Goal: Task Accomplishment & Management: Complete application form

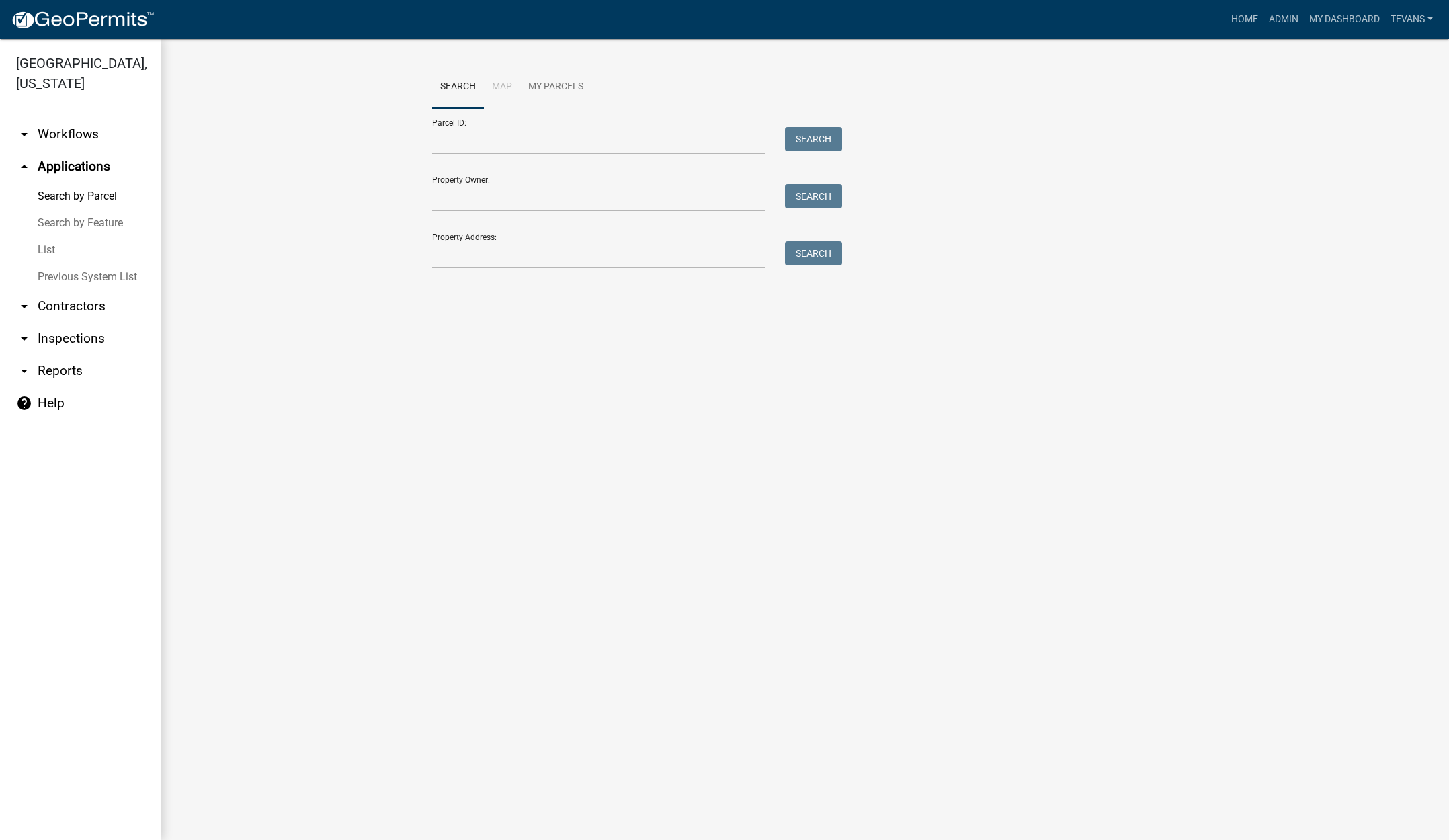
click at [78, 290] on link "arrow_drop_down Contractors" at bounding box center [81, 306] width 161 height 32
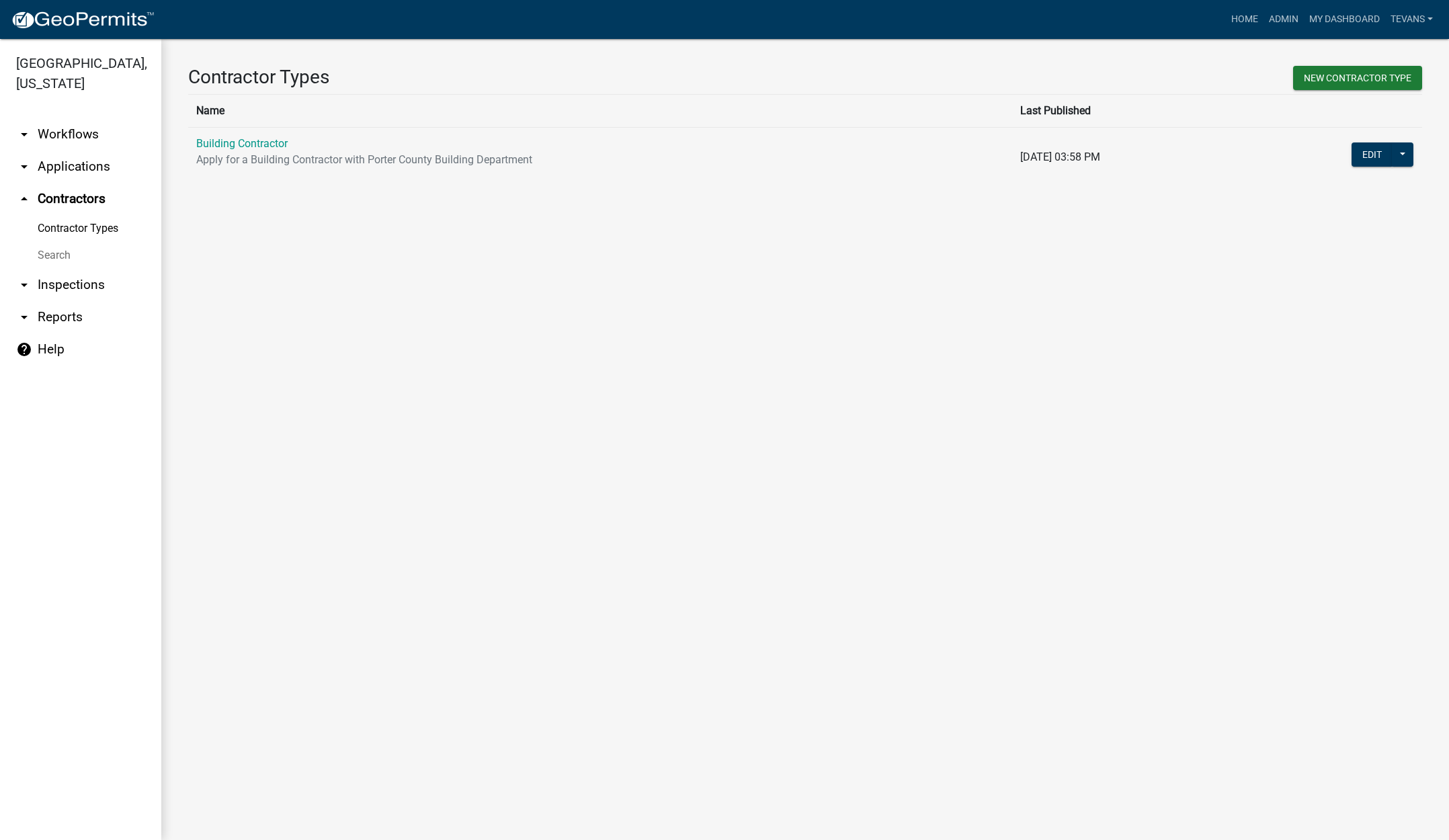
click at [51, 242] on link "Search" at bounding box center [81, 255] width 161 height 27
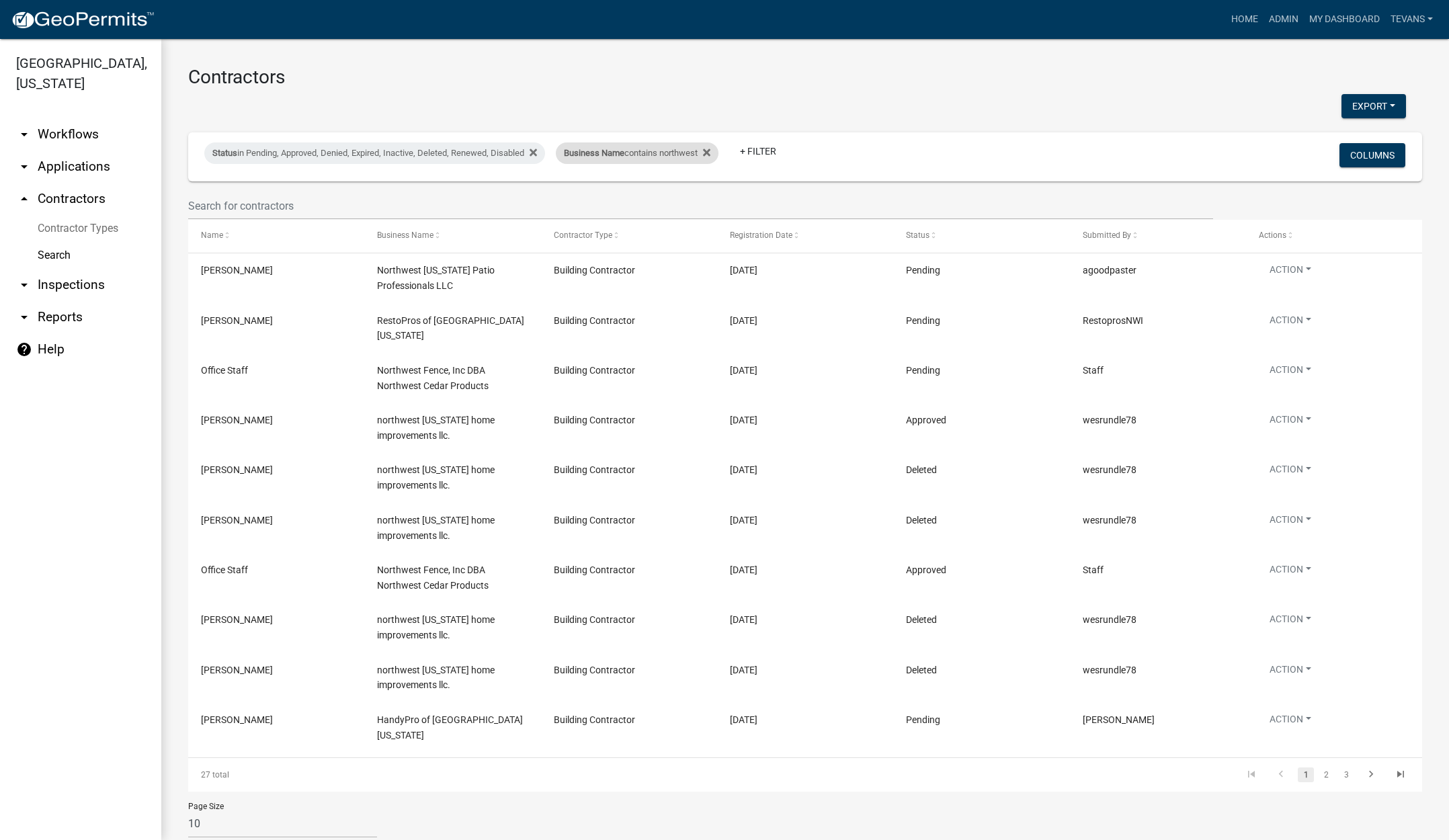
click at [639, 159] on div "Business Name contains northwest" at bounding box center [637, 153] width 163 height 21
click at [648, 201] on input "northwest" at bounding box center [647, 203] width 123 height 28
click at [648, 200] on input "northwest" at bounding box center [647, 203] width 123 height 28
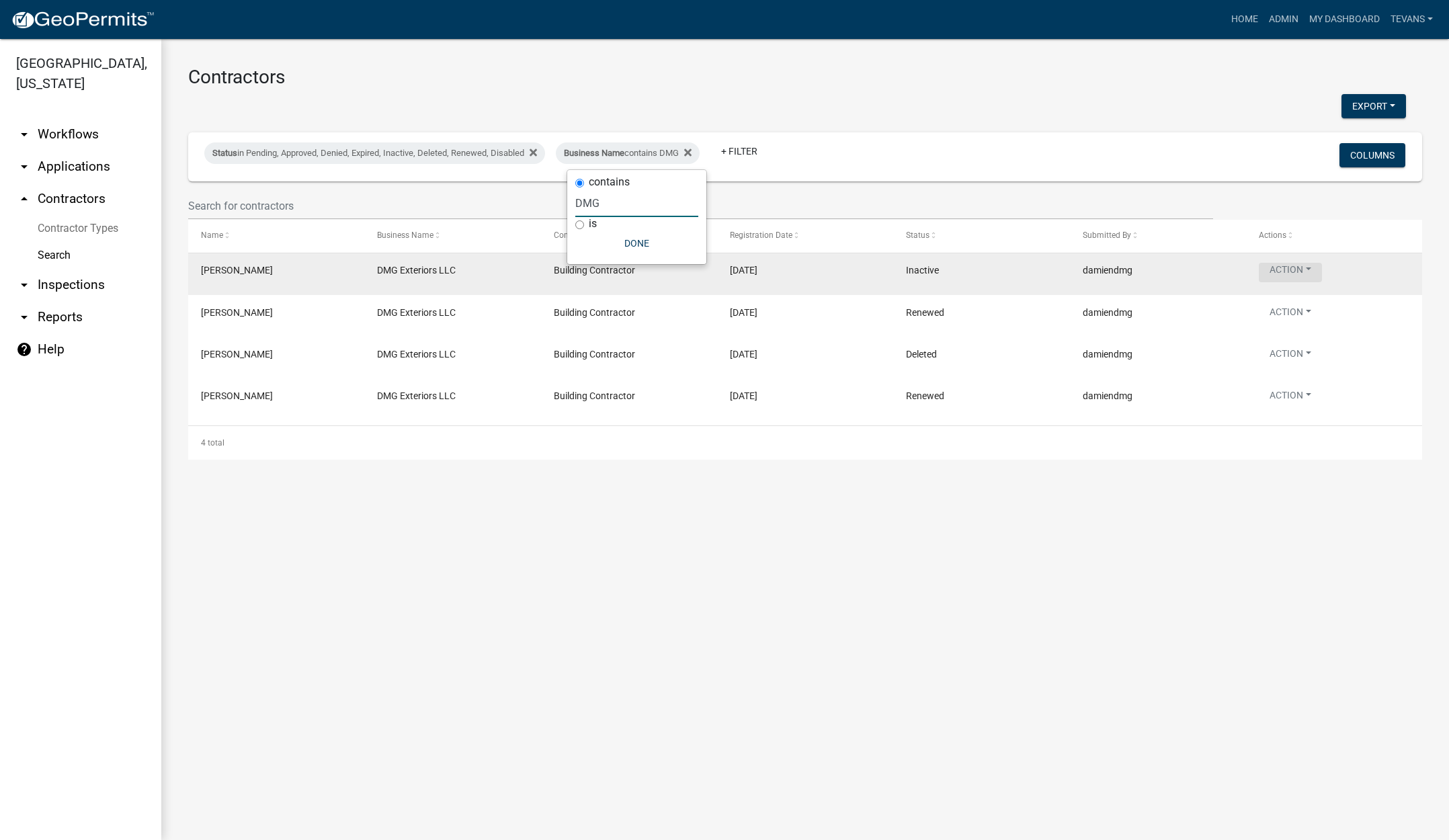
type input "DMG"
click at [1283, 271] on button "Action" at bounding box center [1291, 272] width 63 height 20
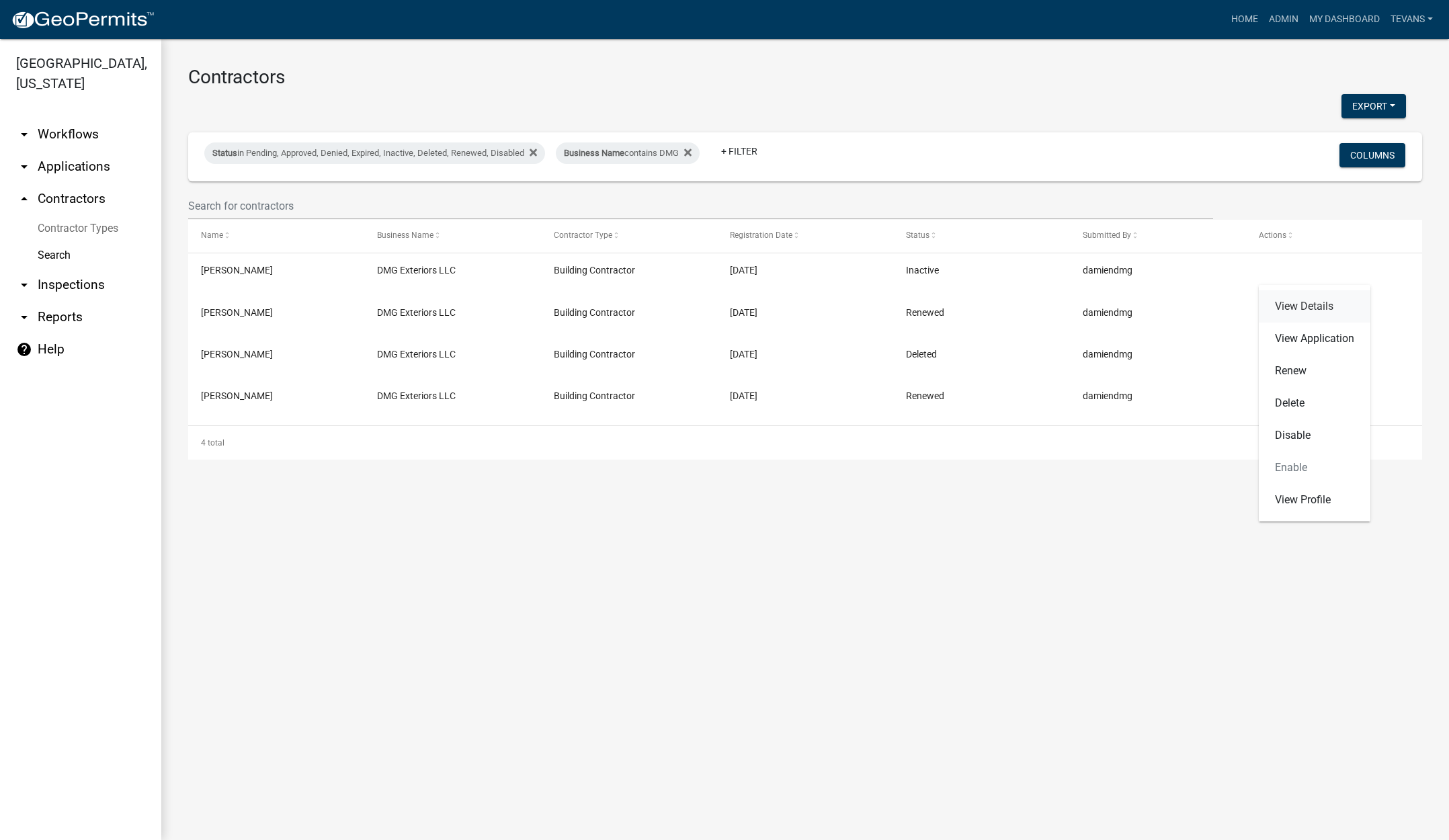
click at [1296, 310] on link "View Details" at bounding box center [1315, 306] width 112 height 32
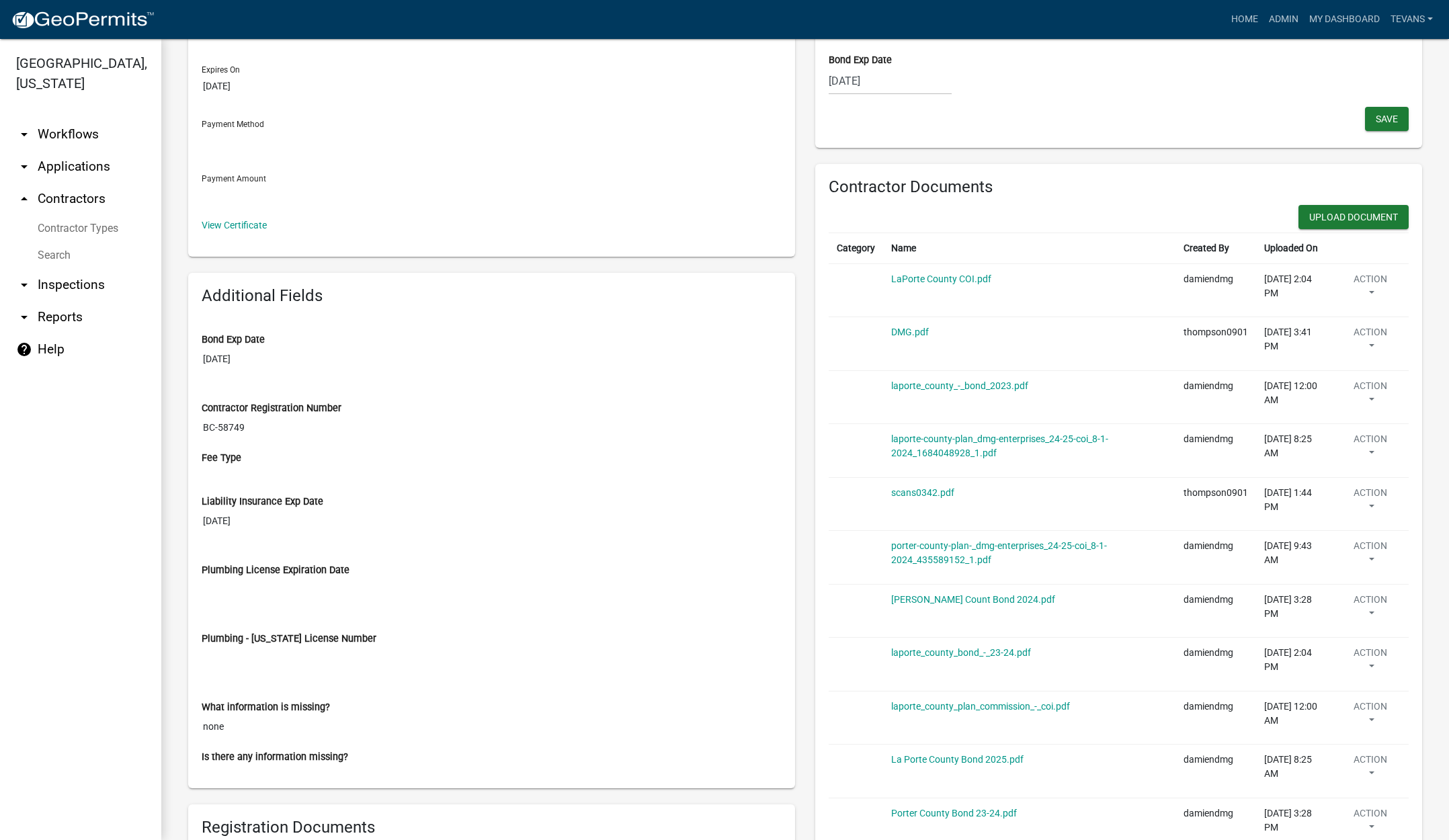
scroll to position [269, 0]
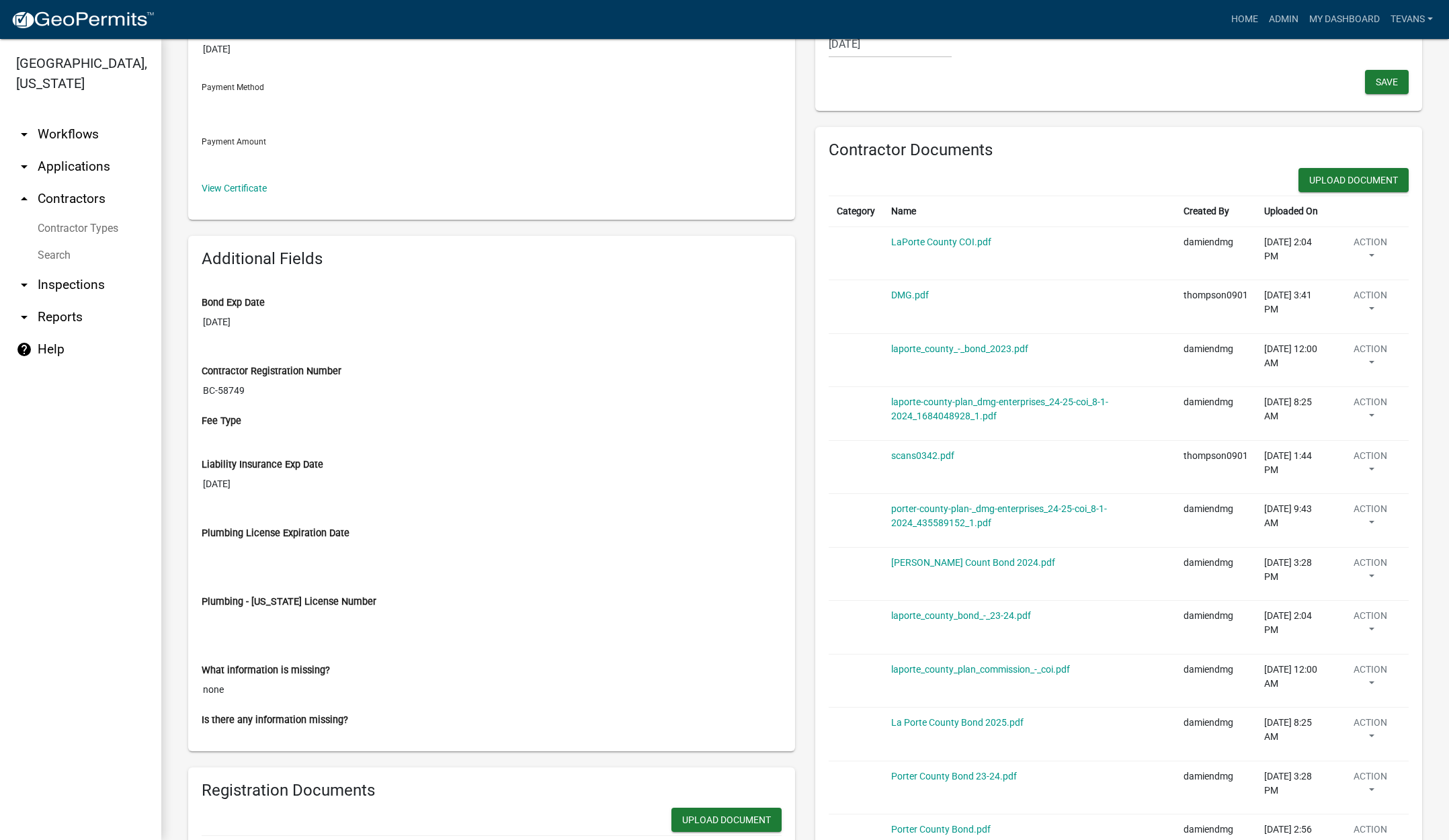
click at [927, 517] on div "porter-county-plan-_dmg-enterprises_24-25-coi_8-1-2024_435589152_1.pdf" at bounding box center [1029, 516] width 276 height 28
click at [939, 509] on link "porter-county-plan-_dmg-enterprises_24-25-coi_8-1-2024_435589152_1.pdf" at bounding box center [999, 516] width 216 height 25
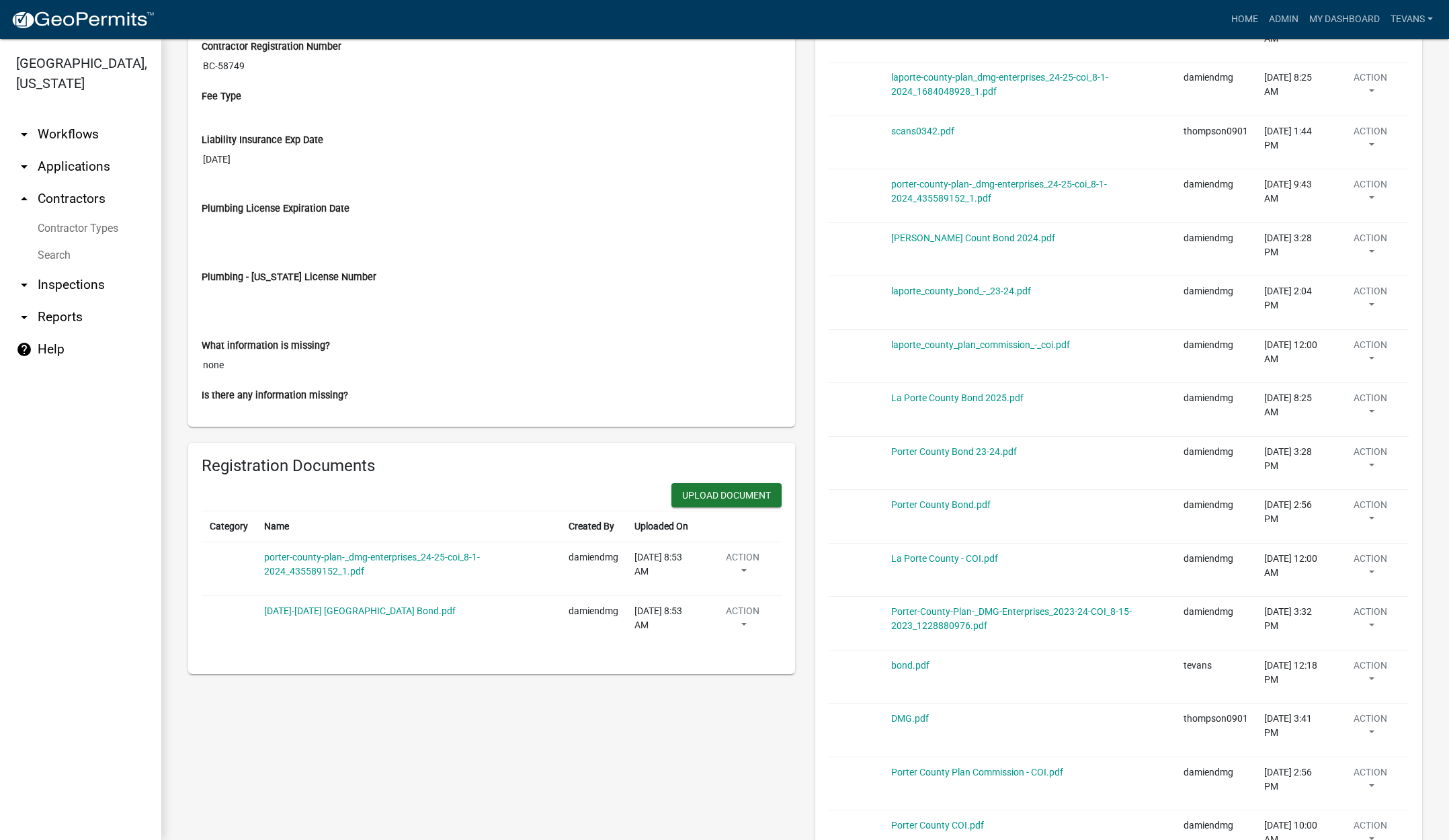
scroll to position [605, 0]
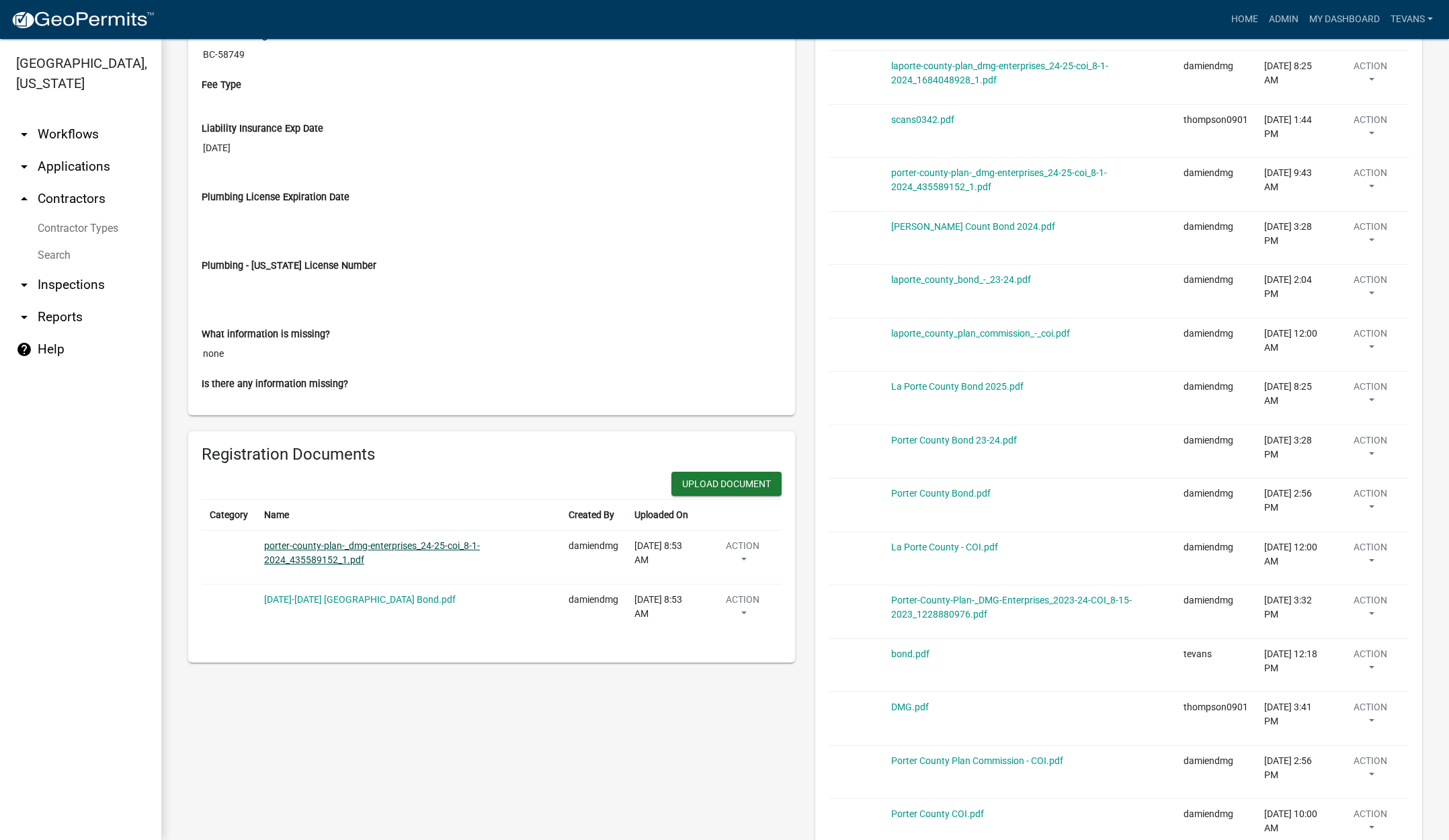
click at [312, 557] on link "porter-county-plan-_dmg-enterprises_24-25-coi_8-1-2024_435589152_1.pdf" at bounding box center [372, 552] width 216 height 25
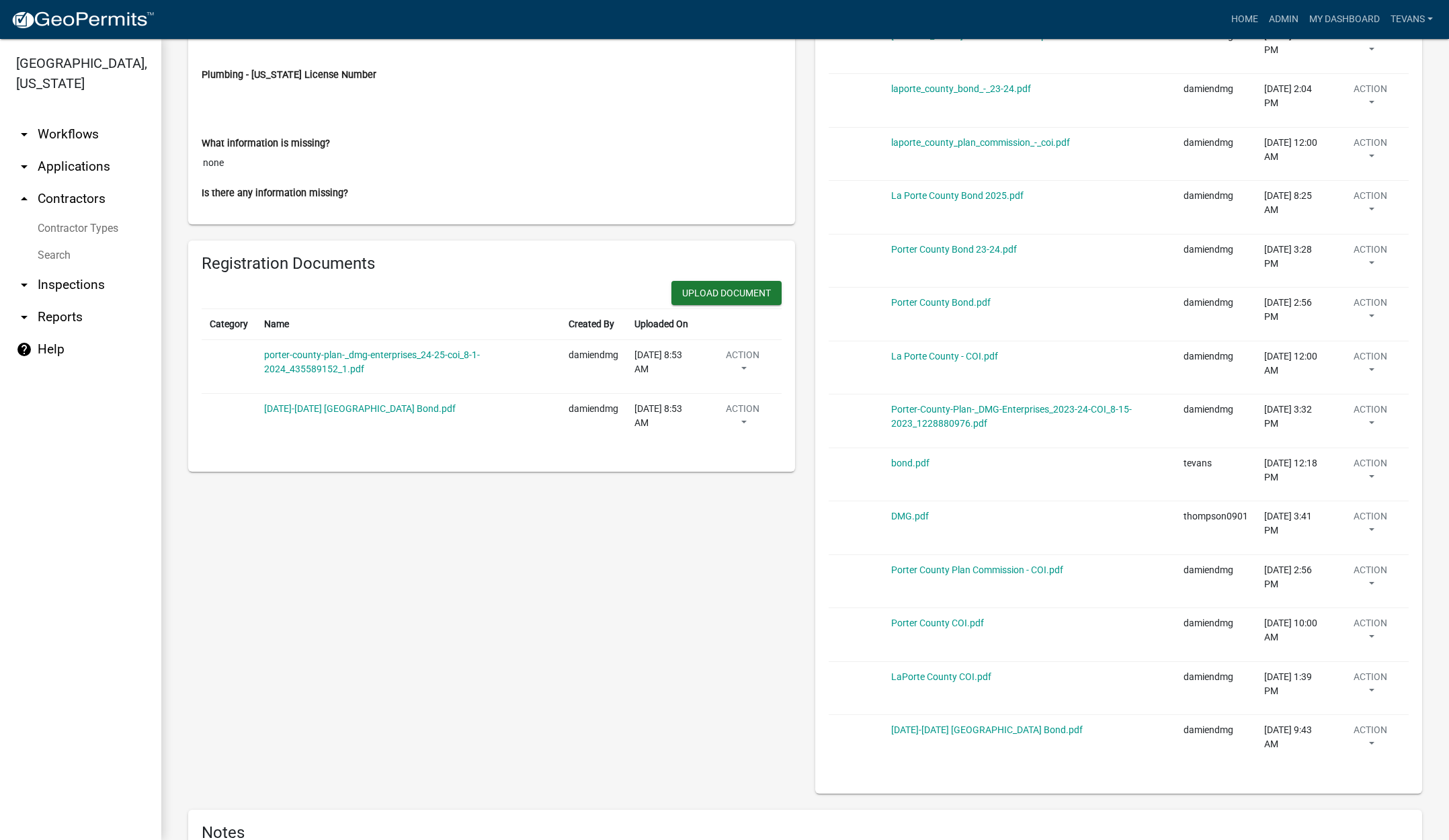
scroll to position [874, 0]
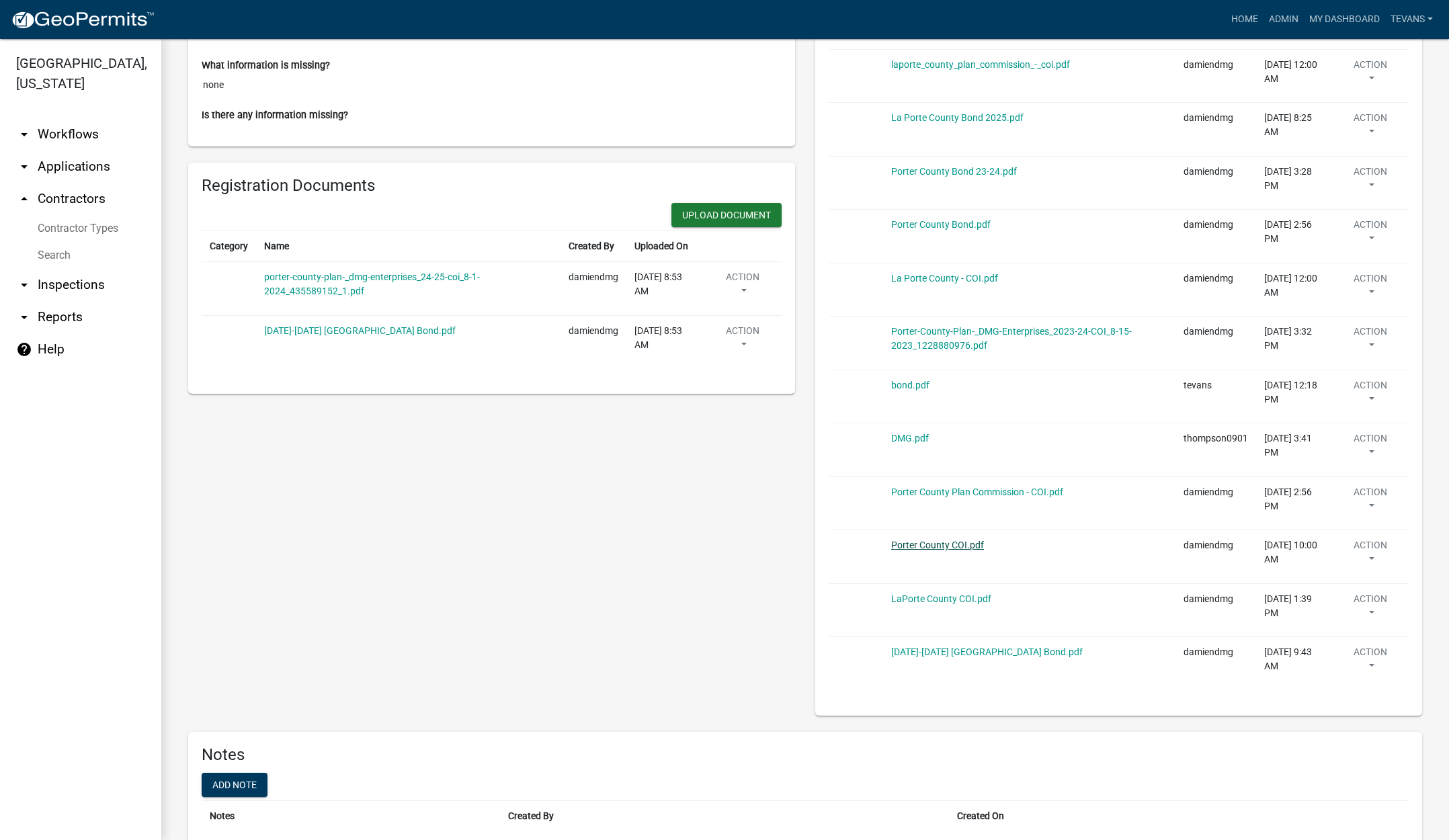
click at [944, 542] on link "Porter County COI.pdf" at bounding box center [937, 545] width 93 height 11
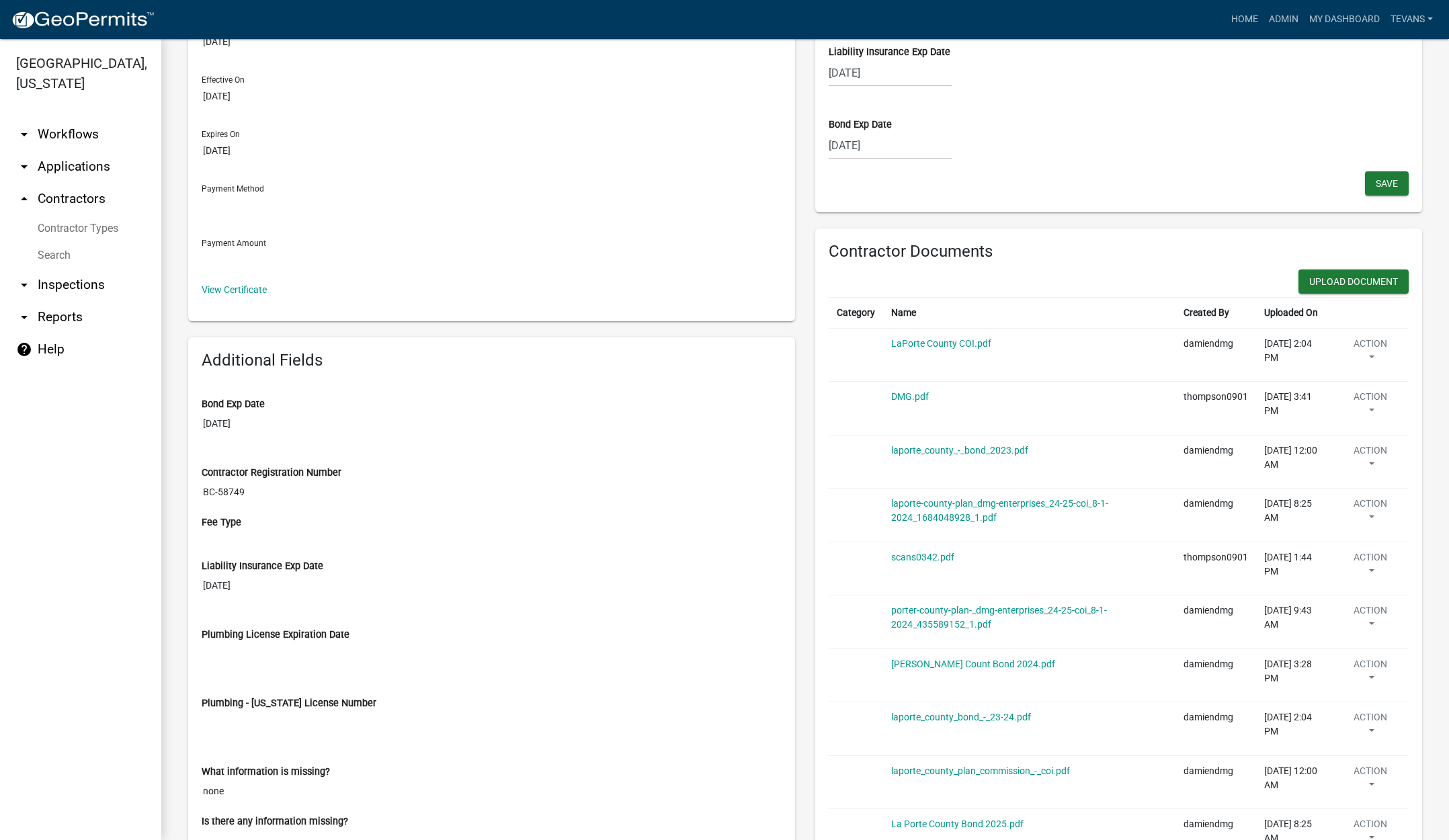
scroll to position [0, 0]
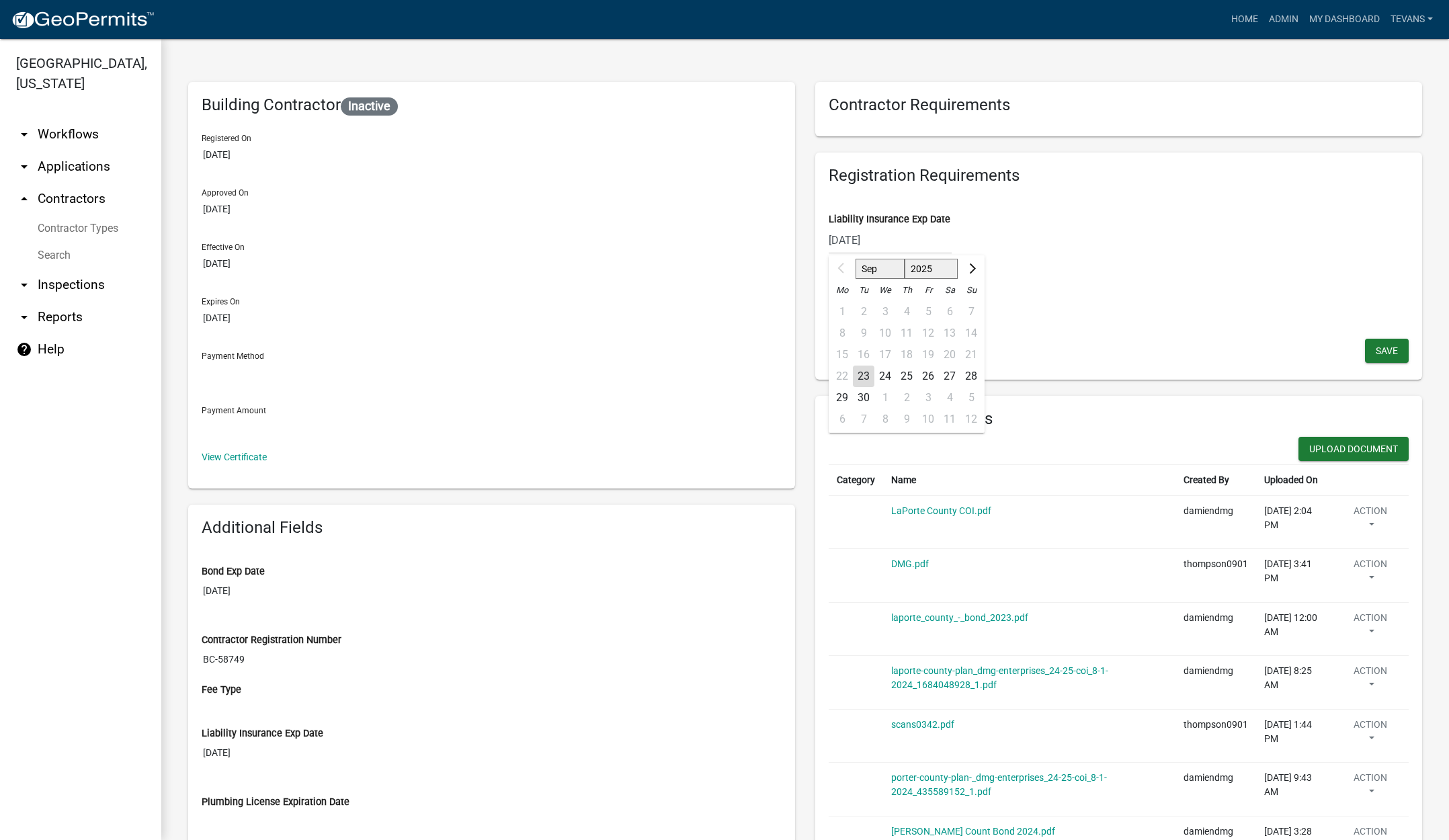
click at [906, 236] on div "08/16/2025 Sep Oct Nov Dec 2025 2026 2027 2028 2029 2030 2031 2032 2033 2034 20…" at bounding box center [891, 240] width 123 height 28
click at [935, 271] on select "2025 2026 2027 2028 2029 2030 2031 2032 2033 2034 2035 2036 2037 2038 2039 2040…" at bounding box center [932, 268] width 54 height 20
select select "2026"
click at [905, 259] on select "2025 2026 2027 2028 2029 2030 2031 2032 2033 2034 2035 2036 2037 2038 2039 2040…" at bounding box center [932, 268] width 54 height 20
click at [878, 270] on select "Jan Feb Mar Apr May Jun Jul Aug Sep Oct Nov Dec" at bounding box center [883, 268] width 55 height 20
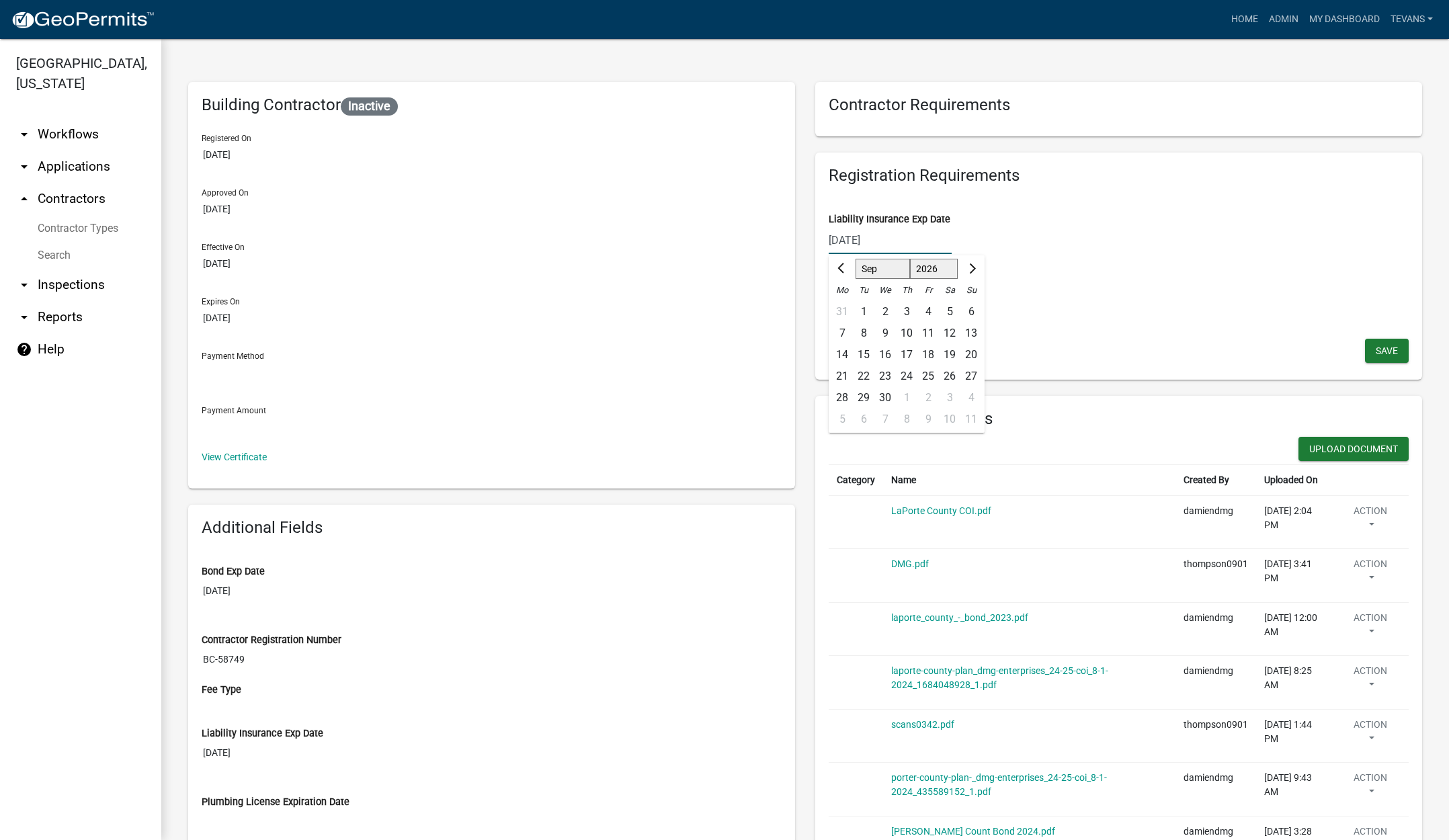
select select "8"
click at [856, 259] on select "Jan Feb Mar Apr May Jun Jul Aug Sep Oct Nov Dec" at bounding box center [883, 268] width 55 height 20
click at [967, 354] on div "16" at bounding box center [970, 354] width 21 height 21
type input "08/16/2026"
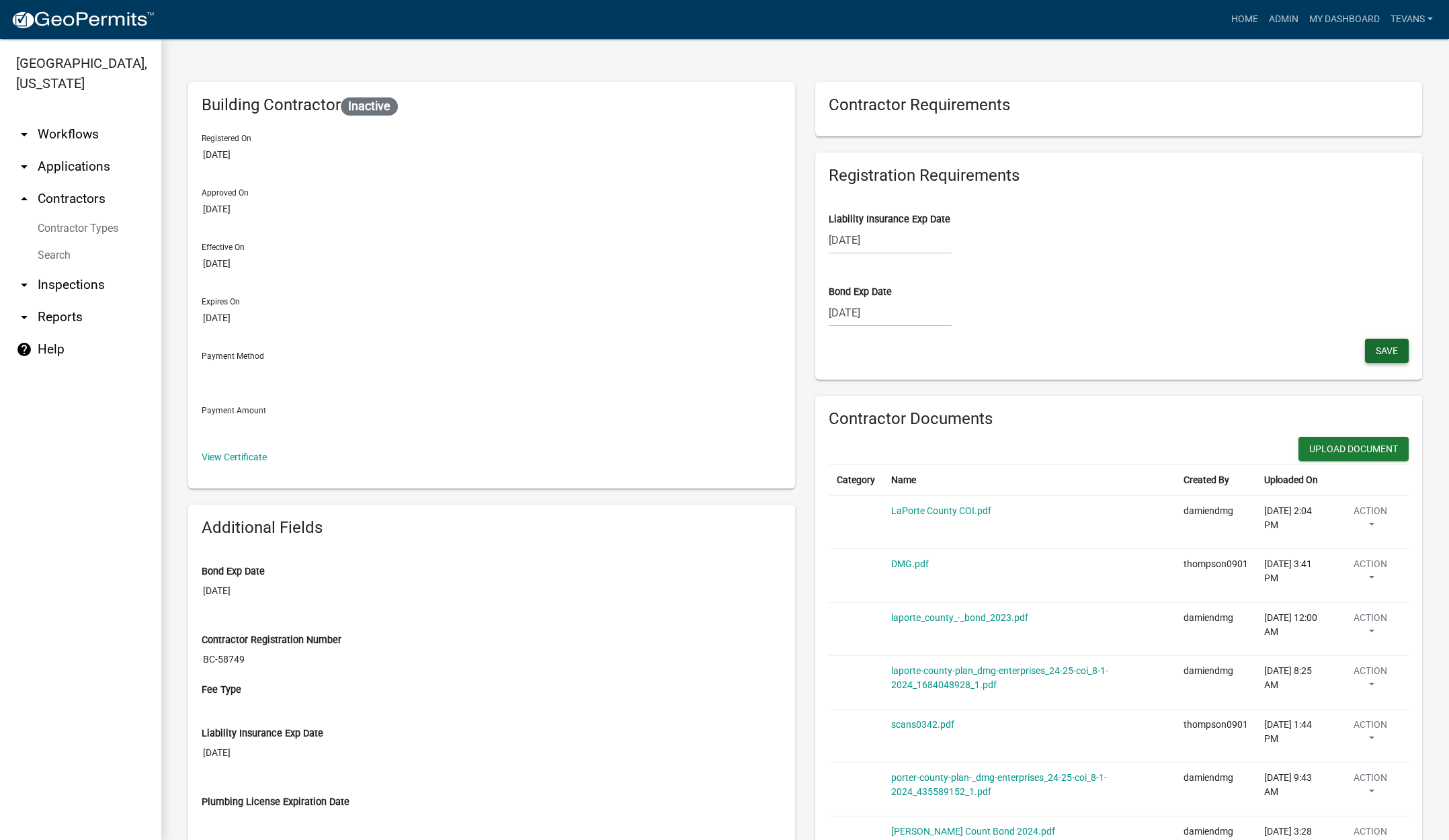
click at [1376, 346] on span "Save" at bounding box center [1387, 350] width 22 height 11
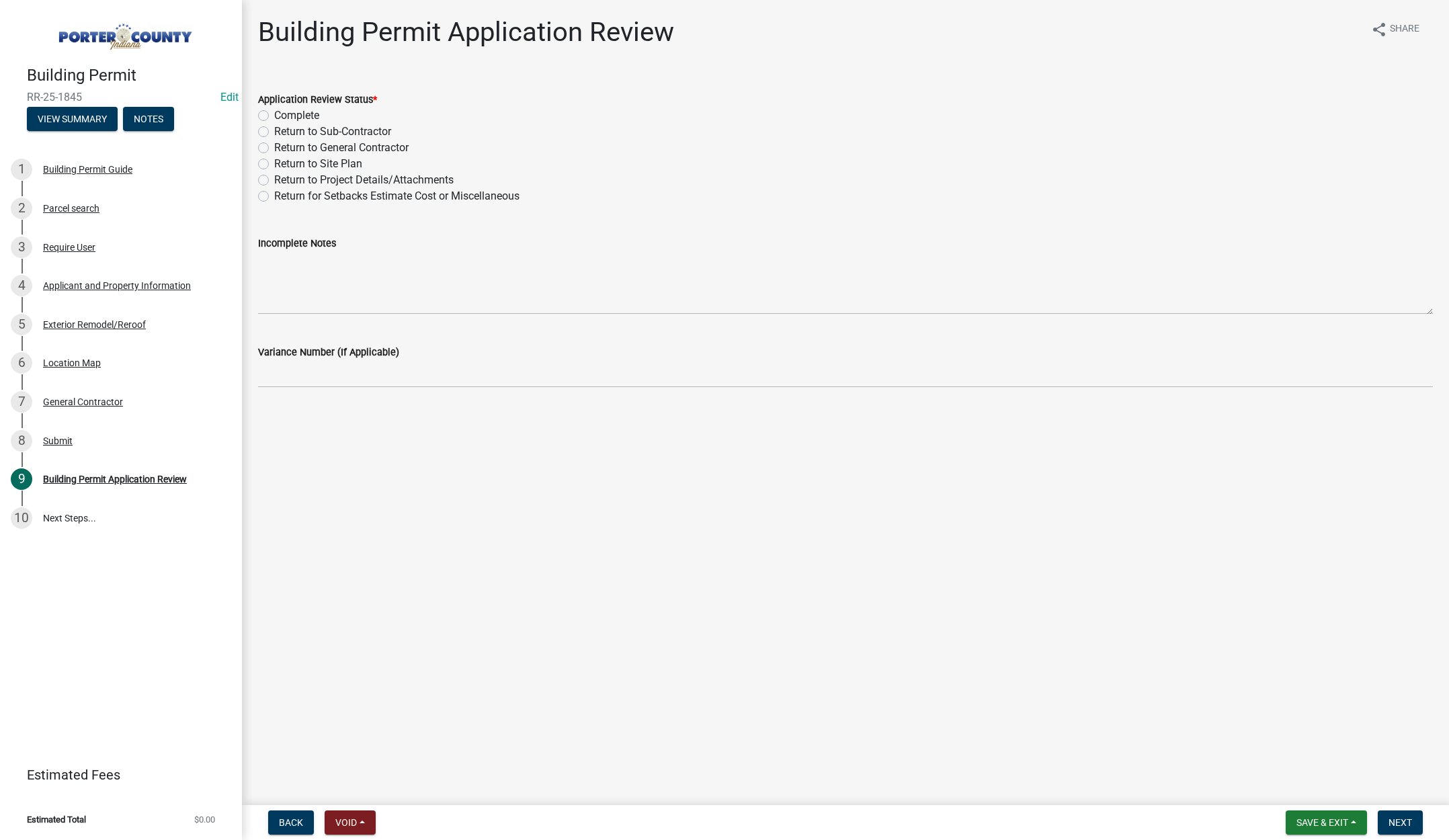
click at [274, 115] on label "Complete" at bounding box center [297, 115] width 45 height 16
click at [274, 115] on input "Complete" at bounding box center [278, 112] width 9 height 9
radio input "true"
click at [1396, 816] on button "Next" at bounding box center [1400, 823] width 45 height 25
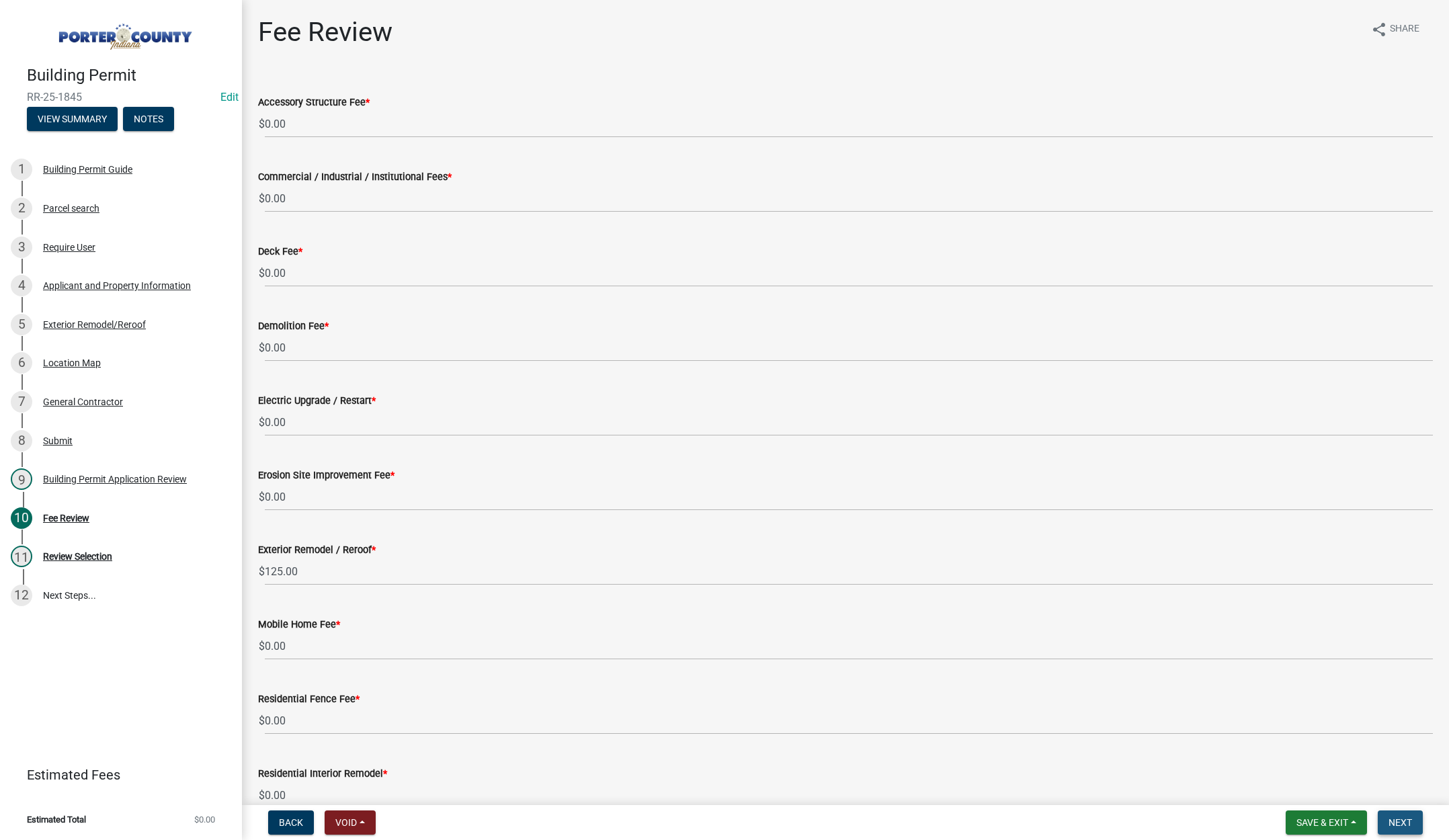
click at [1403, 819] on span "Next" at bounding box center [1401, 823] width 24 height 11
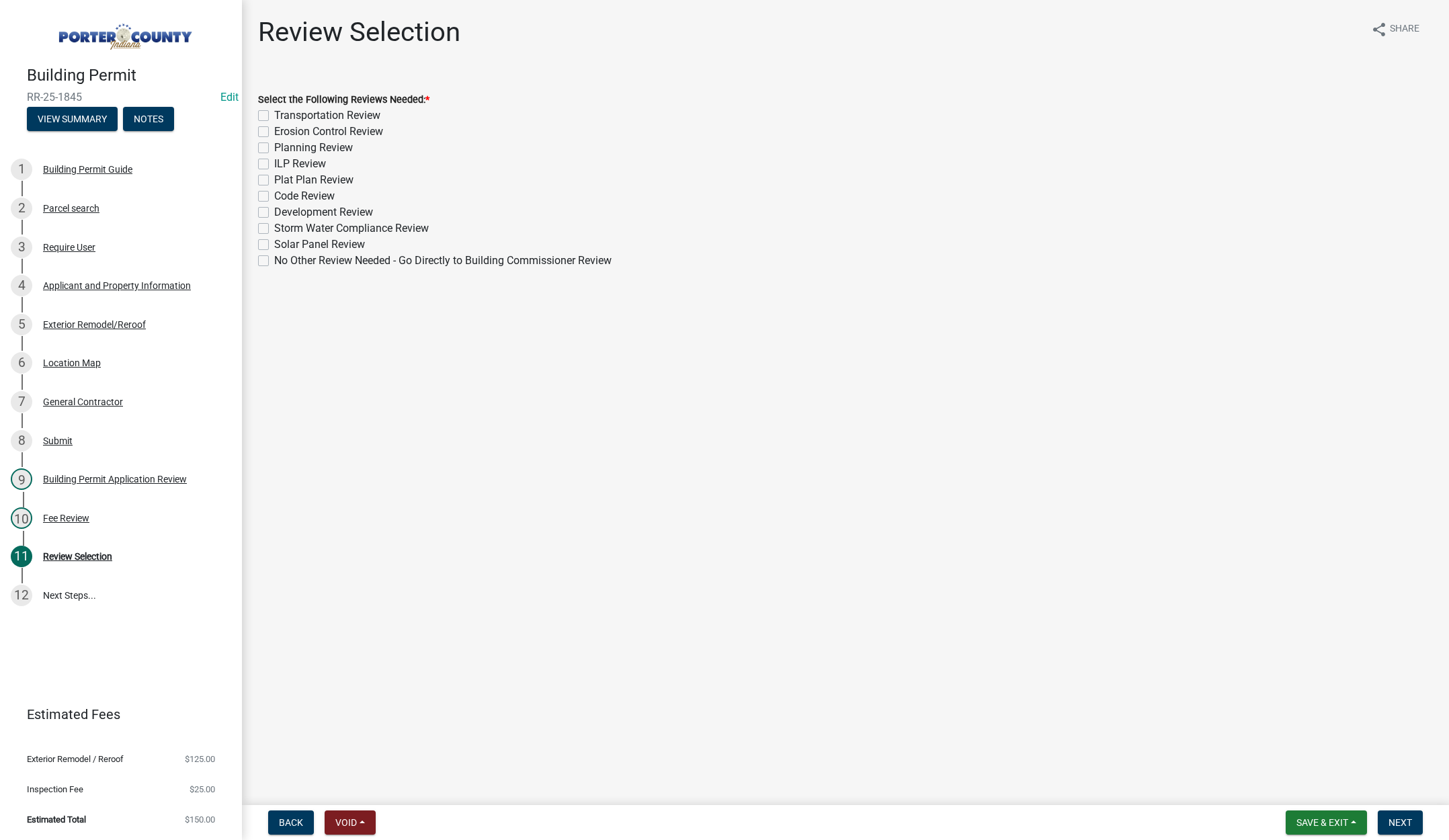
click at [274, 261] on label "No Other Review Needed - Go Directly to Building Commissioner Review" at bounding box center [443, 261] width 338 height 16
click at [274, 261] on input "No Other Review Needed - Go Directly to Building Commissioner Review" at bounding box center [278, 257] width 9 height 9
checkbox input "true"
checkbox input "false"
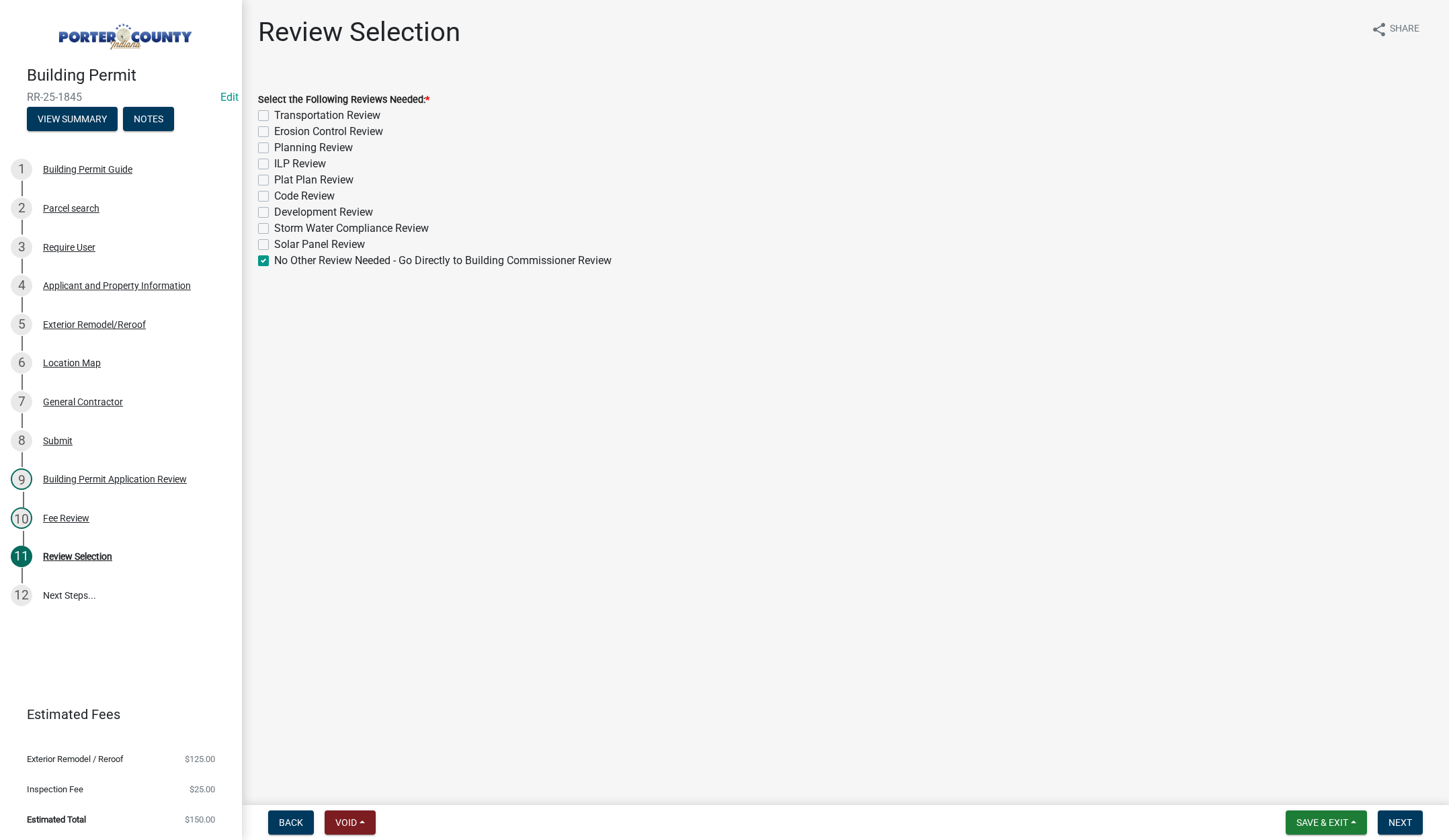
checkbox input "false"
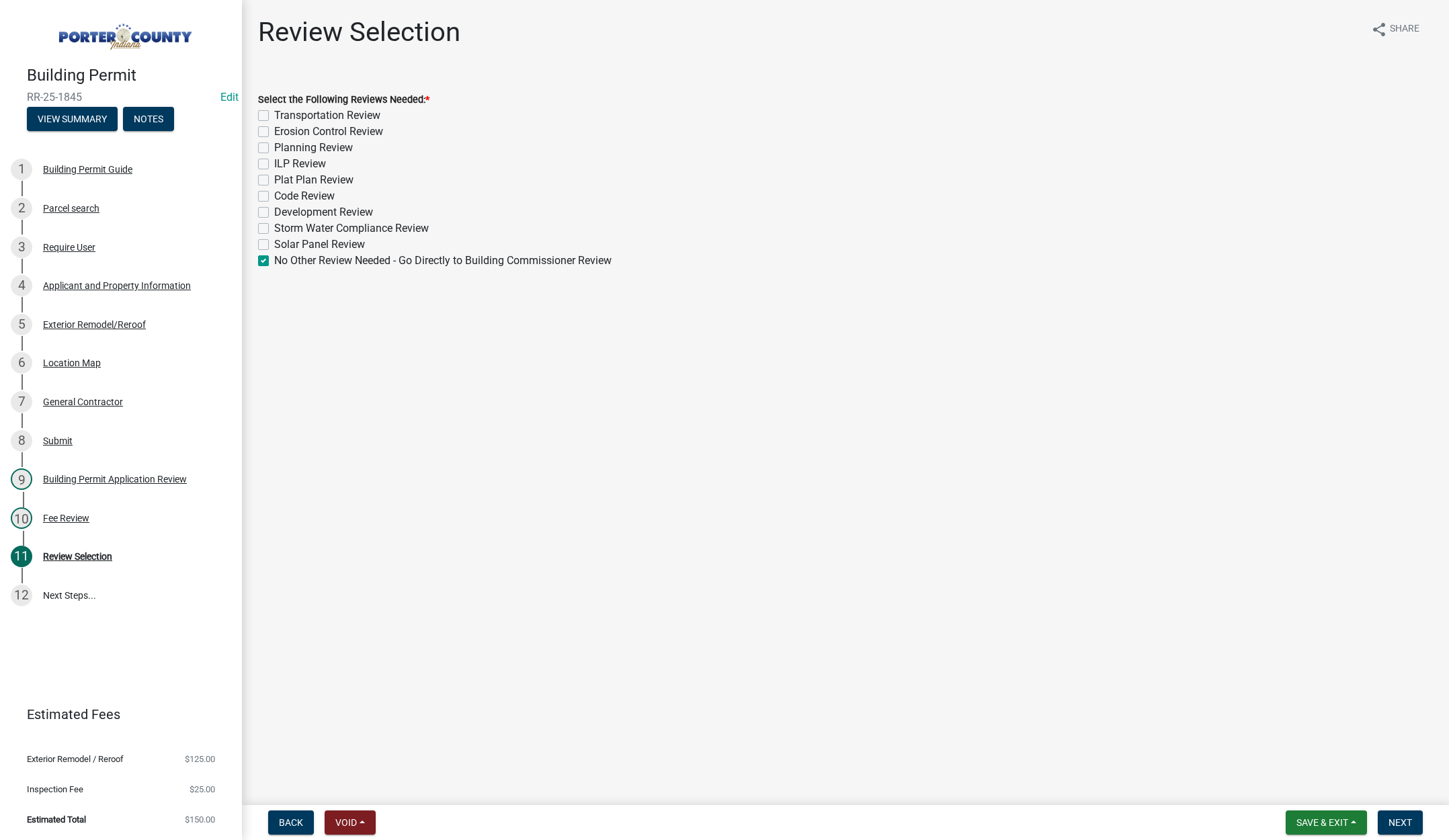
checkbox input "false"
checkbox input "true"
click at [1404, 820] on span "Next" at bounding box center [1401, 823] width 24 height 11
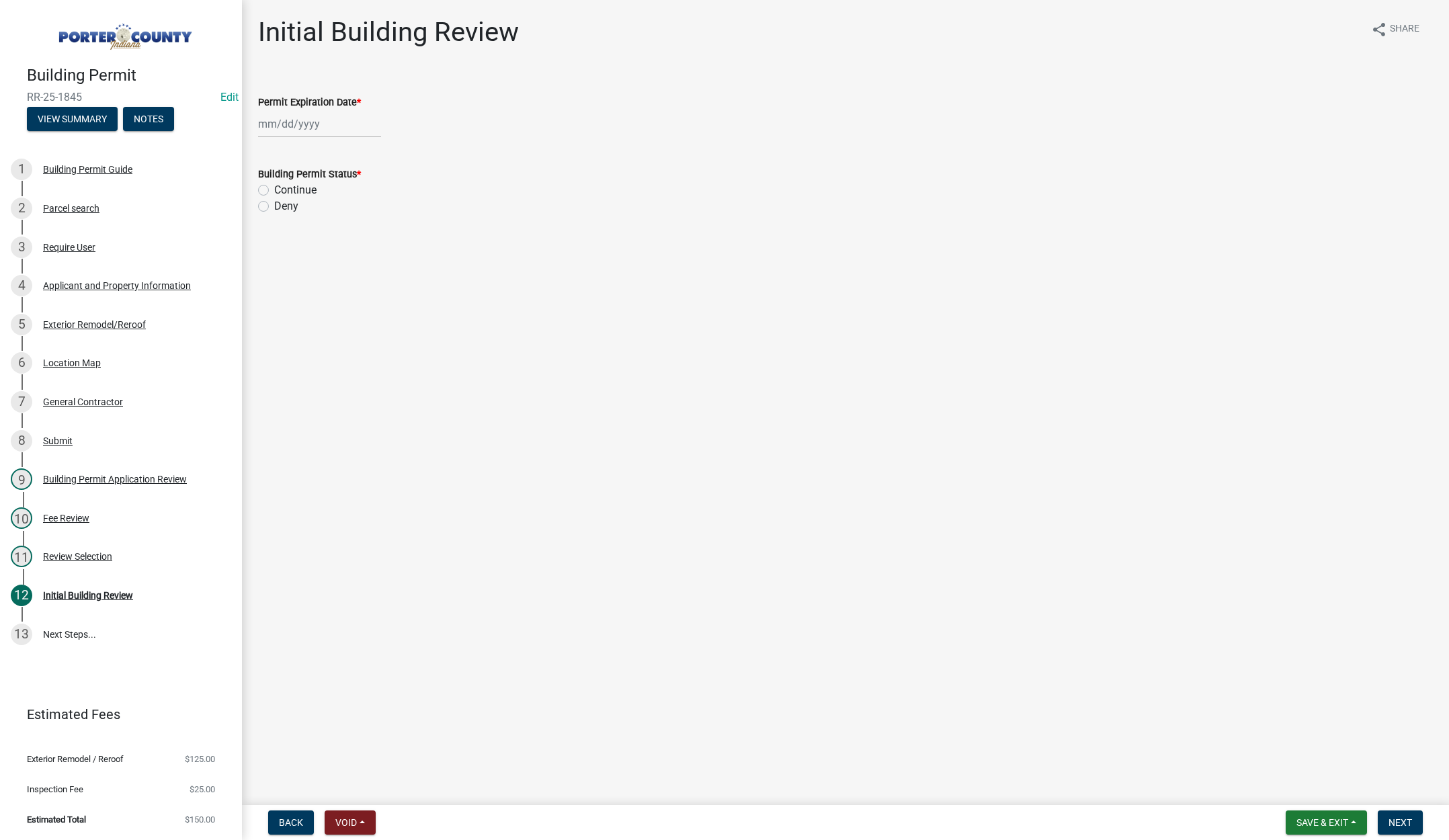
select select "9"
click at [339, 120] on div "Jan Feb Mar Apr May Jun Jul Aug Sep Oct Nov Dec 1525 1526 1527 1528 1529 1530 1…" at bounding box center [320, 123] width 123 height 28
click at [374, 153] on select "1525 1526 1527 1528 1529 1530 1531 1532 1533 1534 1535 1536 1537 1538 1539 1540…" at bounding box center [363, 152] width 48 height 20
select select "2026"
click at [339, 142] on select "1525 1526 1527 1528 1529 1530 1531 1532 1533 1534 1535 1536 1537 1538 1539 1540…" at bounding box center [363, 152] width 48 height 20
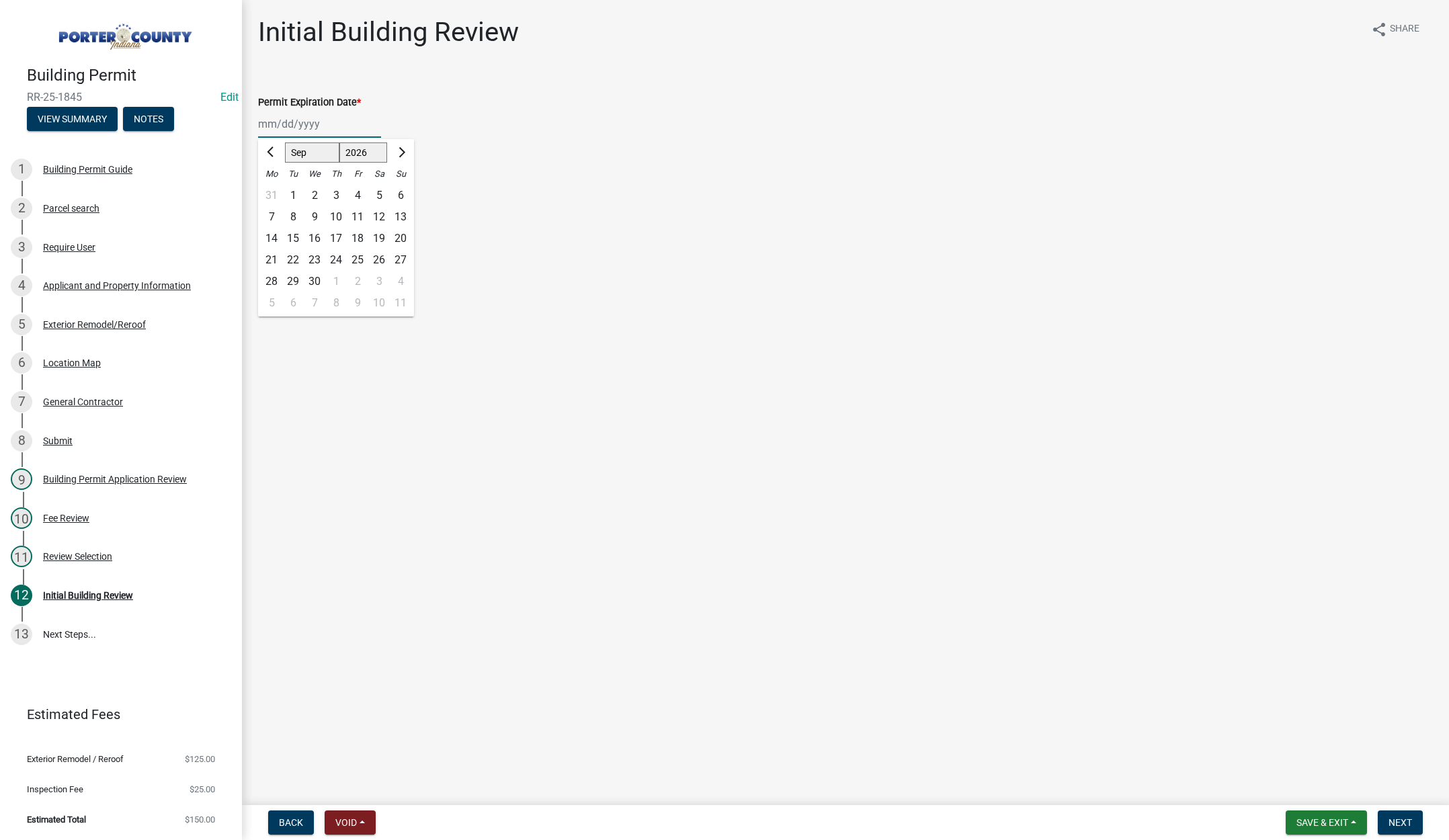
click at [317, 258] on div "23" at bounding box center [314, 259] width 21 height 21
type input "[DATE]"
click at [274, 188] on label "Continue" at bounding box center [296, 190] width 43 height 16
click at [274, 188] on input "Continue" at bounding box center [278, 186] width 9 height 9
radio input "true"
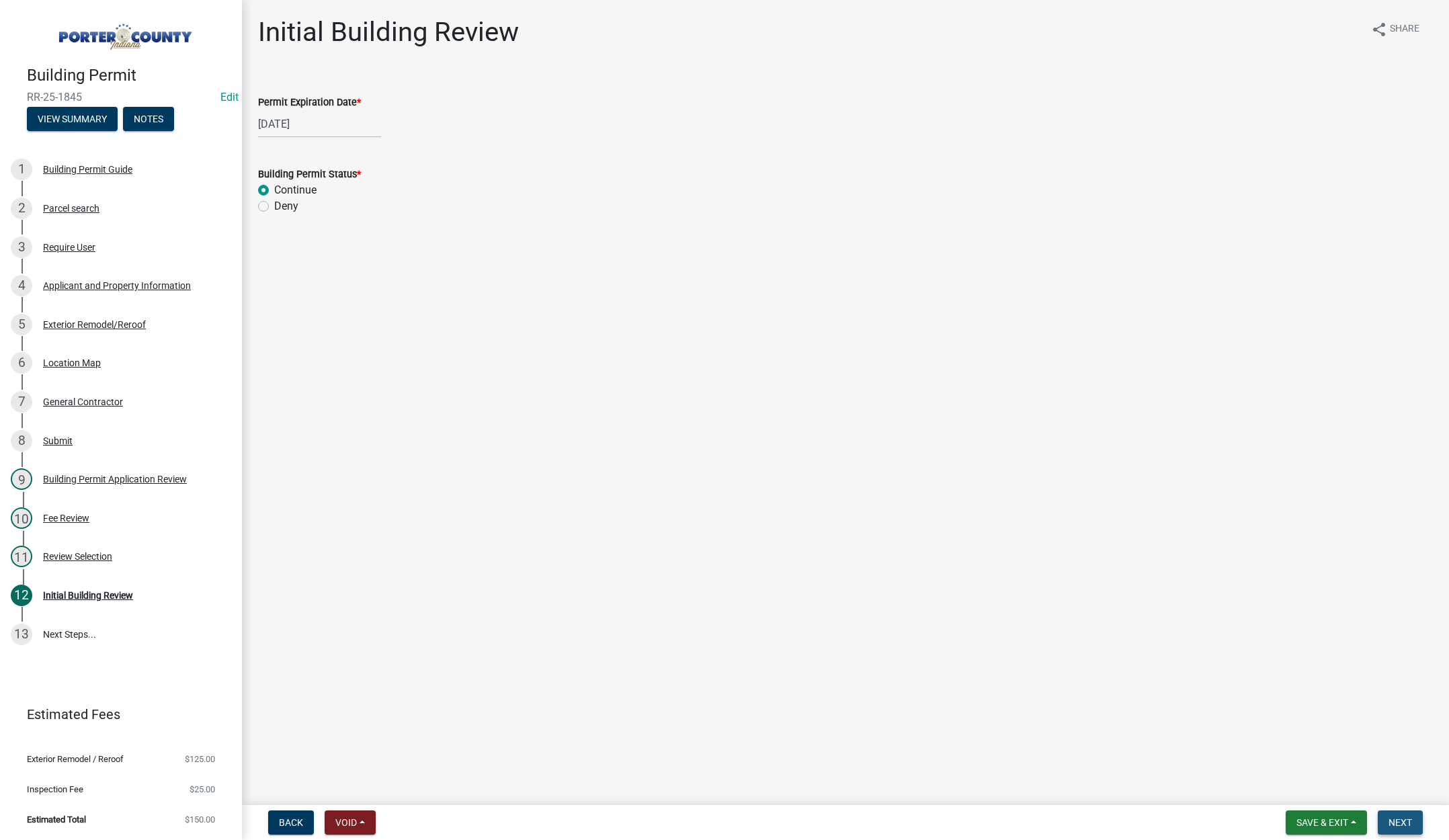
click at [1404, 817] on span "Next" at bounding box center [1401, 823] width 24 height 11
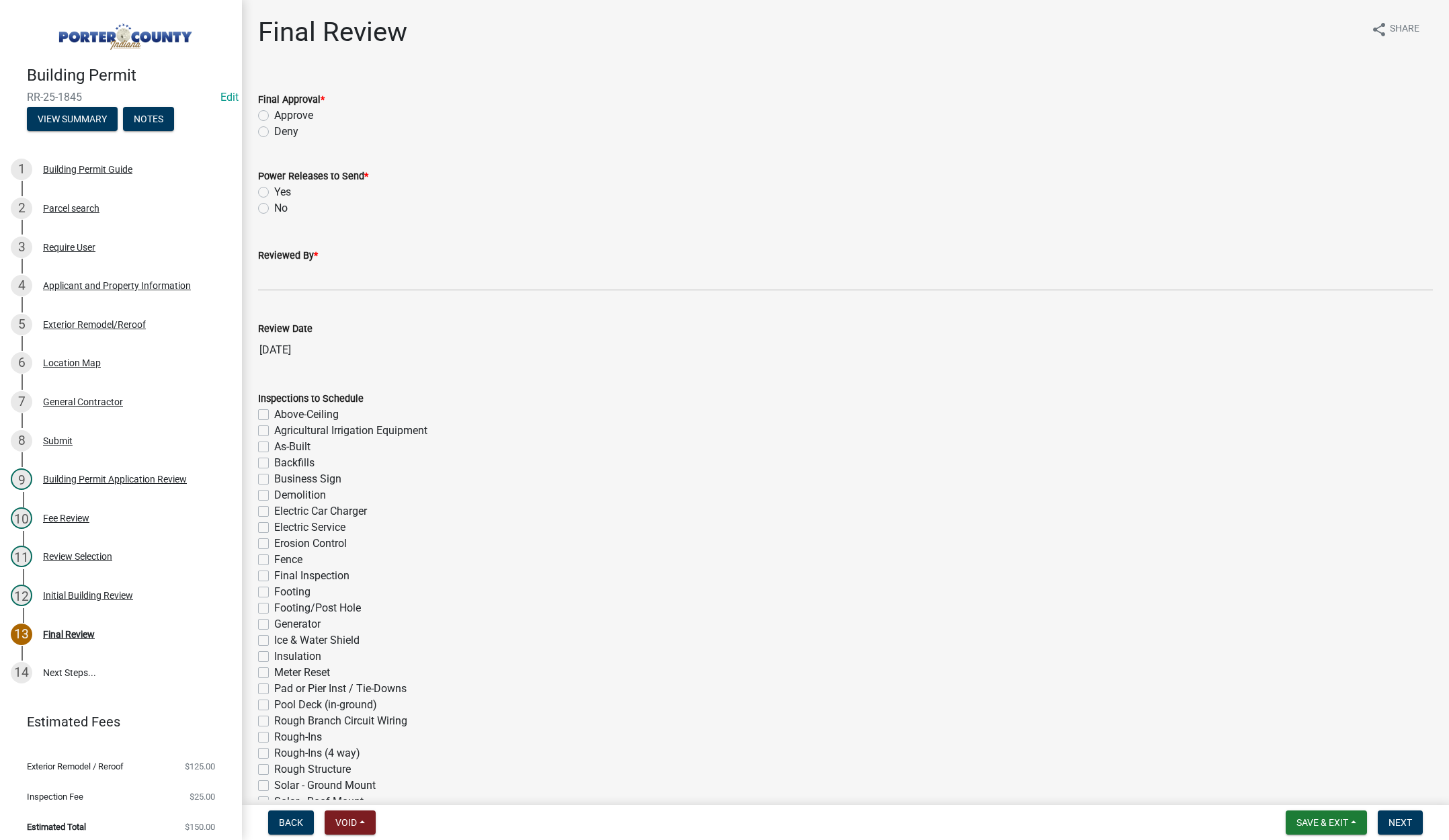
drag, startPoint x: 262, startPoint y: 110, endPoint x: 254, endPoint y: 192, distance: 82.4
click at [274, 111] on label "Approve" at bounding box center [293, 115] width 39 height 16
click at [274, 111] on input "Approve" at bounding box center [278, 112] width 9 height 9
radio input "true"
click at [274, 207] on label "No" at bounding box center [281, 208] width 13 height 16
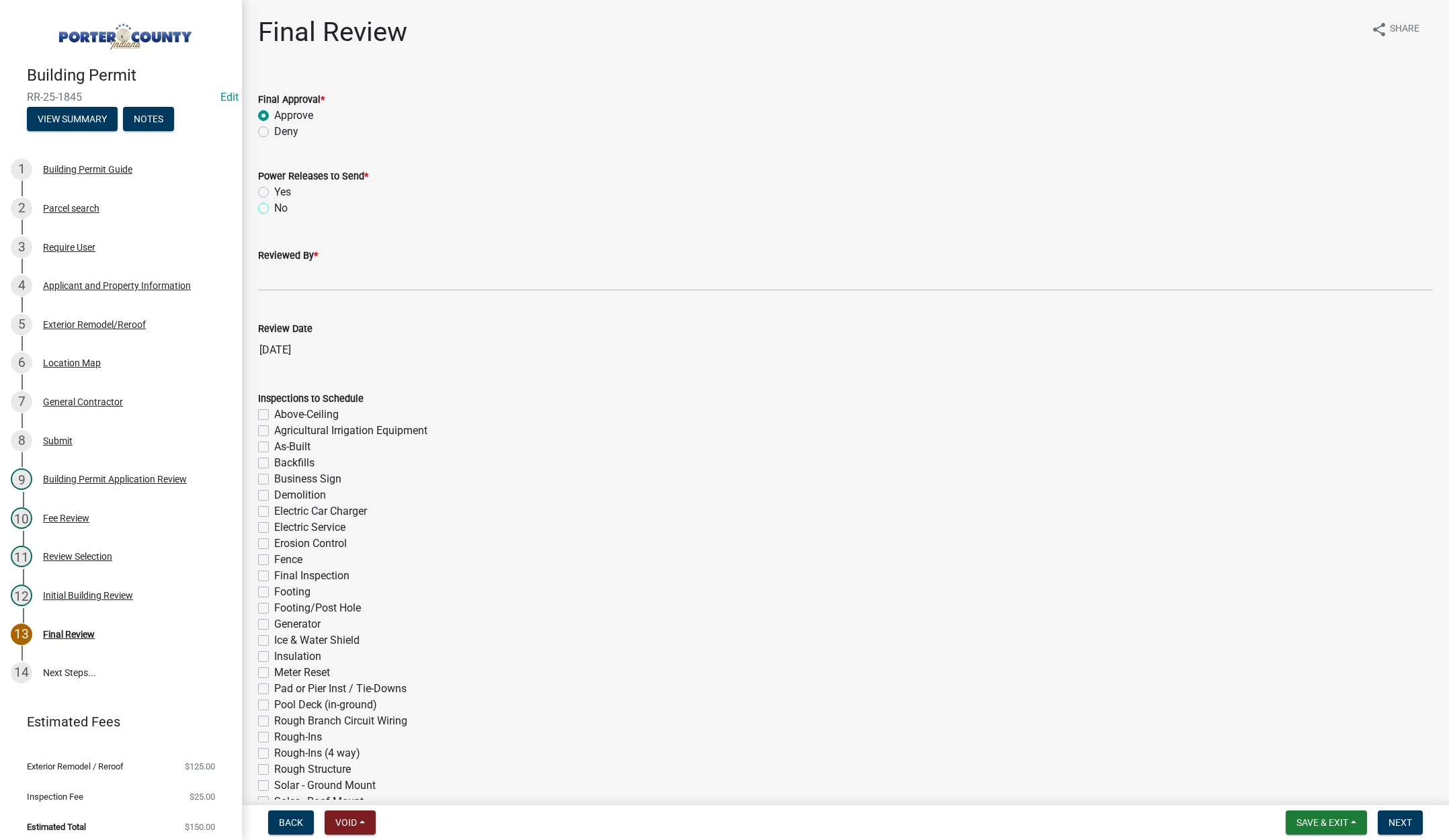
click at [274, 207] on input "No" at bounding box center [278, 204] width 9 height 9
radio input "true"
drag, startPoint x: 267, startPoint y: 276, endPoint x: 273, endPoint y: 277, distance: 6.1
click at [267, 276] on input "Reviewed By *" at bounding box center [846, 277] width 1175 height 28
type input "[PERSON_NAME]"
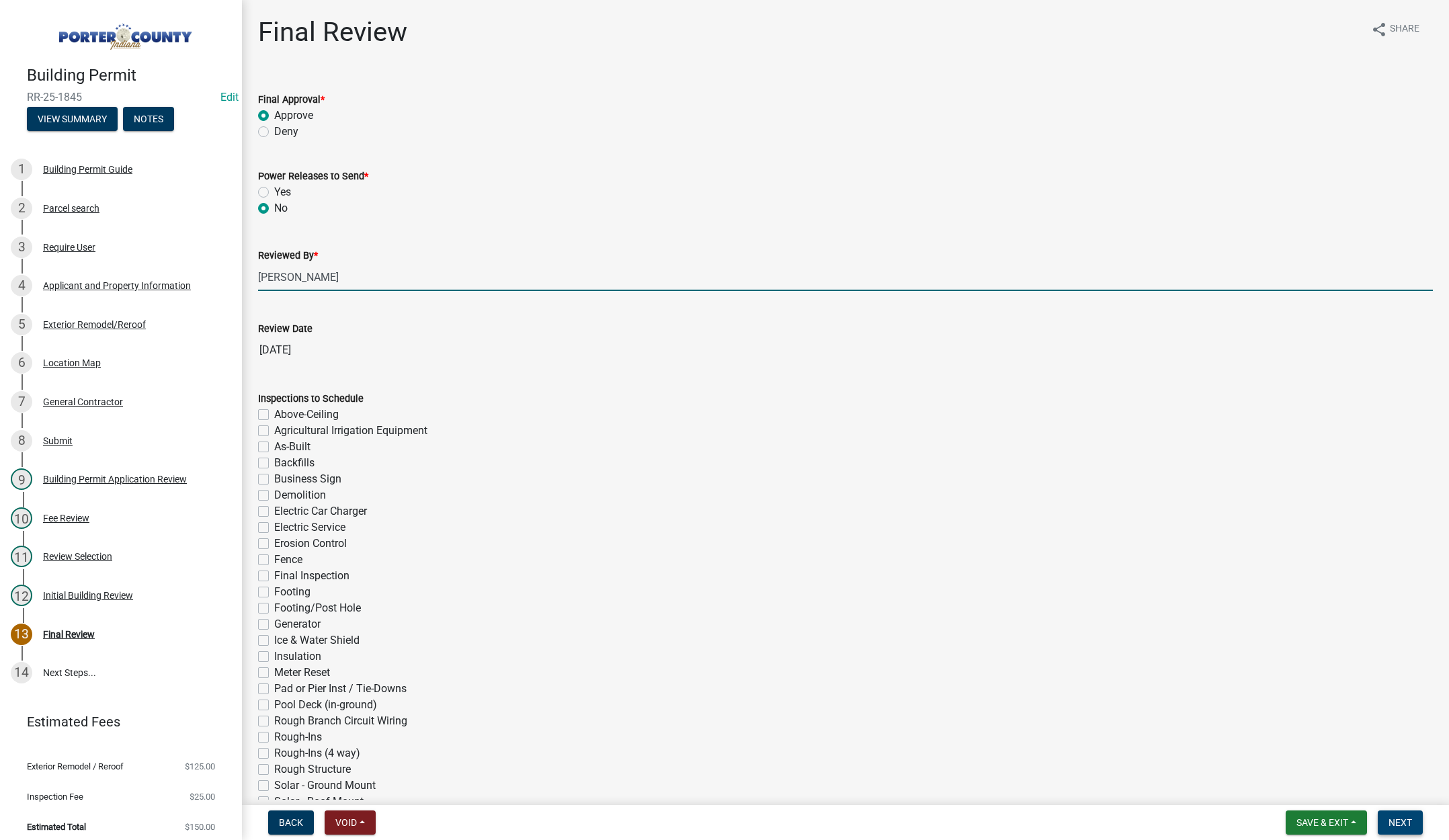
click at [1392, 814] on button "Next" at bounding box center [1400, 823] width 45 height 25
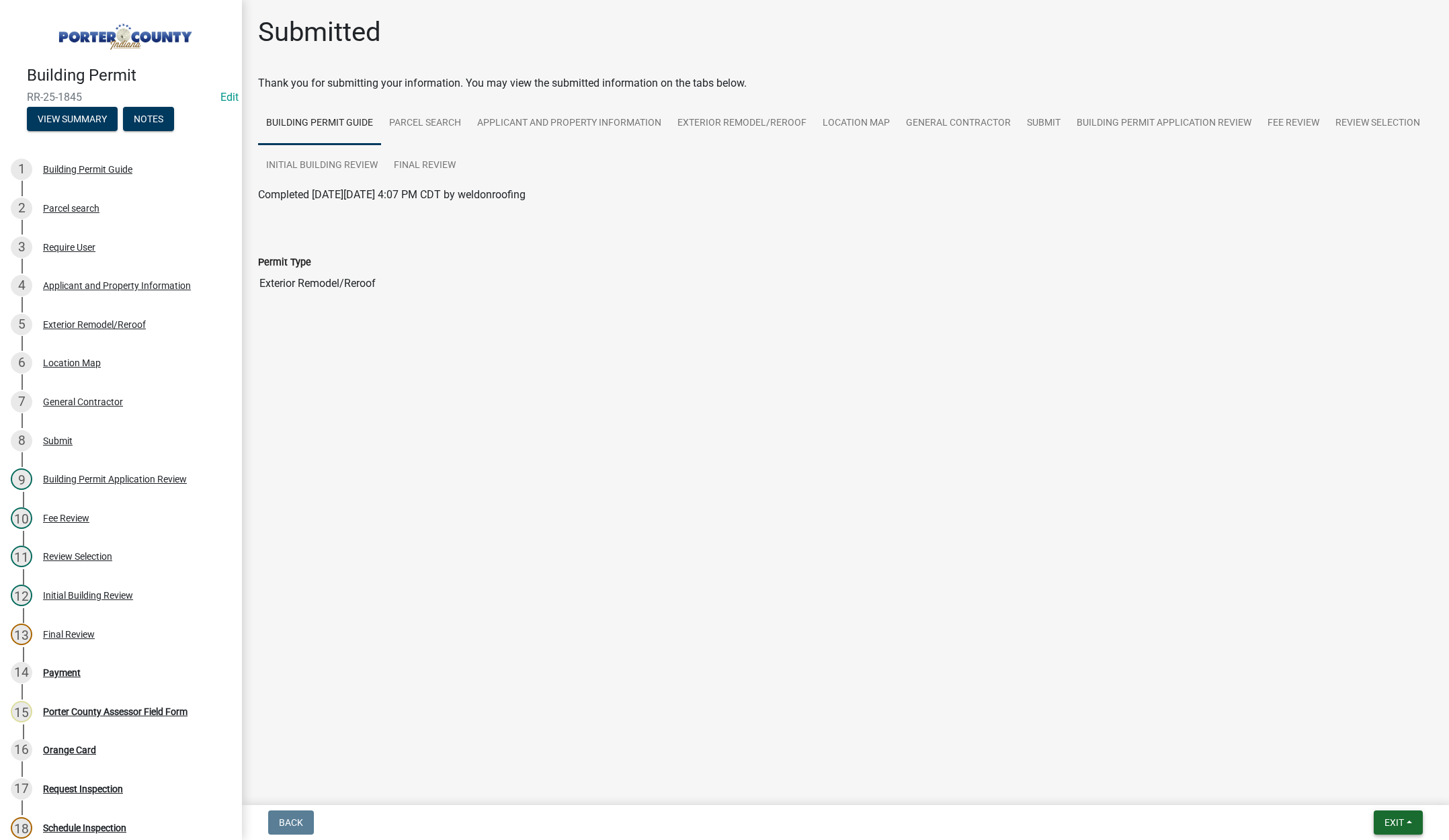
click at [1393, 819] on span "Exit" at bounding box center [1394, 823] width 20 height 11
click at [1382, 790] on button "Save & Exit" at bounding box center [1369, 788] width 108 height 32
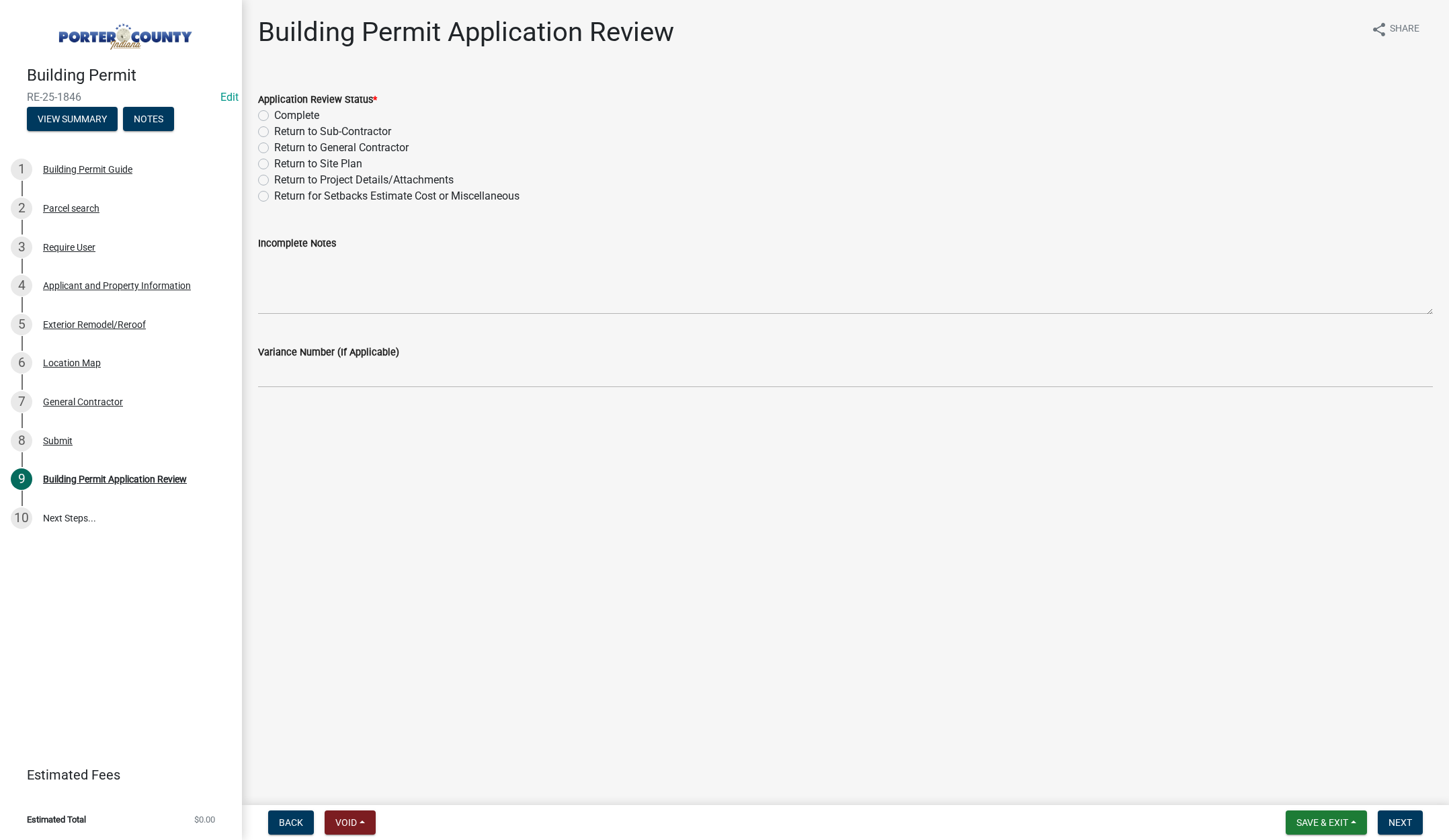
click at [274, 114] on label "Complete" at bounding box center [297, 115] width 45 height 16
click at [274, 114] on input "Complete" at bounding box center [278, 112] width 9 height 9
radio input "true"
click at [1397, 823] on span "Next" at bounding box center [1401, 823] width 24 height 11
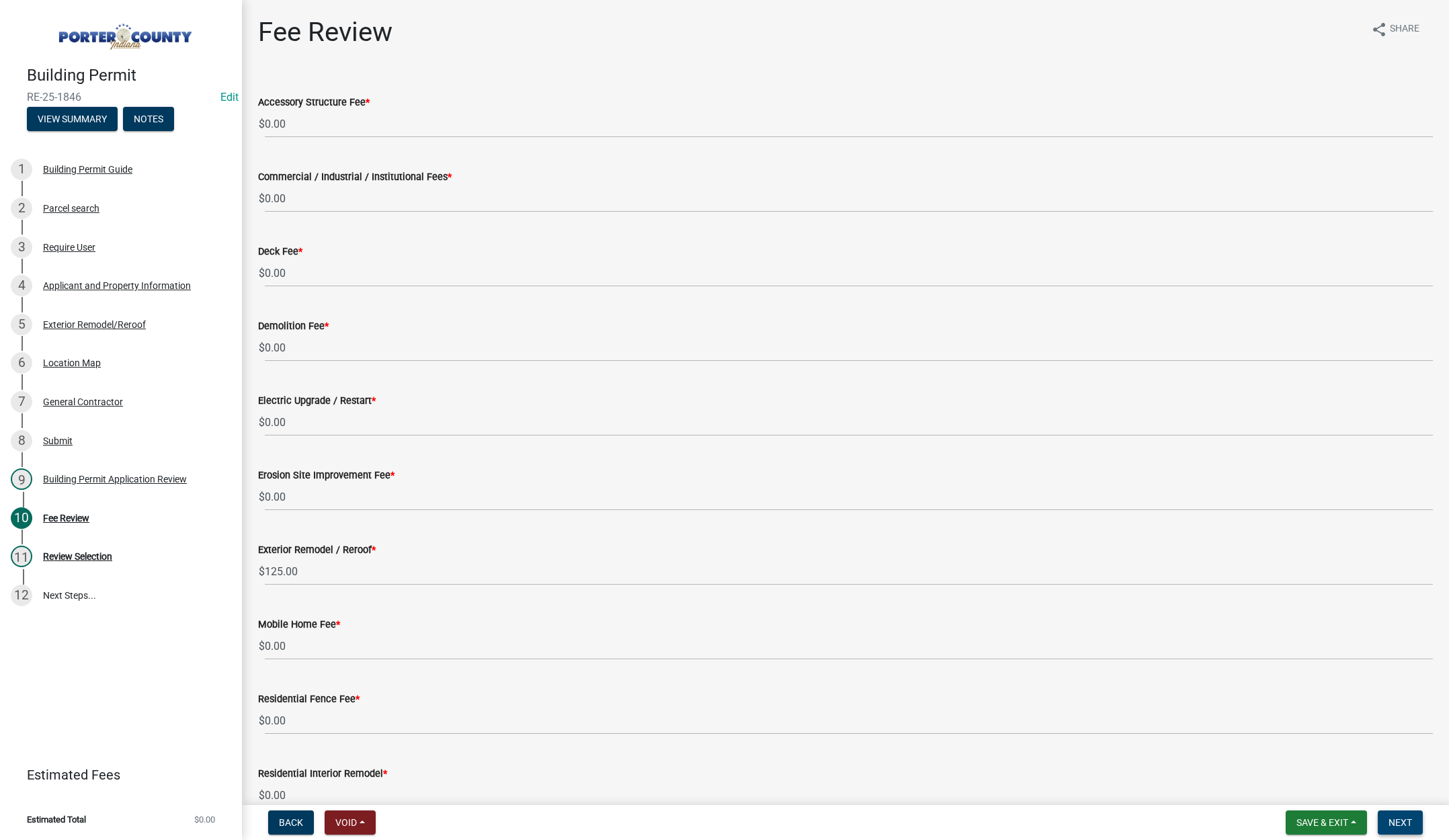
click at [1396, 821] on span "Next" at bounding box center [1401, 823] width 24 height 11
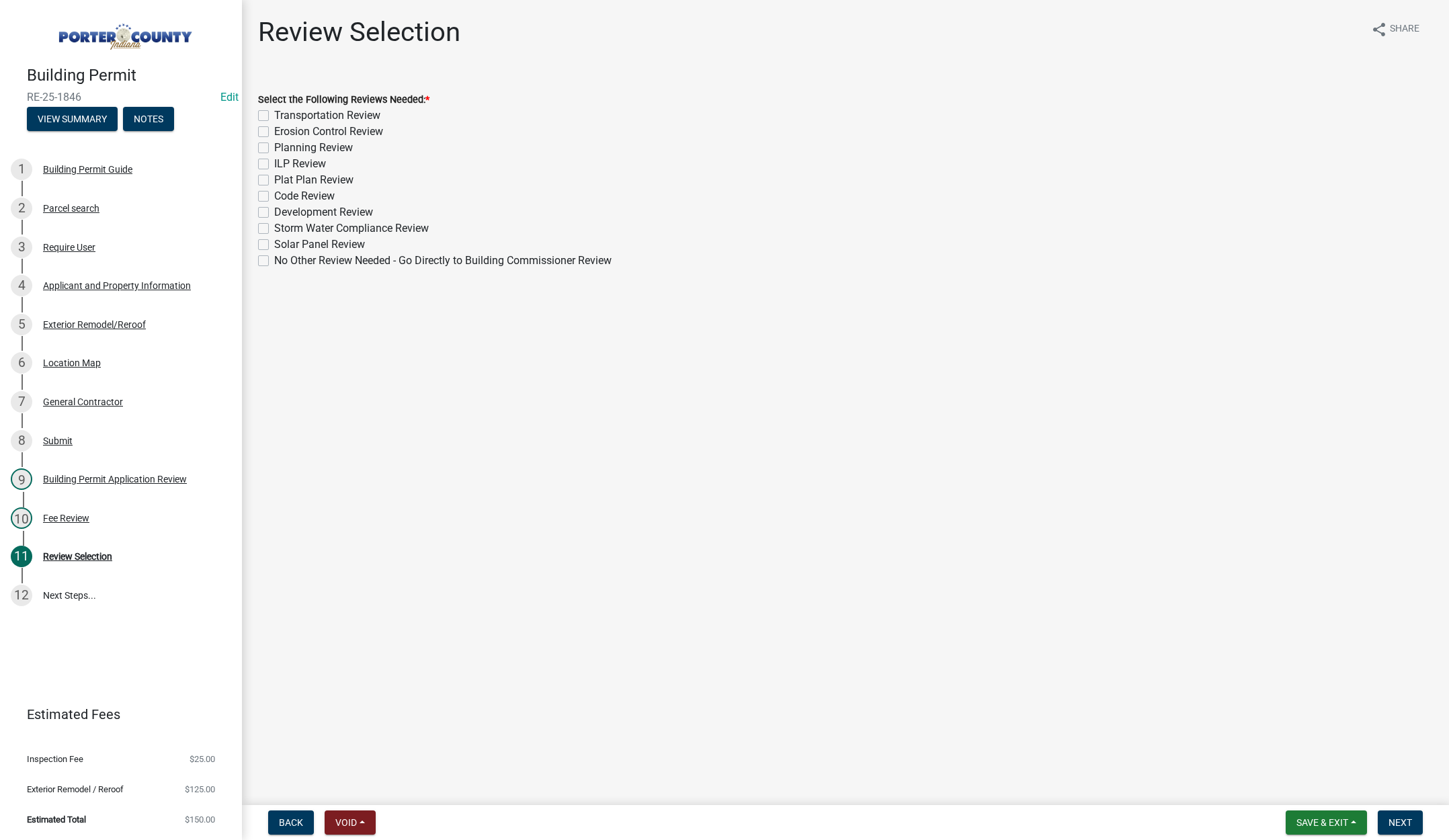
click at [274, 260] on label "No Other Review Needed - Go Directly to Building Commissioner Review" at bounding box center [443, 261] width 338 height 16
click at [274, 260] on input "No Other Review Needed - Go Directly to Building Commissioner Review" at bounding box center [278, 257] width 9 height 9
checkbox input "true"
checkbox input "false"
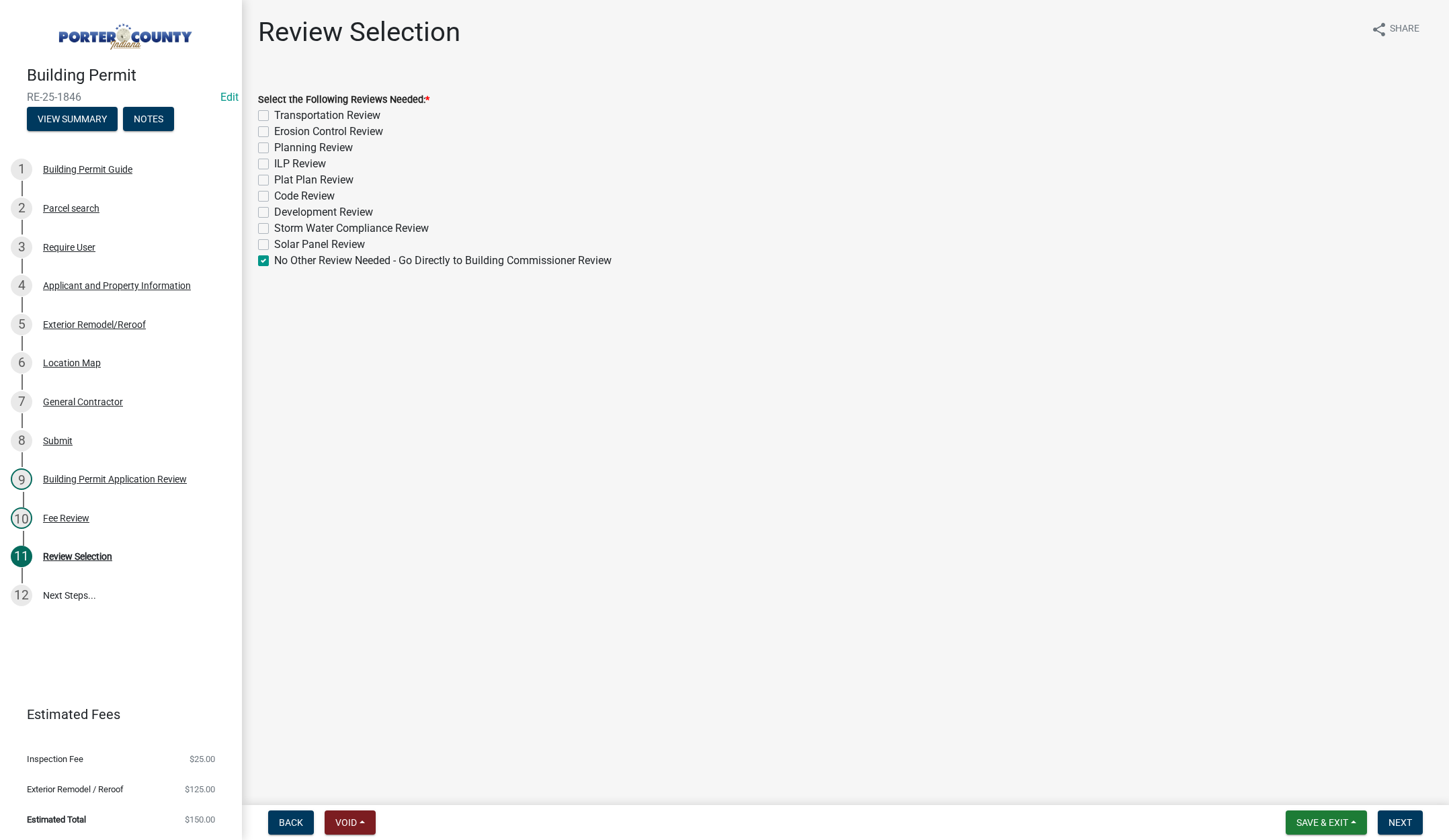
checkbox input "false"
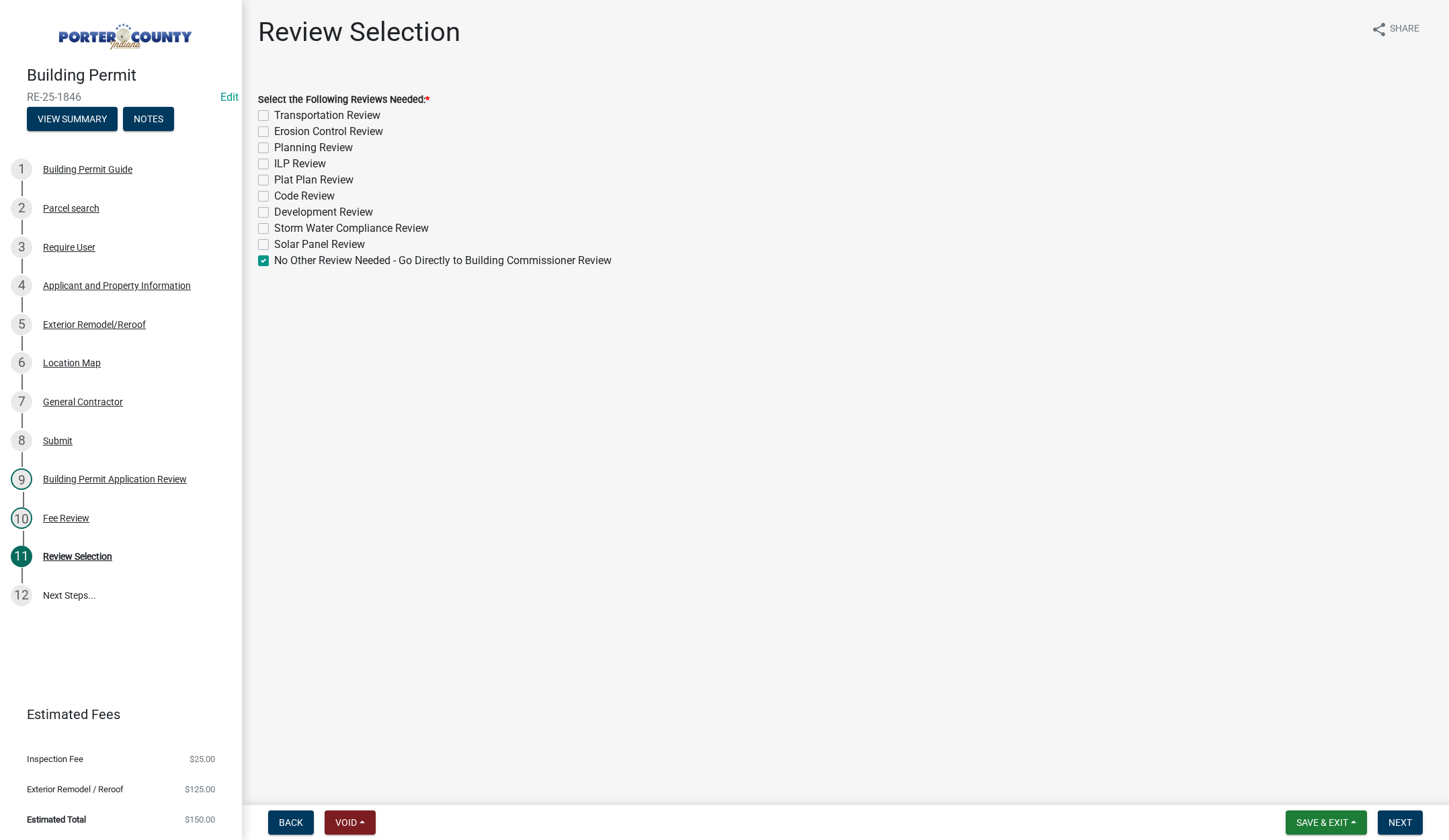
checkbox input "false"
checkbox input "true"
click at [1401, 818] on span "Next" at bounding box center [1401, 823] width 24 height 11
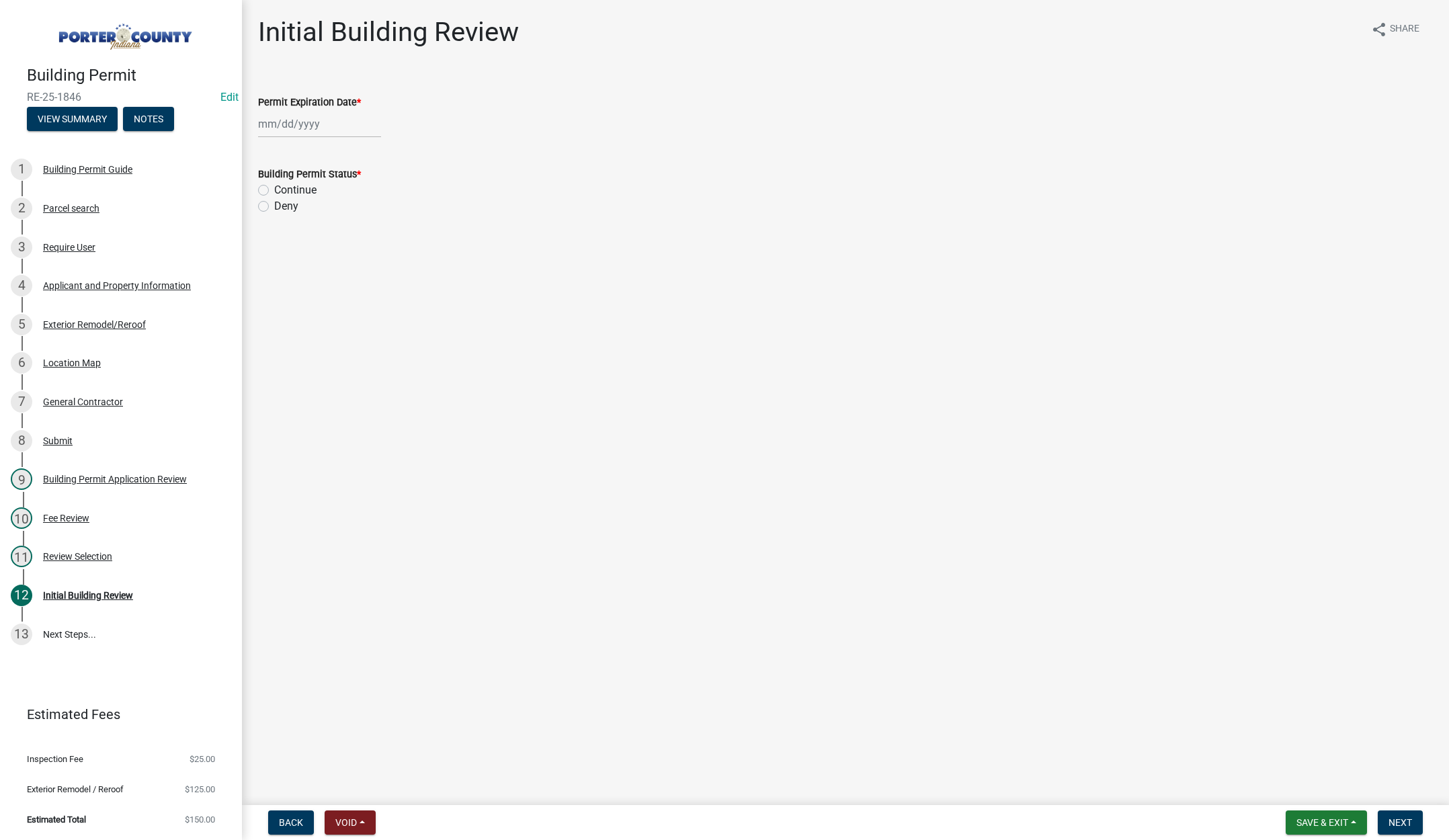
click at [327, 125] on div at bounding box center [320, 123] width 123 height 28
select select "9"
click at [373, 154] on select "1525 1526 1527 1528 1529 1530 1531 1532 1533 1534 1535 1536 1537 1538 1539 1540…" at bounding box center [363, 152] width 48 height 20
select select "2026"
click at [339, 142] on select "1525 1526 1527 1528 1529 1530 1531 1532 1533 1534 1535 1536 1537 1538 1539 1540…" at bounding box center [363, 152] width 48 height 20
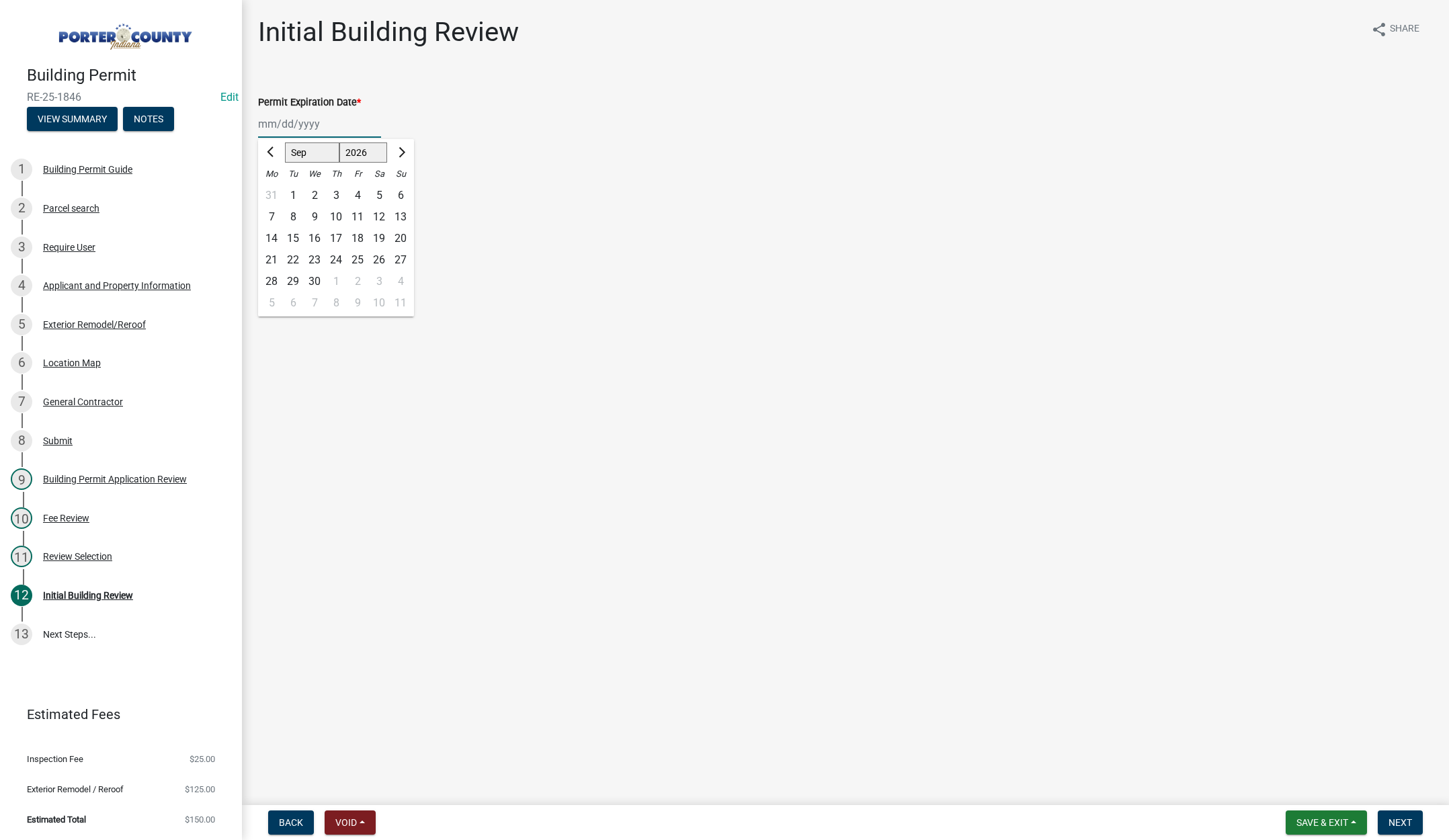
click at [318, 255] on div "23" at bounding box center [314, 259] width 21 height 21
type input "[DATE]"
click at [274, 187] on label "Continue" at bounding box center [296, 190] width 43 height 16
click at [274, 187] on input "Continue" at bounding box center [278, 186] width 9 height 9
radio input "true"
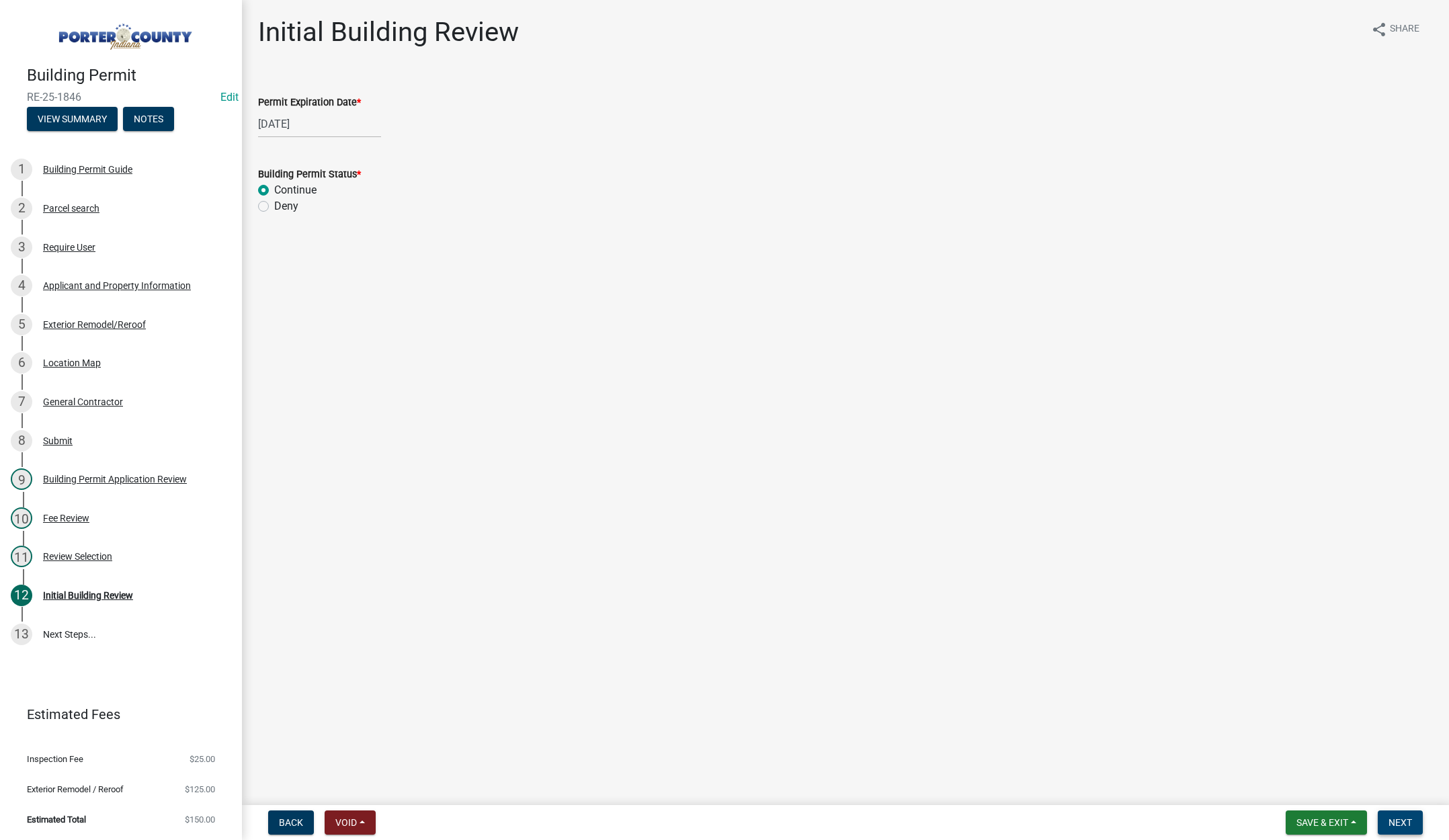
click at [1390, 817] on span "Next" at bounding box center [1401, 823] width 24 height 11
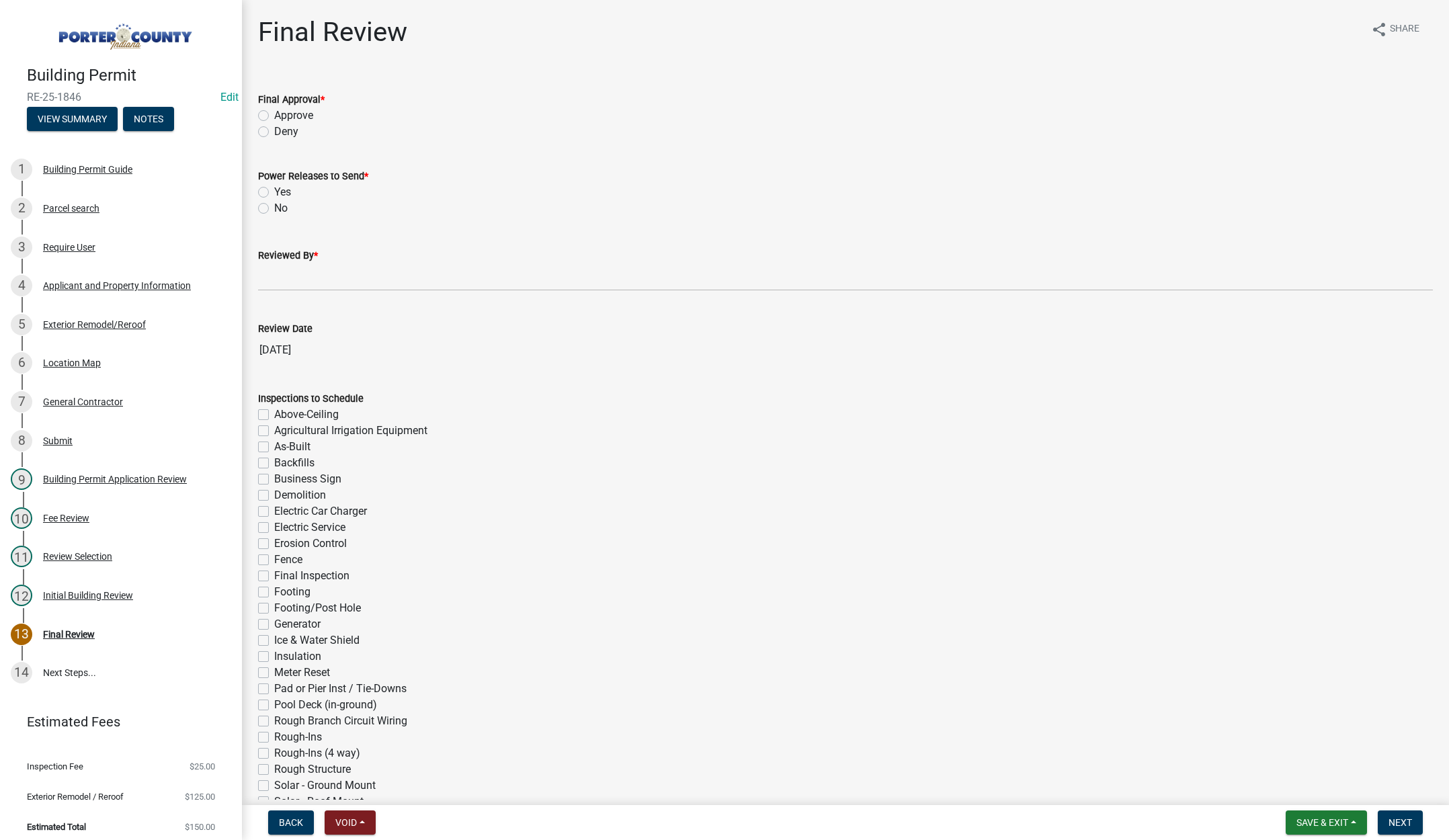
drag, startPoint x: 265, startPoint y: 114, endPoint x: 275, endPoint y: 177, distance: 63.8
click at [274, 119] on label "Approve" at bounding box center [293, 115] width 39 height 16
click at [274, 116] on input "Approve" at bounding box center [278, 112] width 9 height 9
radio input "true"
click at [274, 204] on label "No" at bounding box center [281, 208] width 13 height 16
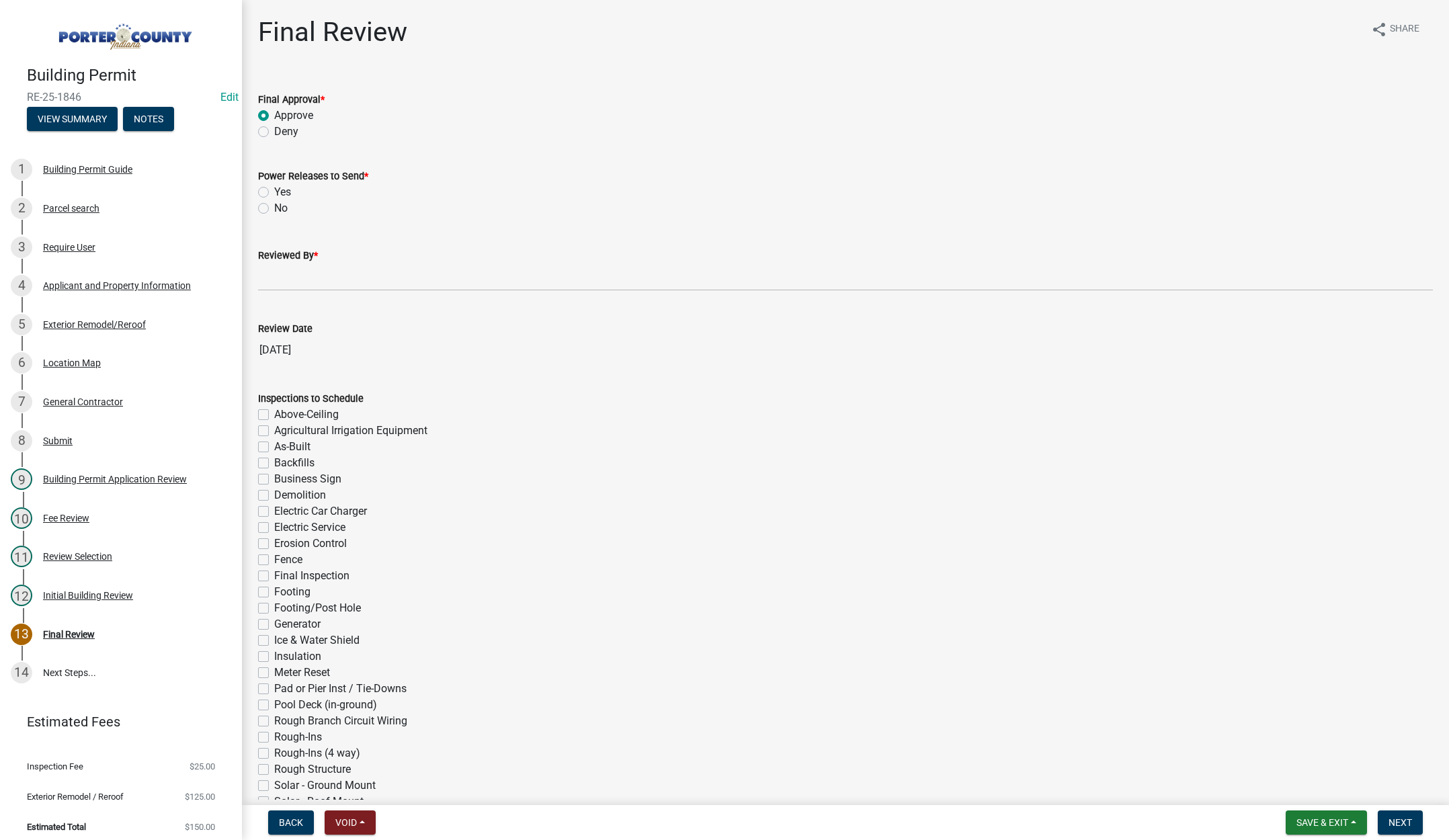
click at [274, 204] on input "No" at bounding box center [278, 204] width 9 height 9
radio input "true"
click at [275, 278] on input "Reviewed By *" at bounding box center [846, 277] width 1175 height 28
type input "Tami"
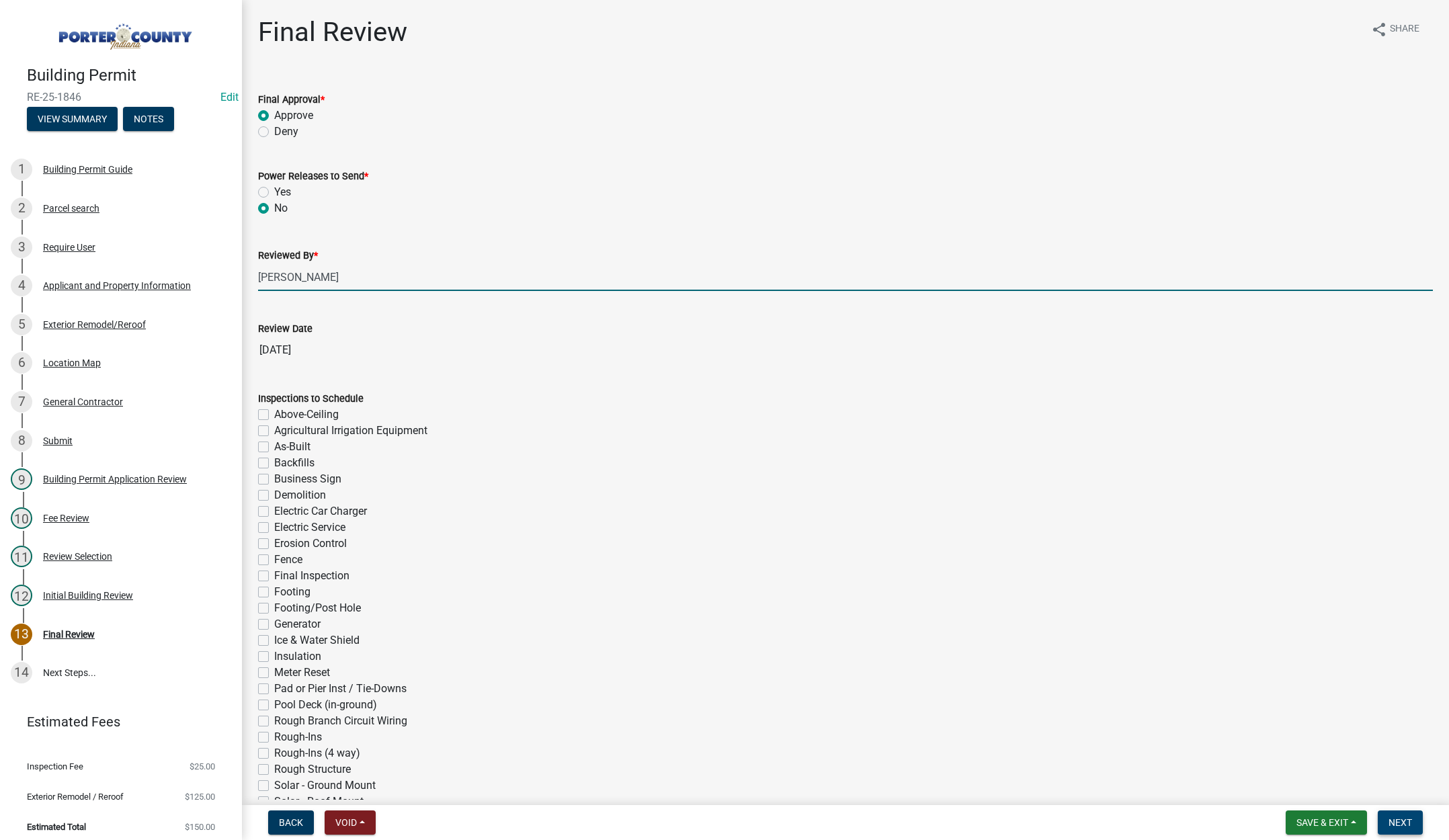
click at [1394, 815] on button "Next" at bounding box center [1400, 823] width 45 height 25
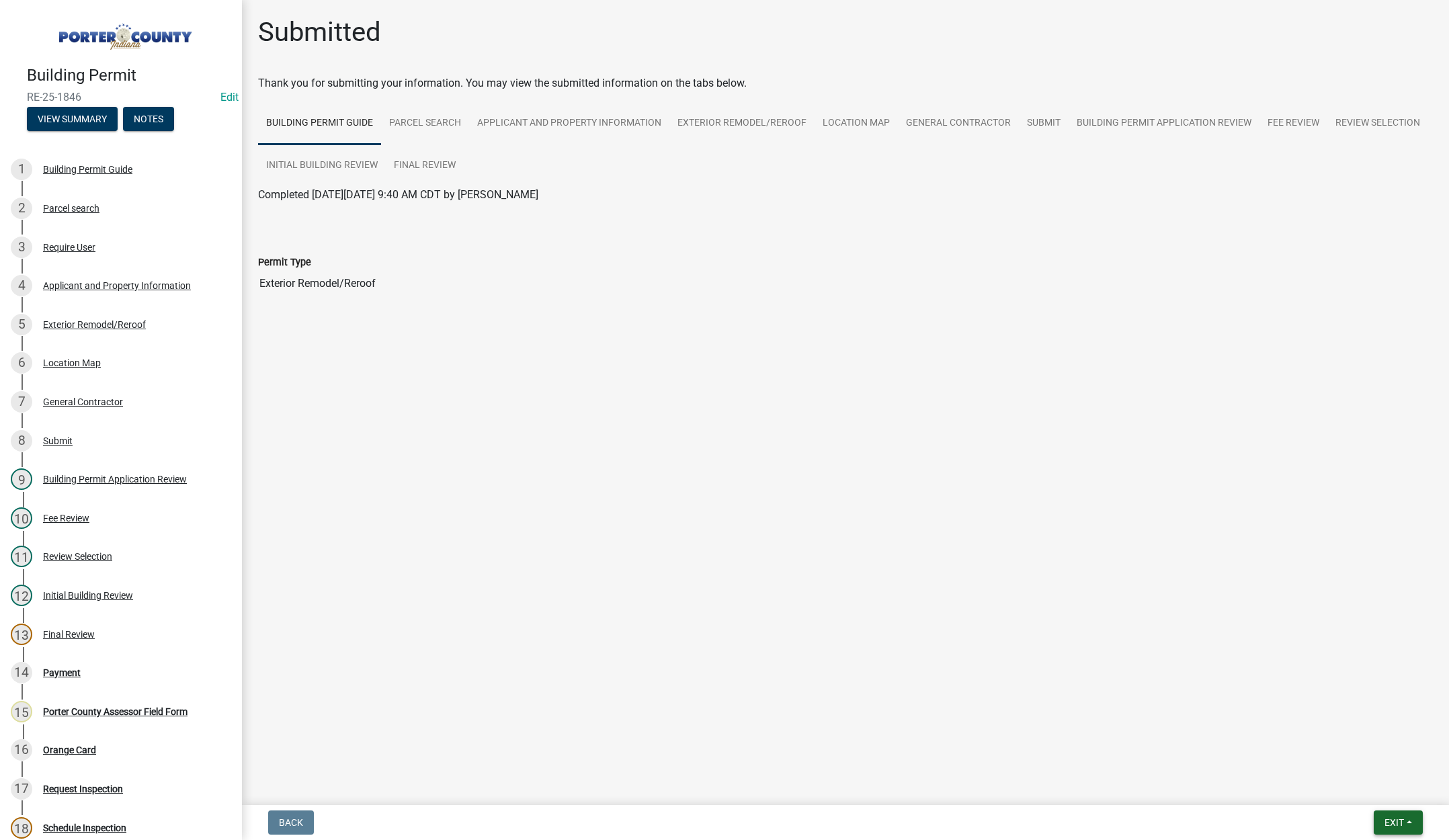
click at [1390, 818] on span "Exit" at bounding box center [1394, 823] width 20 height 11
click at [1383, 790] on button "Save & Exit" at bounding box center [1369, 788] width 108 height 32
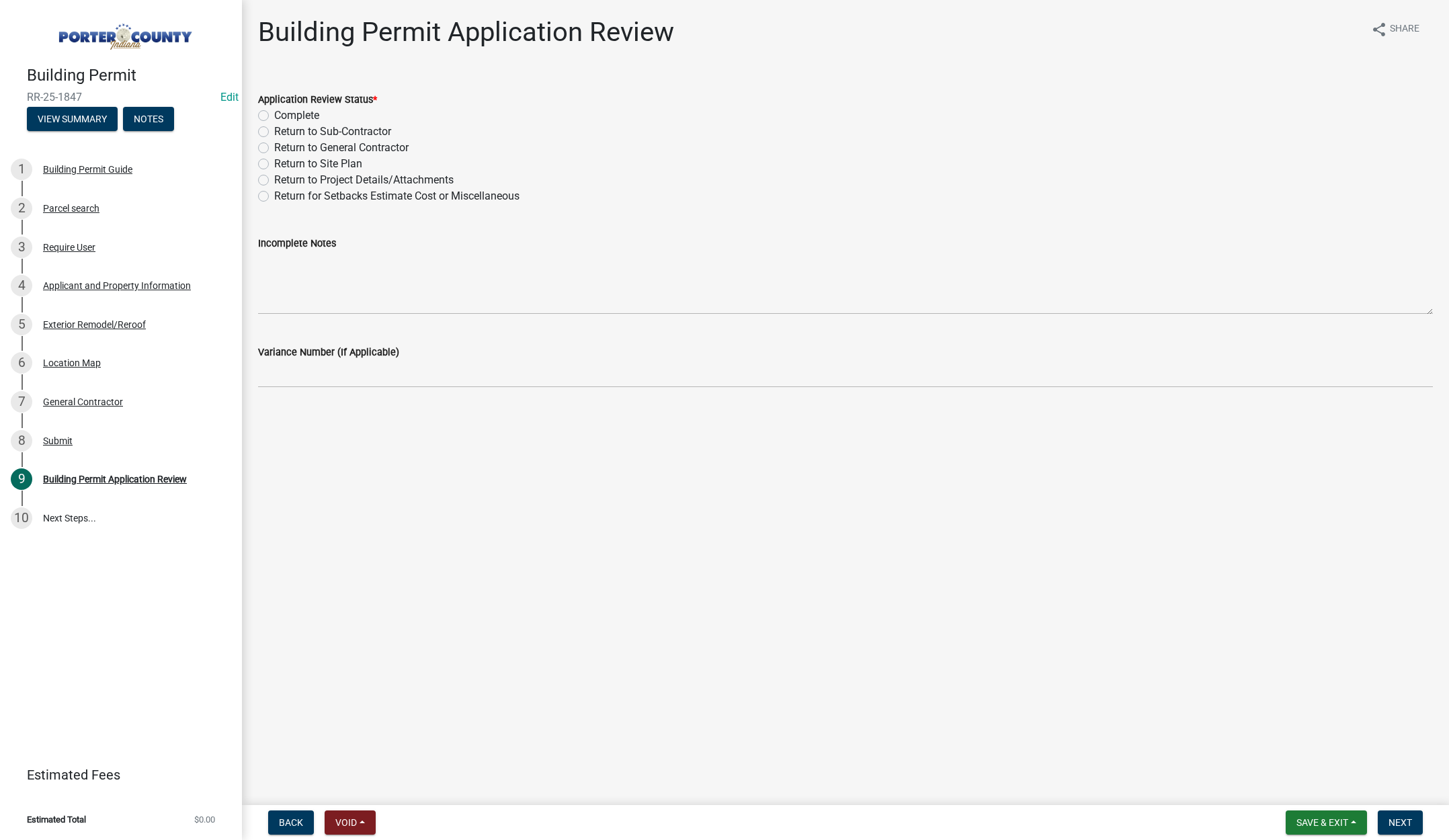
click at [274, 114] on label "Complete" at bounding box center [297, 115] width 45 height 16
click at [274, 114] on input "Complete" at bounding box center [278, 112] width 9 height 9
radio input "true"
click at [1395, 823] on span "Next" at bounding box center [1401, 823] width 24 height 11
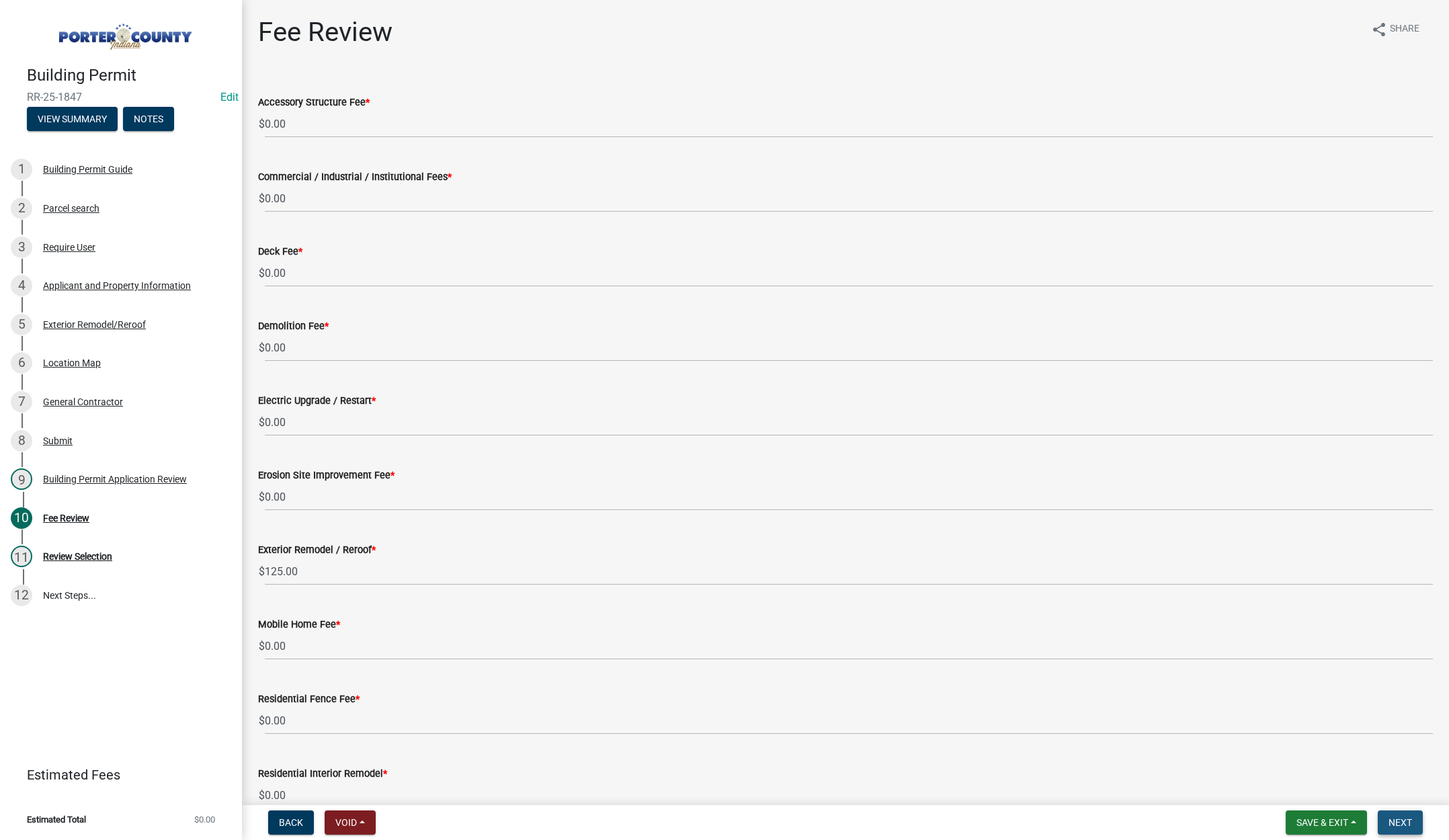
click at [1400, 820] on span "Next" at bounding box center [1401, 823] width 24 height 11
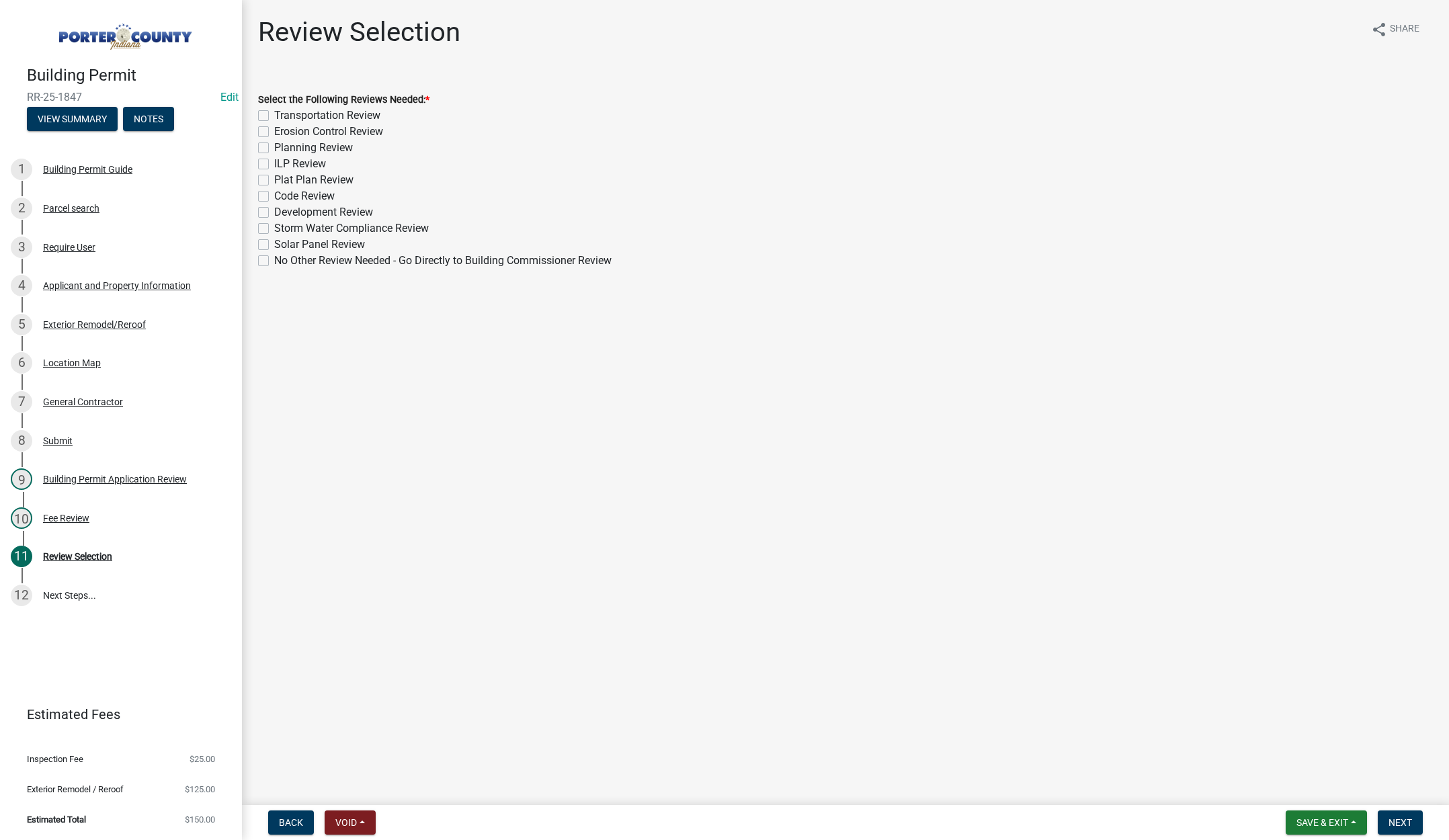
drag, startPoint x: 266, startPoint y: 261, endPoint x: 308, endPoint y: 272, distance: 43.4
click at [274, 261] on label "No Other Review Needed - Go Directly to Building Commissioner Review" at bounding box center [443, 261] width 338 height 16
click at [274, 261] on input "No Other Review Needed - Go Directly to Building Commissioner Review" at bounding box center [278, 257] width 9 height 9
checkbox input "true"
checkbox input "false"
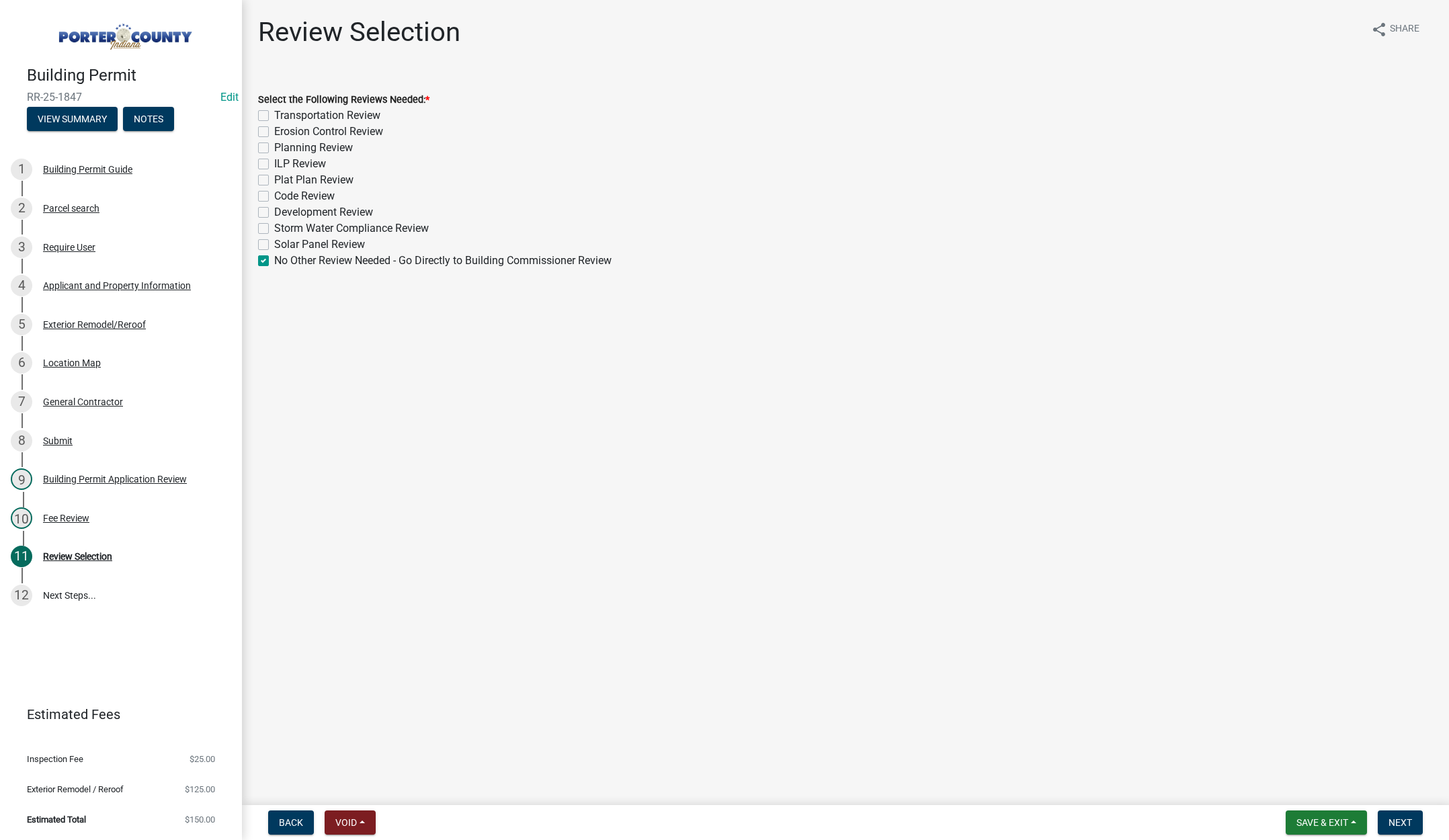
checkbox input "false"
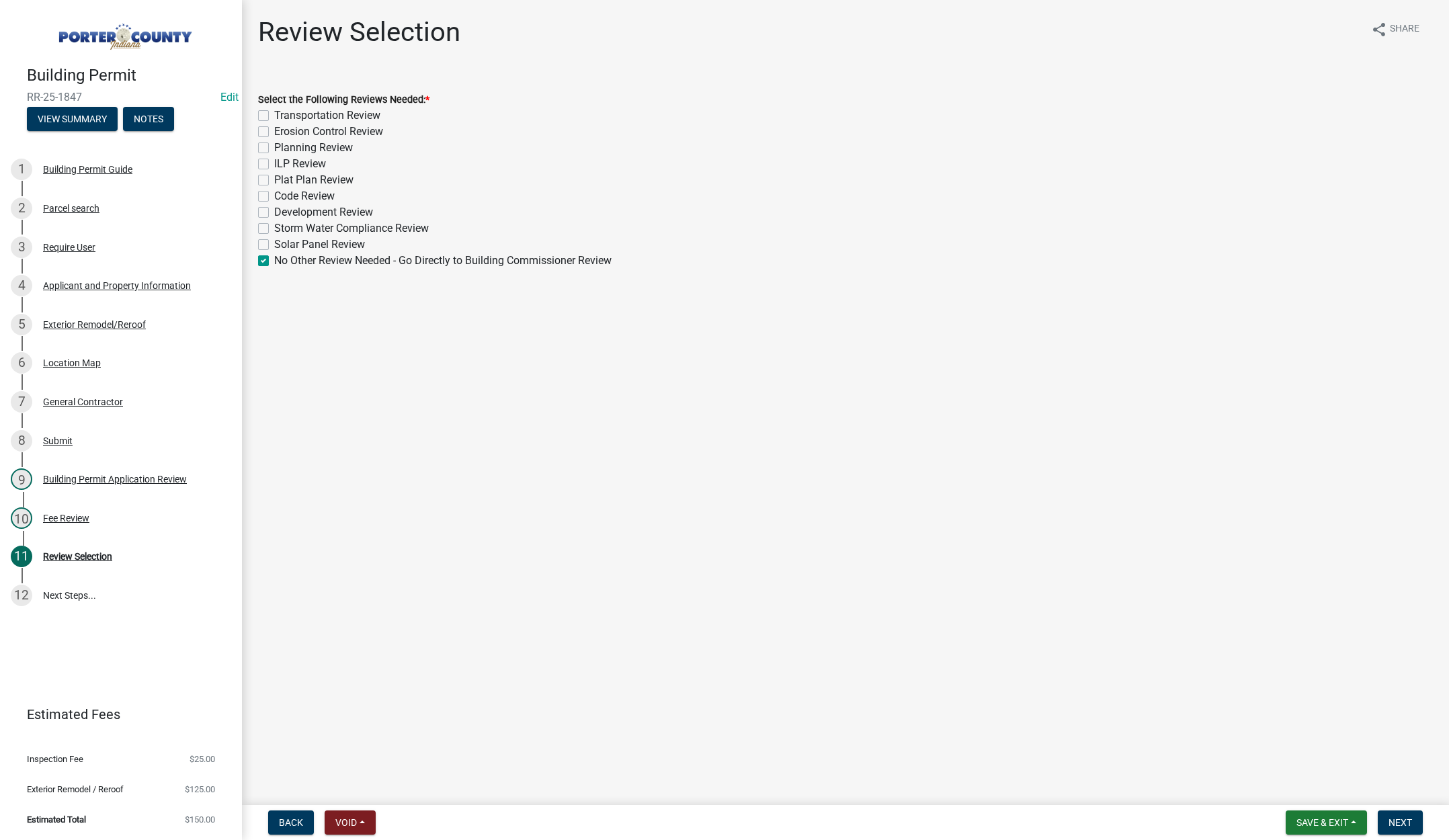
checkbox input "false"
checkbox input "true"
click at [1395, 820] on span "Next" at bounding box center [1401, 823] width 24 height 11
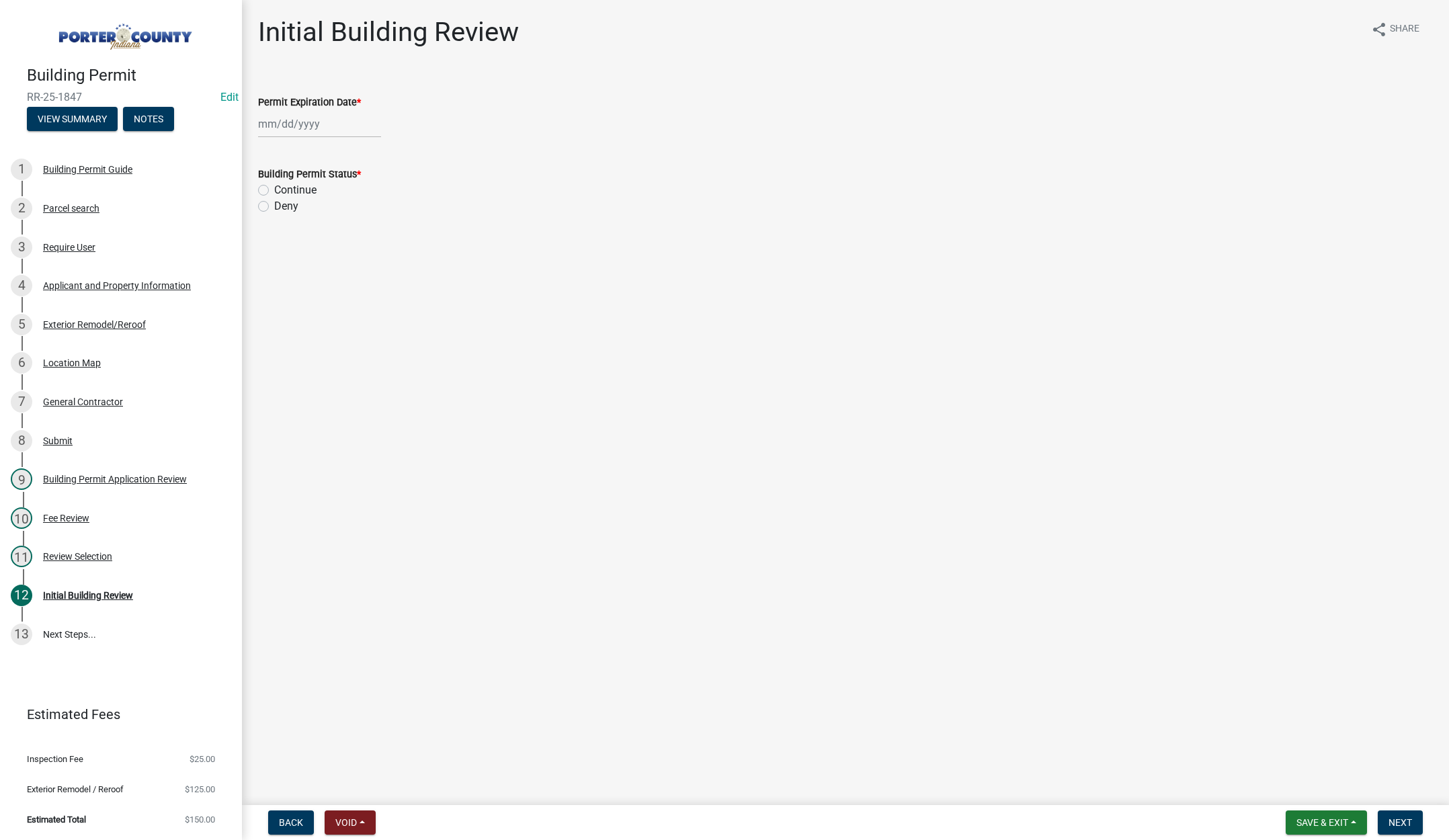
click at [329, 127] on div at bounding box center [320, 123] width 123 height 28
select select "9"
click at [373, 153] on select "1525 1526 1527 1528 1529 1530 1531 1532 1533 1534 1535 1536 1537 1538 1539 1540…" at bounding box center [363, 152] width 48 height 20
select select "2026"
click at [339, 142] on select "1525 1526 1527 1528 1529 1530 1531 1532 1533 1534 1535 1536 1537 1538 1539 1540…" at bounding box center [363, 152] width 48 height 20
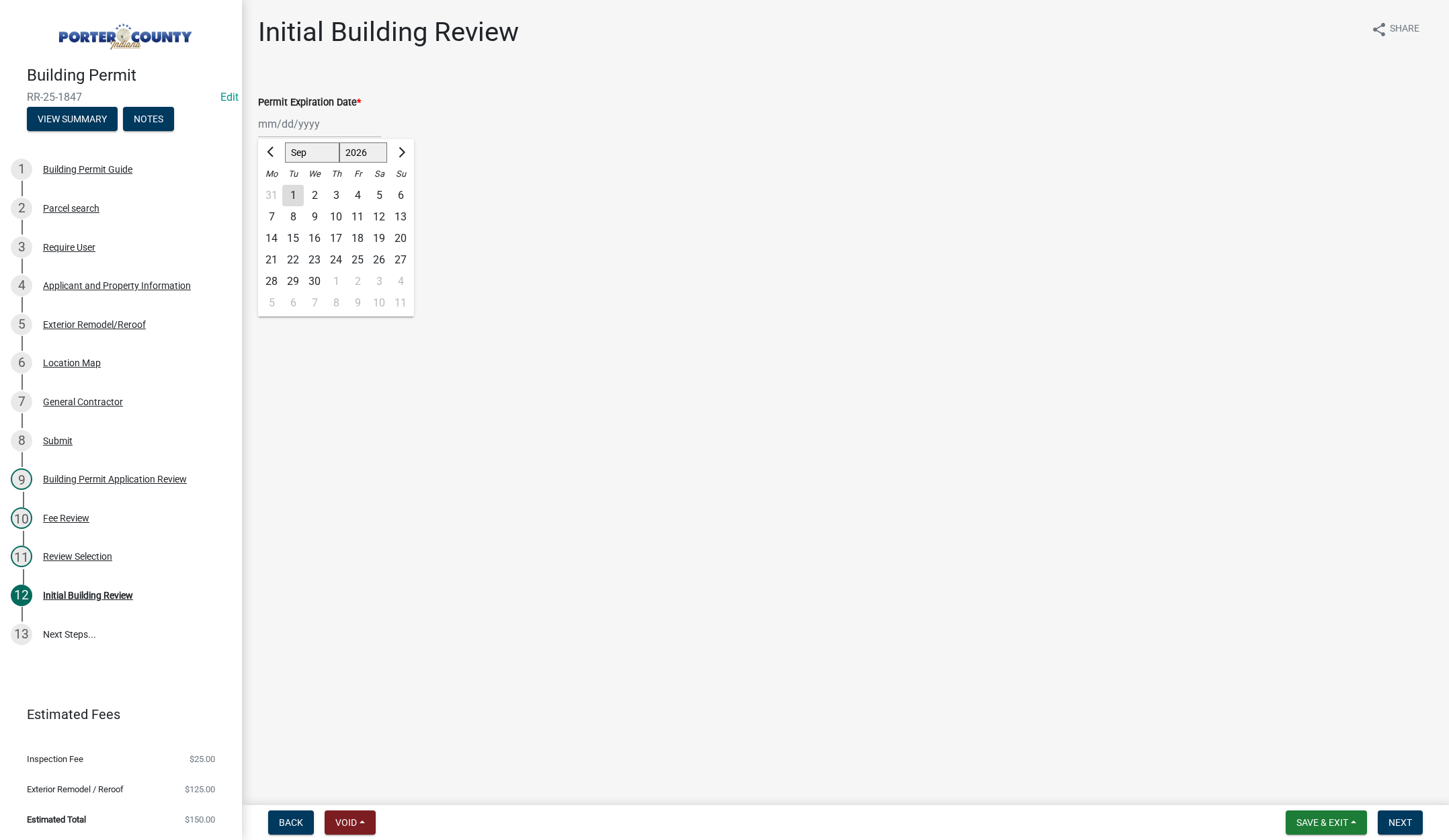
click at [313, 255] on div "23" at bounding box center [314, 259] width 21 height 21
type input "[DATE]"
click at [274, 186] on label "Continue" at bounding box center [296, 190] width 43 height 16
click at [274, 186] on input "Continue" at bounding box center [278, 186] width 9 height 9
radio input "true"
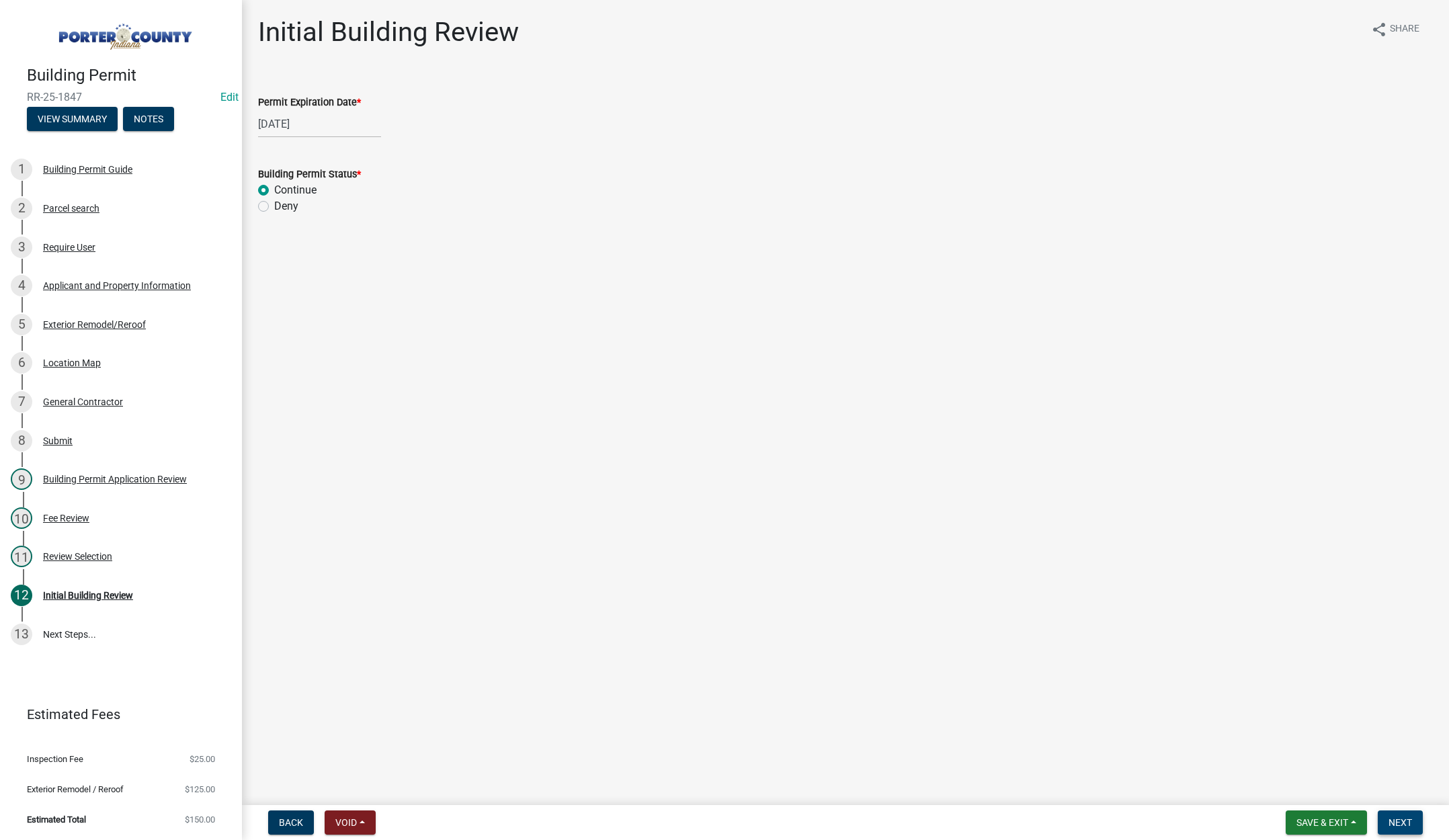
click at [1398, 821] on span "Next" at bounding box center [1401, 823] width 24 height 11
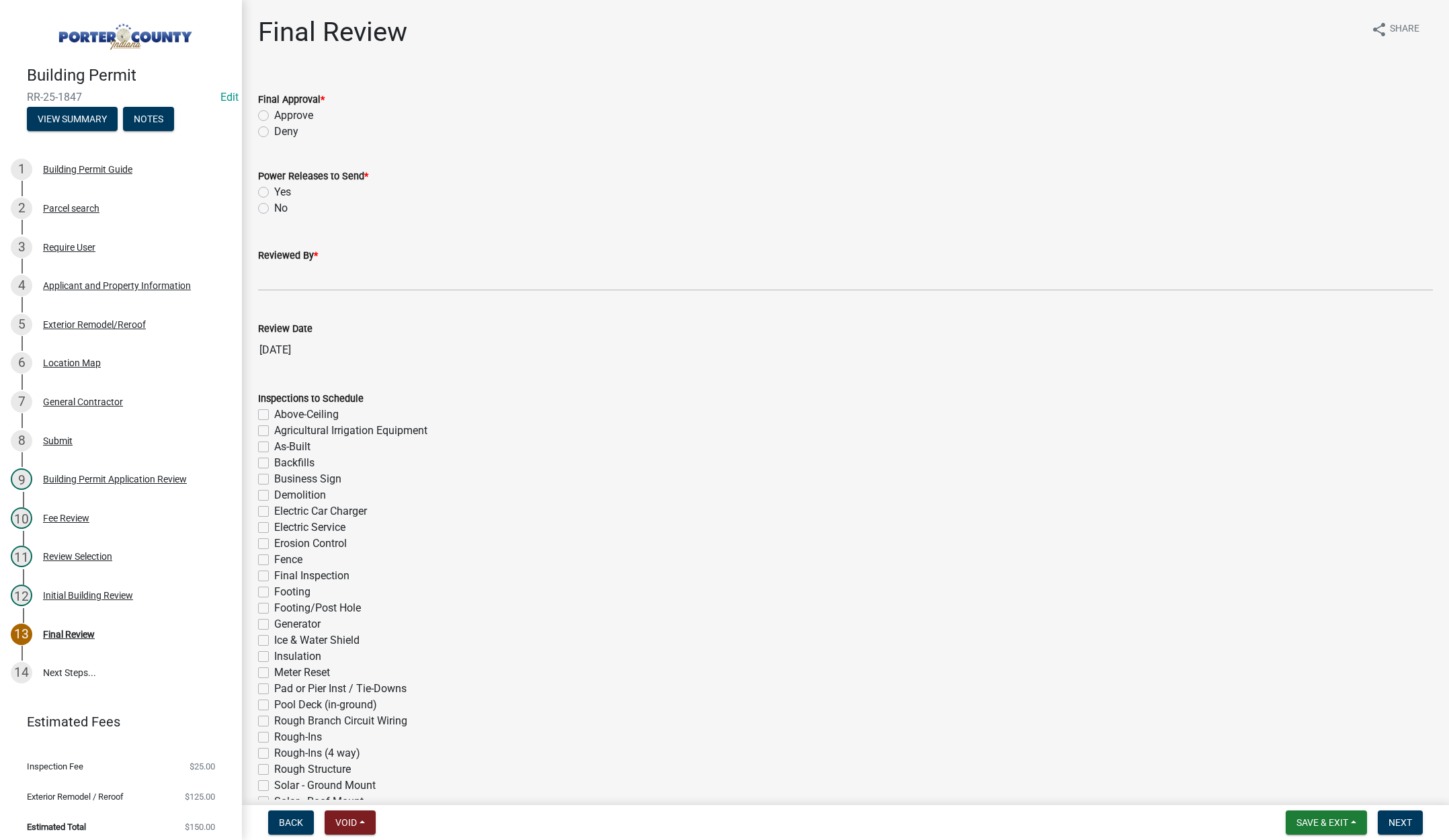
click at [274, 114] on label "Approve" at bounding box center [293, 115] width 39 height 16
click at [274, 114] on input "Approve" at bounding box center [278, 112] width 9 height 9
radio input "true"
click at [274, 207] on label "No" at bounding box center [281, 208] width 13 height 16
click at [274, 207] on input "No" at bounding box center [278, 204] width 9 height 9
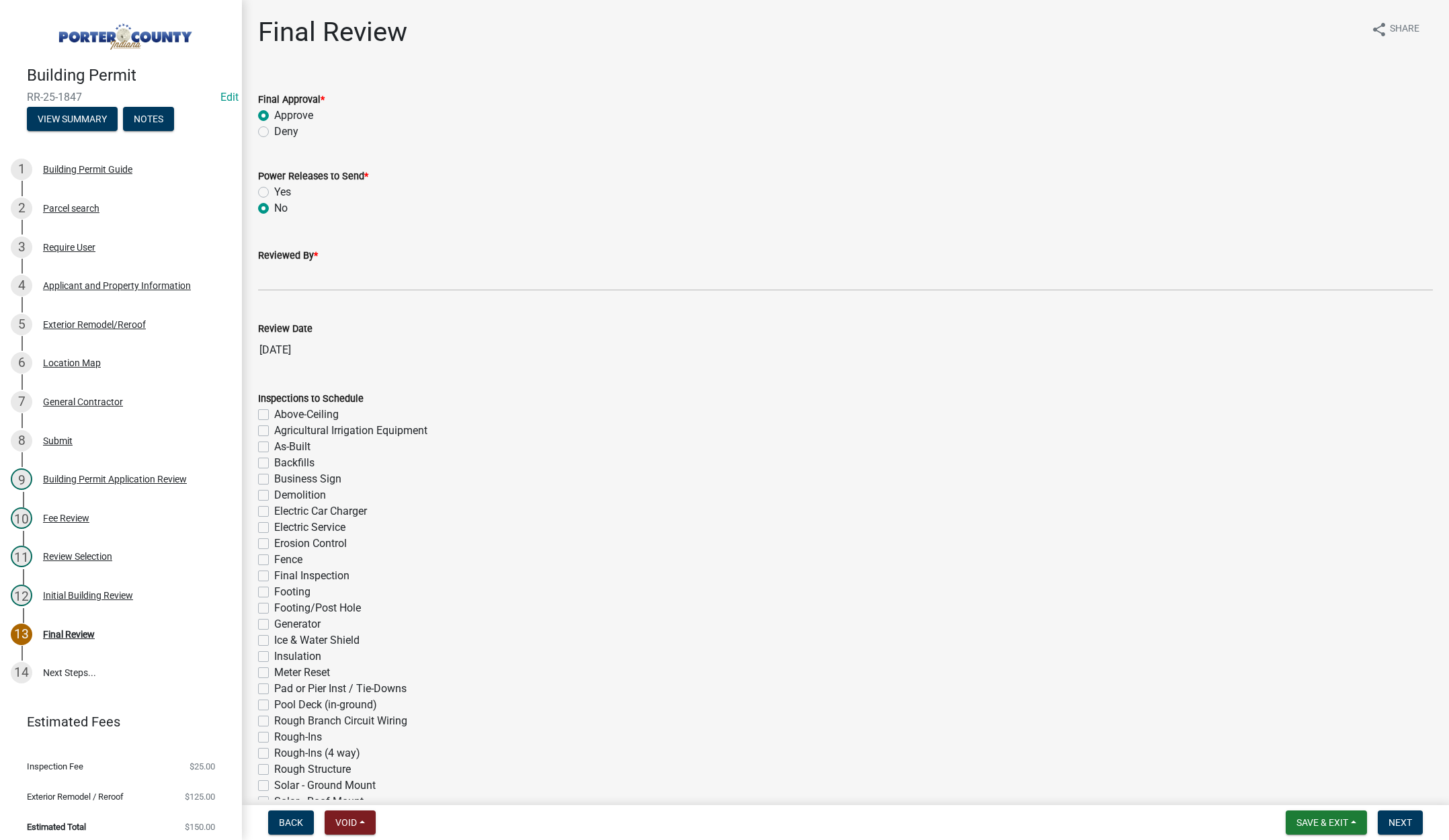
radio input "true"
click at [273, 279] on input "Reviewed By *" at bounding box center [846, 277] width 1175 height 28
type input "[PERSON_NAME]"
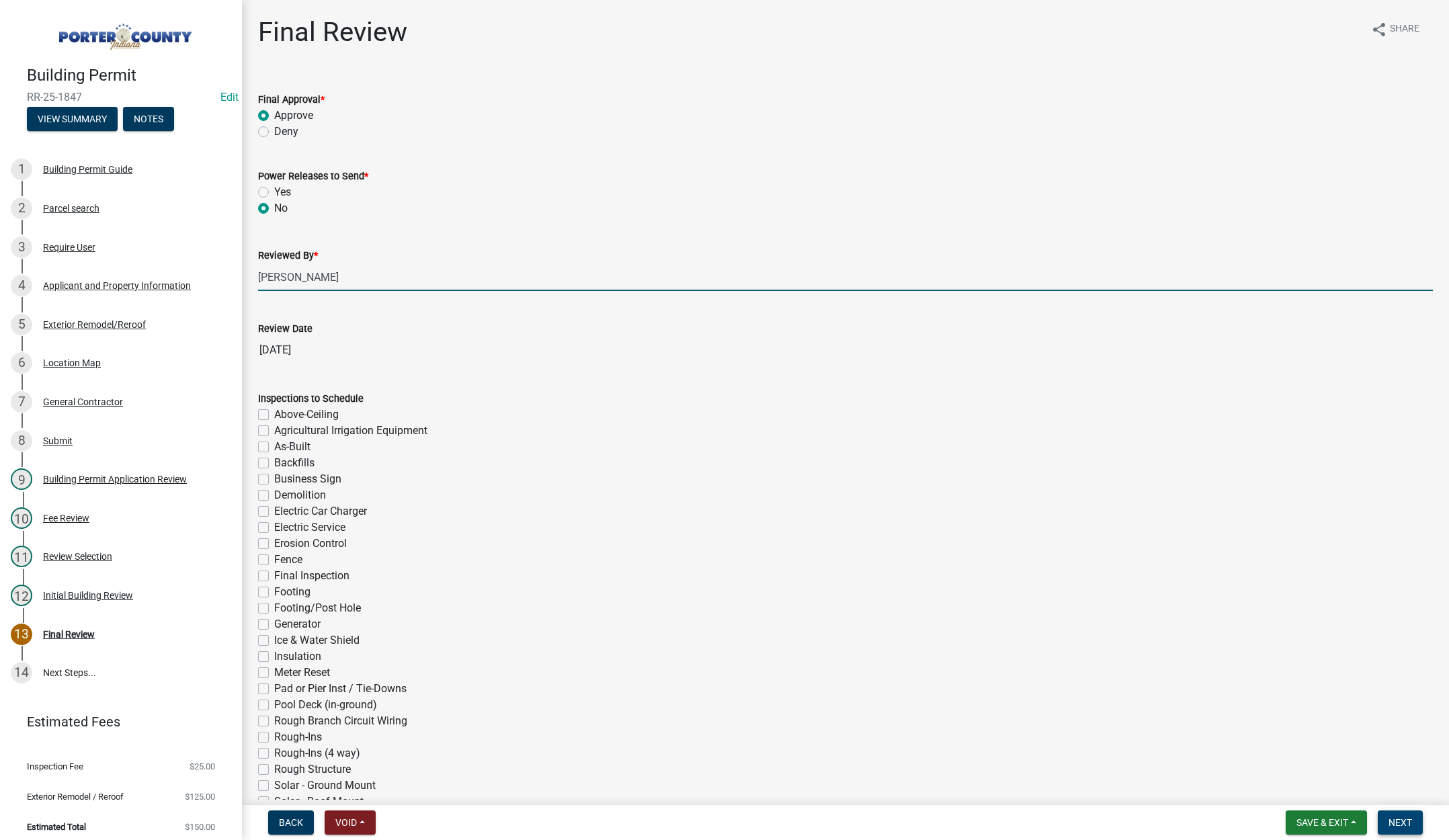
drag, startPoint x: 1405, startPoint y: 823, endPoint x: 1362, endPoint y: 766, distance: 71.4
click at [1405, 823] on span "Next" at bounding box center [1401, 823] width 24 height 11
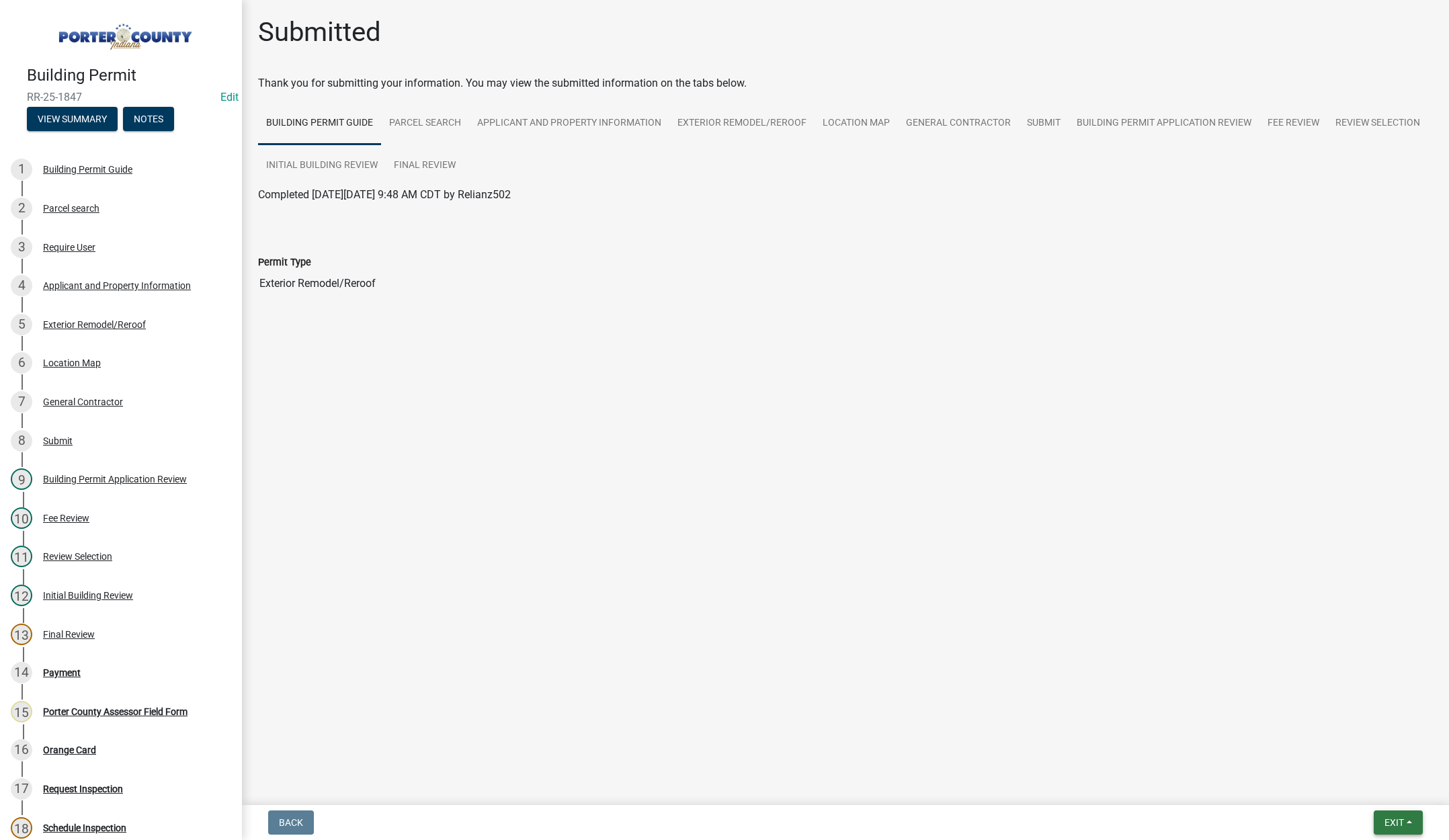
click at [1397, 815] on button "Exit" at bounding box center [1398, 823] width 49 height 25
click at [1387, 791] on button "Save & Exit" at bounding box center [1369, 788] width 108 height 32
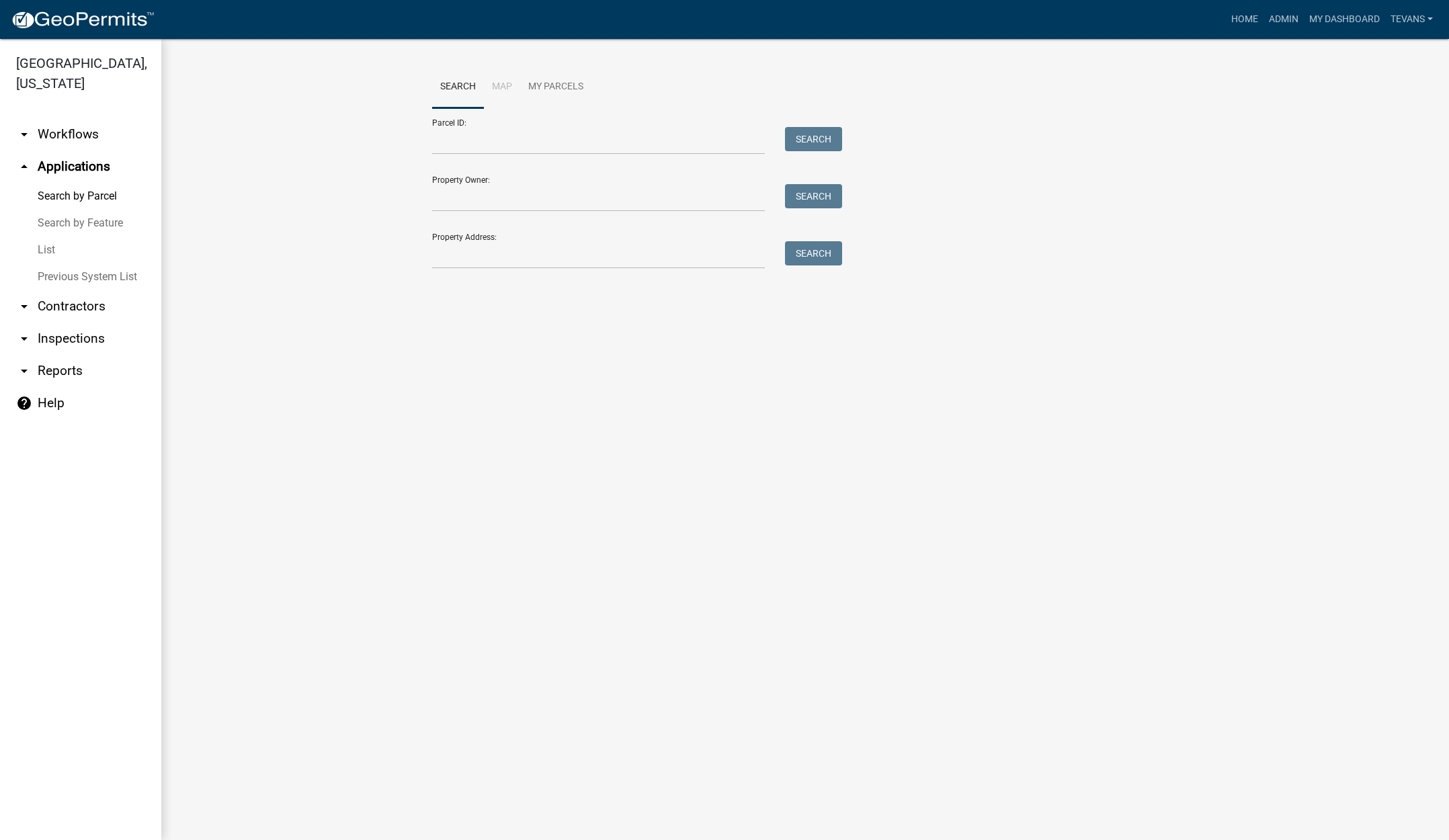
drag, startPoint x: 77, startPoint y: 778, endPoint x: 451, endPoint y: 353, distance: 566.1
click at [78, 777] on ul "arrow_drop_down Workflows List arrow_drop_up Applications Search by Parcel Sear…" at bounding box center [81, 474] width 161 height 732
click at [148, 795] on ul "arrow_drop_down Workflows List arrow_drop_up Applications Search by Parcel Sear…" at bounding box center [81, 474] width 161 height 732
click at [543, 257] on input "Property Address:" at bounding box center [598, 255] width 333 height 28
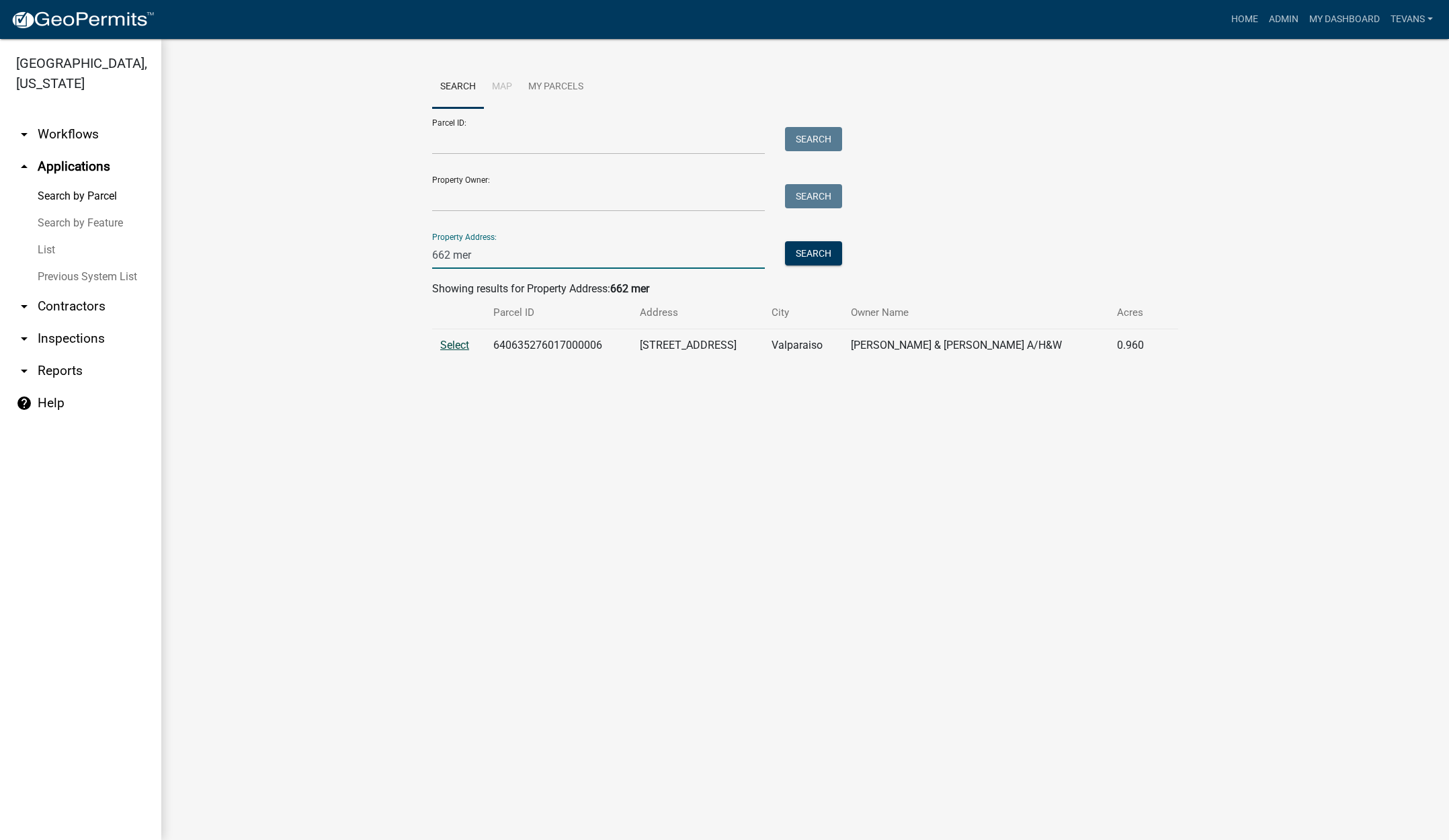
type input "662 mer"
click at [449, 347] on span "Select" at bounding box center [455, 345] width 29 height 13
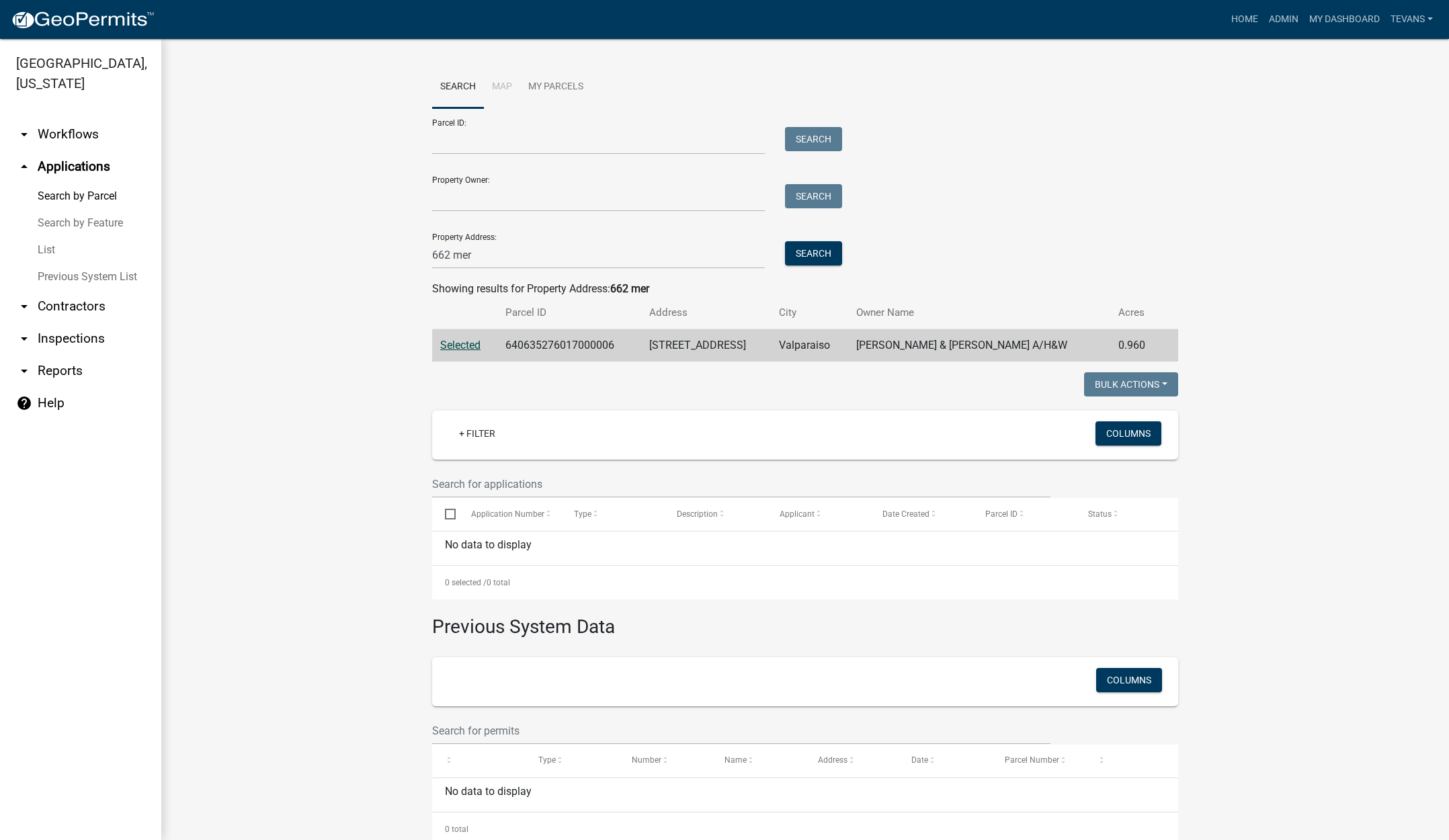
scroll to position [32, 0]
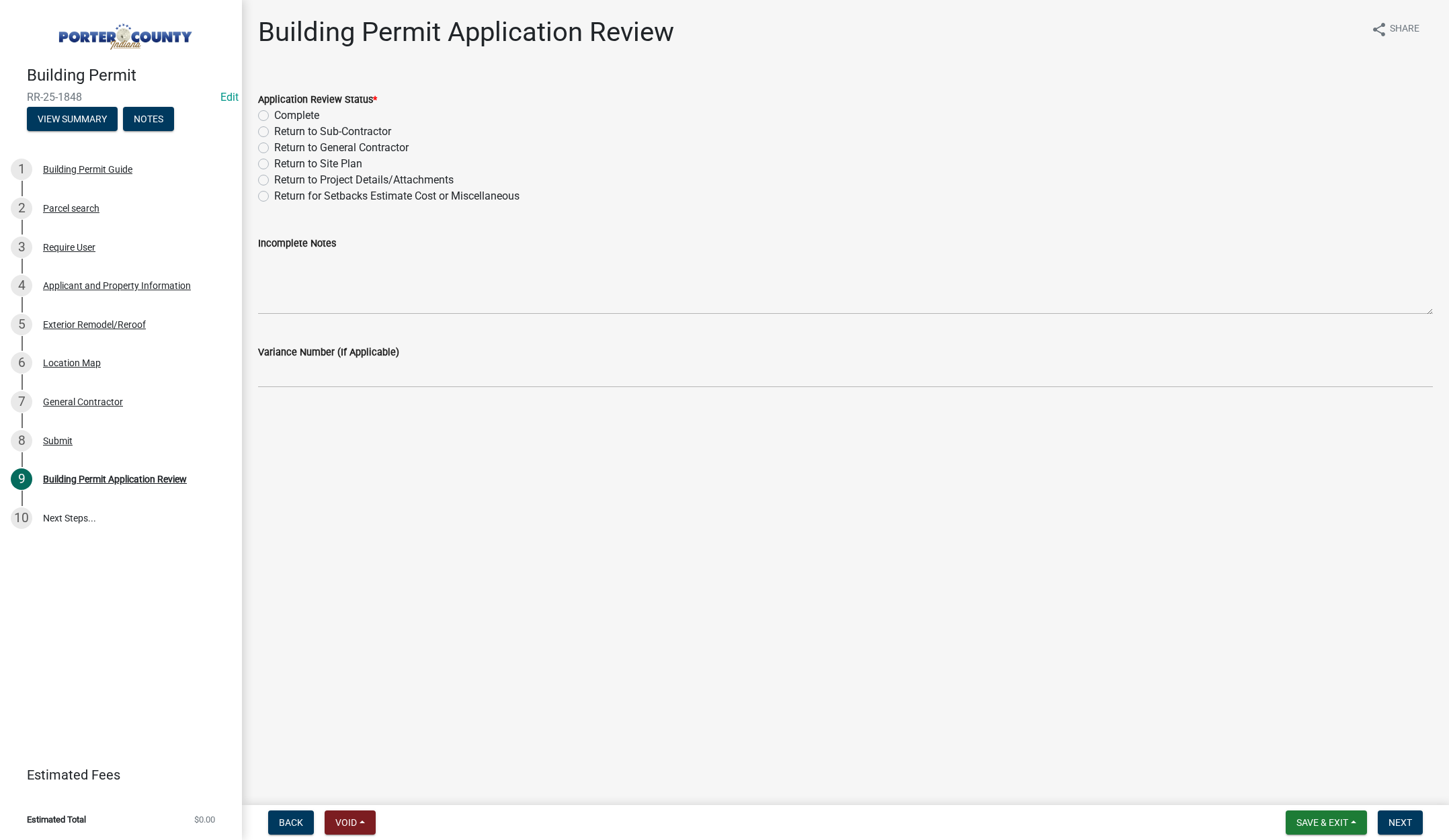
click at [274, 114] on label "Complete" at bounding box center [297, 115] width 45 height 16
click at [274, 114] on input "Complete" at bounding box center [278, 112] width 9 height 9
radio input "true"
click at [1400, 819] on span "Next" at bounding box center [1401, 823] width 24 height 11
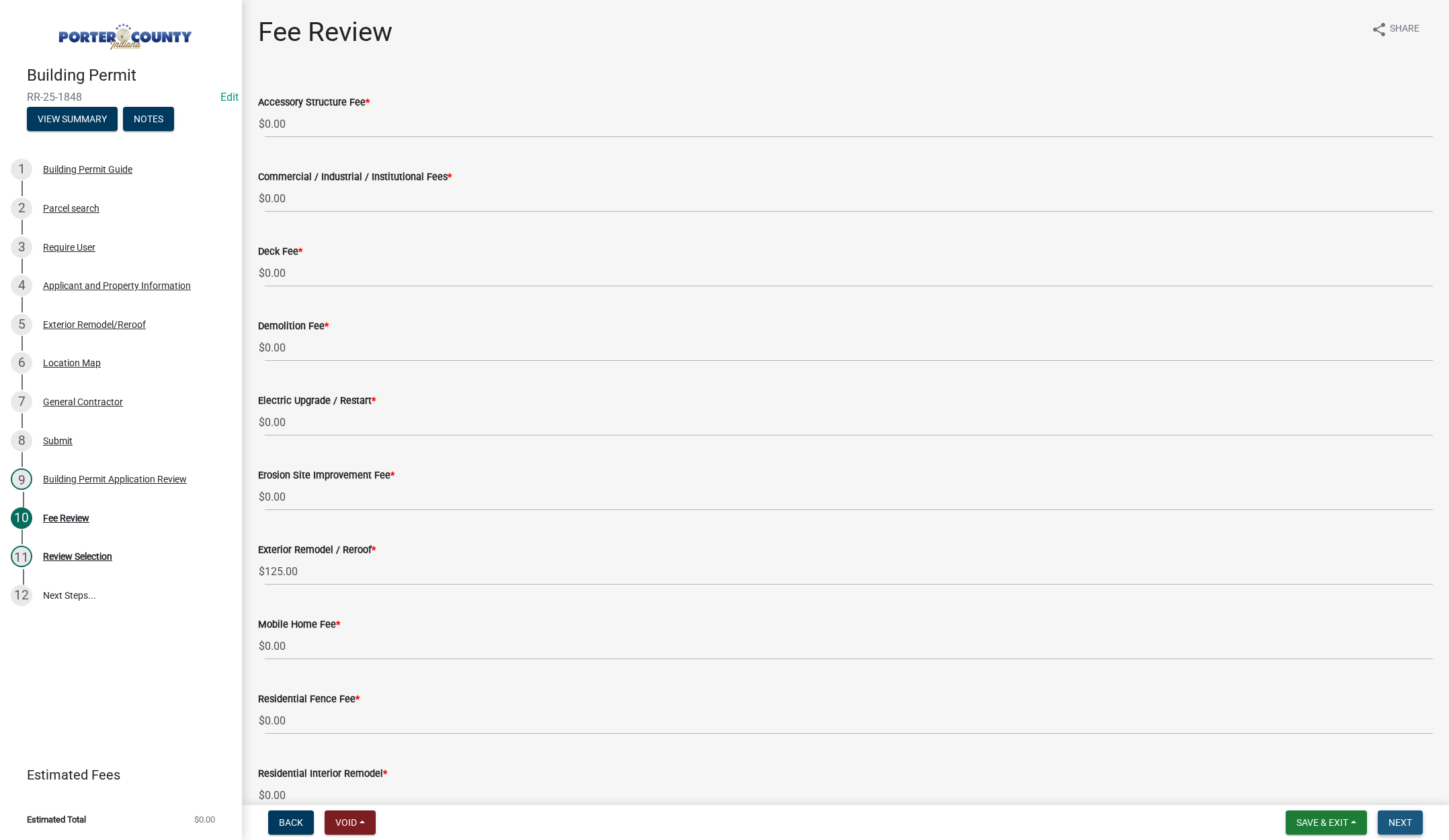
click at [1396, 819] on span "Next" at bounding box center [1401, 823] width 24 height 11
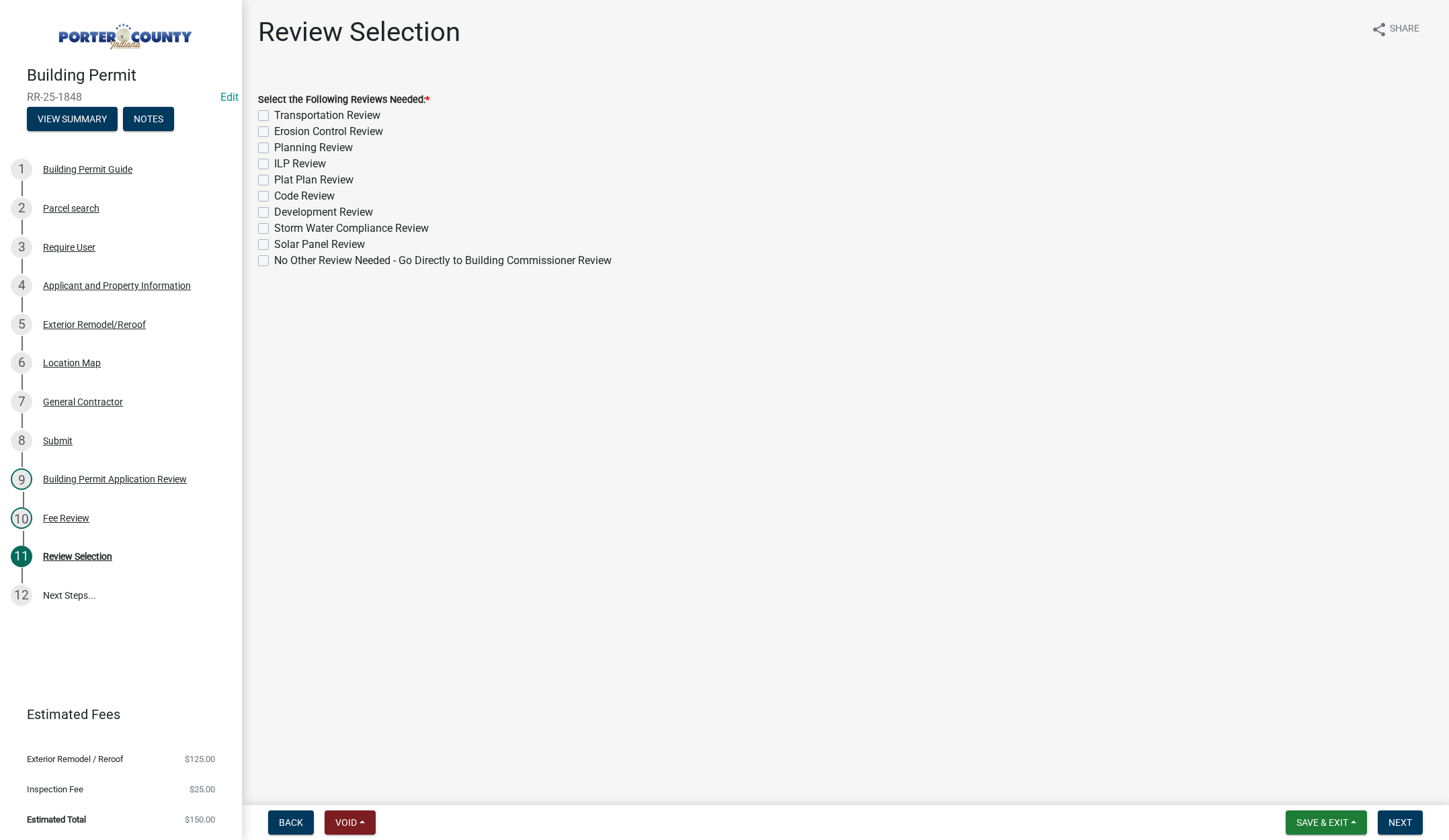
click at [274, 259] on label "No Other Review Needed - Go Directly to Building Commissioner Review" at bounding box center [443, 261] width 338 height 16
click at [274, 259] on input "No Other Review Needed - Go Directly to Building Commissioner Review" at bounding box center [278, 257] width 9 height 9
checkbox input "true"
checkbox input "false"
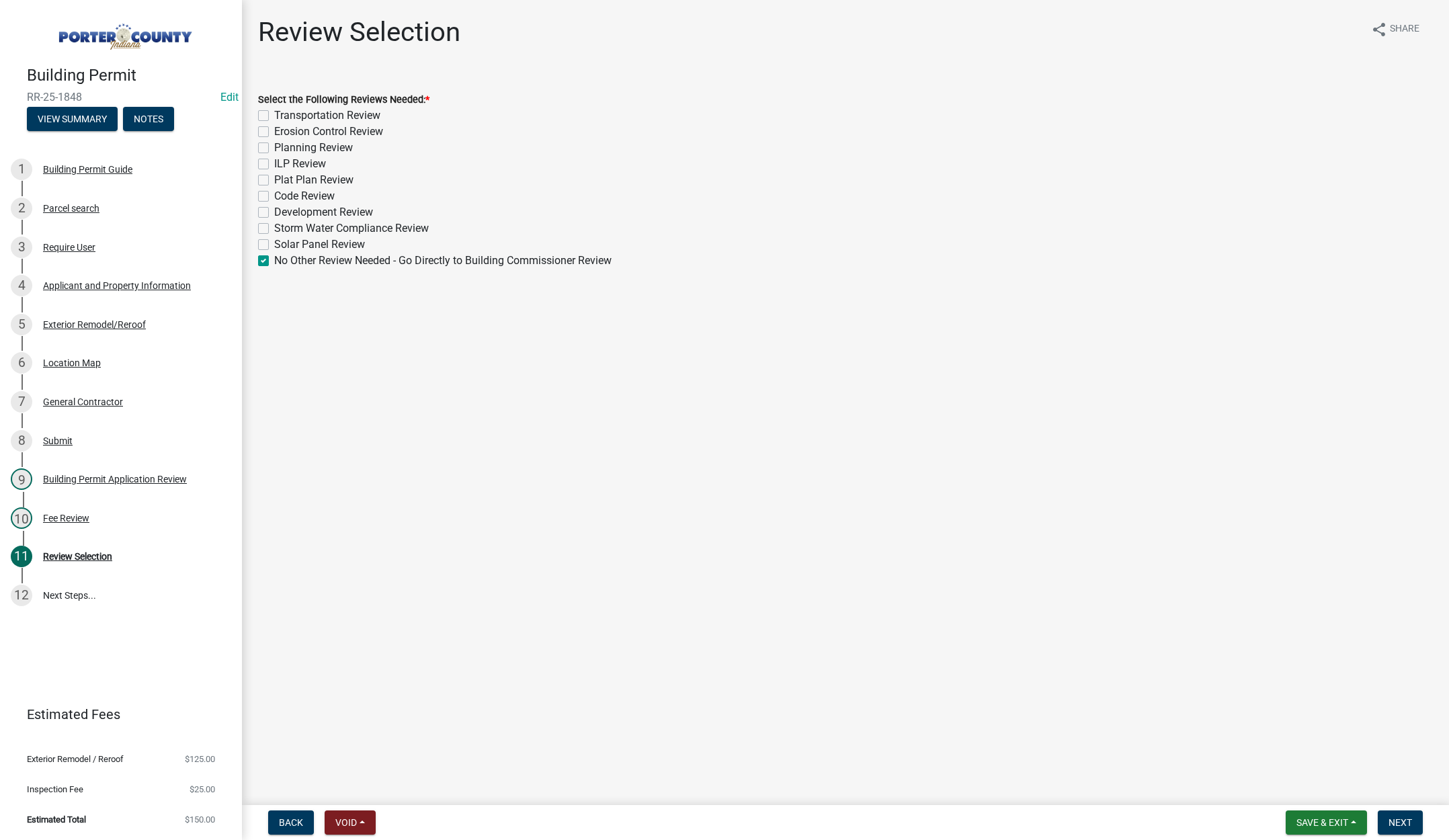
checkbox input "false"
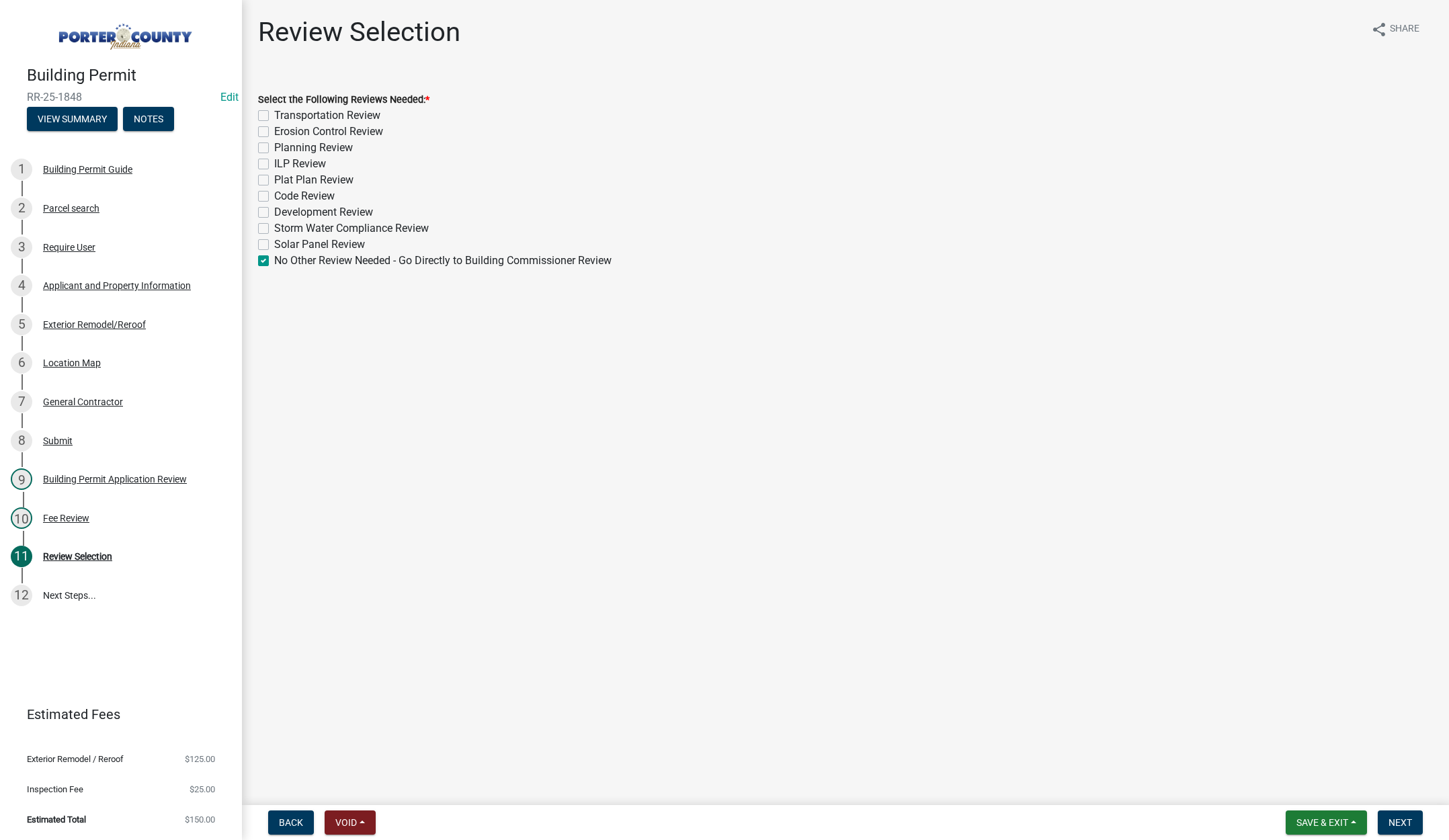
checkbox input "false"
checkbox input "true"
click at [1397, 816] on button "Next" at bounding box center [1400, 823] width 45 height 25
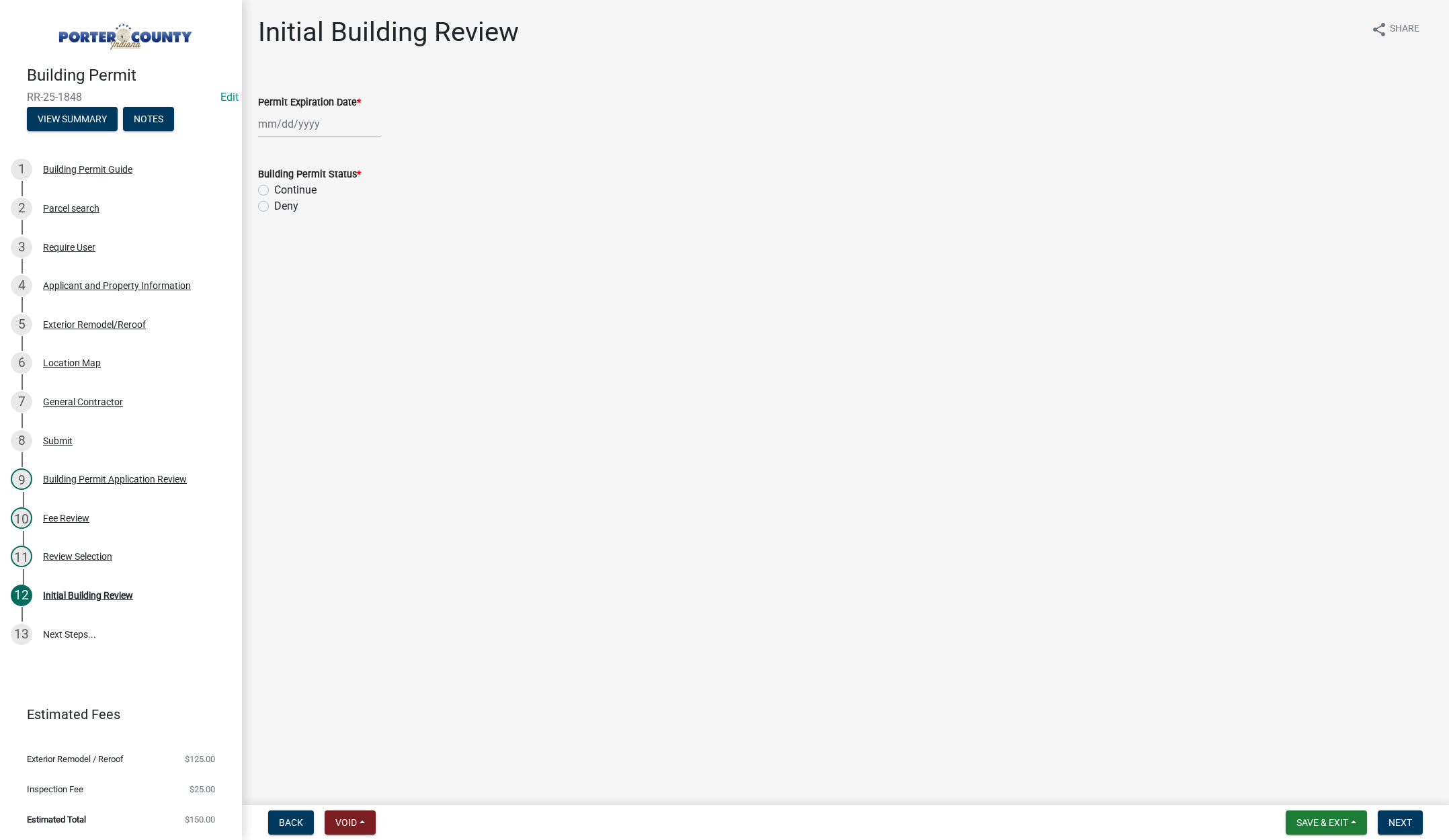
click at [334, 123] on div at bounding box center [320, 123] width 123 height 28
select select "9"
click at [369, 155] on select "1525 1526 1527 1528 1529 1530 1531 1532 1533 1534 1535 1536 1537 1538 1539 1540…" at bounding box center [363, 152] width 48 height 20
select select "2026"
click at [339, 142] on select "1525 1526 1527 1528 1529 1530 1531 1532 1533 1534 1535 1536 1537 1538 1539 1540…" at bounding box center [363, 152] width 48 height 20
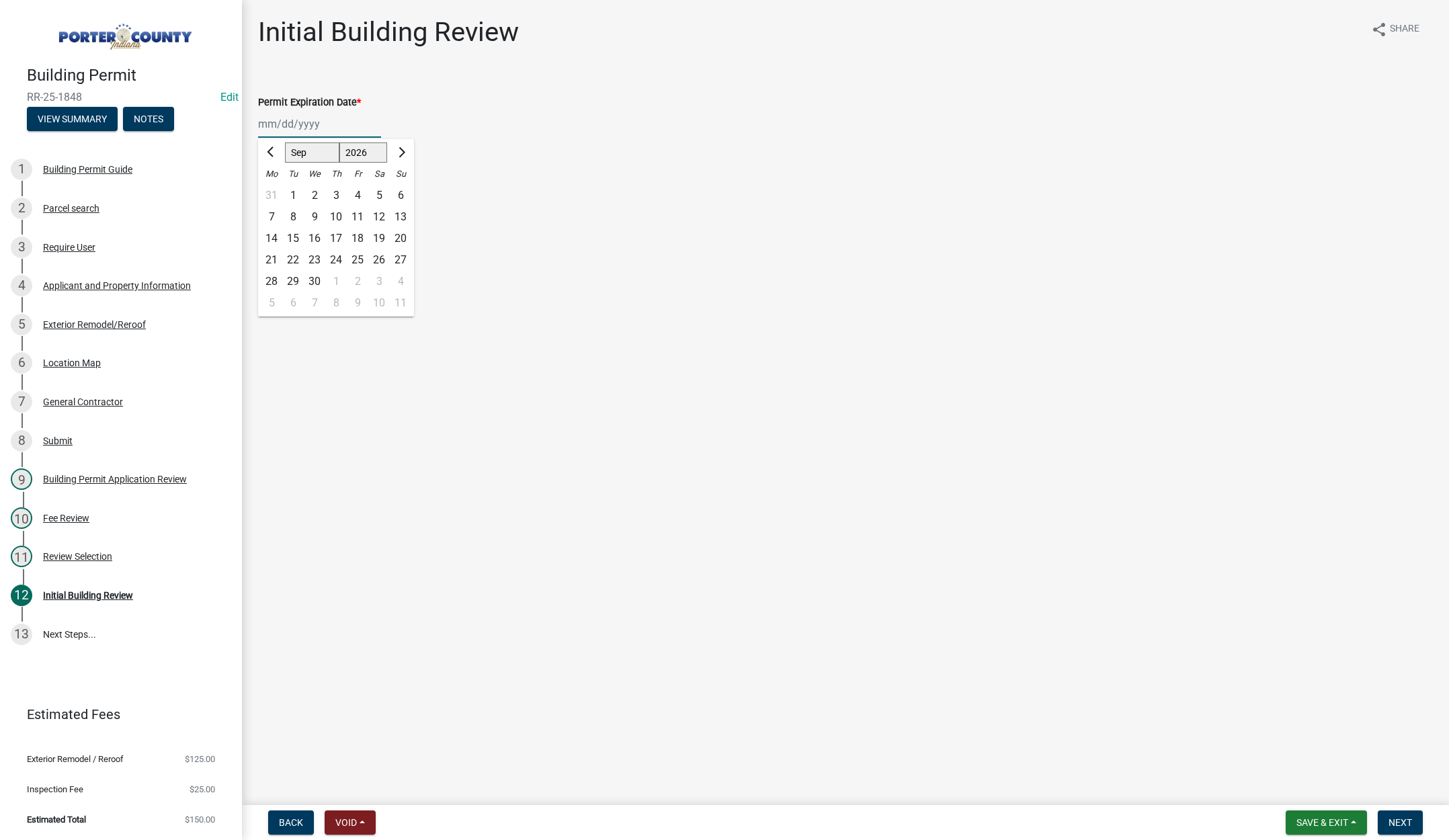
click at [313, 256] on div "23" at bounding box center [314, 259] width 21 height 21
type input "09/23/2026"
click at [274, 191] on label "Continue" at bounding box center [296, 190] width 43 height 16
click at [274, 191] on input "Continue" at bounding box center [278, 186] width 9 height 9
radio input "true"
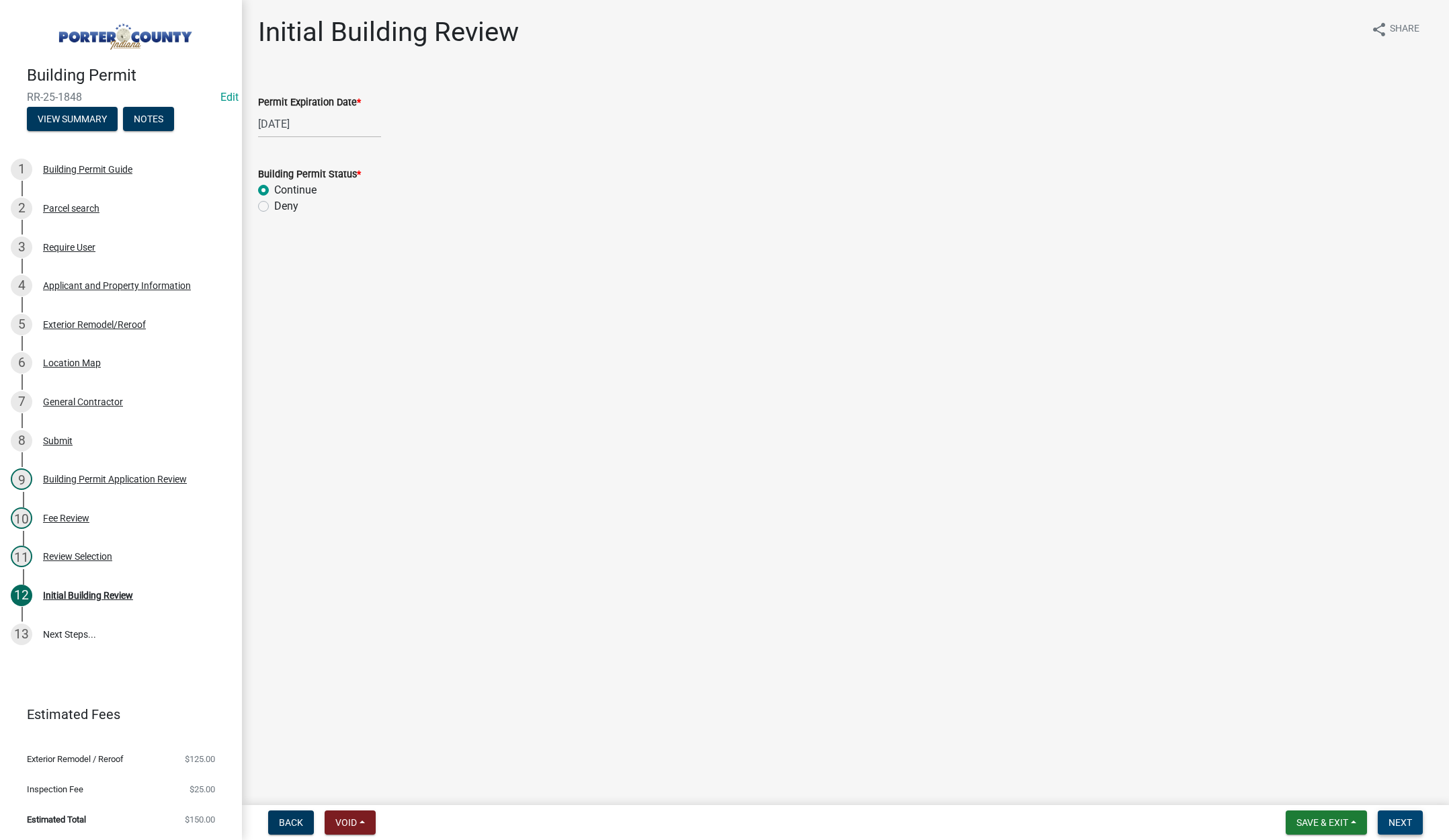
click at [1398, 817] on span "Next" at bounding box center [1401, 823] width 24 height 11
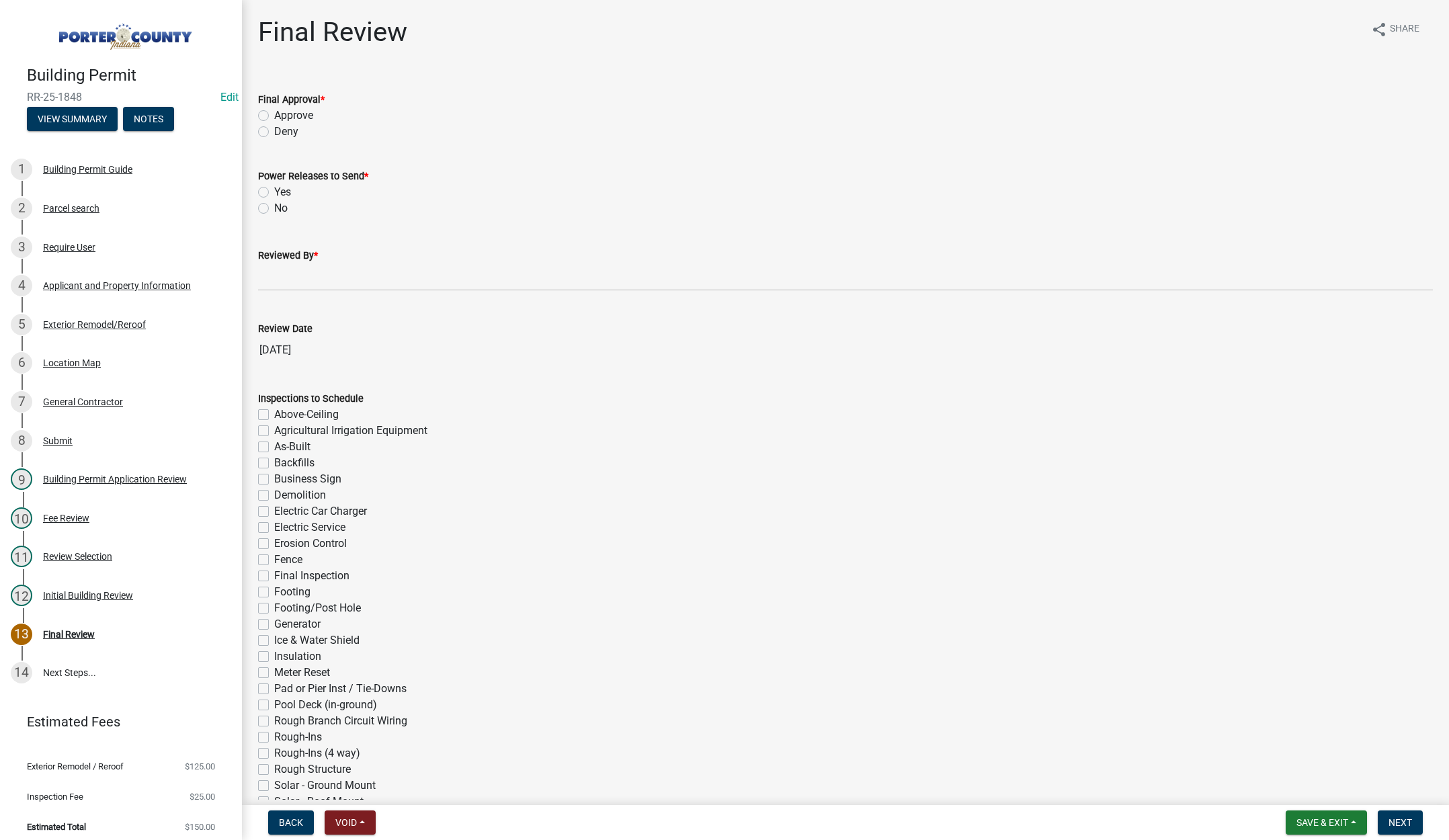
click at [274, 116] on label "Approve" at bounding box center [293, 115] width 39 height 16
click at [274, 116] on input "Approve" at bounding box center [278, 112] width 9 height 9
radio input "true"
click at [274, 207] on label "No" at bounding box center [281, 208] width 13 height 16
click at [274, 207] on input "No" at bounding box center [278, 204] width 9 height 9
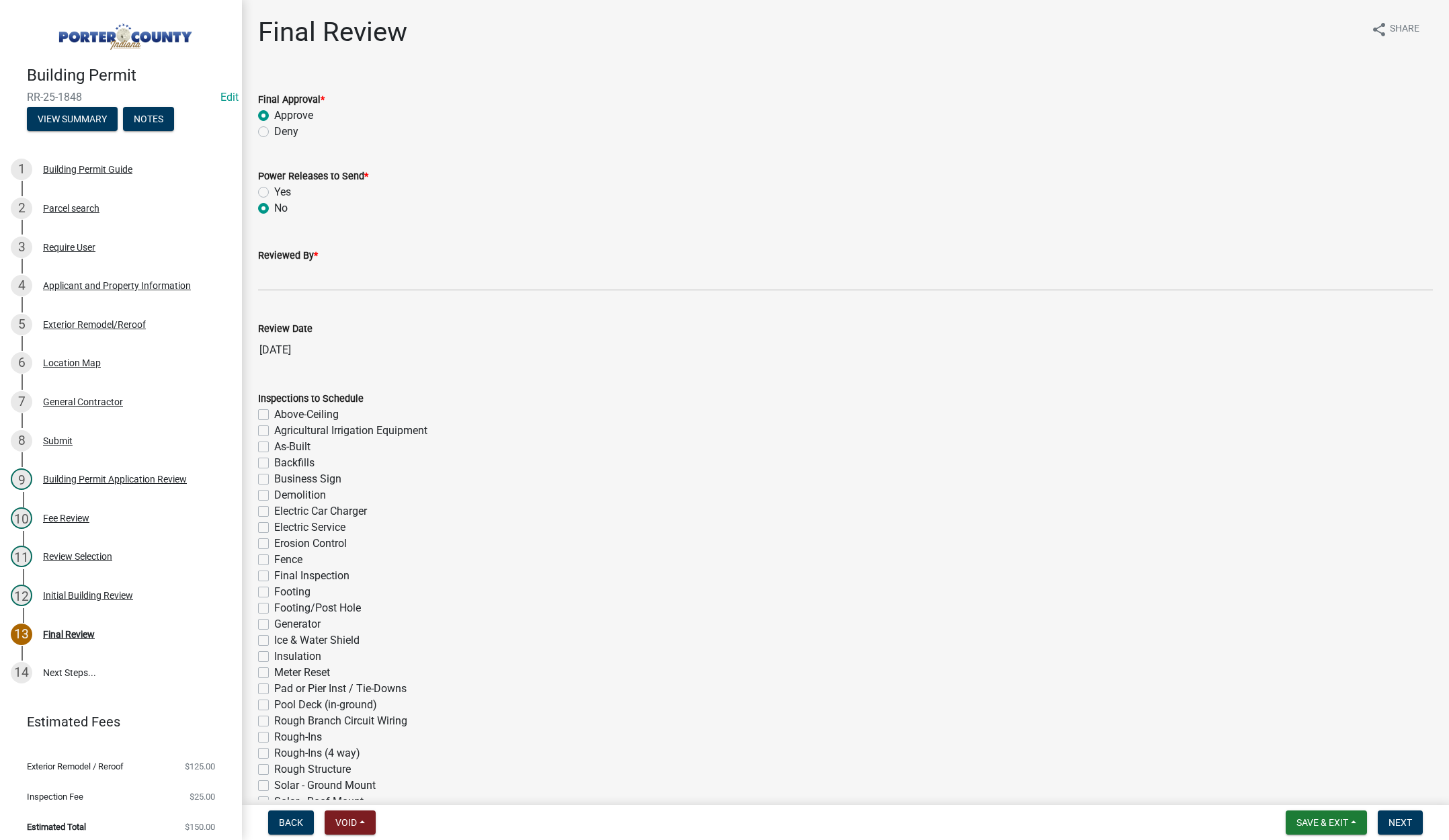
radio input "true"
click at [265, 289] on input "Reviewed By *" at bounding box center [846, 277] width 1175 height 28
type input "[PERSON_NAME]"
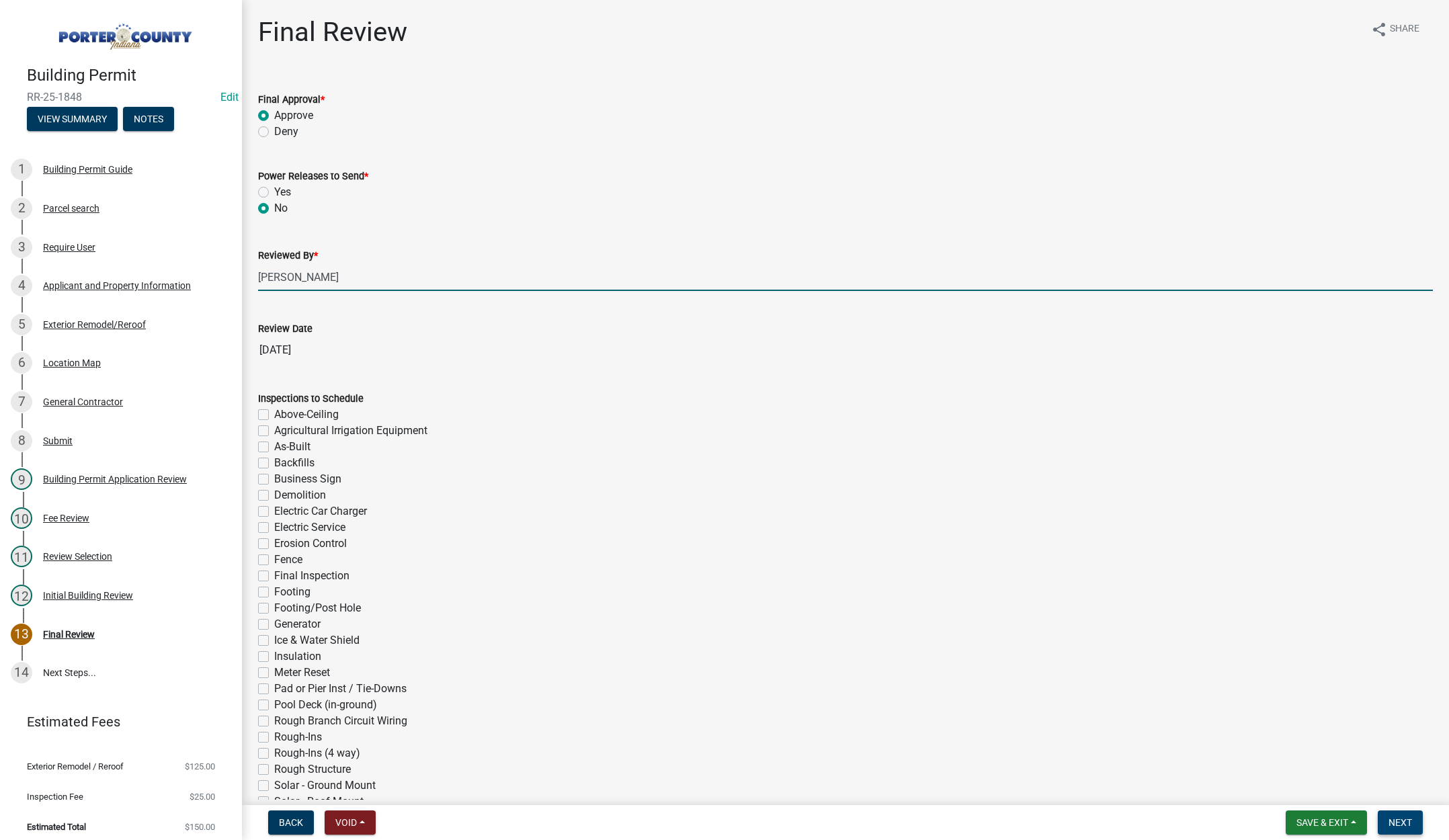
click at [1402, 815] on button "Next" at bounding box center [1400, 823] width 45 height 25
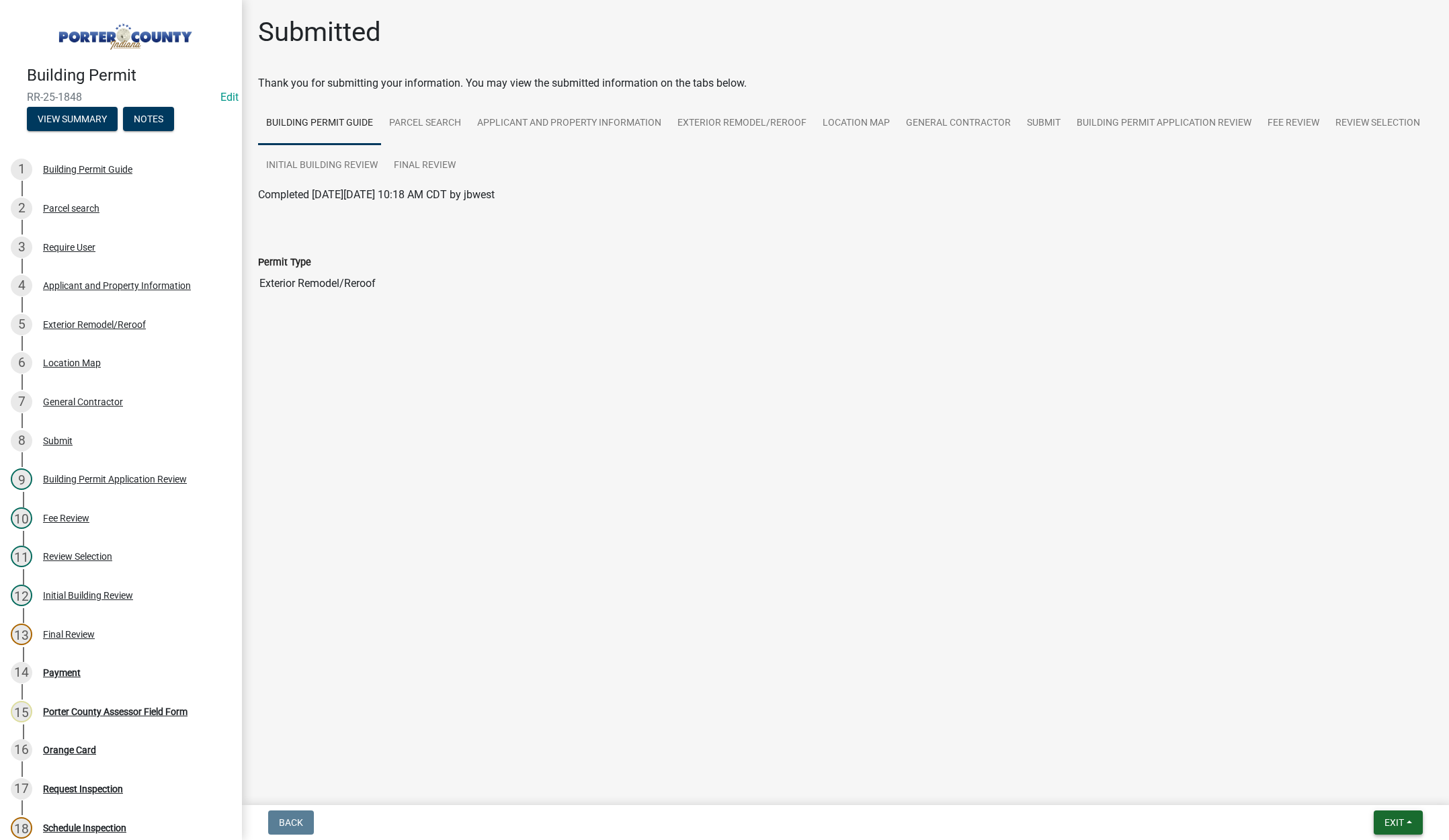
click at [1399, 821] on span "Exit" at bounding box center [1394, 823] width 20 height 11
click at [1392, 797] on button "Save & Exit" at bounding box center [1369, 788] width 108 height 32
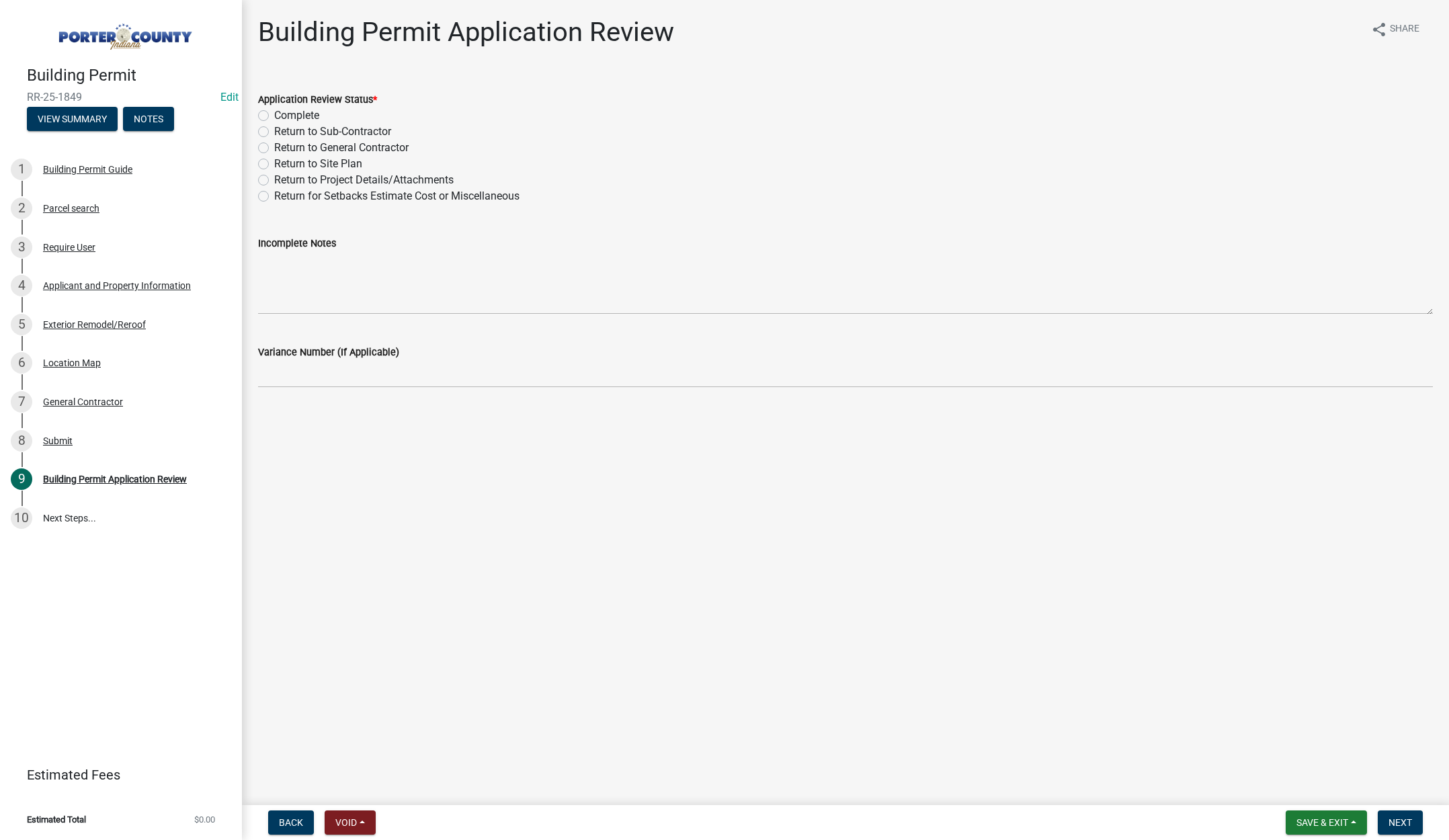
click at [274, 112] on label "Complete" at bounding box center [297, 115] width 45 height 16
click at [274, 112] on input "Complete" at bounding box center [278, 112] width 9 height 9
radio input "true"
click at [1399, 816] on button "Next" at bounding box center [1400, 823] width 45 height 25
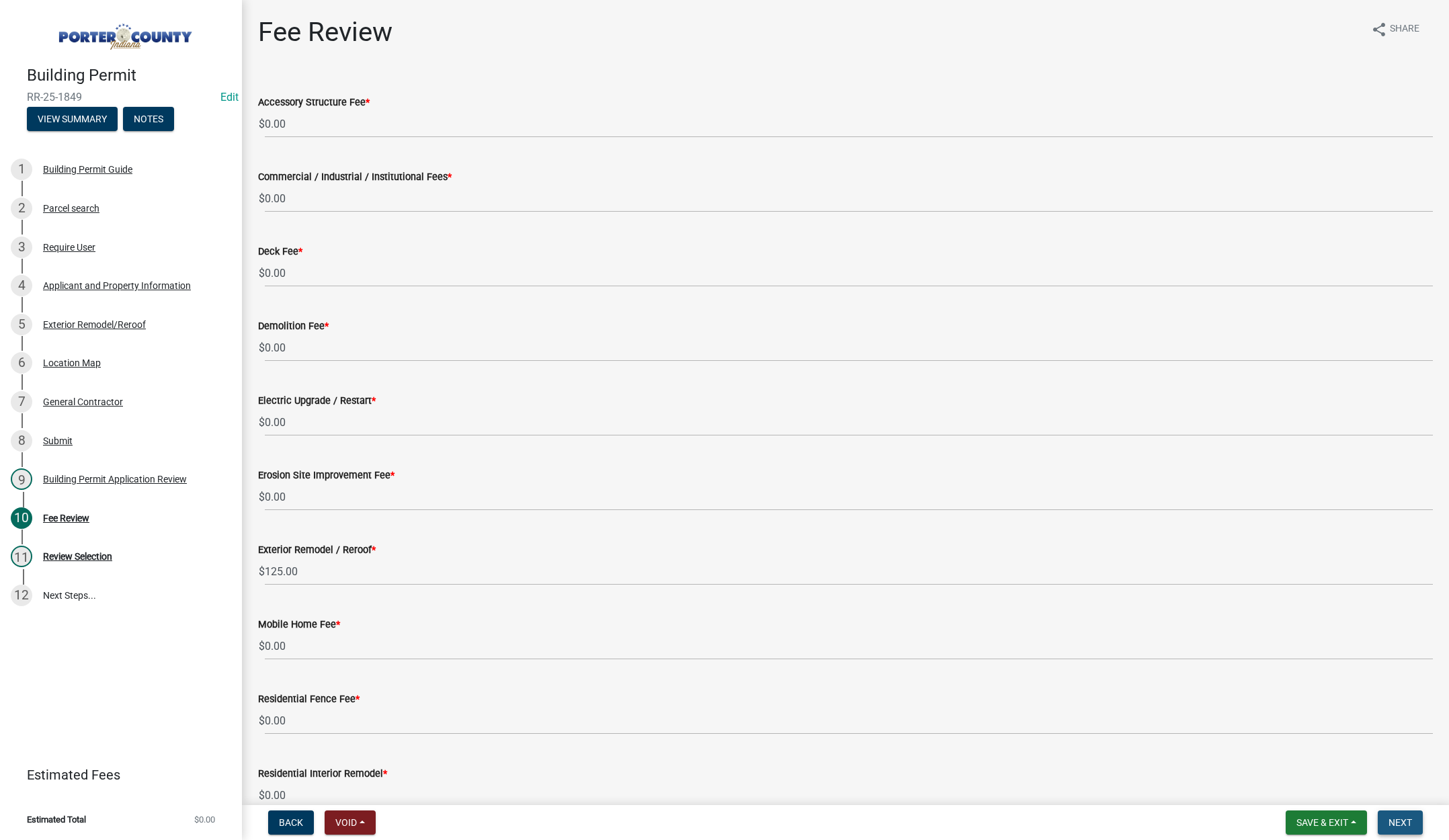
click at [1413, 821] on span "Next" at bounding box center [1401, 823] width 24 height 11
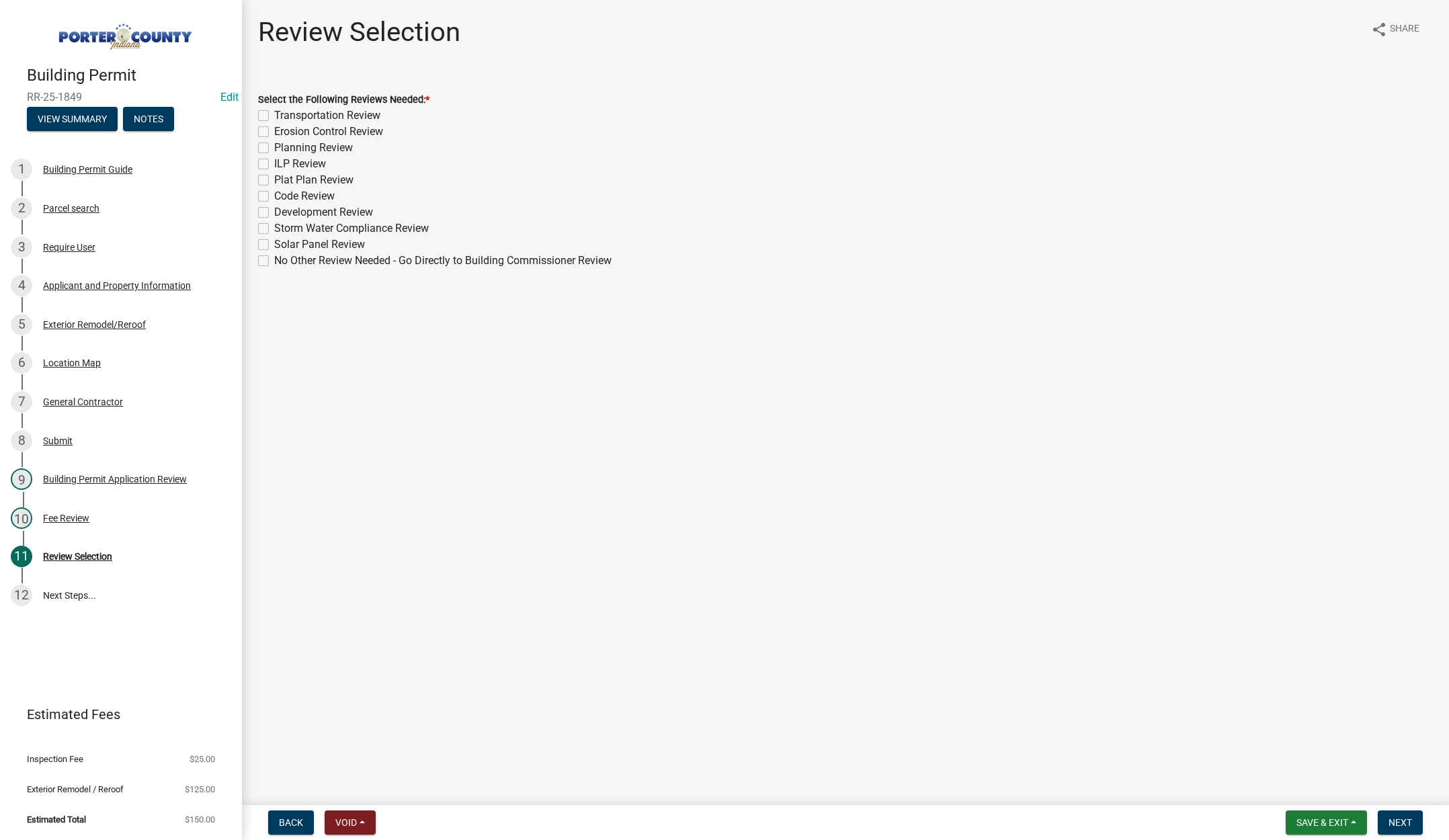
click at [274, 259] on label "No Other Review Needed - Go Directly to Building Commissioner Review" at bounding box center [443, 261] width 338 height 16
click at [274, 259] on input "No Other Review Needed - Go Directly to Building Commissioner Review" at bounding box center [278, 257] width 9 height 9
checkbox input "true"
checkbox input "false"
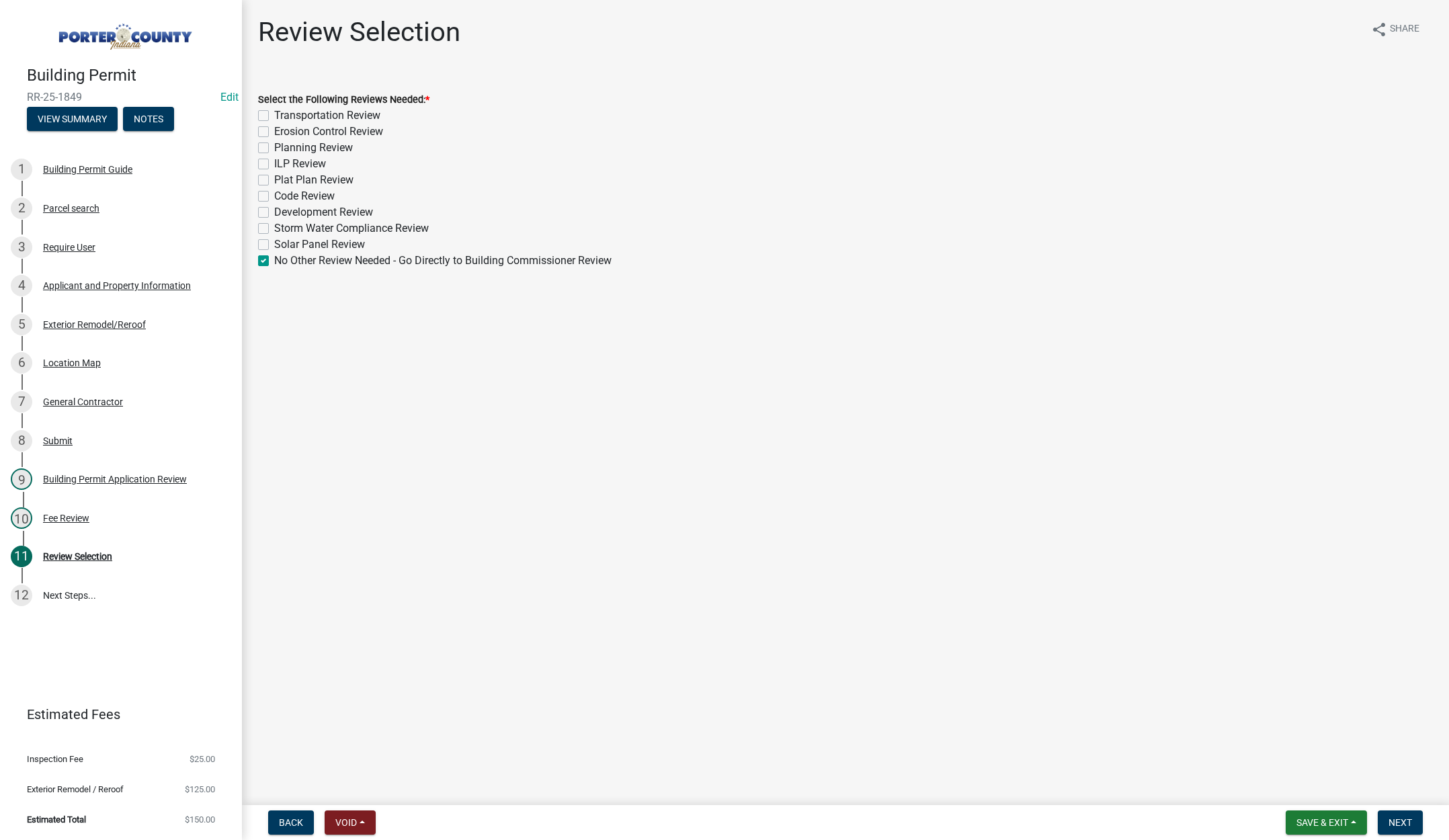
checkbox input "false"
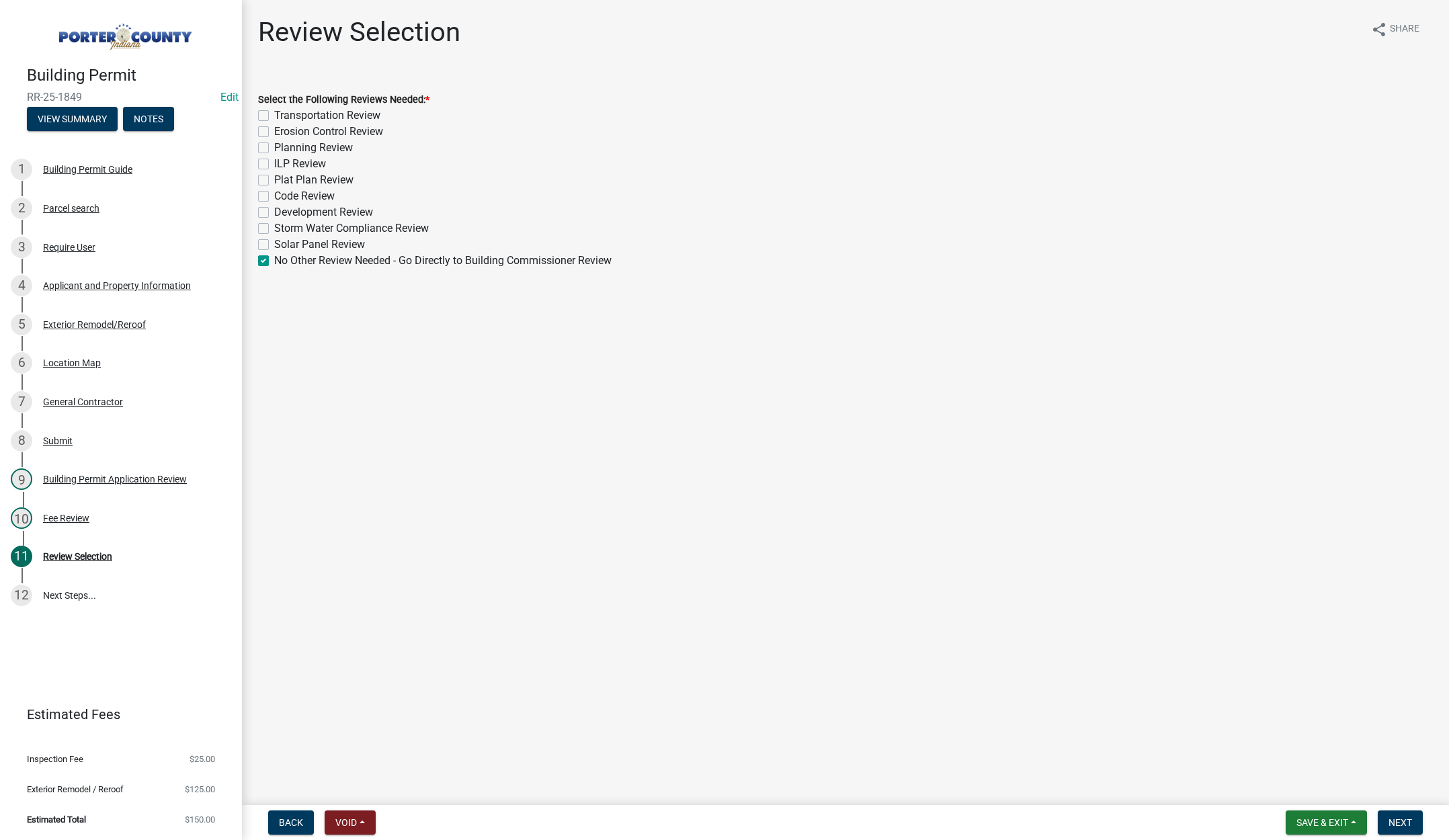
checkbox input "false"
checkbox input "true"
click at [1400, 824] on span "Next" at bounding box center [1401, 823] width 24 height 11
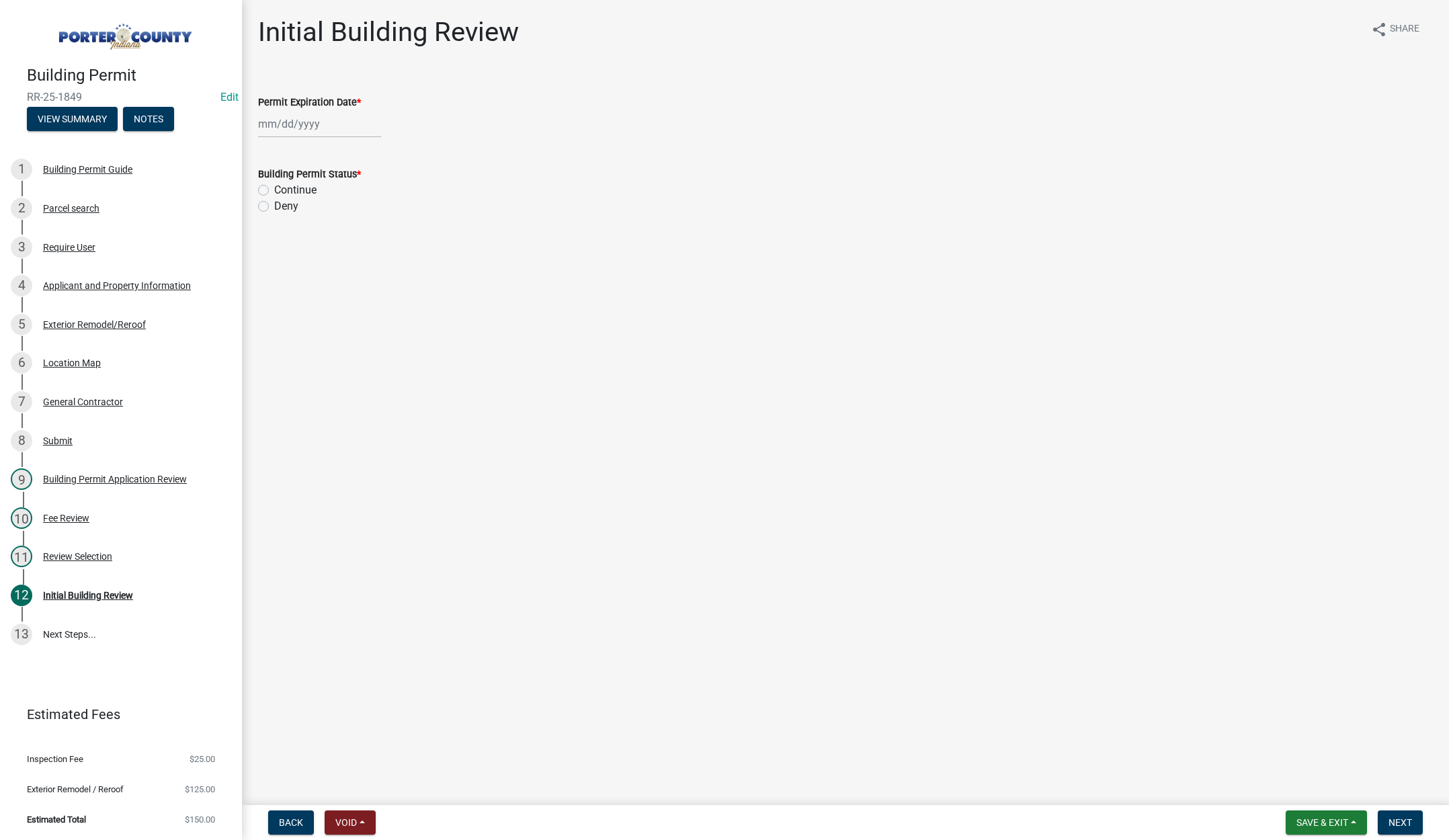
click at [332, 127] on div at bounding box center [320, 123] width 123 height 28
select select "9"
click at [372, 155] on select "1525 1526 1527 1528 1529 1530 1531 1532 1533 1534 1535 1536 1537 1538 1539 1540…" at bounding box center [363, 152] width 48 height 20
select select "2026"
click at [339, 142] on select "1525 1526 1527 1528 1529 1530 1531 1532 1533 1534 1535 1536 1537 1538 1539 1540…" at bounding box center [363, 152] width 48 height 20
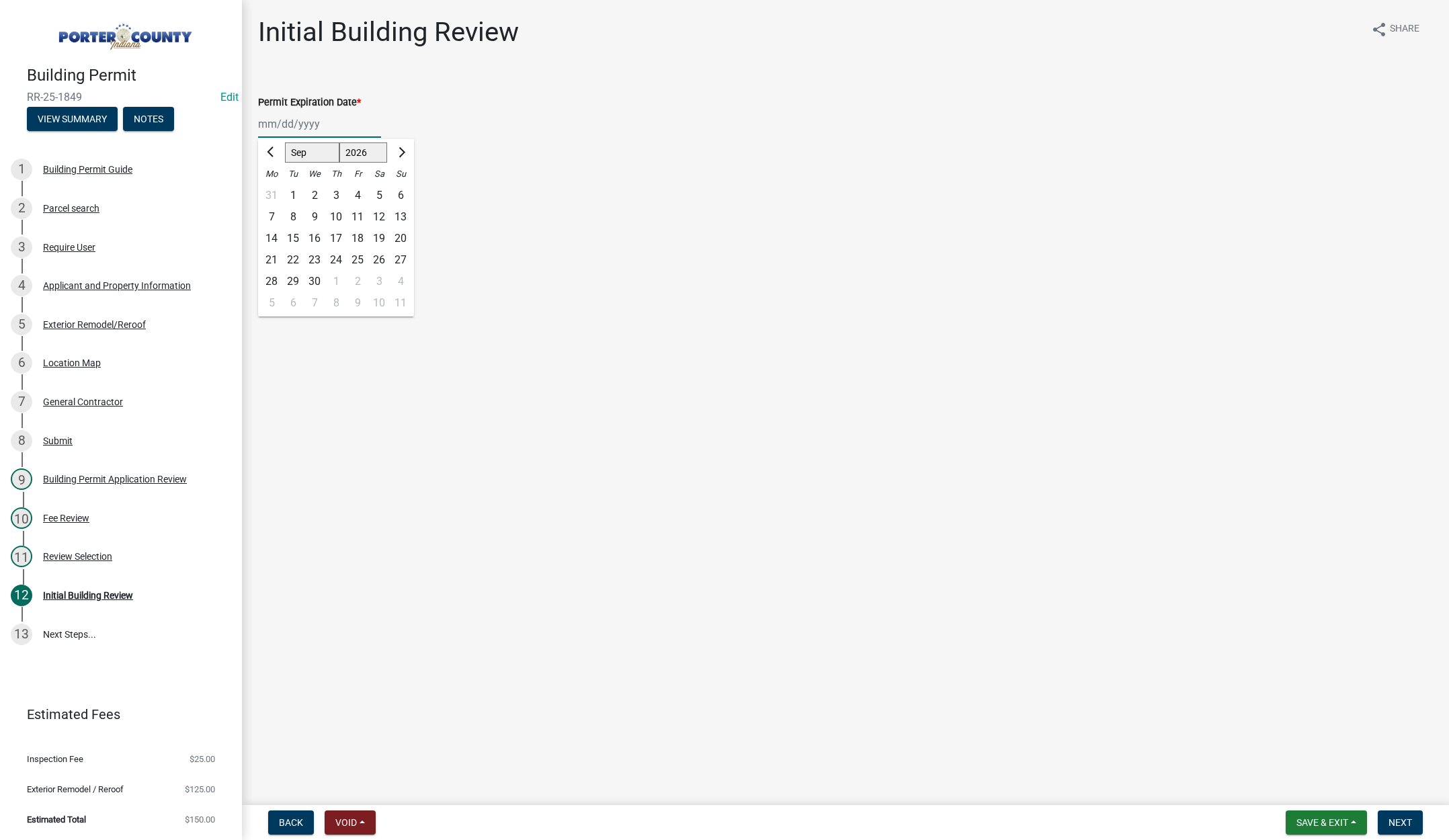
click at [316, 260] on div "23" at bounding box center [314, 259] width 21 height 21
type input "09/23/2026"
click at [274, 187] on label "Continue" at bounding box center [296, 190] width 43 height 16
click at [274, 187] on input "Continue" at bounding box center [278, 186] width 9 height 9
radio input "true"
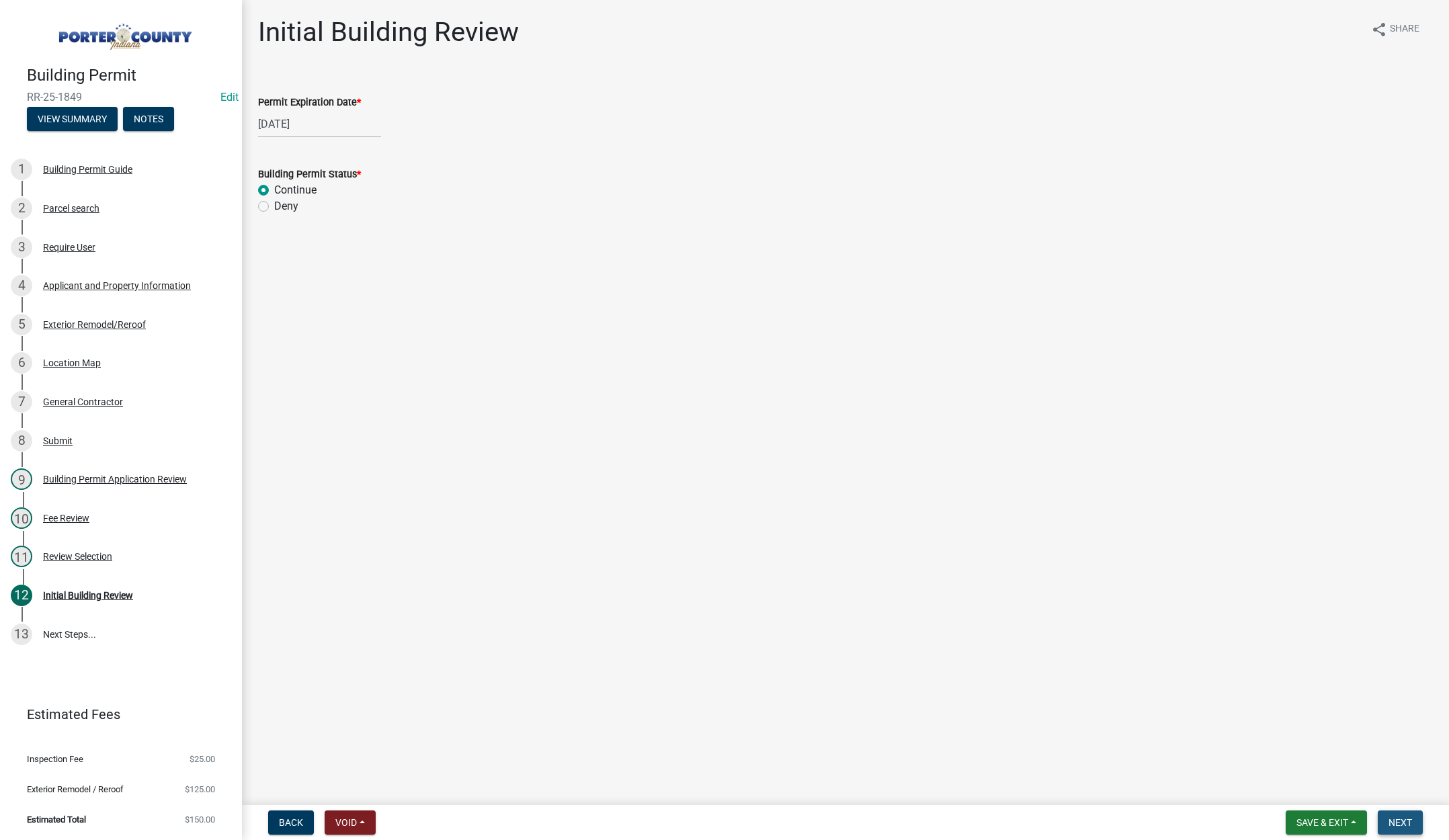
click at [1394, 816] on button "Next" at bounding box center [1400, 823] width 45 height 25
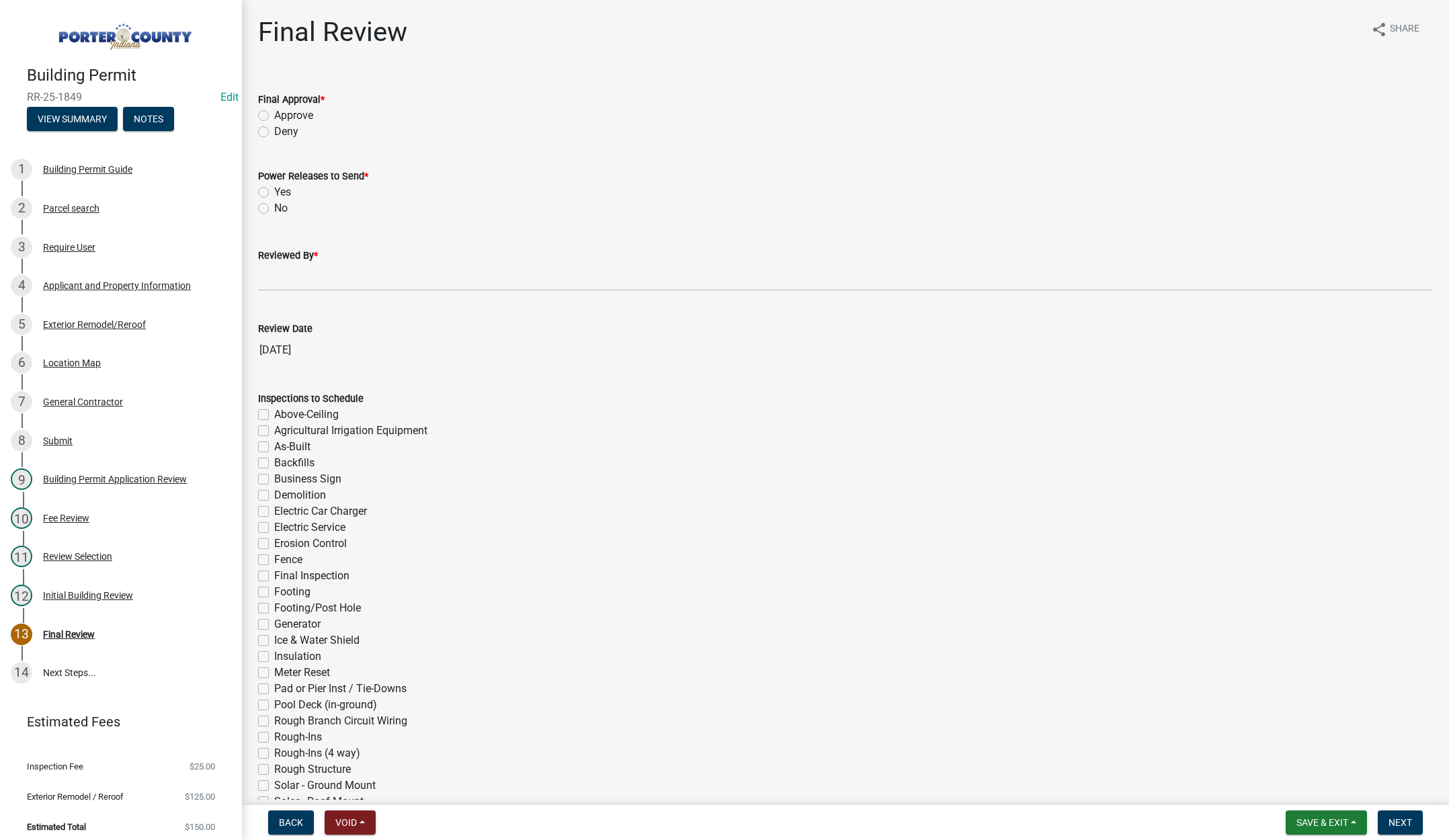
click at [274, 113] on label "Approve" at bounding box center [293, 115] width 39 height 16
click at [274, 113] on input "Approve" at bounding box center [278, 112] width 9 height 9
radio input "true"
click at [274, 206] on label "No" at bounding box center [281, 208] width 13 height 16
click at [274, 206] on input "No" at bounding box center [278, 204] width 9 height 9
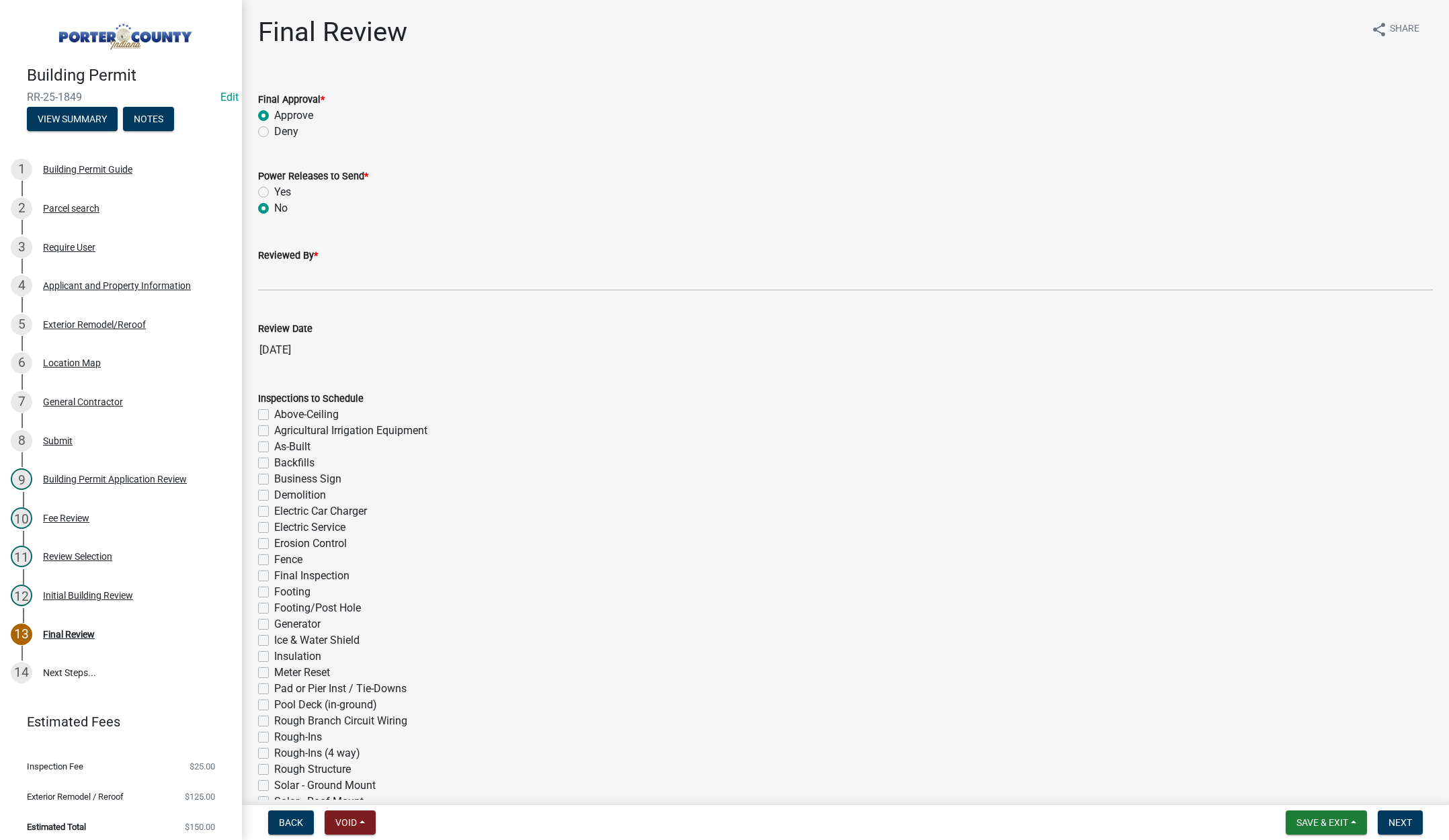
radio input "true"
drag, startPoint x: 271, startPoint y: 283, endPoint x: 302, endPoint y: 293, distance: 32.6
click at [271, 283] on input "Reviewed By *" at bounding box center [846, 277] width 1175 height 28
type input "[PERSON_NAME]"
click at [1408, 825] on span "Next" at bounding box center [1401, 823] width 24 height 11
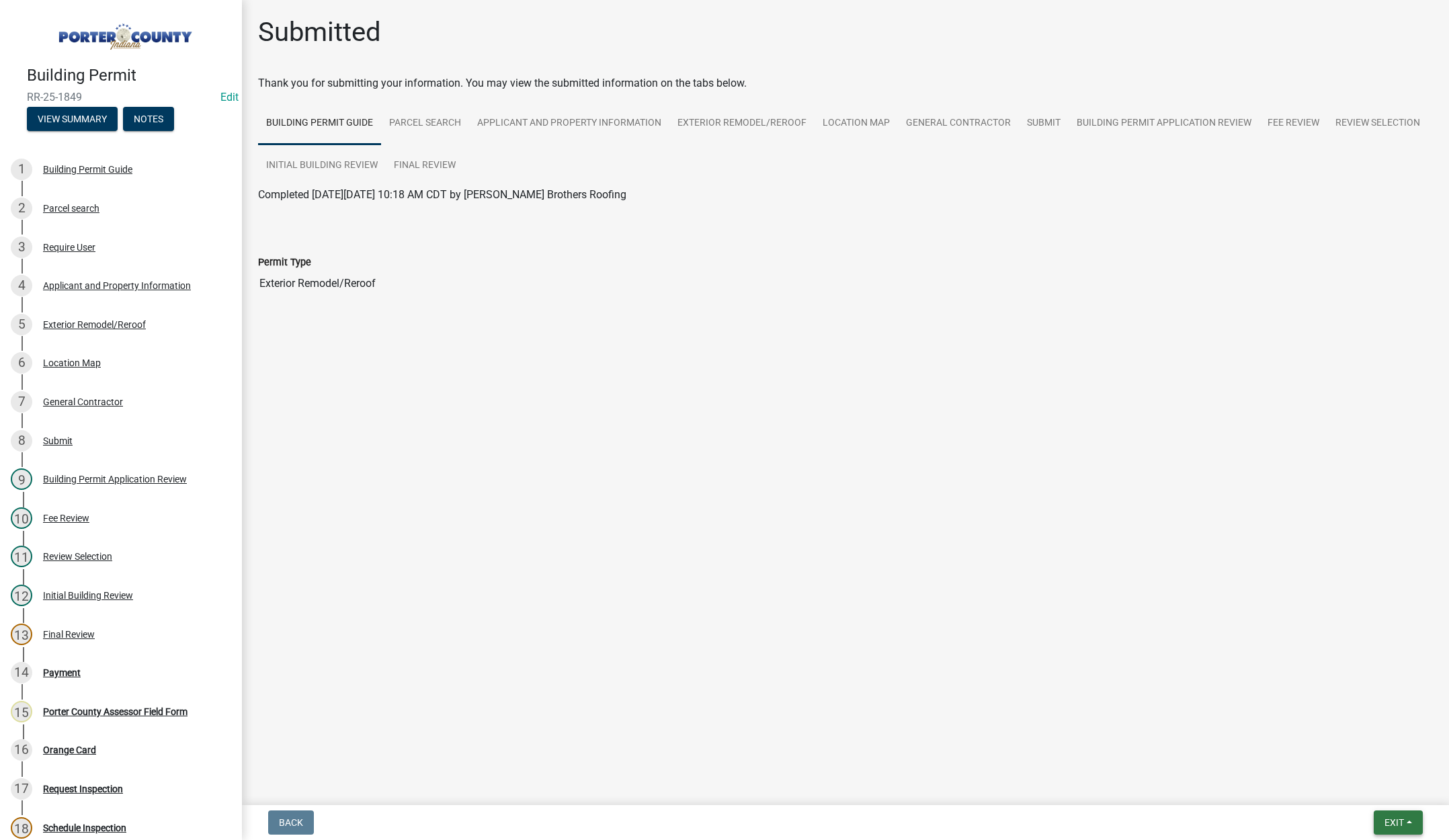
click at [1395, 815] on button "Exit" at bounding box center [1398, 823] width 49 height 25
click at [1387, 793] on button "Save & Exit" at bounding box center [1369, 788] width 108 height 32
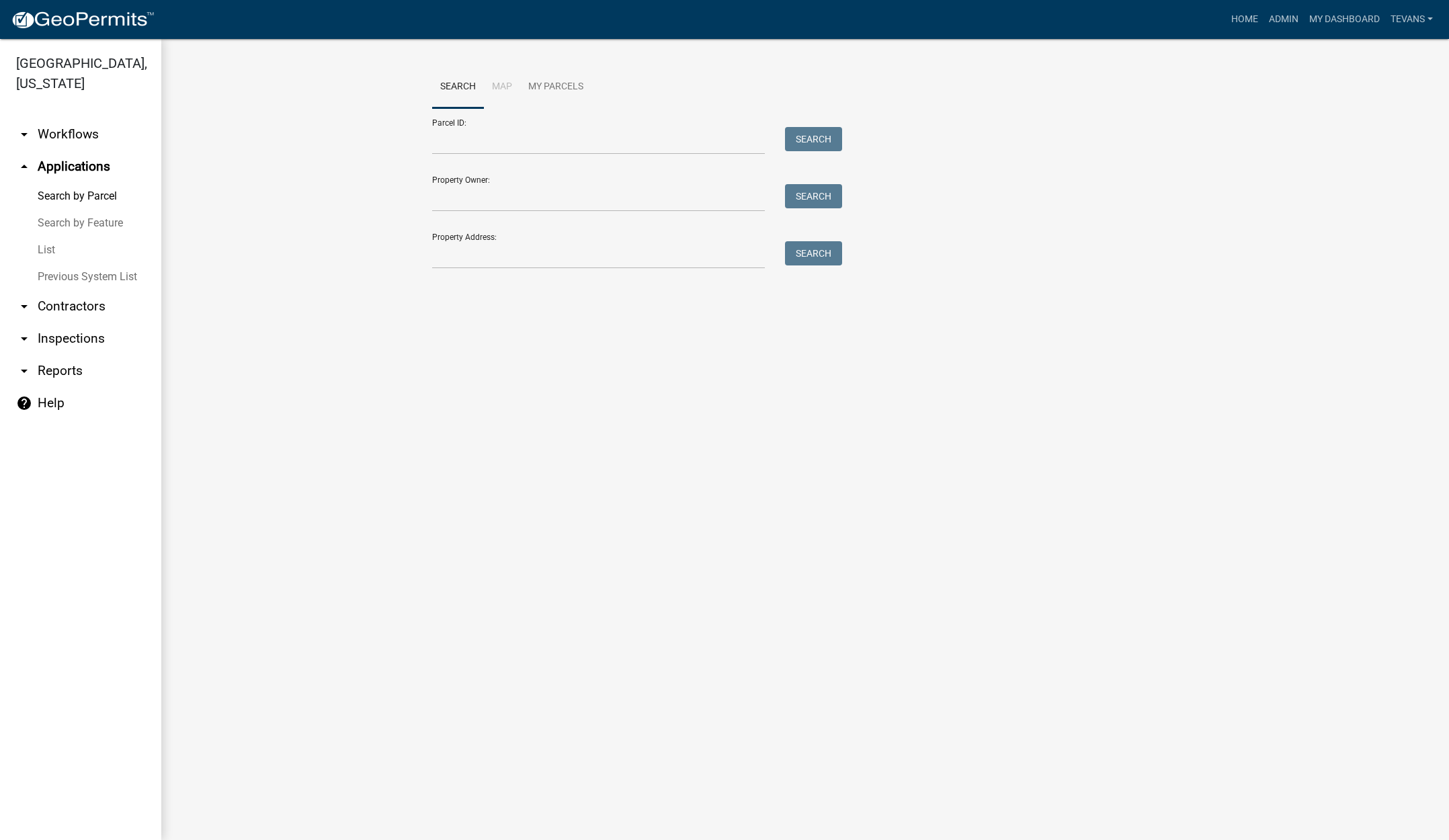
click at [79, 290] on link "arrow_drop_down Contractors" at bounding box center [81, 306] width 161 height 32
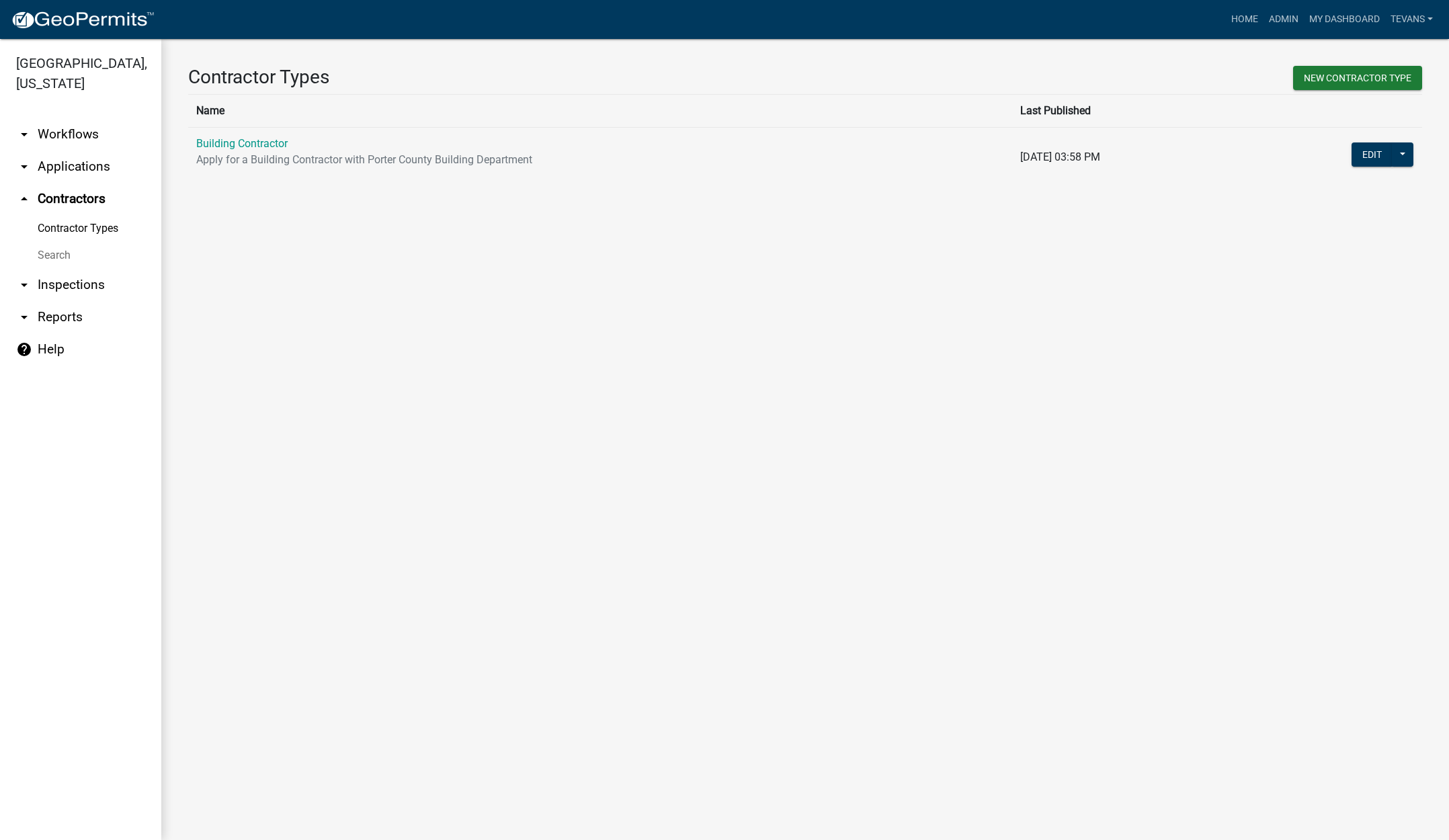
click at [58, 242] on link "Search" at bounding box center [81, 255] width 161 height 27
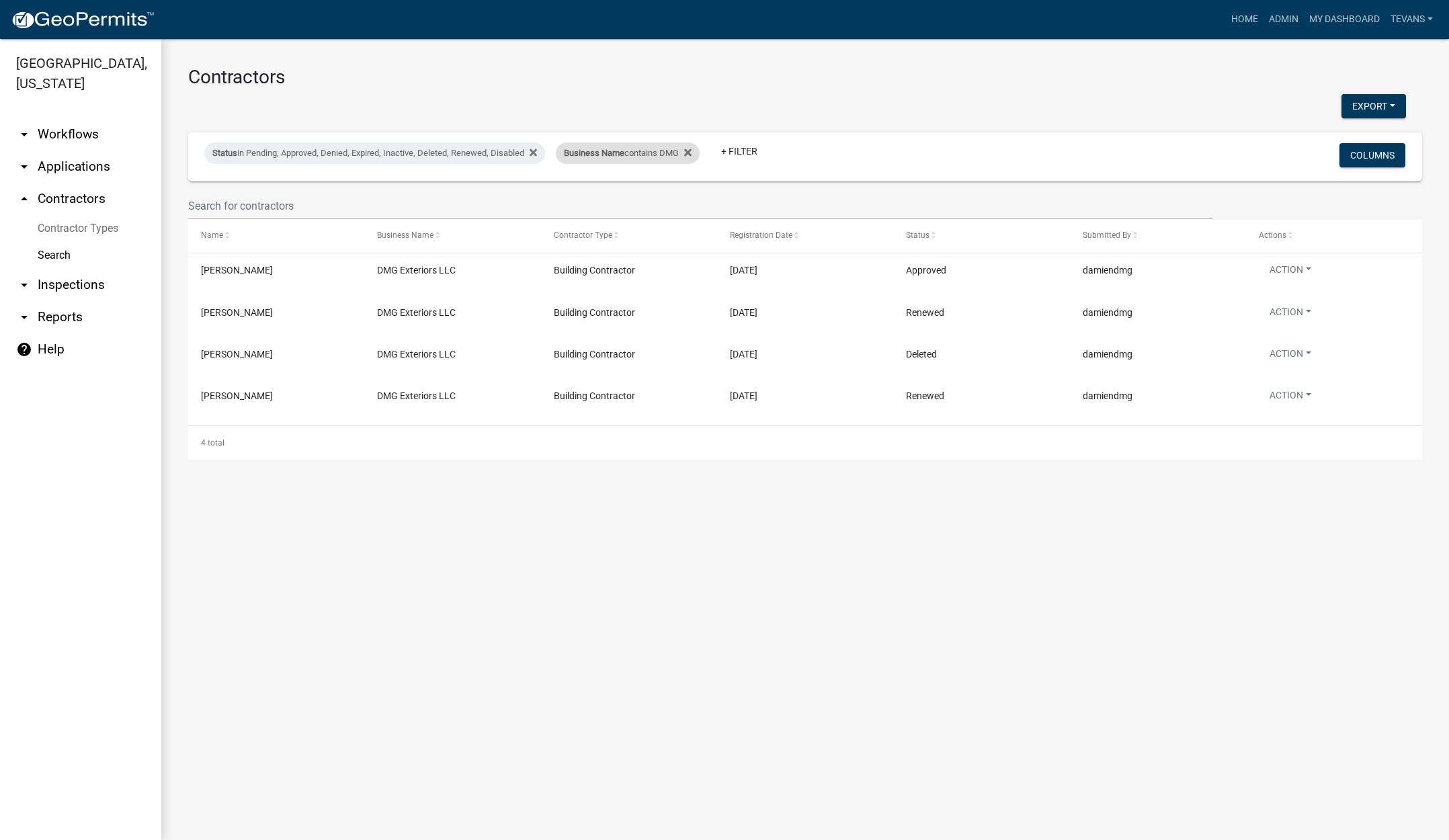
click at [619, 156] on span "Business Name" at bounding box center [594, 153] width 60 height 10
click at [604, 202] on input "DMG" at bounding box center [637, 203] width 123 height 28
click at [604, 202] on input "DMG" at bounding box center [637, 203] width 123 height 28
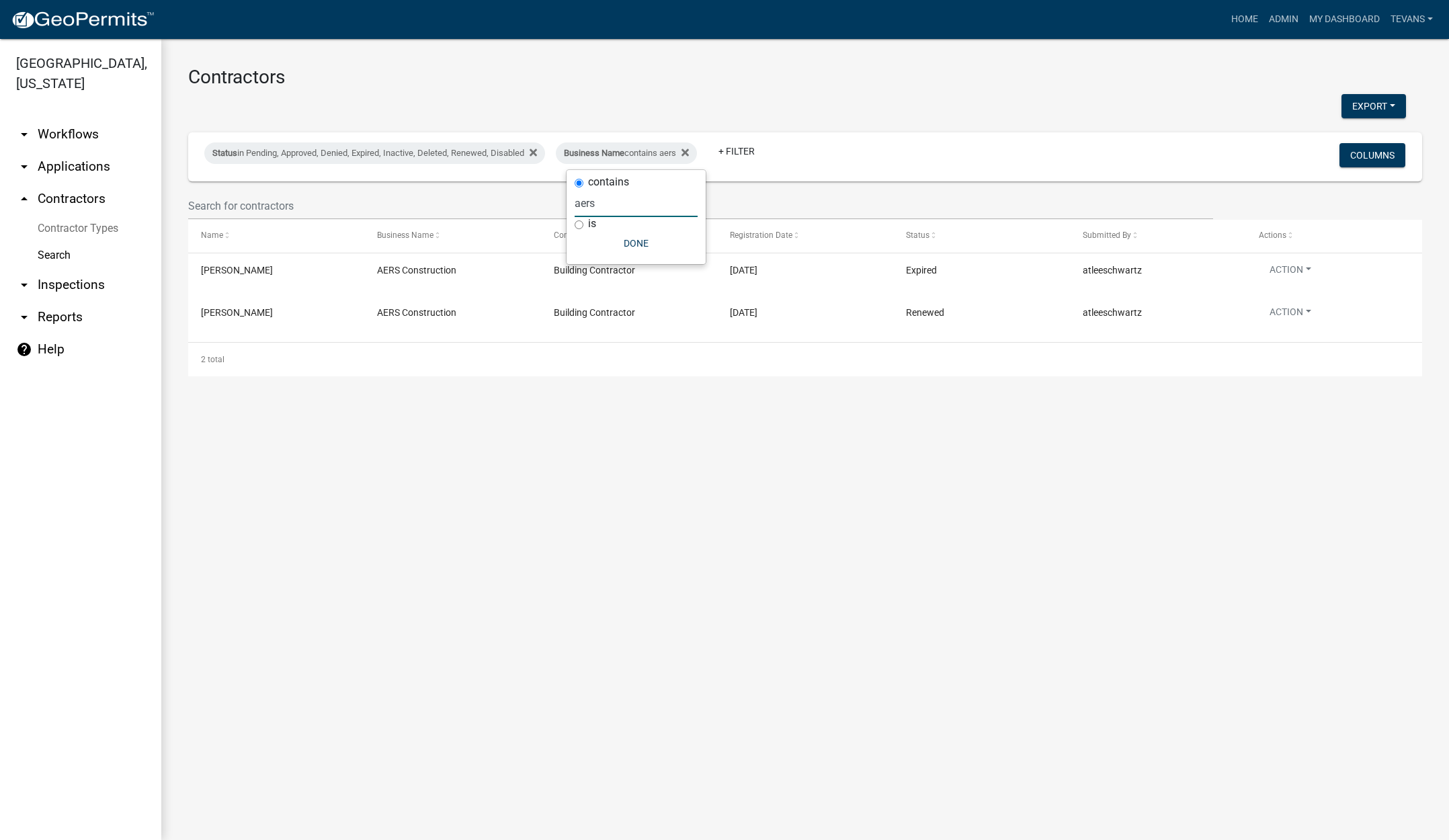
type input "aers"
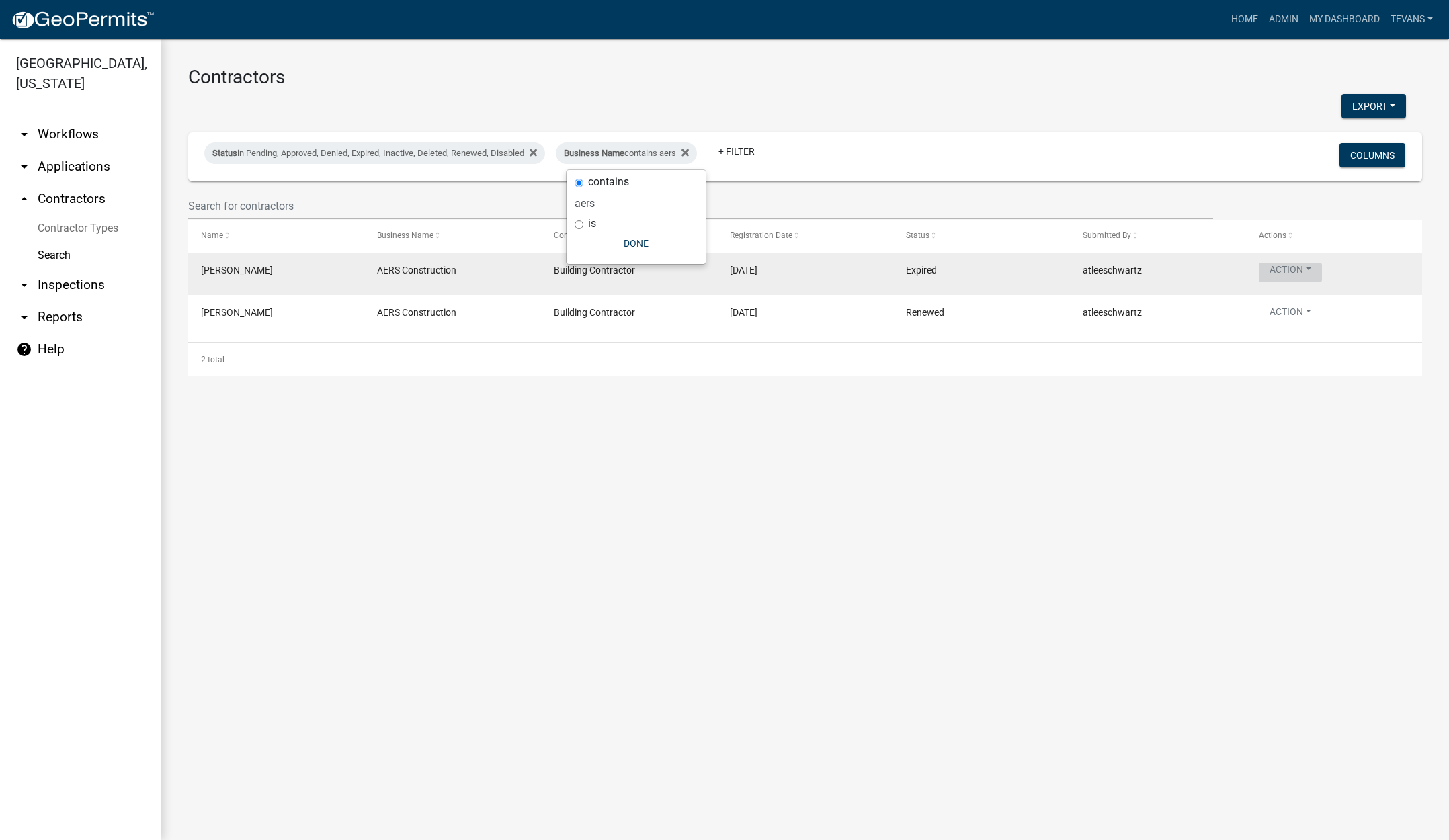
click at [1292, 269] on button "Action" at bounding box center [1291, 272] width 63 height 20
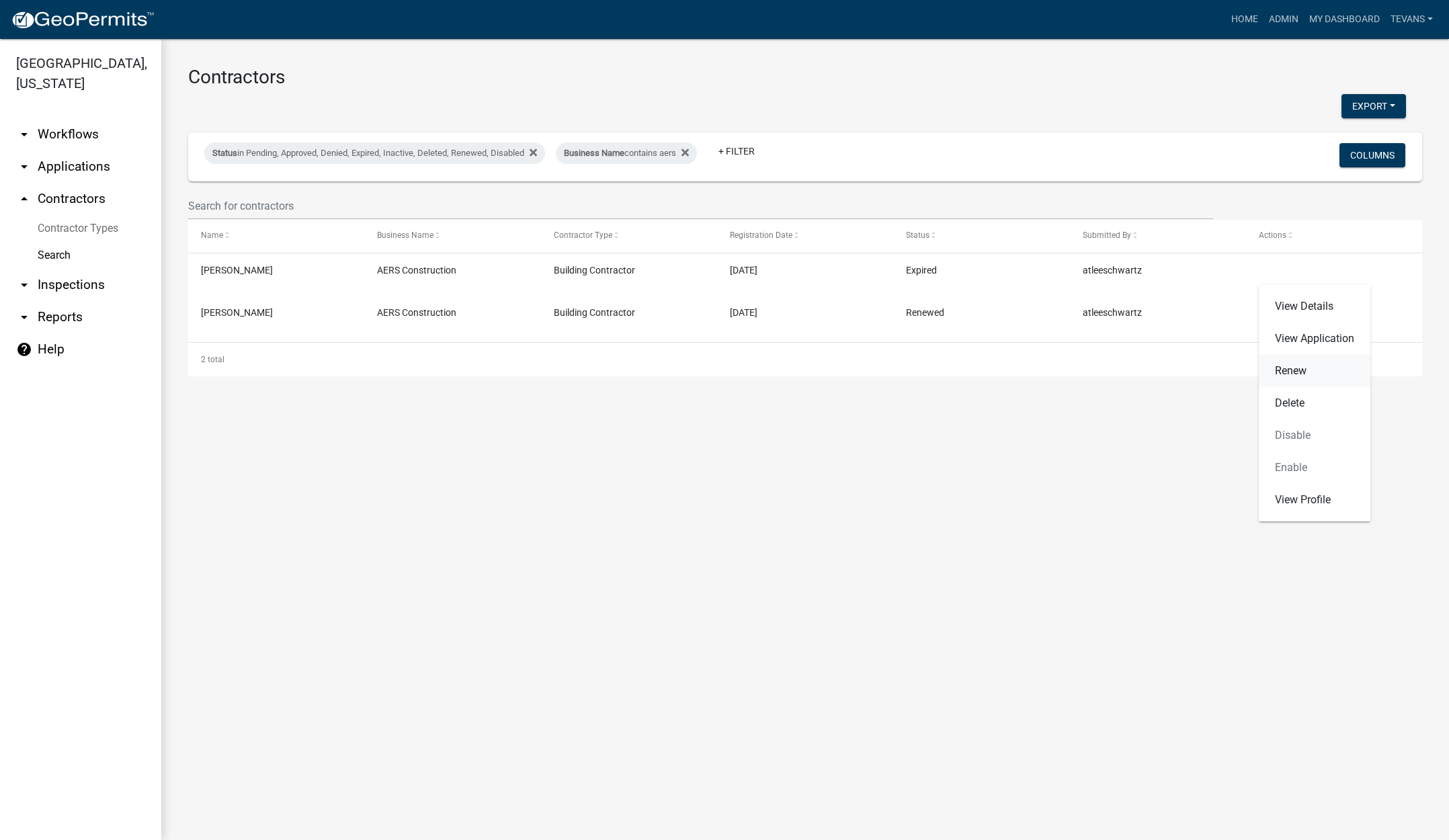
click at [1293, 369] on link "Renew" at bounding box center [1315, 371] width 112 height 32
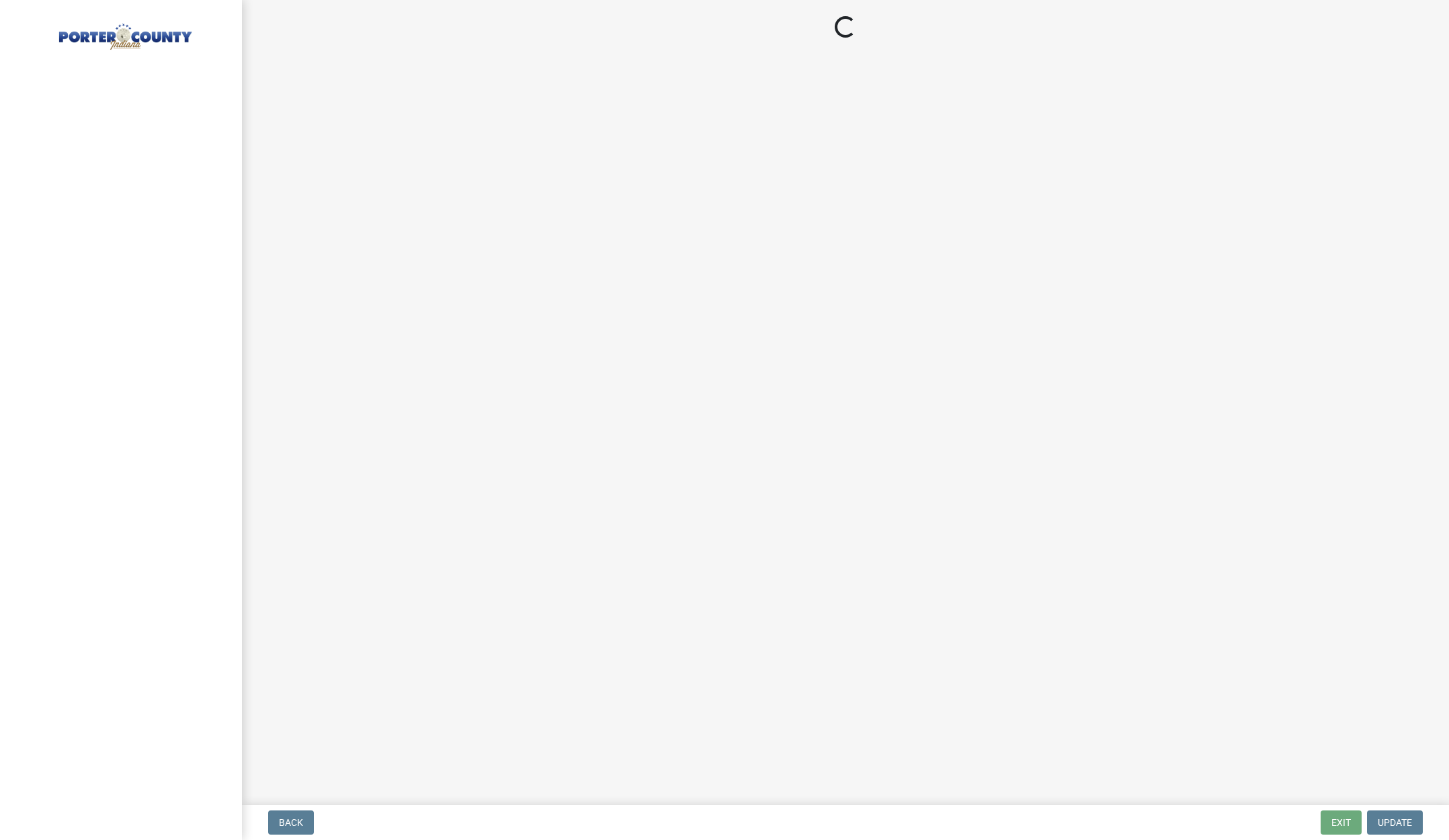
select select "IN"
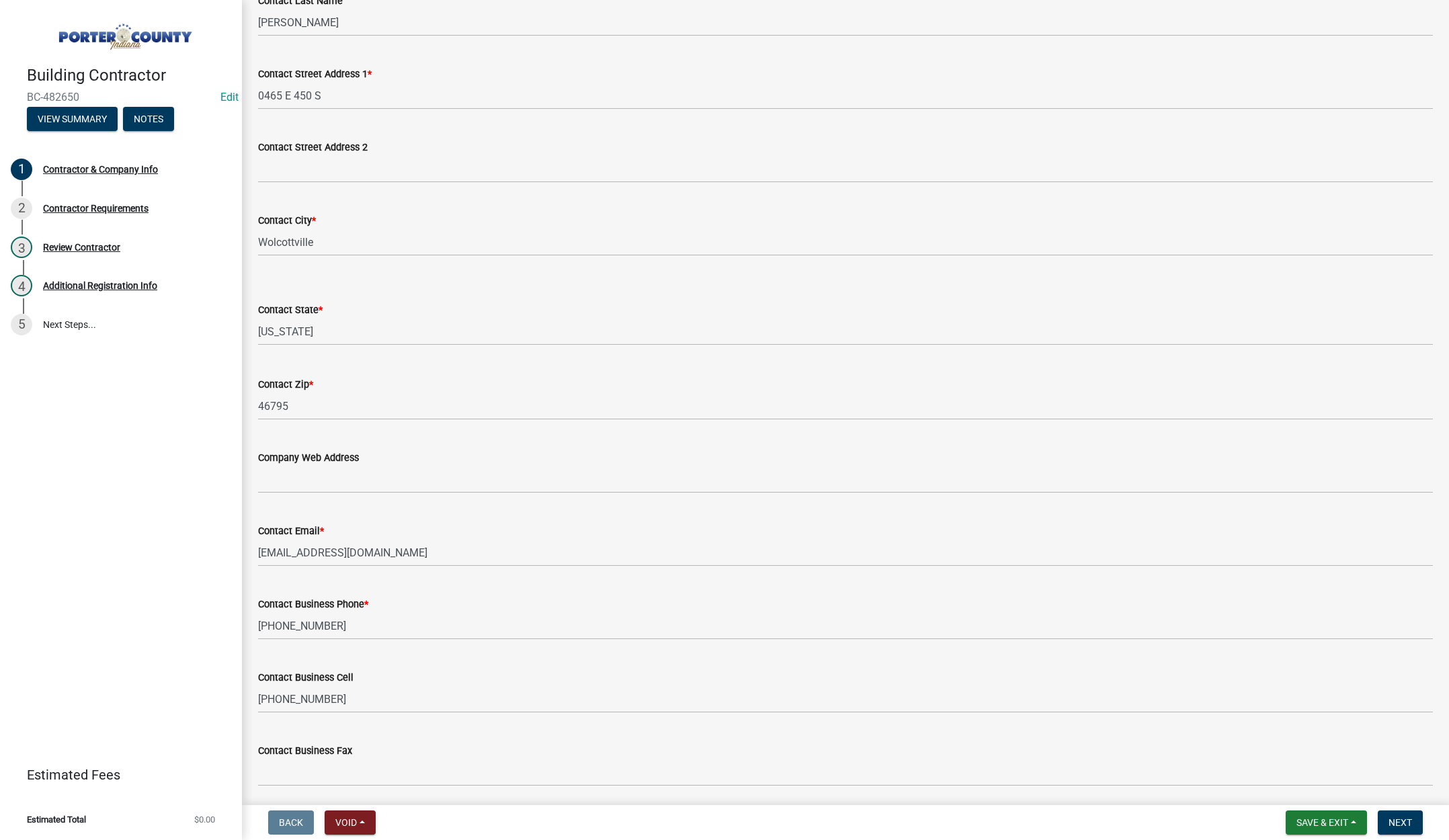
scroll to position [371, 0]
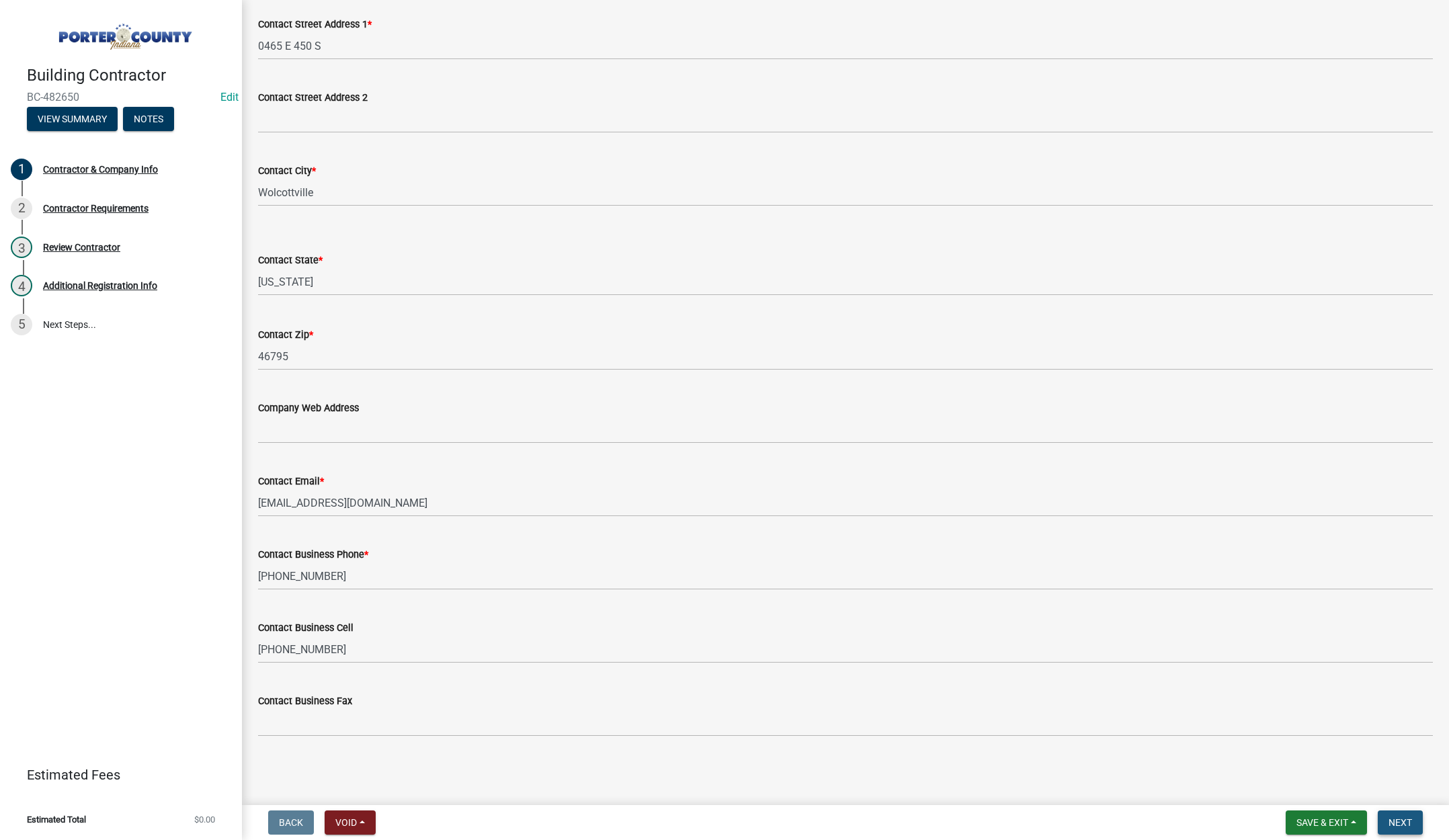
click at [1390, 820] on span "Next" at bounding box center [1401, 823] width 24 height 11
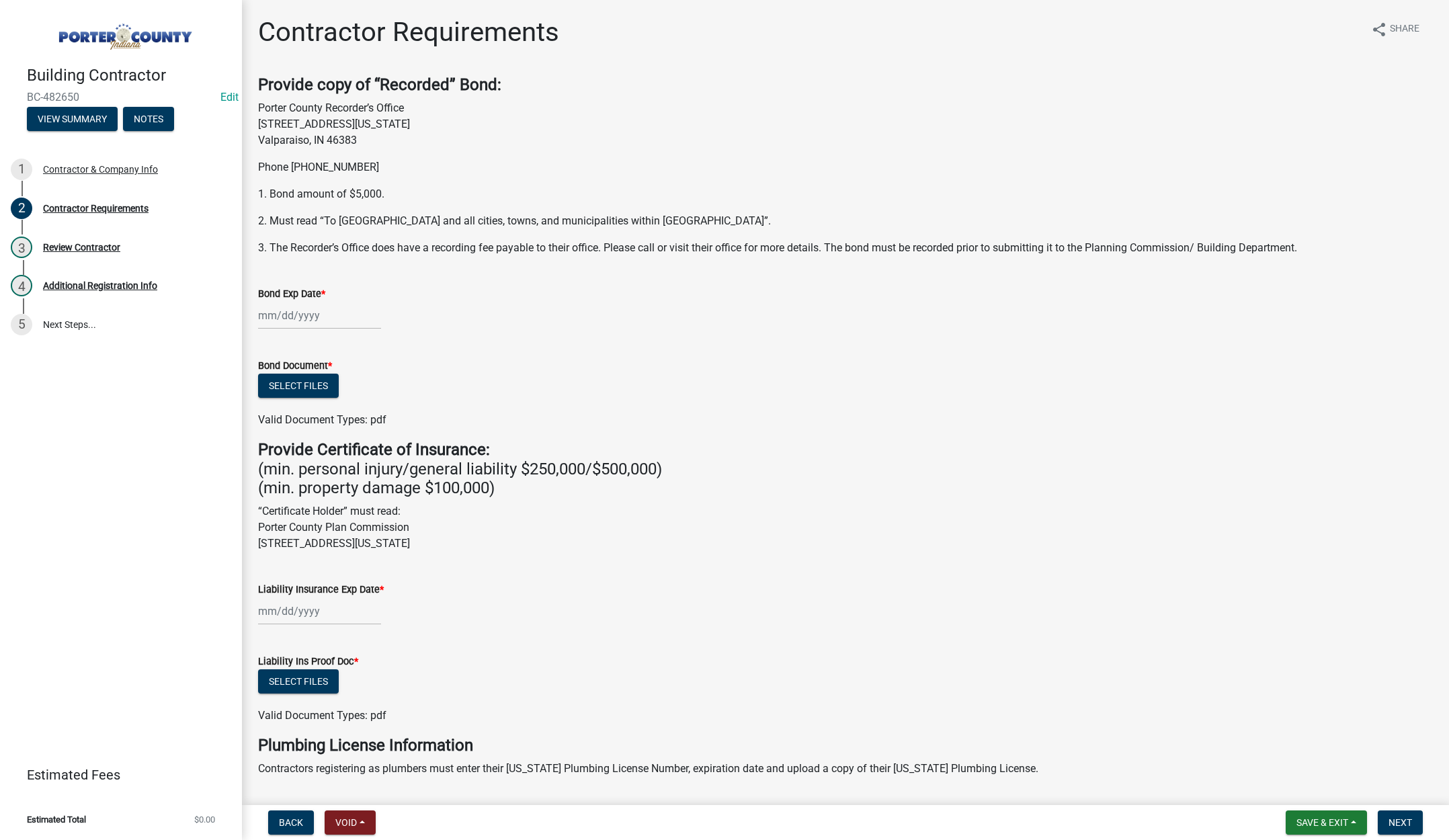
click at [682, 585] on div "Liability Insurance Exp Date *" at bounding box center [846, 589] width 1175 height 16
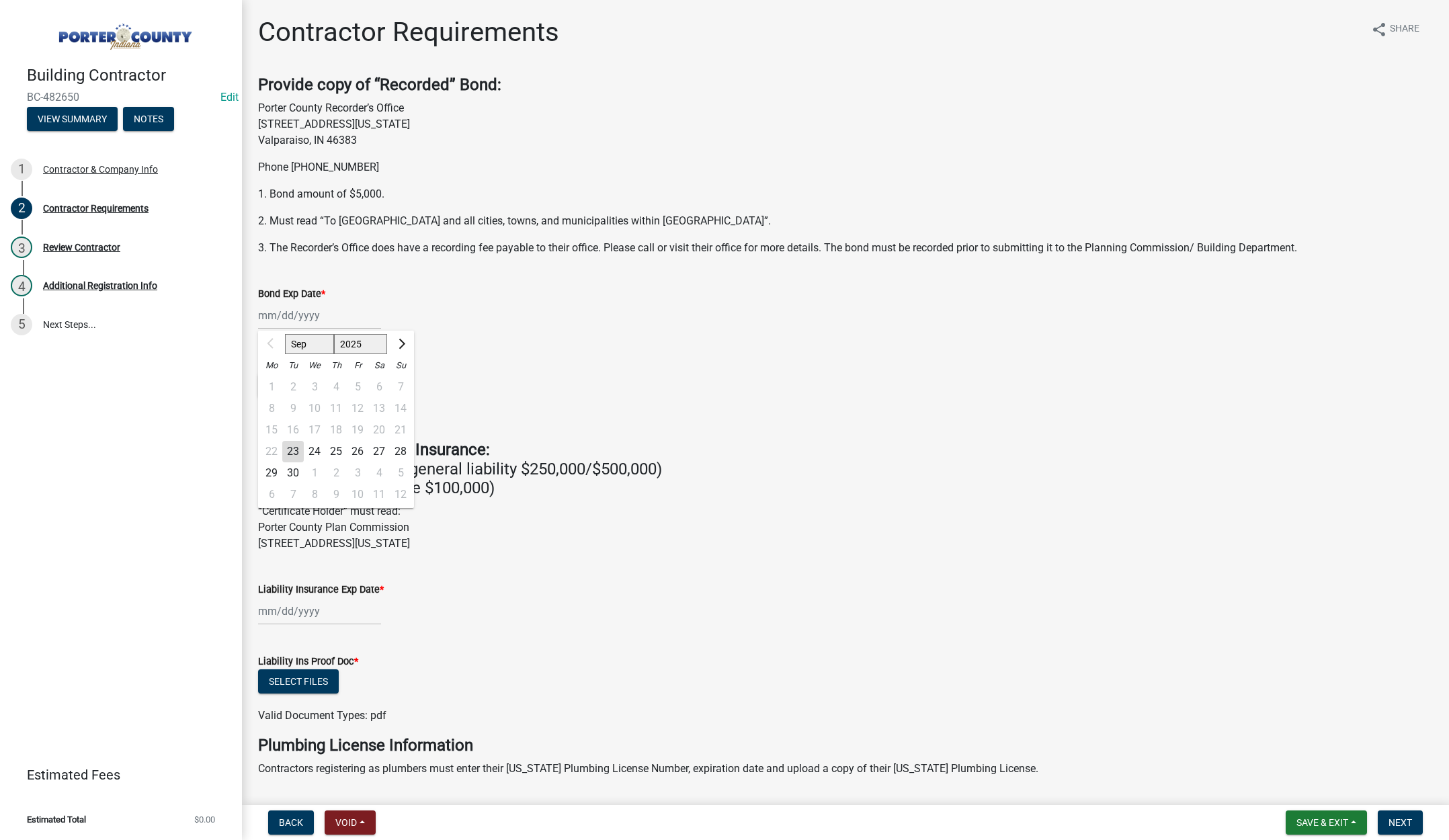
click at [348, 315] on div "Sep Oct Nov Dec 2025 2026 2027 2028 2029 2030 2031 2032 2033 2034 2035 2036 203…" at bounding box center [320, 316] width 123 height 28
click at [363, 342] on select "2025 2026 2027 2028 2029 2030 2031 2032 2033 2034 2035 2036 2037 2038 2039 2040…" at bounding box center [361, 343] width 54 height 20
select select "2026"
click at [334, 334] on select "2025 2026 2027 2028 2029 2030 2031 2032 2033 2034 2035 2036 2037 2038 2039 2040…" at bounding box center [361, 343] width 54 height 20
click at [315, 427] on div "16" at bounding box center [314, 429] width 21 height 21
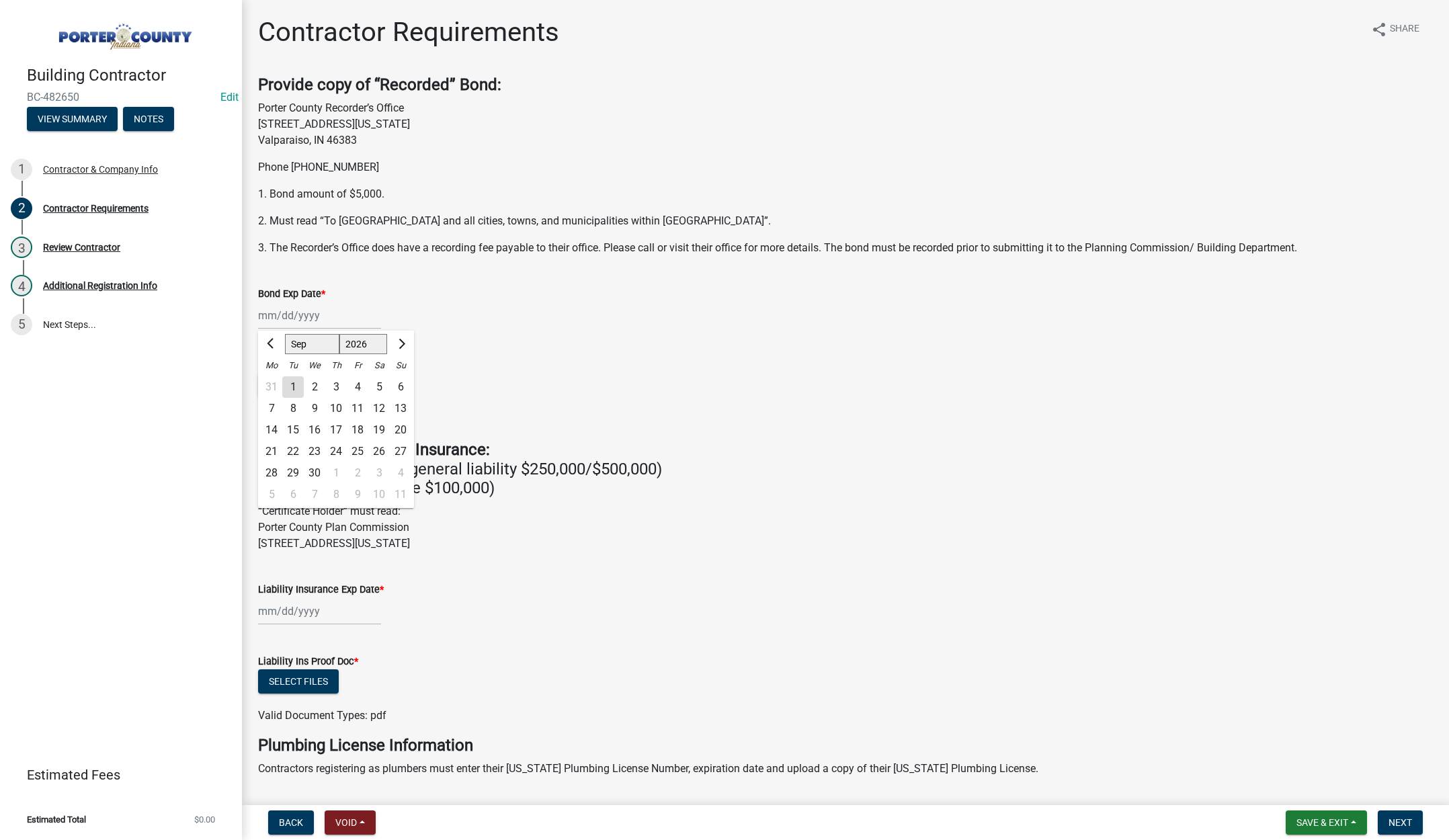
type input "09/16/2026"
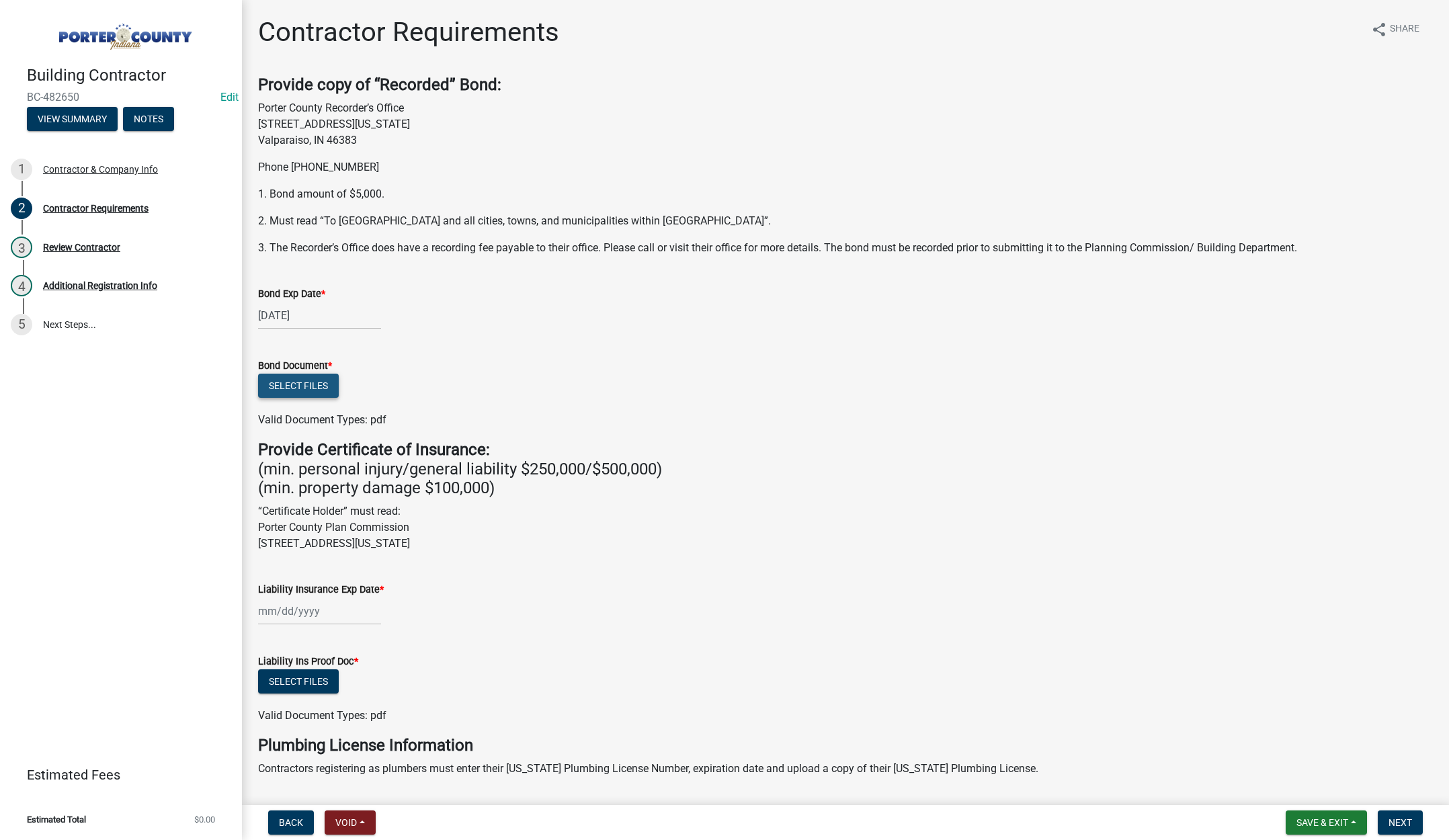
click at [314, 387] on button "Select files" at bounding box center [298, 386] width 81 height 25
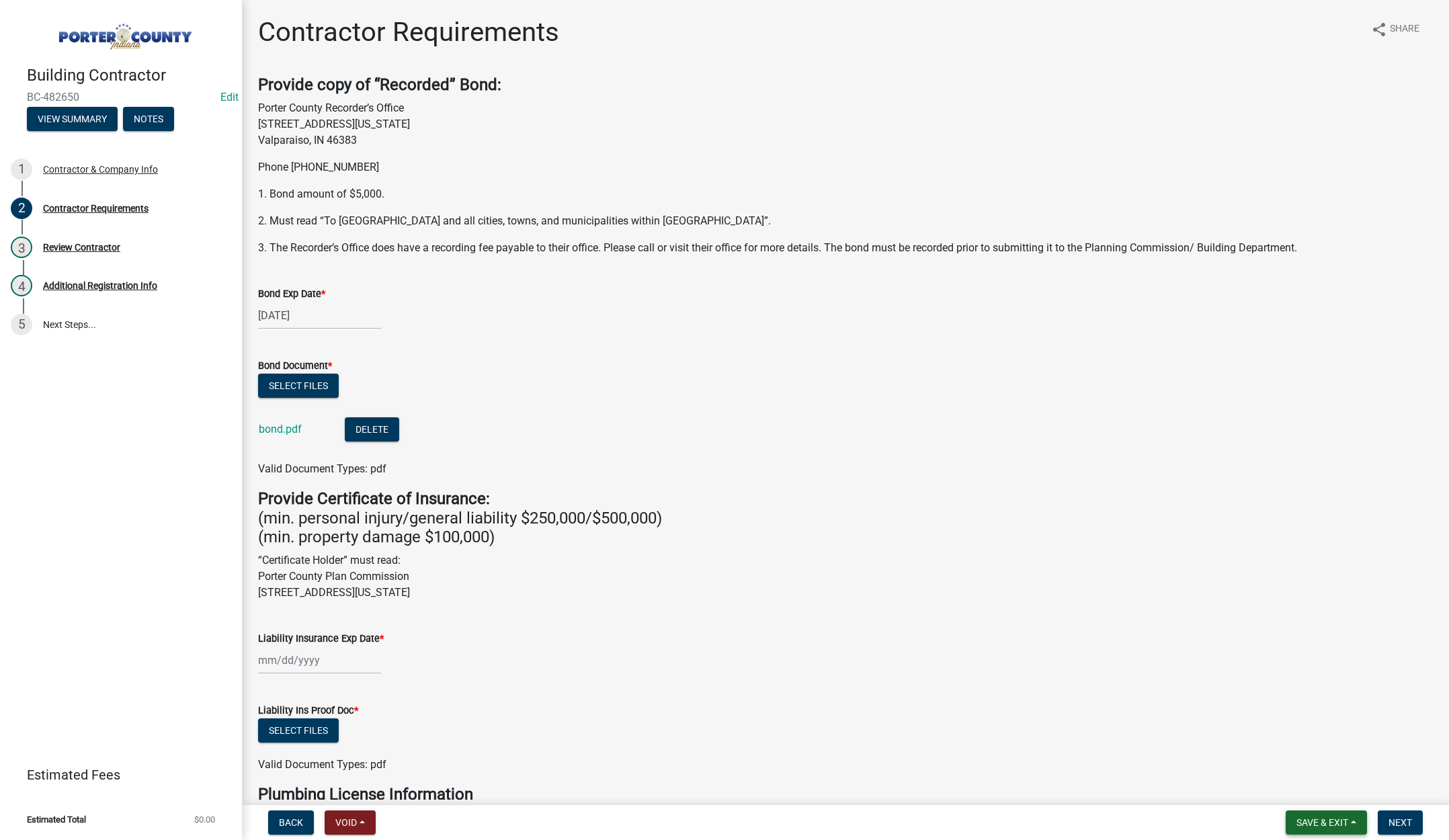
click at [1324, 817] on span "Save & Exit" at bounding box center [1322, 823] width 51 height 11
click at [1330, 795] on button "Save & Exit" at bounding box center [1314, 788] width 108 height 32
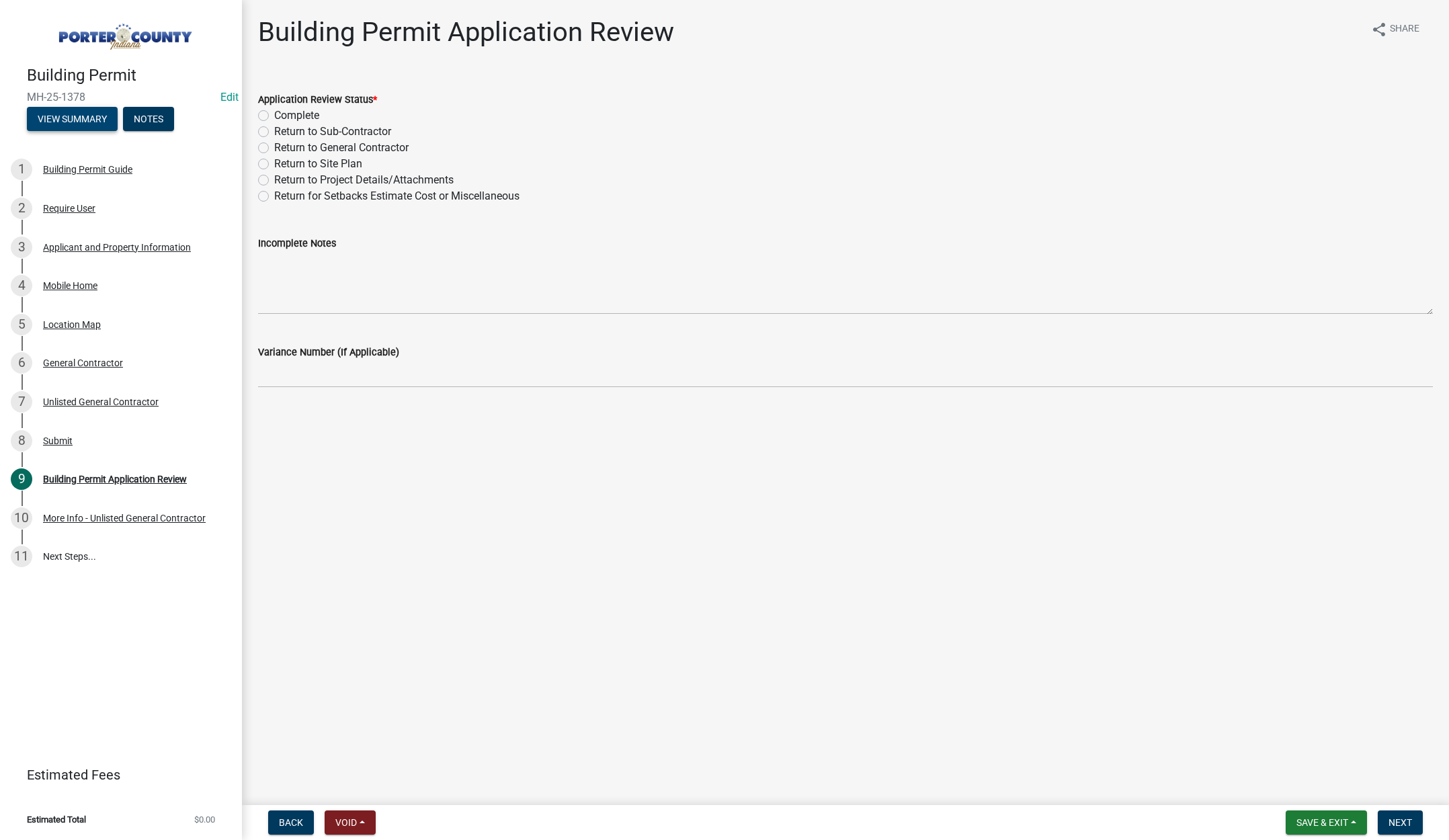
click at [43, 112] on button "View Summary" at bounding box center [72, 119] width 91 height 25
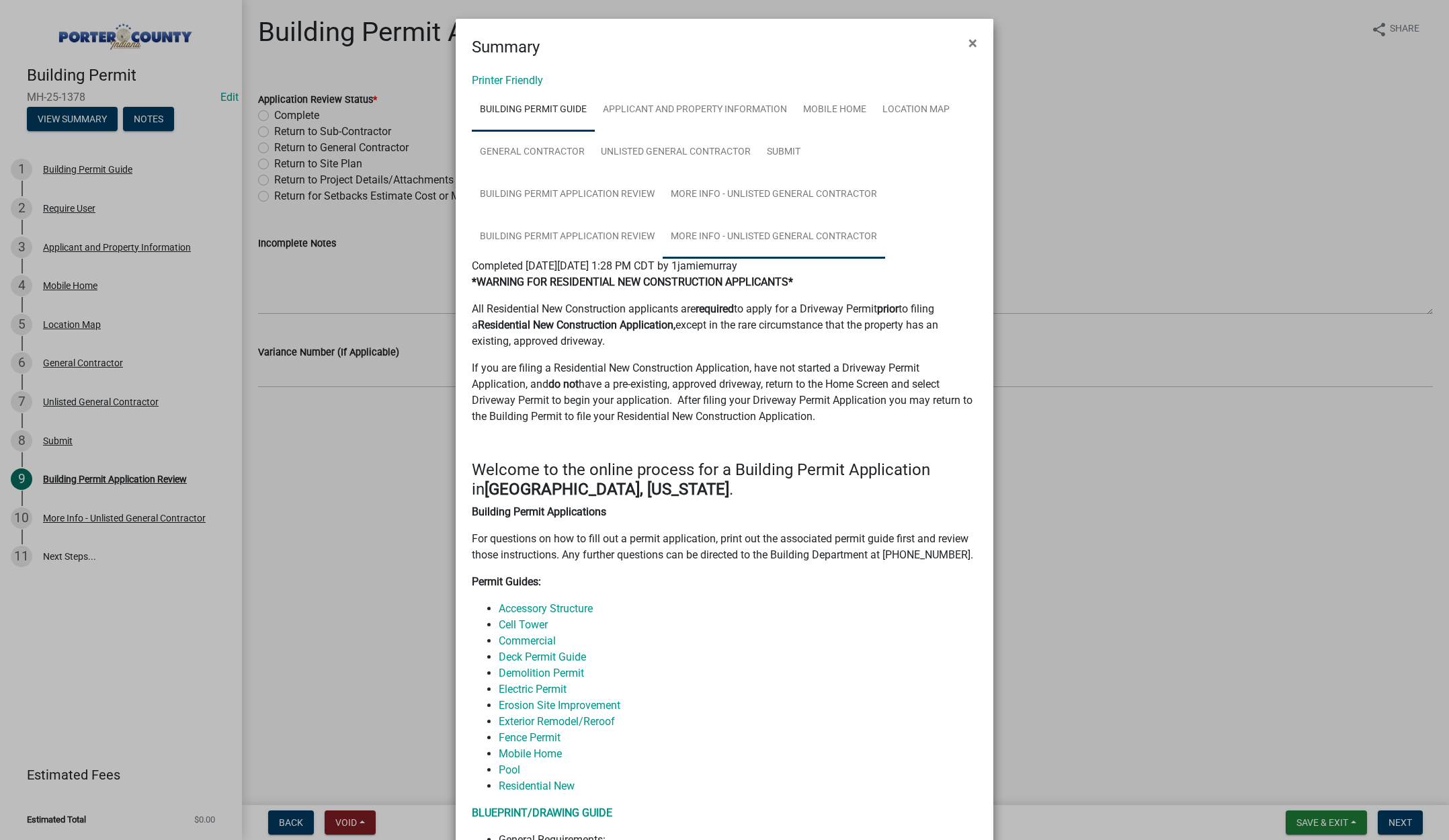
click at [816, 236] on link "More Info - Unlisted General Contractor" at bounding box center [774, 237] width 222 height 43
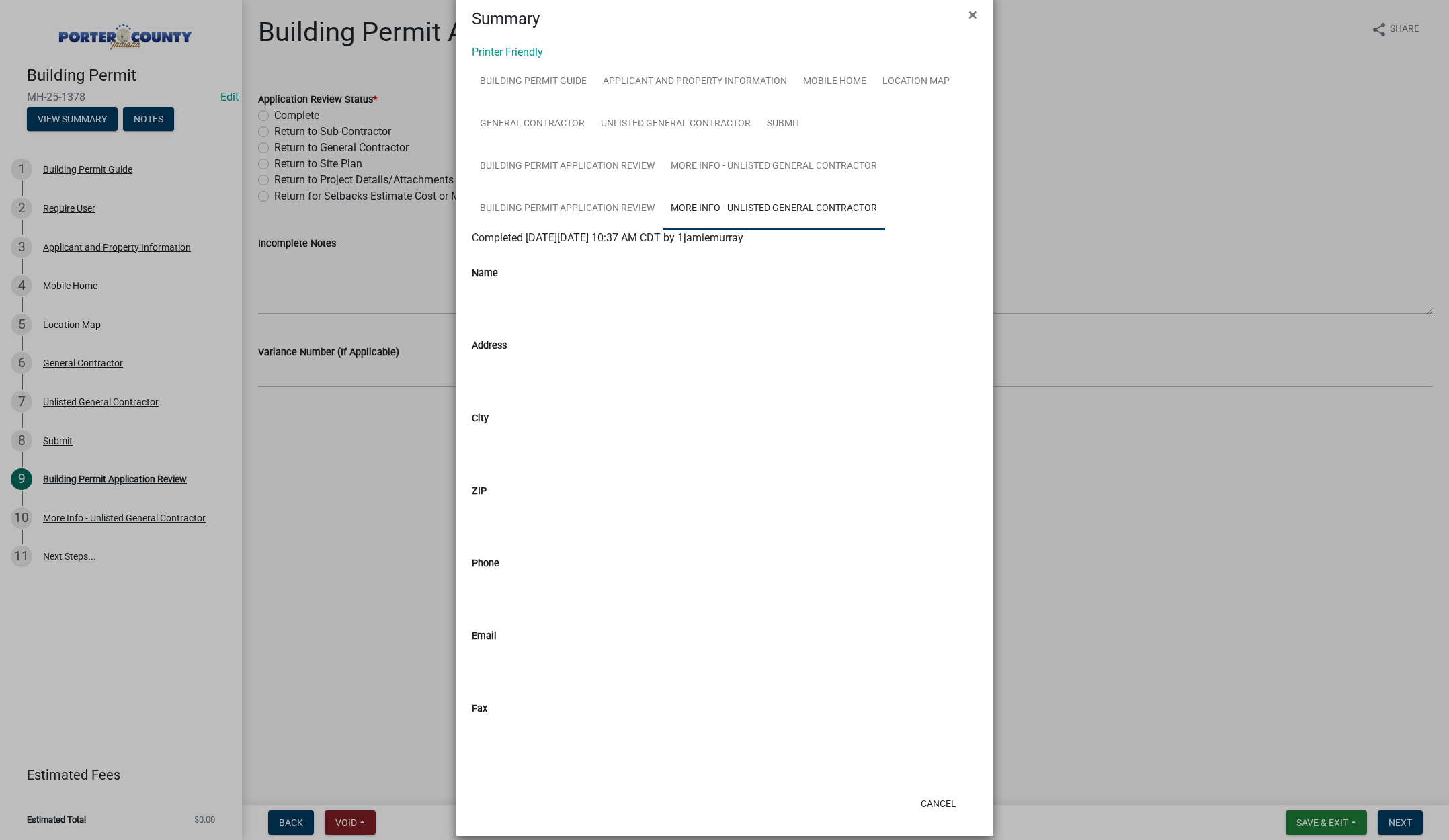
scroll to position [43, 0]
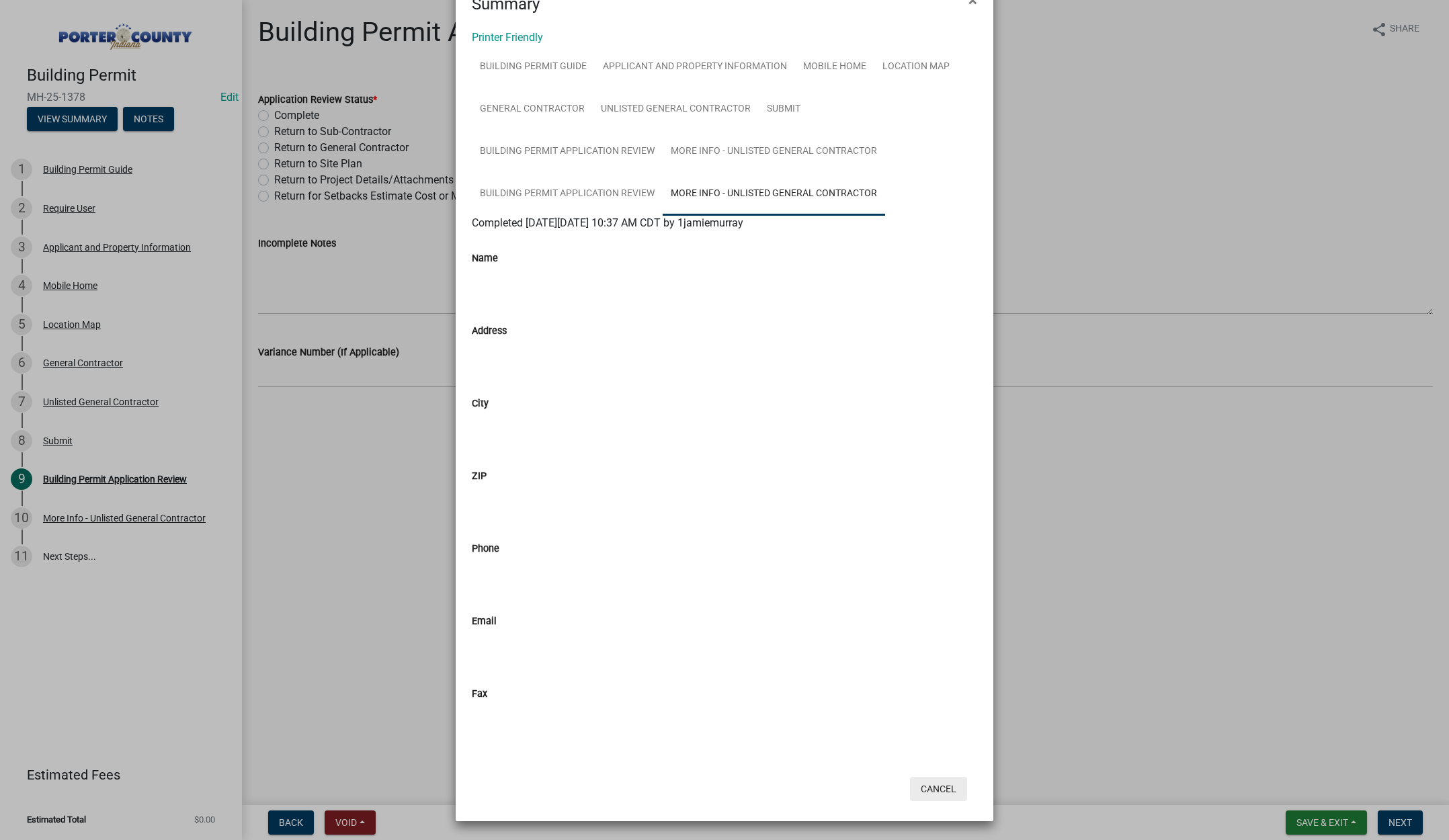
drag, startPoint x: 943, startPoint y: 780, endPoint x: 933, endPoint y: 777, distance: 10.4
click at [943, 781] on button "Cancel" at bounding box center [939, 789] width 57 height 25
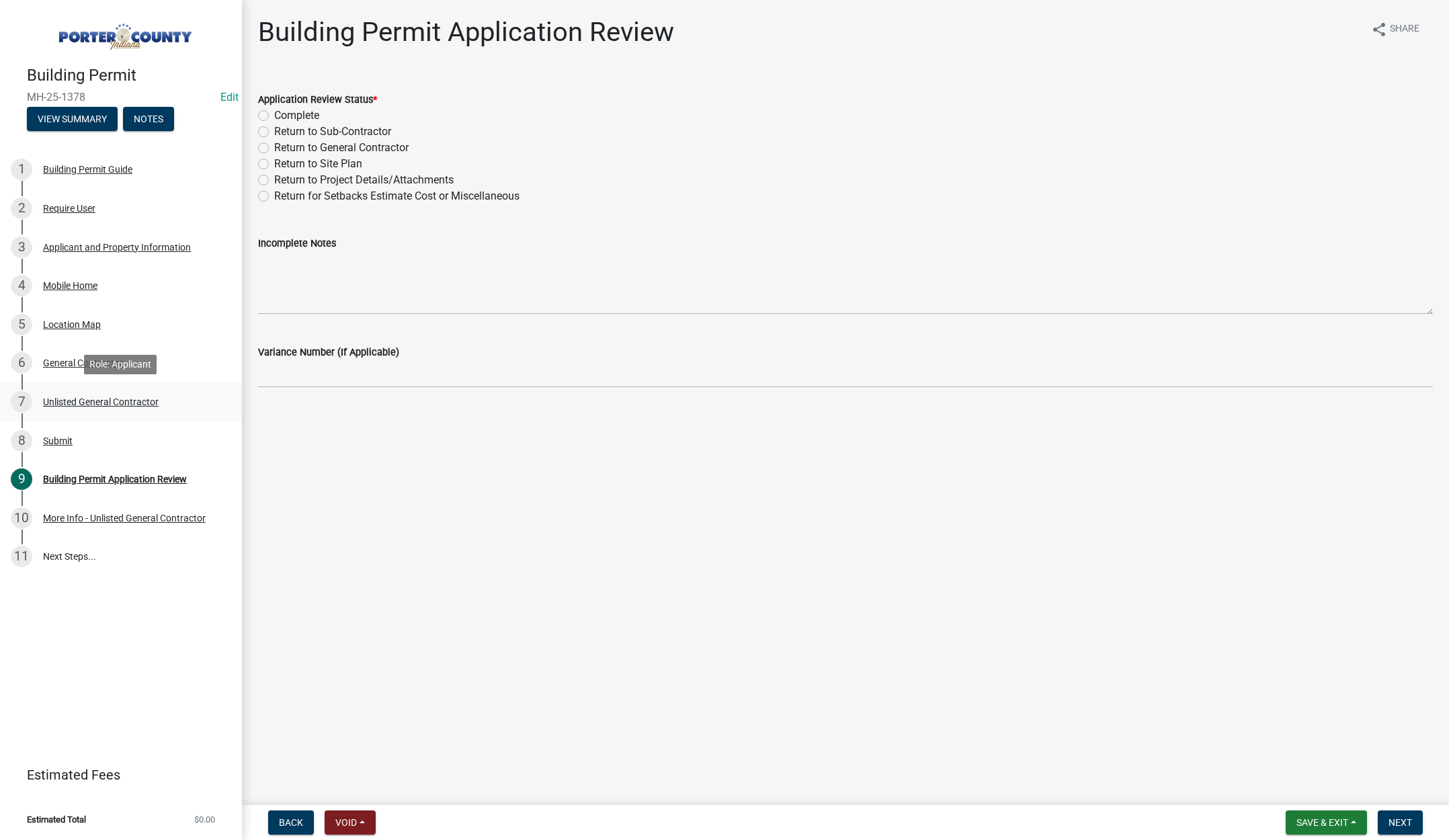
click at [88, 403] on div "Unlisted General Contractor" at bounding box center [100, 402] width 115 height 9
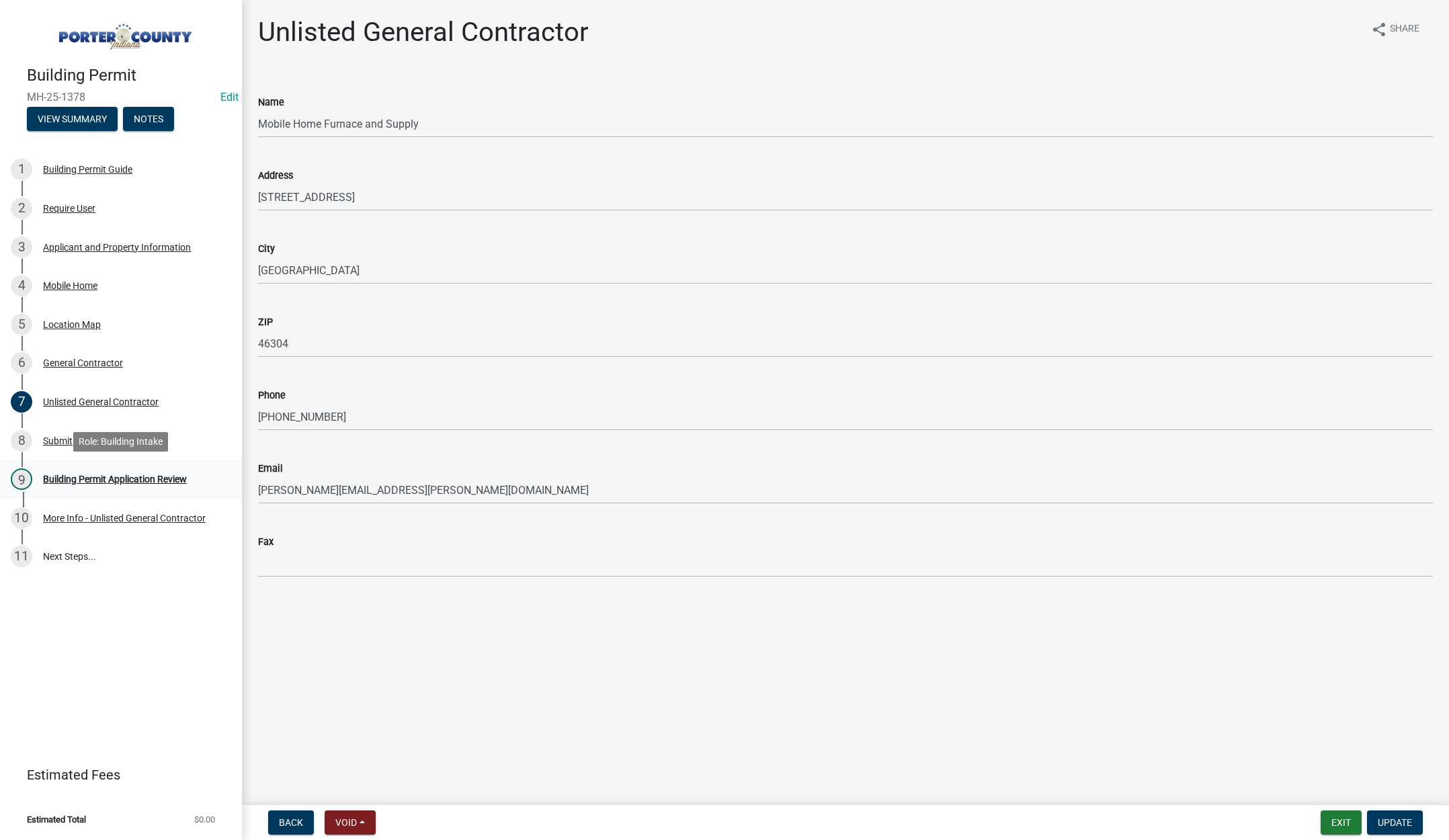
click at [144, 475] on div "Building Permit Application Review" at bounding box center [115, 479] width 144 height 9
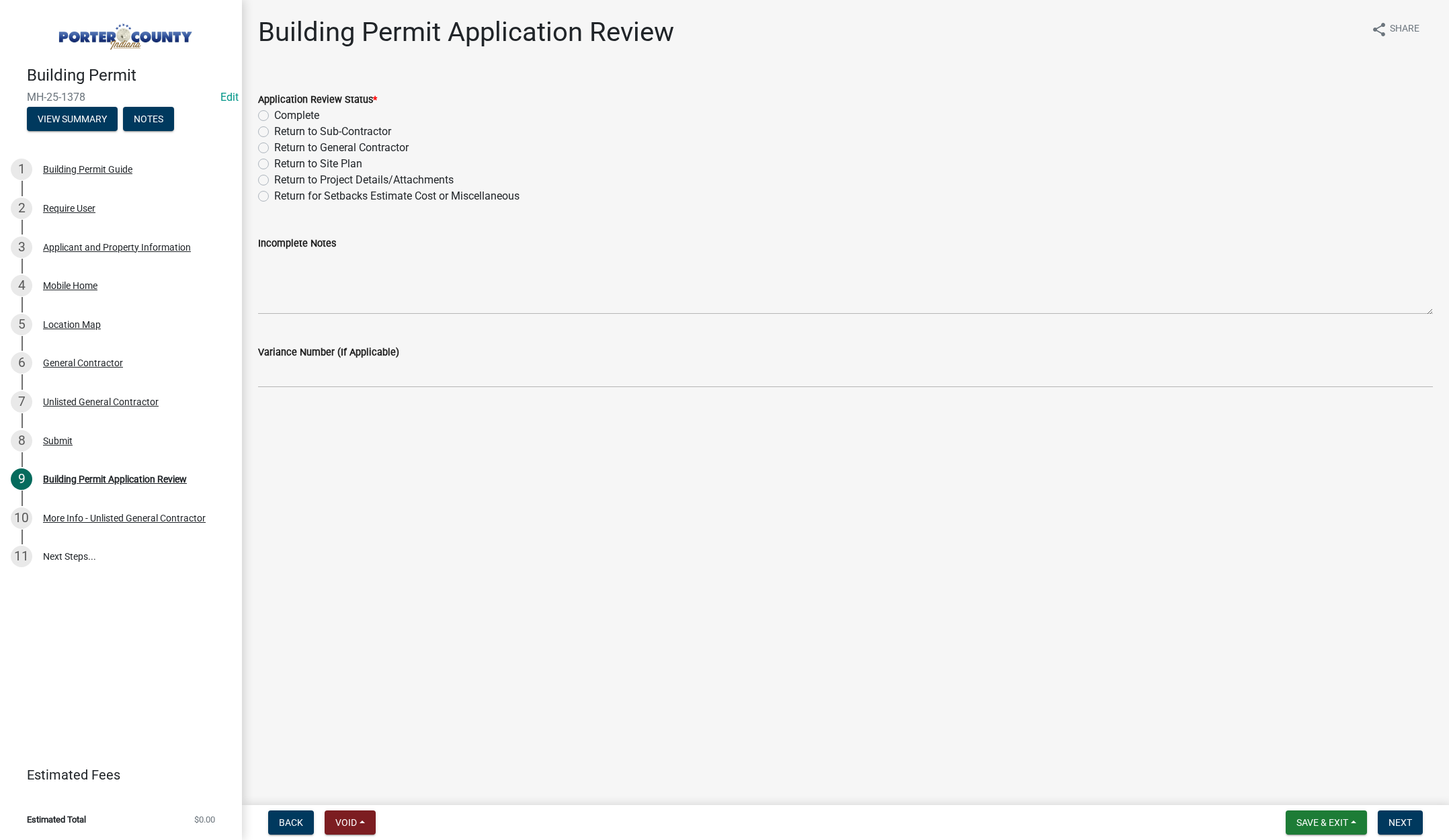
click at [274, 147] on label "Return to General Contractor" at bounding box center [342, 148] width 134 height 16
click at [274, 147] on input "Return to General Contractor" at bounding box center [278, 144] width 9 height 9
radio input "true"
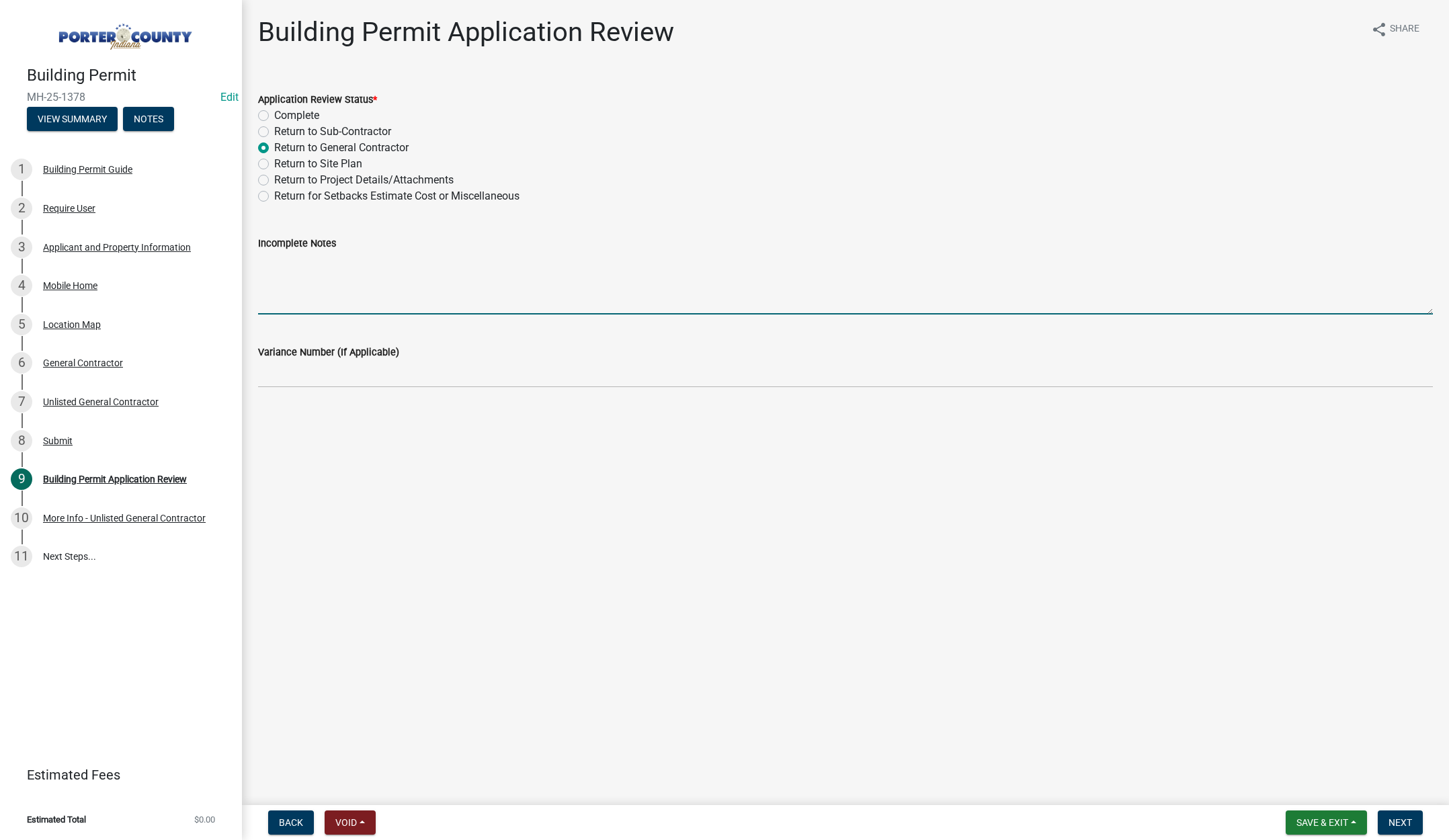
click at [309, 270] on textarea "Incomplete Notes" at bounding box center [846, 283] width 1175 height 63
type textarea "AGAIN THE CONTRACTOR NEEDS TO REGISTER"
click at [1398, 817] on span "Next" at bounding box center [1401, 823] width 24 height 11
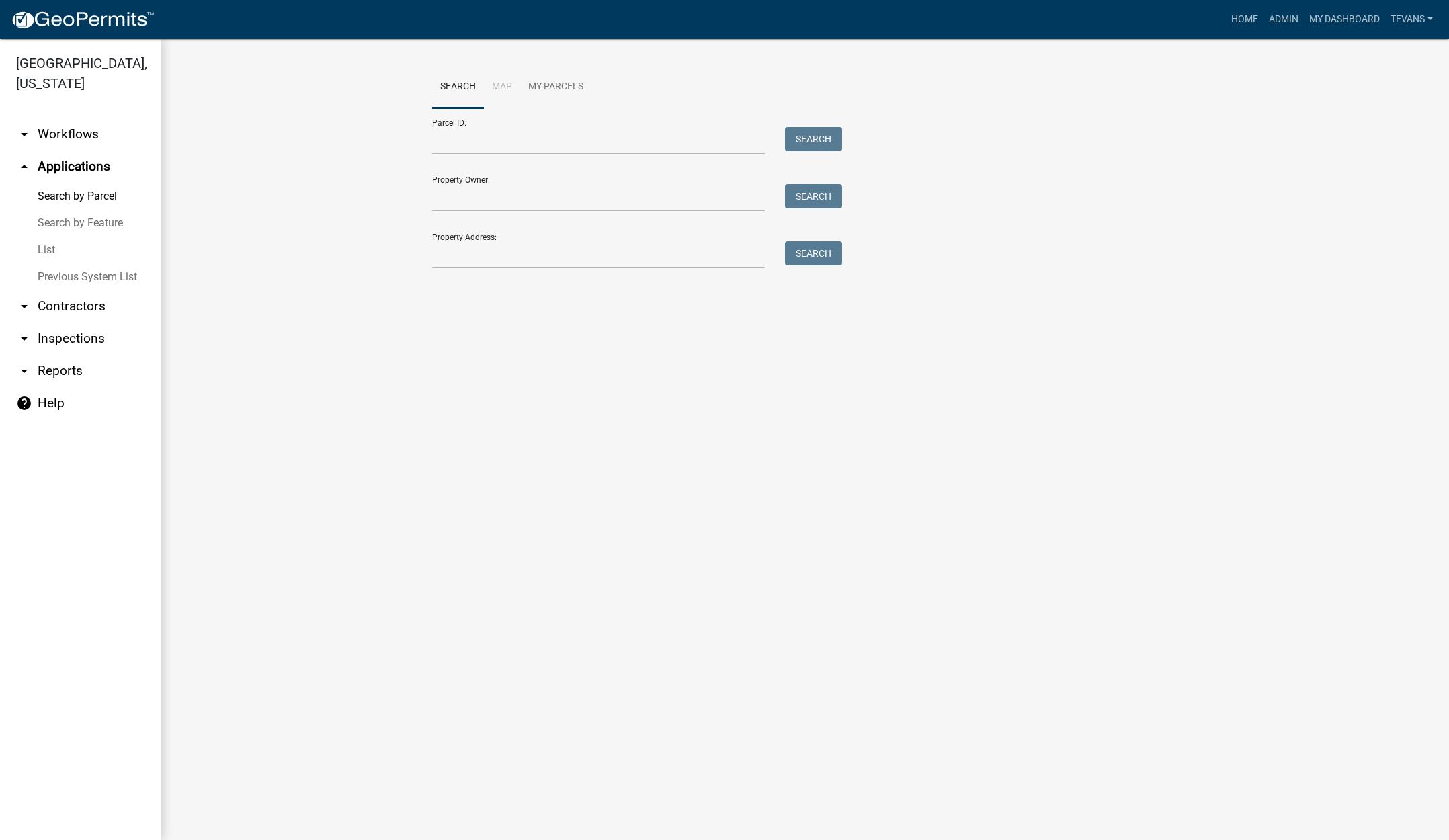
click at [56, 293] on link "arrow_drop_down Contractors" at bounding box center [81, 306] width 161 height 32
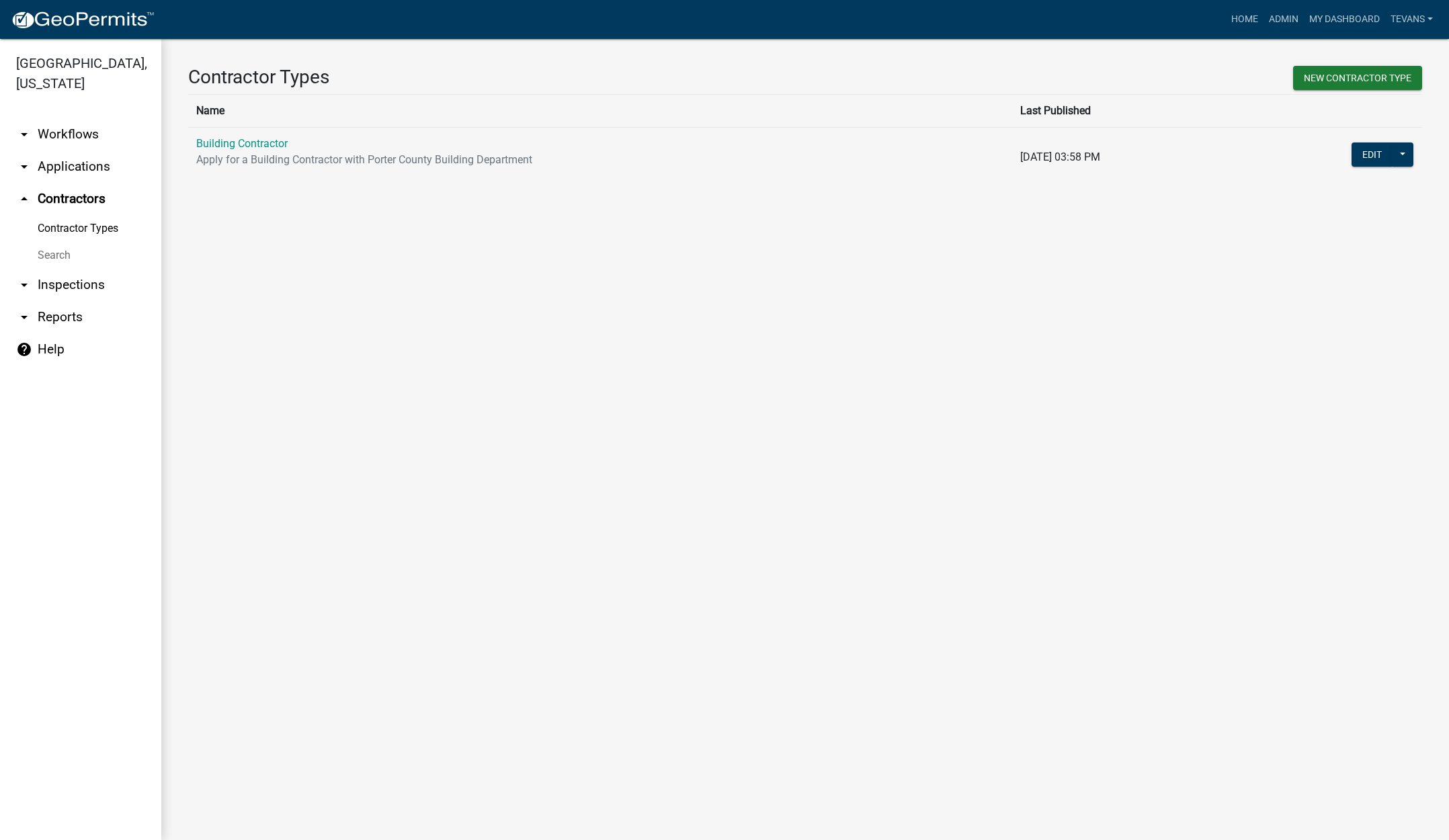
click at [56, 242] on link "Search" at bounding box center [81, 255] width 161 height 27
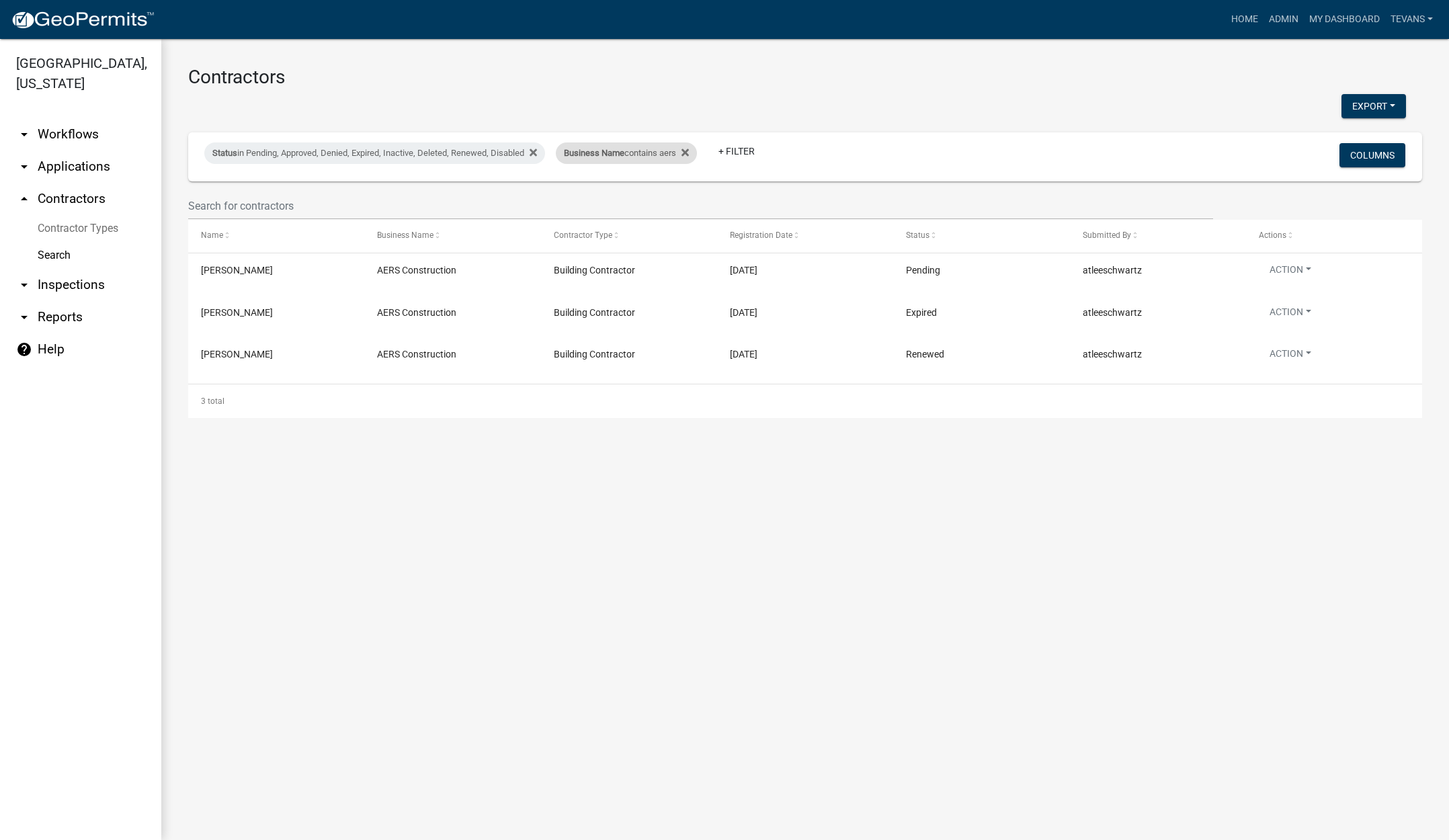
click at [647, 159] on div "Business Name contains aers" at bounding box center [626, 153] width 141 height 21
click at [615, 206] on input "aers" at bounding box center [637, 203] width 123 height 28
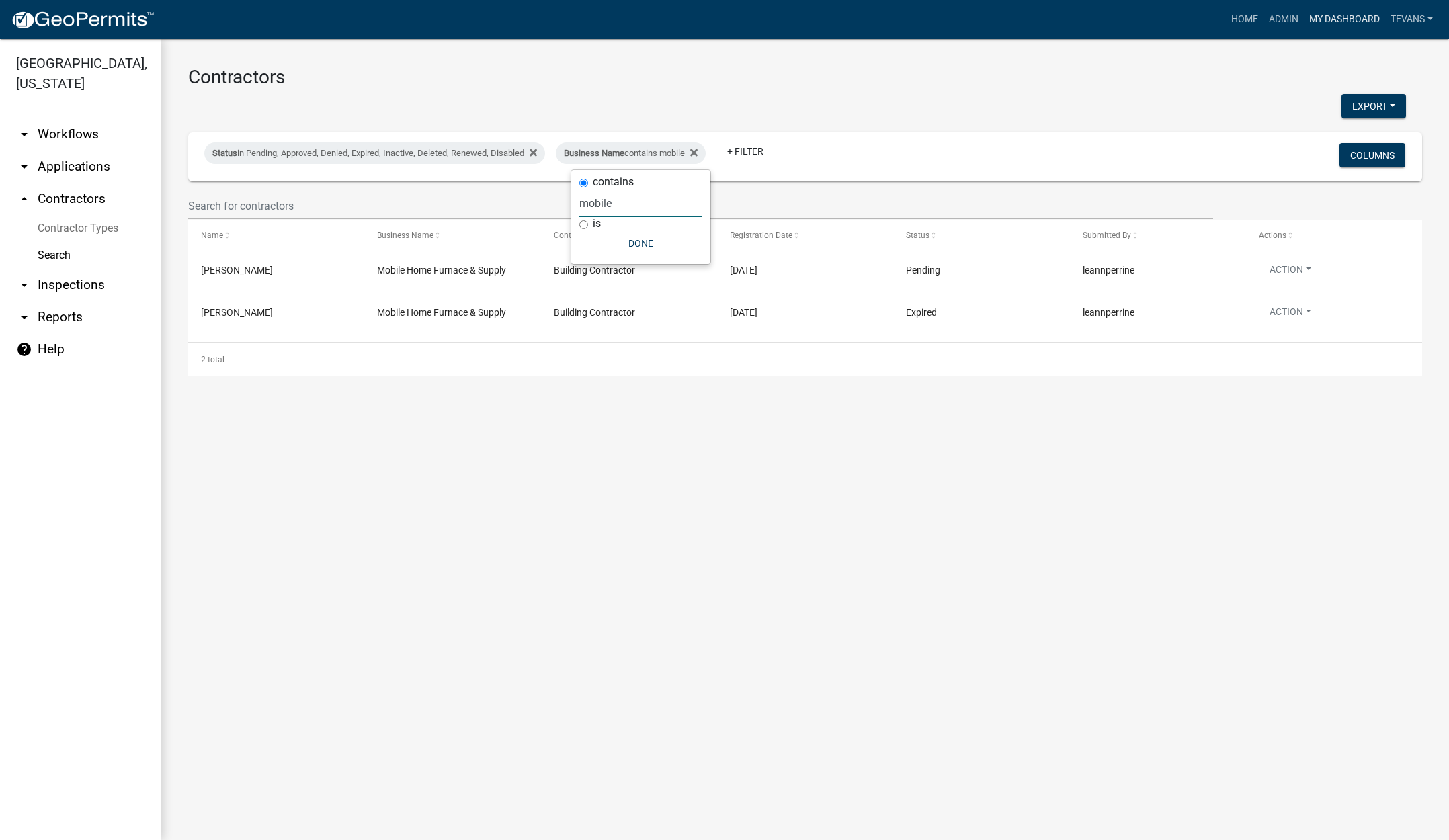
type input "mobile"
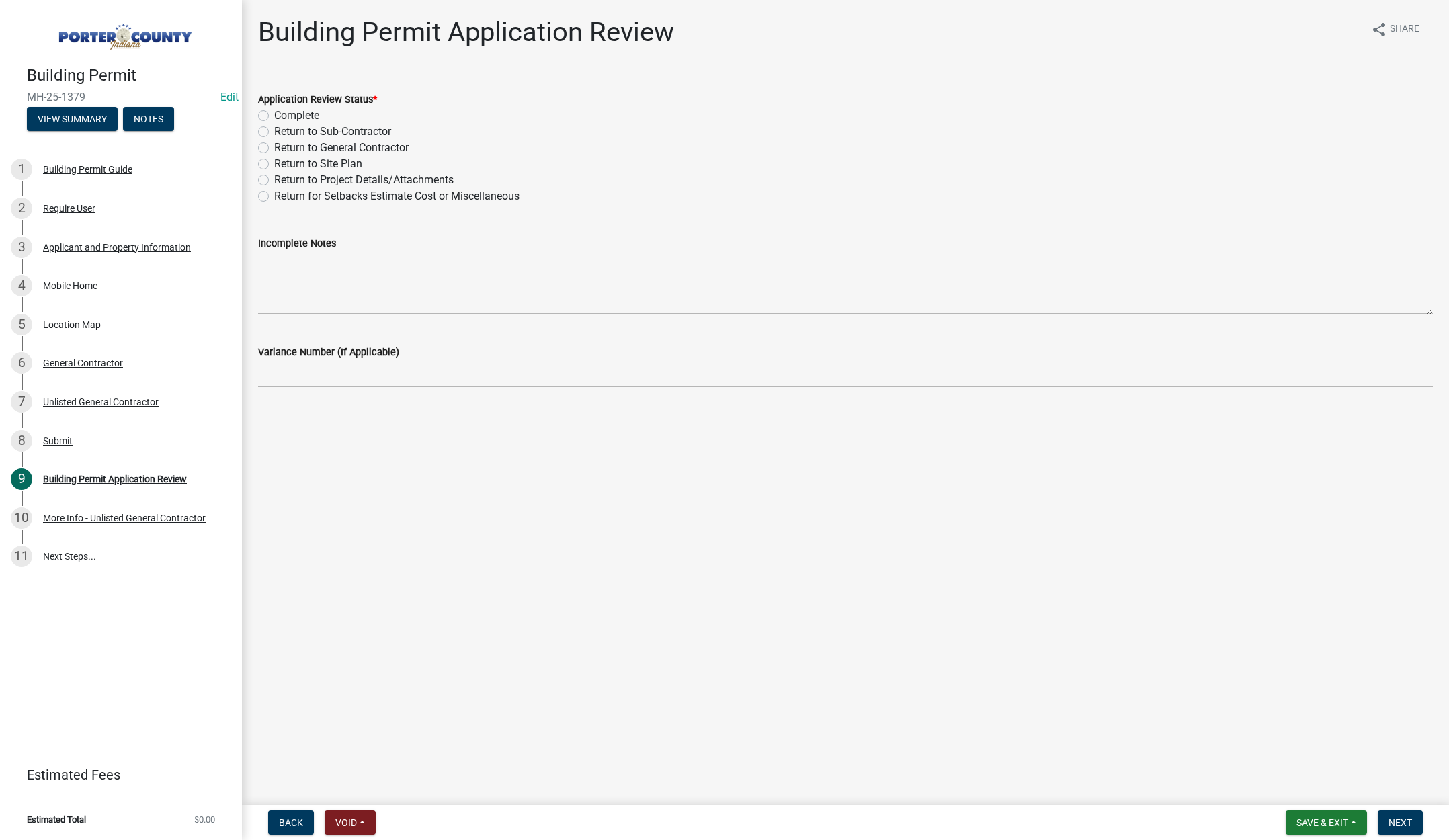
click at [274, 146] on label "Return to General Contractor" at bounding box center [342, 148] width 134 height 16
click at [274, 146] on input "Return to General Contractor" at bounding box center [278, 144] width 9 height 9
radio input "true"
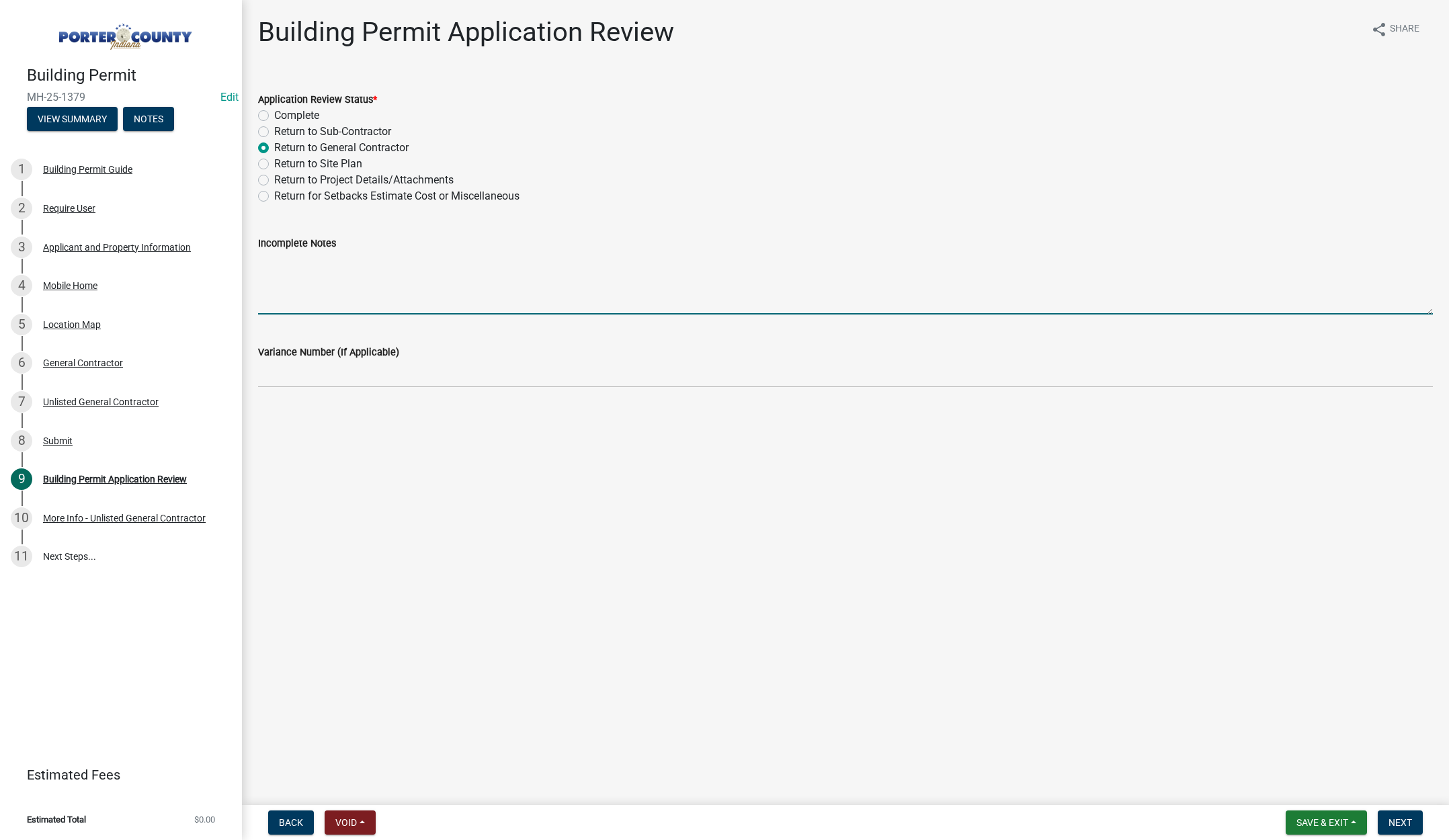
click at [307, 278] on textarea "Incomplete Notes" at bounding box center [846, 283] width 1175 height 63
type textarea "DENIED UNTIL CONTRACTOR REGISTERS"
click at [1402, 818] on span "Next" at bounding box center [1401, 823] width 24 height 11
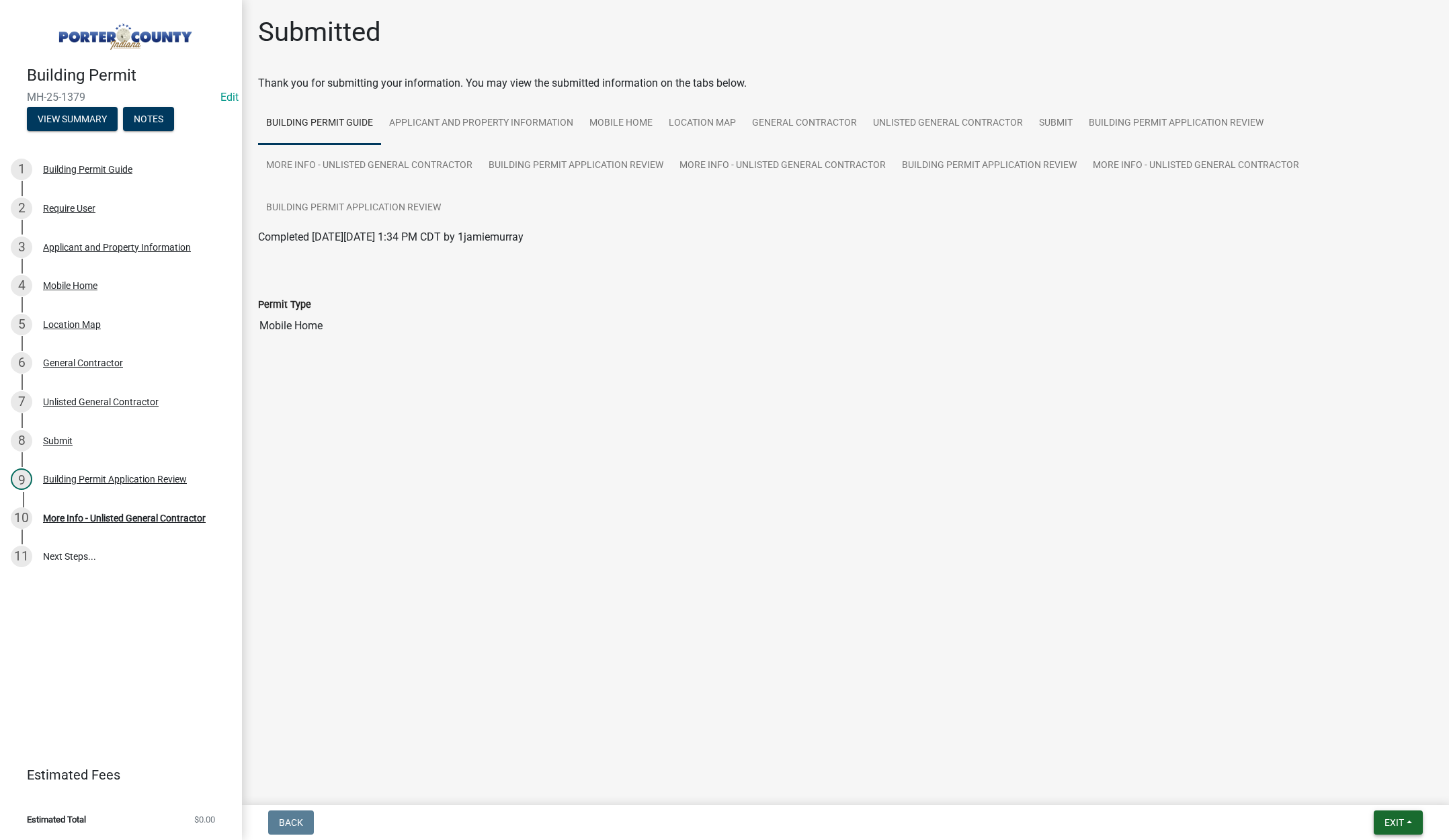
drag, startPoint x: 1404, startPoint y: 818, endPoint x: 1396, endPoint y: 815, distance: 8.5
click at [1404, 817] on span "Exit" at bounding box center [1394, 823] width 20 height 11
click at [1382, 795] on button "Save & Exit" at bounding box center [1369, 788] width 108 height 32
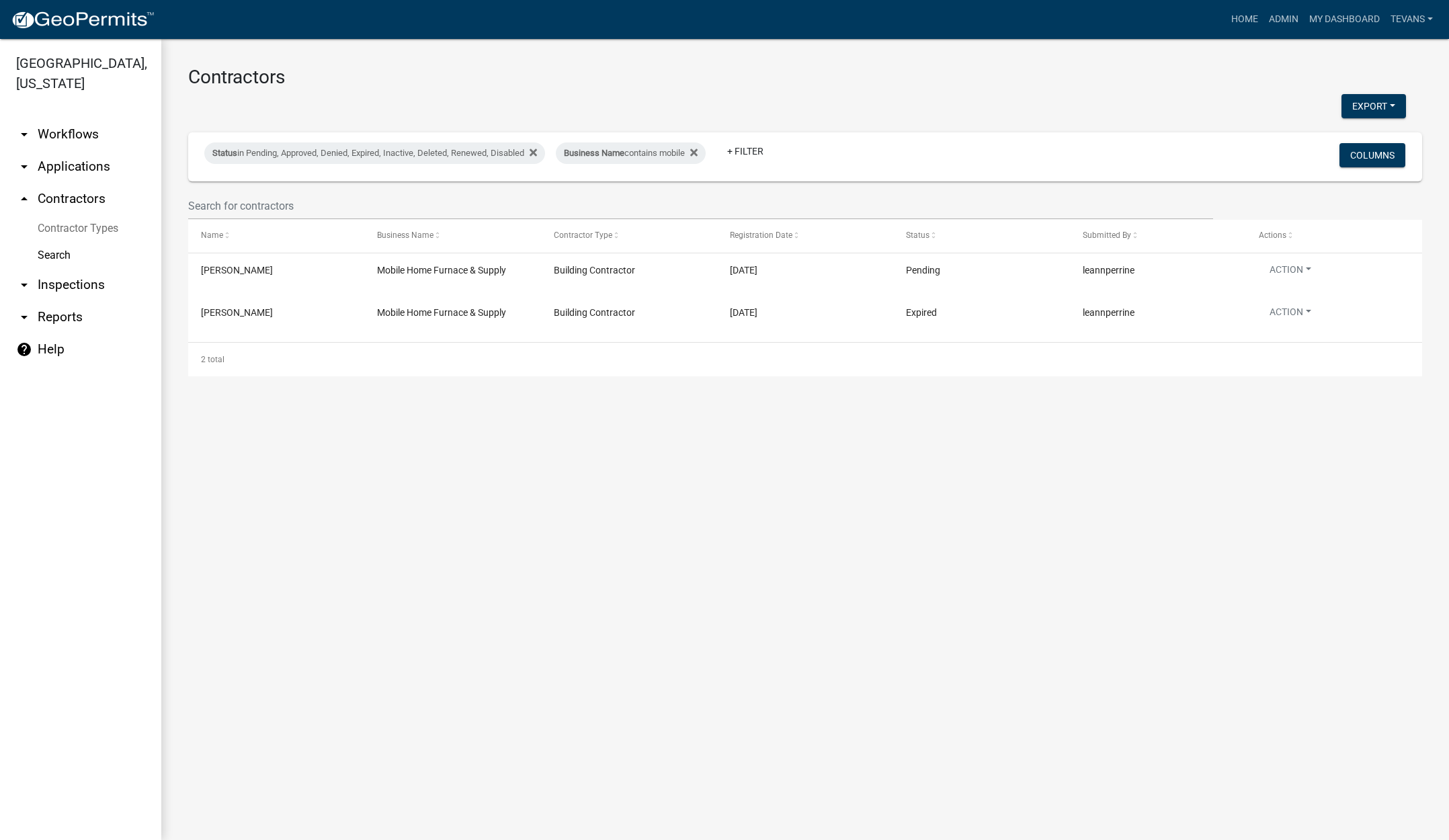
click at [137, 778] on ul "arrow_drop_down Workflows List arrow_drop_down Applications Search by Parcel Se…" at bounding box center [81, 474] width 161 height 732
click at [109, 765] on ul "arrow_drop_down Workflows List arrow_drop_down Applications Search by Parcel Se…" at bounding box center [81, 474] width 161 height 732
click at [106, 792] on ul "arrow_drop_down Workflows List arrow_drop_down Applications Search by Parcel Se…" at bounding box center [81, 474] width 161 height 732
click at [56, 301] on link "arrow_drop_down Reports" at bounding box center [81, 317] width 161 height 32
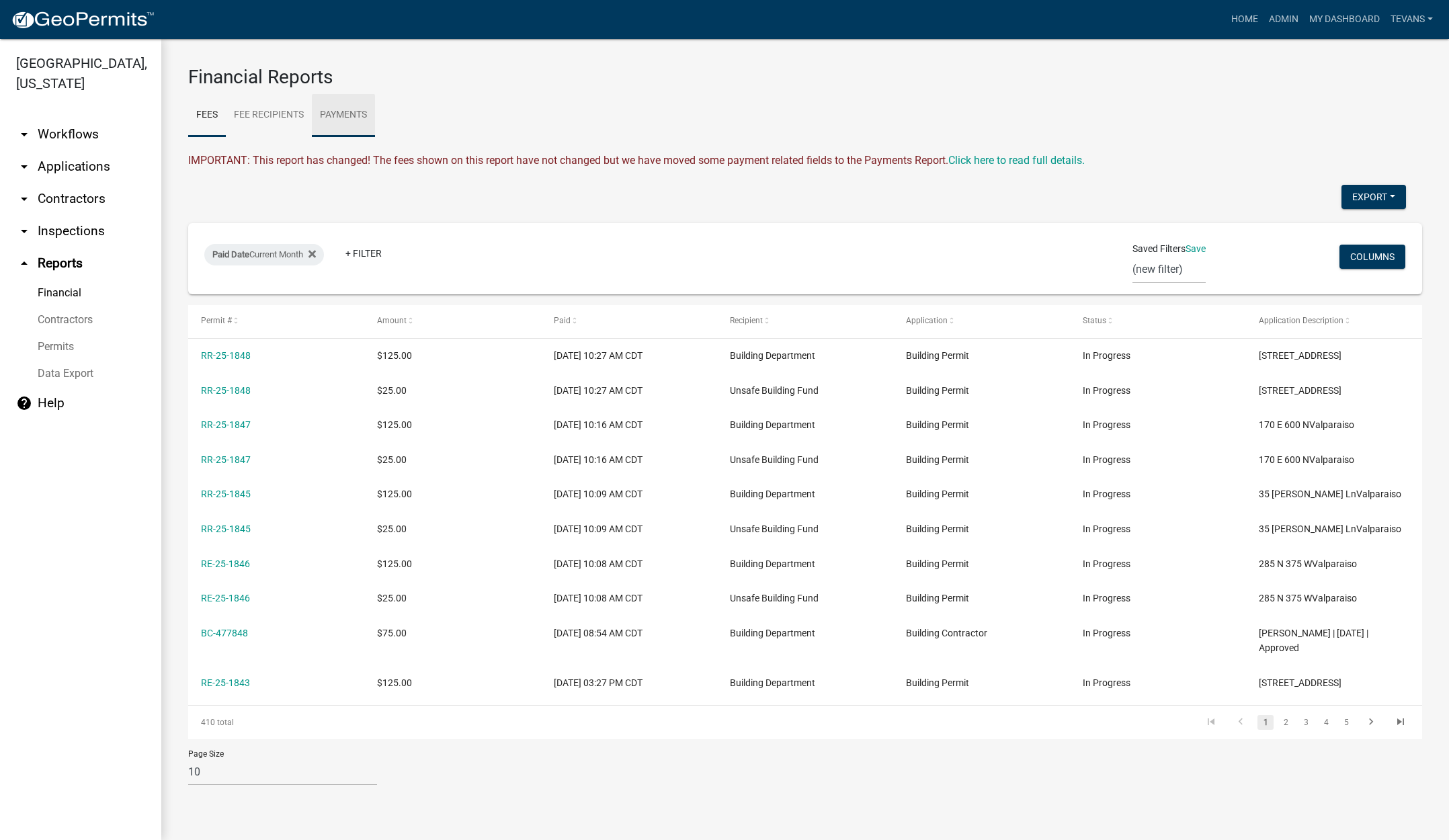
click at [345, 121] on link "Payments" at bounding box center [343, 115] width 63 height 43
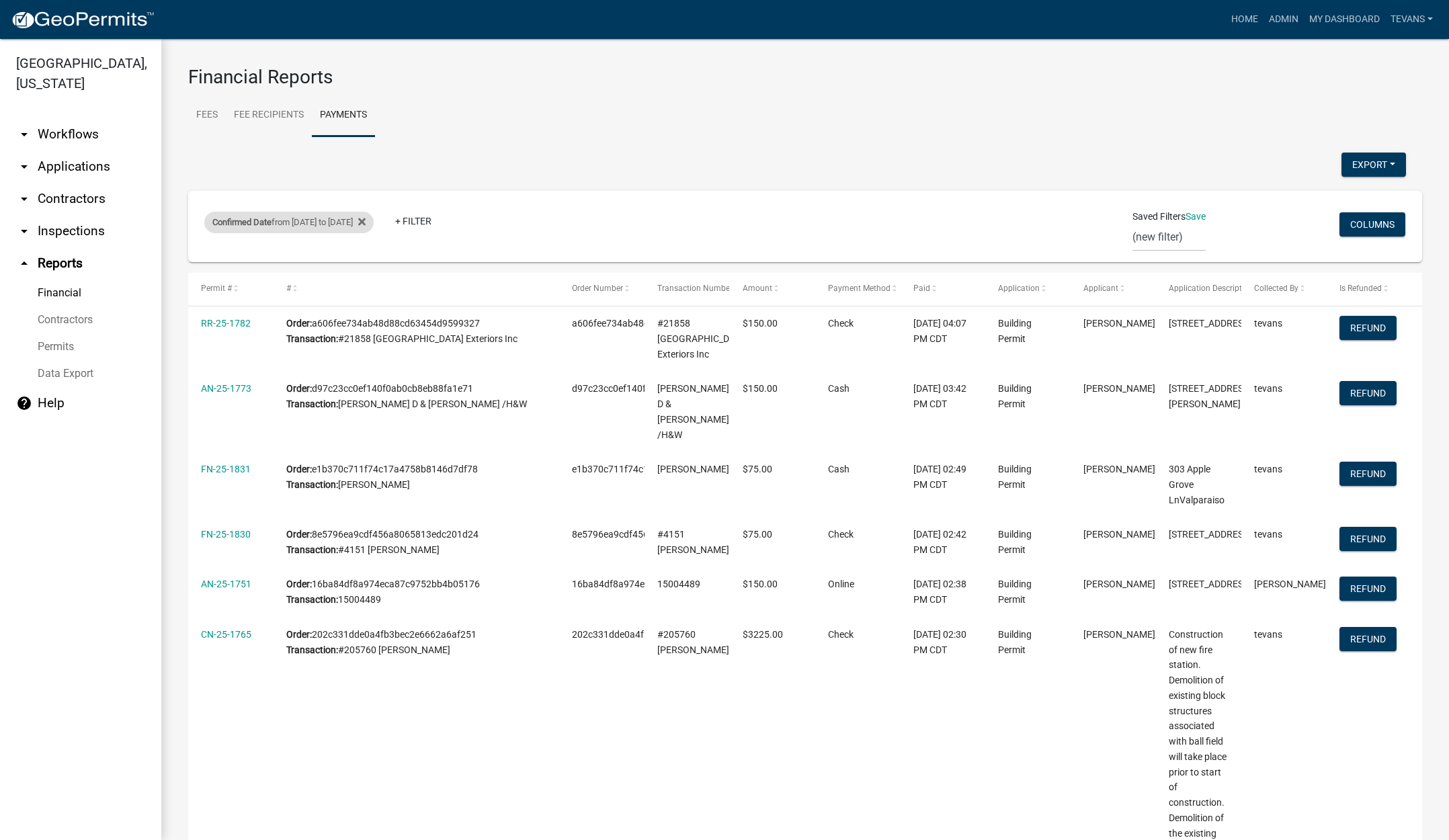
click at [331, 226] on div "Confirmed Date from 09/19/2025 to 09/21/2025" at bounding box center [289, 222] width 169 height 21
select select "custom"
click at [373, 327] on input "2025-09-19" at bounding box center [313, 329] width 134 height 28
type input "2025-09-22"
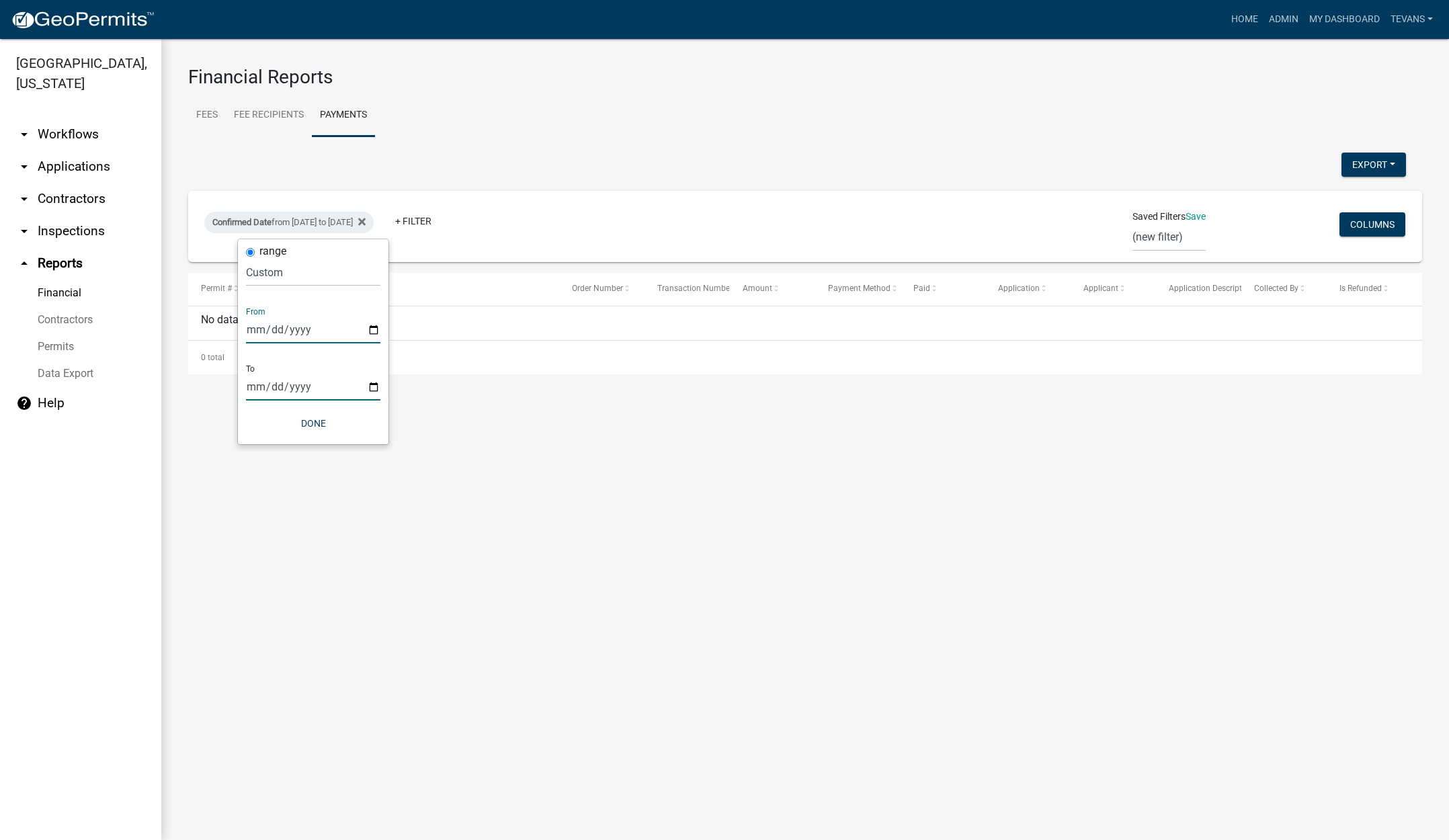
click at [372, 386] on input "2025-09-21" at bounding box center [313, 387] width 134 height 28
type input "2025-09-22"
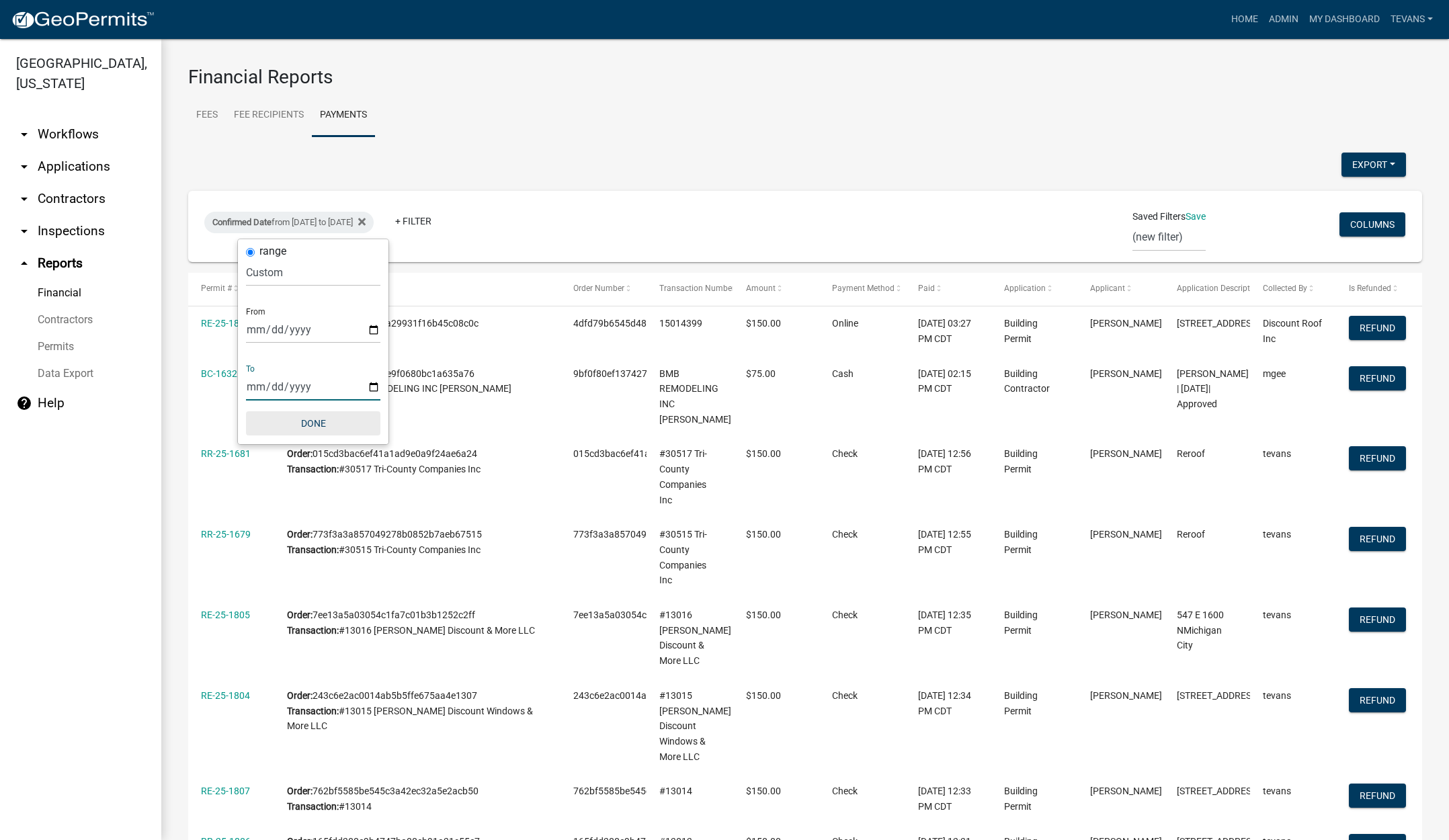
click at [305, 421] on button "Done" at bounding box center [313, 423] width 134 height 25
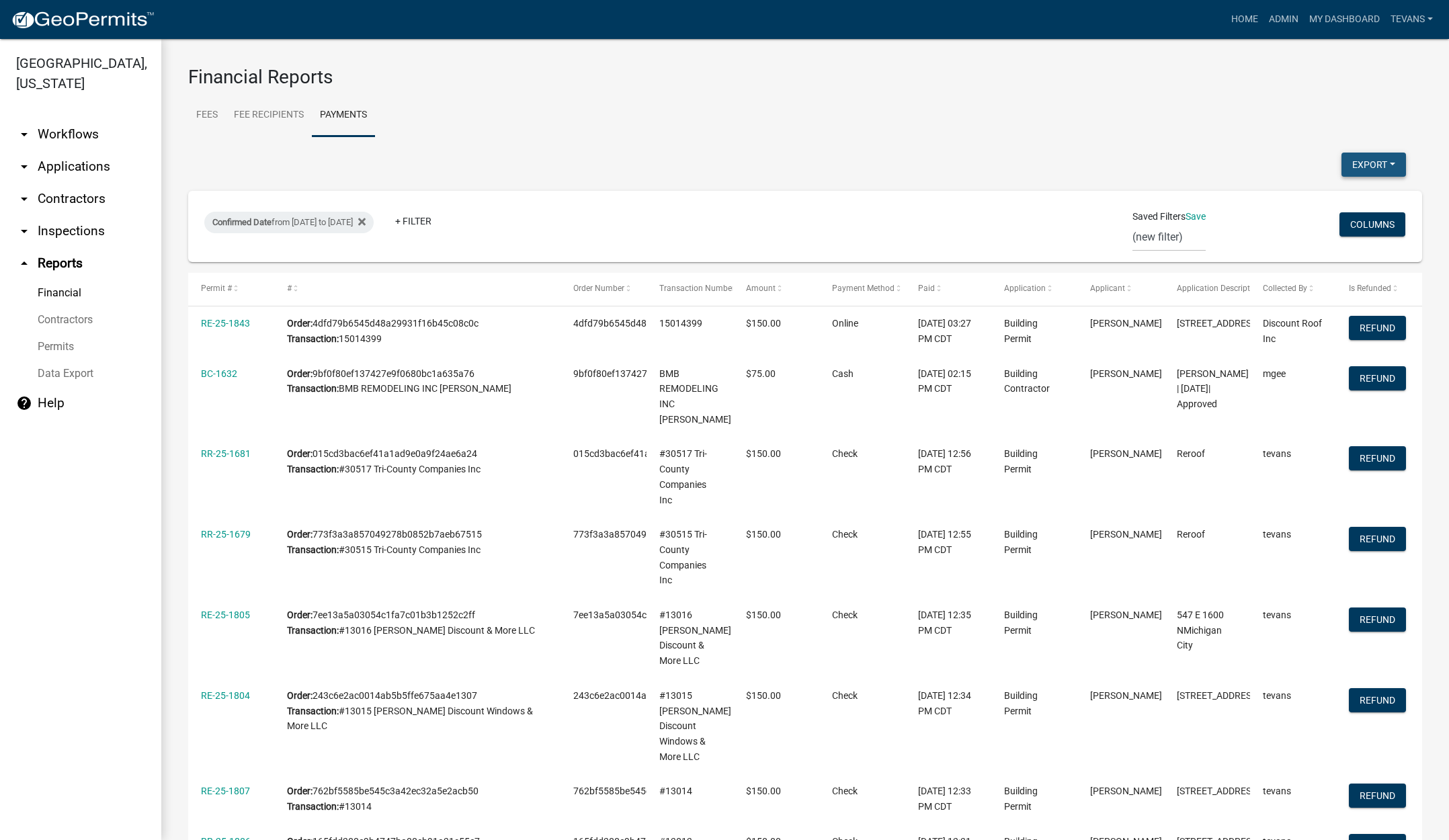
click at [1356, 165] on button "Export" at bounding box center [1374, 165] width 65 height 25
click at [1326, 195] on button "Excel Format (.xlsx)" at bounding box center [1343, 199] width 126 height 32
drag, startPoint x: 102, startPoint y: 808, endPoint x: 119, endPoint y: 786, distance: 27.8
click at [102, 808] on ul "arrow_drop_down Workflows List arrow_drop_down Applications Search by Parcel Se…" at bounding box center [81, 474] width 161 height 732
click at [84, 150] on link "arrow_drop_down Applications" at bounding box center [81, 166] width 161 height 32
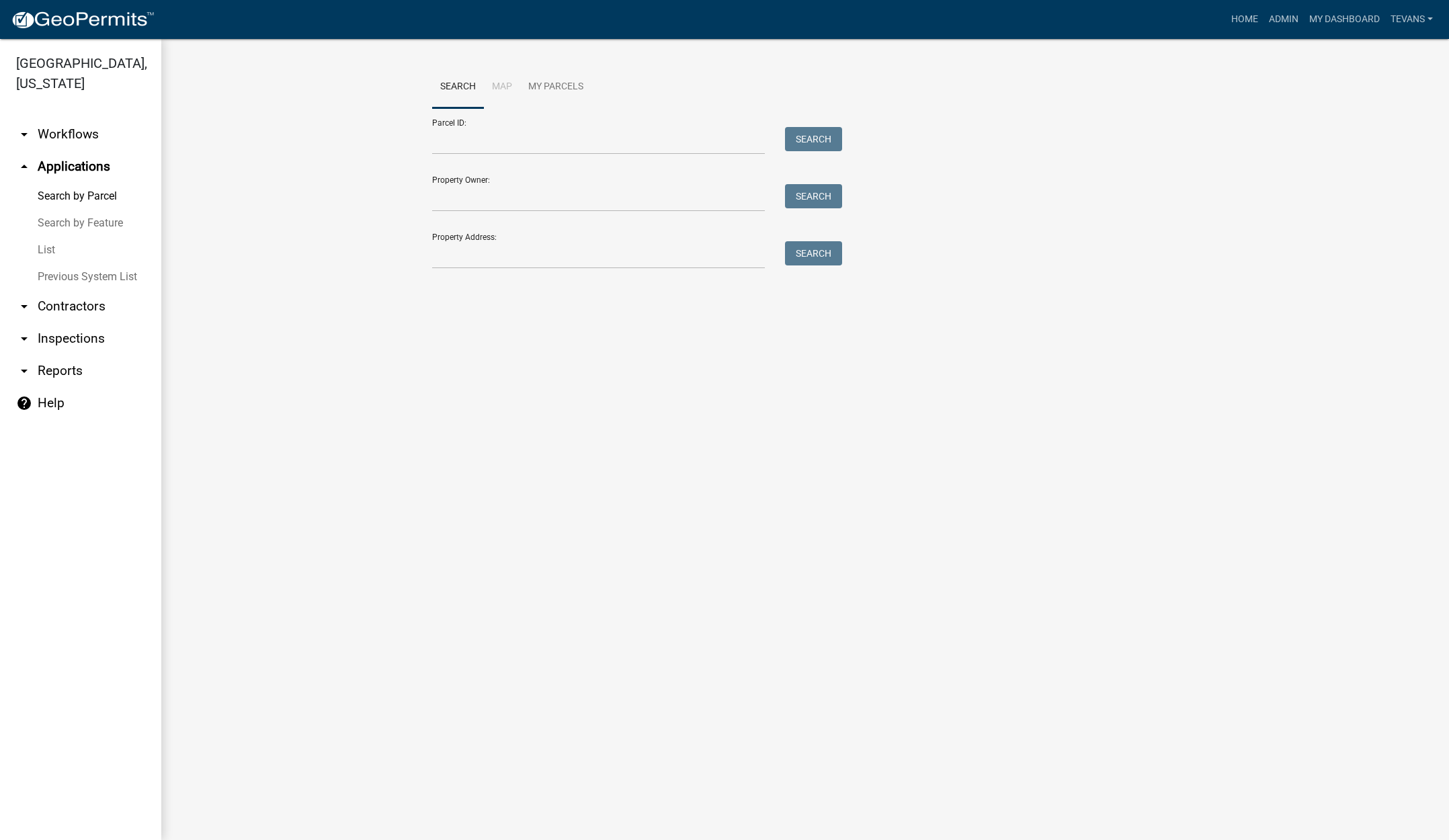
click at [65, 290] on link "arrow_drop_down Contractors" at bounding box center [81, 306] width 161 height 32
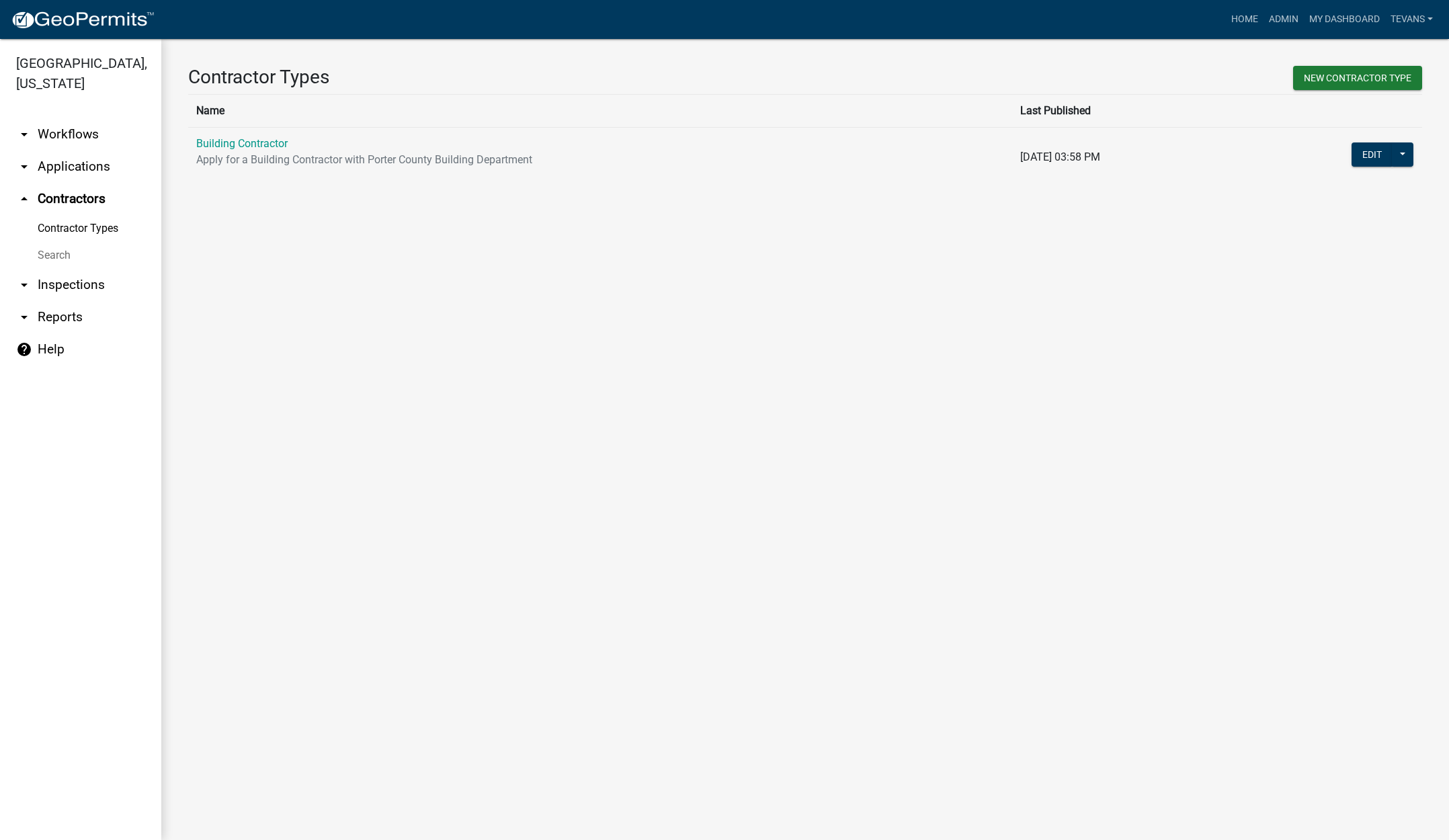
click at [54, 242] on link "Search" at bounding box center [81, 255] width 161 height 27
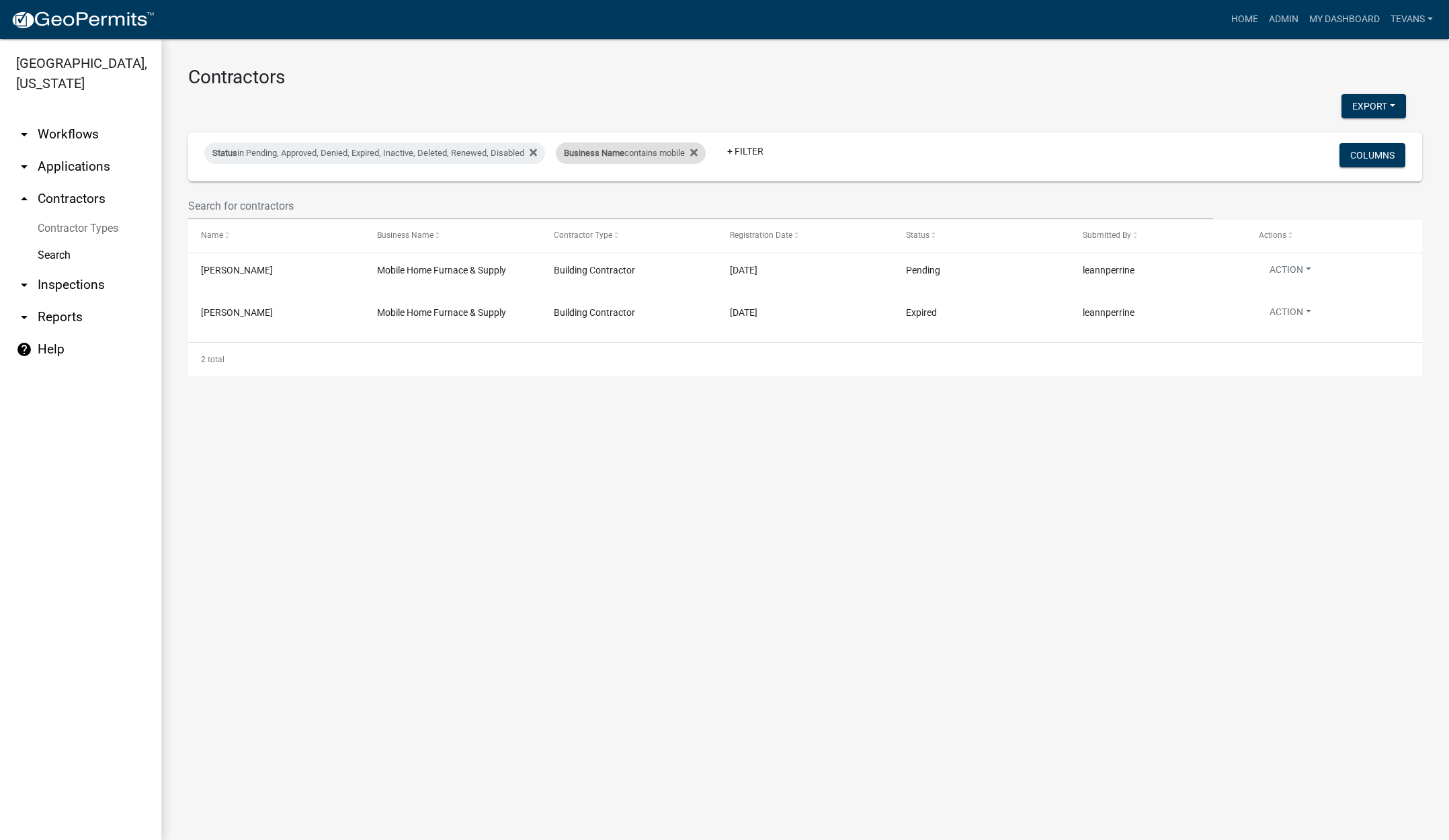
click at [641, 162] on div "Business Name contains mobile" at bounding box center [631, 153] width 150 height 21
click at [637, 204] on input "mobile" at bounding box center [641, 203] width 123 height 28
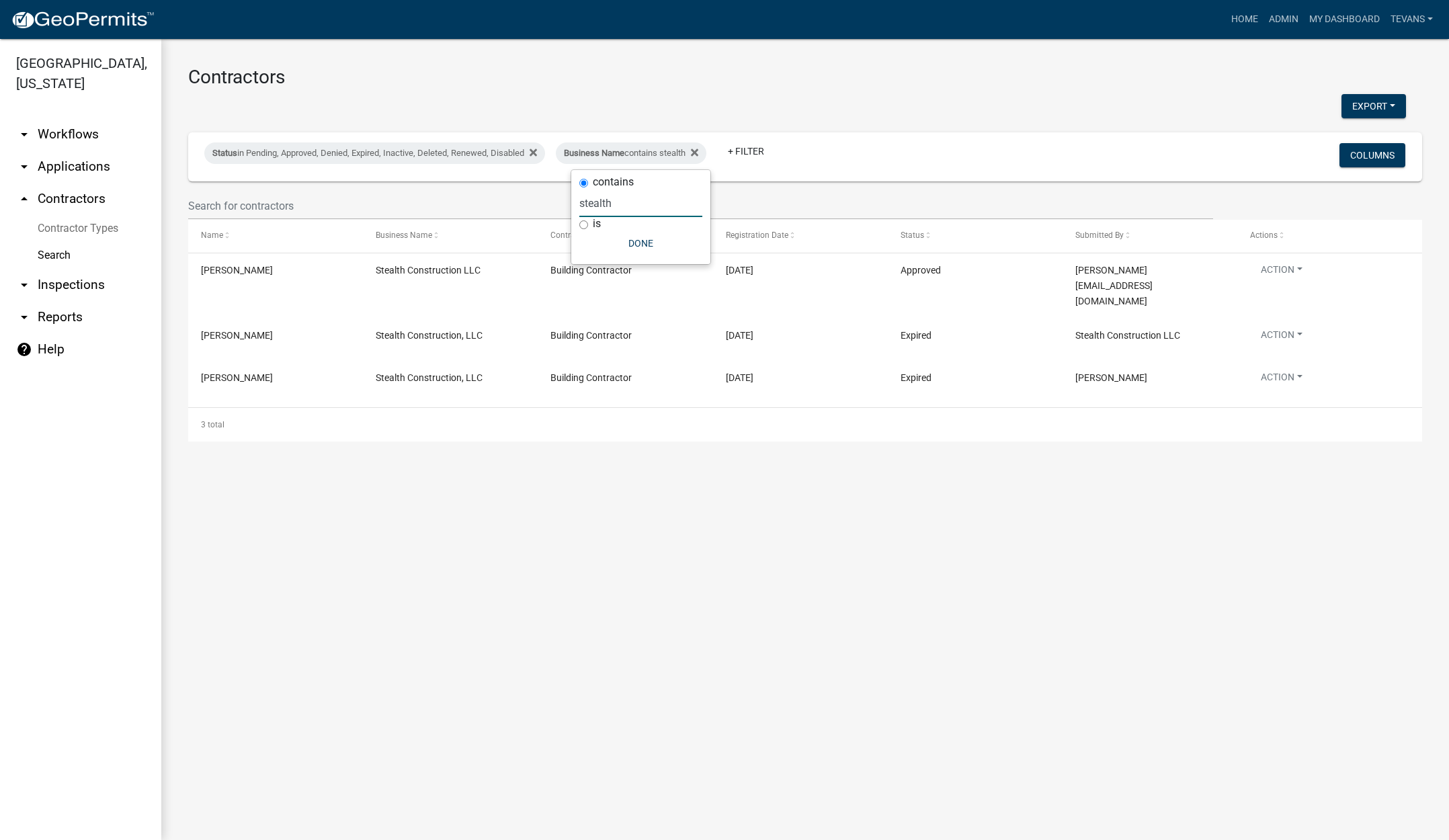
type input "stealth"
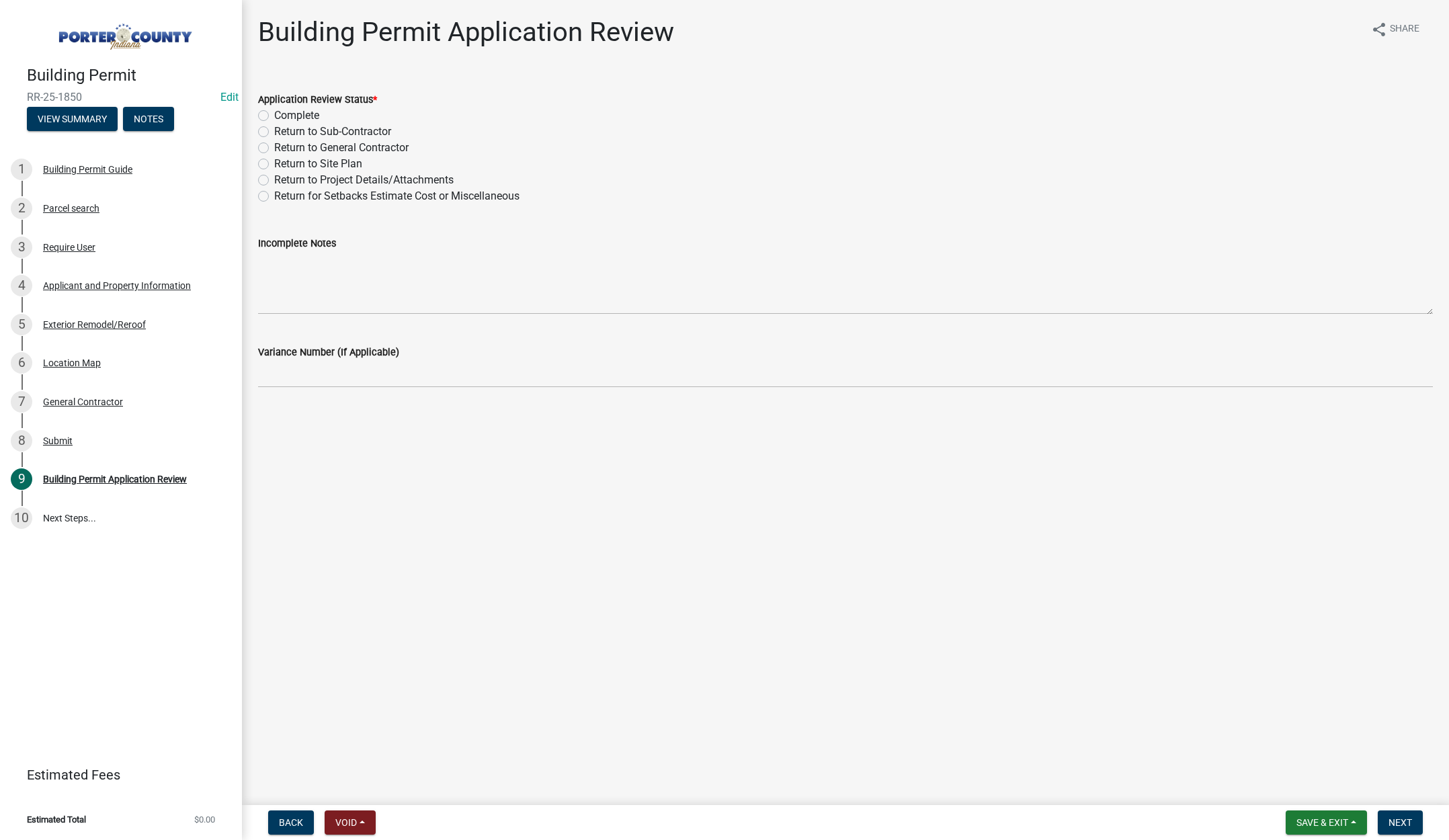
click at [274, 115] on label "Complete" at bounding box center [297, 115] width 45 height 16
click at [274, 115] on input "Complete" at bounding box center [278, 112] width 9 height 9
radio input "true"
click at [1397, 813] on button "Next" at bounding box center [1400, 823] width 45 height 25
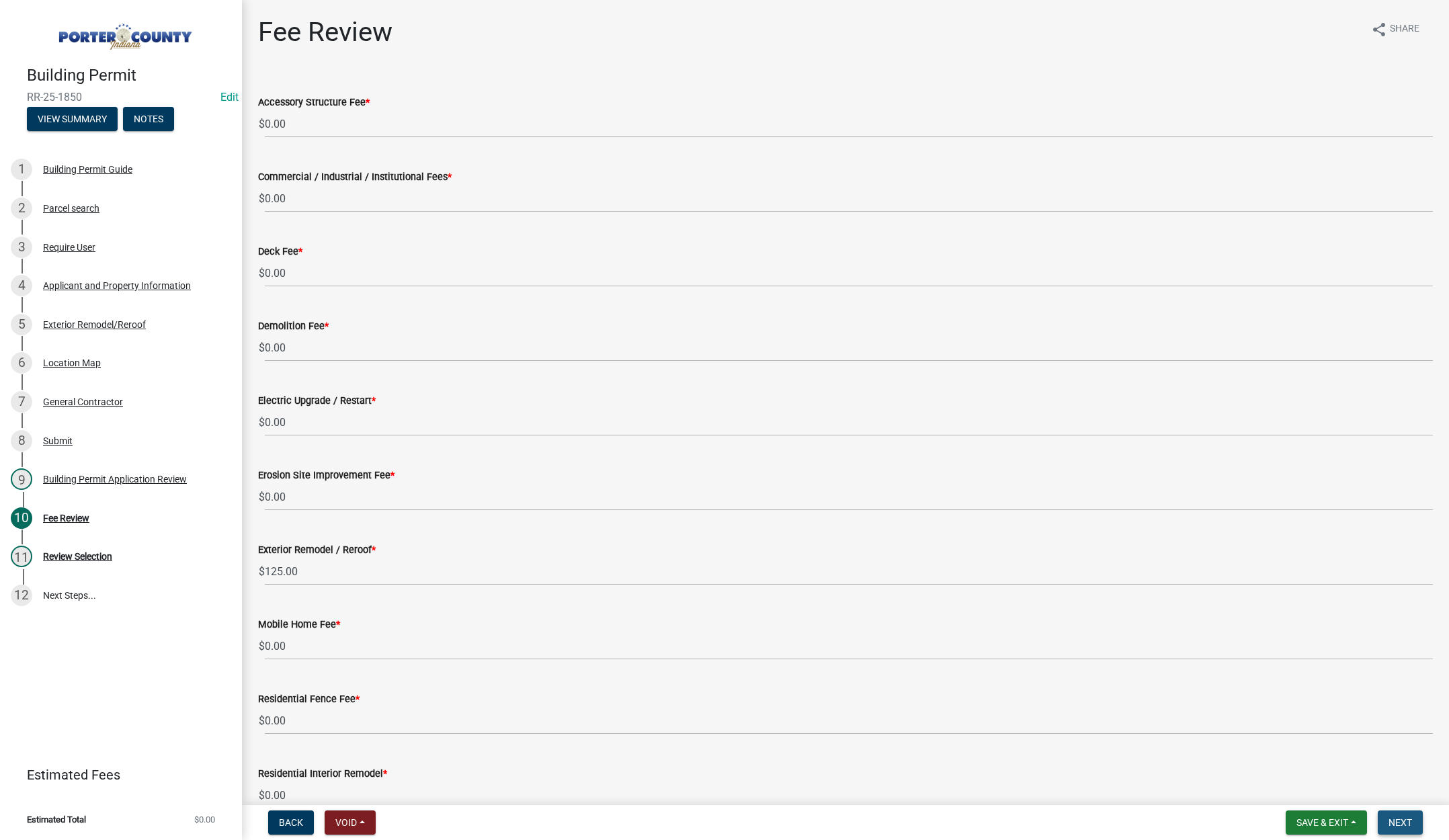
click at [1395, 813] on button "Next" at bounding box center [1400, 823] width 45 height 25
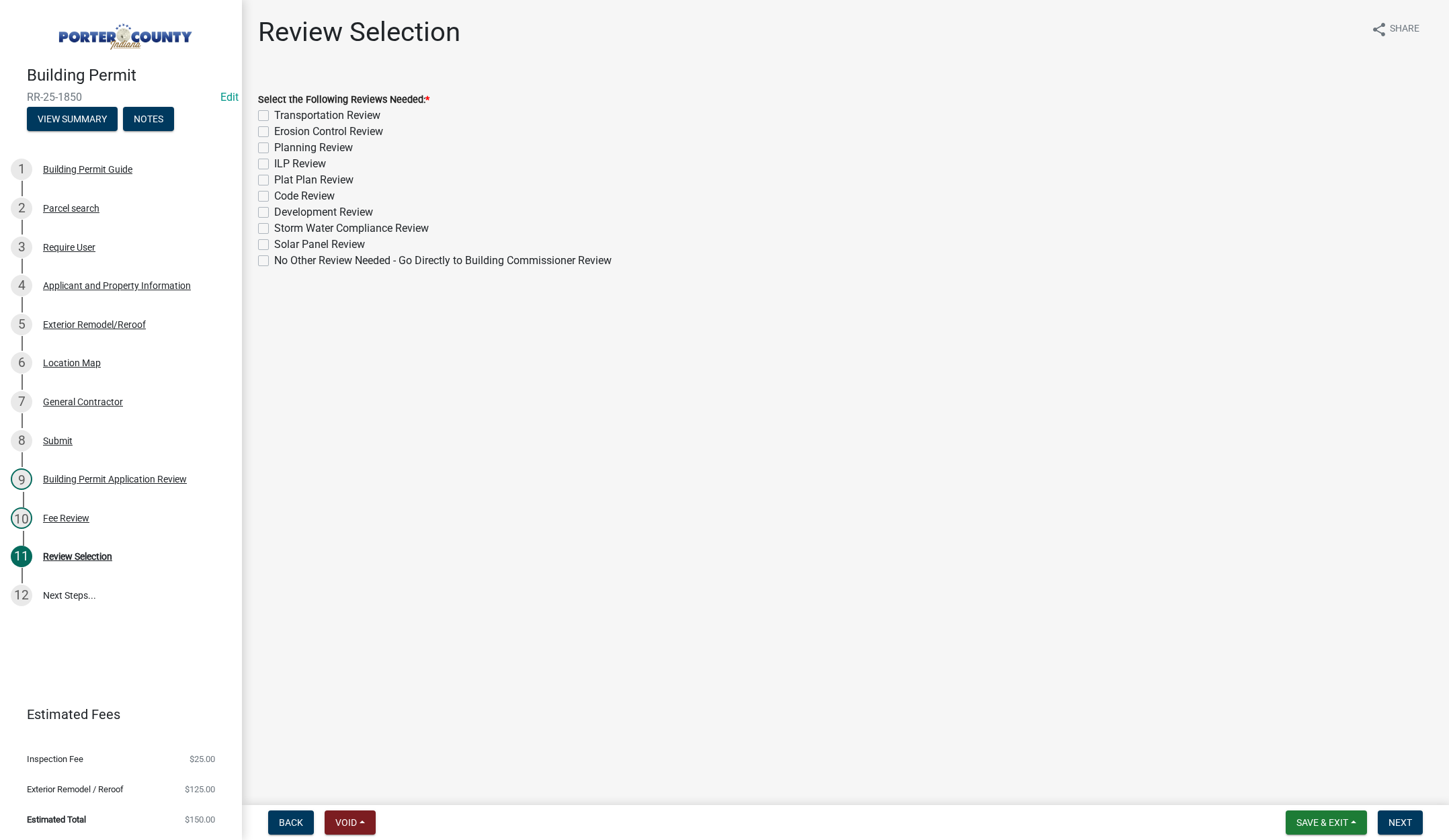
click at [274, 259] on label "No Other Review Needed - Go Directly to Building Commissioner Review" at bounding box center [443, 261] width 338 height 16
click at [274, 259] on input "No Other Review Needed - Go Directly to Building Commissioner Review" at bounding box center [278, 257] width 9 height 9
checkbox input "true"
checkbox input "false"
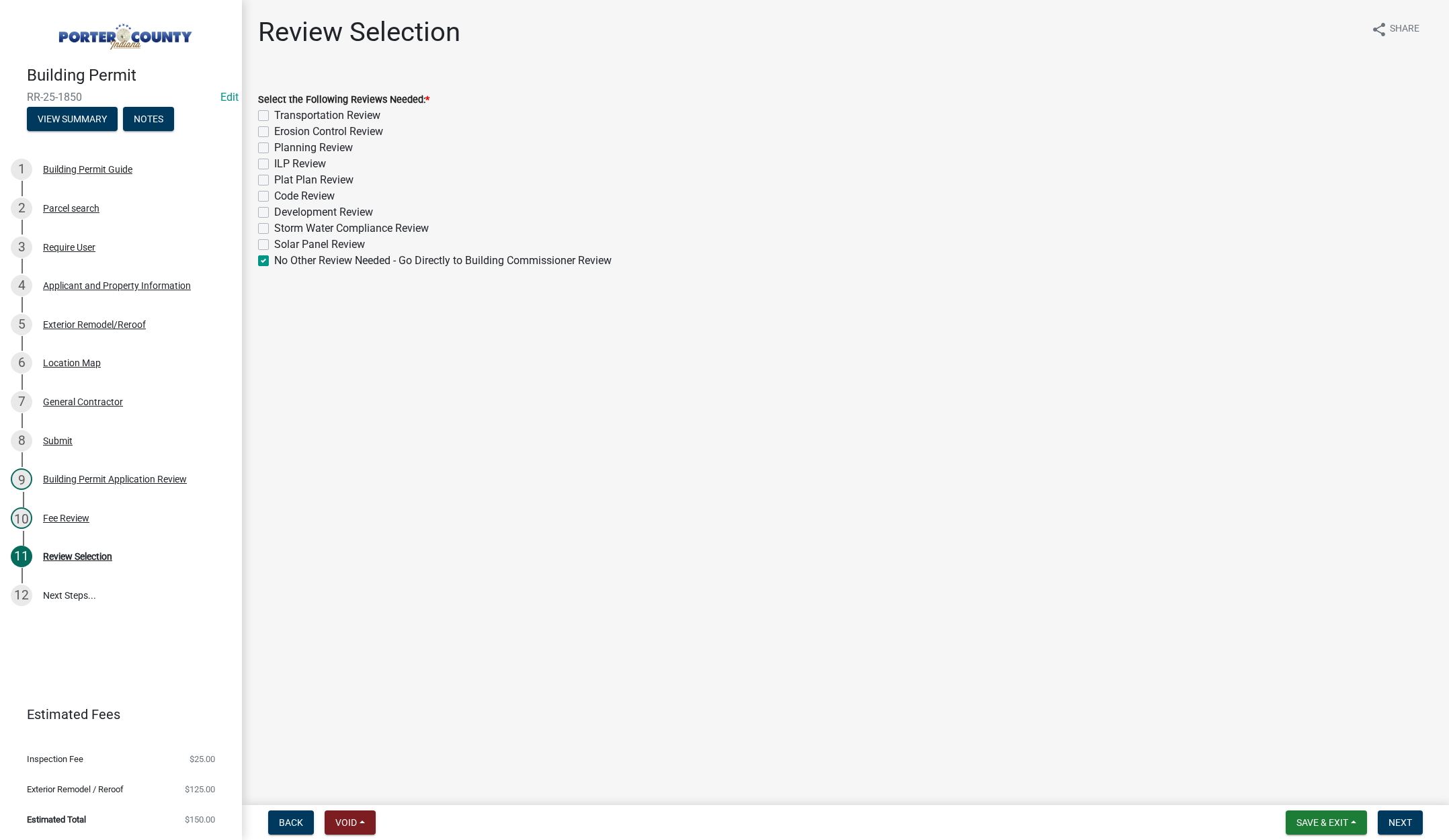
checkbox input "false"
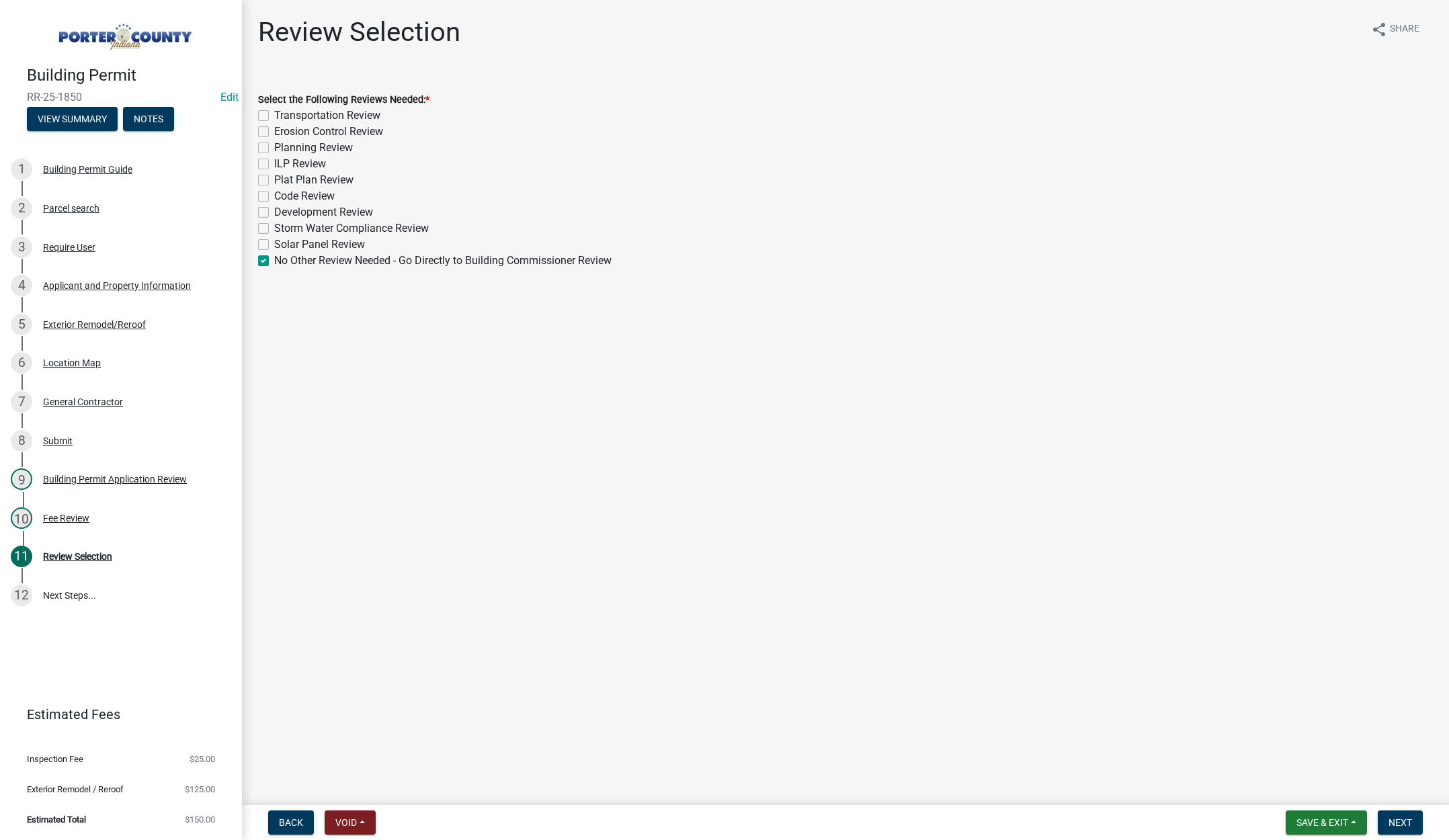
checkbox input "false"
checkbox input "true"
click at [1400, 816] on button "Next" at bounding box center [1400, 823] width 45 height 25
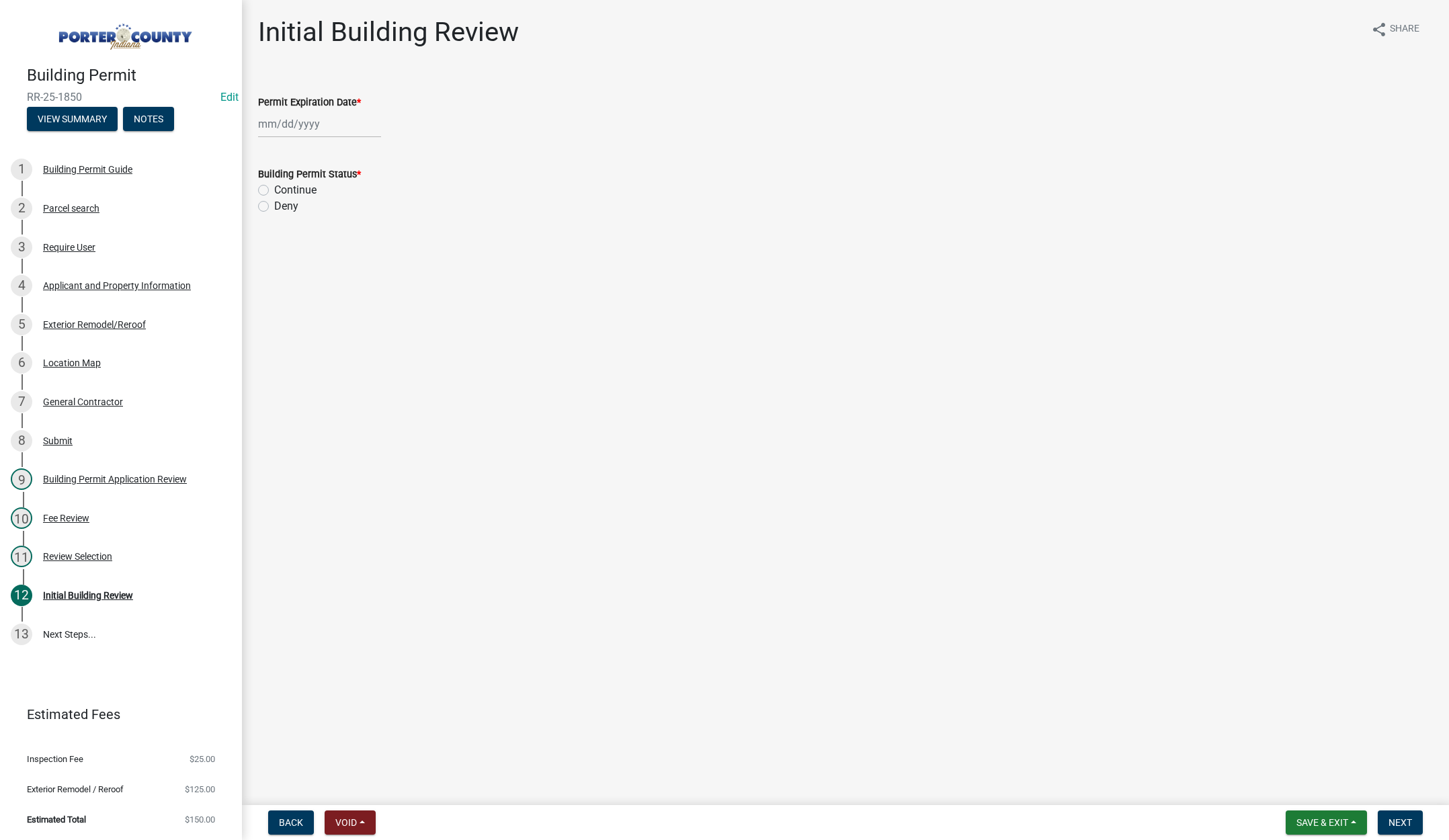
select select "9"
click at [325, 126] on div "[PERSON_NAME] Feb Mar Apr [PERSON_NAME][DATE] Oct Nov [DATE] 1526 1527 1528 152…" at bounding box center [320, 123] width 123 height 28
drag, startPoint x: 369, startPoint y: 153, endPoint x: 364, endPoint y: 149, distance: 6.4
click at [369, 153] on select "1525 1526 1527 1528 1529 1530 1531 1532 1533 1534 1535 1536 1537 1538 1539 1540…" at bounding box center [363, 152] width 48 height 20
select select "2026"
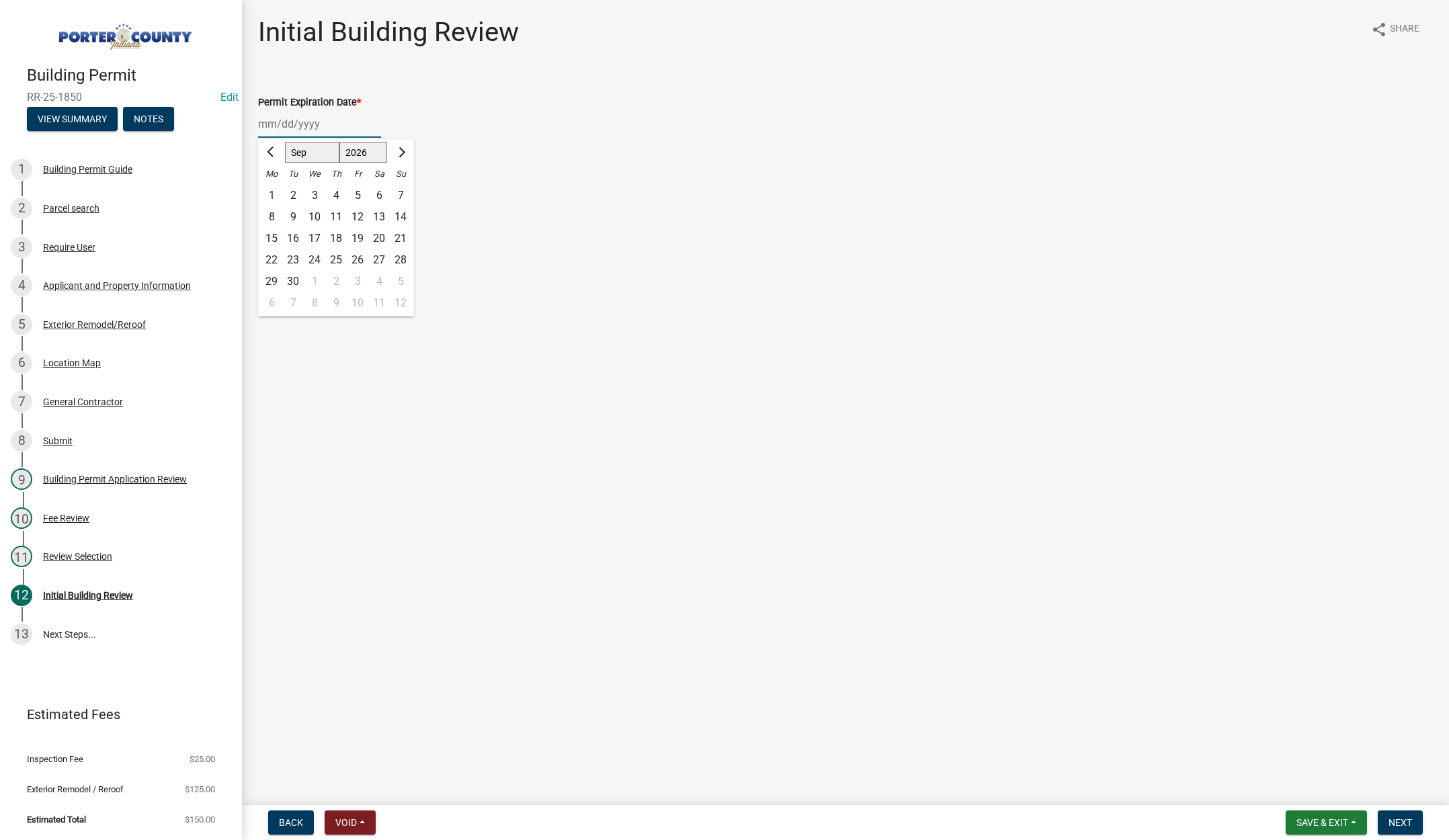
click at [339, 142] on select "1525 1526 1527 1528 1529 1530 1531 1532 1533 1534 1535 1536 1537 1538 1539 1540…" at bounding box center [363, 152] width 48 height 20
click at [317, 258] on div "23" at bounding box center [314, 259] width 21 height 21
type input "09/23/2026"
click at [274, 191] on label "Continue" at bounding box center [296, 190] width 43 height 16
click at [274, 191] on input "Continue" at bounding box center [278, 186] width 9 height 9
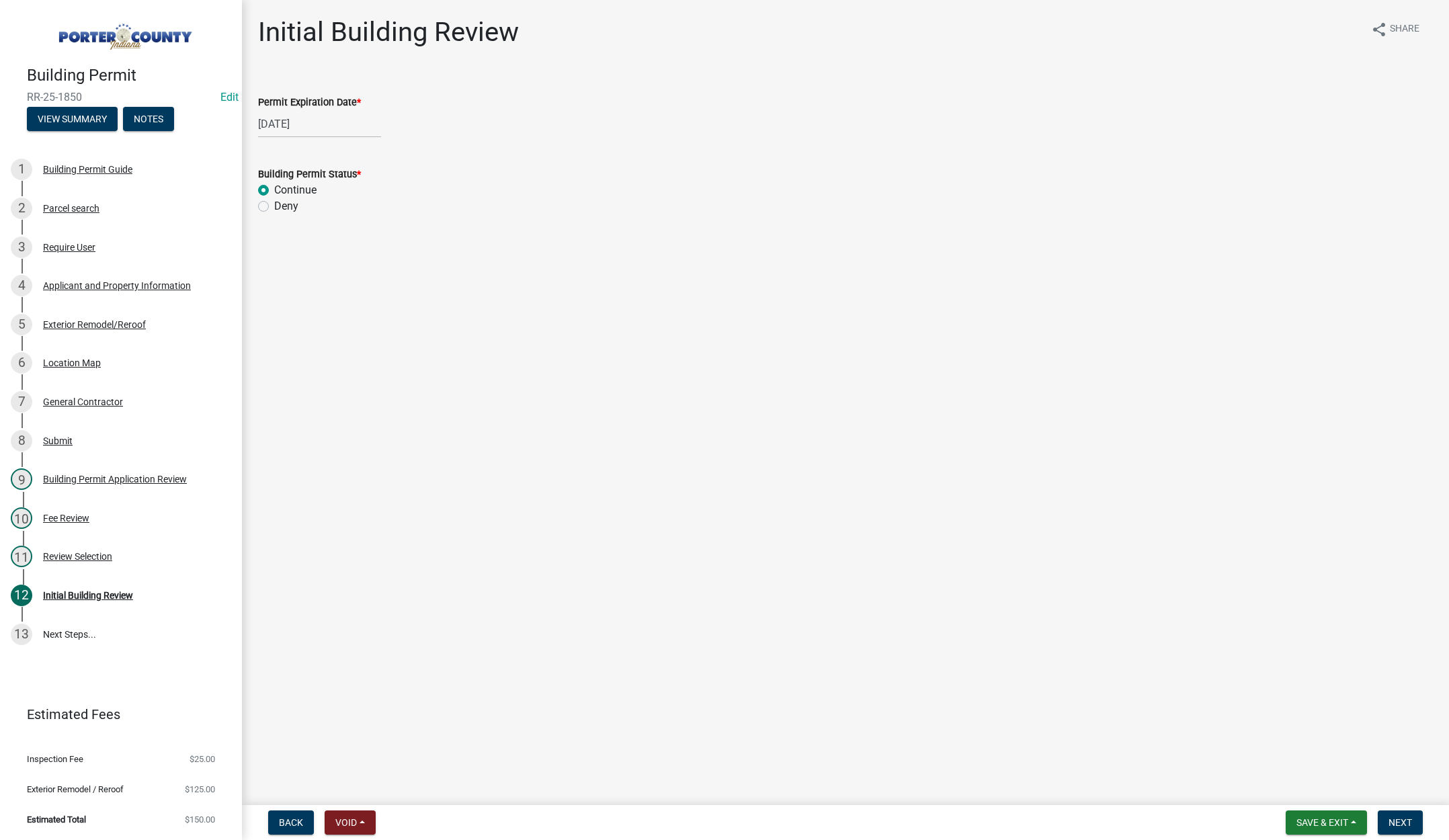
radio input "true"
click at [1402, 823] on span "Next" at bounding box center [1401, 823] width 24 height 11
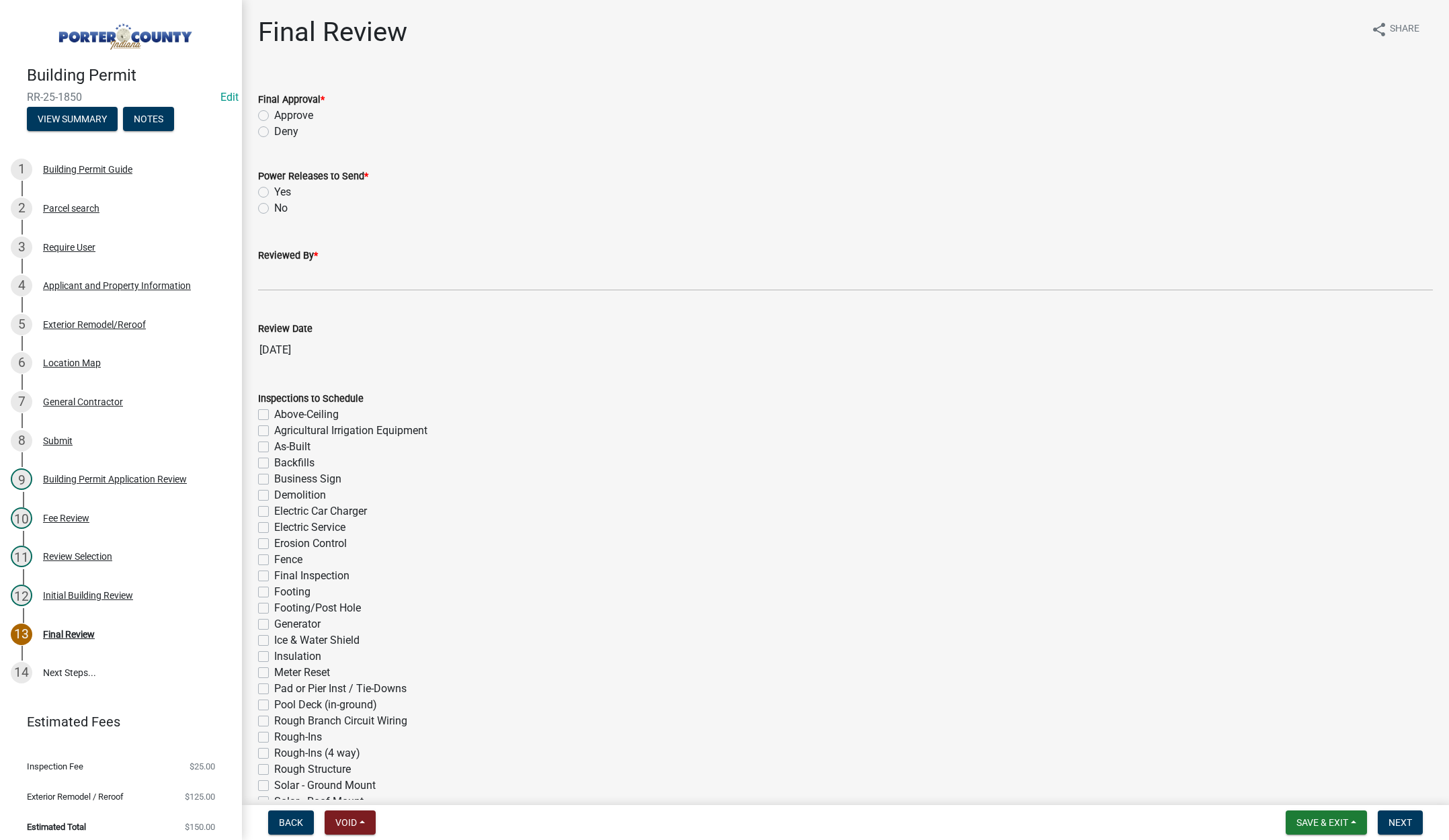
click at [274, 116] on label "Approve" at bounding box center [293, 115] width 39 height 16
click at [274, 116] on input "Approve" at bounding box center [278, 112] width 9 height 9
radio input "true"
click at [274, 208] on label "No" at bounding box center [281, 208] width 13 height 16
click at [274, 208] on input "No" at bounding box center [278, 204] width 9 height 9
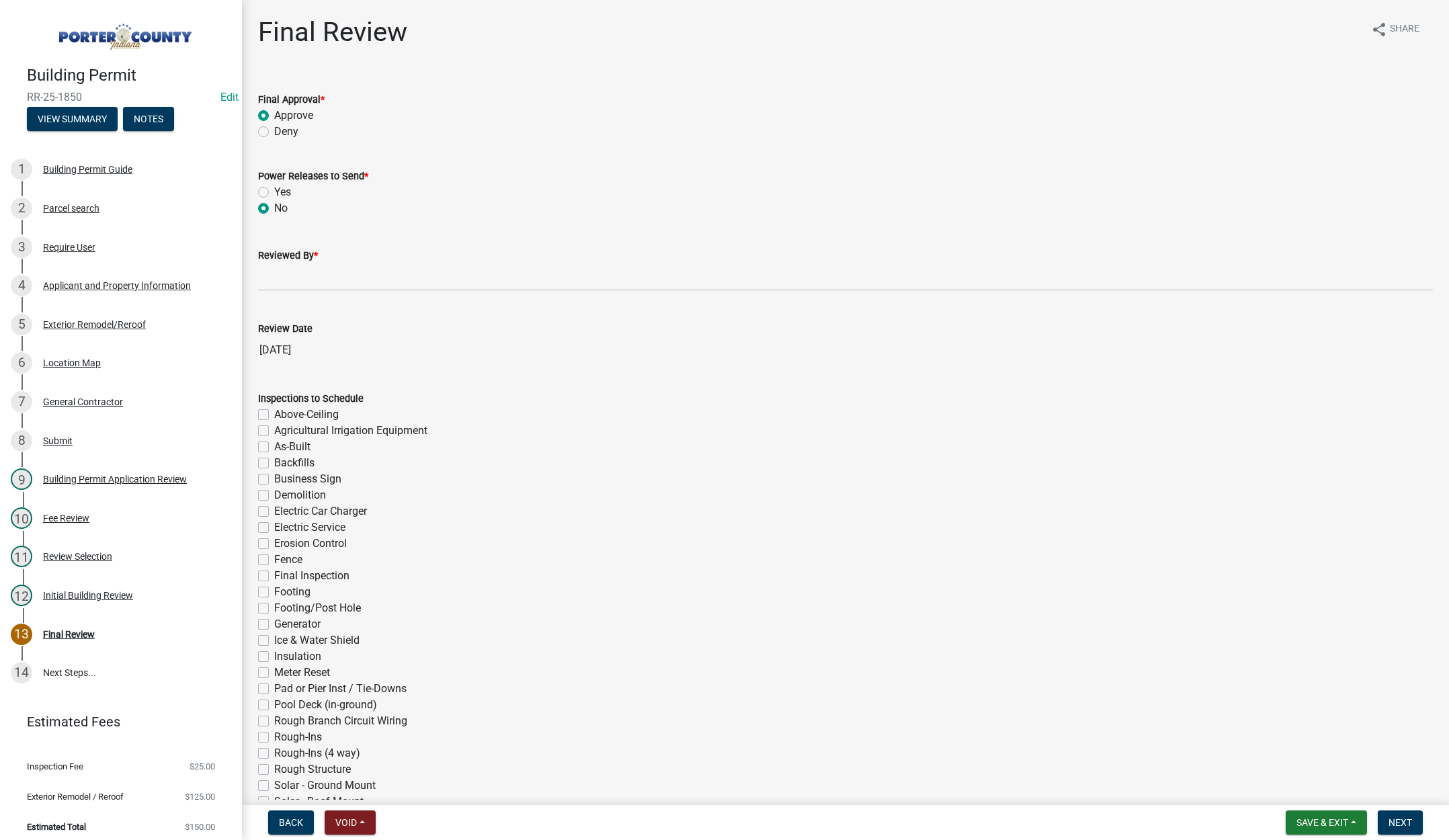
radio input "true"
drag, startPoint x: 273, startPoint y: 283, endPoint x: 293, endPoint y: 291, distance: 21.5
click at [273, 283] on input "Reviewed By *" at bounding box center [846, 277] width 1175 height 28
type input "Tami"
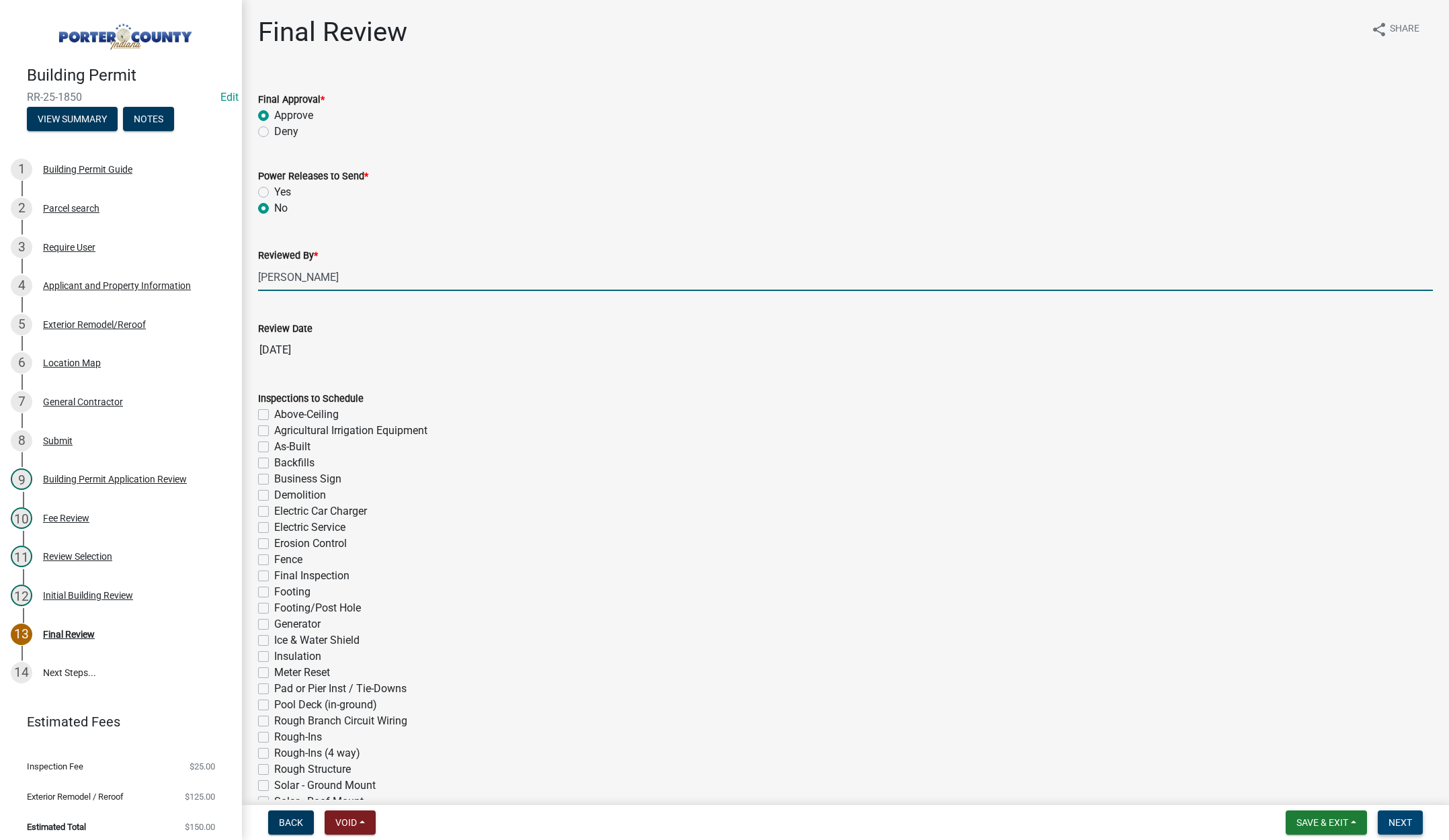
click at [1394, 820] on span "Next" at bounding box center [1401, 823] width 24 height 11
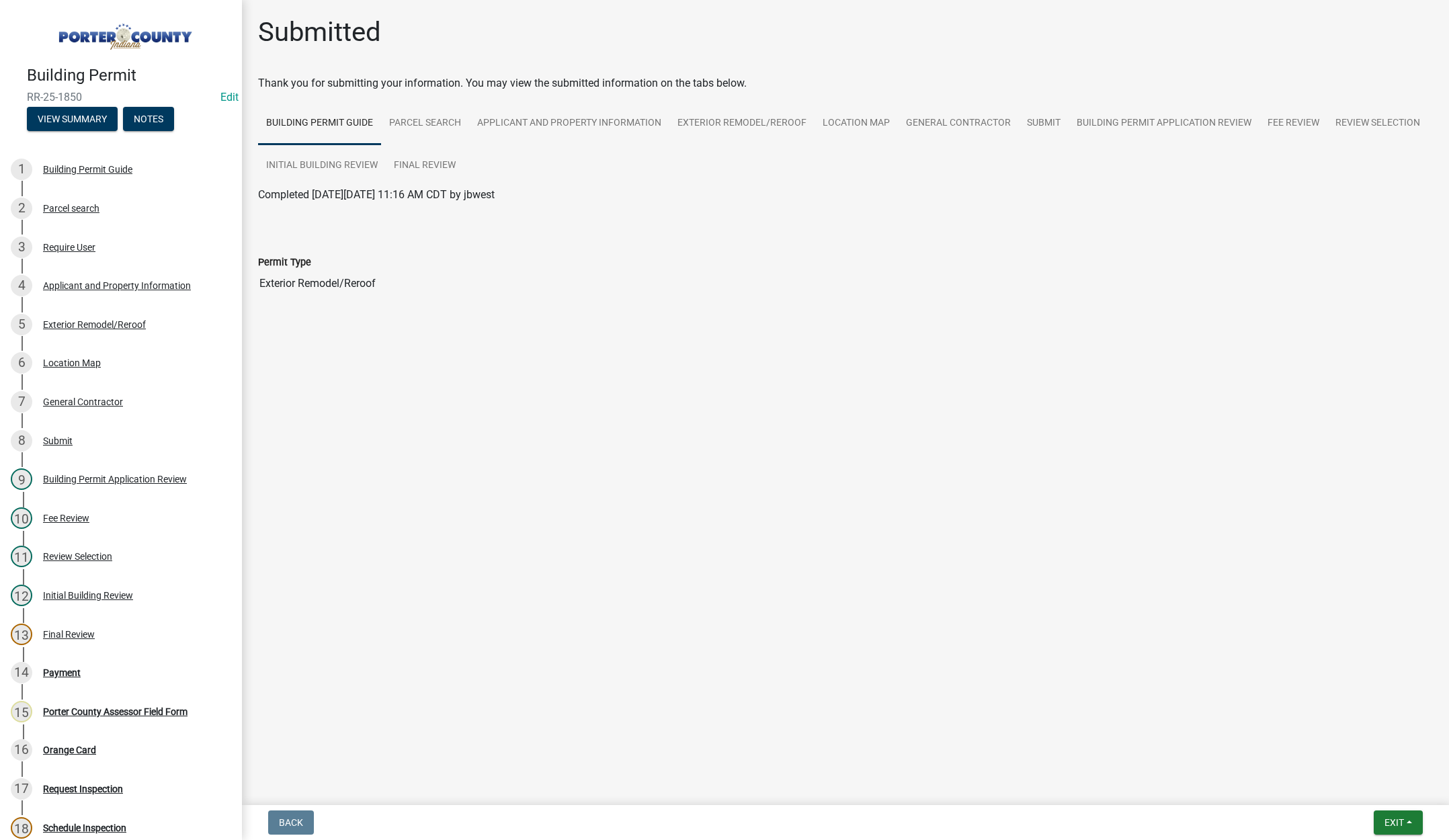
click at [885, 21] on div "Submitted" at bounding box center [846, 37] width 1175 height 43
click at [1394, 820] on span "Exit" at bounding box center [1394, 823] width 20 height 11
click at [1361, 794] on button "Save & Exit" at bounding box center [1369, 788] width 108 height 32
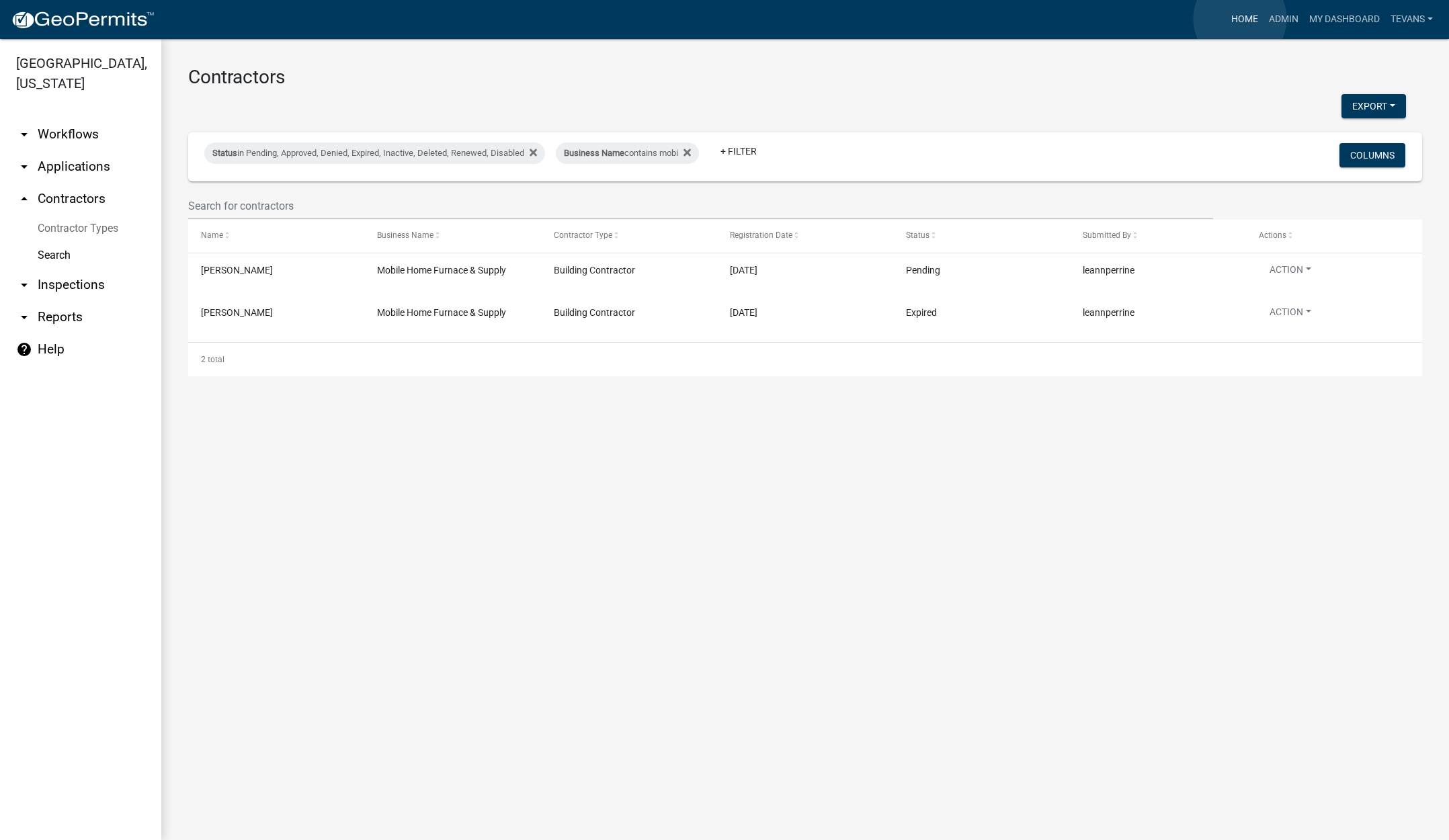
click at [1240, 19] on link "Home" at bounding box center [1245, 19] width 38 height 25
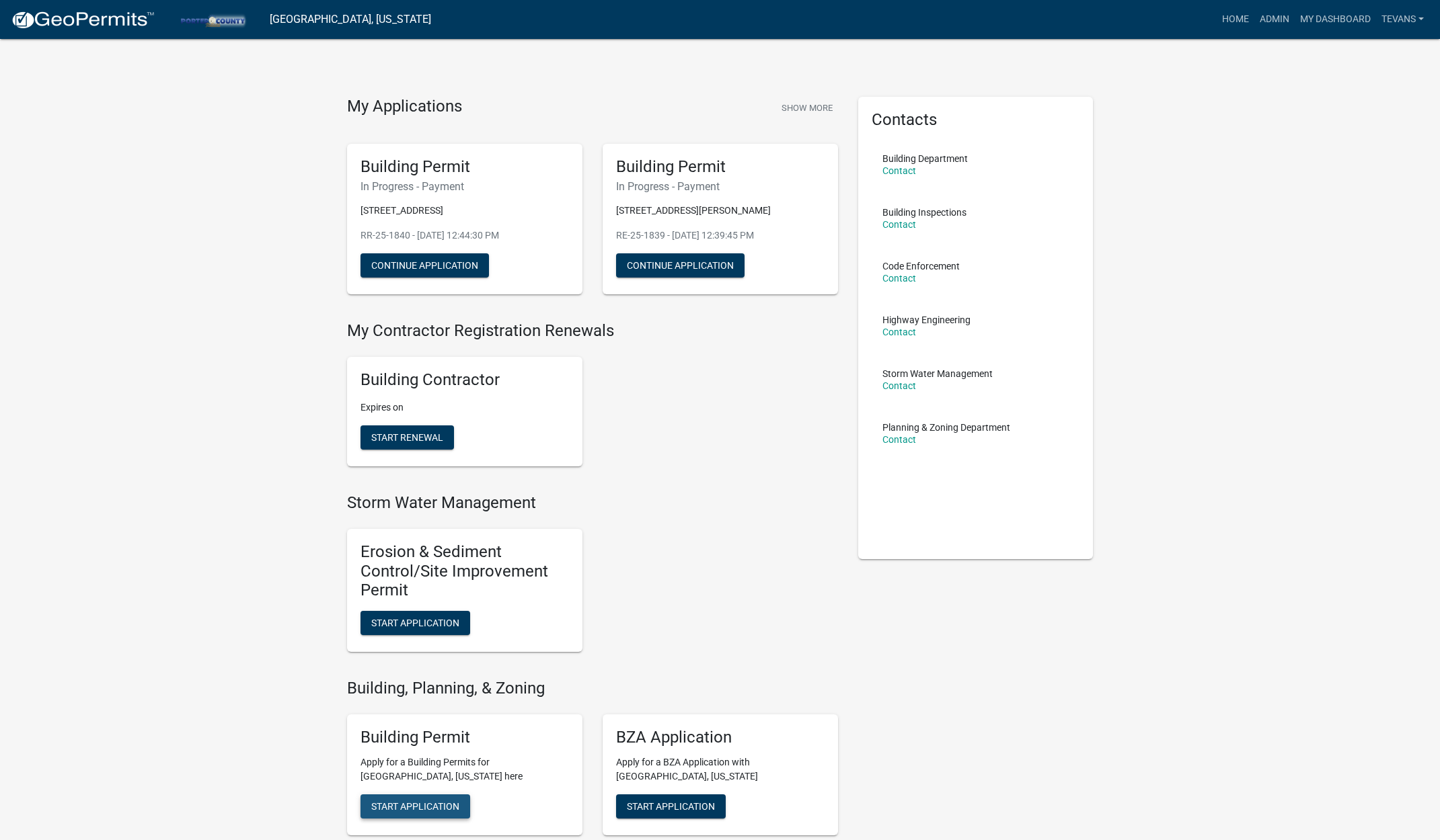
click at [422, 798] on button "Start Application" at bounding box center [415, 807] width 110 height 25
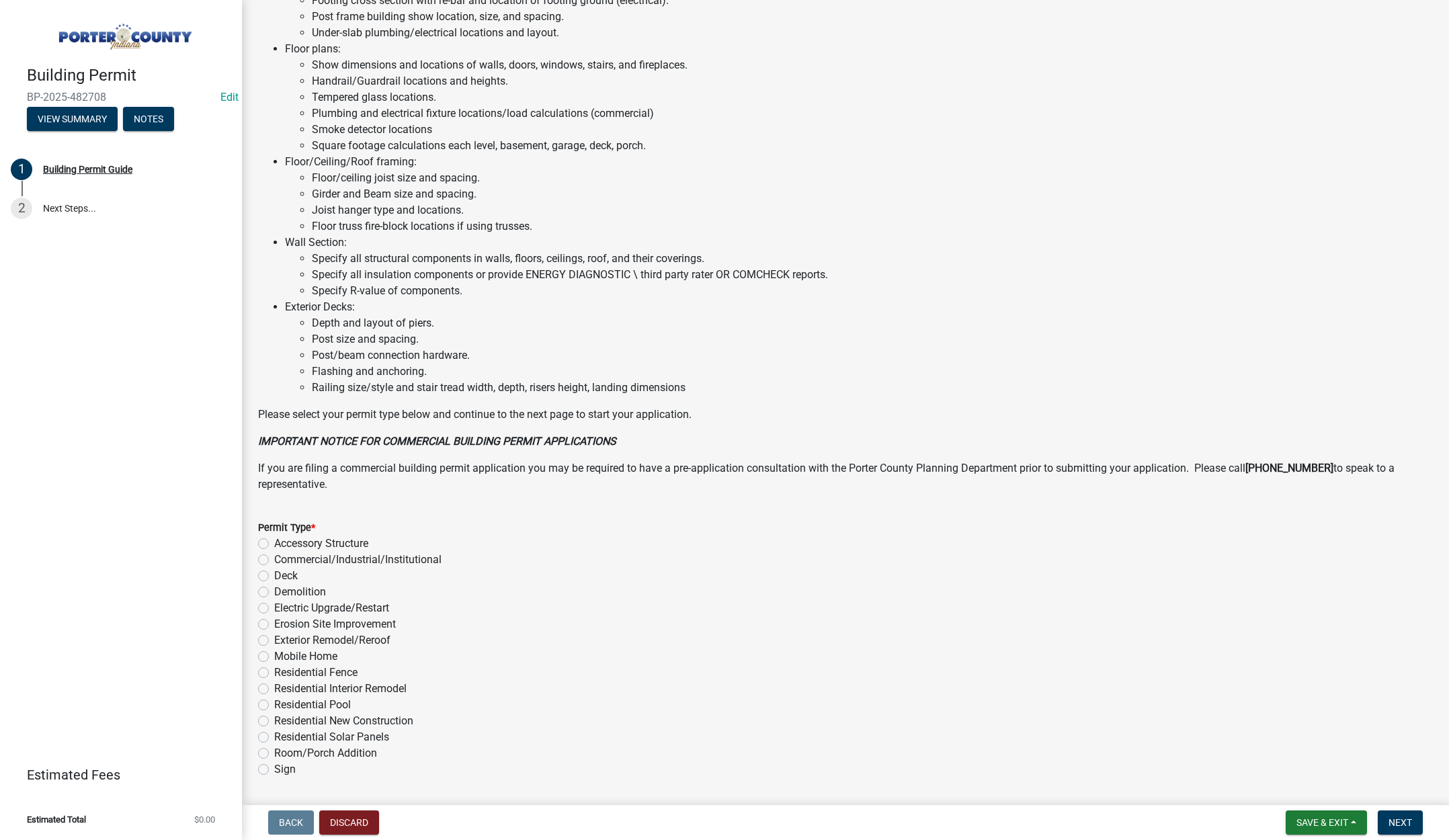
scroll to position [664, 0]
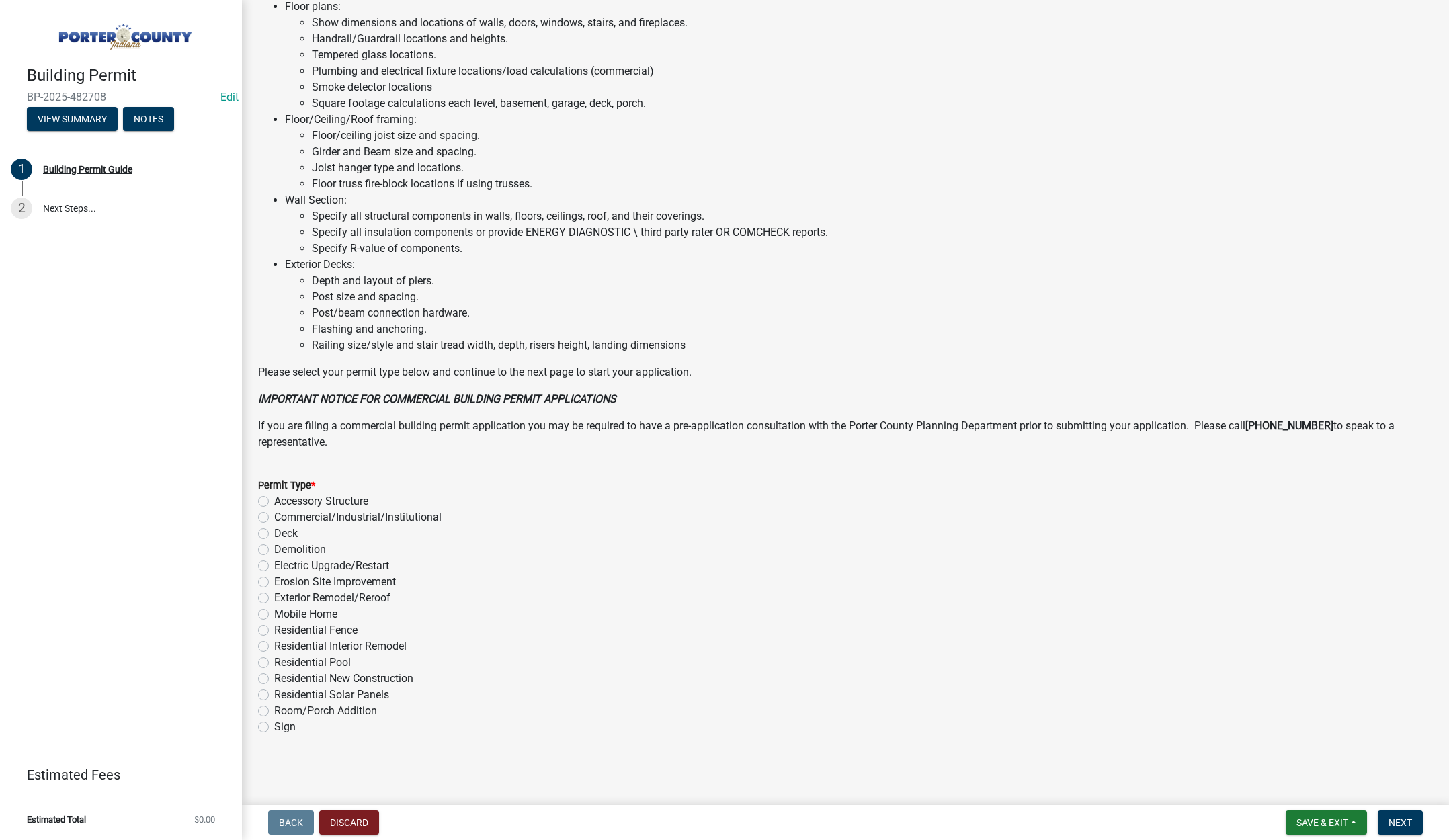
click at [274, 596] on label "Exterior Remodel/Reroof" at bounding box center [332, 598] width 116 height 16
click at [274, 596] on input "Exterior Remodel/Reroof" at bounding box center [278, 594] width 9 height 9
radio input "true"
click at [1398, 815] on button "Next" at bounding box center [1400, 823] width 45 height 25
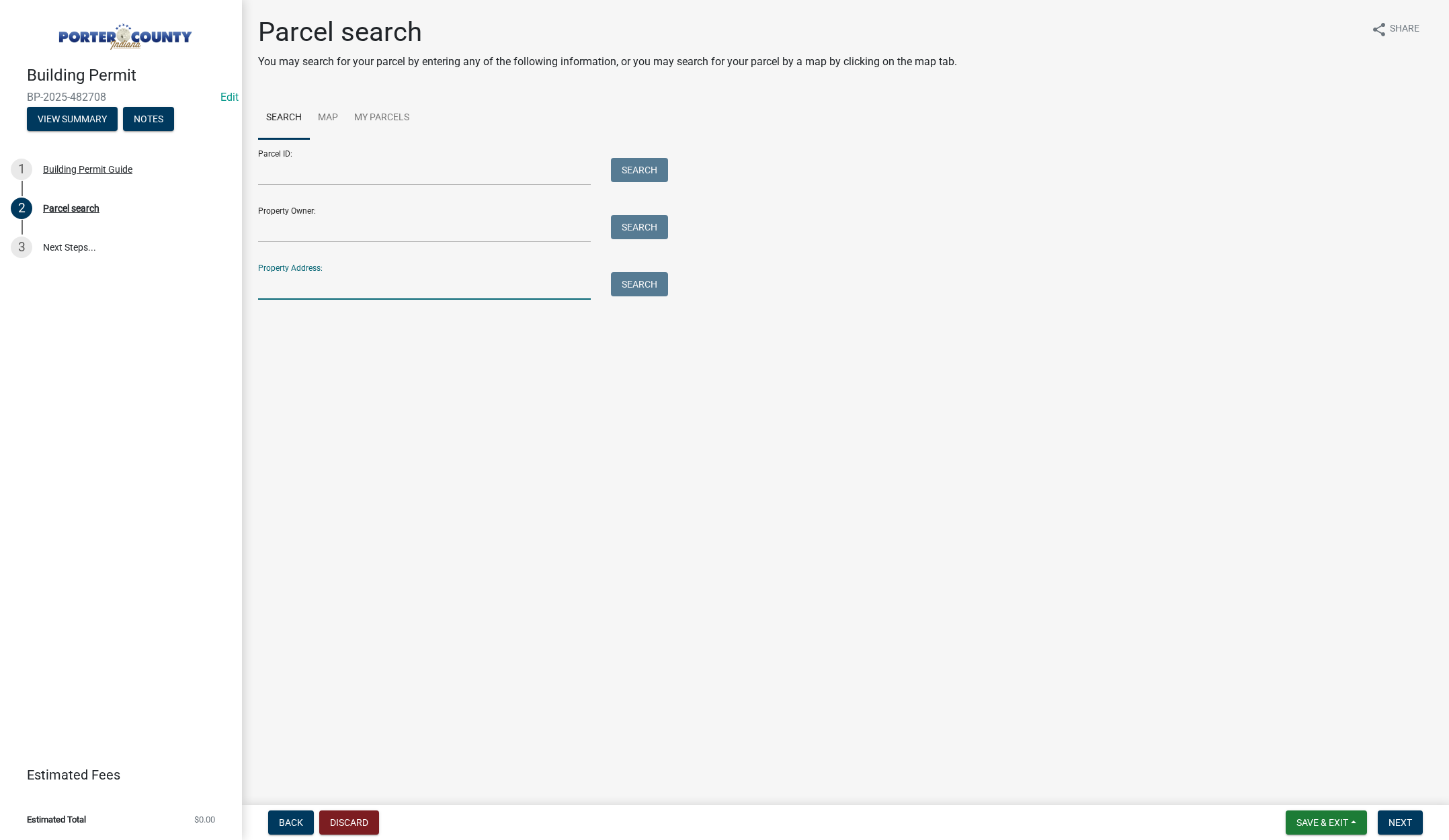
click at [310, 285] on input "Property Address:" at bounding box center [424, 286] width 333 height 28
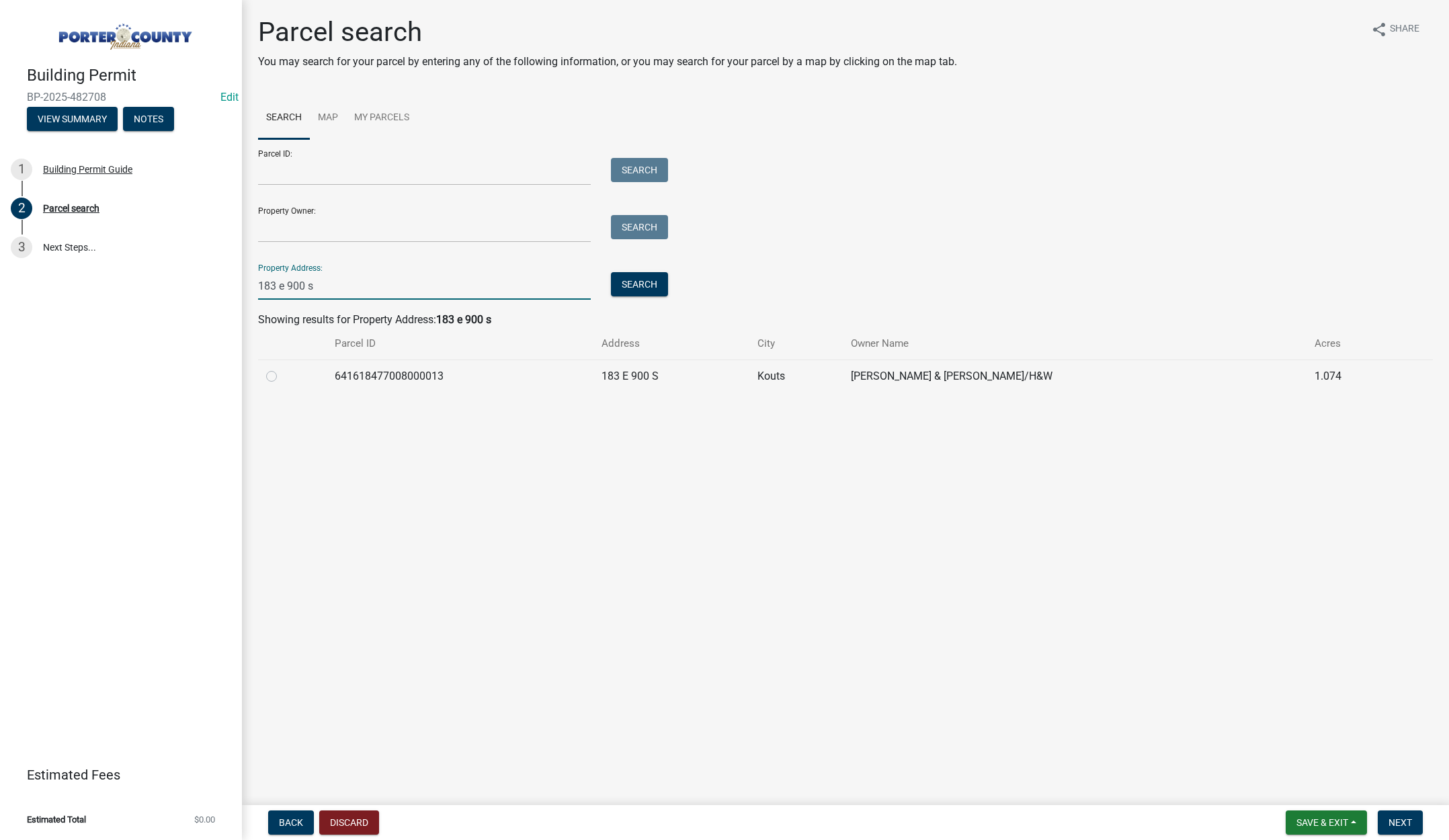
type input "183 e 900 s"
click at [282, 369] on label at bounding box center [282, 369] width 0 height 0
click at [282, 377] on input "radio" at bounding box center [286, 373] width 9 height 9
radio input "true"
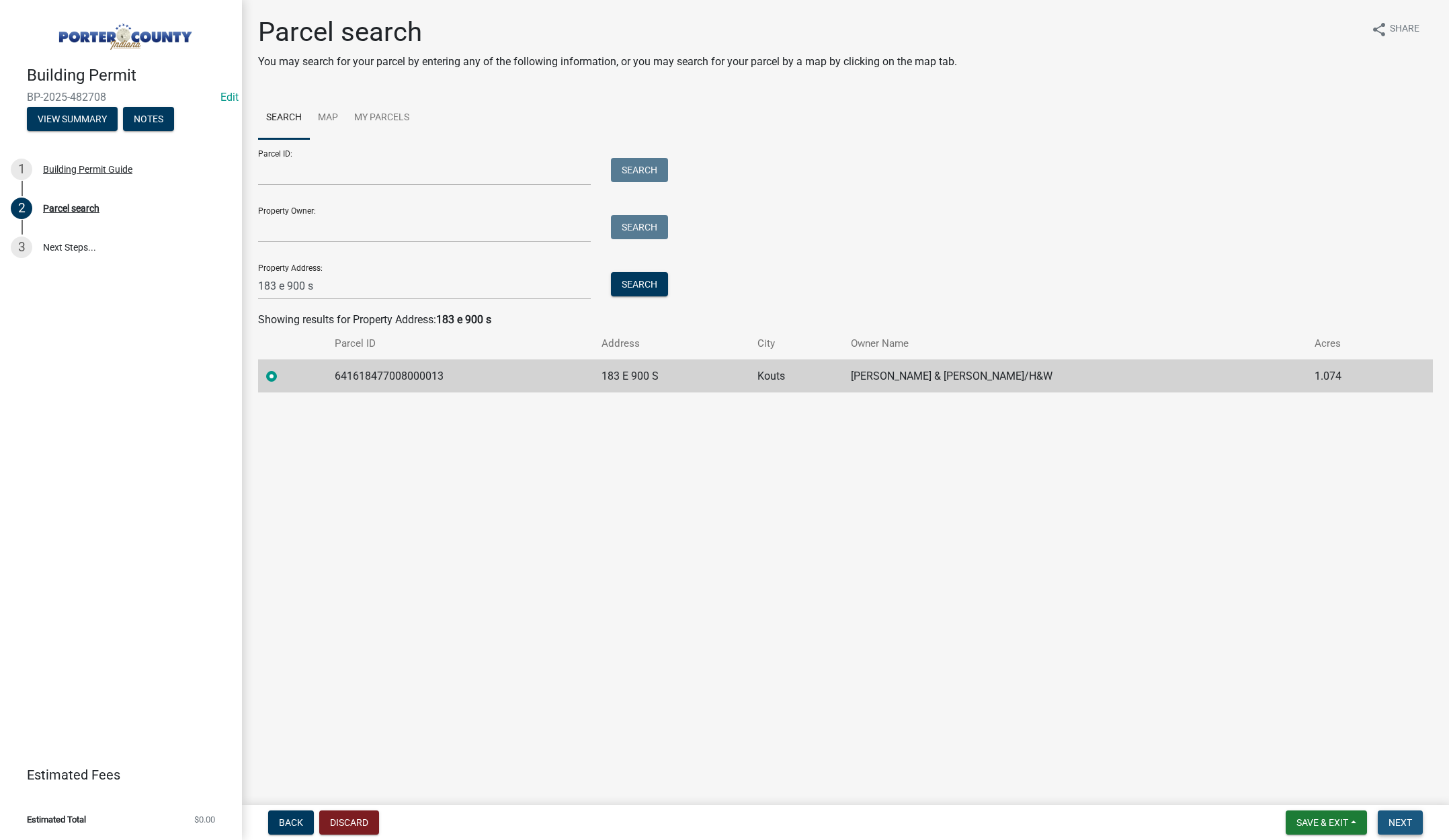
click at [1393, 817] on span "Next" at bounding box center [1401, 823] width 24 height 11
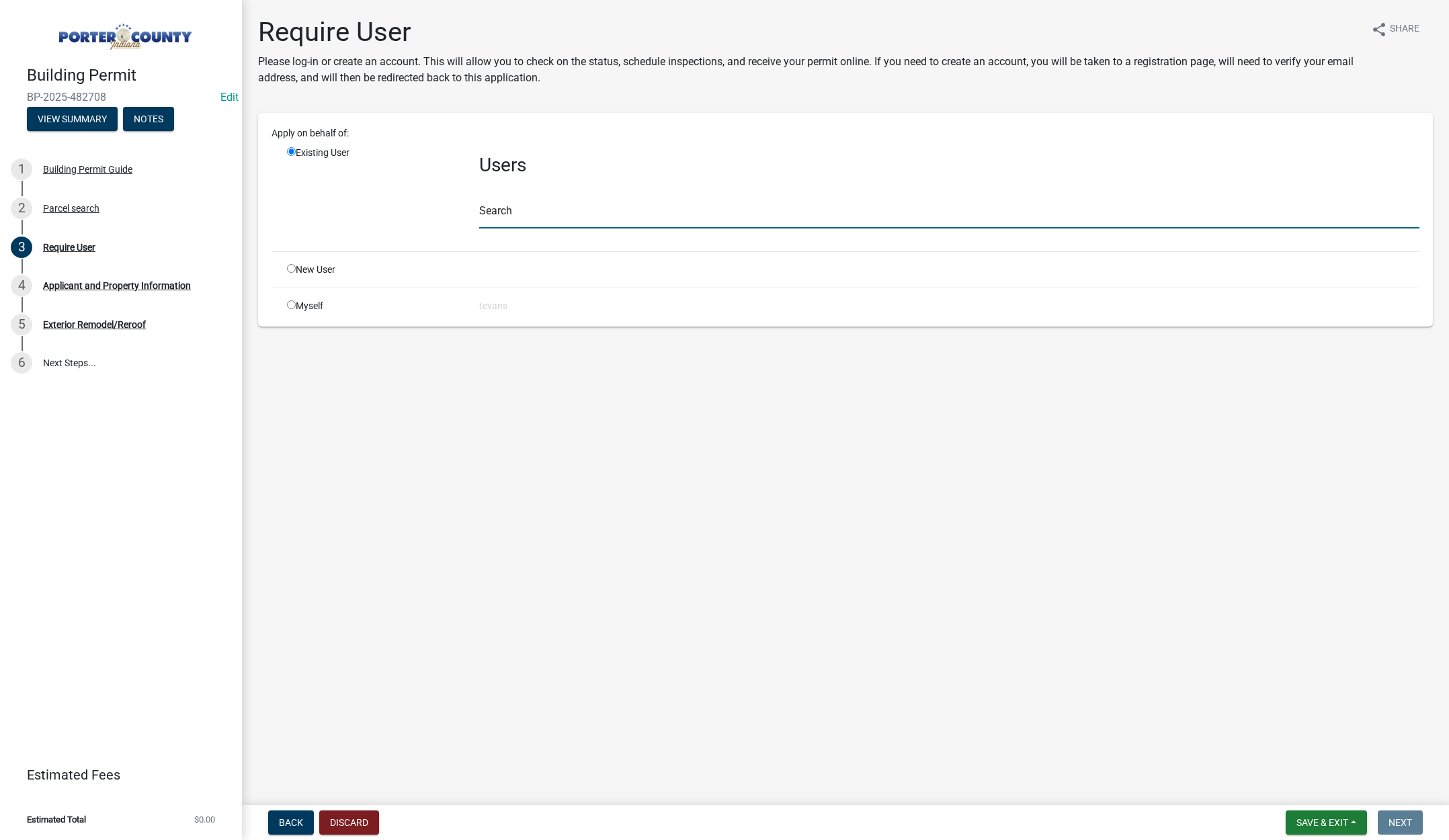
click at [517, 214] on input "text" at bounding box center [949, 214] width 940 height 28
type input "tami"
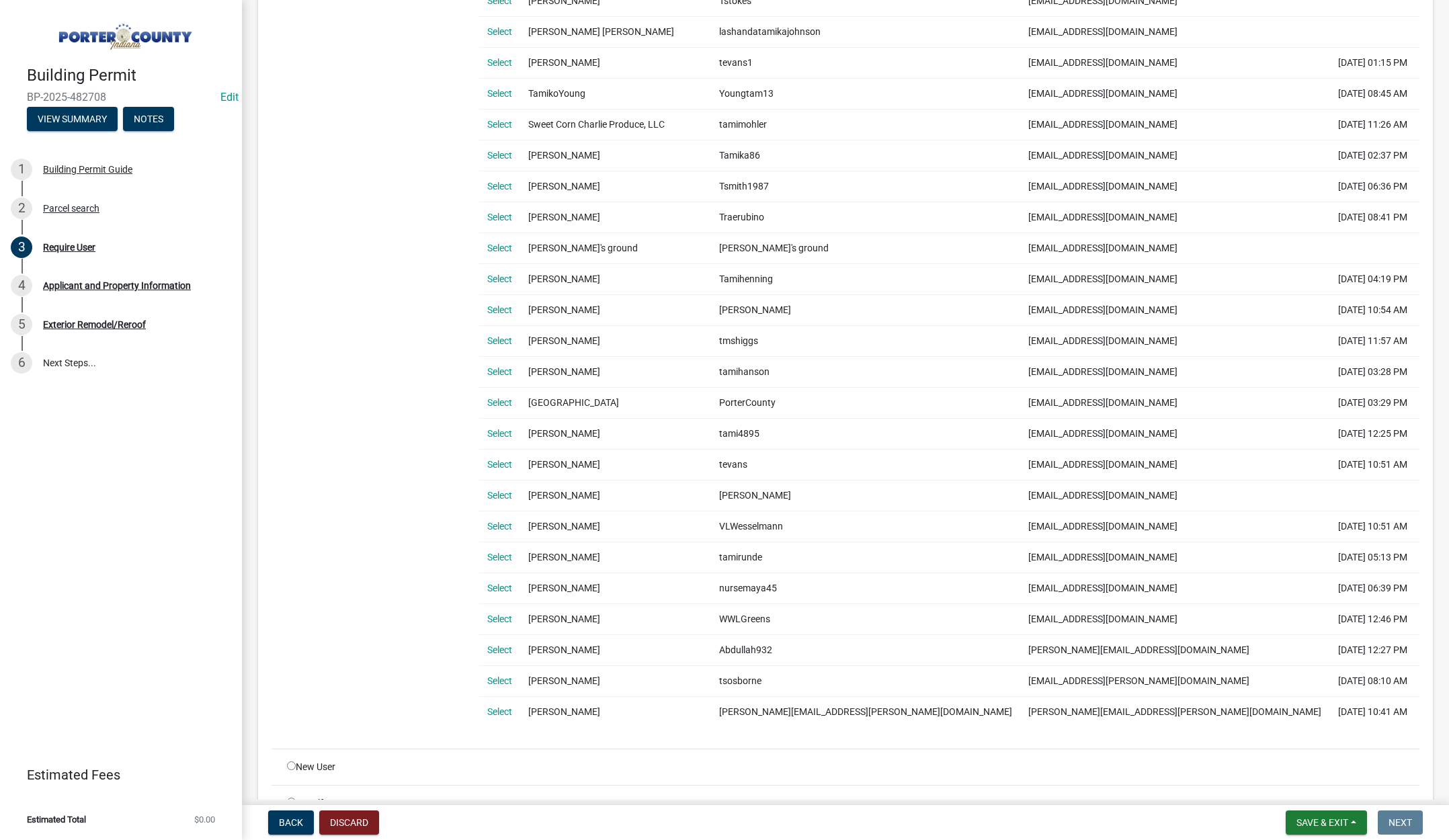
scroll to position [827, 0]
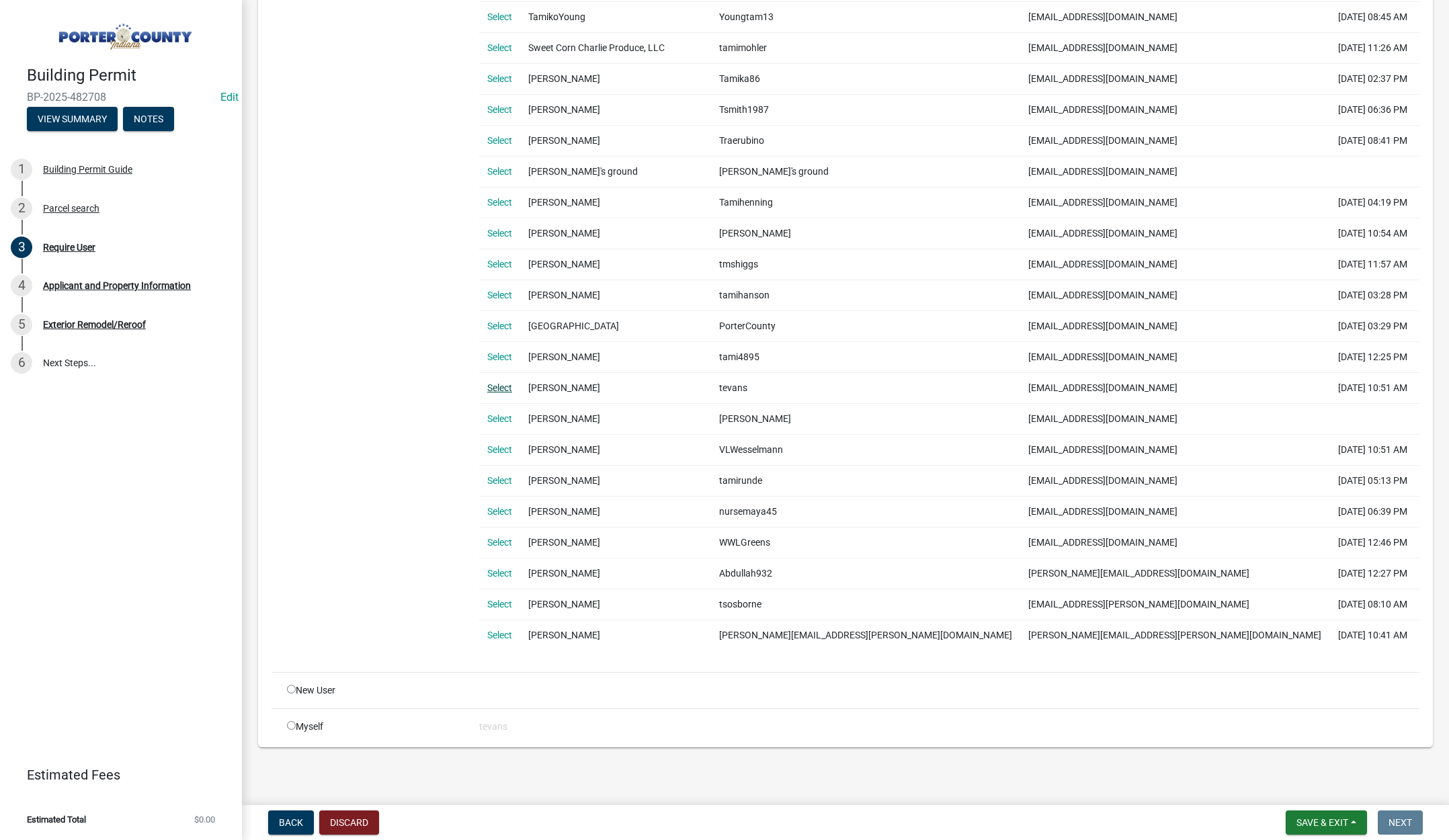
click at [508, 389] on link "Select" at bounding box center [499, 388] width 25 height 11
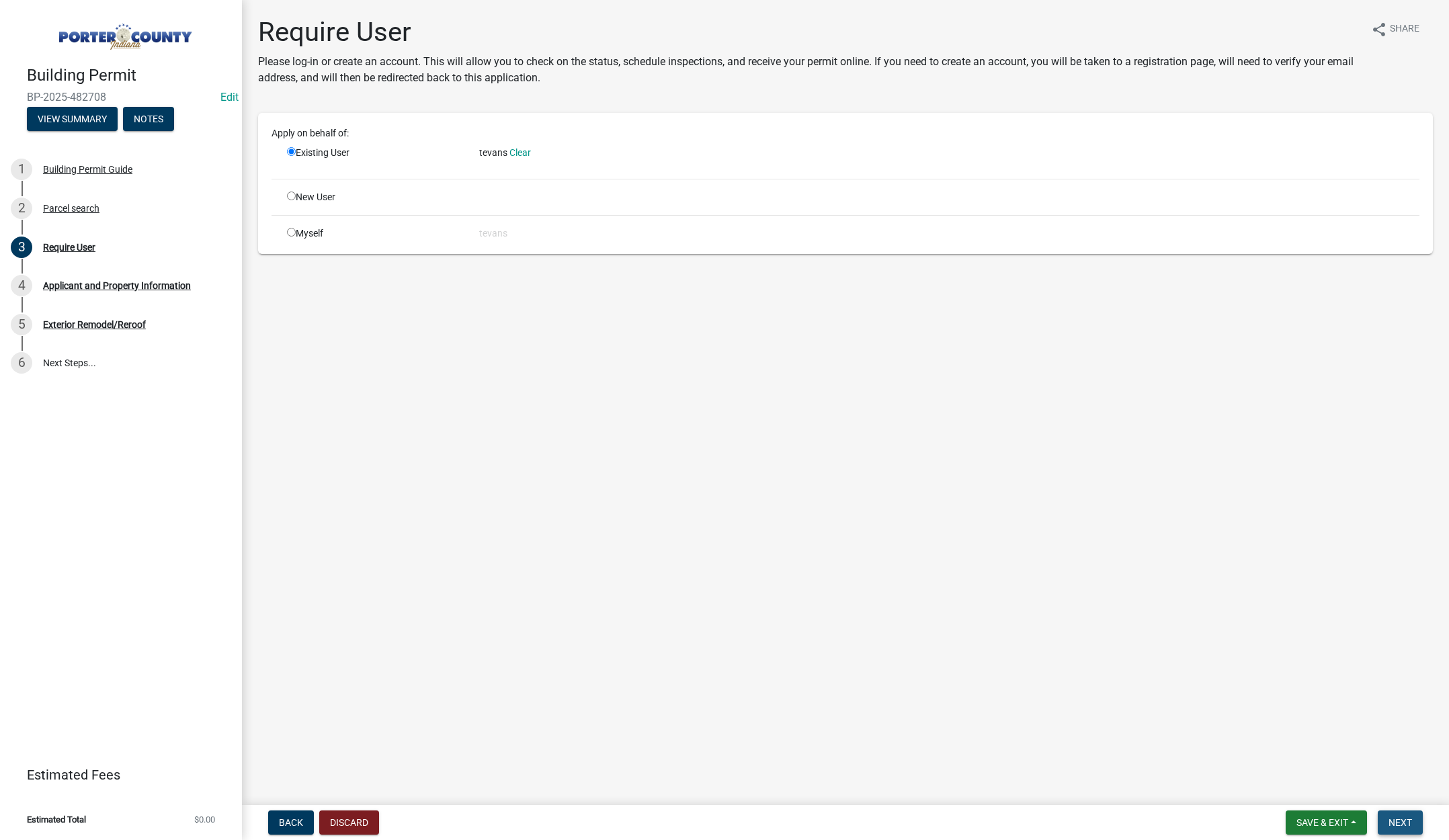
click at [1414, 819] on button "Next" at bounding box center [1400, 823] width 45 height 25
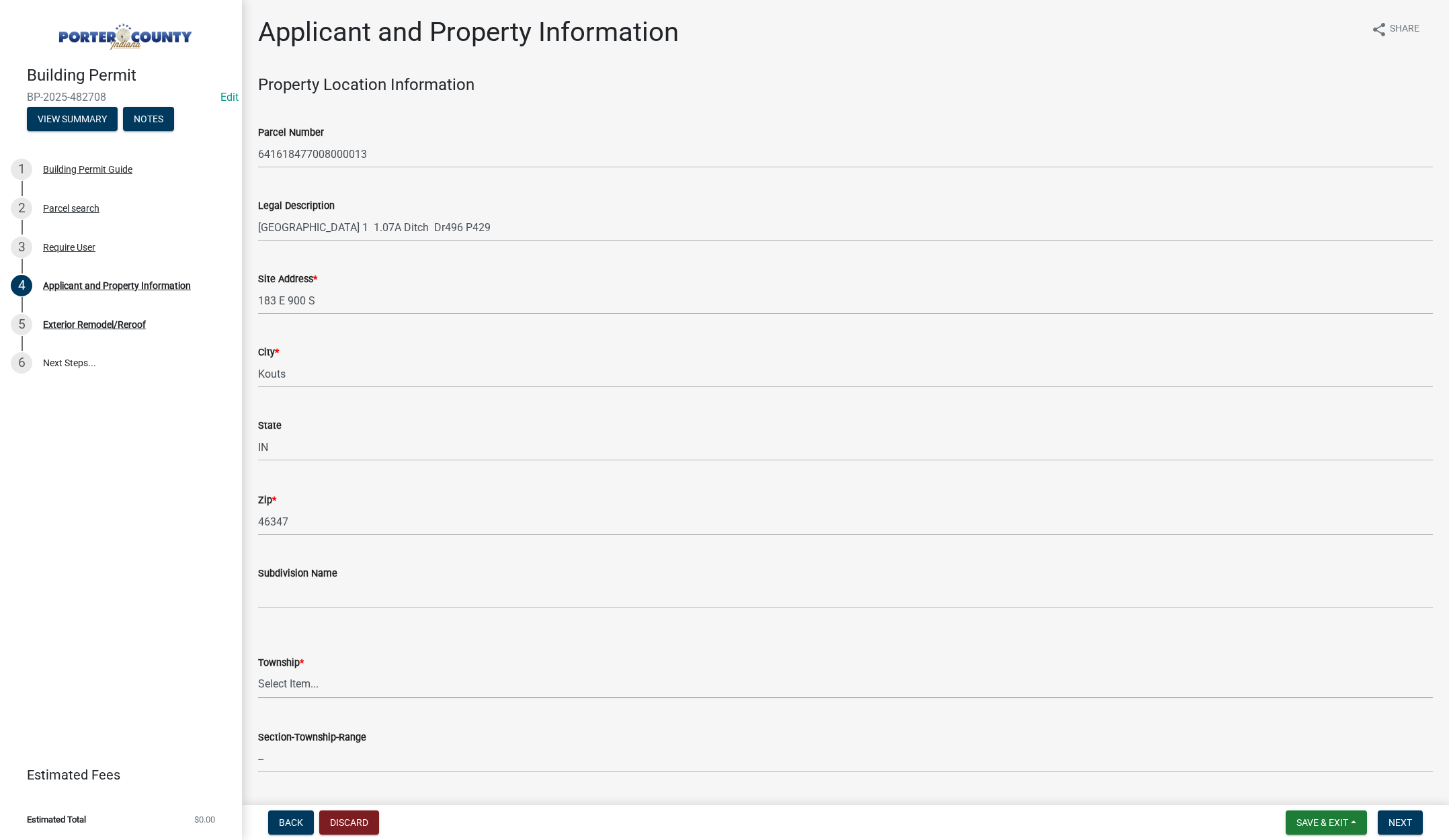
click at [297, 681] on select "Select Item... Boone Center Jackson Liberty Morgan Pine Pleasant Portage Porter…" at bounding box center [846, 684] width 1175 height 28
click at [258, 671] on select "Select Item... Boone Center Jackson Liberty Morgan Pine Pleasant Portage Porter…" at bounding box center [846, 684] width 1175 height 28
select select "8813af9a-53bd-4ec9-a082-37b92a5ec060"
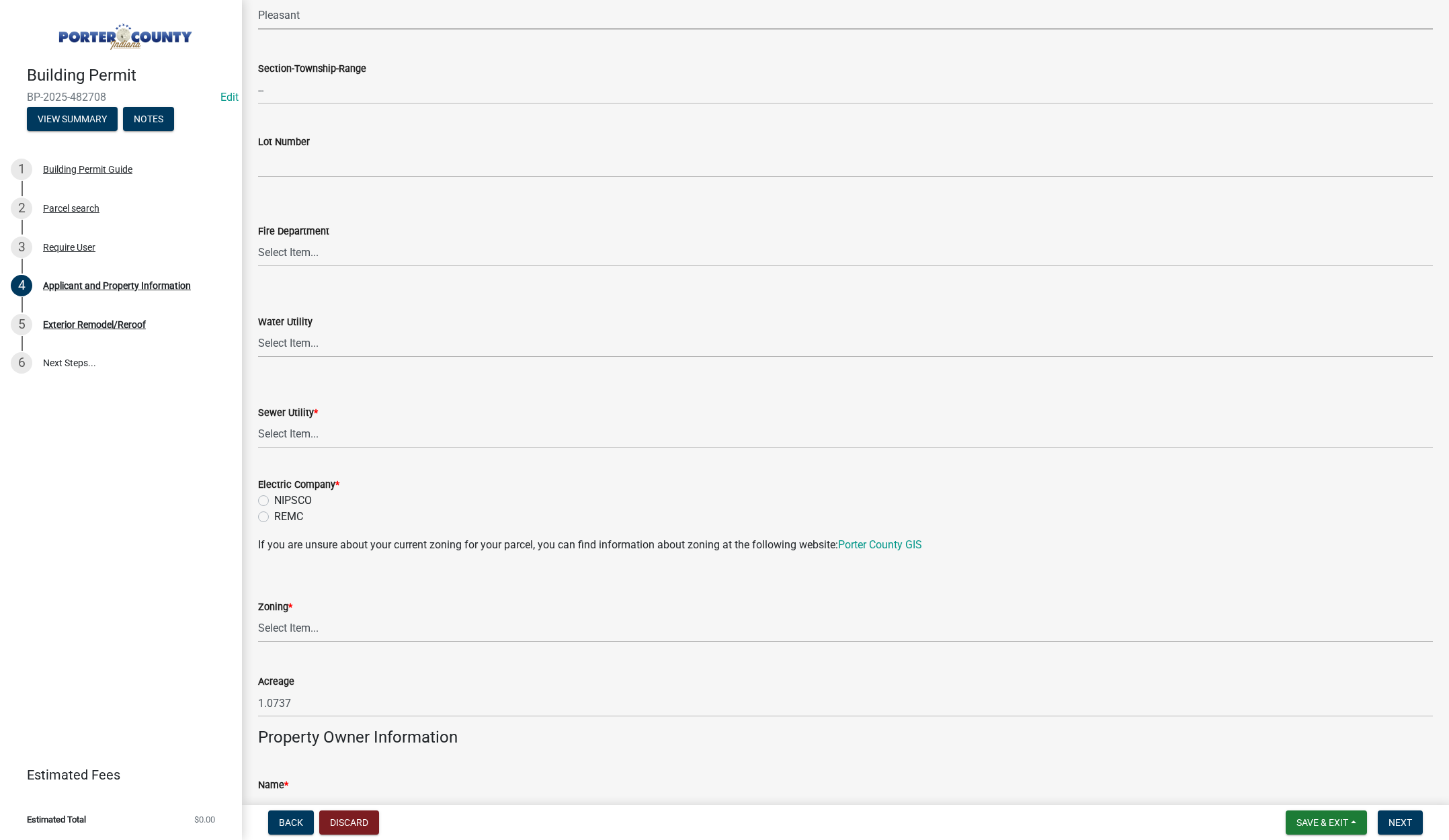
scroll to position [672, 0]
click at [310, 429] on select "Select Item... Aqua Indiana Inc Damon Run Falling Waters Lake Eliza - LEACD Nat…" at bounding box center [846, 431] width 1175 height 28
click at [258, 418] on select "Select Item... Aqua Indiana Inc Damon Run Falling Waters Lake Eliza - LEACD Nat…" at bounding box center [846, 431] width 1175 height 28
select select "ea6751d4-6bf7-4a16-89ee-f7801ab82aa1"
click at [274, 512] on label "REMC" at bounding box center [289, 513] width 29 height 16
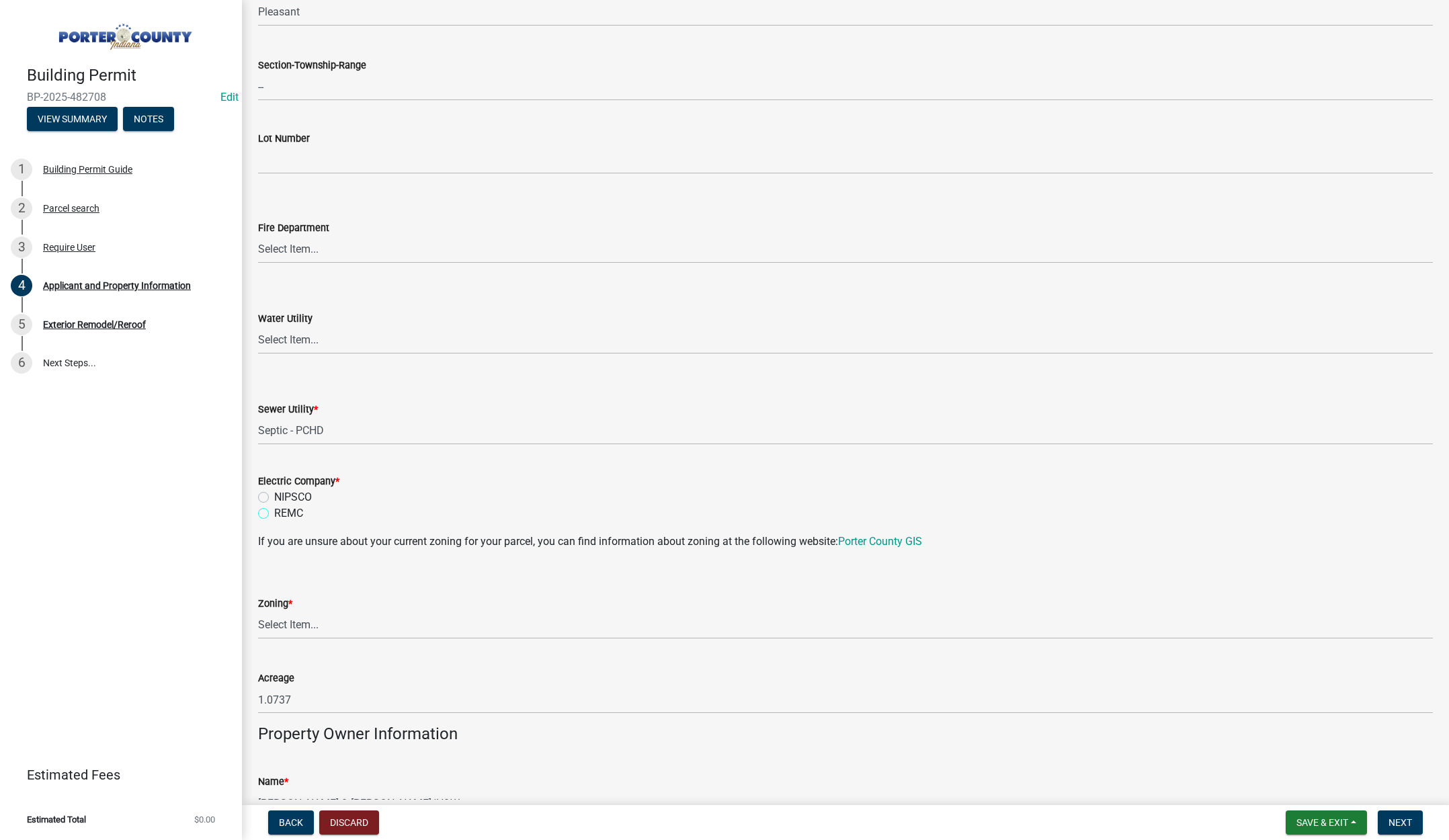
click at [274, 512] on input "REMC" at bounding box center [278, 509] width 9 height 9
radio input "true"
click at [277, 623] on select "Select Item... A1 A2 CH CM CN I1 I2 I3 IN MP OT P1 P2 PUD R1 R2 R3 R4 RL RR" at bounding box center [846, 625] width 1175 height 28
click at [258, 611] on select "Select Item... A1 A2 CH CM CN I1 I2 I3 IN MP OT P1 P2 PUD R1 R2 R3 R4 RL RR" at bounding box center [846, 625] width 1175 height 28
select select "92efe679-05f4-414a-9426-51627fba5de6"
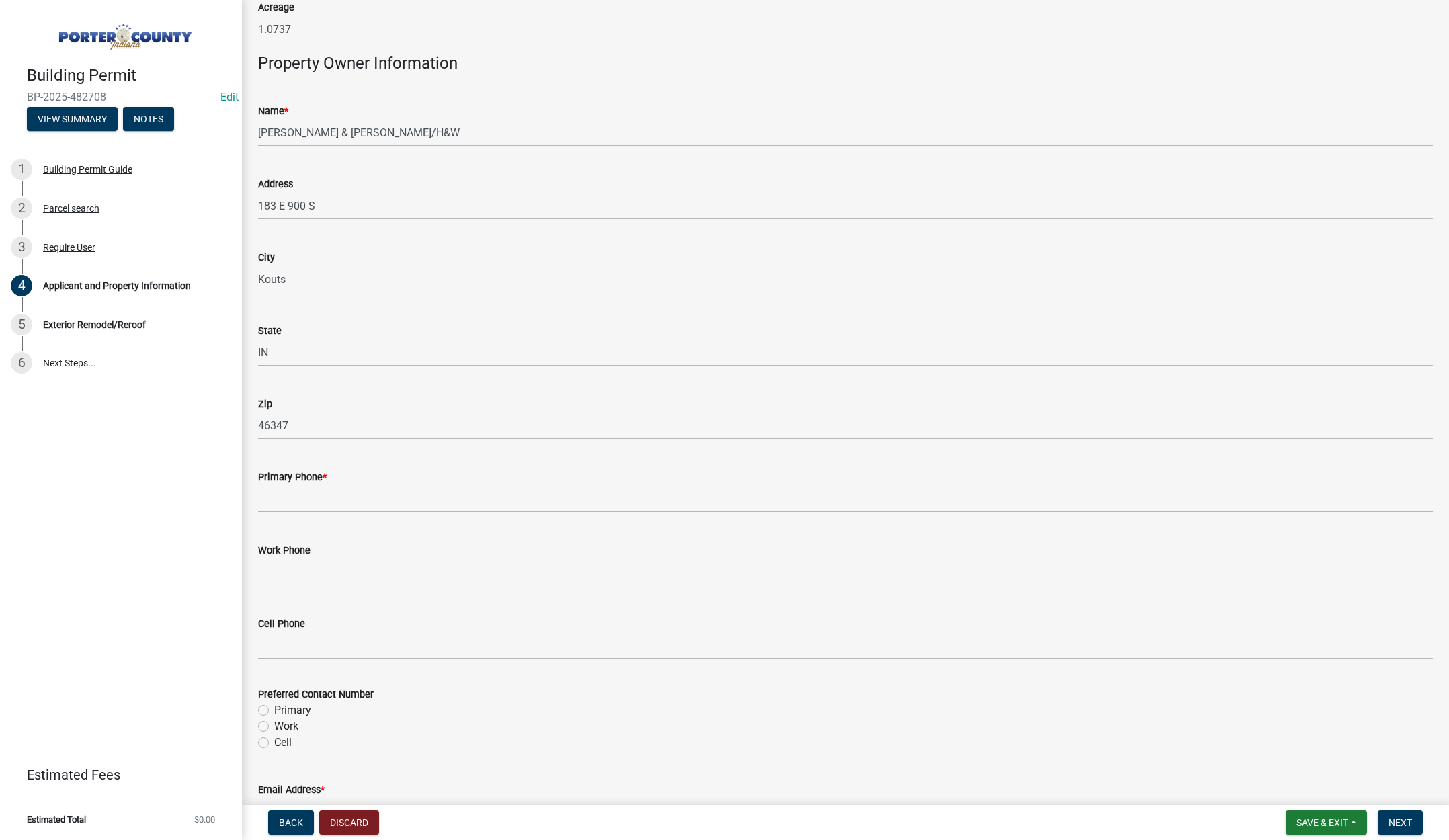
scroll to position [1345, 0]
drag, startPoint x: 288, startPoint y: 504, endPoint x: 289, endPoint y: 495, distance: 9.1
click at [288, 502] on input "Primary Phone *" at bounding box center [846, 498] width 1175 height 28
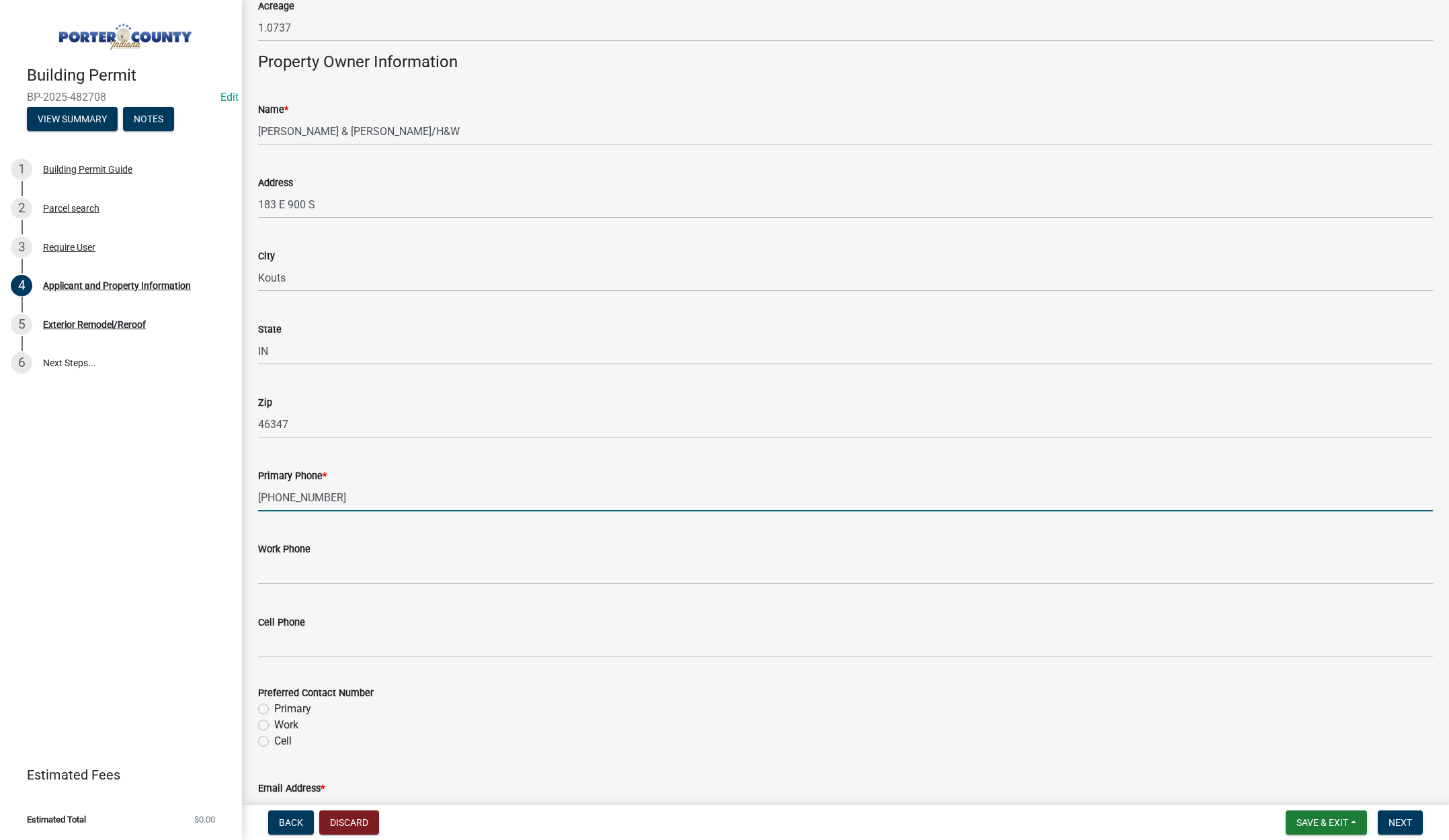
scroll to position [1674, 0]
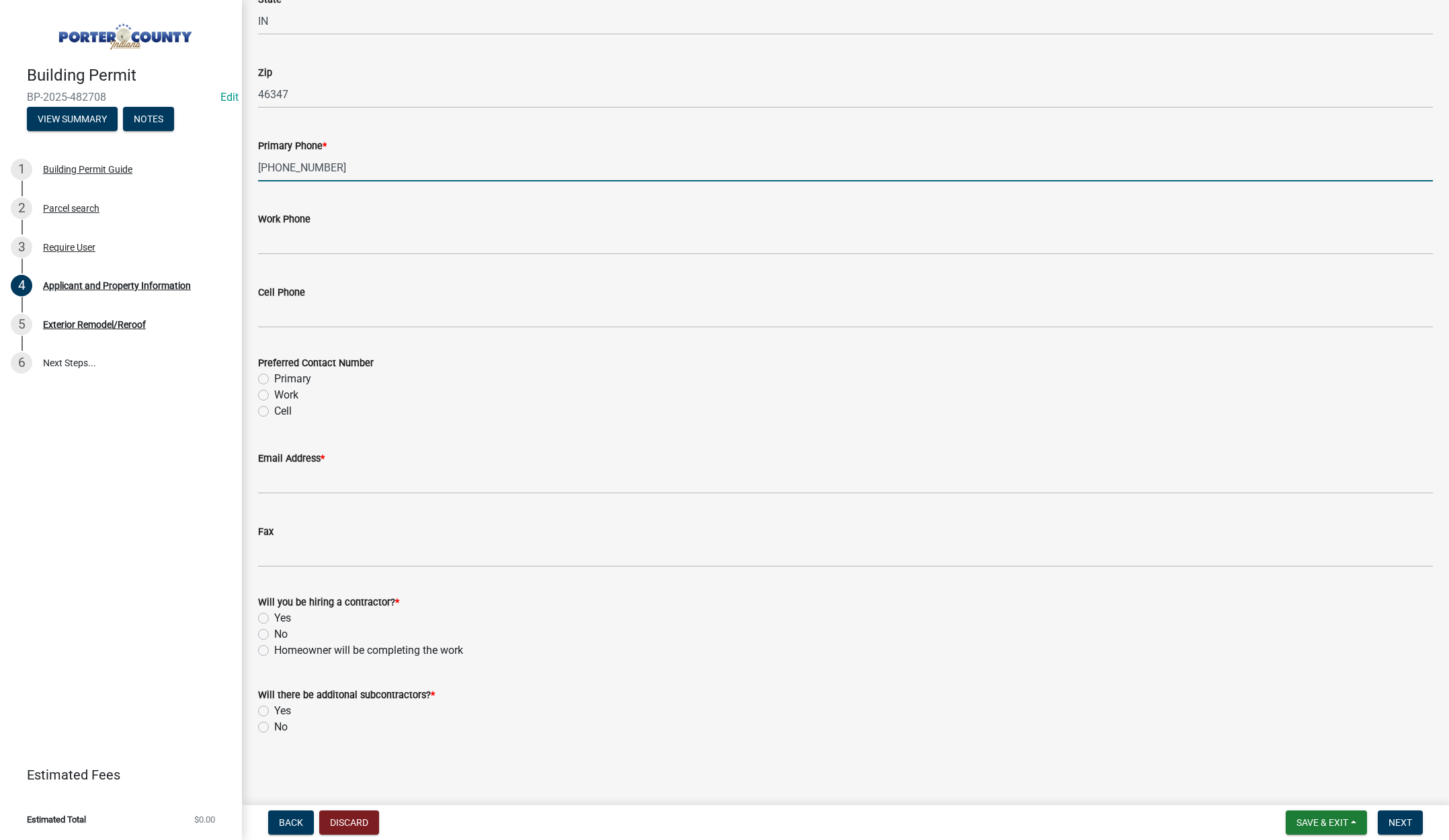
type input "219-306-9820"
click at [274, 376] on label "Primary" at bounding box center [293, 379] width 37 height 16
click at [274, 376] on input "Primary" at bounding box center [278, 375] width 9 height 9
radio input "true"
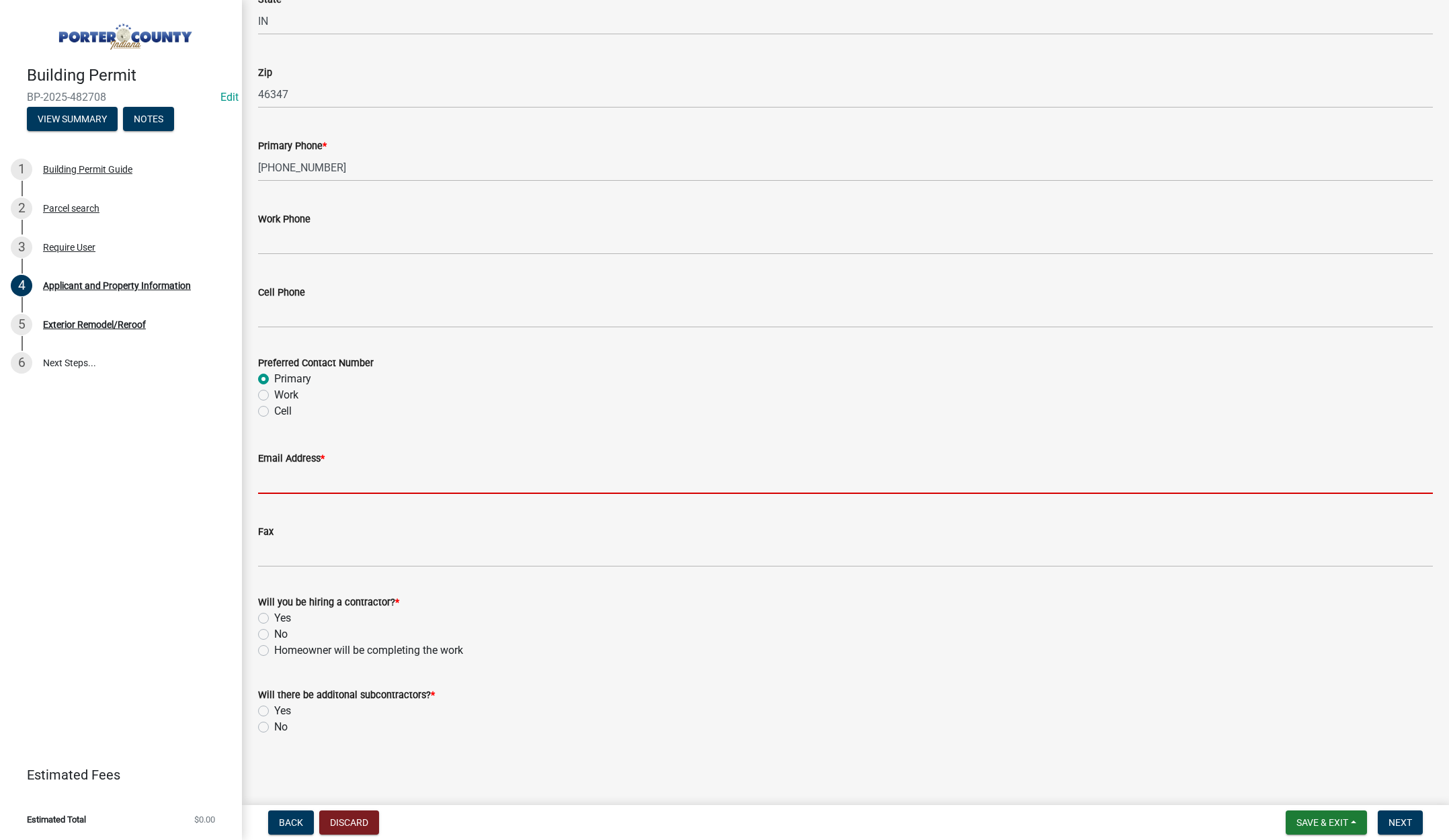
click at [301, 482] on input "Email Address *" at bounding box center [846, 480] width 1175 height 28
type input "lisa@terrysdiscountwindows.com"
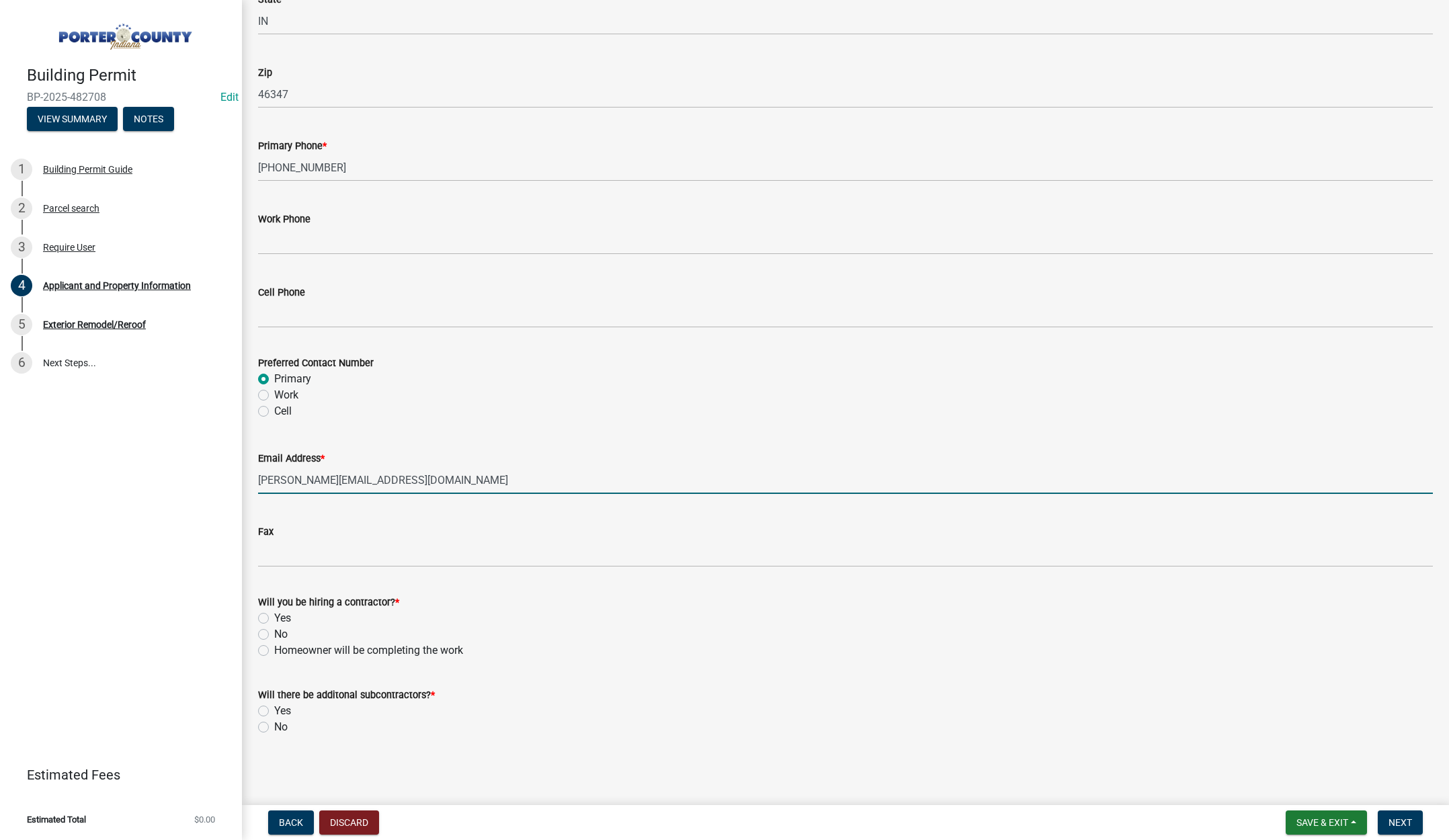
click at [274, 615] on label "Yes" at bounding box center [282, 619] width 17 height 16
click at [274, 615] on input "Yes" at bounding box center [278, 615] width 9 height 9
radio input "true"
click at [274, 728] on label "No" at bounding box center [281, 727] width 13 height 16
click at [274, 728] on input "No" at bounding box center [278, 723] width 9 height 9
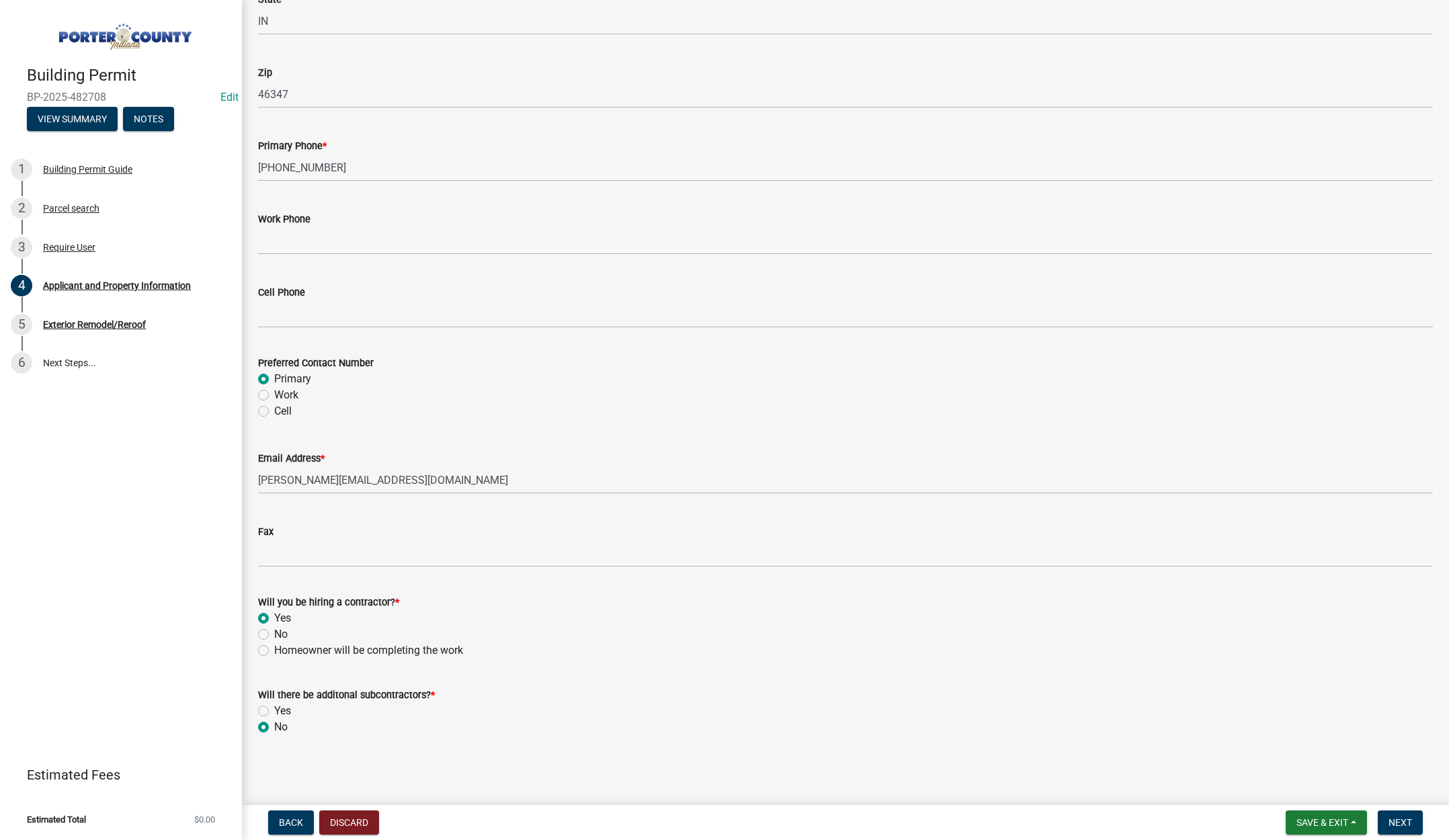
radio input "true"
click at [1407, 819] on span "Next" at bounding box center [1401, 823] width 24 height 11
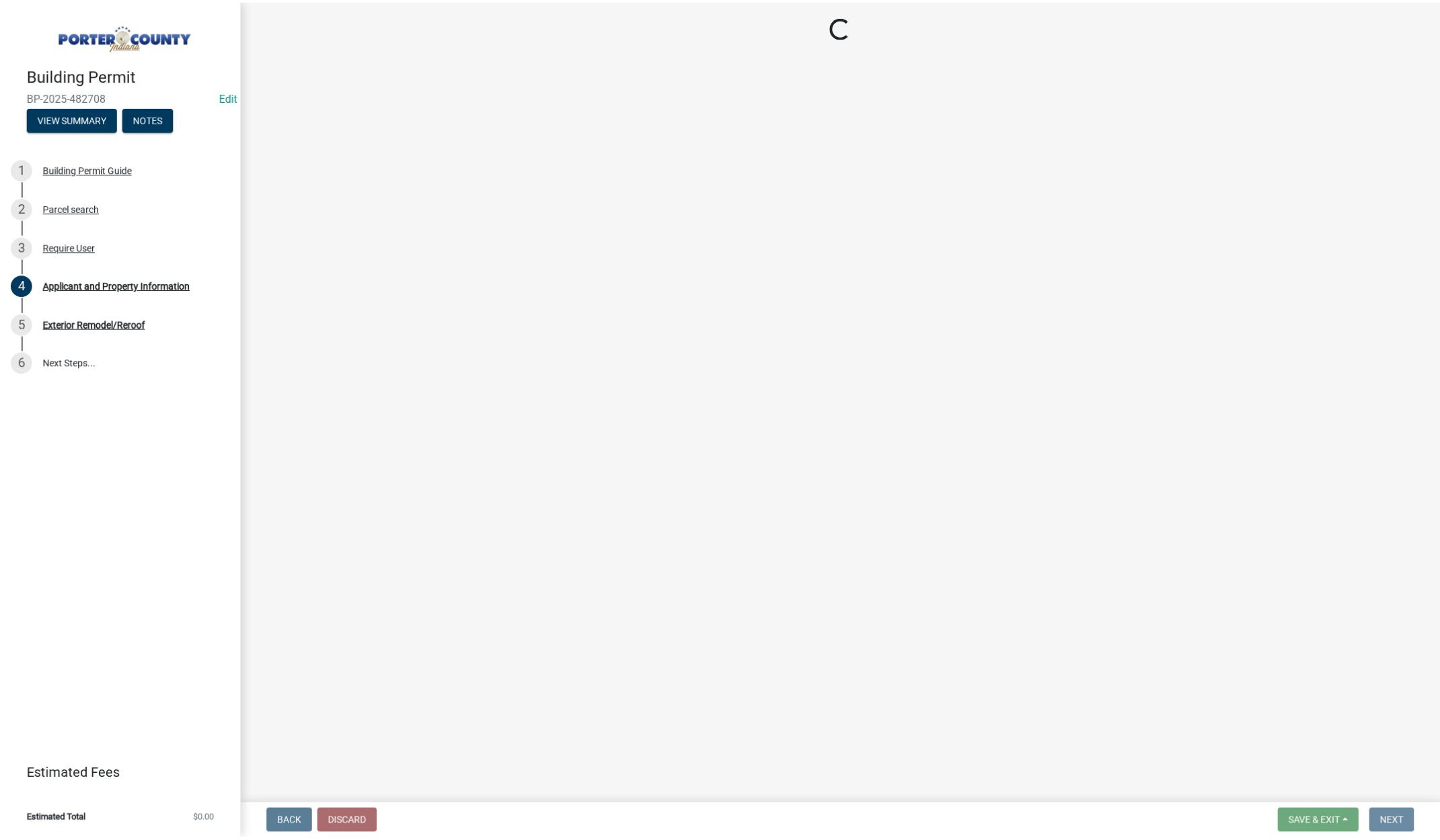
scroll to position [0, 0]
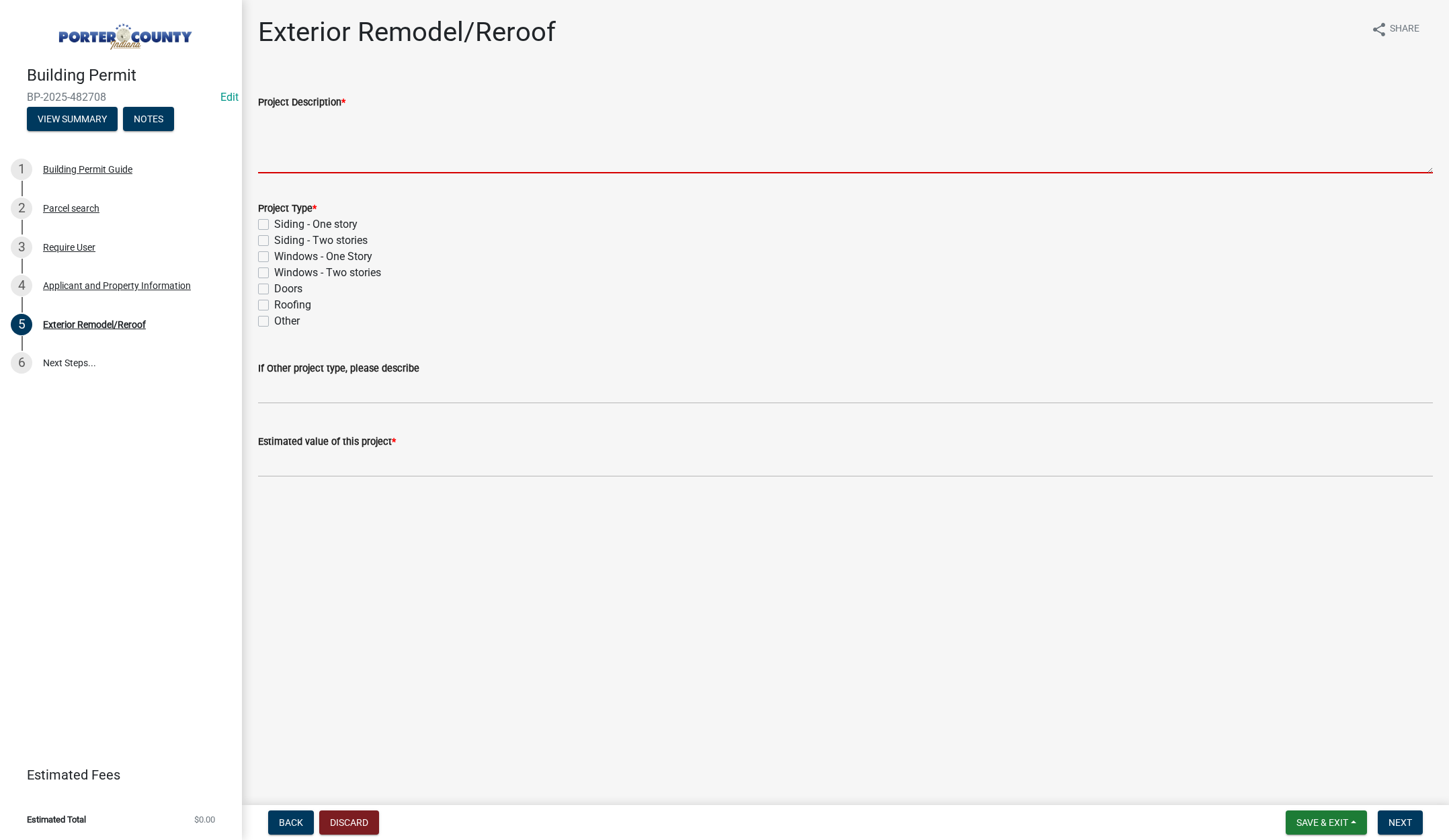
click at [338, 133] on textarea "Project Description *" at bounding box center [846, 142] width 1175 height 63
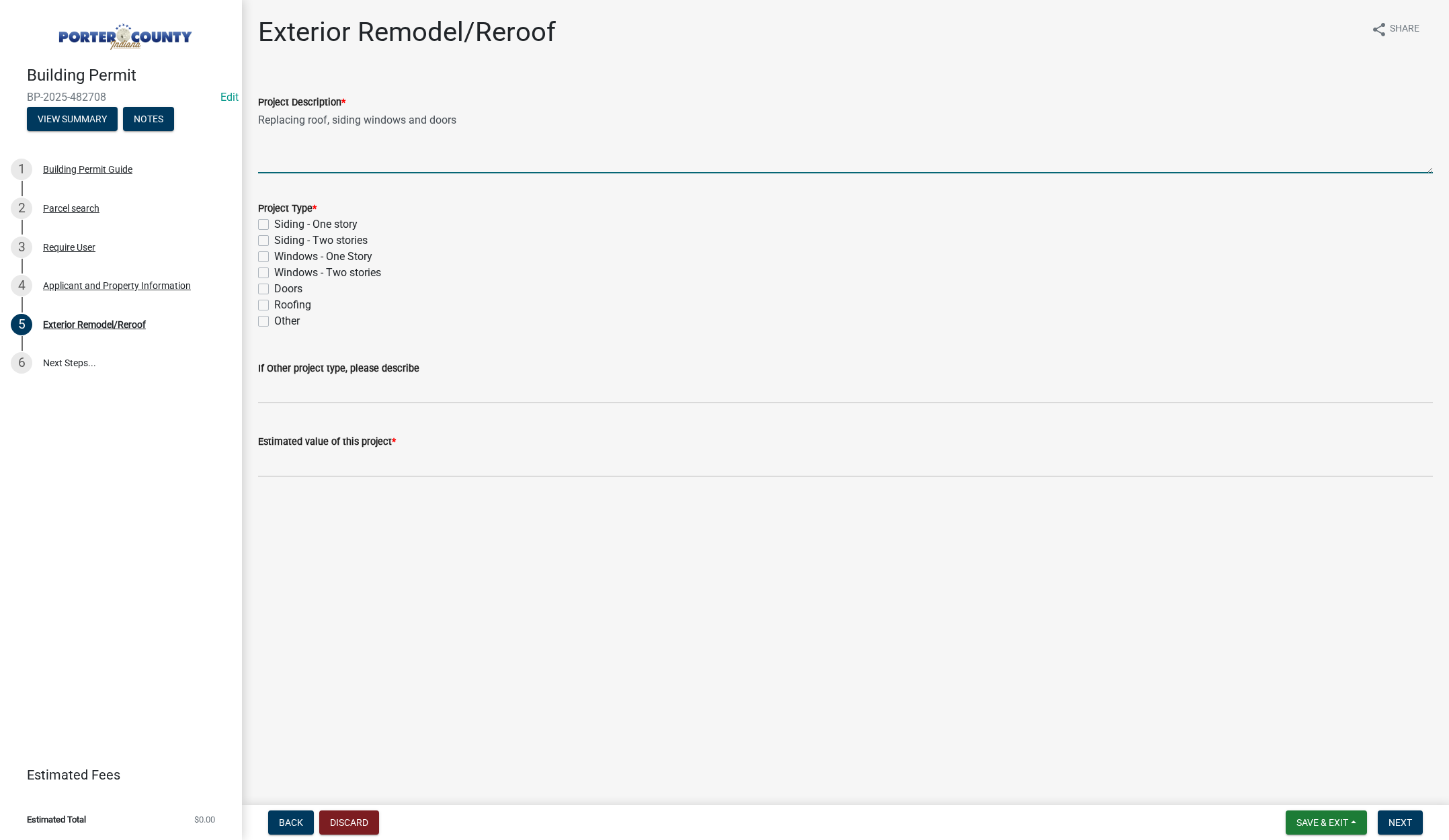
type textarea "Replacing roof, siding windows and doors"
drag, startPoint x: 263, startPoint y: 221, endPoint x: 261, endPoint y: 244, distance: 23.1
click at [274, 221] on label "Siding - One story" at bounding box center [316, 225] width 83 height 16
click at [274, 221] on input "Siding - One story" at bounding box center [278, 221] width 9 height 9
checkbox input "true"
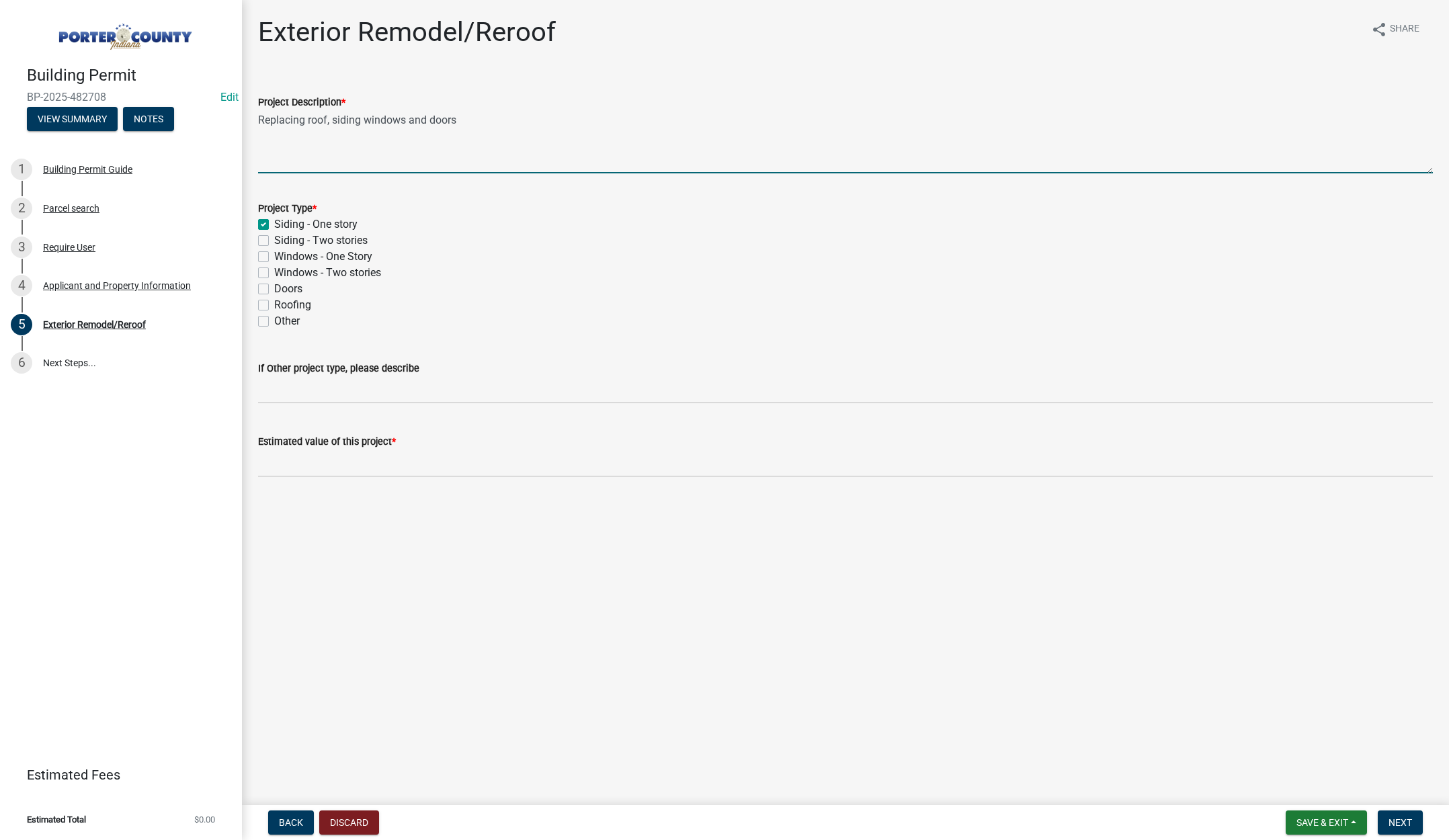
checkbox input "false"
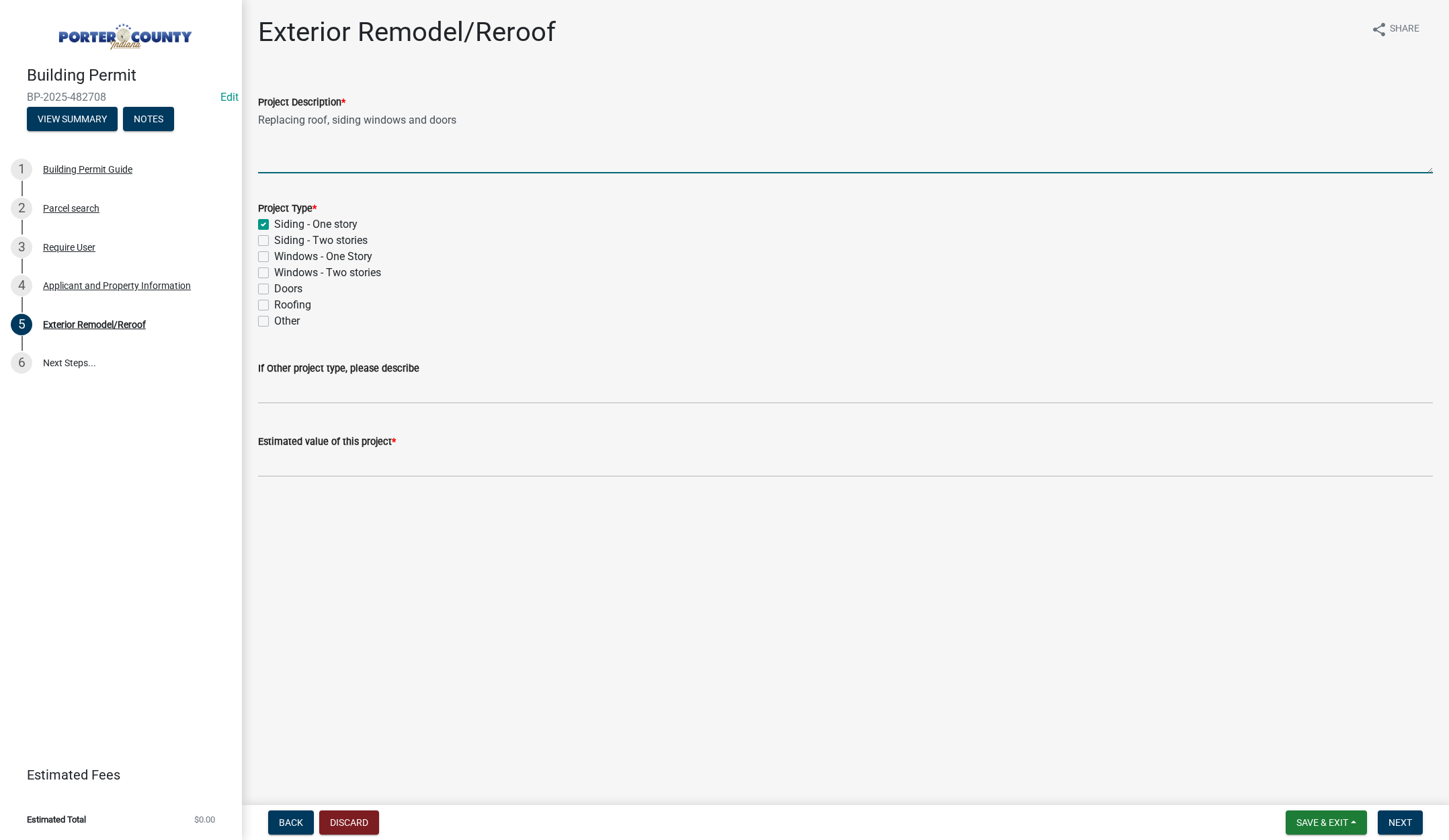
checkbox input "false"
click at [274, 253] on label "Windows - One Story" at bounding box center [323, 256] width 98 height 16
click at [274, 253] on input "Windows - One Story" at bounding box center [278, 252] width 9 height 9
checkbox input "true"
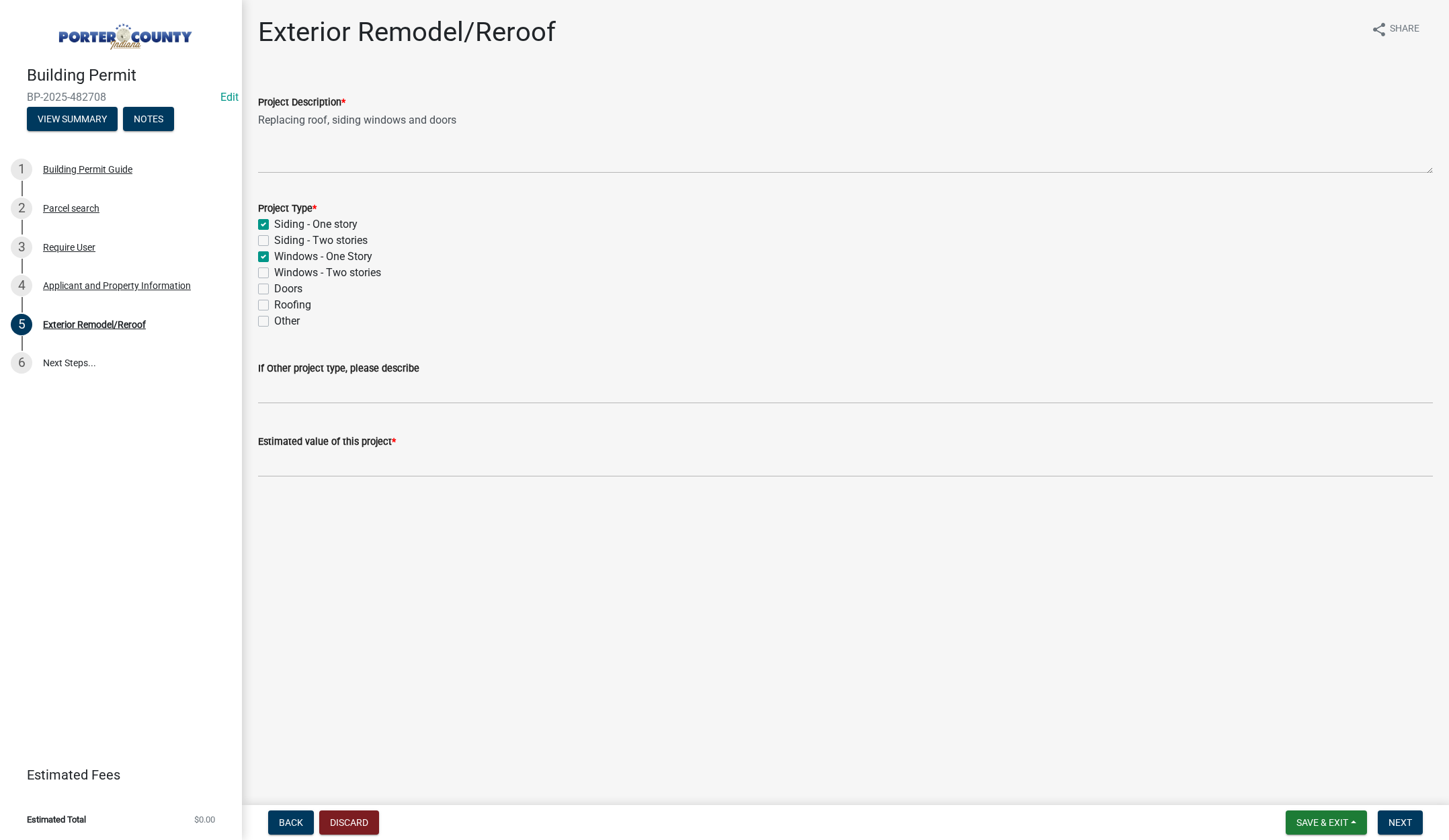
checkbox input "false"
checkbox input "true"
checkbox input "false"
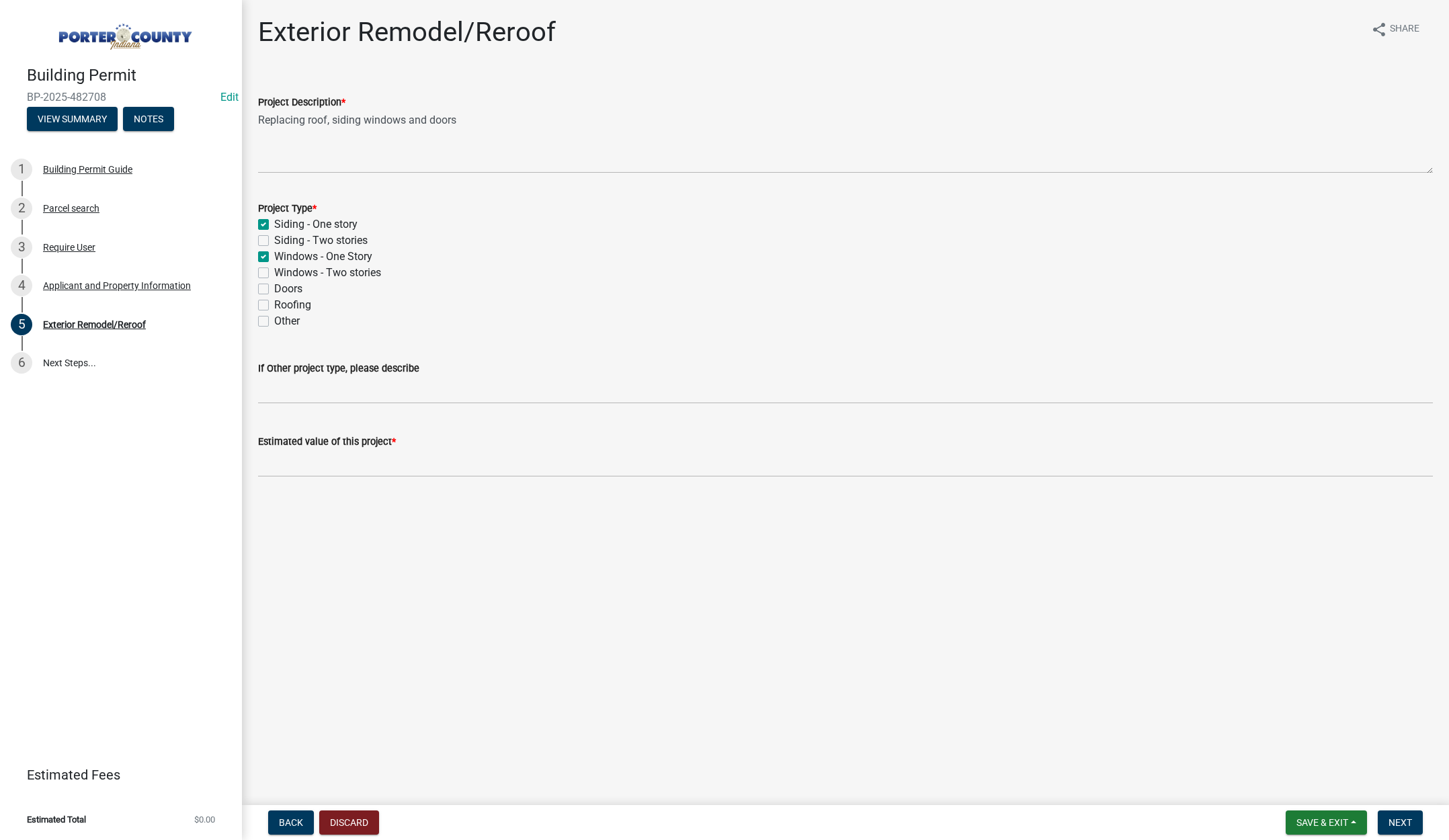
checkbox input "false"
click at [274, 289] on label "Doors" at bounding box center [289, 289] width 28 height 16
click at [274, 289] on input "Doors" at bounding box center [278, 285] width 9 height 9
checkbox input "true"
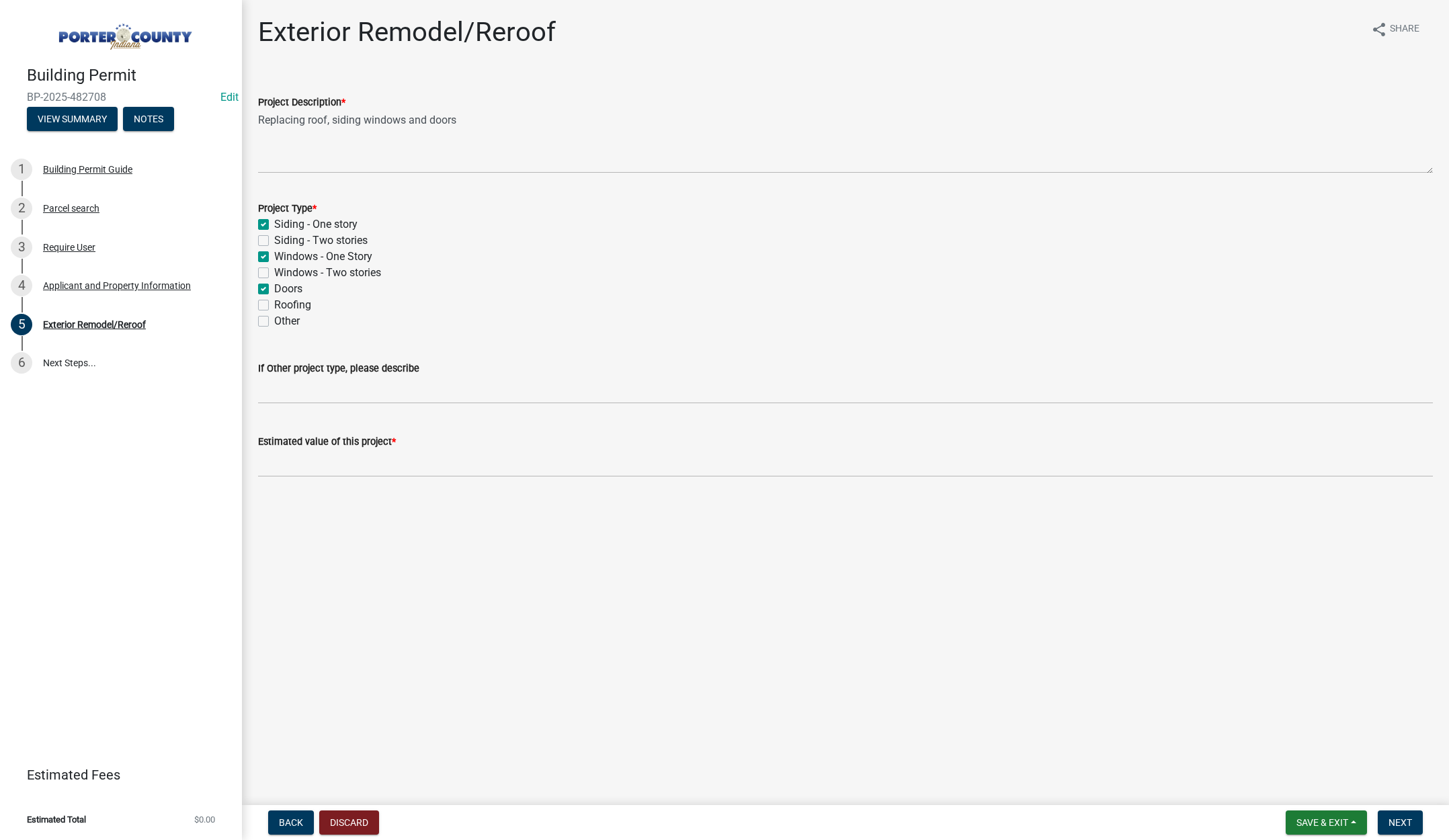
checkbox input "false"
checkbox input "true"
checkbox input "false"
checkbox input "true"
checkbox input "false"
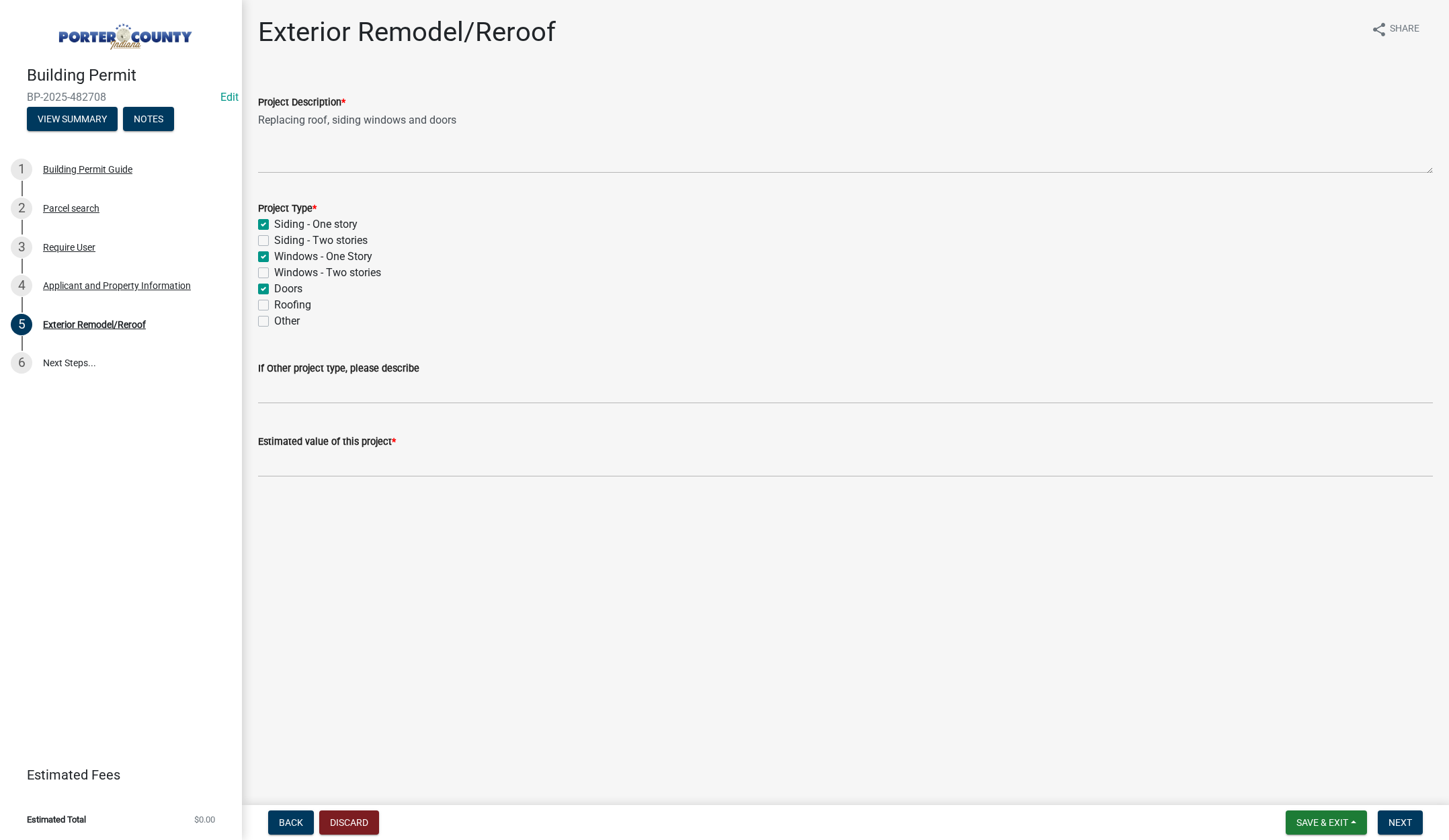
checkbox input "false"
drag, startPoint x: 264, startPoint y: 303, endPoint x: 268, endPoint y: 311, distance: 8.9
click at [274, 304] on label "Roofing" at bounding box center [293, 305] width 37 height 16
click at [274, 304] on input "Roofing" at bounding box center [278, 301] width 9 height 9
checkbox input "true"
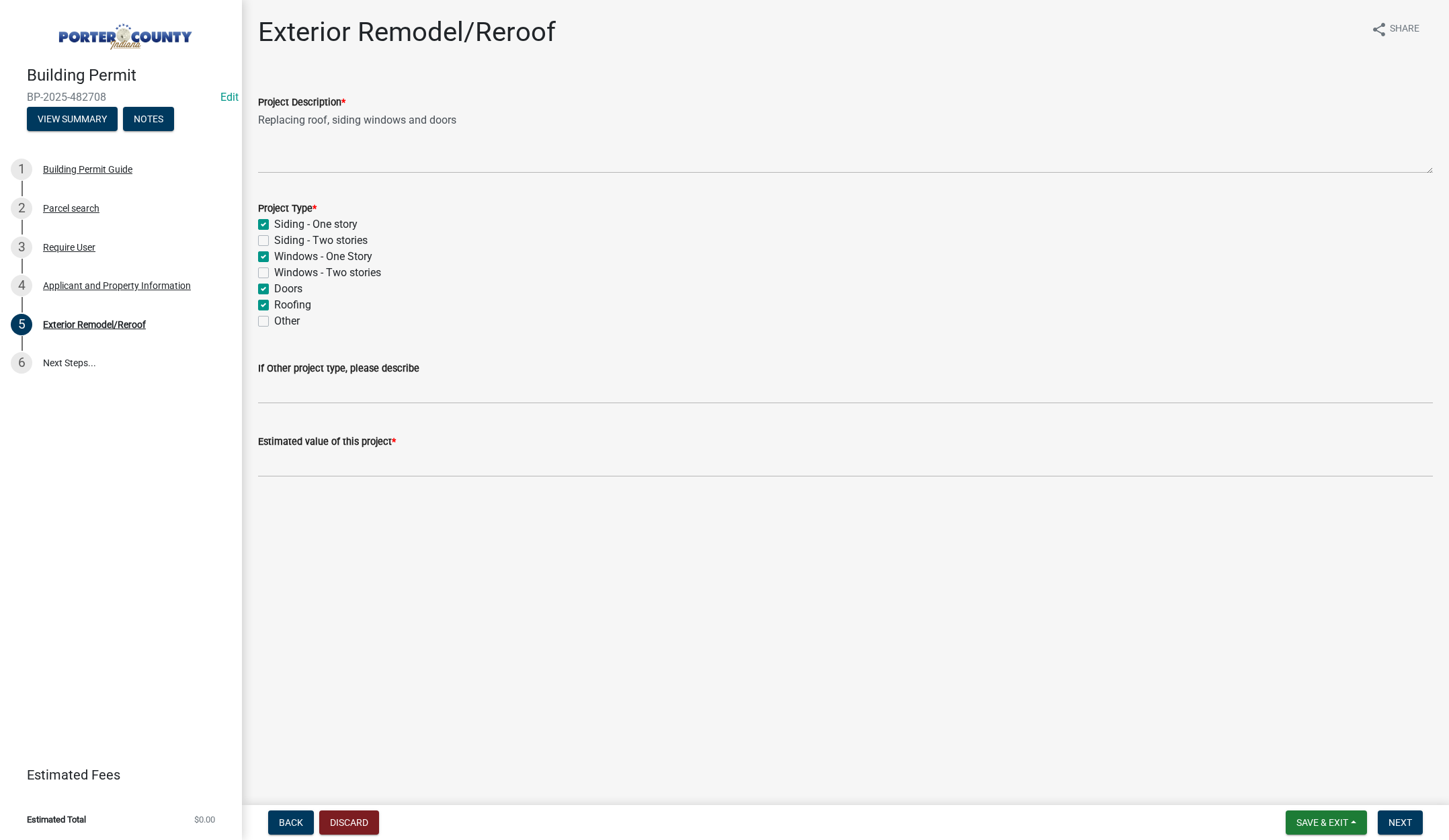
checkbox input "true"
checkbox input "false"
checkbox input "true"
checkbox input "false"
checkbox input "true"
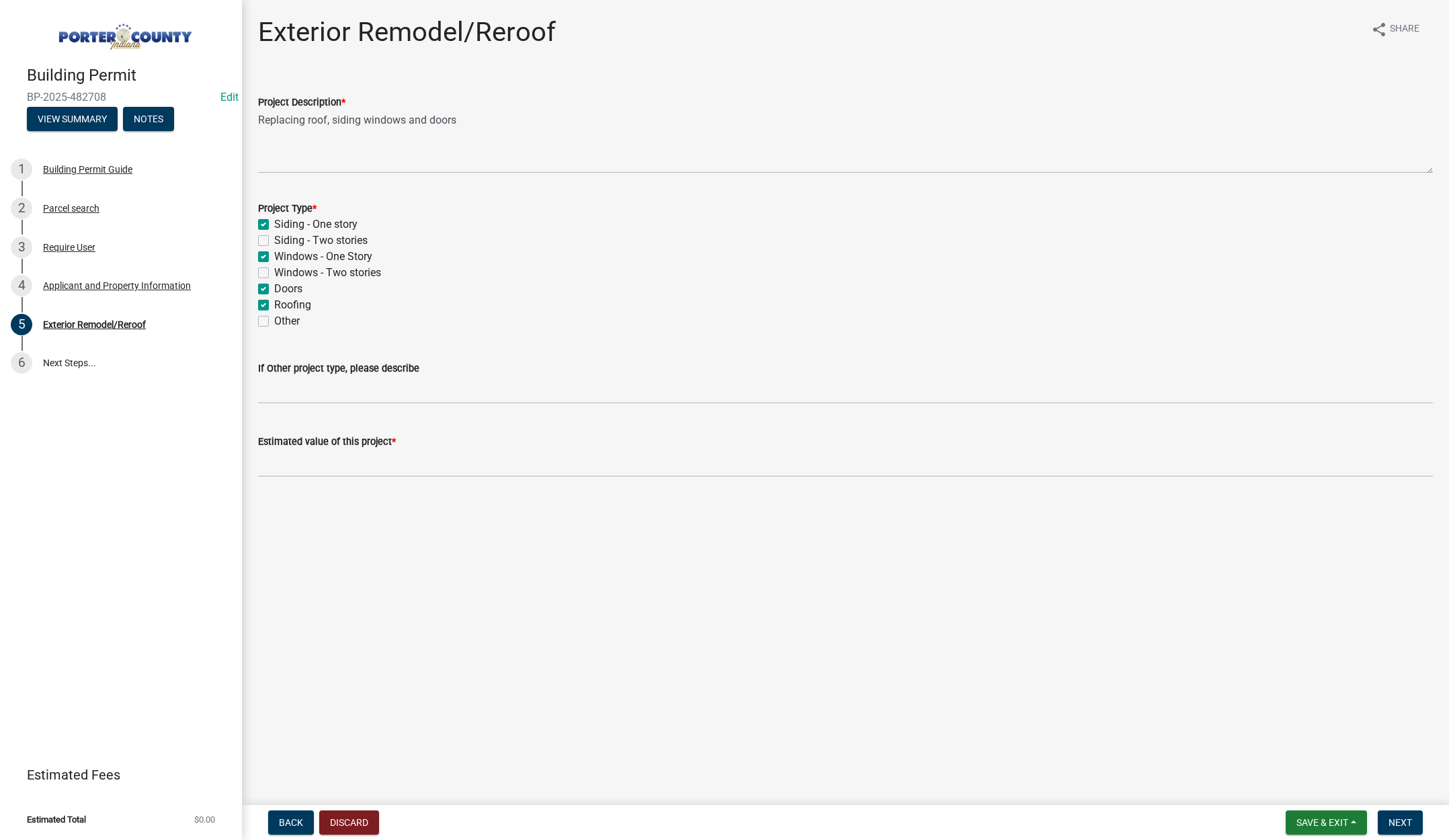
checkbox input "true"
checkbox input "false"
click at [308, 474] on input "text" at bounding box center [846, 464] width 1175 height 28
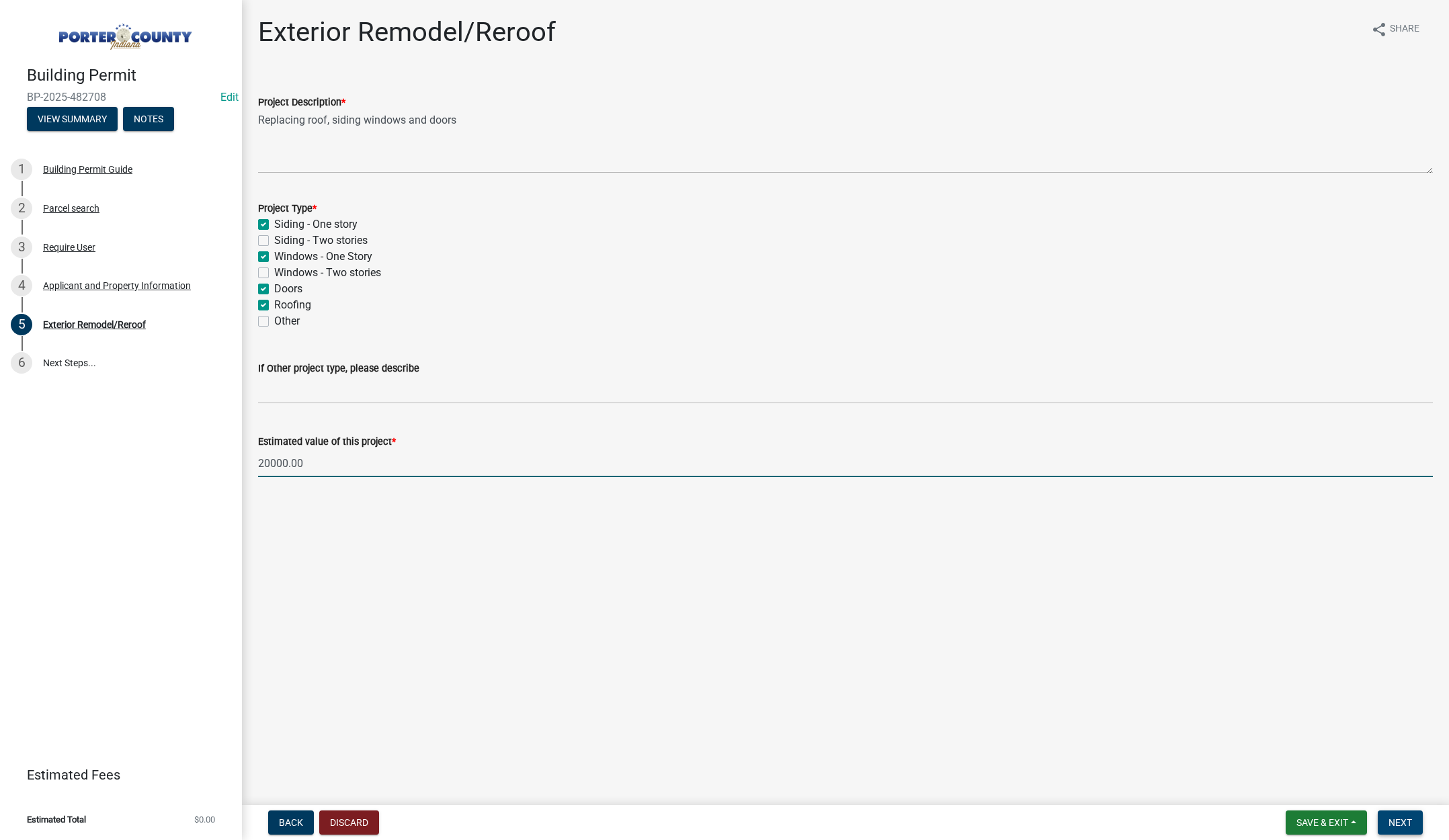
type input "20000"
click at [1398, 818] on span "Next" at bounding box center [1401, 823] width 24 height 11
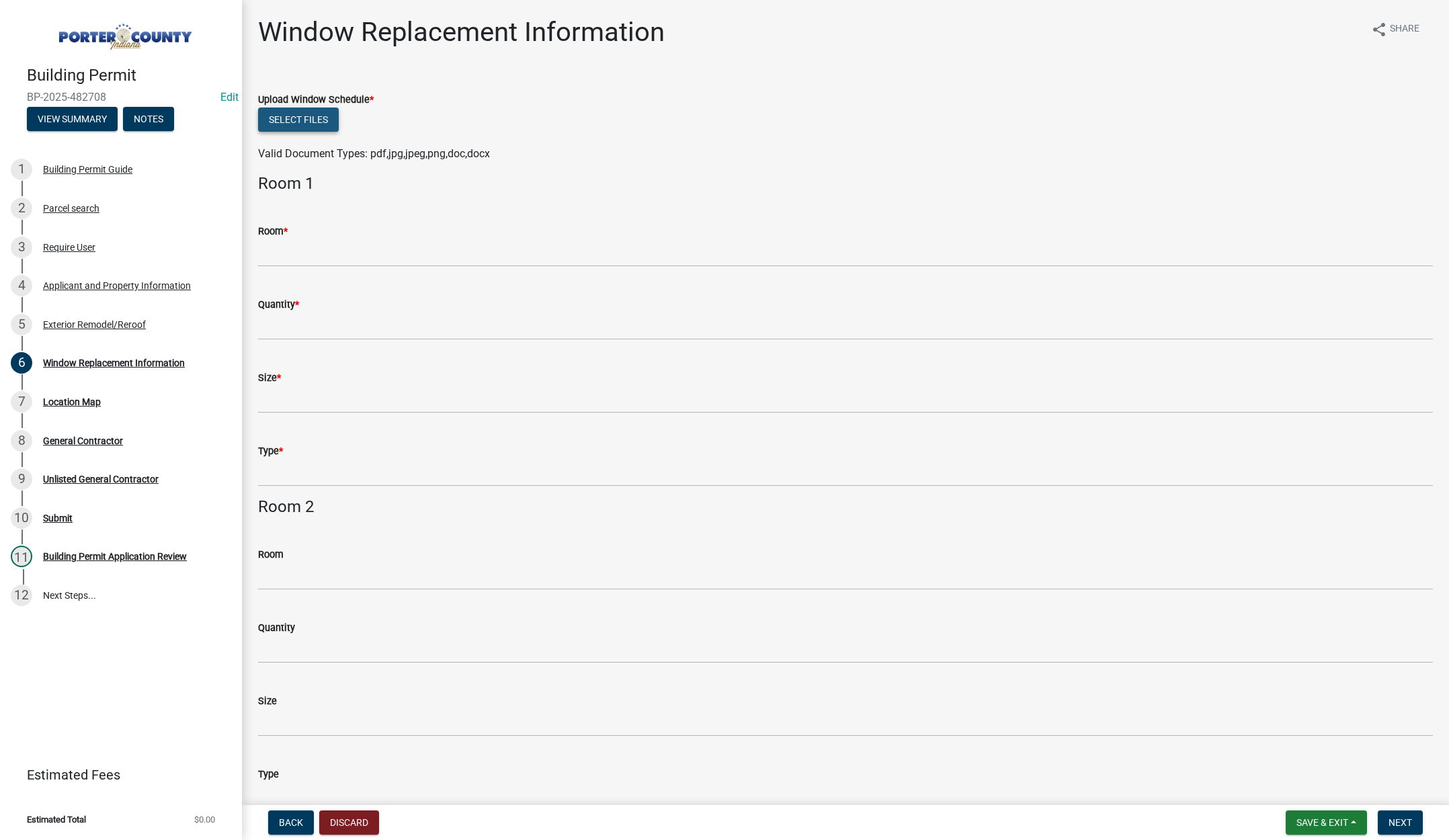
click at [306, 114] on button "Select files" at bounding box center [298, 119] width 81 height 25
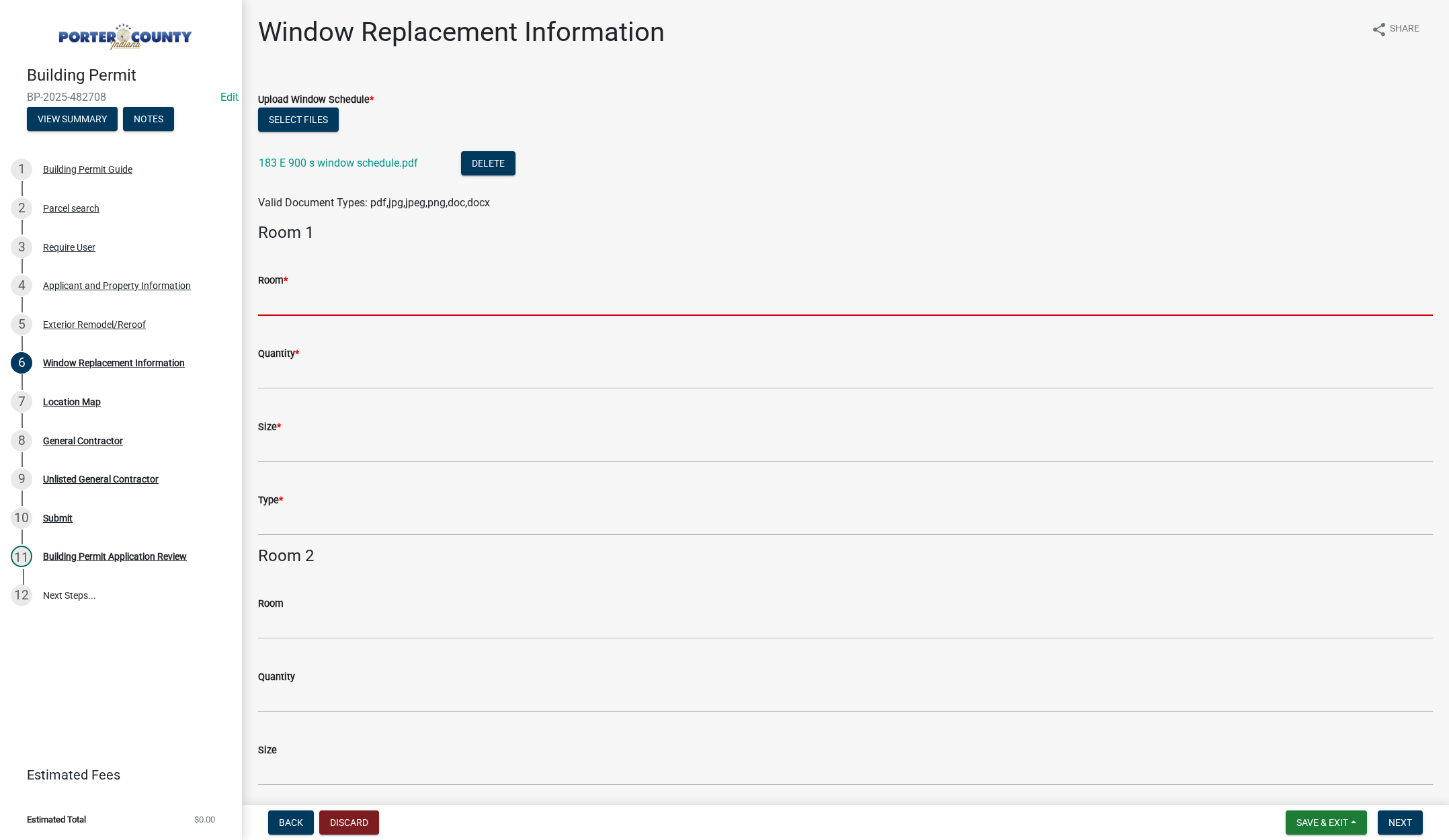
click at [278, 311] on input "Room *" at bounding box center [846, 302] width 1175 height 28
type input "see attached"
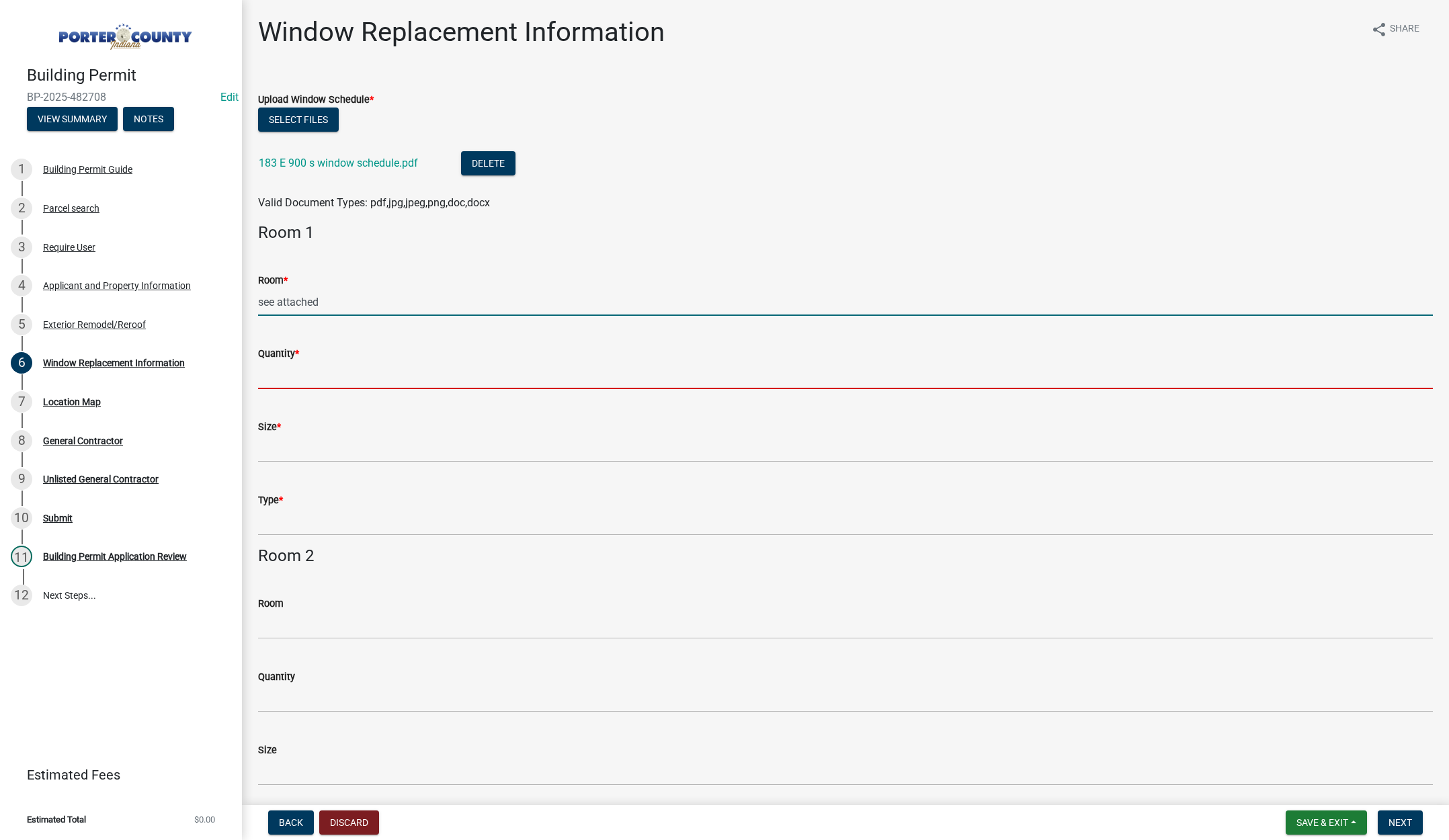
click at [307, 380] on input "Quantity *" at bounding box center [846, 375] width 1175 height 28
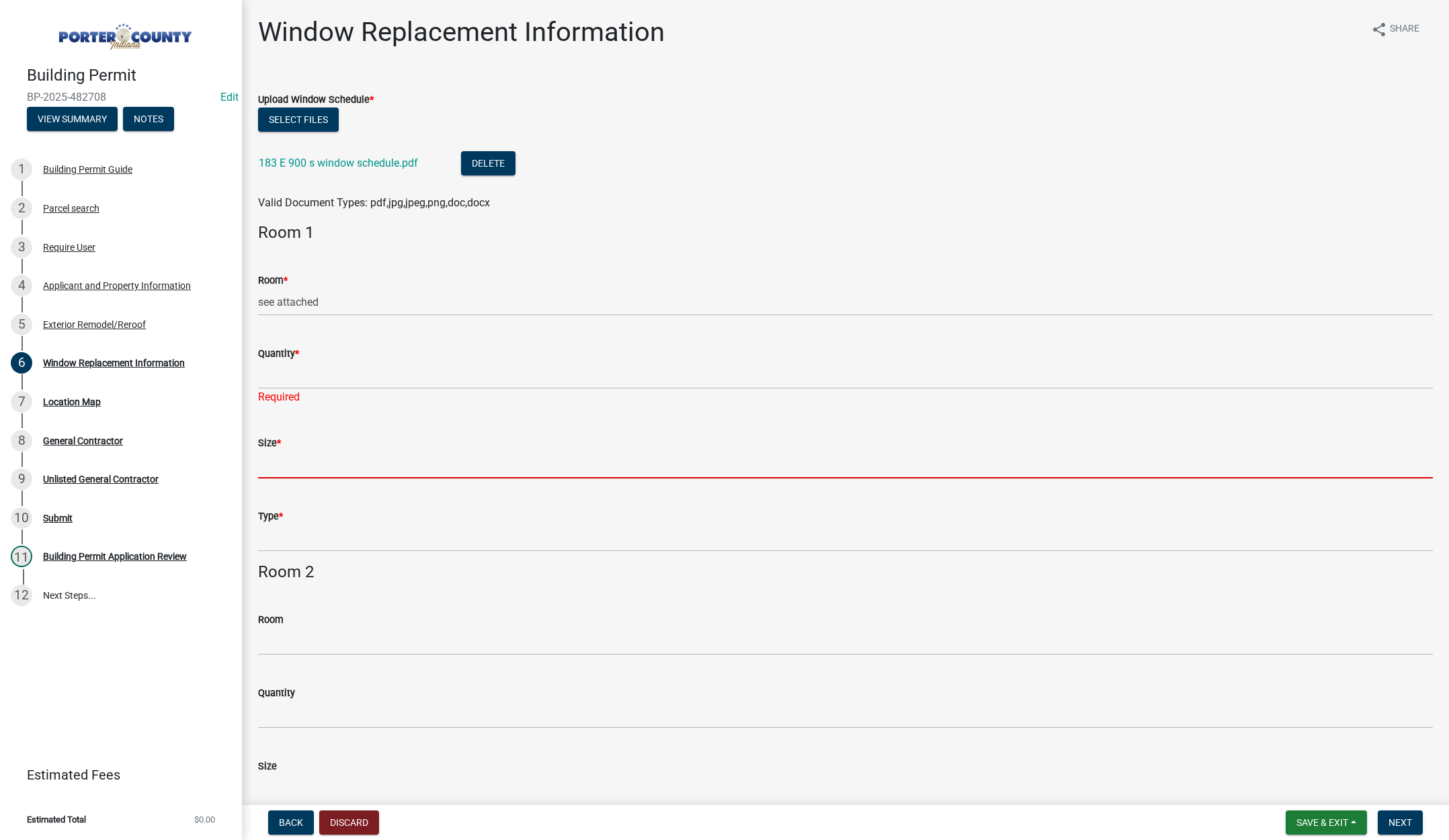
click at [313, 454] on input "Size *" at bounding box center [846, 464] width 1175 height 28
type input "see attached"
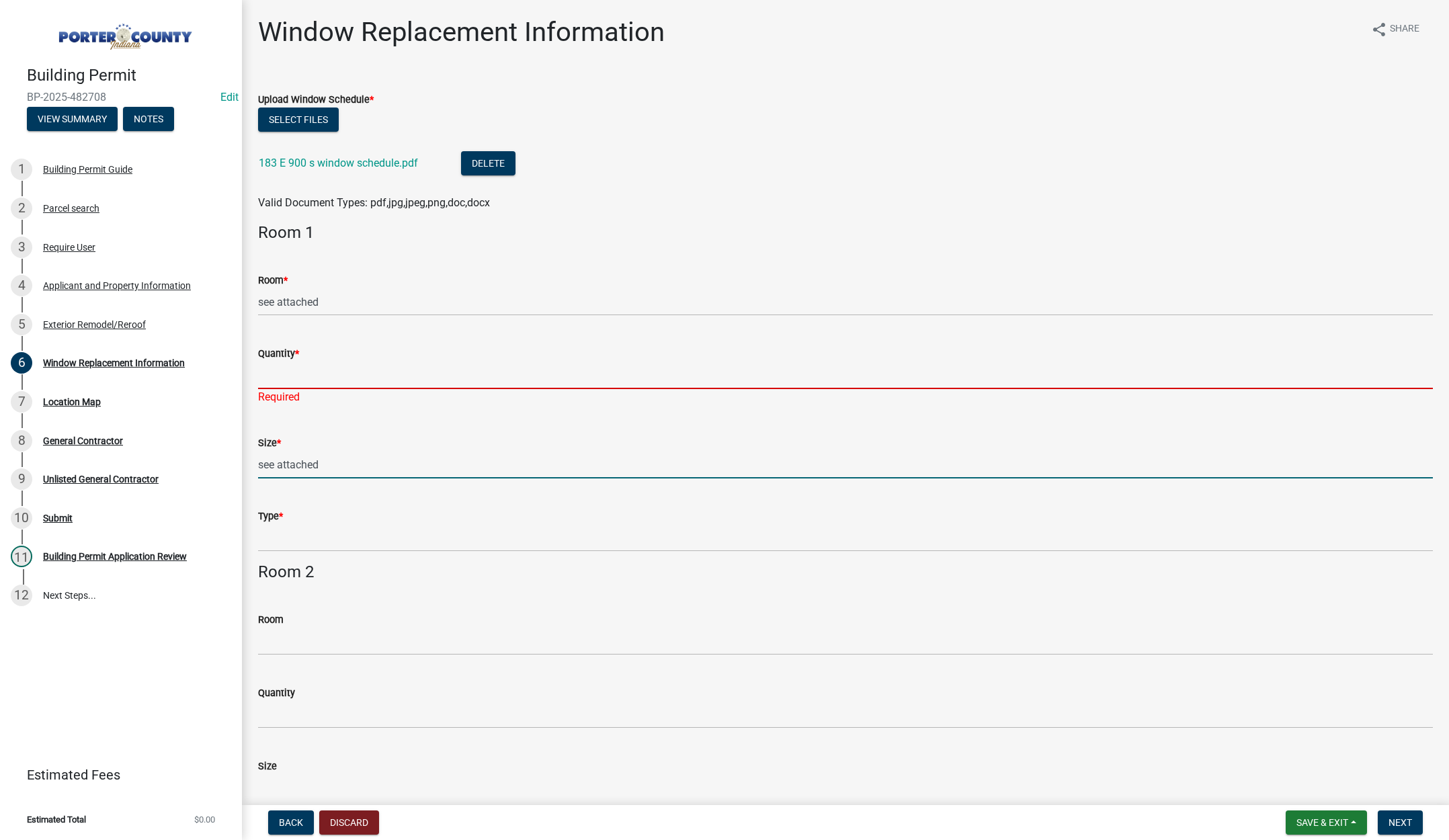
click at [284, 381] on input "Quantity *" at bounding box center [846, 375] width 1175 height 28
type input "see attached"
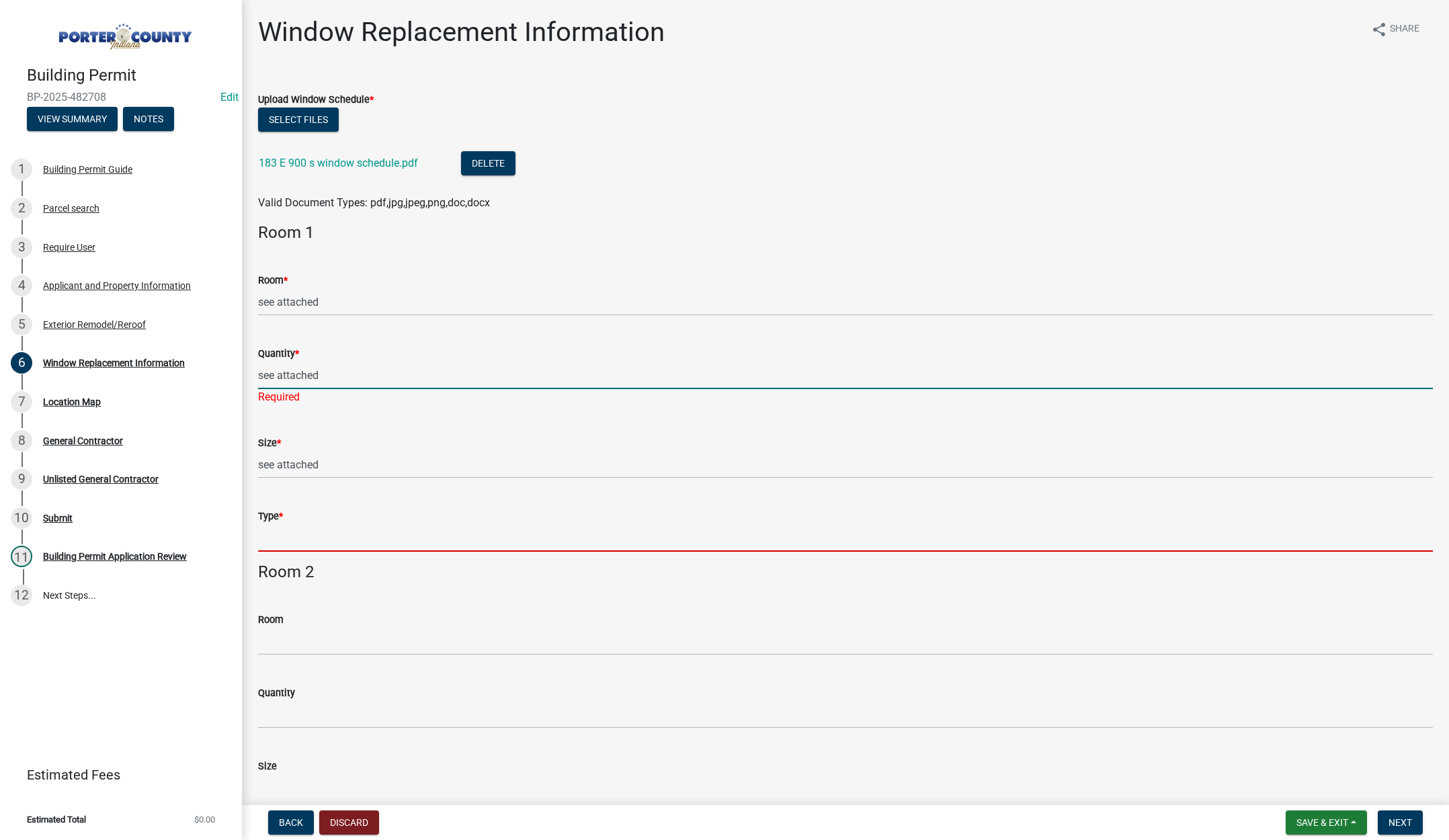
drag, startPoint x: 282, startPoint y: 541, endPoint x: 295, endPoint y: 549, distance: 15.3
click at [282, 540] on wm-data-entity-input "Type *" at bounding box center [846, 526] width 1175 height 74
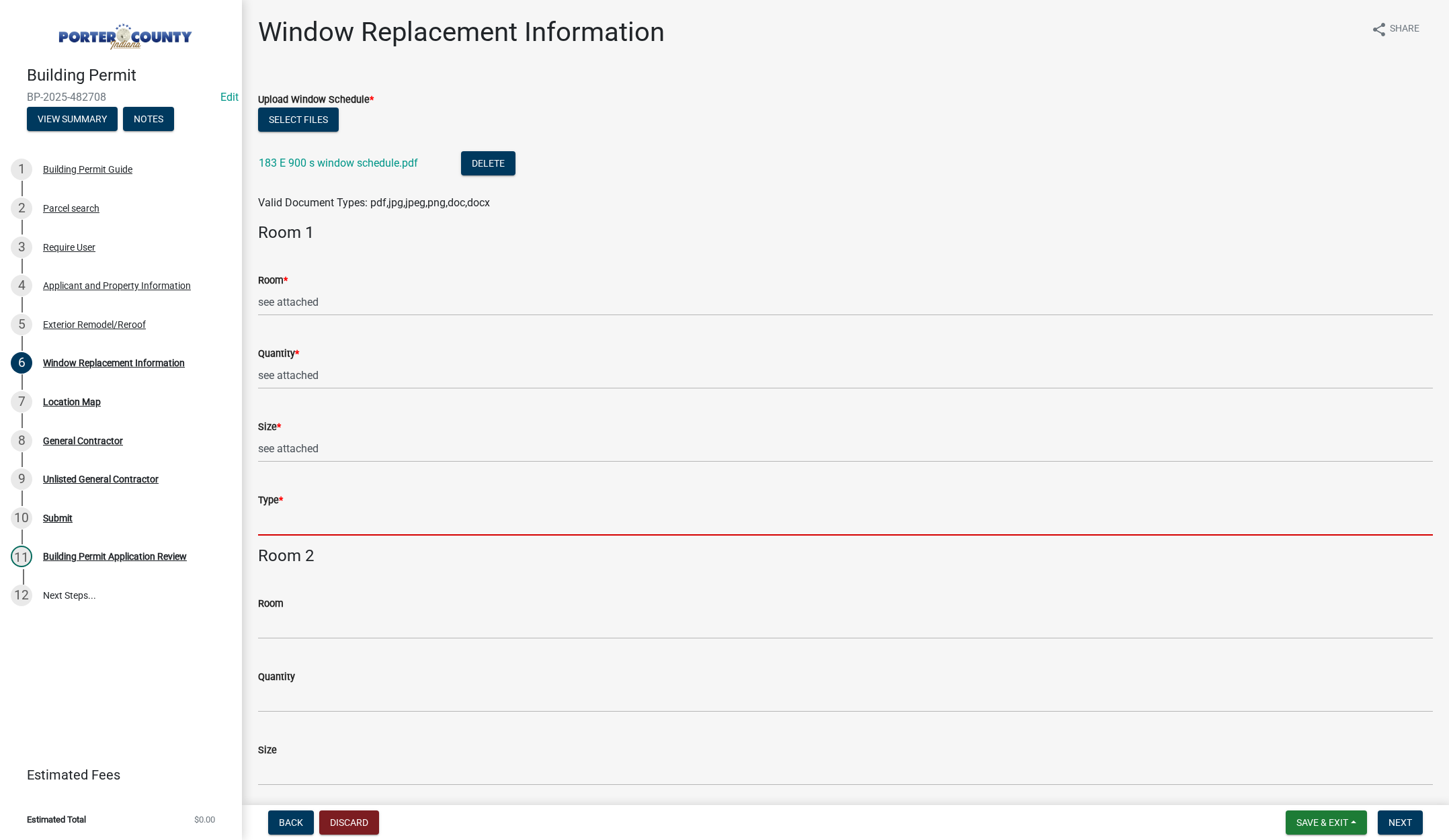
type input "see attached"
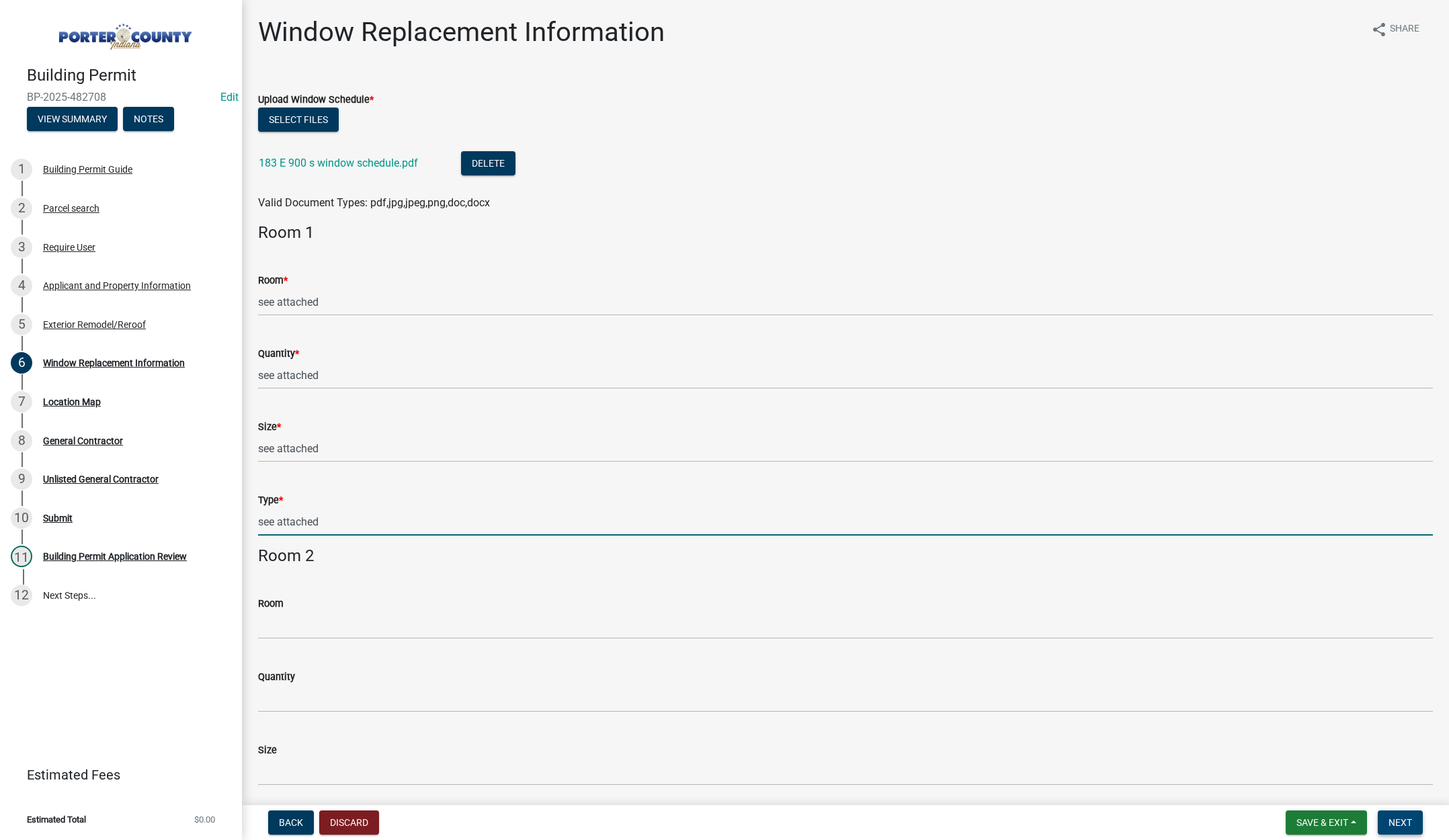
click at [1399, 819] on span "Next" at bounding box center [1401, 823] width 24 height 11
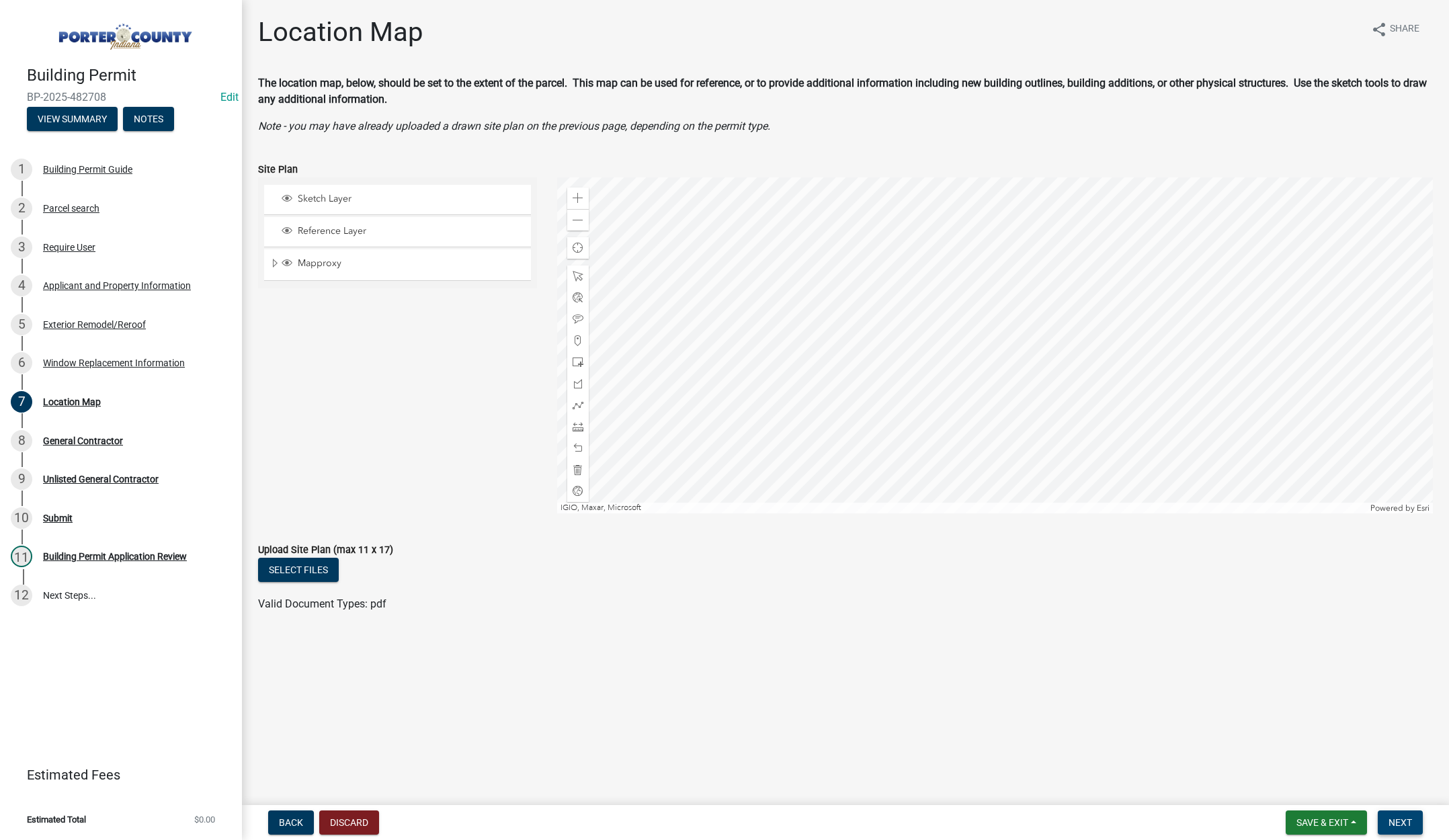
click at [1399, 815] on button "Next" at bounding box center [1400, 823] width 45 height 25
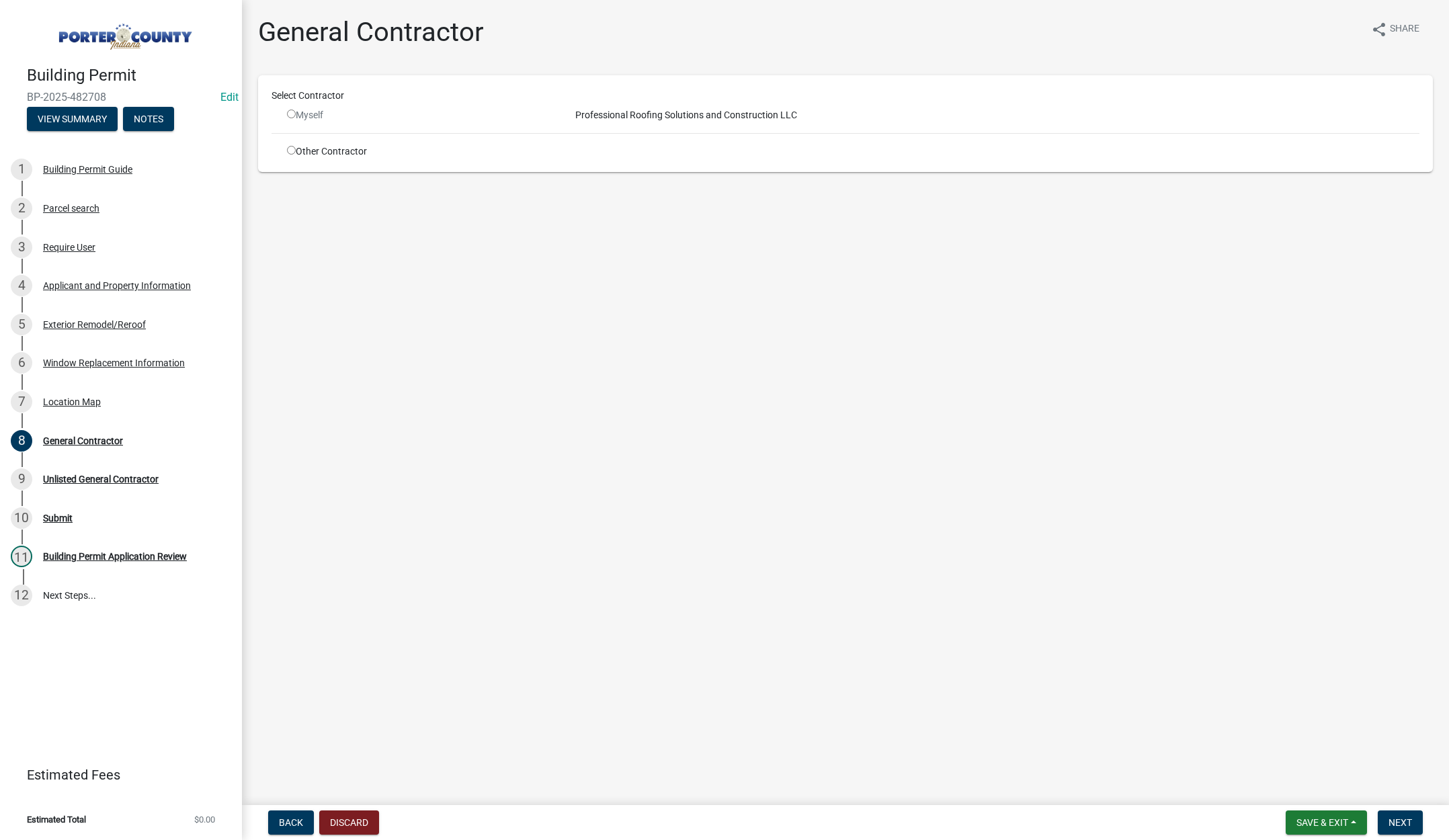
click at [289, 149] on input "radio" at bounding box center [291, 149] width 9 height 9
radio input "true"
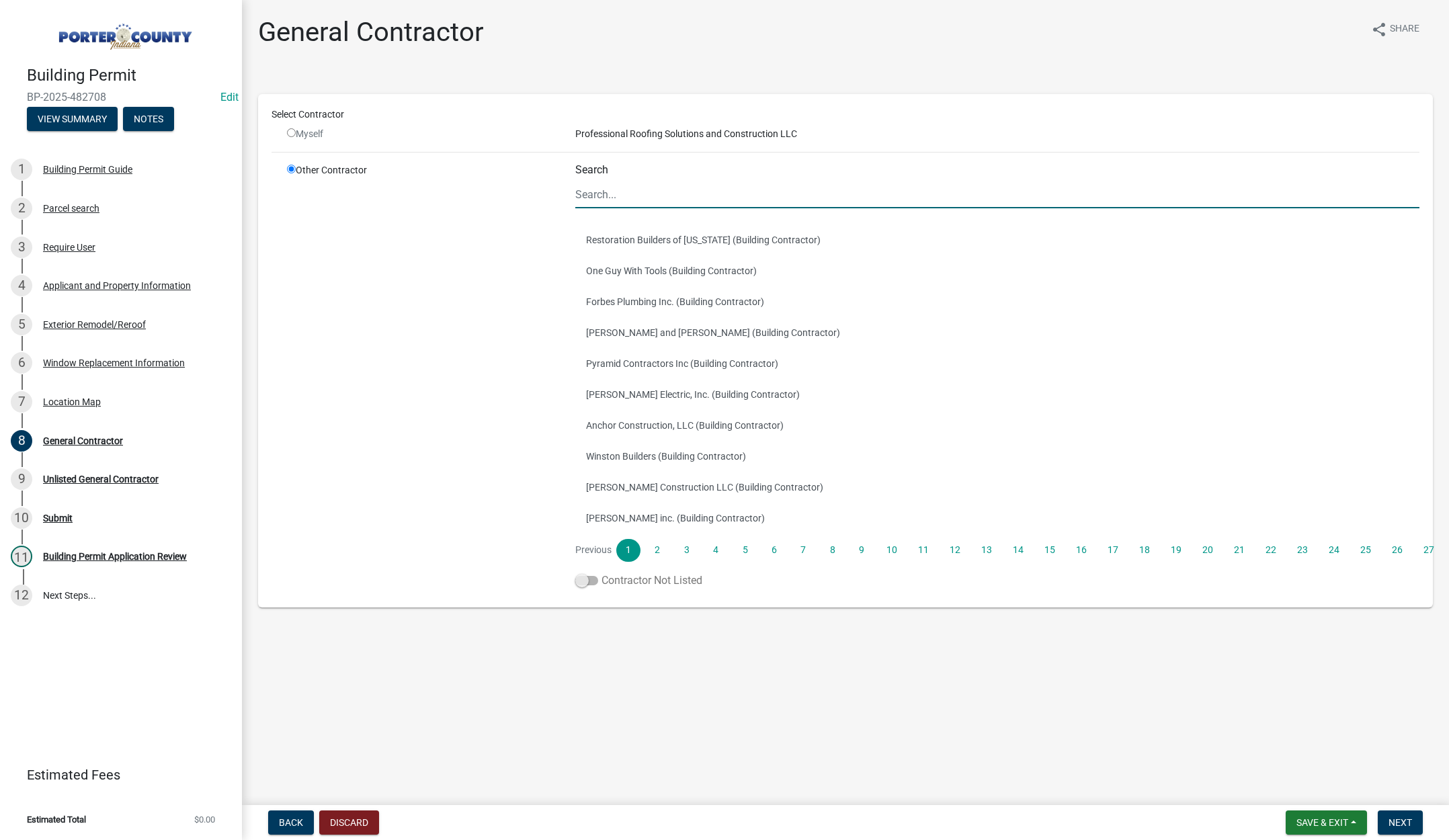
click at [580, 579] on span at bounding box center [587, 581] width 23 height 9
click at [602, 573] on input "Contractor Not Listed" at bounding box center [602, 573] width 0 height 0
click at [1411, 822] on span "Next" at bounding box center [1401, 823] width 24 height 11
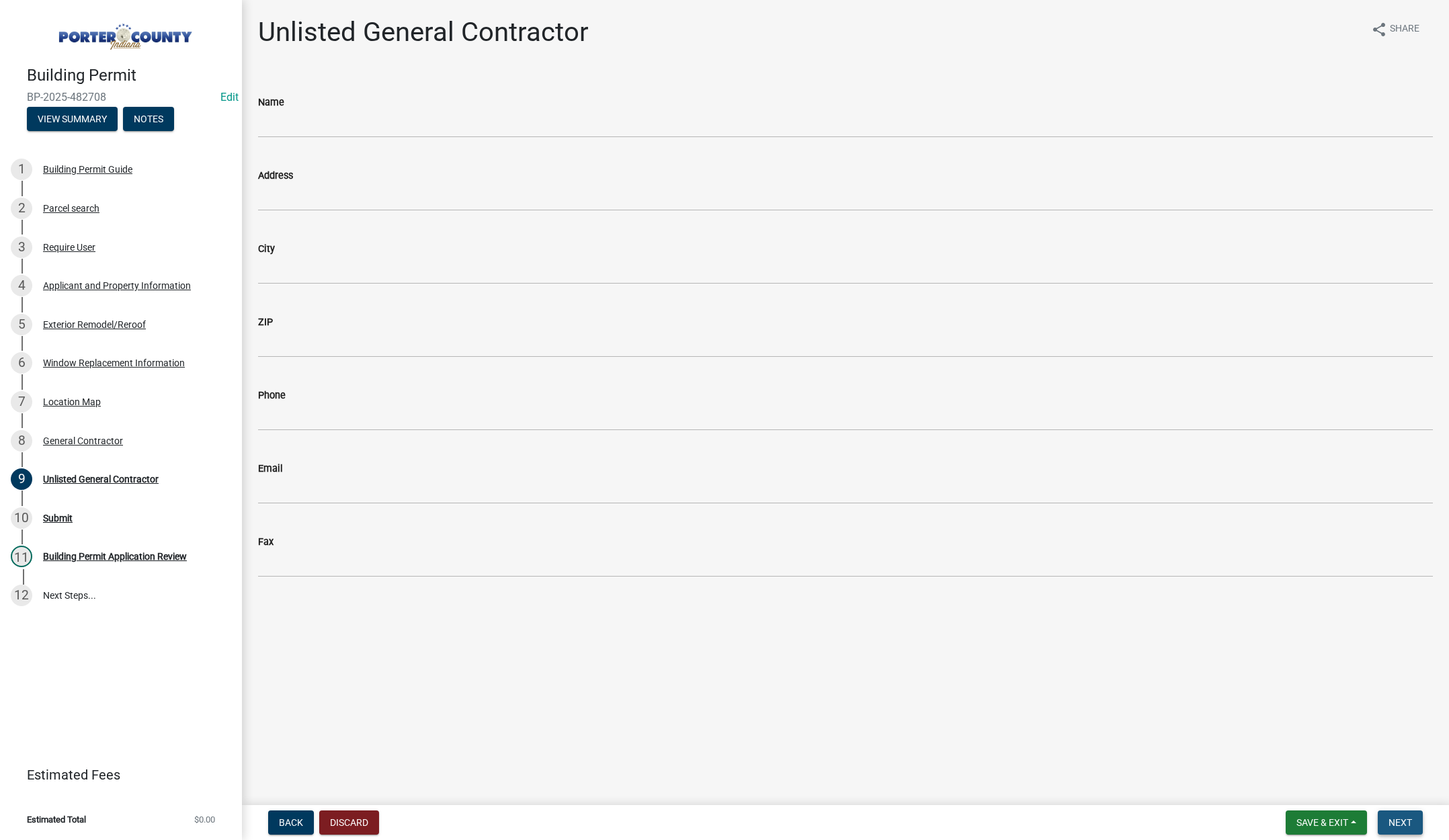
click at [1409, 819] on span "Next" at bounding box center [1401, 823] width 24 height 11
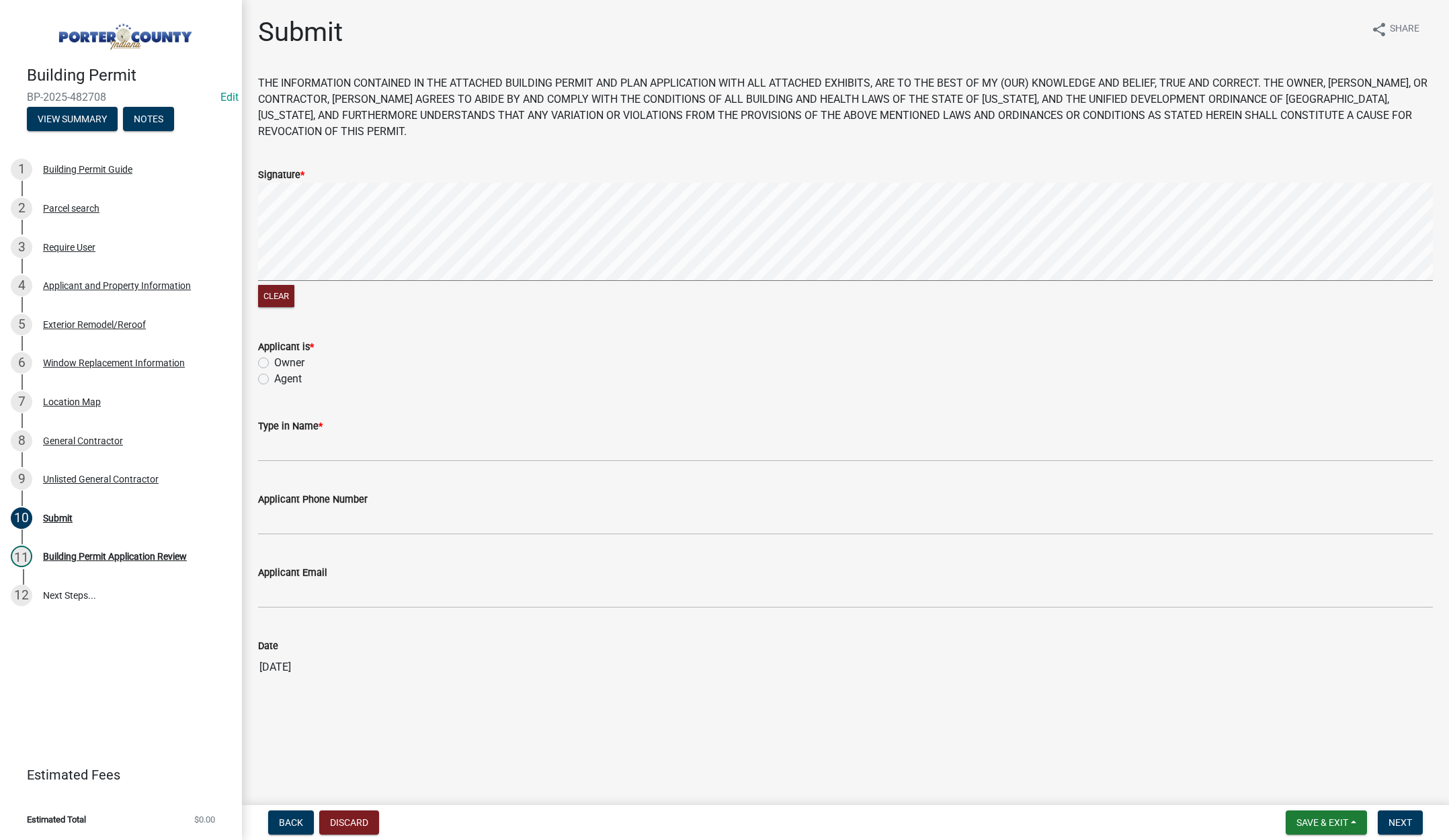
click at [274, 378] on label "Agent" at bounding box center [288, 379] width 28 height 16
click at [274, 378] on input "Agent" at bounding box center [278, 375] width 9 height 9
radio input "true"
click at [294, 449] on input "Type in Name *" at bounding box center [846, 448] width 1175 height 28
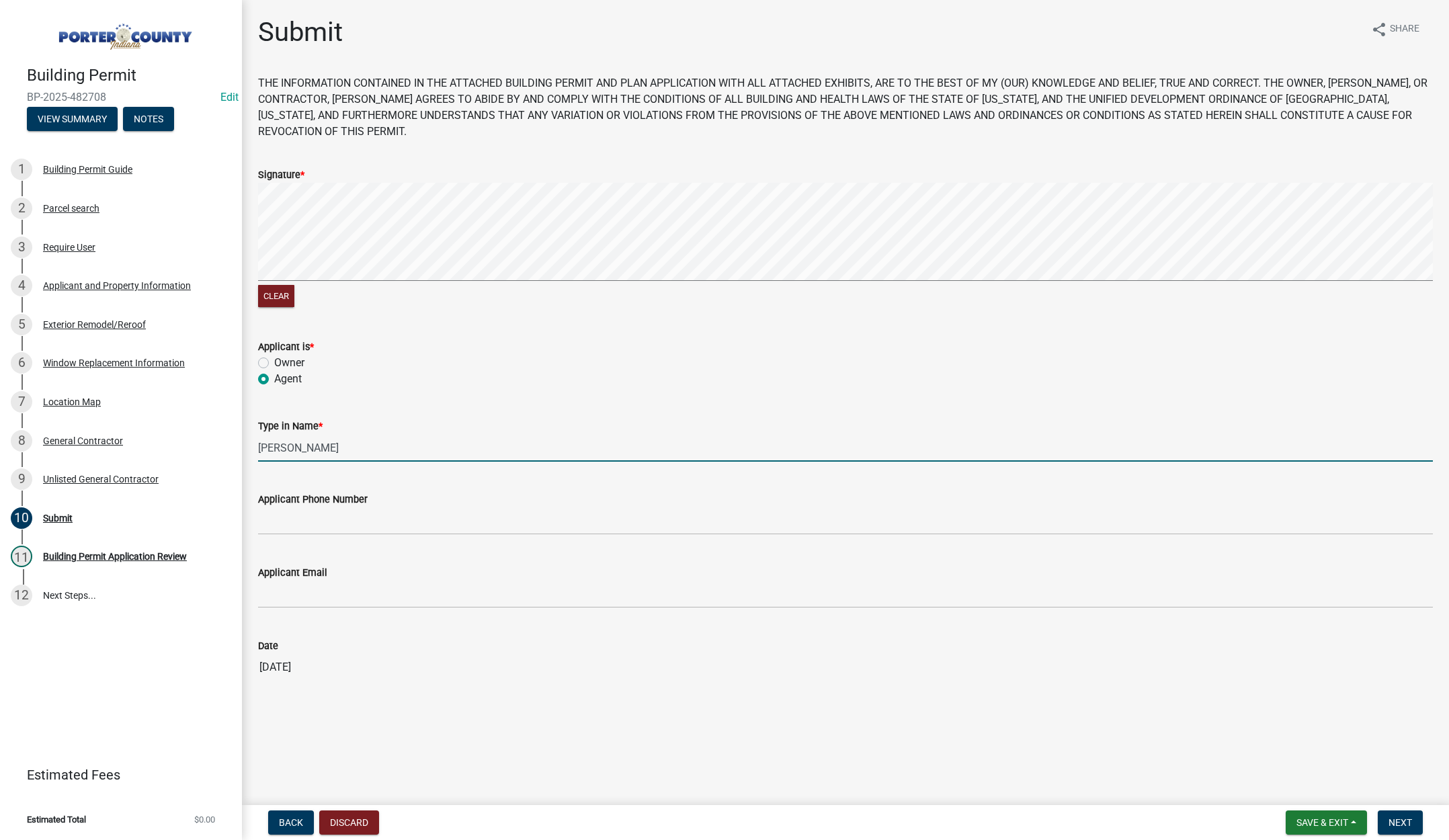
type input "Tim"
click at [310, 519] on input "Applicant Phone Number" at bounding box center [846, 521] width 1175 height 28
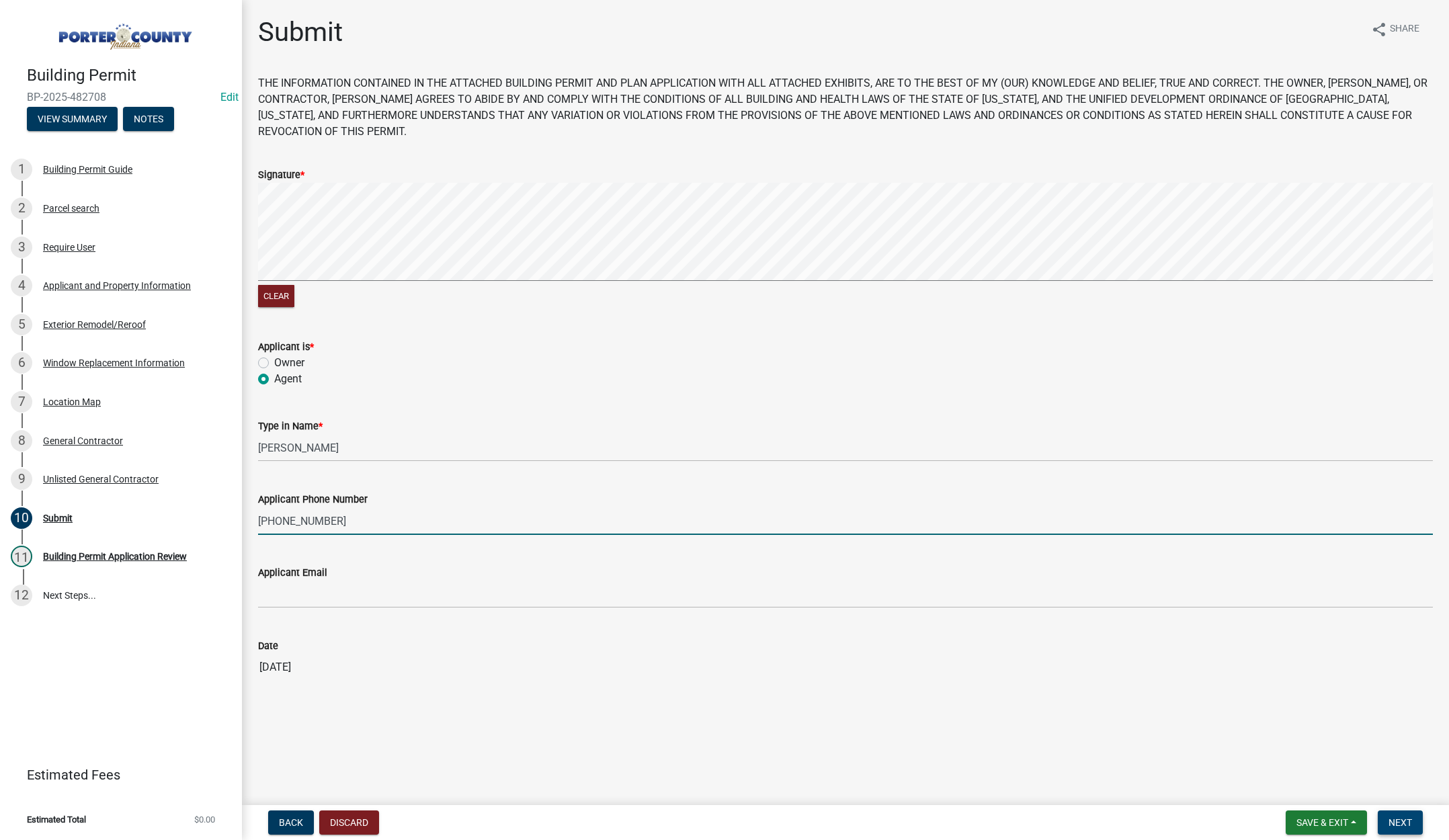
type input "219-306-9820"
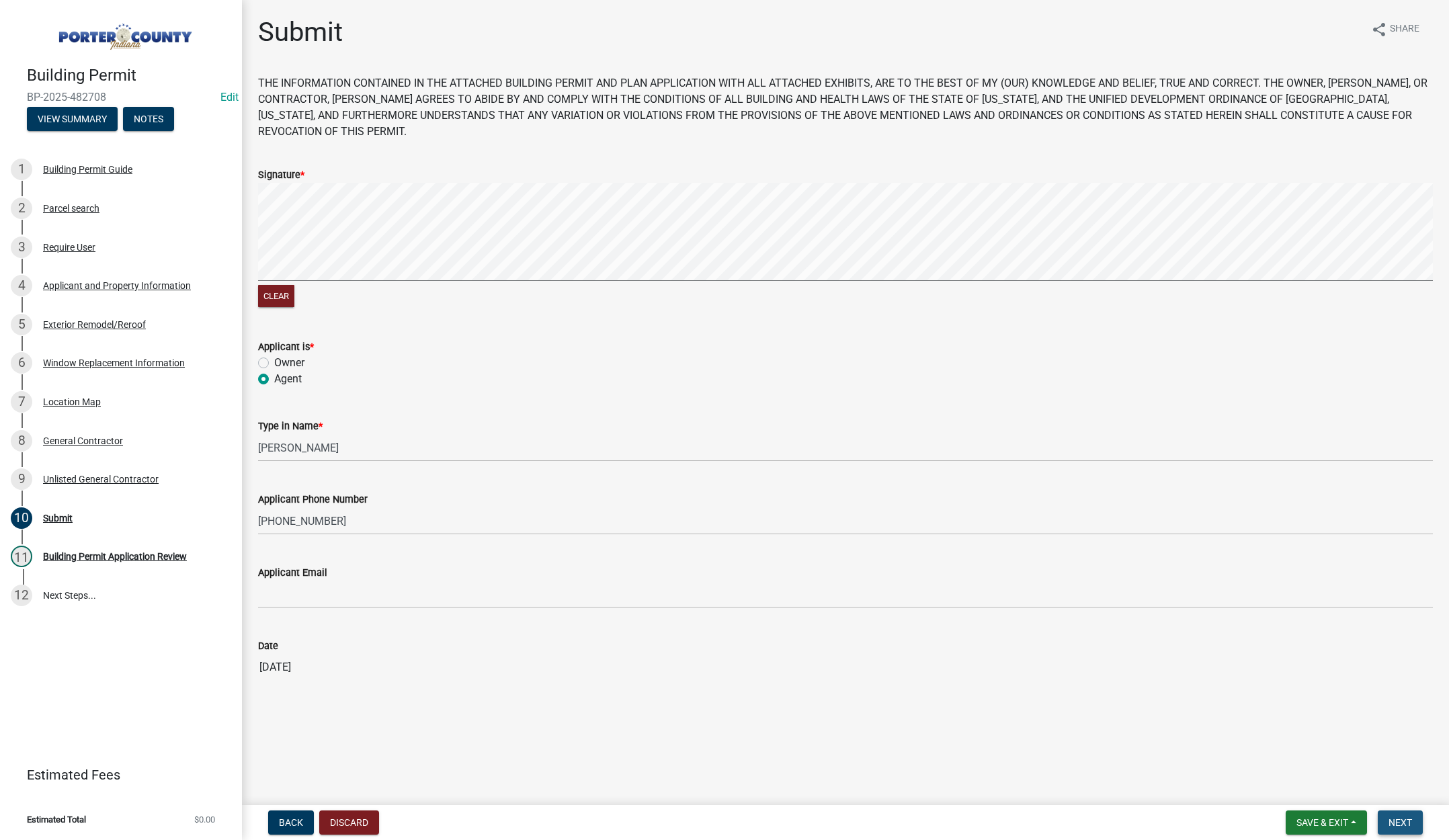
click at [1405, 819] on span "Next" at bounding box center [1401, 823] width 24 height 11
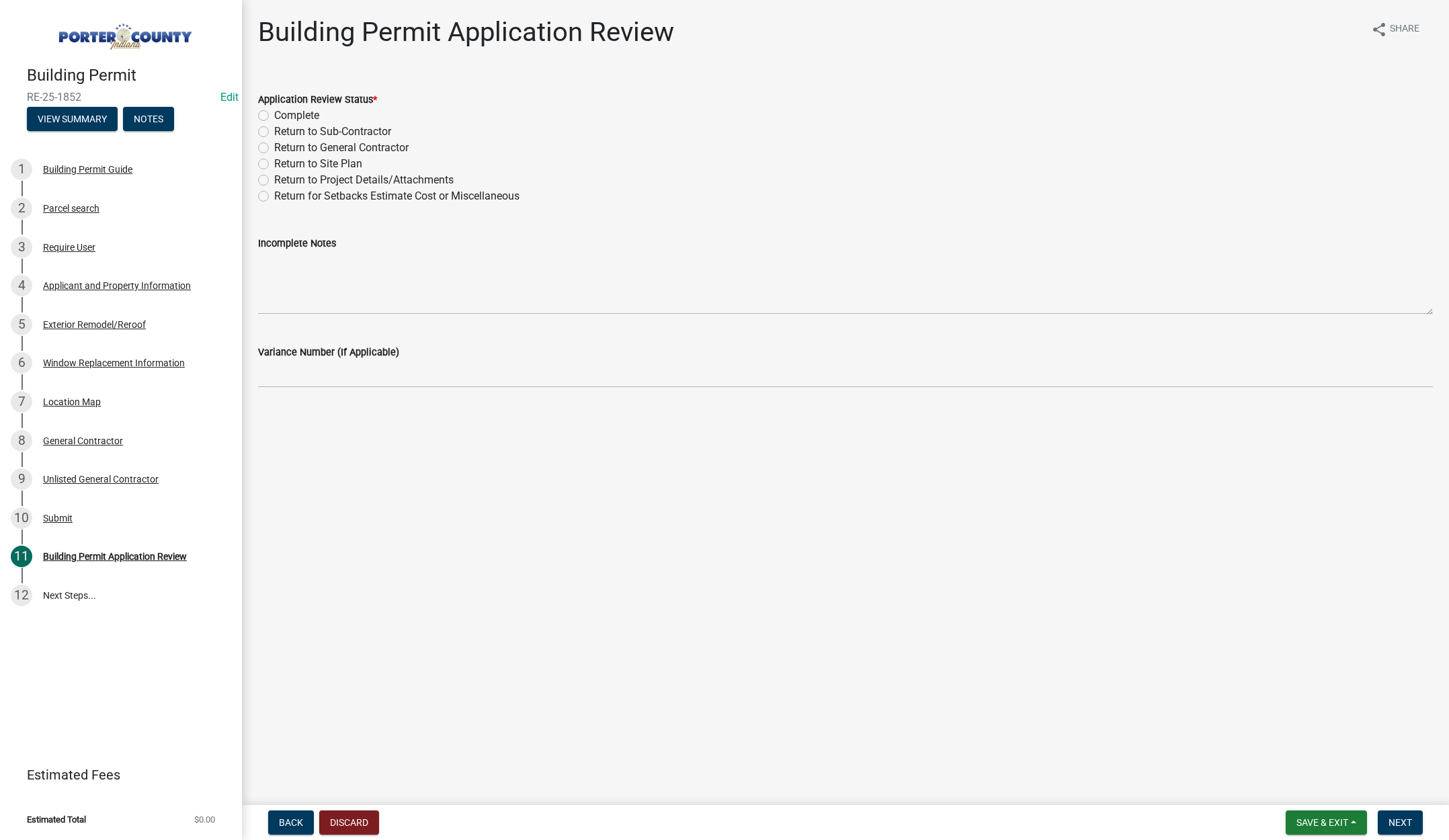
drag, startPoint x: 265, startPoint y: 113, endPoint x: 335, endPoint y: 146, distance: 77.4
click at [274, 113] on label "Complete" at bounding box center [297, 115] width 45 height 16
click at [274, 113] on input "Complete" at bounding box center [278, 112] width 9 height 9
radio input "true"
click at [1395, 819] on span "Next" at bounding box center [1401, 823] width 24 height 11
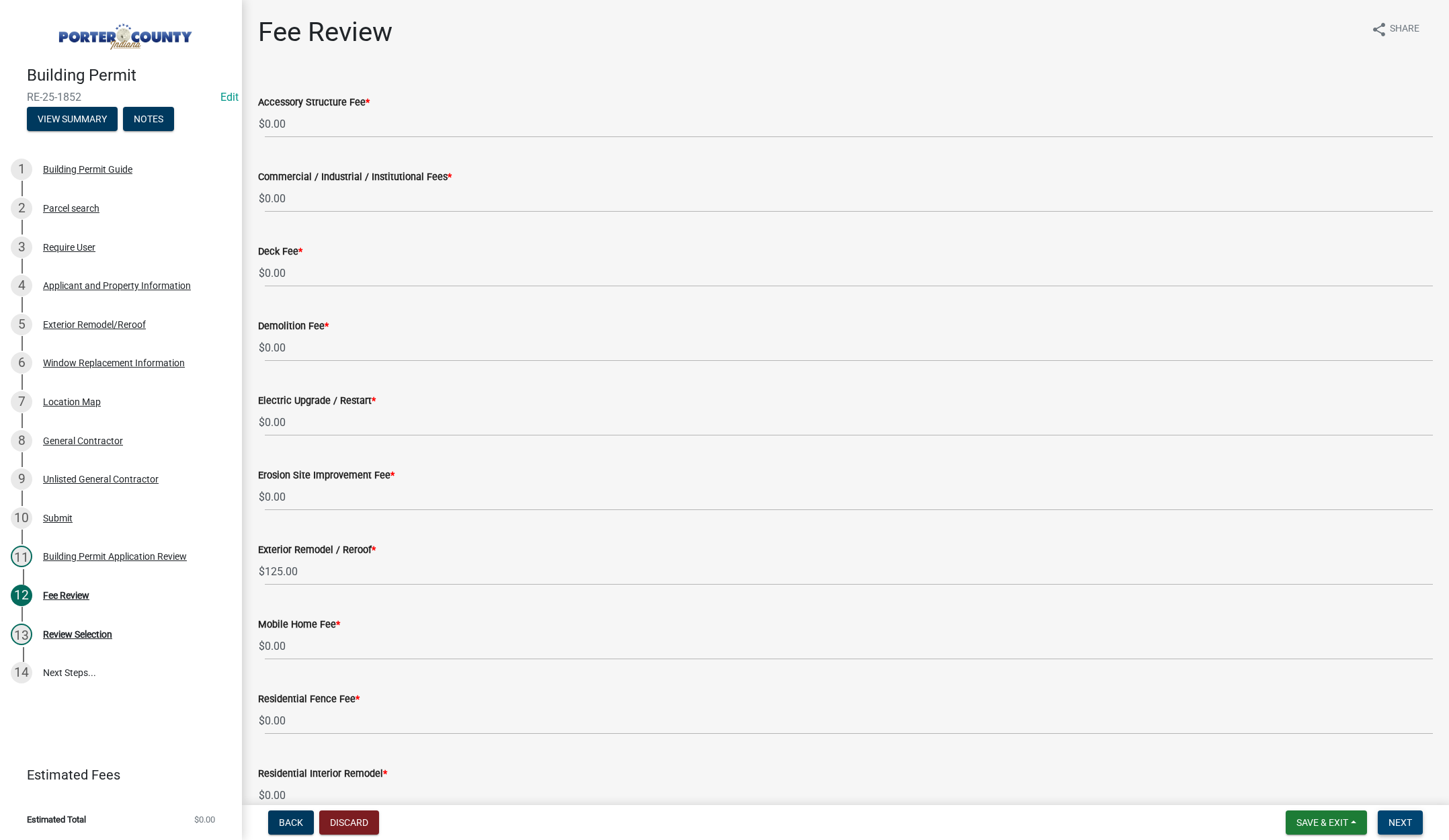
click at [1399, 817] on span "Next" at bounding box center [1401, 823] width 24 height 11
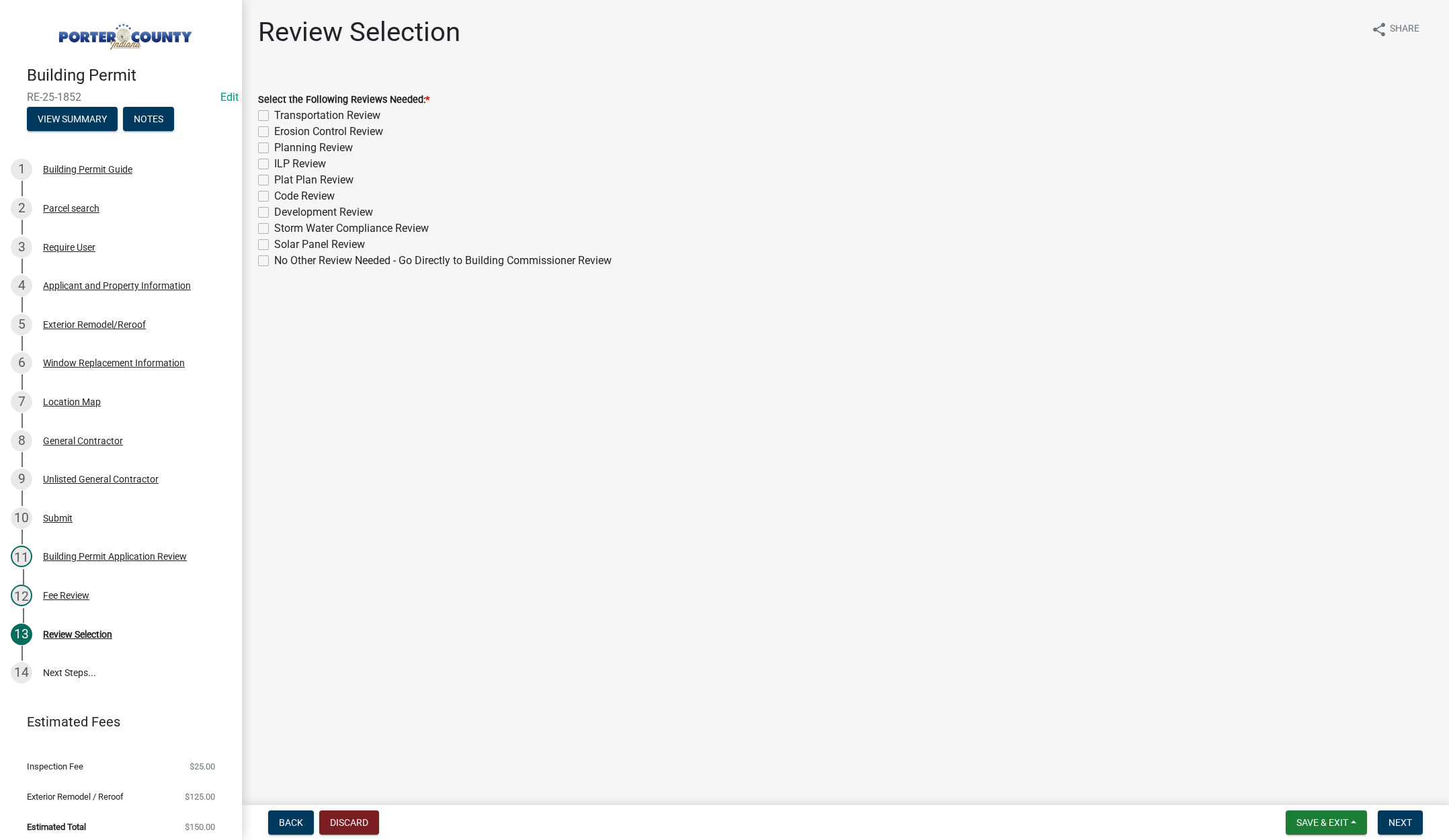
click at [274, 259] on label "No Other Review Needed - Go Directly to Building Commissioner Review" at bounding box center [443, 261] width 338 height 16
click at [274, 259] on input "No Other Review Needed - Go Directly to Building Commissioner Review" at bounding box center [278, 257] width 9 height 9
checkbox input "true"
checkbox input "false"
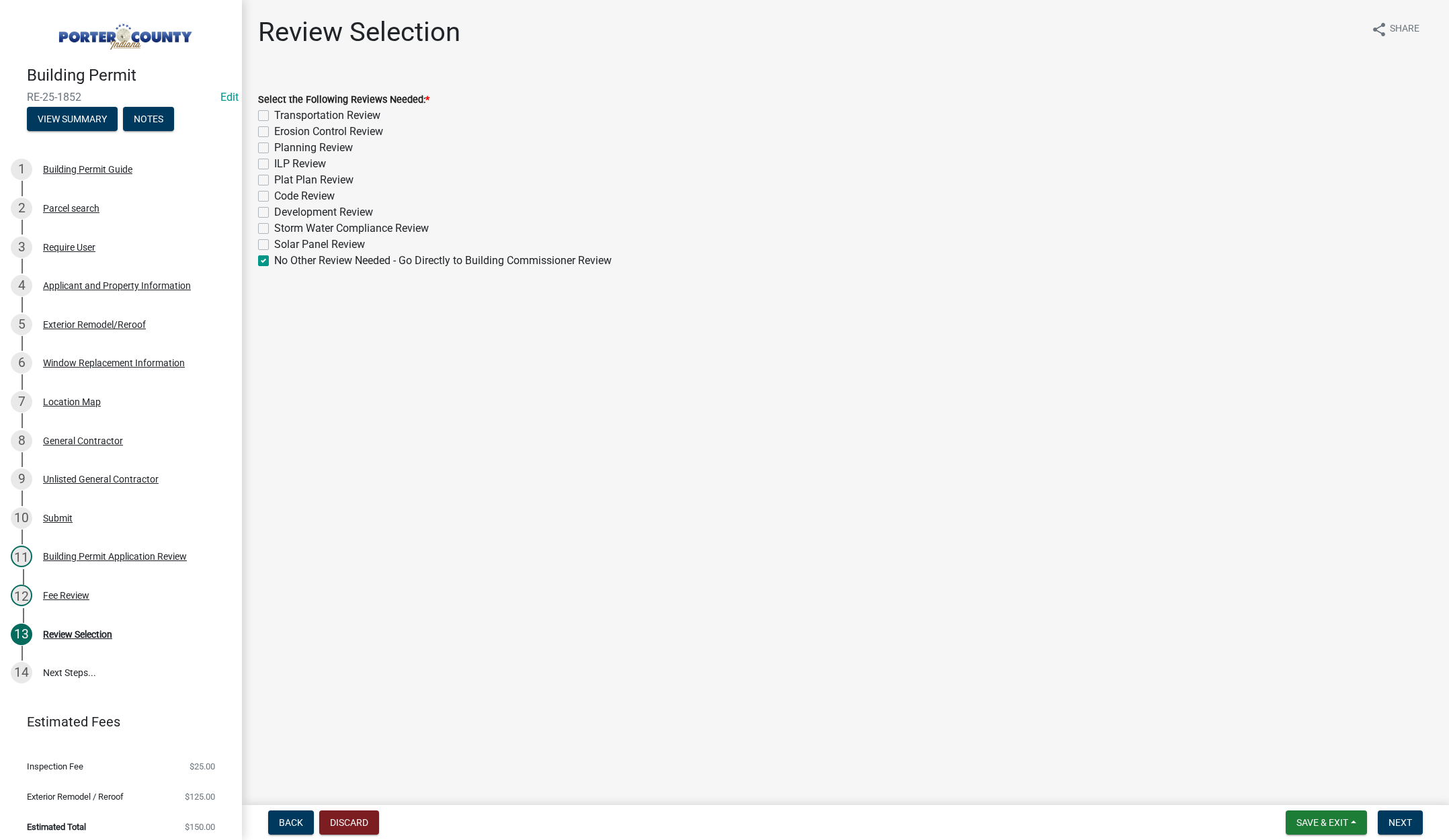
checkbox input "false"
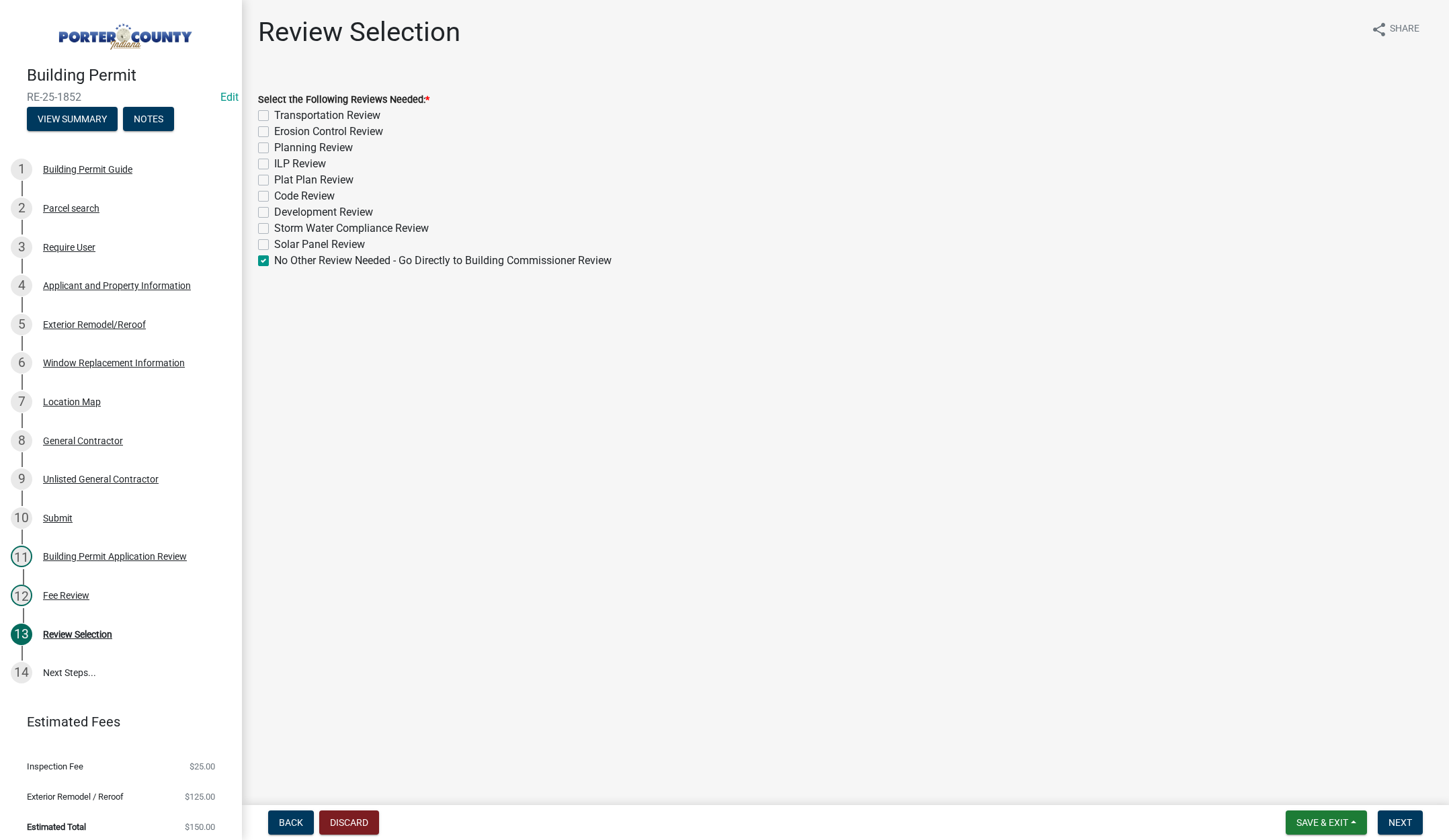
checkbox input "false"
checkbox input "true"
click at [1405, 819] on span "Next" at bounding box center [1401, 823] width 24 height 11
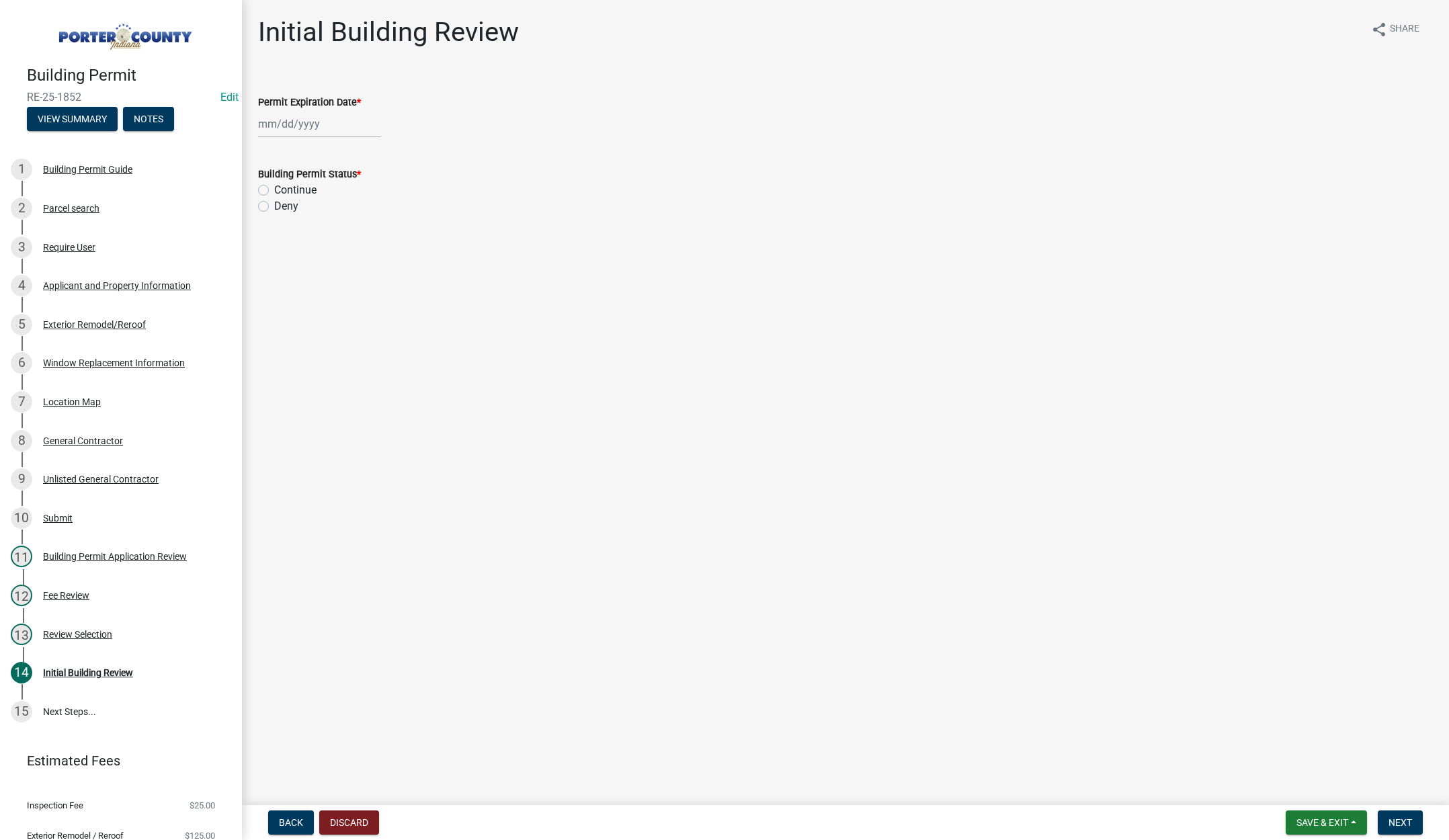
click at [333, 122] on div at bounding box center [320, 123] width 123 height 28
select select "9"
drag, startPoint x: 372, startPoint y: 154, endPoint x: 367, endPoint y: 149, distance: 7.1
click at [372, 154] on select "1525 1526 1527 1528 1529 1530 1531 1532 1533 1534 1535 1536 1537 1538 1539 1540…" at bounding box center [363, 152] width 48 height 20
select select "2026"
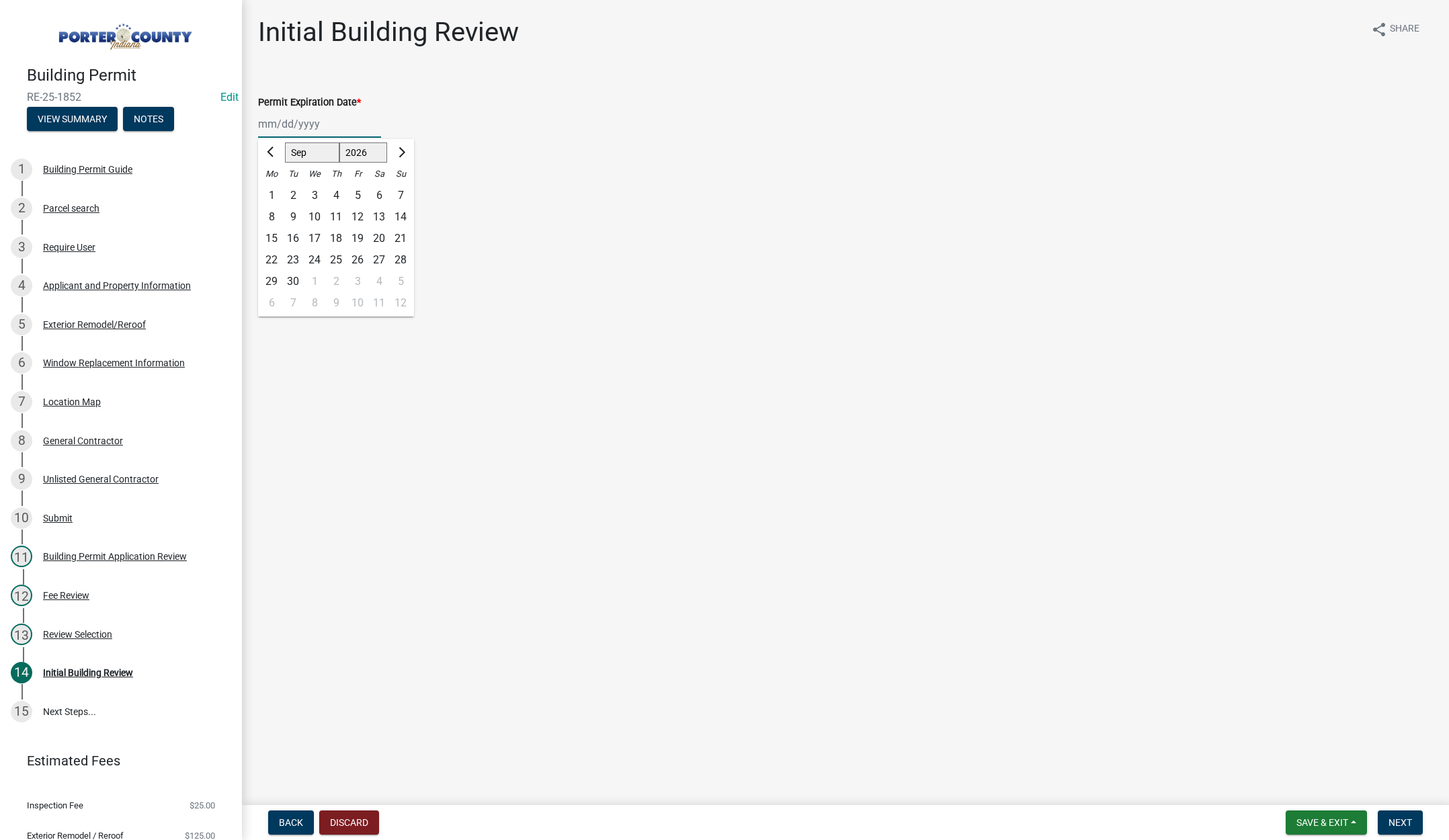
click at [339, 142] on select "1525 1526 1527 1528 1529 1530 1531 1532 1533 1534 1535 1536 1537 1538 1539 1540…" at bounding box center [363, 152] width 48 height 20
click at [313, 258] on div "23" at bounding box center [314, 259] width 21 height 21
type input "09/23/2026"
click at [274, 187] on label "Continue" at bounding box center [296, 190] width 43 height 16
click at [274, 187] on input "Continue" at bounding box center [278, 186] width 9 height 9
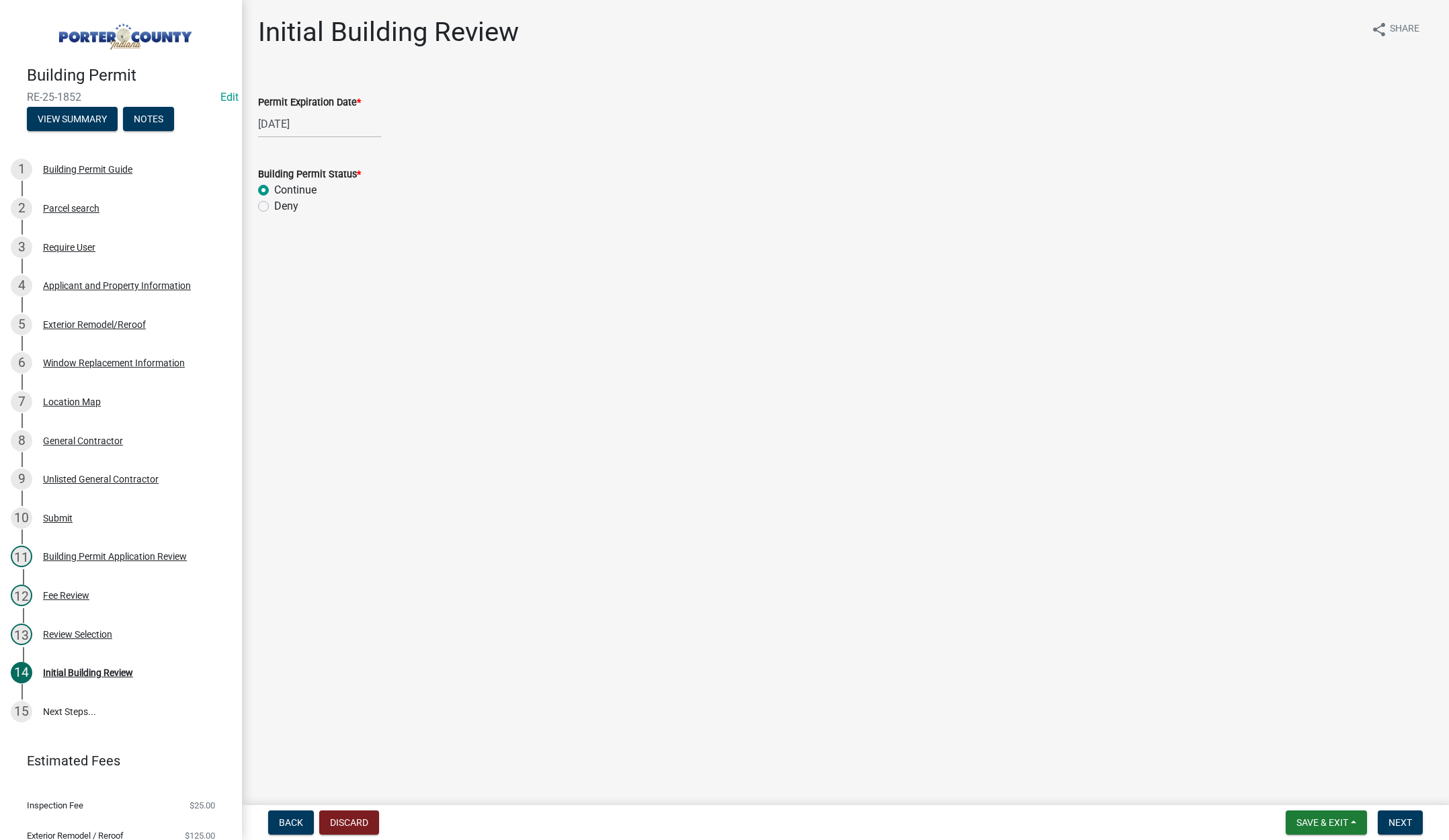
radio input "true"
drag, startPoint x: 1399, startPoint y: 815, endPoint x: 1396, endPoint y: 808, distance: 7.6
click at [1399, 815] on button "Next" at bounding box center [1400, 823] width 45 height 25
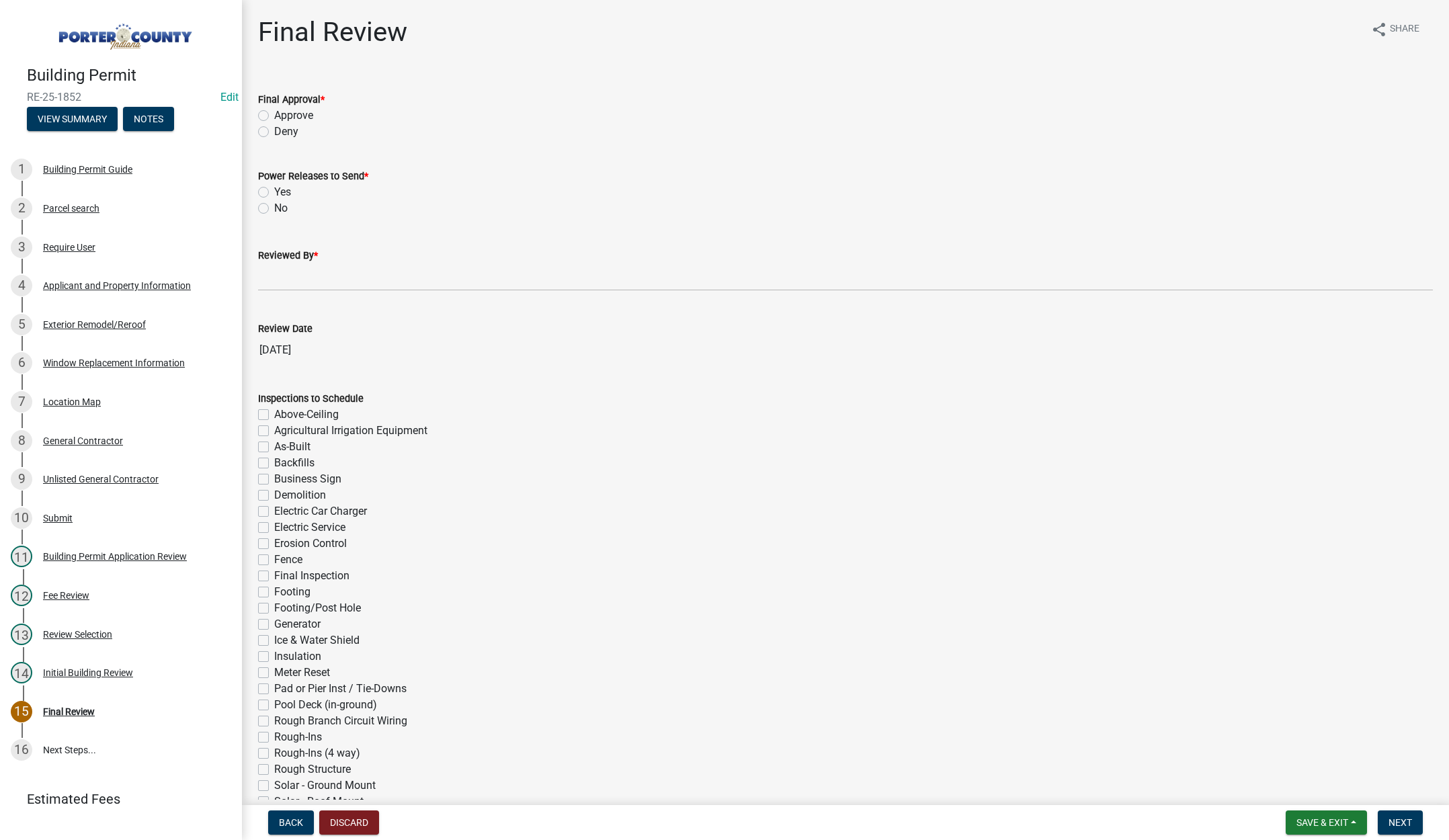
click at [274, 113] on label "Approve" at bounding box center [293, 115] width 39 height 16
click at [274, 113] on input "Approve" at bounding box center [278, 112] width 9 height 9
radio input "true"
click at [274, 208] on label "No" at bounding box center [281, 208] width 13 height 16
click at [274, 208] on input "No" at bounding box center [278, 204] width 9 height 9
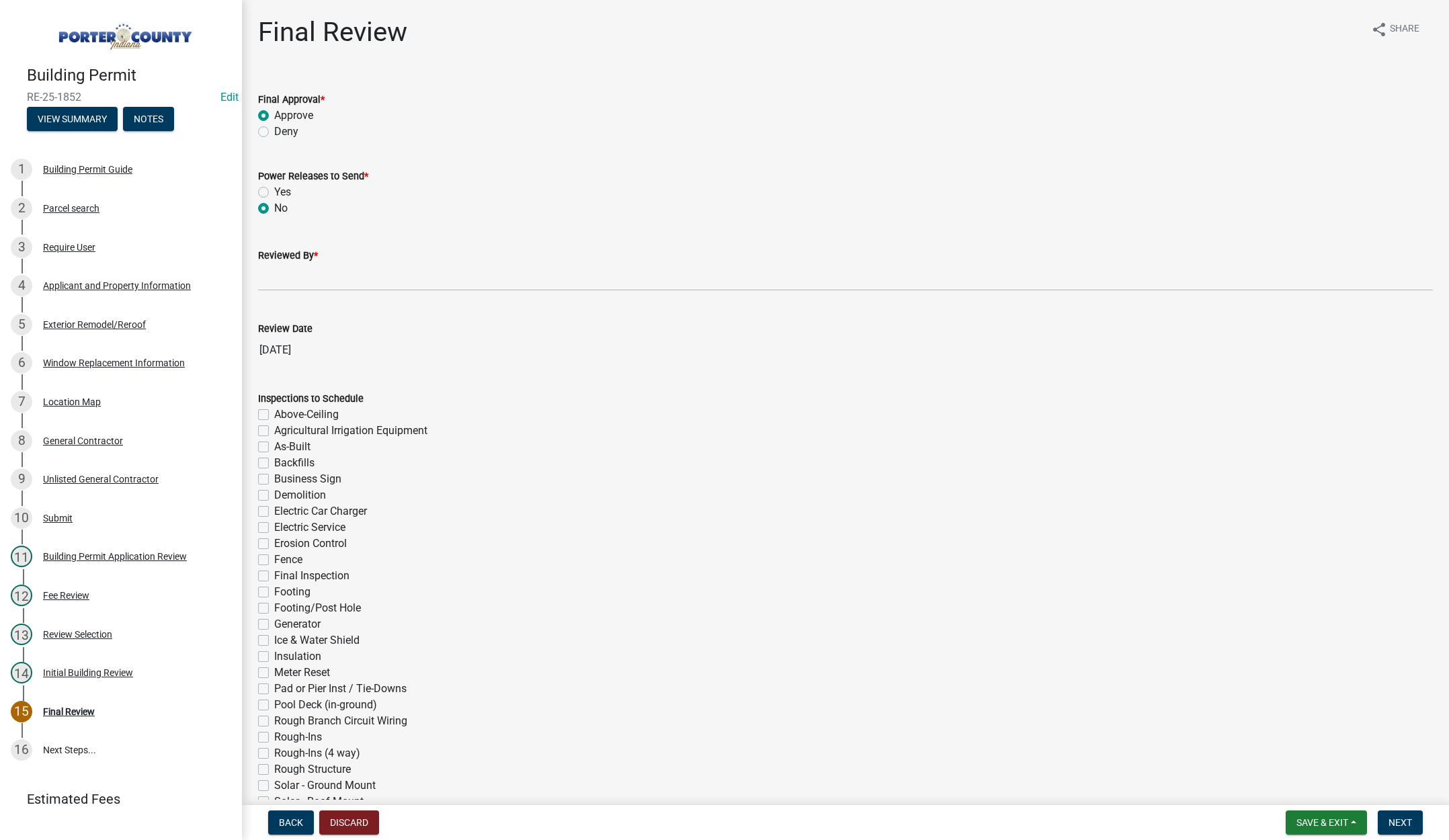
radio input "true"
click at [271, 282] on input "Reviewed By *" at bounding box center [846, 277] width 1175 height 28
type input "Tami"
click at [1402, 820] on span "Next" at bounding box center [1401, 823] width 24 height 11
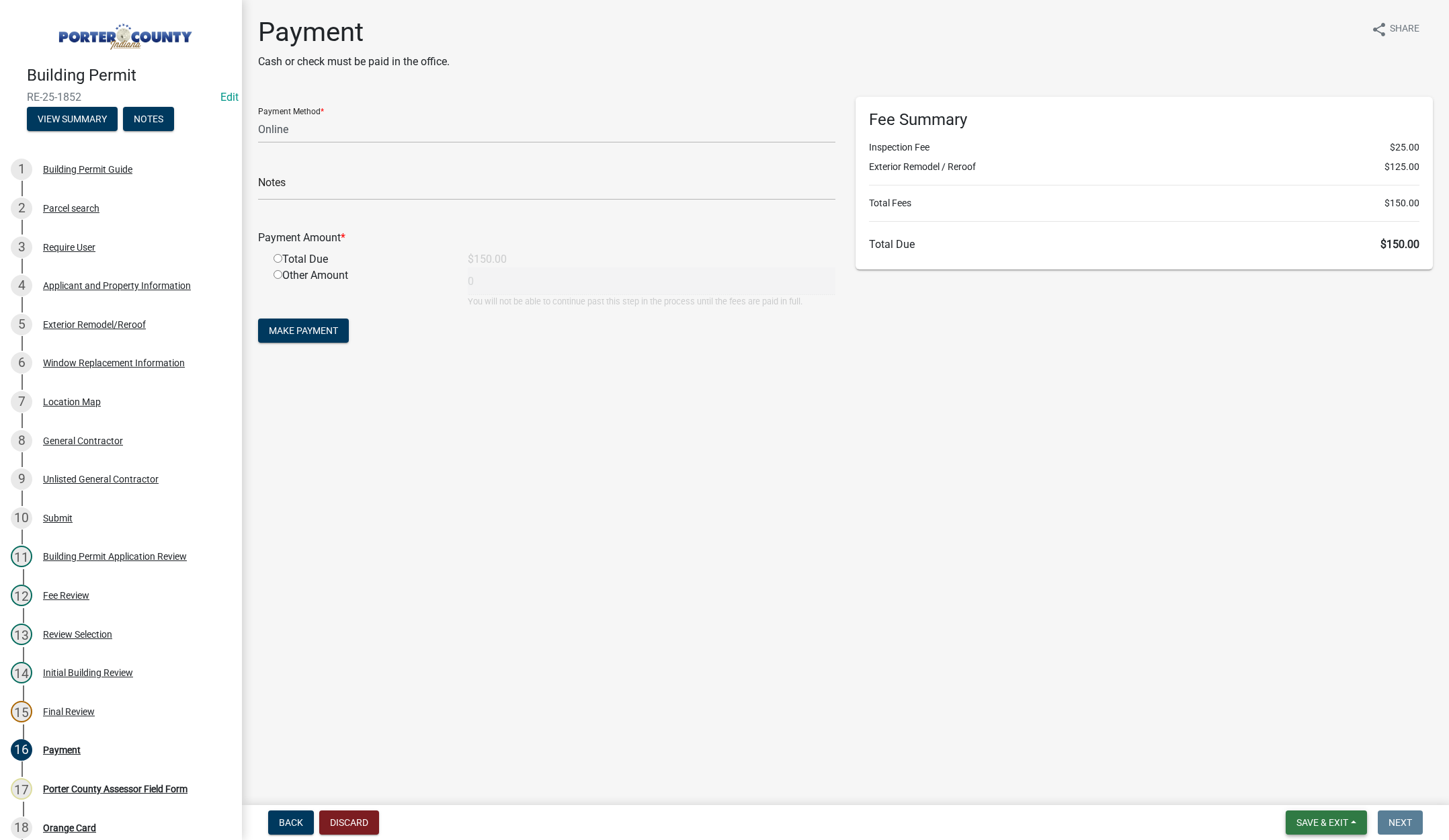
click at [1326, 818] on span "Save & Exit" at bounding box center [1322, 823] width 51 height 11
drag, startPoint x: 490, startPoint y: 499, endPoint x: 286, endPoint y: 123, distance: 427.8
click at [490, 494] on main "Payment Cash or check must be paid in the office. share Share Payment Method * …" at bounding box center [846, 399] width 1207 height 800
click at [282, 131] on select "Credit Card POS Check Cash Online" at bounding box center [547, 129] width 577 height 28
select select "1: 0"
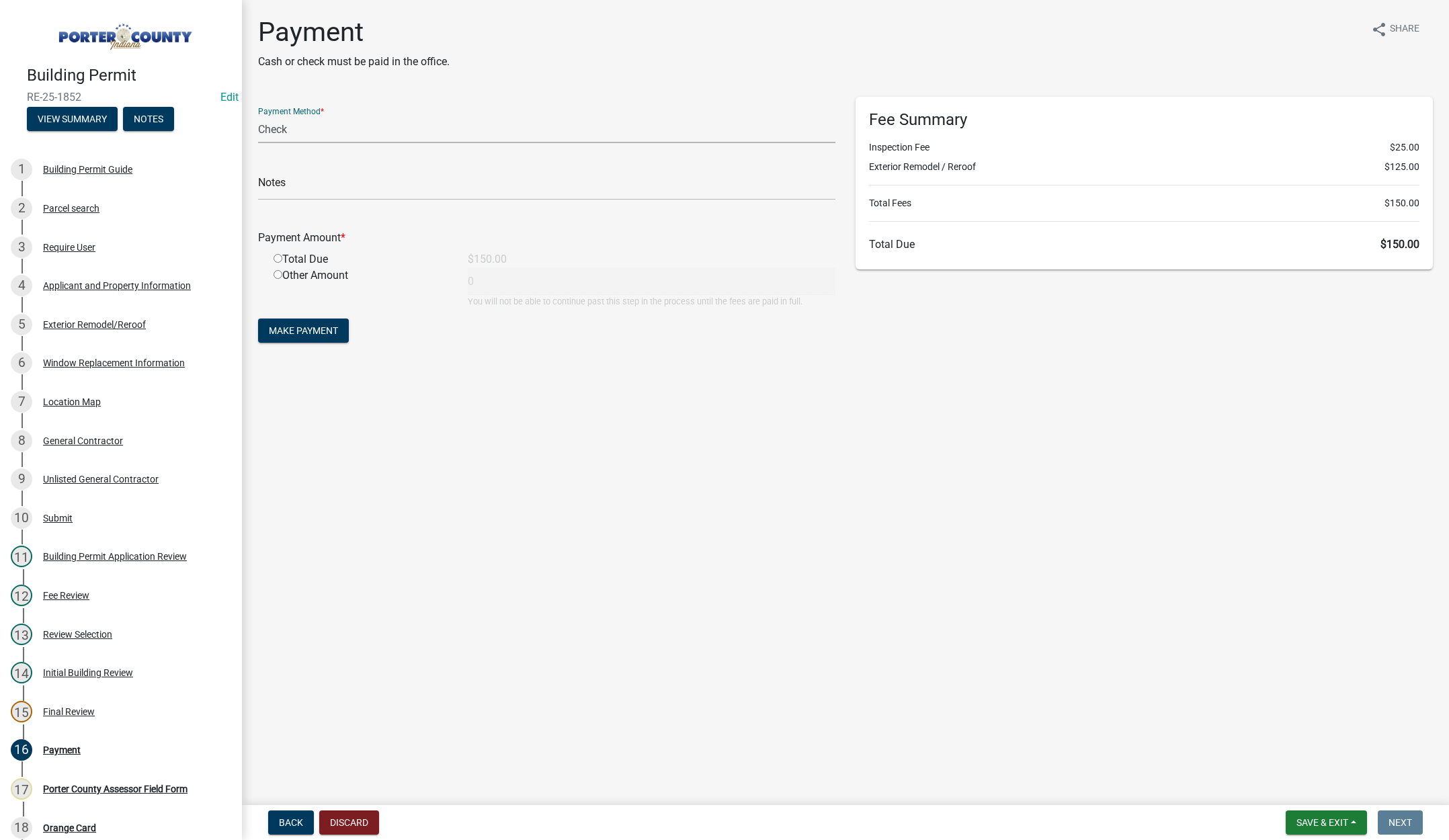
click at [258, 115] on select "Credit Card POS Check Cash Online" at bounding box center [547, 129] width 577 height 28
click at [284, 184] on input "text" at bounding box center [547, 186] width 577 height 28
type input "#121 Timothy J Collins"
click at [278, 257] on input "radio" at bounding box center [278, 258] width 9 height 9
radio input "true"
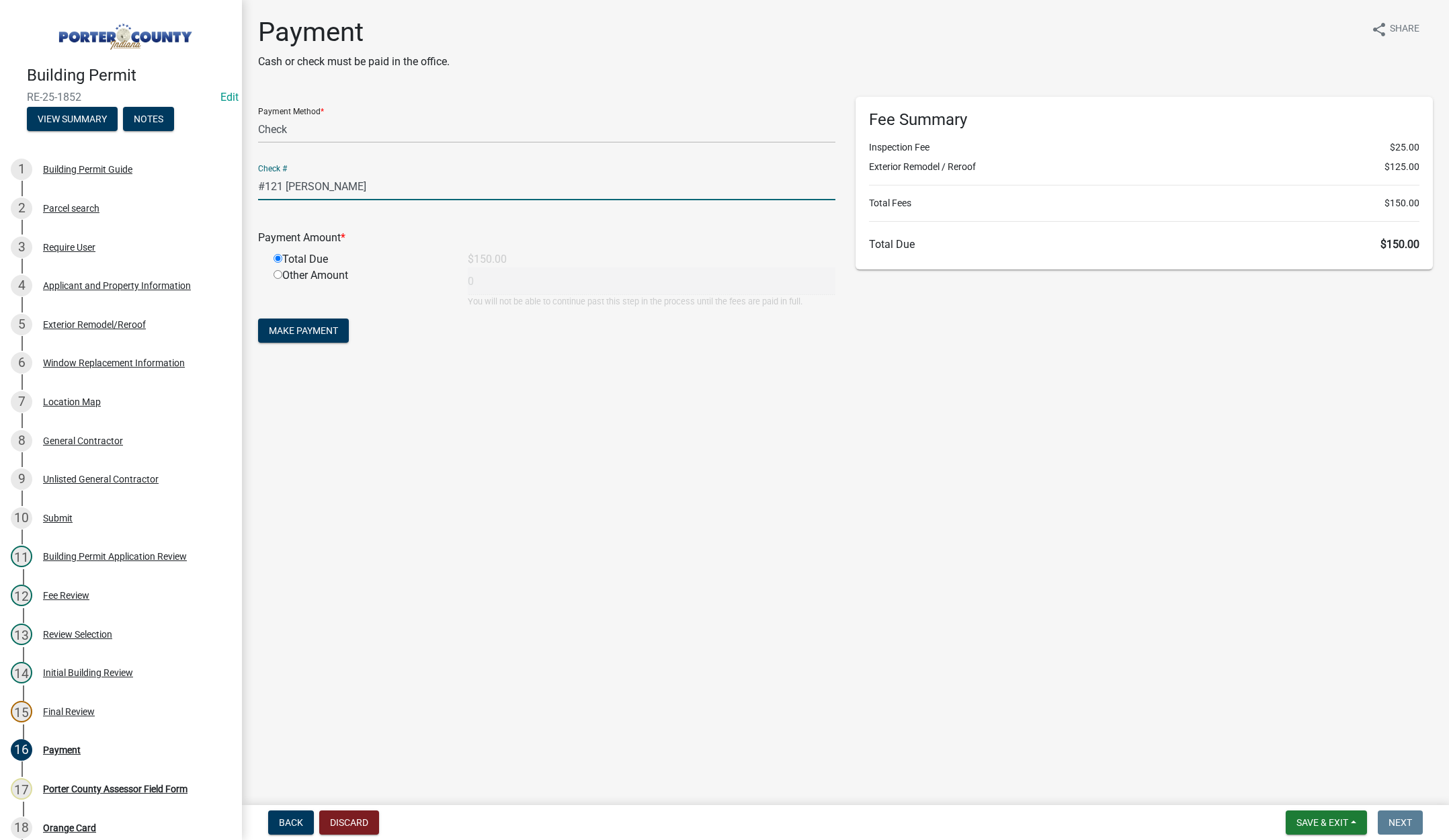
type input "150"
click at [300, 331] on span "Make Payment" at bounding box center [304, 331] width 70 height 11
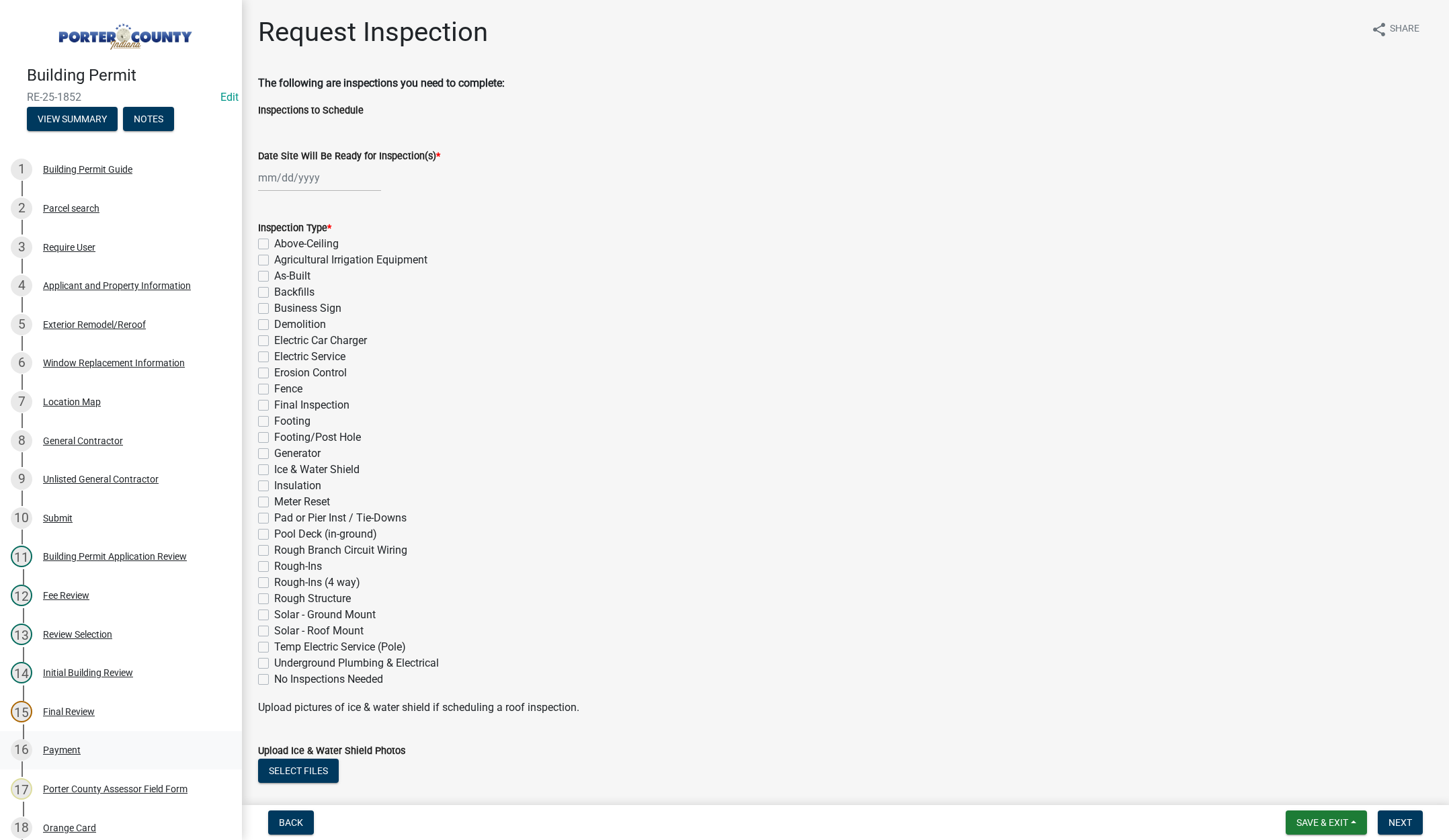
click at [65, 748] on div "Payment" at bounding box center [62, 751] width 38 height 9
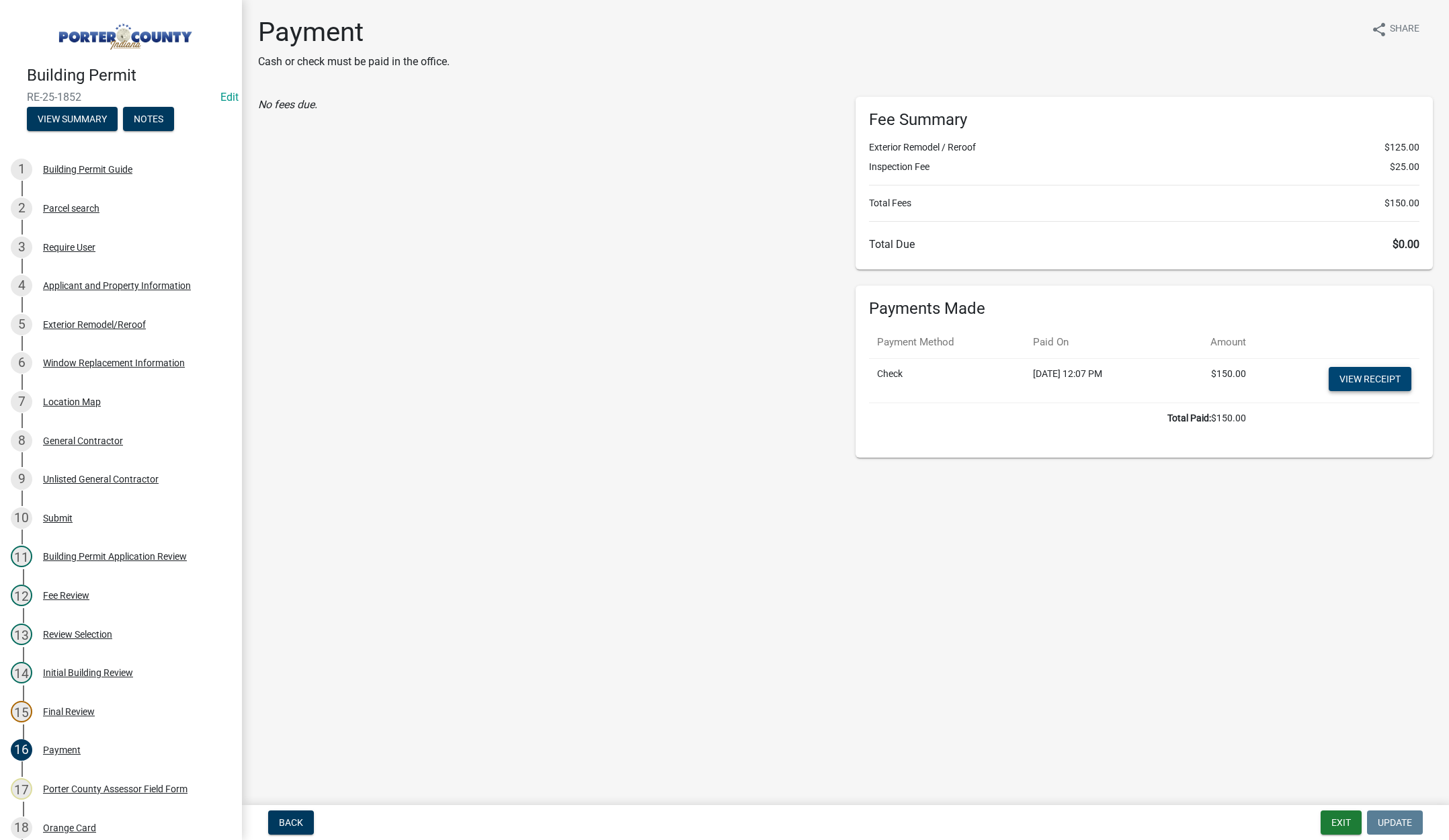
click at [1370, 374] on link "View receipt" at bounding box center [1370, 379] width 83 height 25
drag, startPoint x: 67, startPoint y: 824, endPoint x: 74, endPoint y: 822, distance: 7.3
click at [68, 823] on div "Orange Card" at bounding box center [69, 828] width 53 height 9
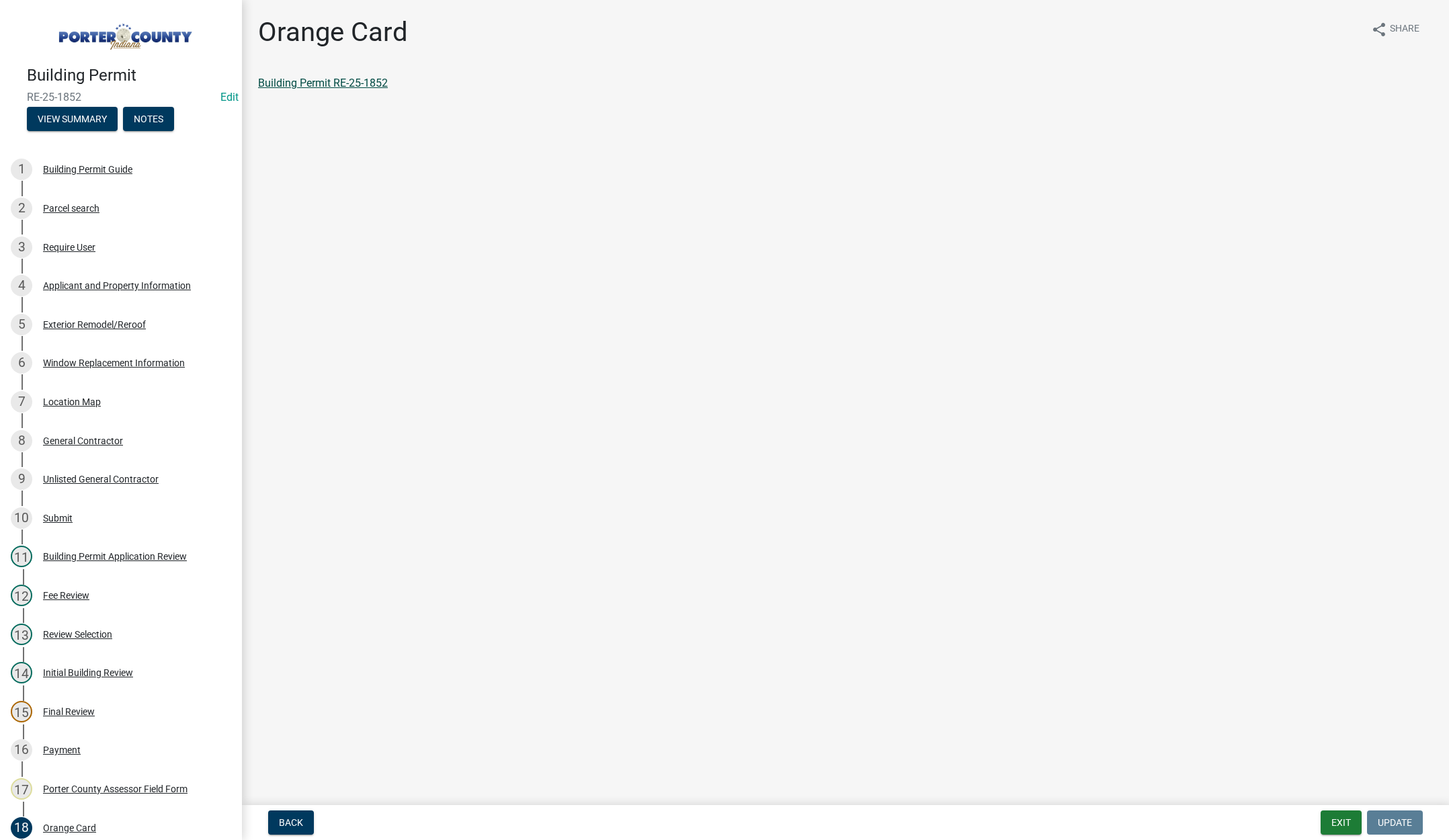
click at [341, 78] on link "Building Permit RE-25-1852" at bounding box center [323, 83] width 130 height 13
click at [1337, 822] on button "Exit" at bounding box center [1341, 823] width 41 height 25
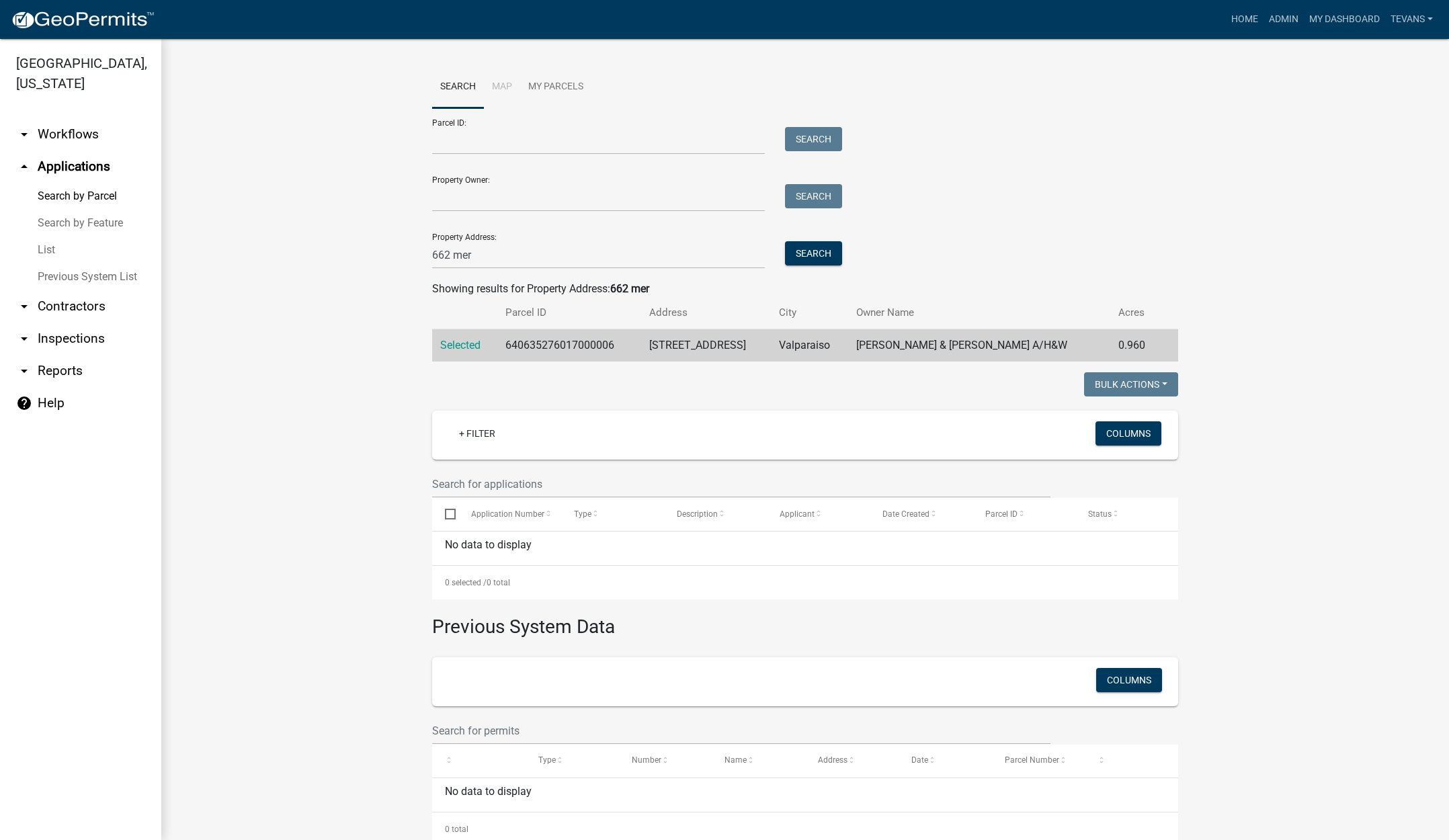
scroll to position [32, 0]
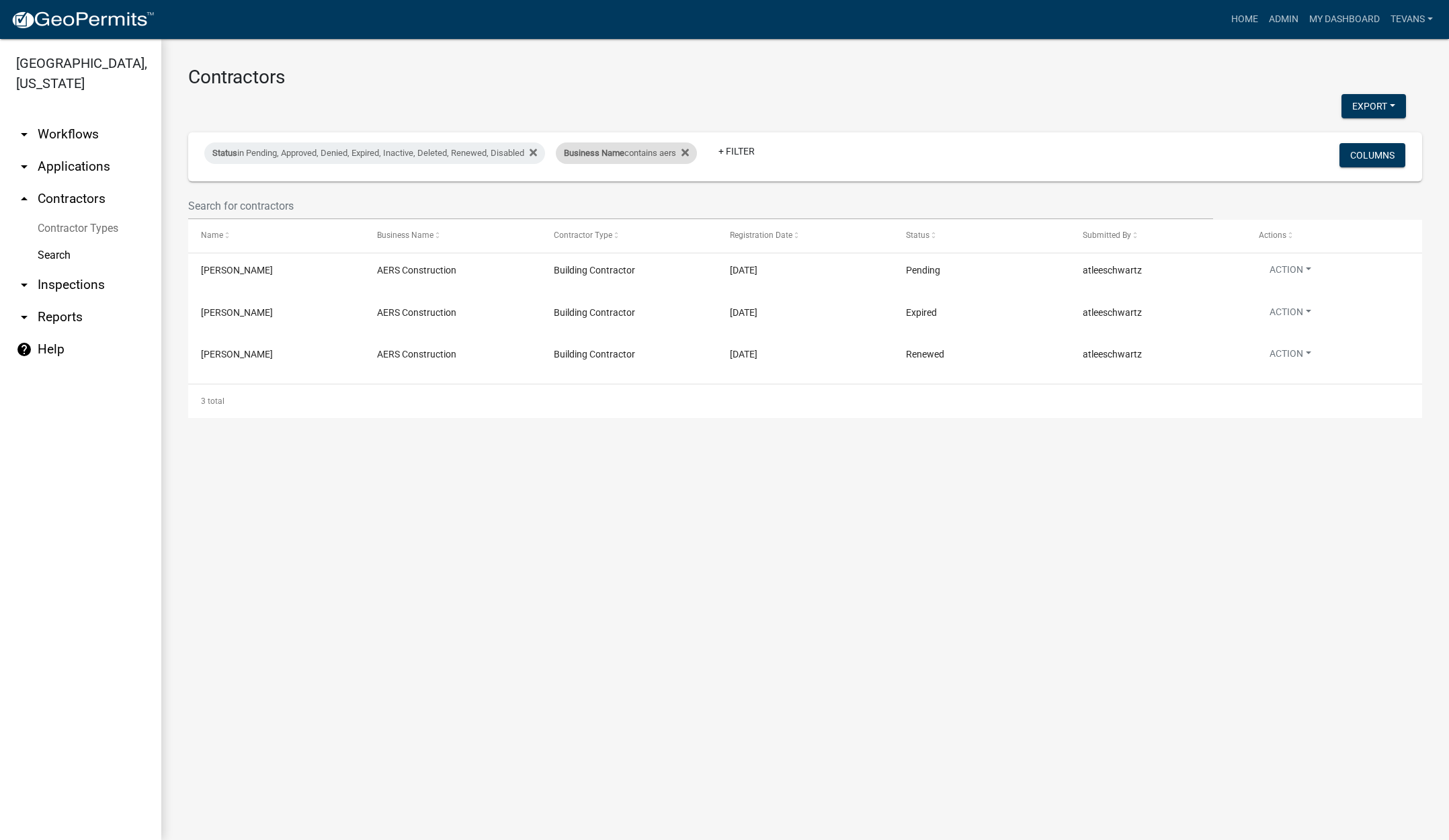
click at [654, 158] on div "Business Name contains aers" at bounding box center [626, 153] width 141 height 21
click at [591, 203] on input "aers" at bounding box center [637, 203] width 123 height 28
click at [600, 201] on input "aers" at bounding box center [637, 203] width 123 height 28
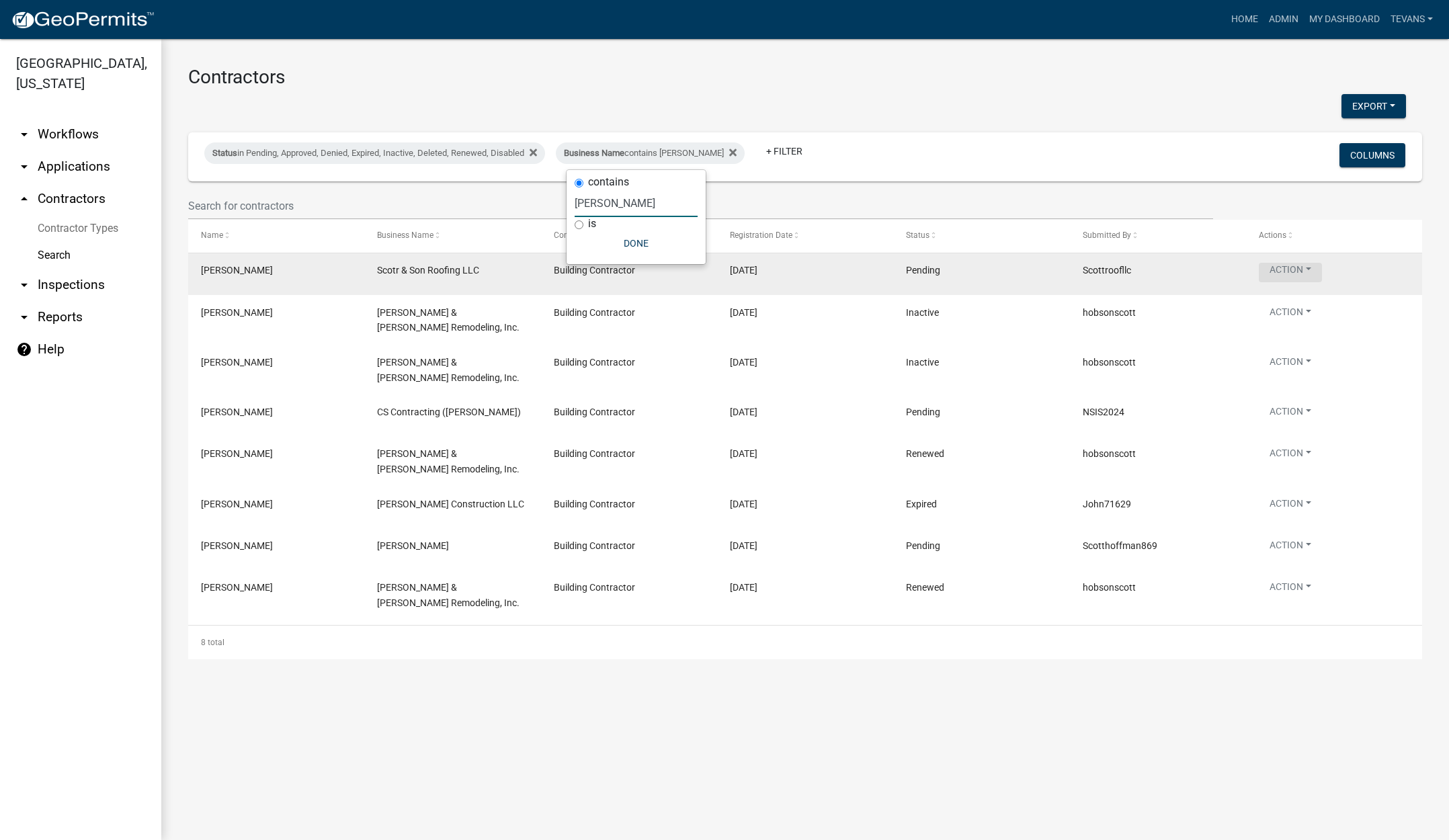
type input "scot"
click at [1286, 275] on button "Action" at bounding box center [1291, 272] width 63 height 20
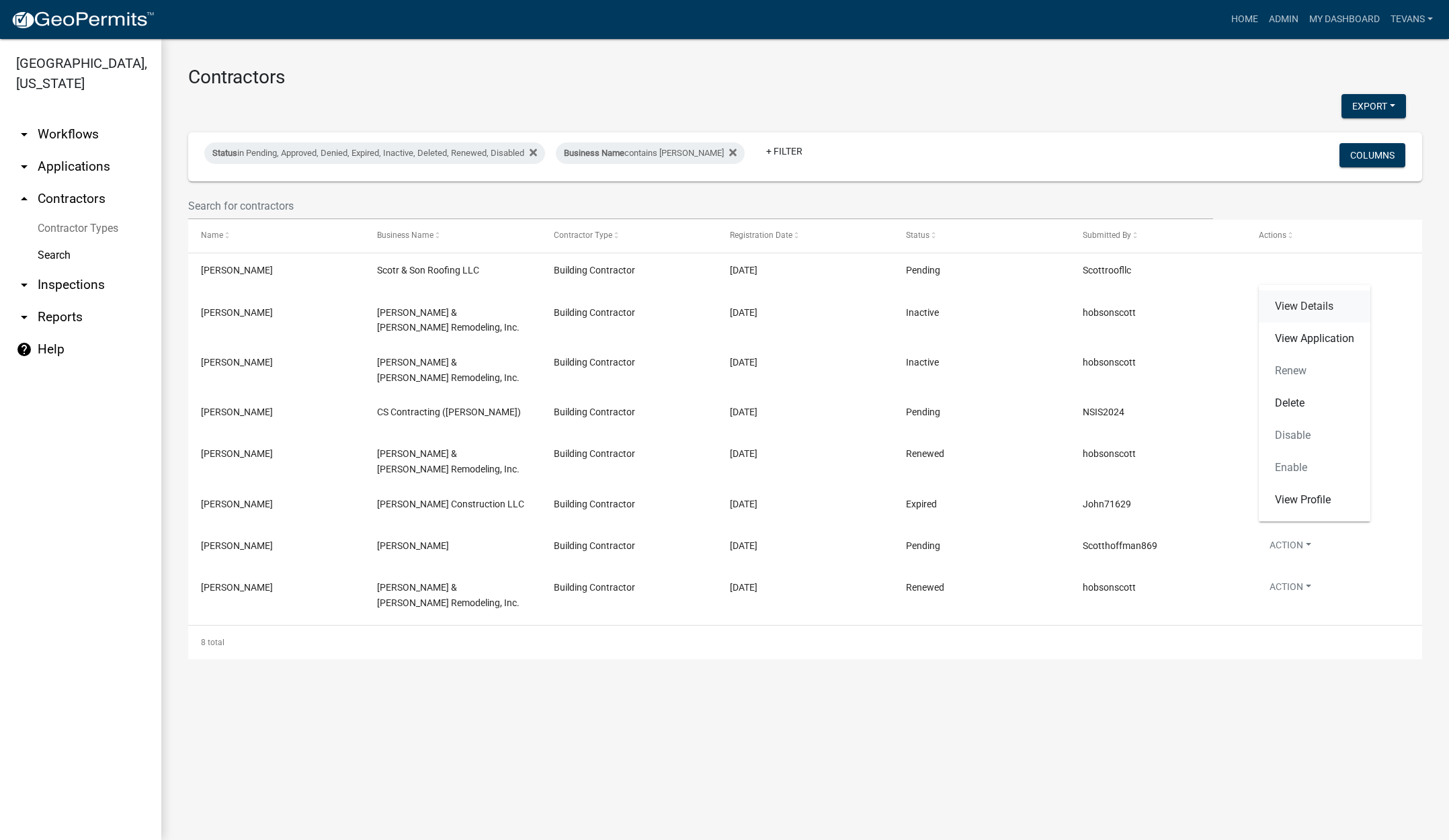
click at [1291, 308] on link "View Details" at bounding box center [1315, 306] width 112 height 32
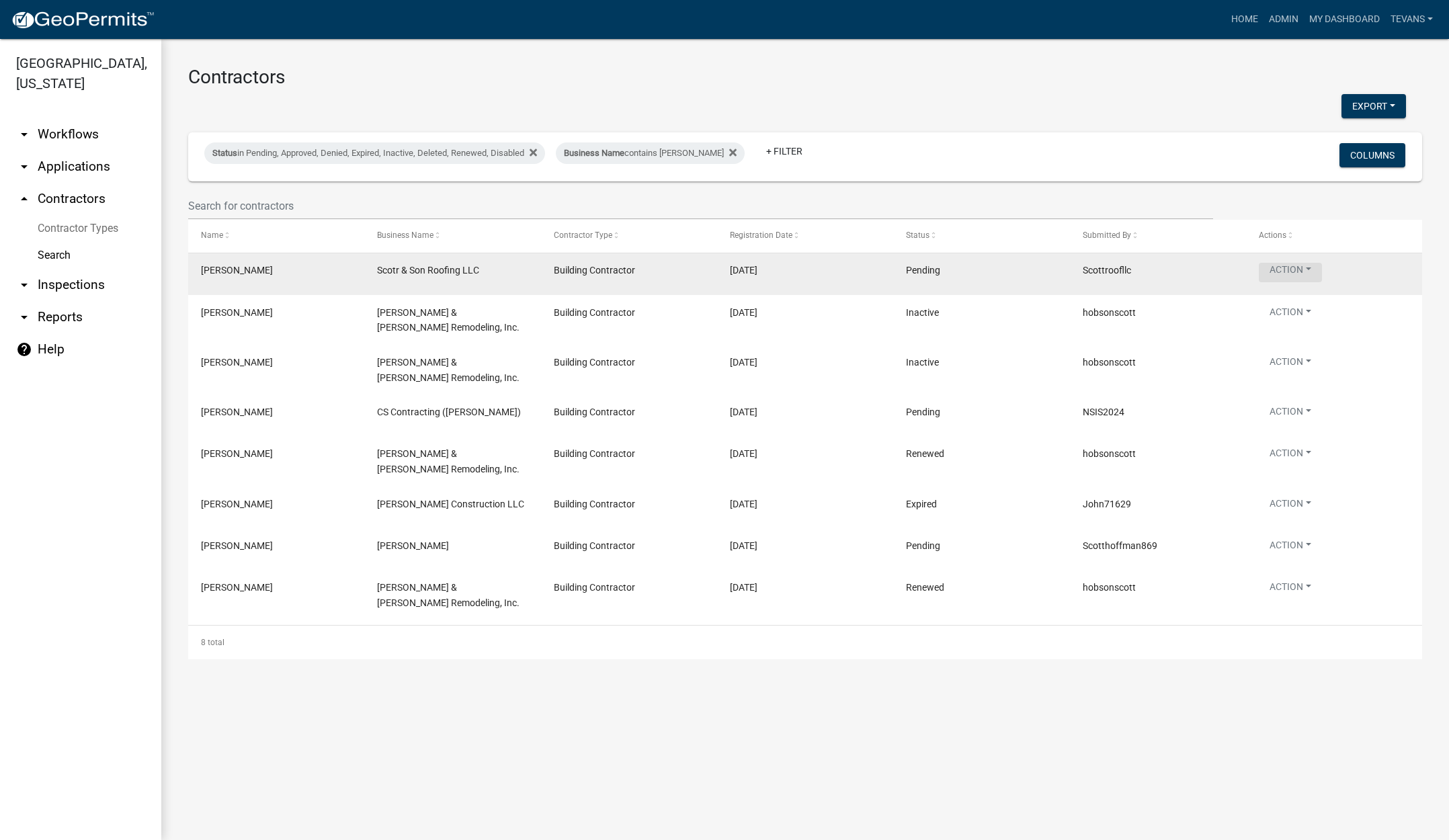
click at [1279, 271] on button "Action" at bounding box center [1291, 272] width 63 height 20
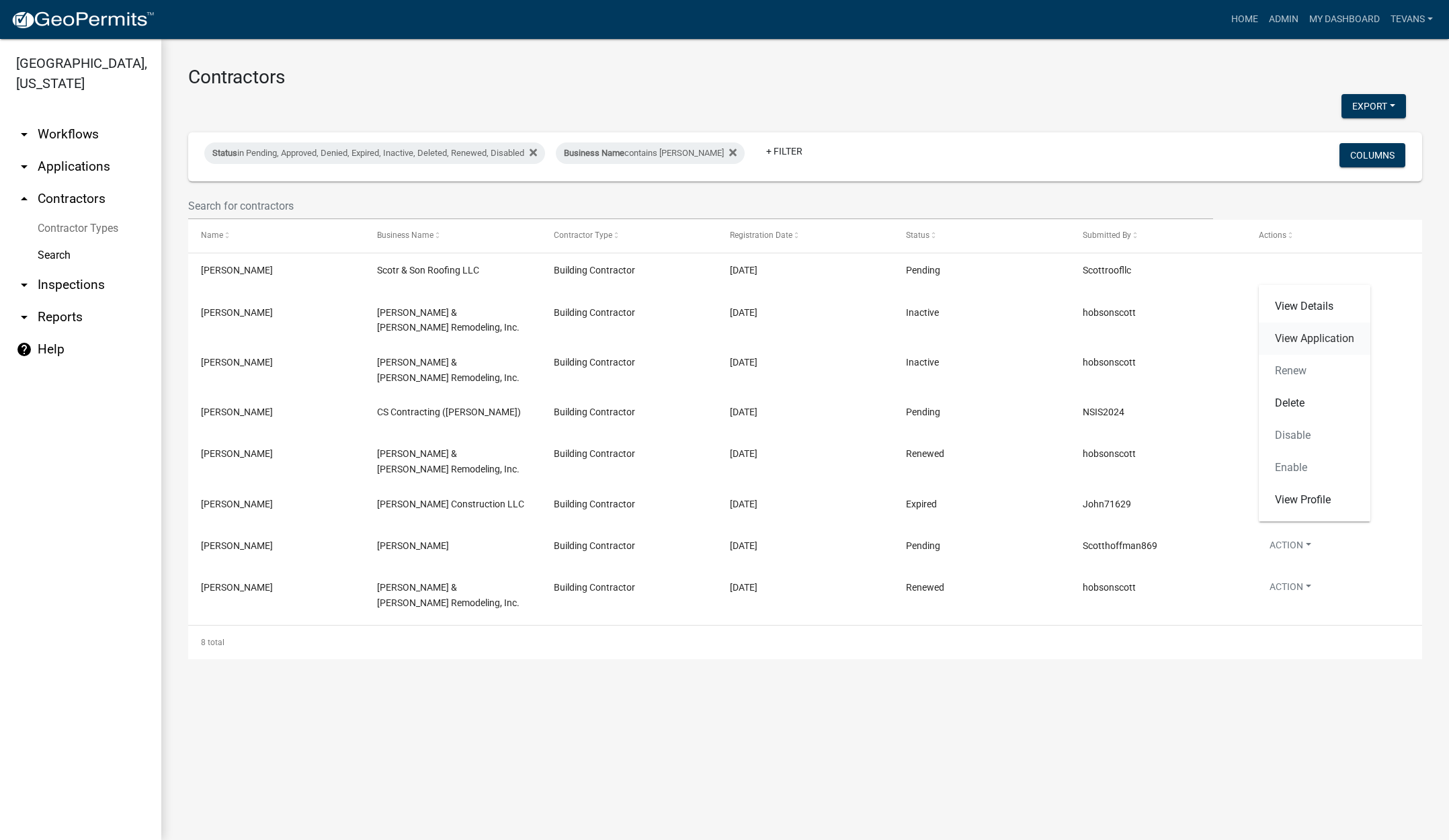
click at [1297, 338] on link "View Application" at bounding box center [1315, 339] width 112 height 32
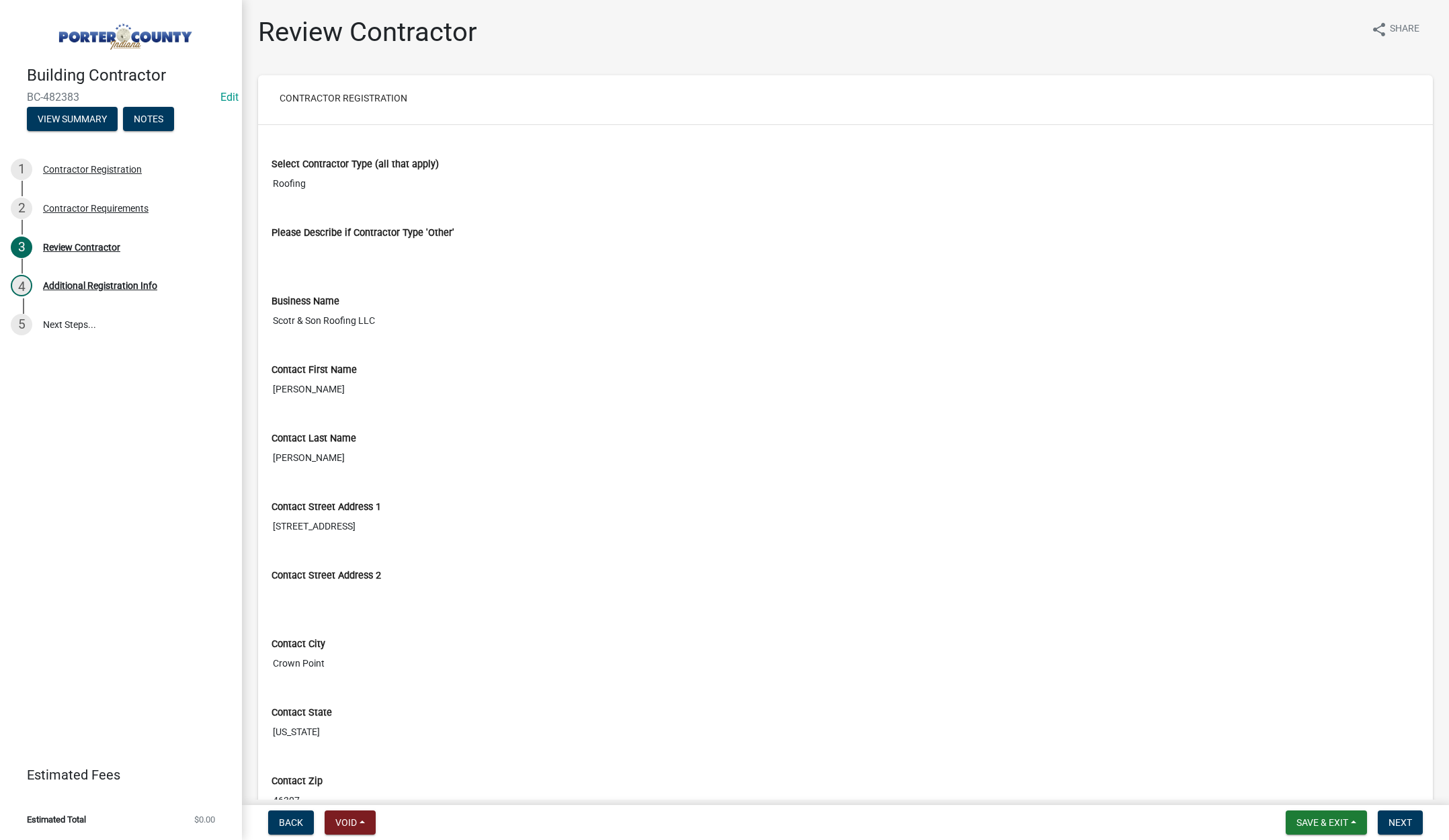
click at [384, 320] on input "Scotr & Son Roofing LLC" at bounding box center [846, 320] width 1148 height 25
click at [384, 320] on input "Scotr & Son Roofing LLC" at bounding box center [846, 320] width 1148 height 25
click at [384, 319] on input "Scotr & Son Roofing LLC" at bounding box center [846, 320] width 1148 height 25
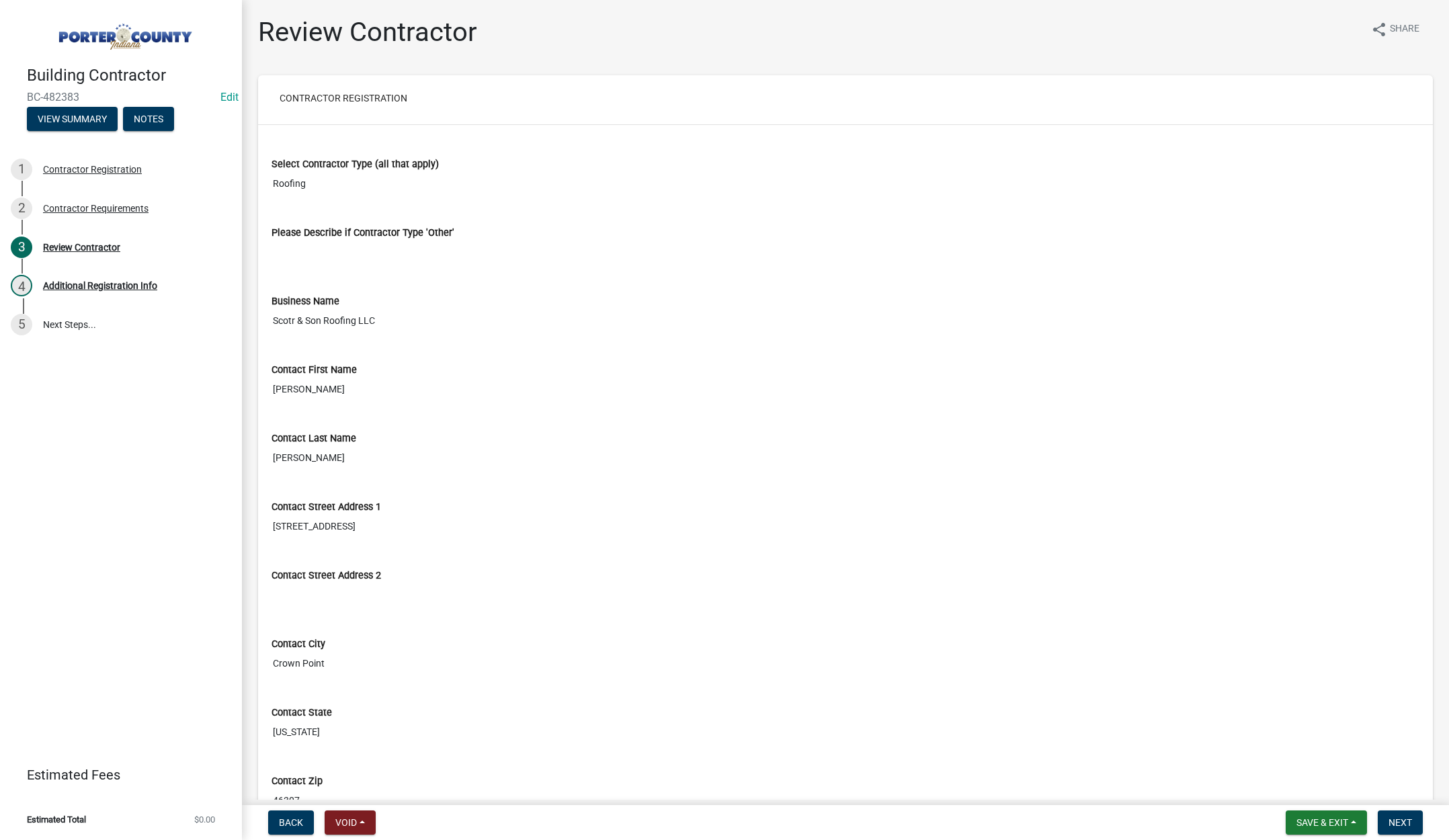
click at [240, 385] on div "Building Contractor BC-482383 Edit View Summary Notes 1 Contractor Registration…" at bounding box center [121, 420] width 242 height 840
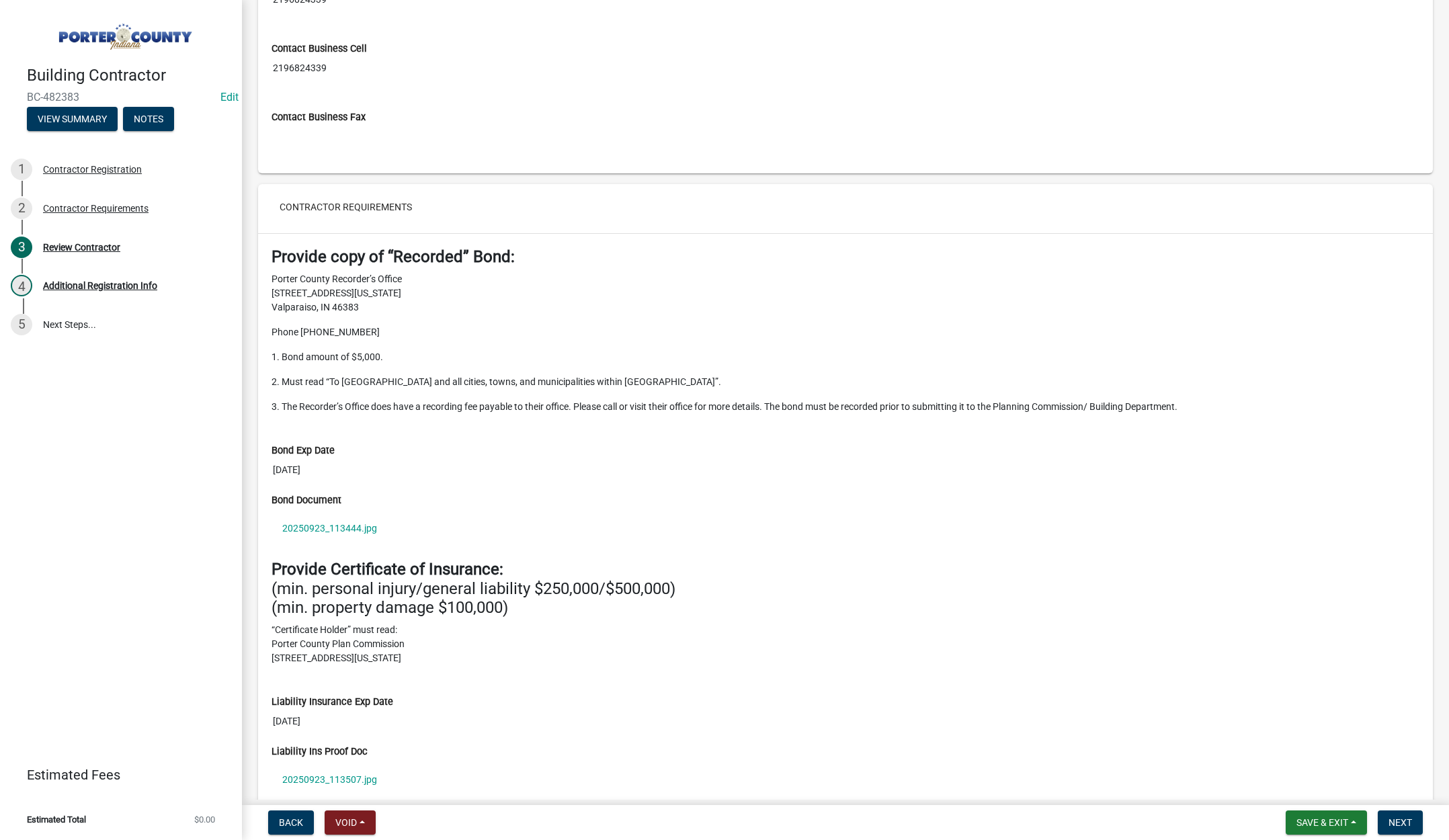
scroll to position [1143, 0]
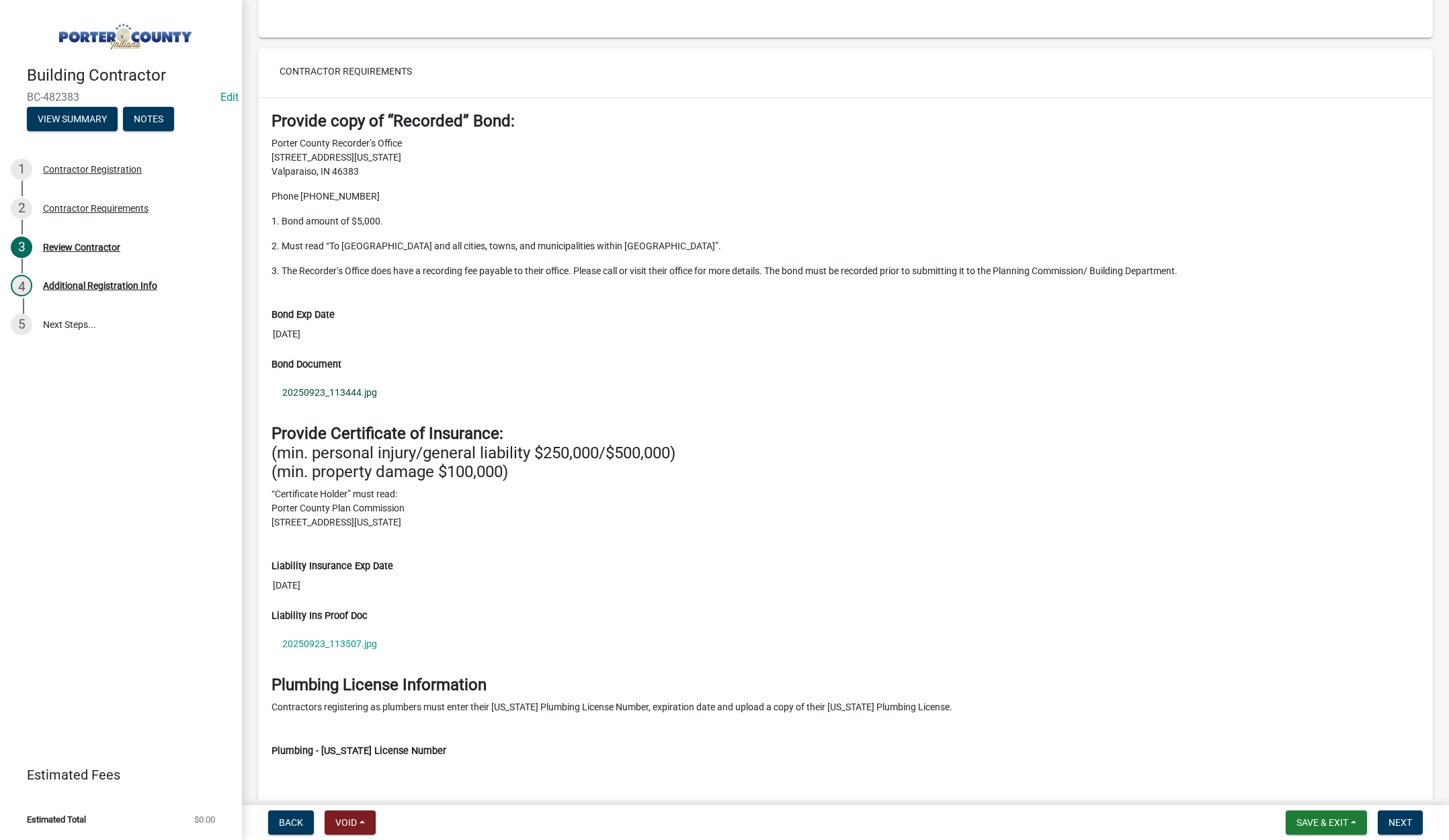
click at [345, 388] on link "20250923_113444.jpg" at bounding box center [846, 392] width 1148 height 31
click at [315, 638] on link "20250923_113507.jpg" at bounding box center [846, 644] width 1148 height 31
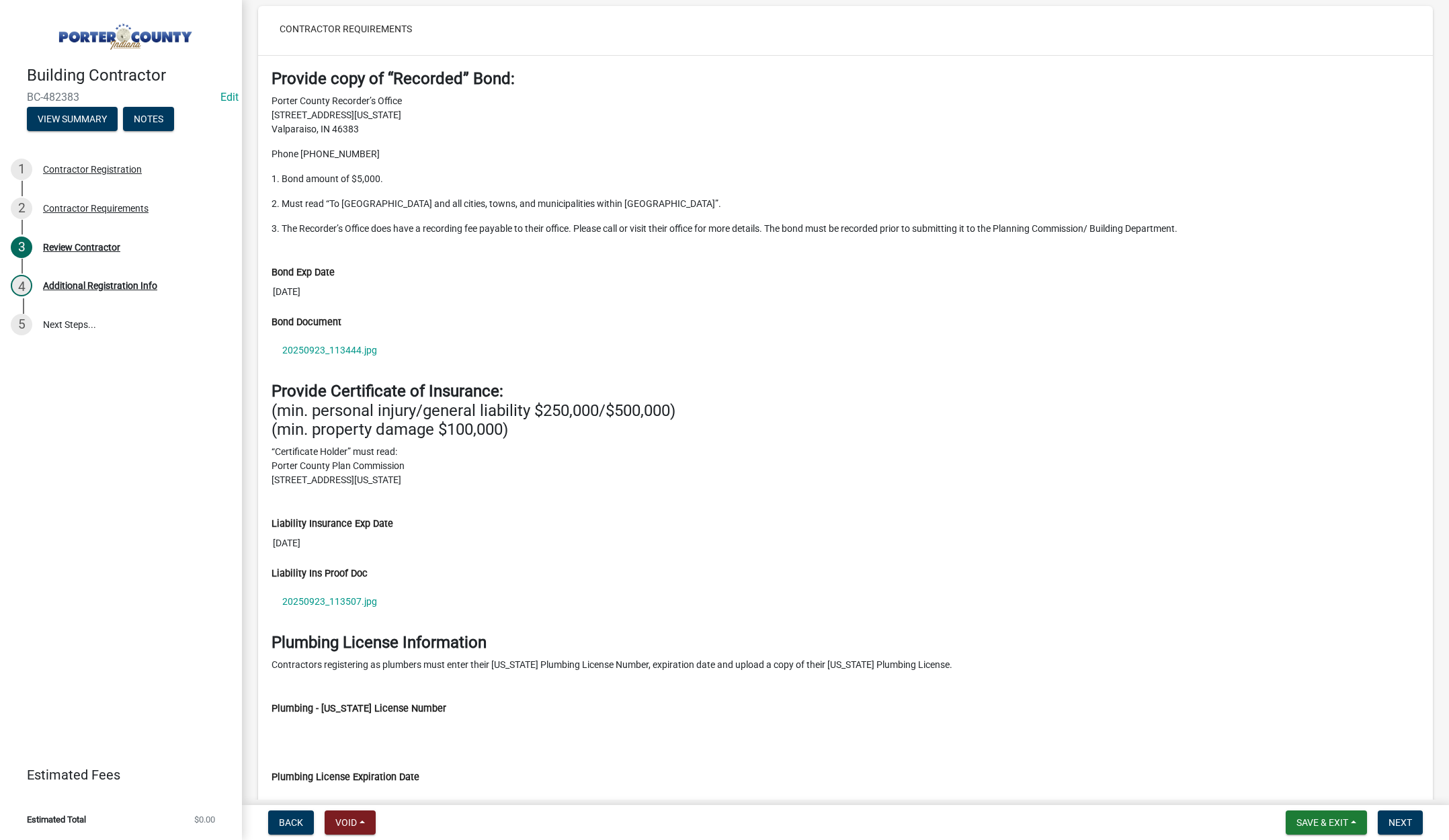
scroll to position [1307, 0]
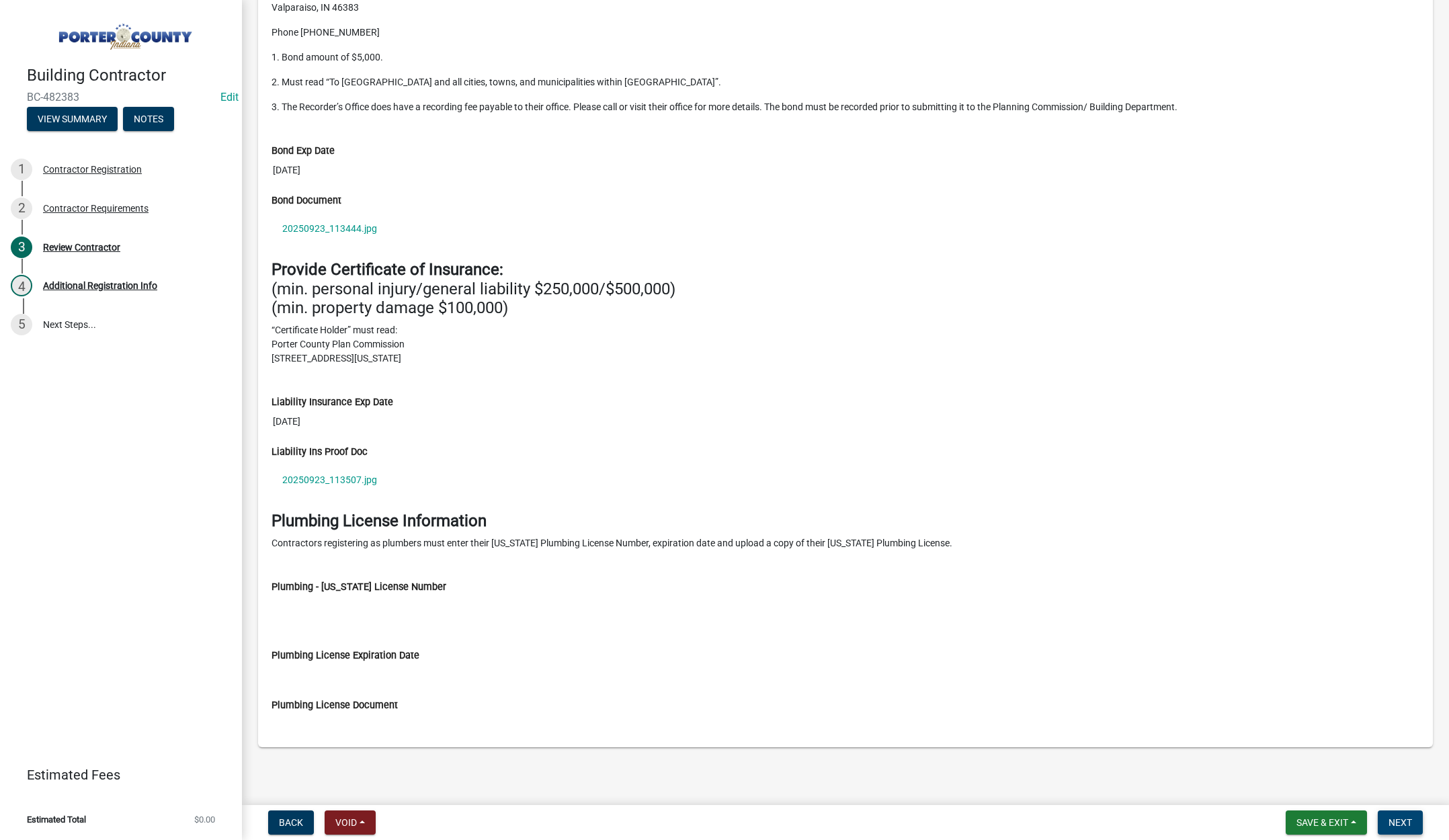
click at [1398, 822] on span "Next" at bounding box center [1401, 823] width 24 height 11
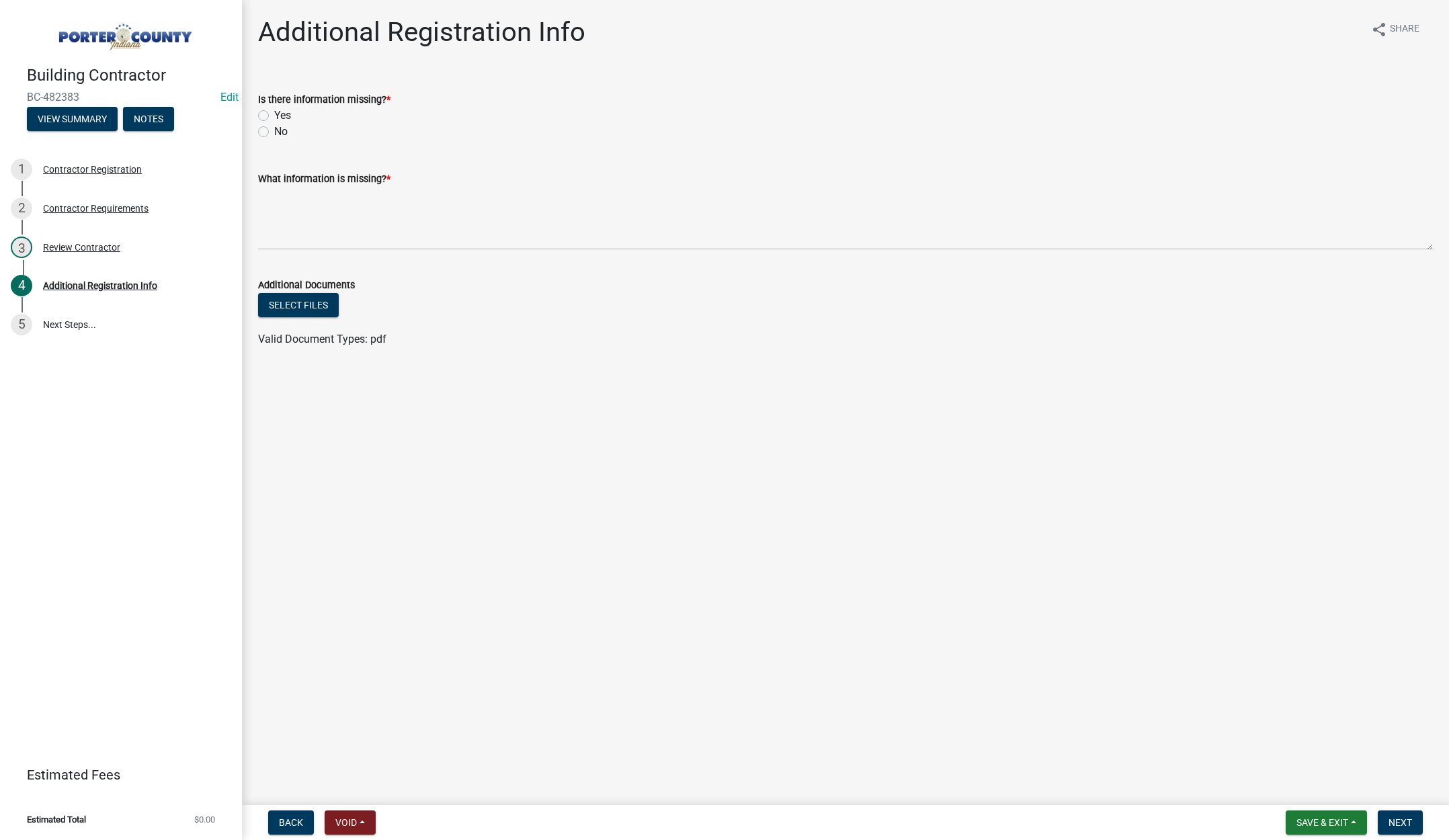
click at [274, 131] on label "No" at bounding box center [281, 131] width 13 height 16
click at [274, 131] on input "No" at bounding box center [278, 127] width 9 height 9
radio input "true"
click at [310, 216] on textarea "What information is missing? *" at bounding box center [846, 218] width 1175 height 63
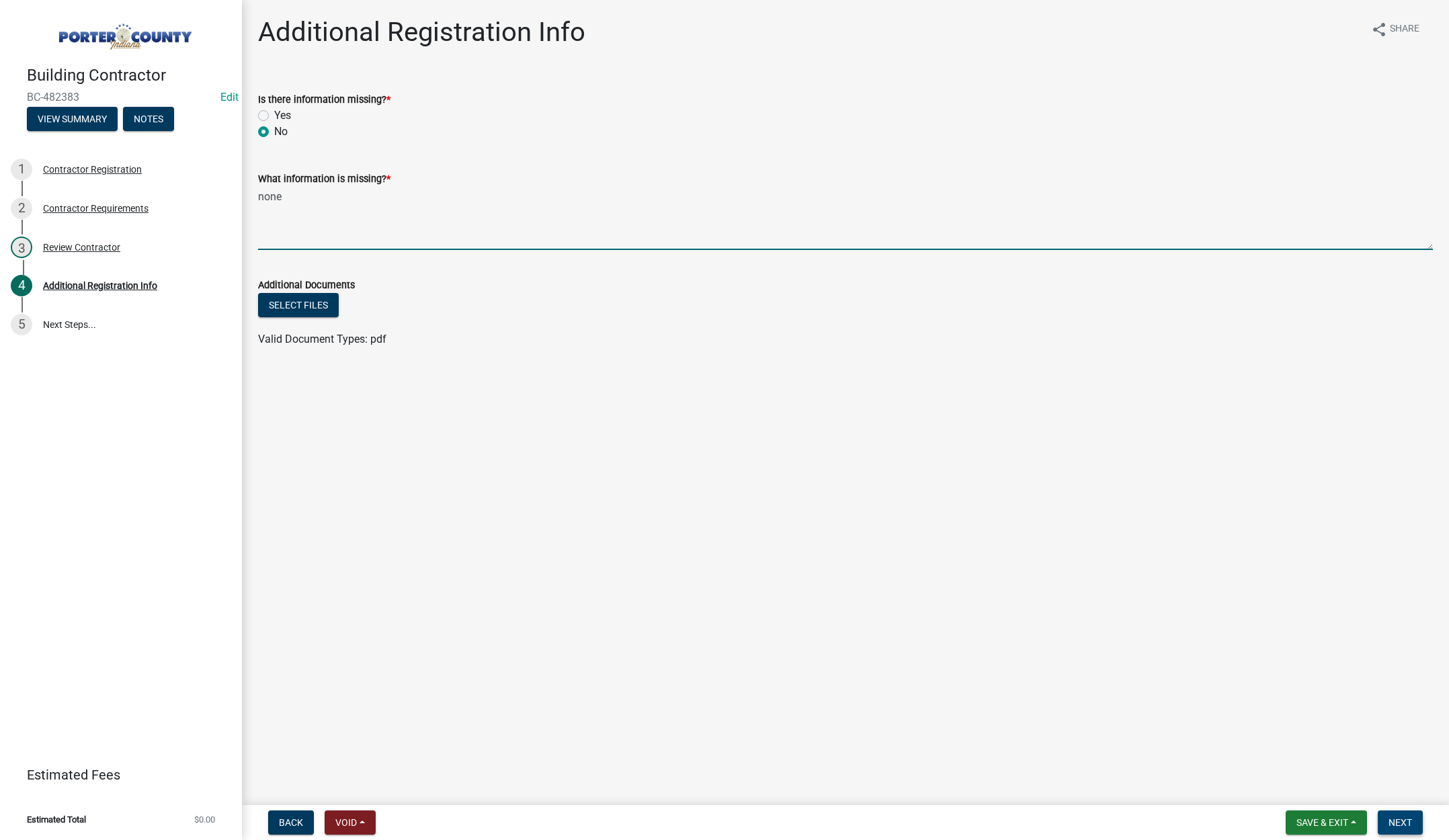
type textarea "none"
click at [1399, 820] on span "Next" at bounding box center [1401, 823] width 24 height 11
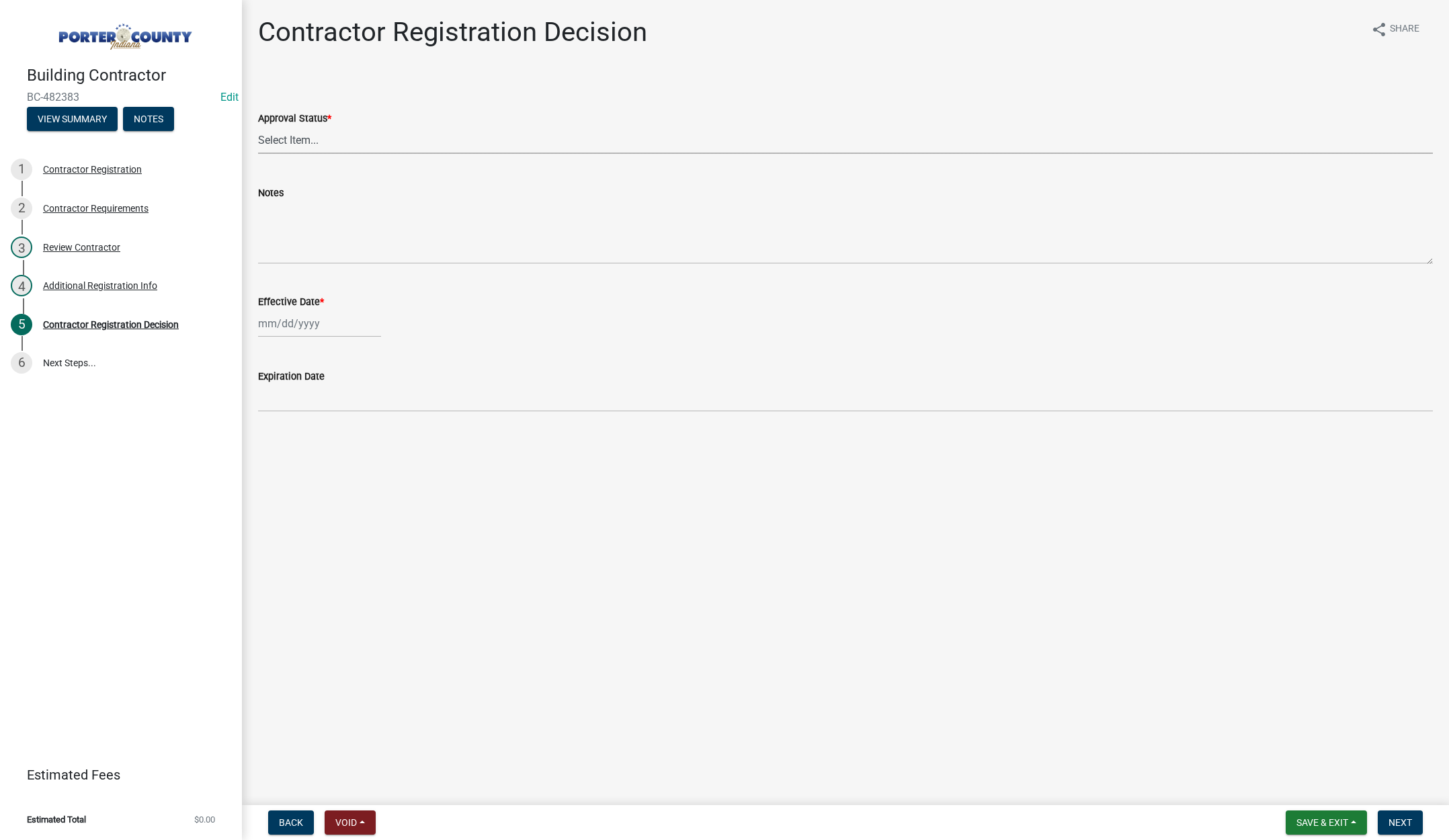
click at [280, 134] on select "Select Item... Approved Denied" at bounding box center [846, 140] width 1175 height 28
click at [258, 127] on select "Select Item... Approved Denied" at bounding box center [846, 140] width 1175 height 28
select select "4b86b809-39dd-4c68-9f3d-fdb3e7050482"
click at [350, 327] on div at bounding box center [320, 324] width 123 height 28
select select "9"
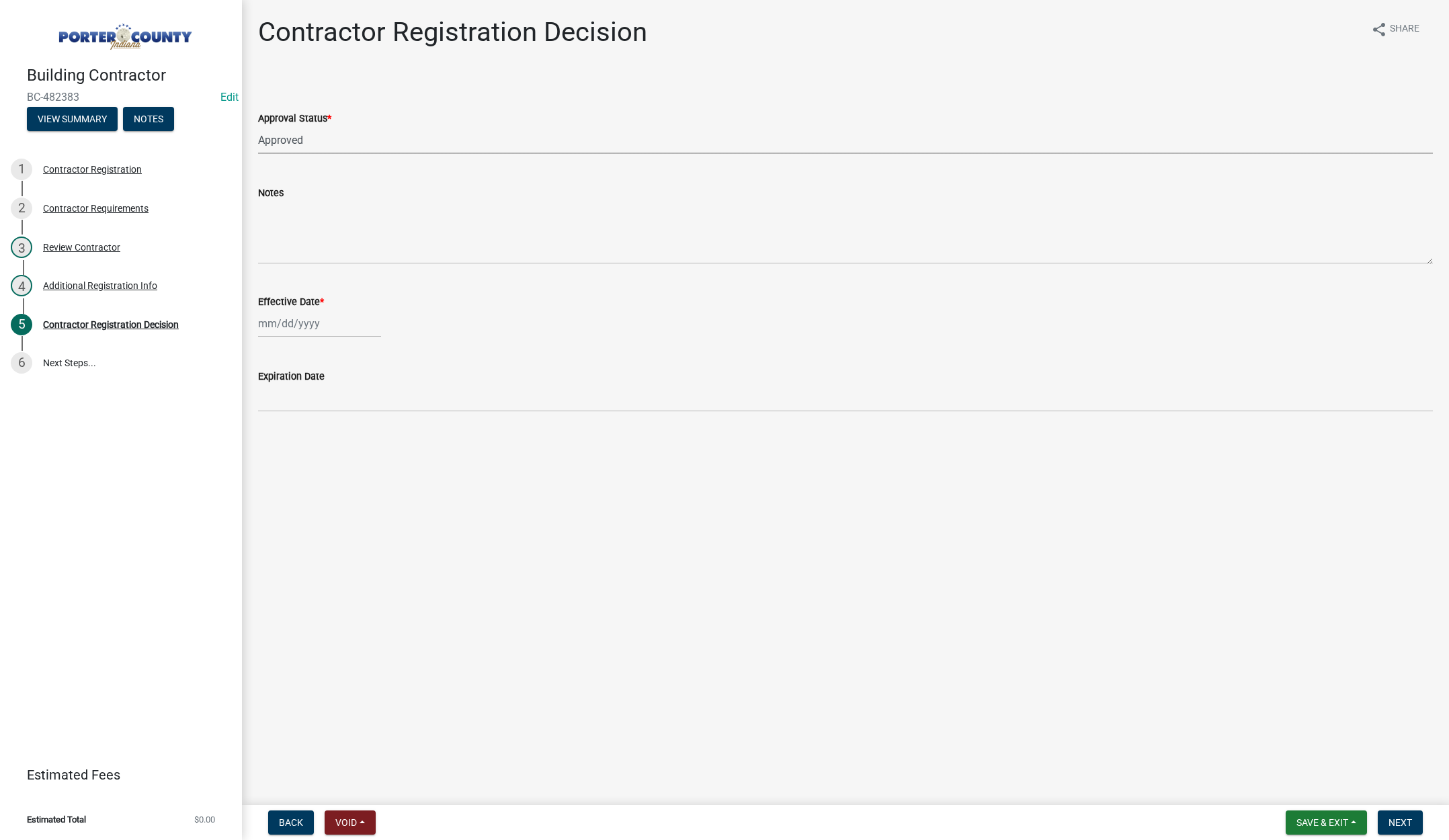
select select "2025"
click at [292, 459] on div "23" at bounding box center [293, 460] width 21 height 21
type input "[DATE]"
click at [1409, 826] on span "Next" at bounding box center [1401, 823] width 24 height 11
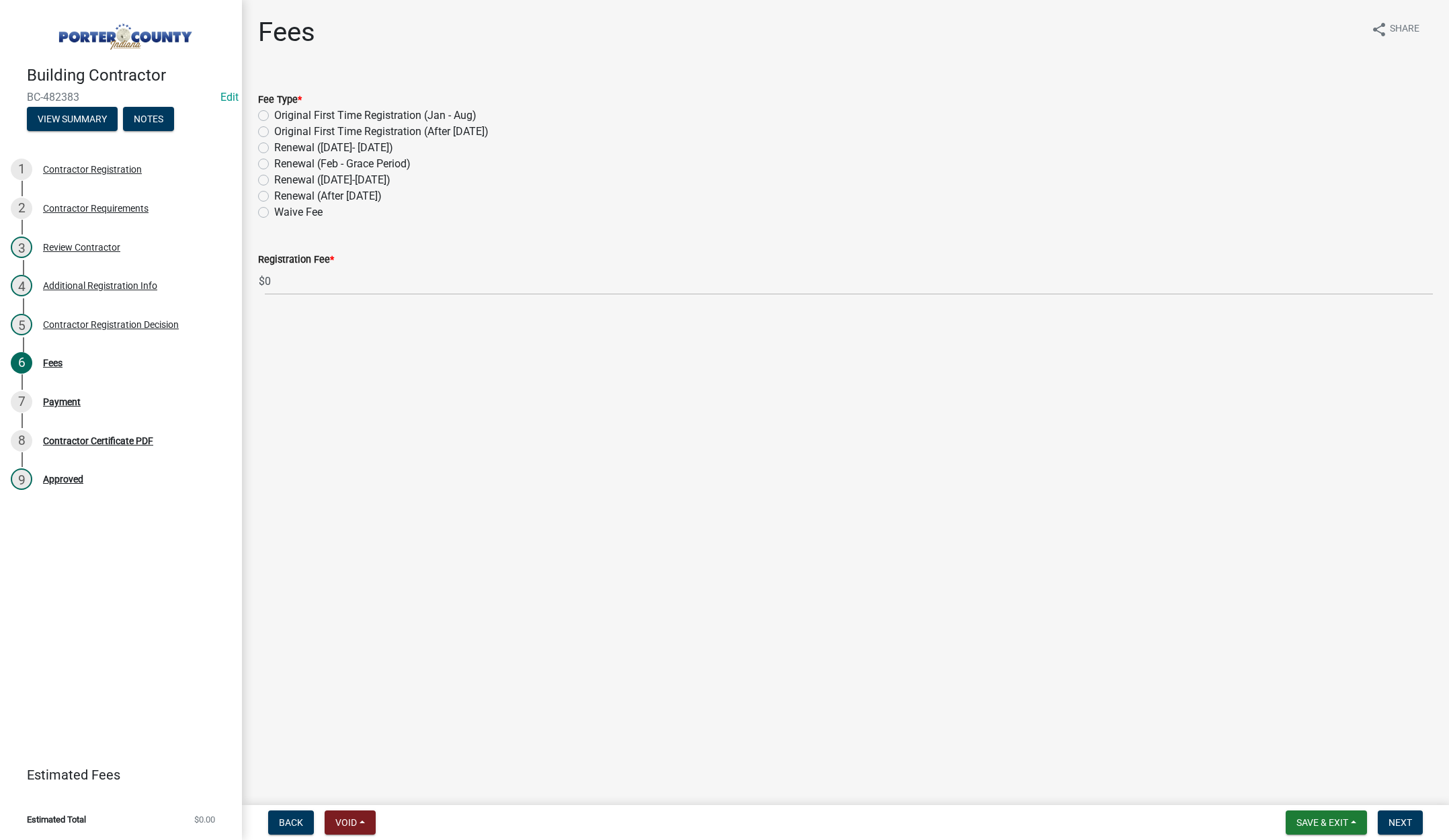
drag, startPoint x: 262, startPoint y: 194, endPoint x: 661, endPoint y: 367, distance: 434.9
click at [274, 194] on label "Renewal (After Sept 1)" at bounding box center [328, 196] width 108 height 16
click at [274, 194] on input "Renewal (After Sept 1)" at bounding box center [278, 192] width 9 height 9
radio input "true"
click at [1398, 824] on span "Next" at bounding box center [1401, 823] width 24 height 11
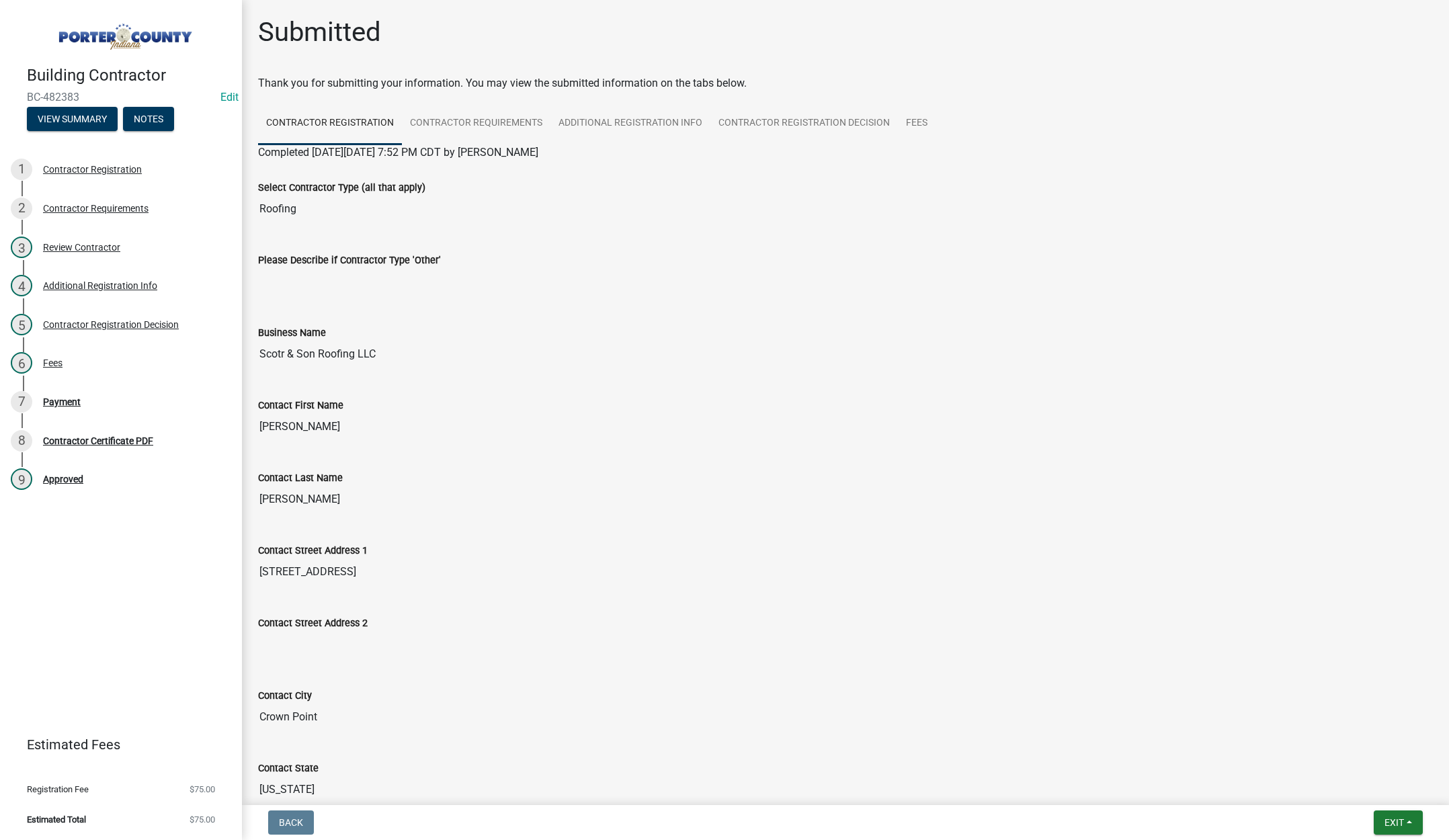
click at [403, 346] on input "Scotr & Son Roofing LLC" at bounding box center [846, 354] width 1175 height 27
click at [1383, 815] on button "Exit" at bounding box center [1398, 823] width 49 height 25
click at [1366, 782] on button "Save & Exit" at bounding box center [1369, 788] width 108 height 32
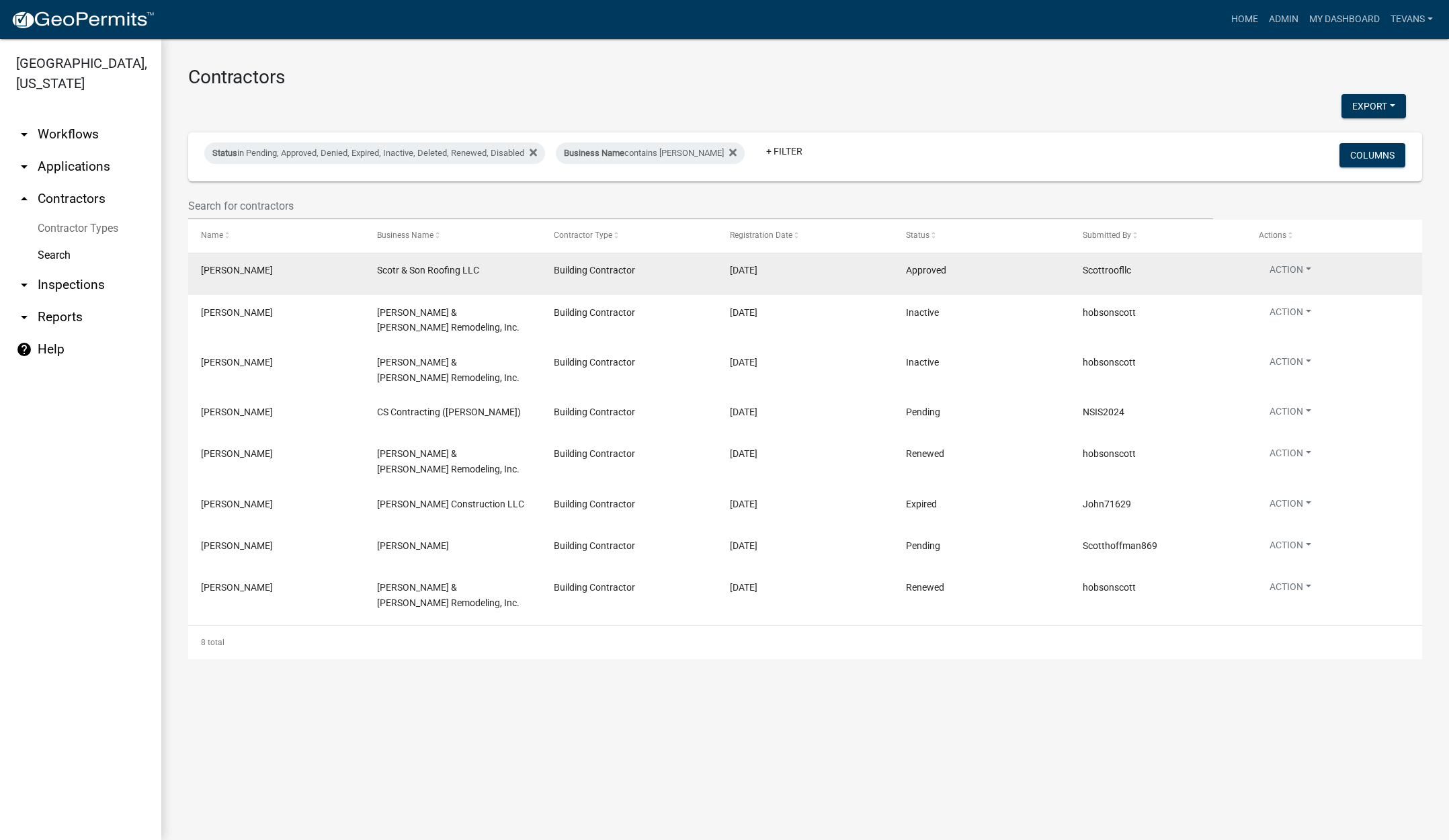
click at [1262, 258] on datatable-body-cell "Action View Details View Application Renew Delete Disable Enable View Profile" at bounding box center [1334, 274] width 176 height 42
click at [1297, 268] on button "Action" at bounding box center [1291, 272] width 63 height 20
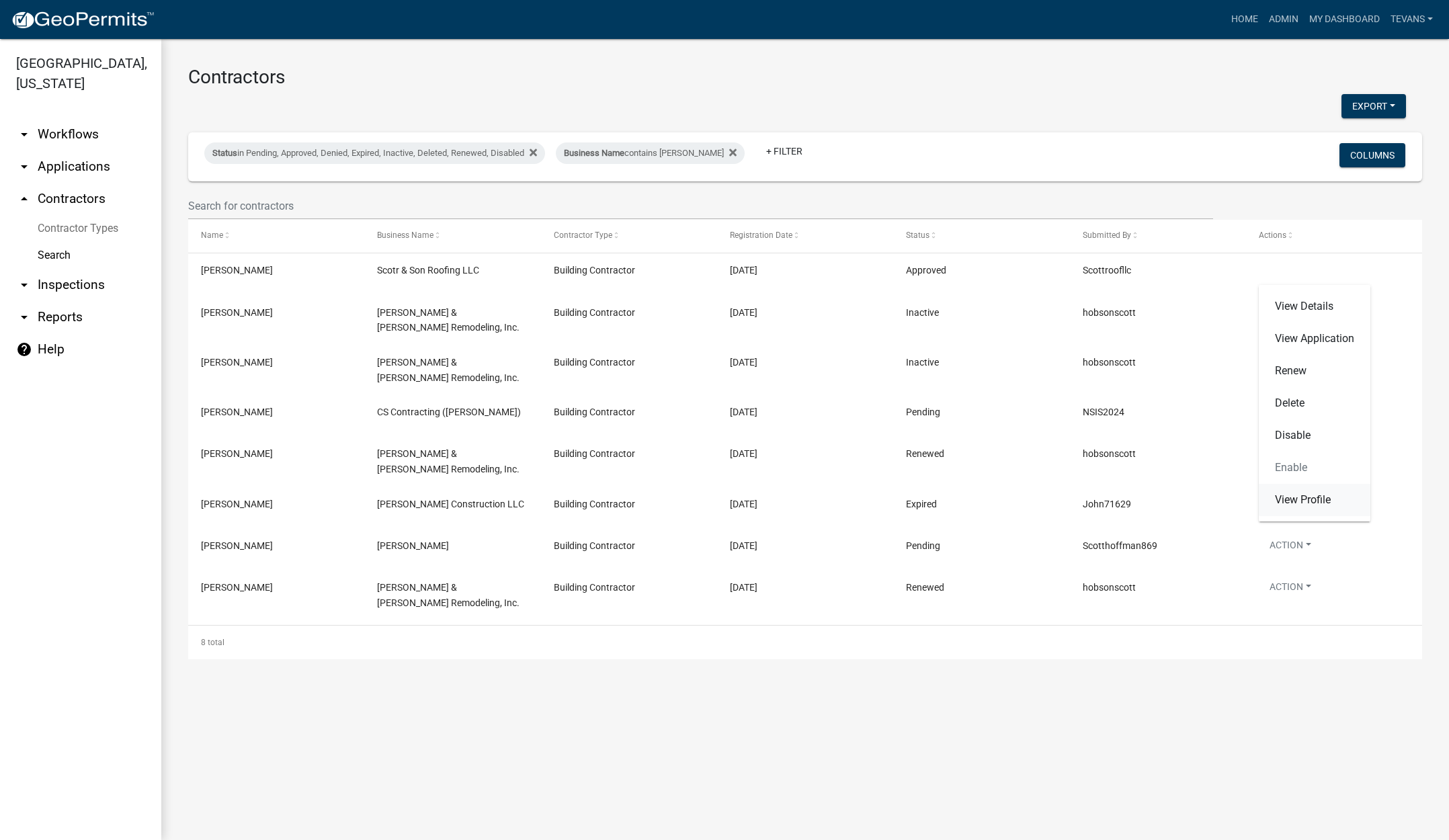
click at [1305, 494] on link "View Profile" at bounding box center [1315, 500] width 112 height 32
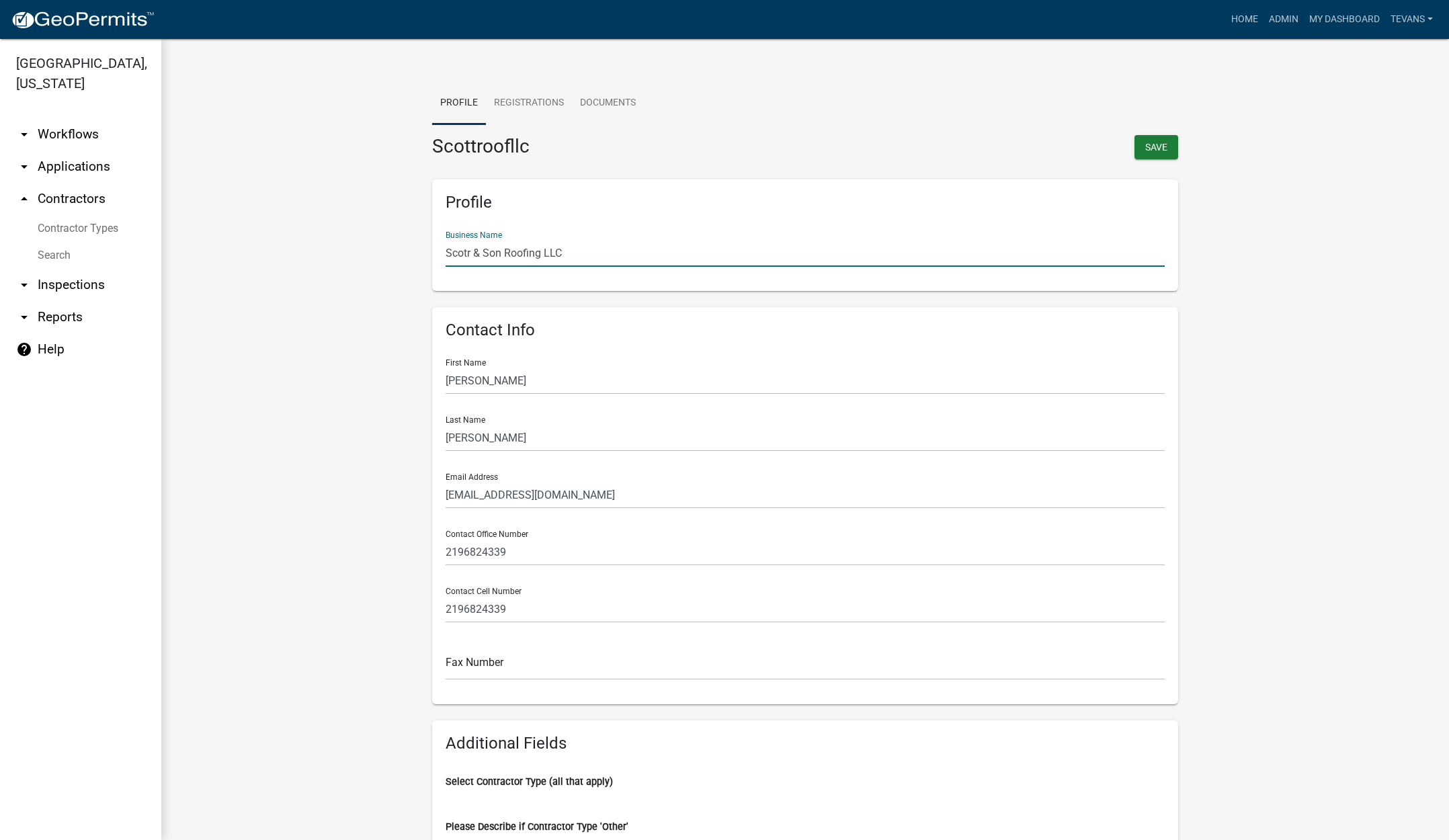
click at [593, 253] on input "Scotr & Son Roofing LLC" at bounding box center [804, 253] width 719 height 28
click at [467, 248] on input "Scotr & Son Roofing LLC" at bounding box center [804, 253] width 719 height 28
type input "[PERSON_NAME] & Son Roofing LLC"
click at [1142, 148] on button "Save" at bounding box center [1156, 147] width 44 height 25
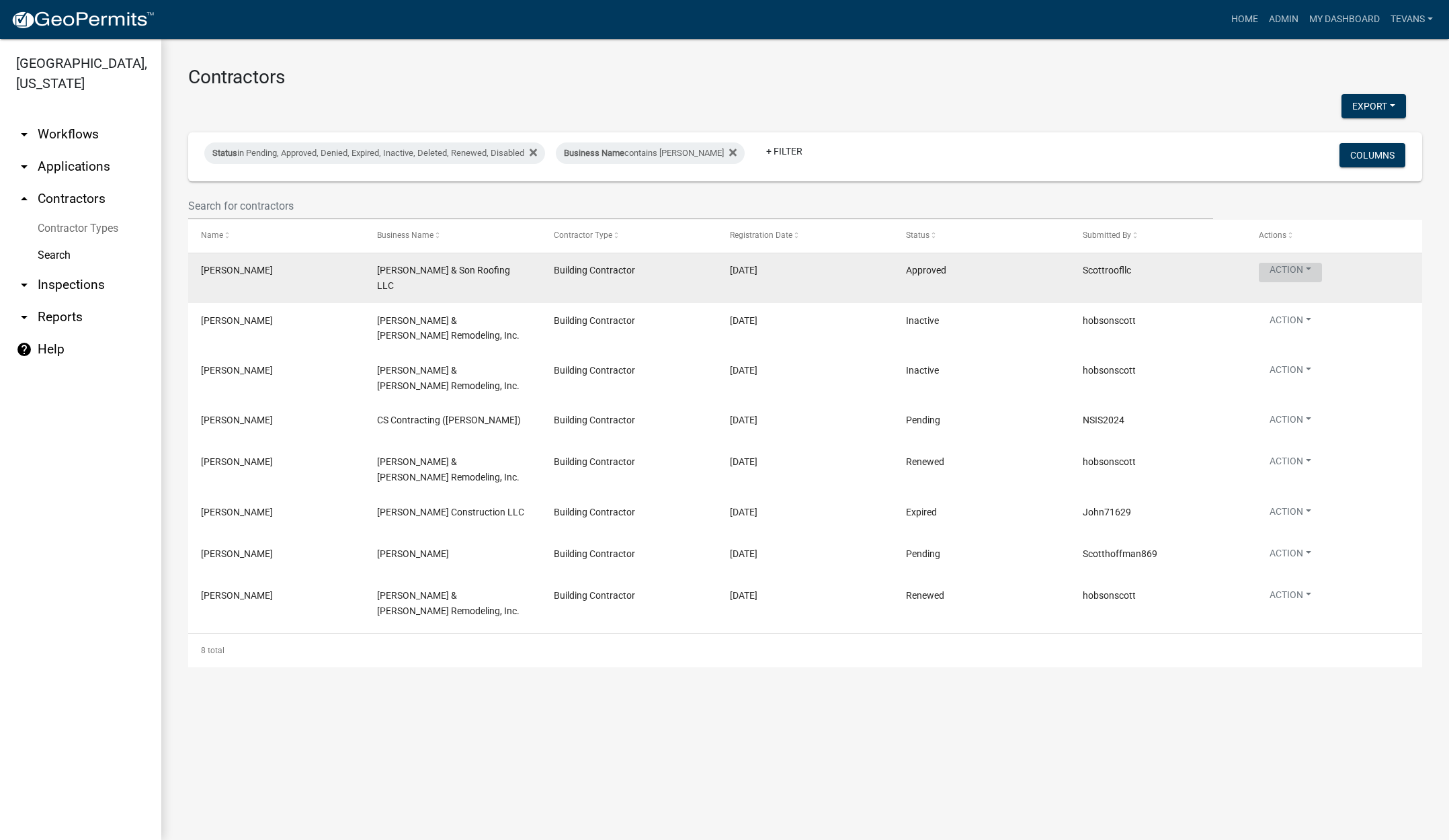
click at [1286, 265] on button "Action" at bounding box center [1291, 272] width 63 height 20
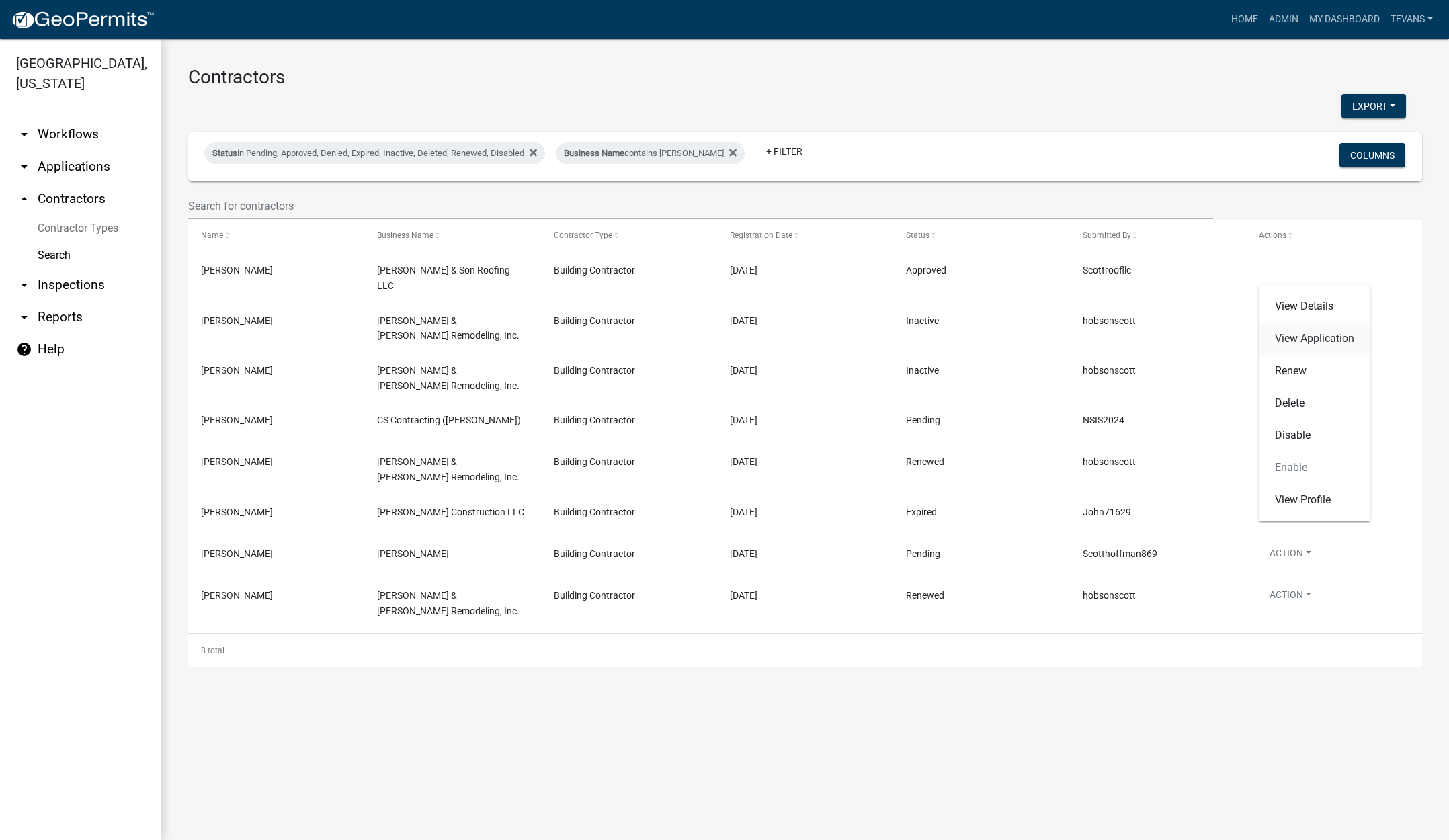
click at [1307, 335] on link "View Application" at bounding box center [1315, 339] width 112 height 32
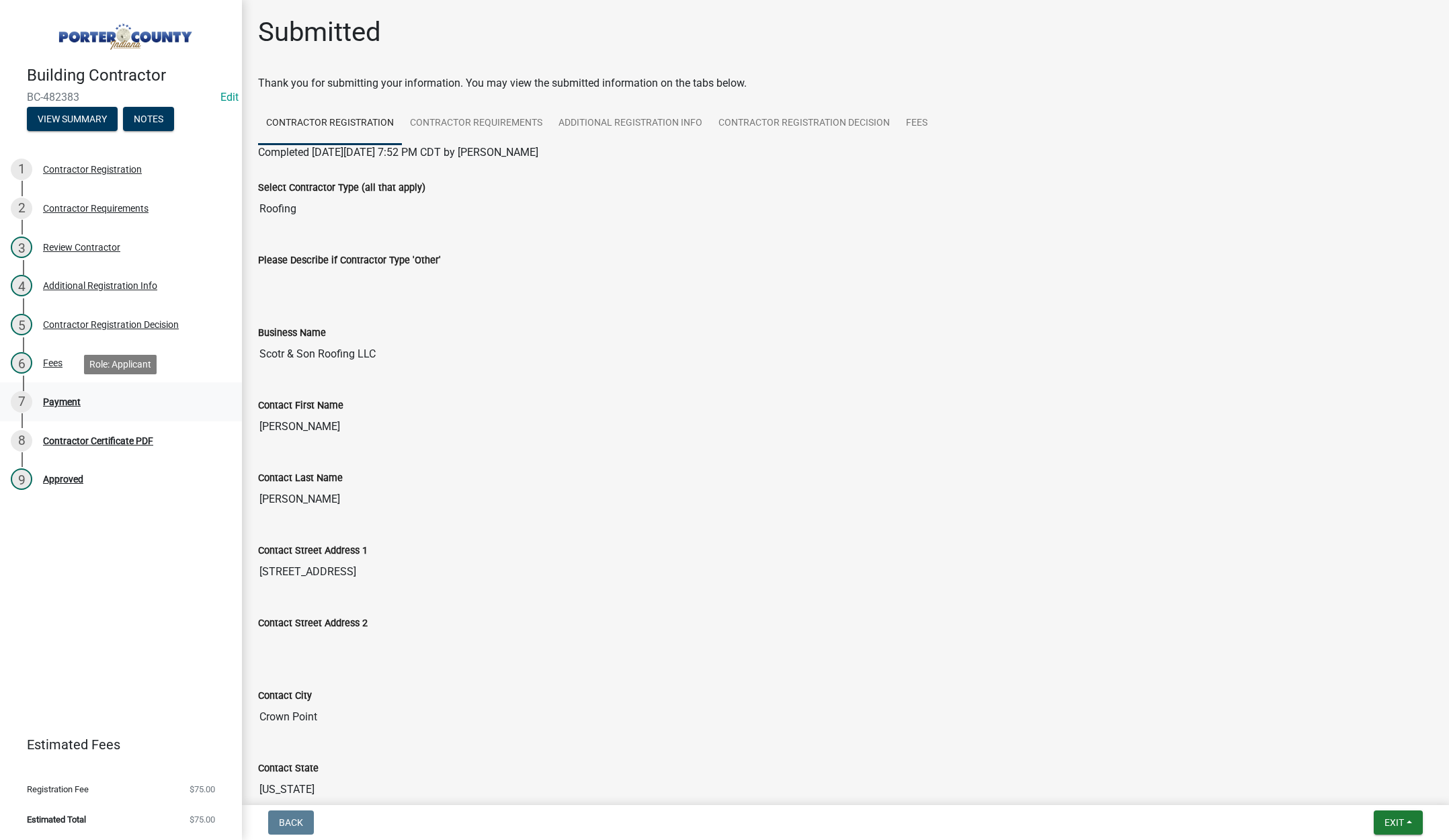
click at [71, 393] on div "7 Payment" at bounding box center [115, 402] width 210 height 21
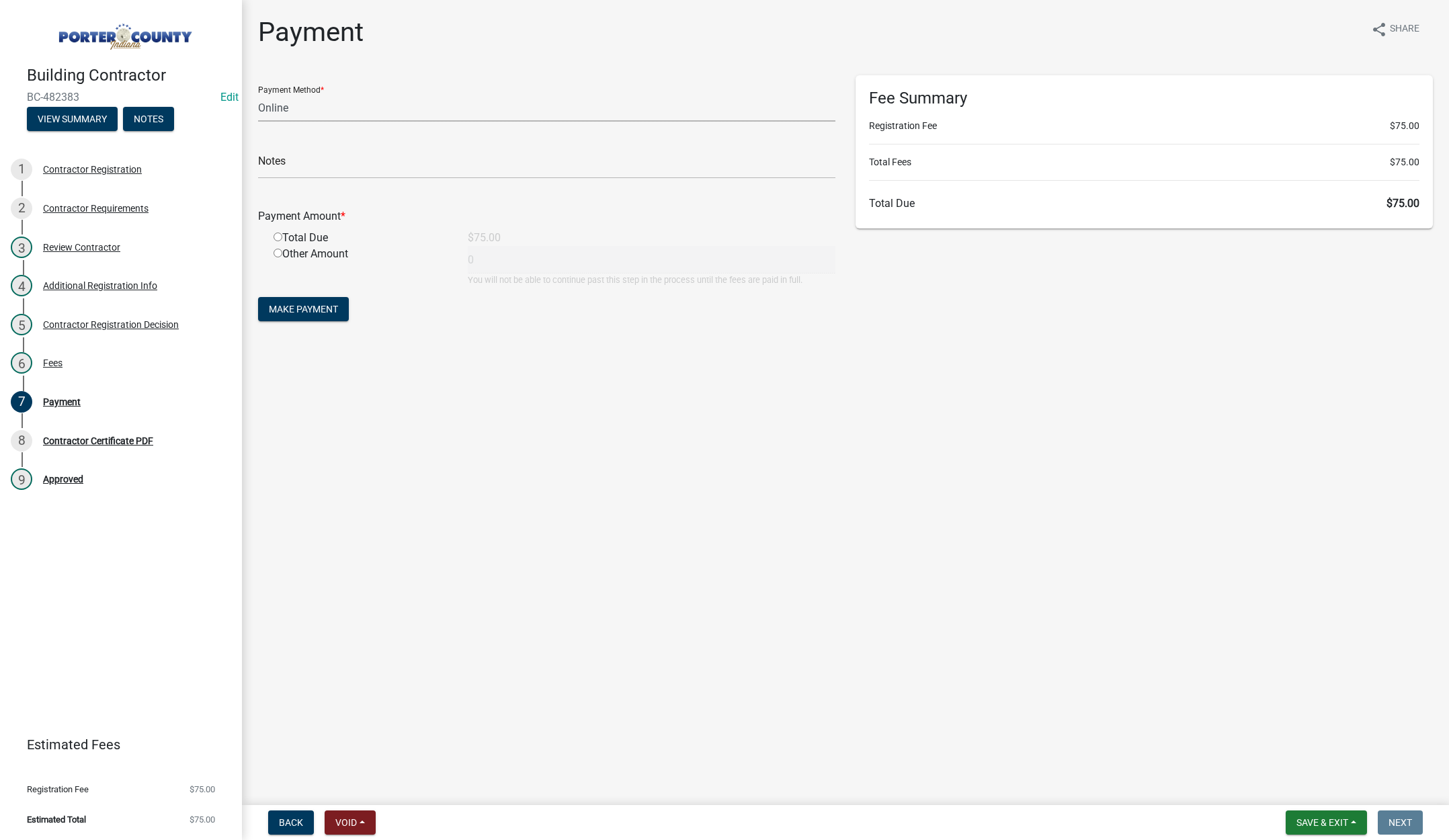
click at [277, 109] on select "Credit Card POS Check Cash Online" at bounding box center [547, 108] width 577 height 28
select select "1: 0"
click at [258, 94] on select "Credit Card POS Check Cash Online" at bounding box center [547, 108] width 577 height 28
click at [280, 169] on input "text" at bounding box center [547, 165] width 577 height 28
type input "#1667 Scott & Son Roofing LLC"
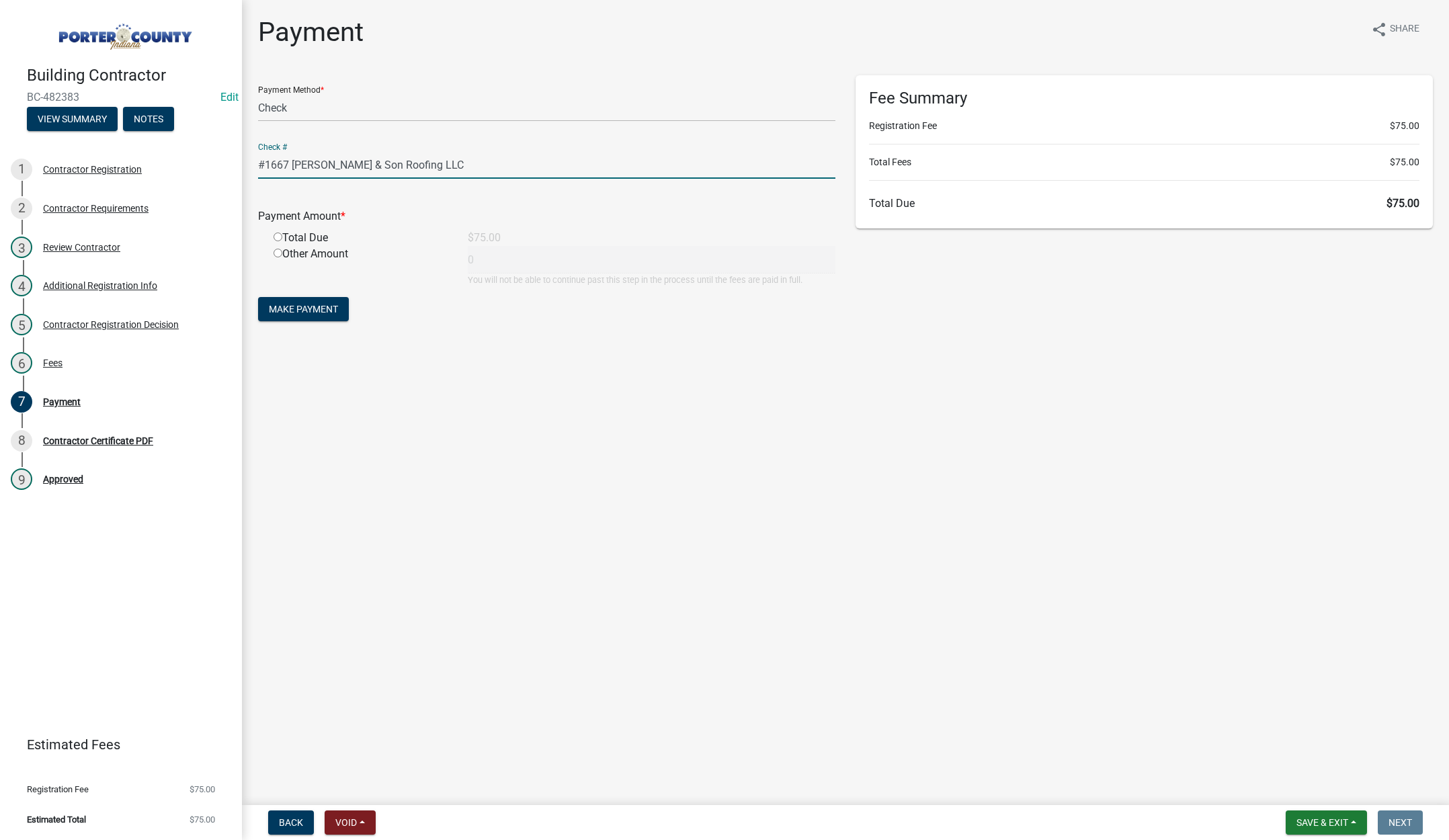
click at [280, 235] on input "radio" at bounding box center [278, 236] width 9 height 9
radio input "true"
type input "75"
click at [282, 304] on span "Make Payment" at bounding box center [304, 309] width 70 height 11
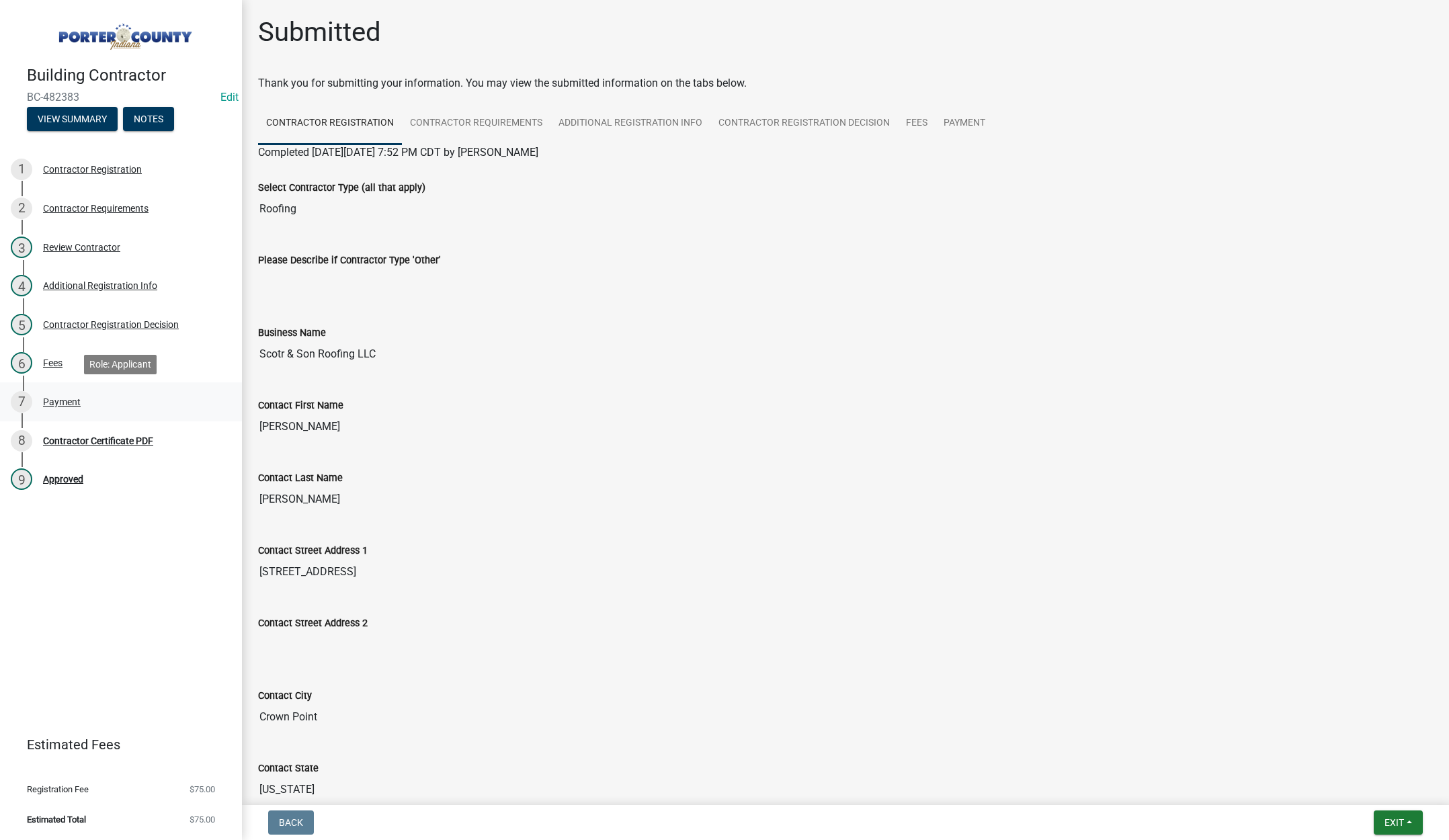
click at [56, 397] on div "Payment" at bounding box center [62, 402] width 38 height 9
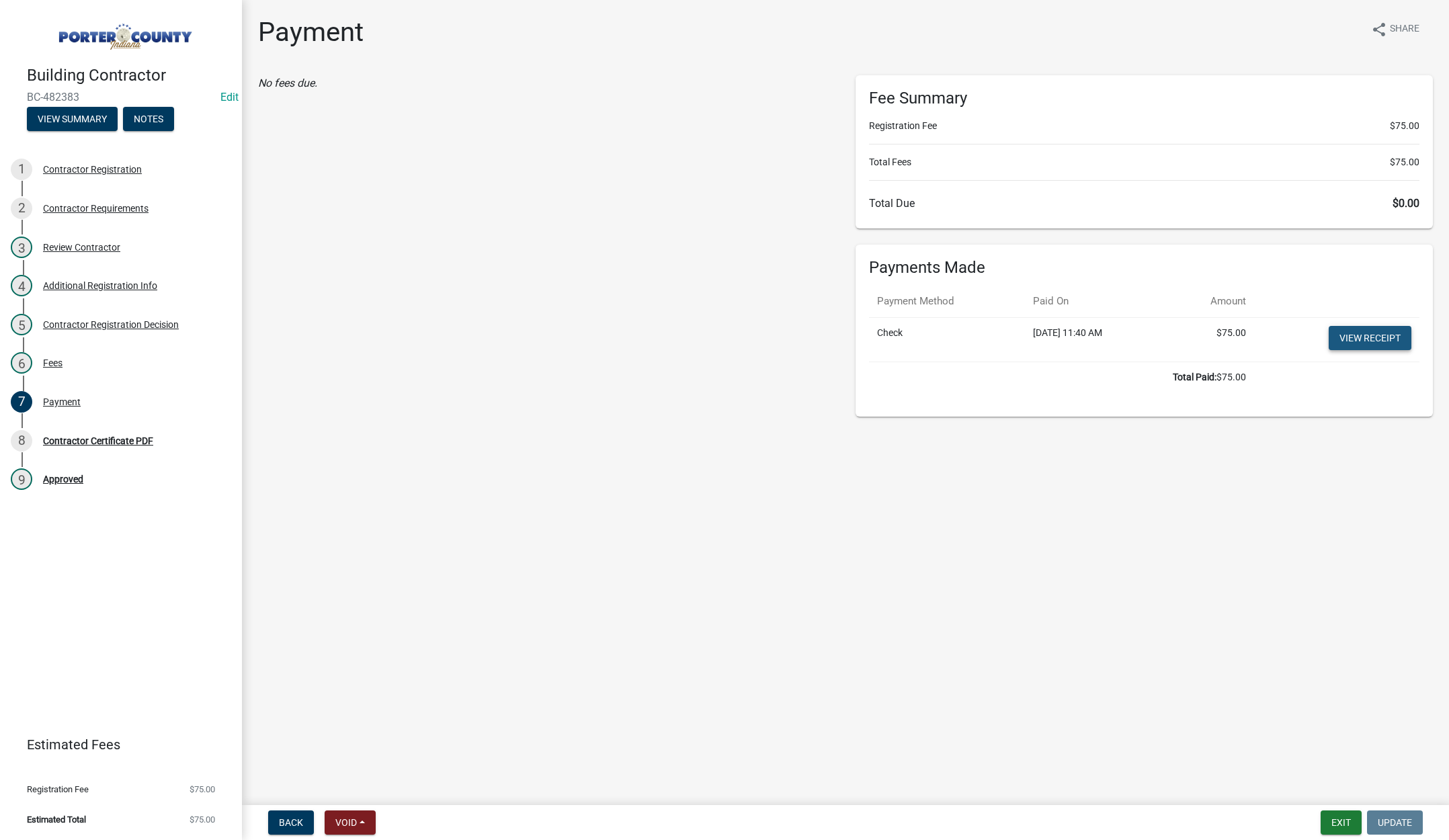
click at [1373, 332] on link "View receipt" at bounding box center [1370, 338] width 83 height 25
click at [115, 437] on div "Contractor Certificate PDF" at bounding box center [97, 441] width 110 height 9
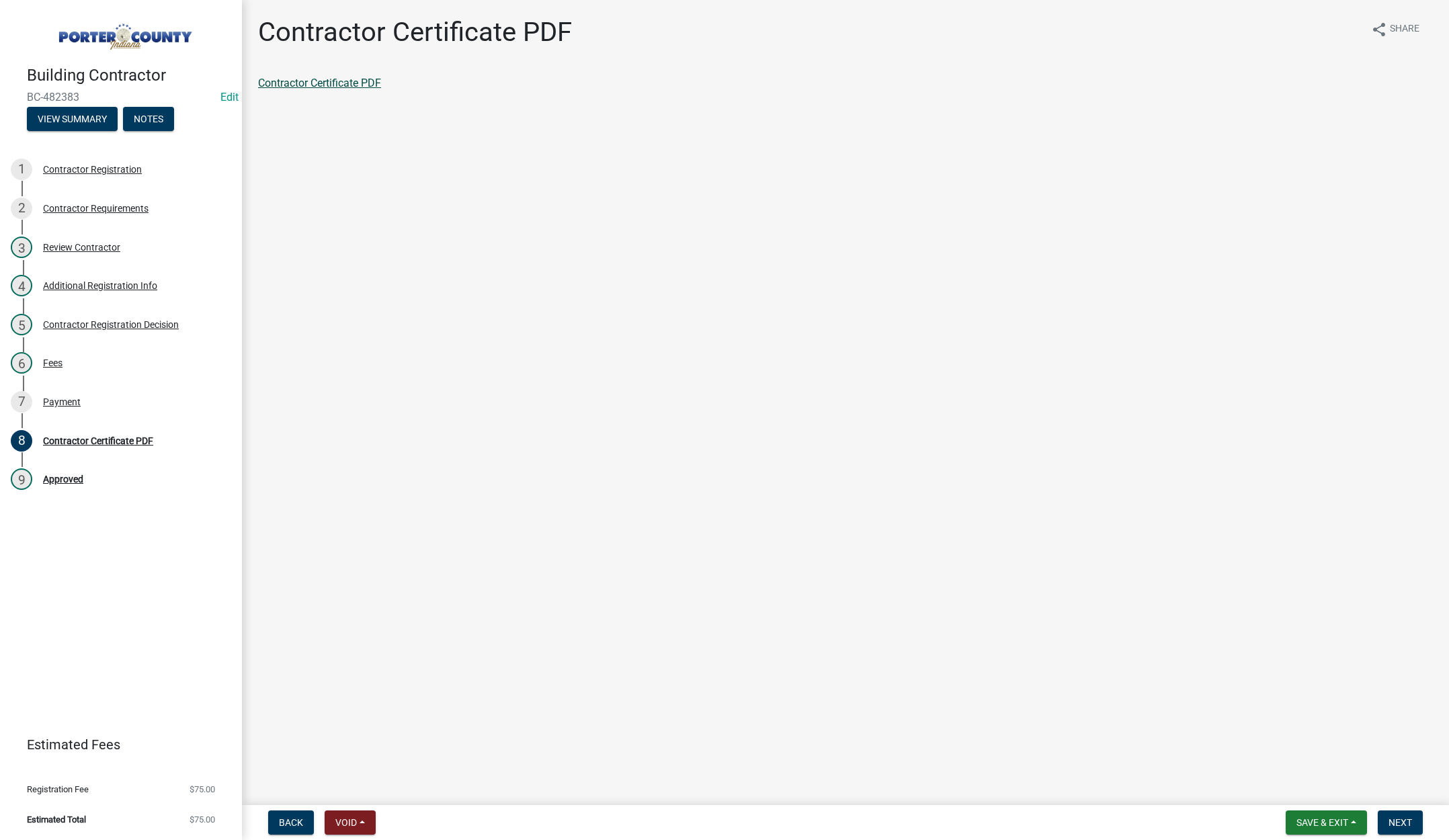
click at [334, 79] on link "Contractor Certificate PDF" at bounding box center [320, 83] width 123 height 13
click at [121, 204] on div "Contractor Requirements" at bounding box center [95, 209] width 105 height 9
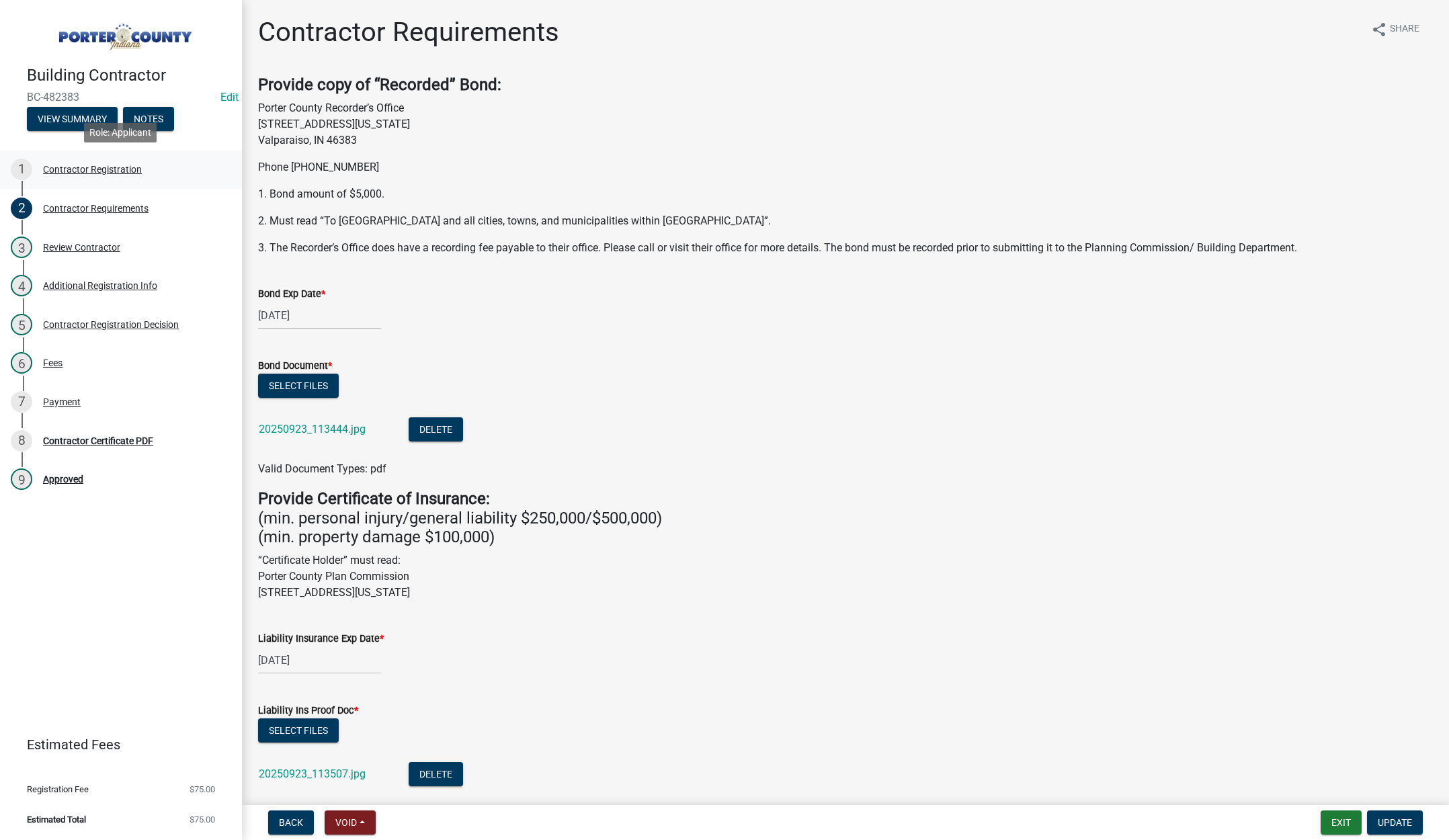
click at [111, 165] on div "Contractor Registration" at bounding box center [92, 169] width 99 height 9
select select "IN"
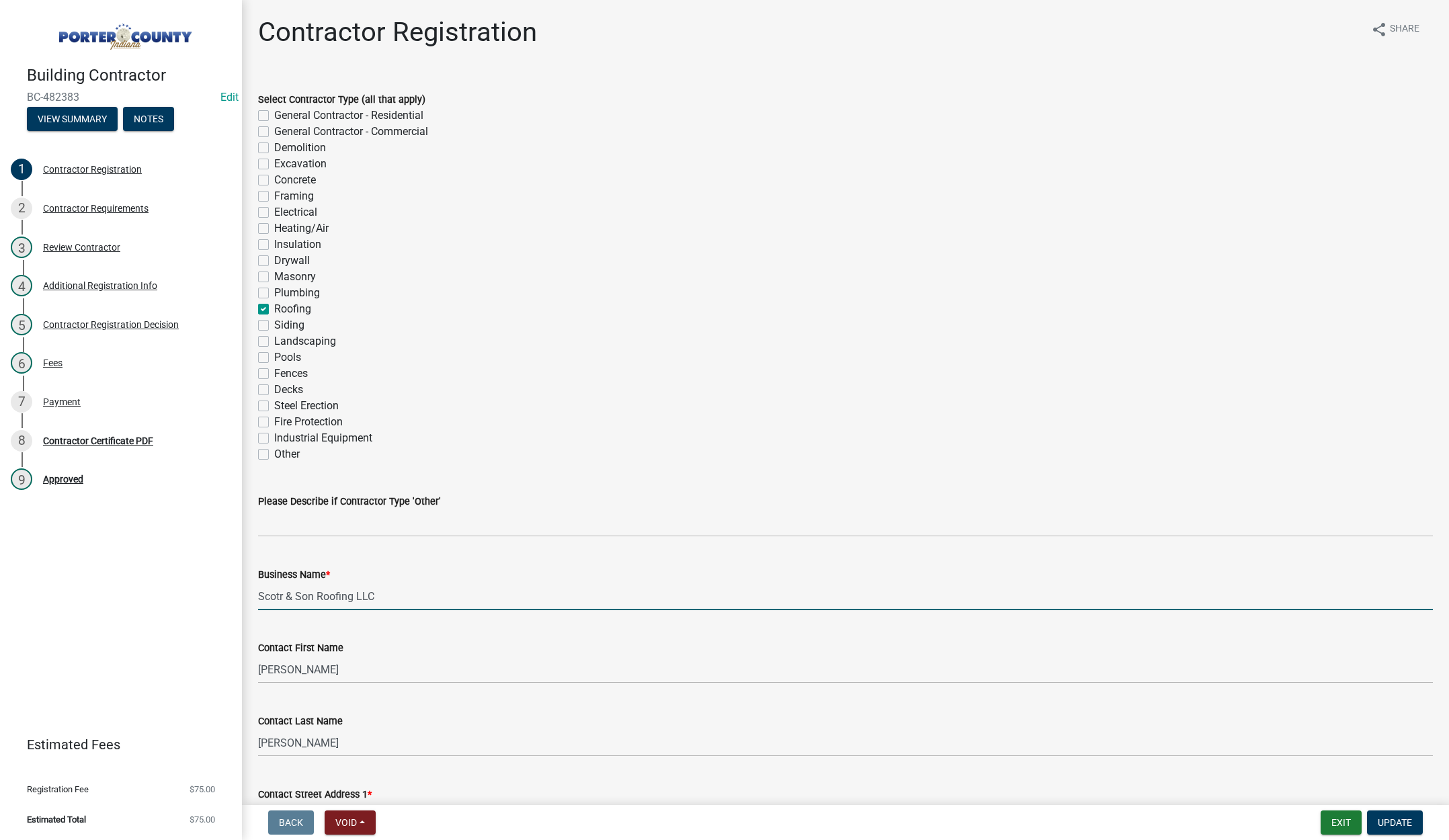
click at [284, 597] on input "Scotr & Son Roofing LLC" at bounding box center [846, 596] width 1175 height 28
type input "[PERSON_NAME] & Son Roofing LLC"
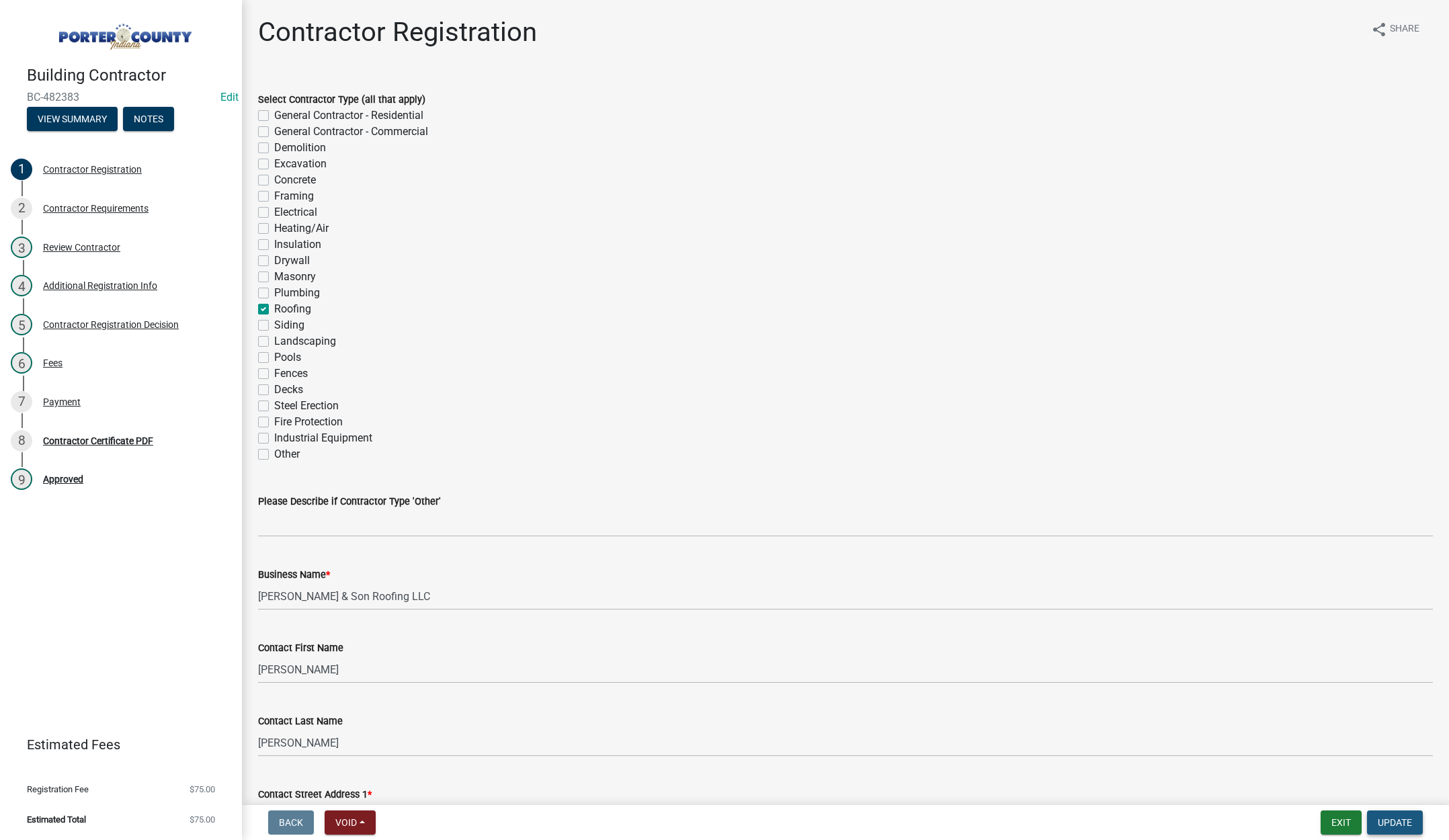
click at [1387, 822] on span "Update" at bounding box center [1394, 823] width 34 height 11
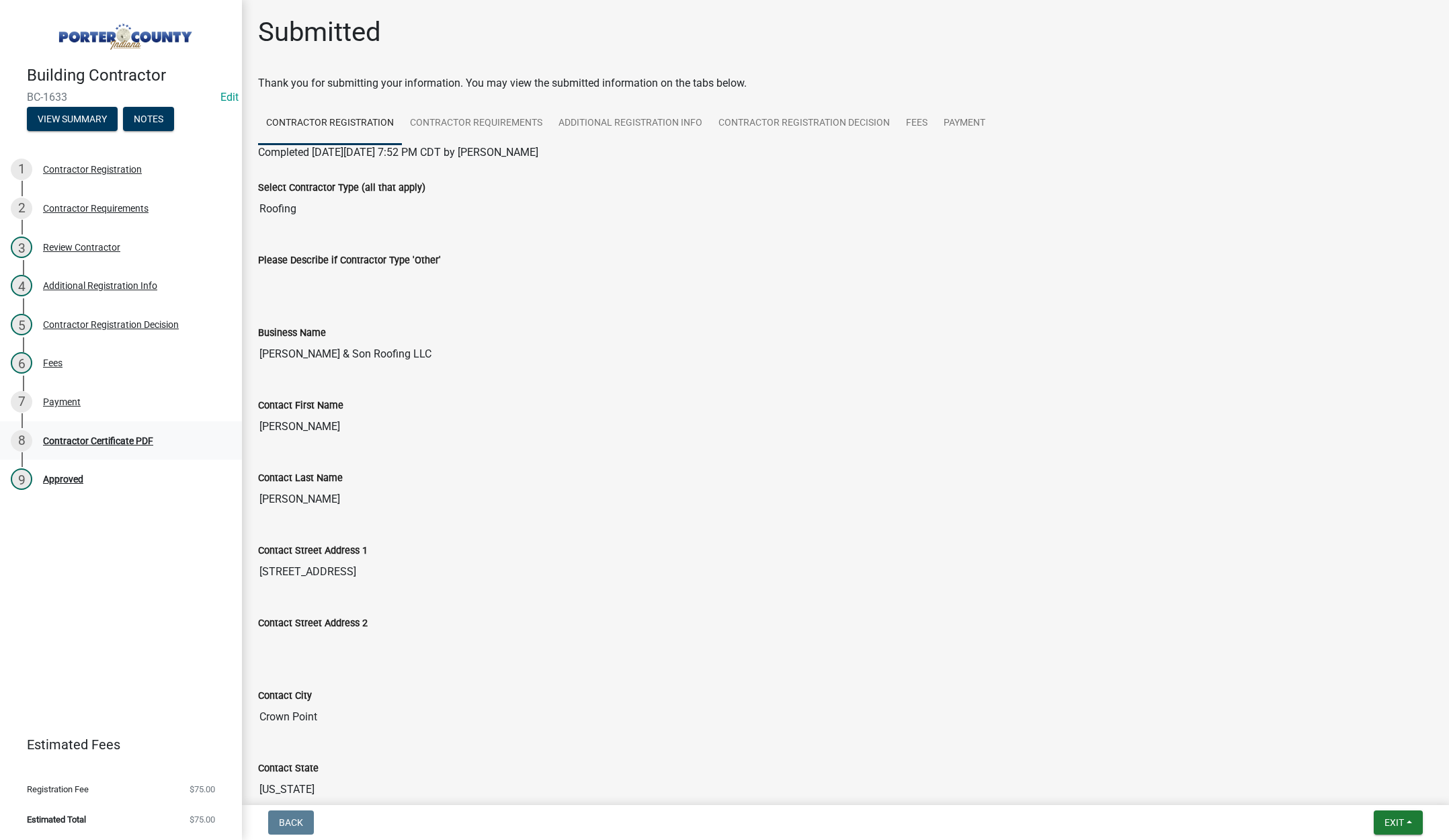
click at [100, 441] on div "Contractor Certificate PDF" at bounding box center [97, 441] width 110 height 9
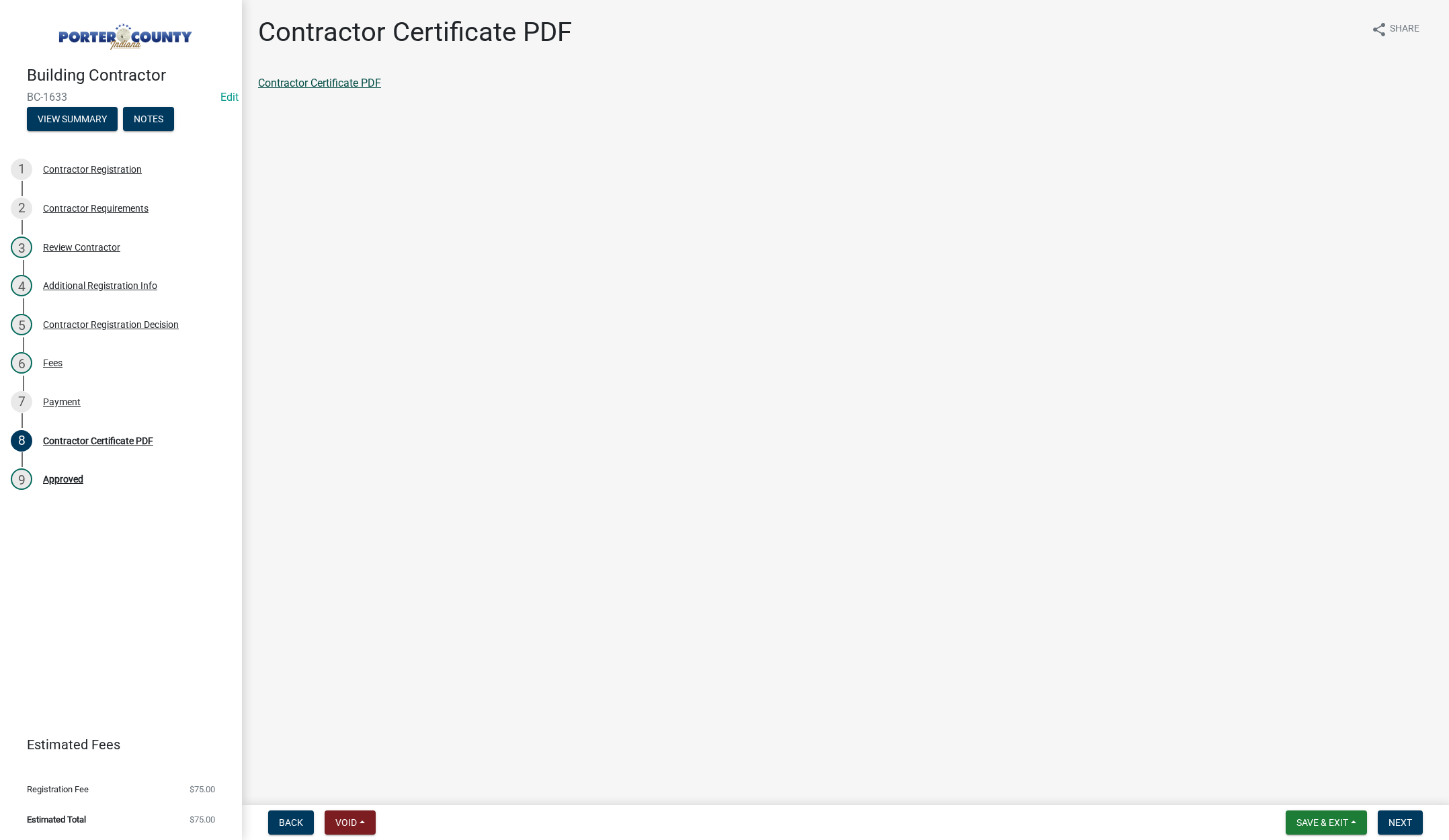
click at [322, 85] on link "Contractor Certificate PDF" at bounding box center [320, 83] width 123 height 13
click at [1337, 815] on button "Save & Exit" at bounding box center [1326, 823] width 81 height 25
click at [1332, 789] on button "Save & Exit" at bounding box center [1314, 788] width 108 height 32
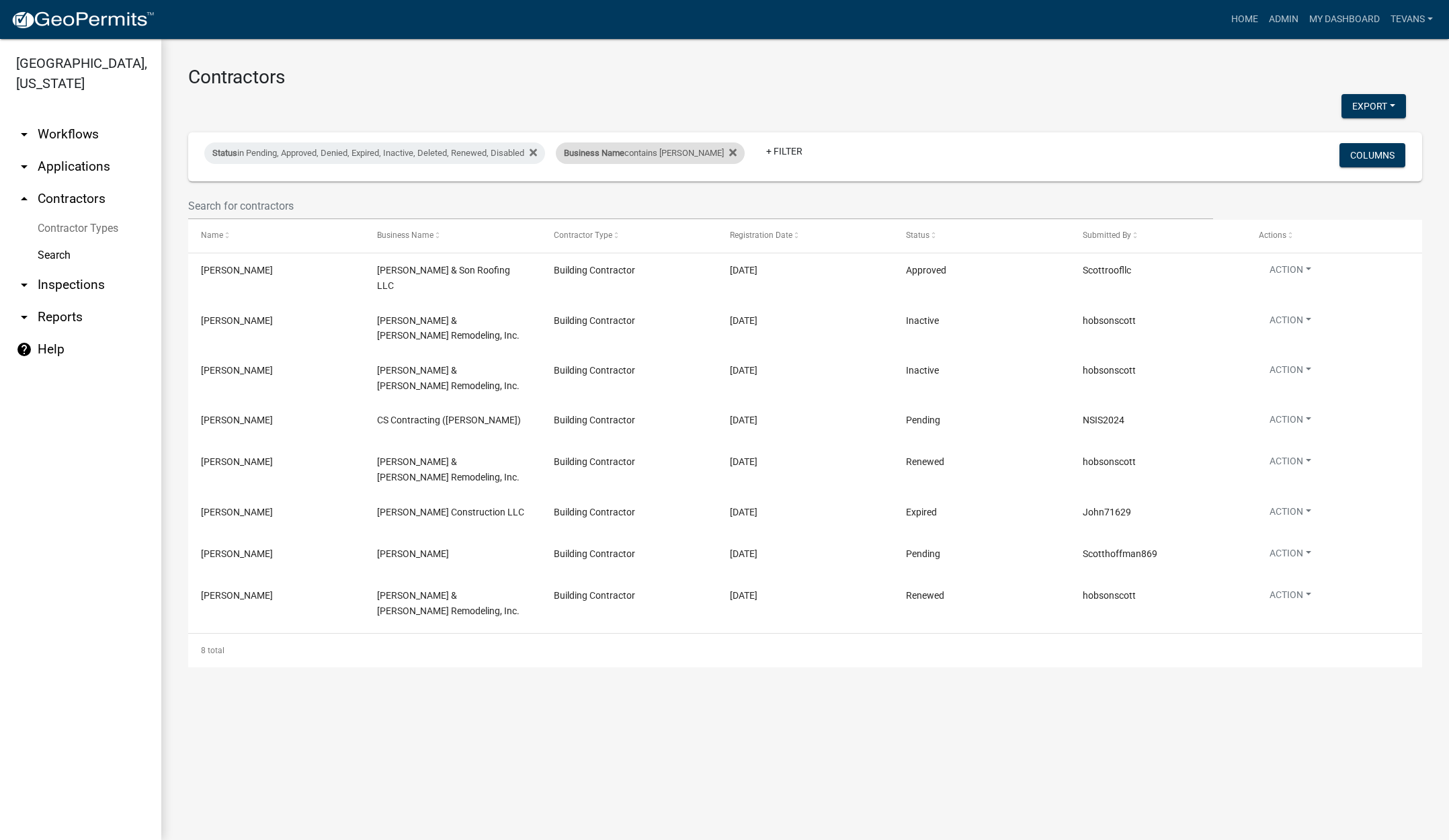
click at [603, 161] on div "Business Name contains scot" at bounding box center [650, 153] width 189 height 21
click at [600, 202] on input "scot" at bounding box center [637, 203] width 123 height 28
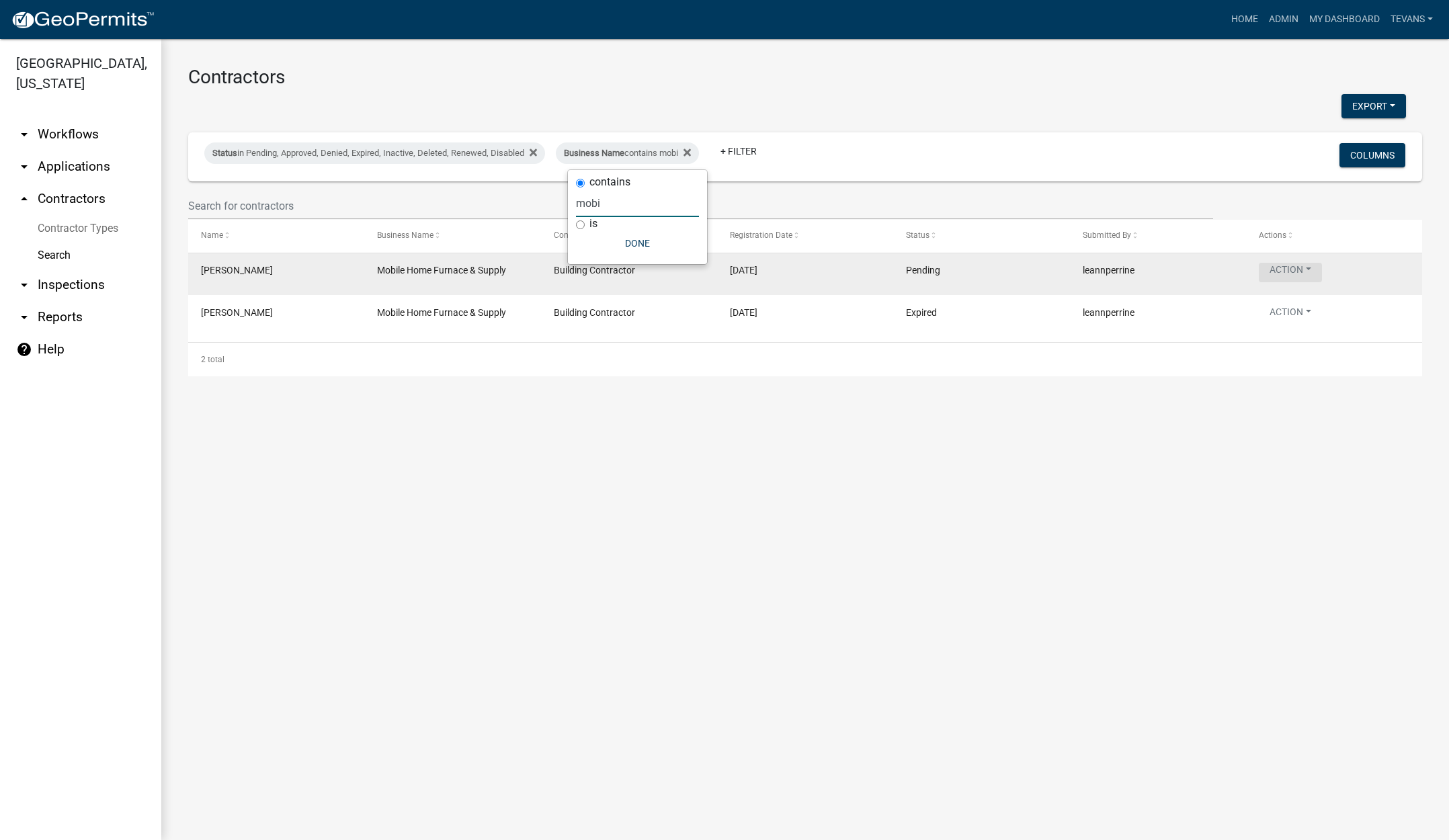
type input "mobi"
click at [1289, 267] on button "Action" at bounding box center [1291, 272] width 63 height 20
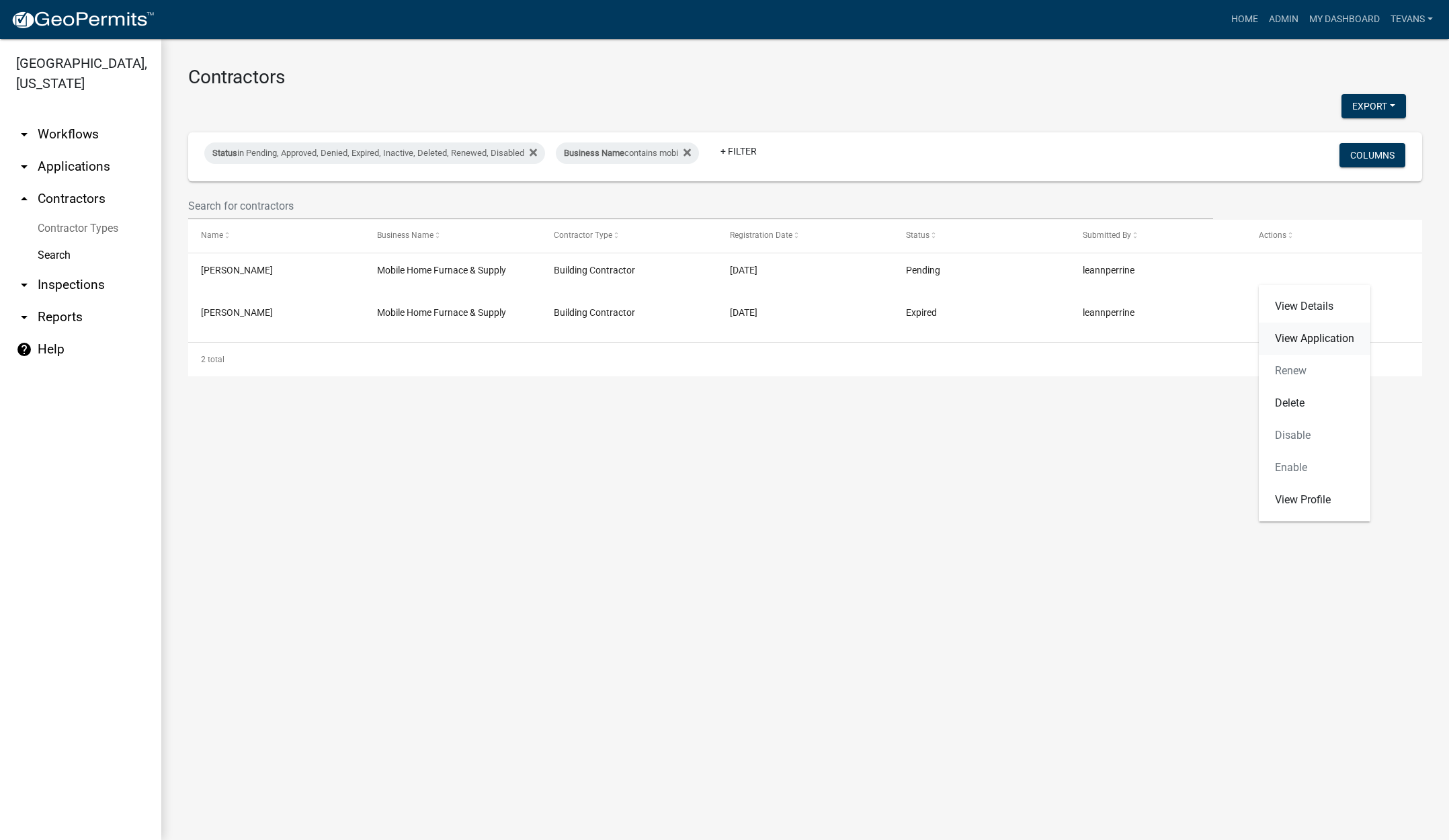
click at [1302, 339] on link "View Application" at bounding box center [1315, 339] width 112 height 32
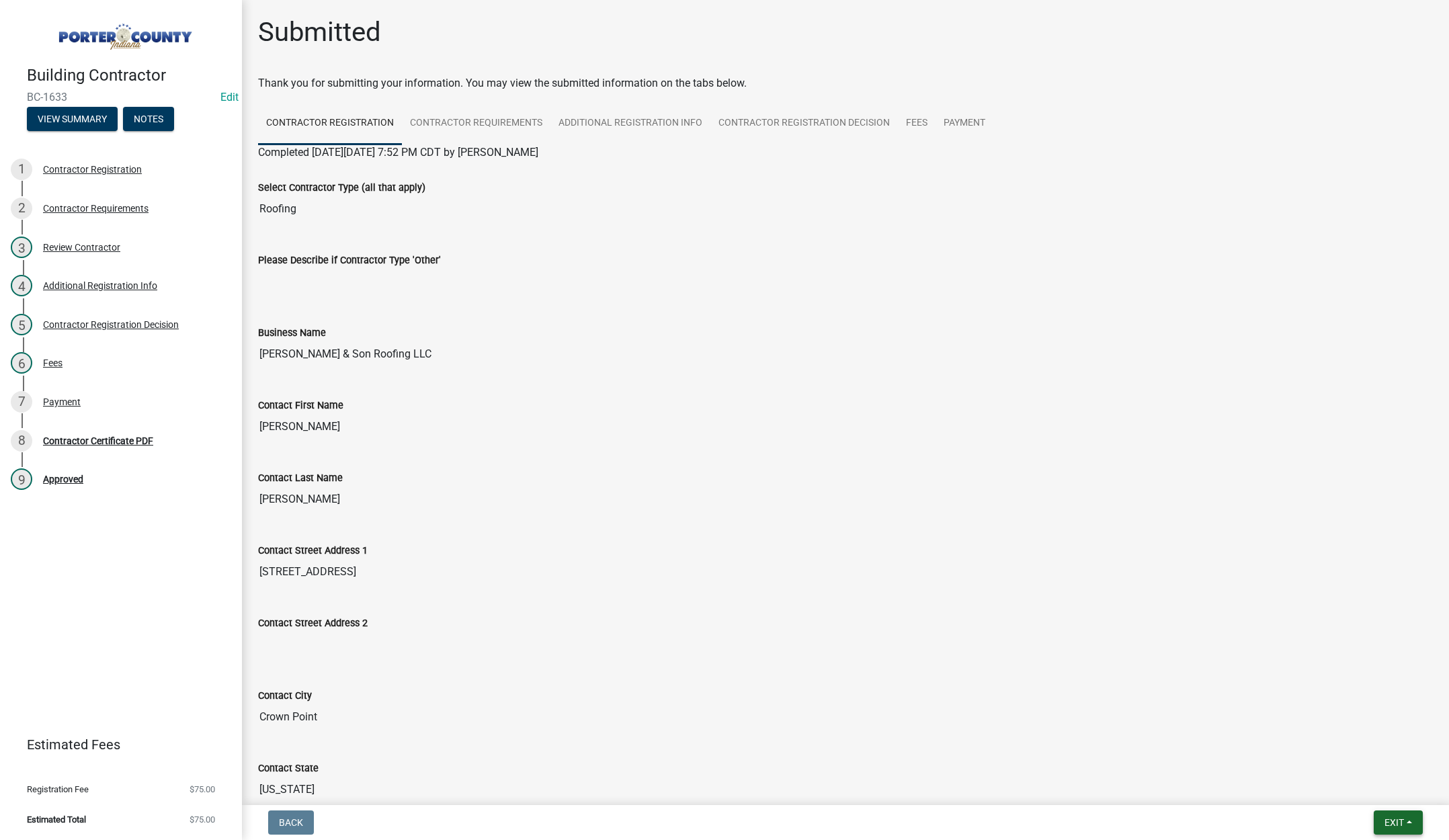
click at [1388, 817] on span "Exit" at bounding box center [1394, 823] width 20 height 11
click at [1359, 786] on button "Save & Exit" at bounding box center [1369, 788] width 108 height 32
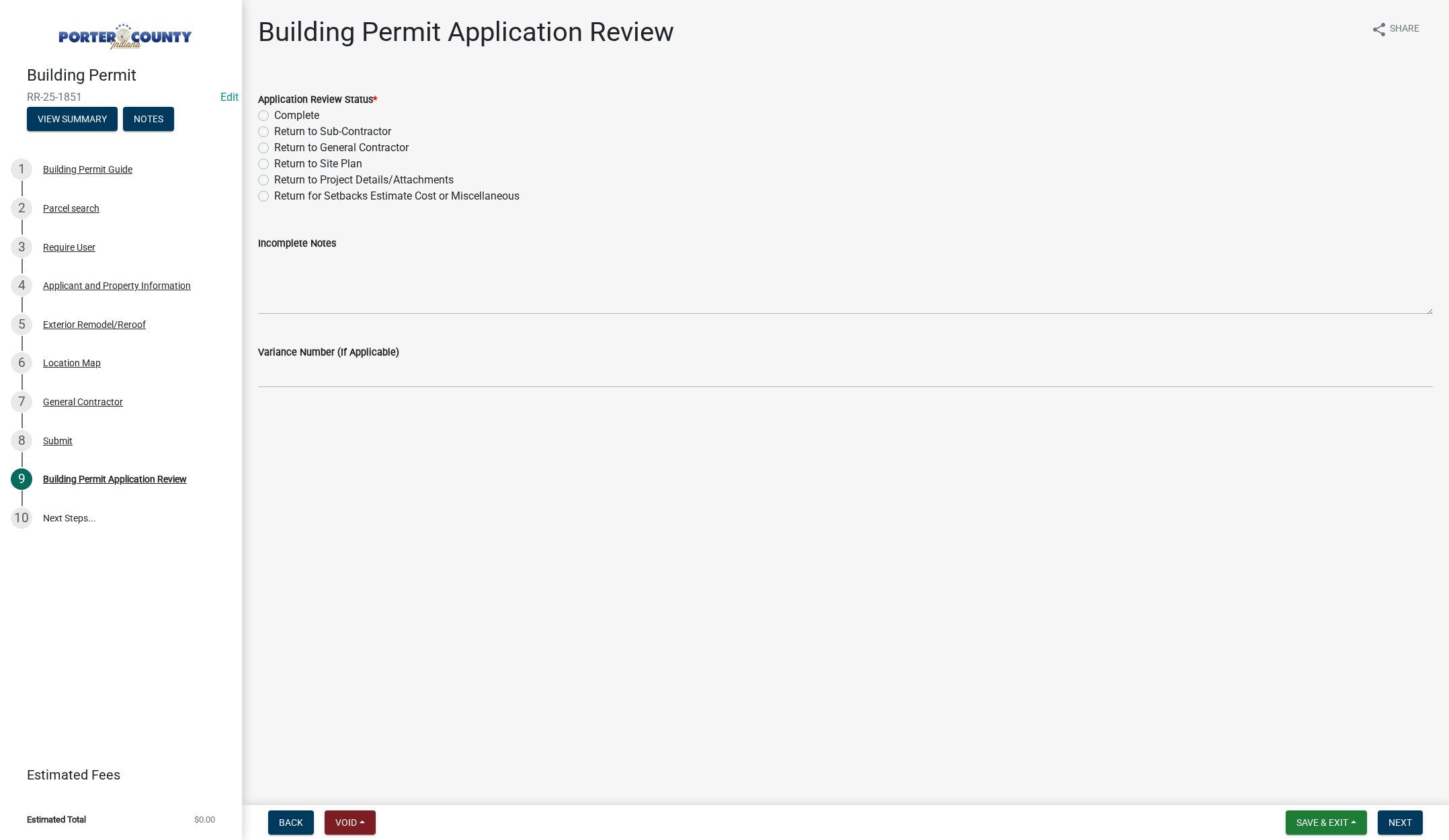
click at [274, 113] on label "Complete" at bounding box center [297, 115] width 45 height 16
click at [274, 113] on input "Complete" at bounding box center [278, 112] width 9 height 9
radio input "true"
click at [1402, 820] on span "Next" at bounding box center [1401, 823] width 24 height 11
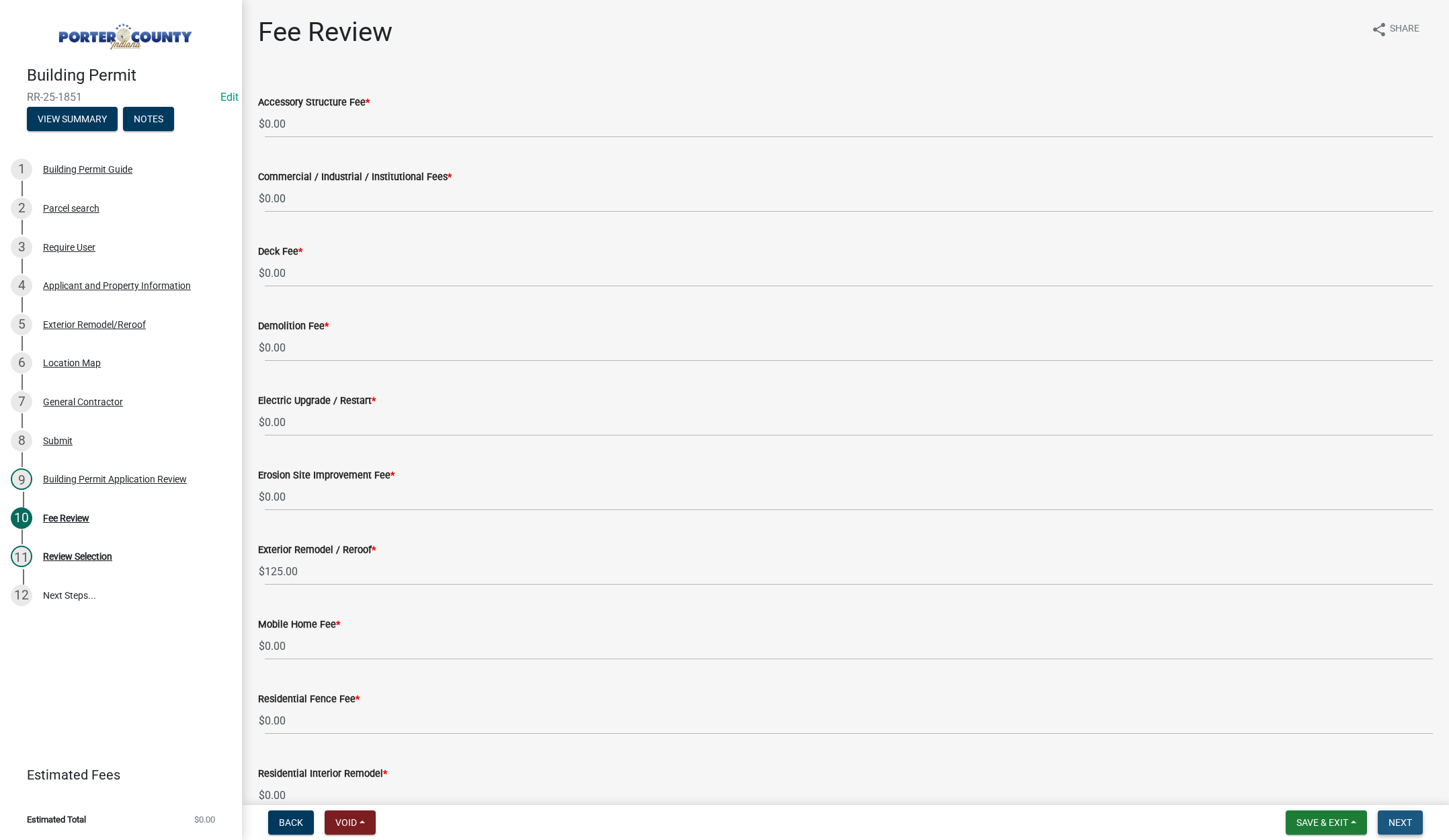
click at [1404, 816] on button "Next" at bounding box center [1400, 823] width 45 height 25
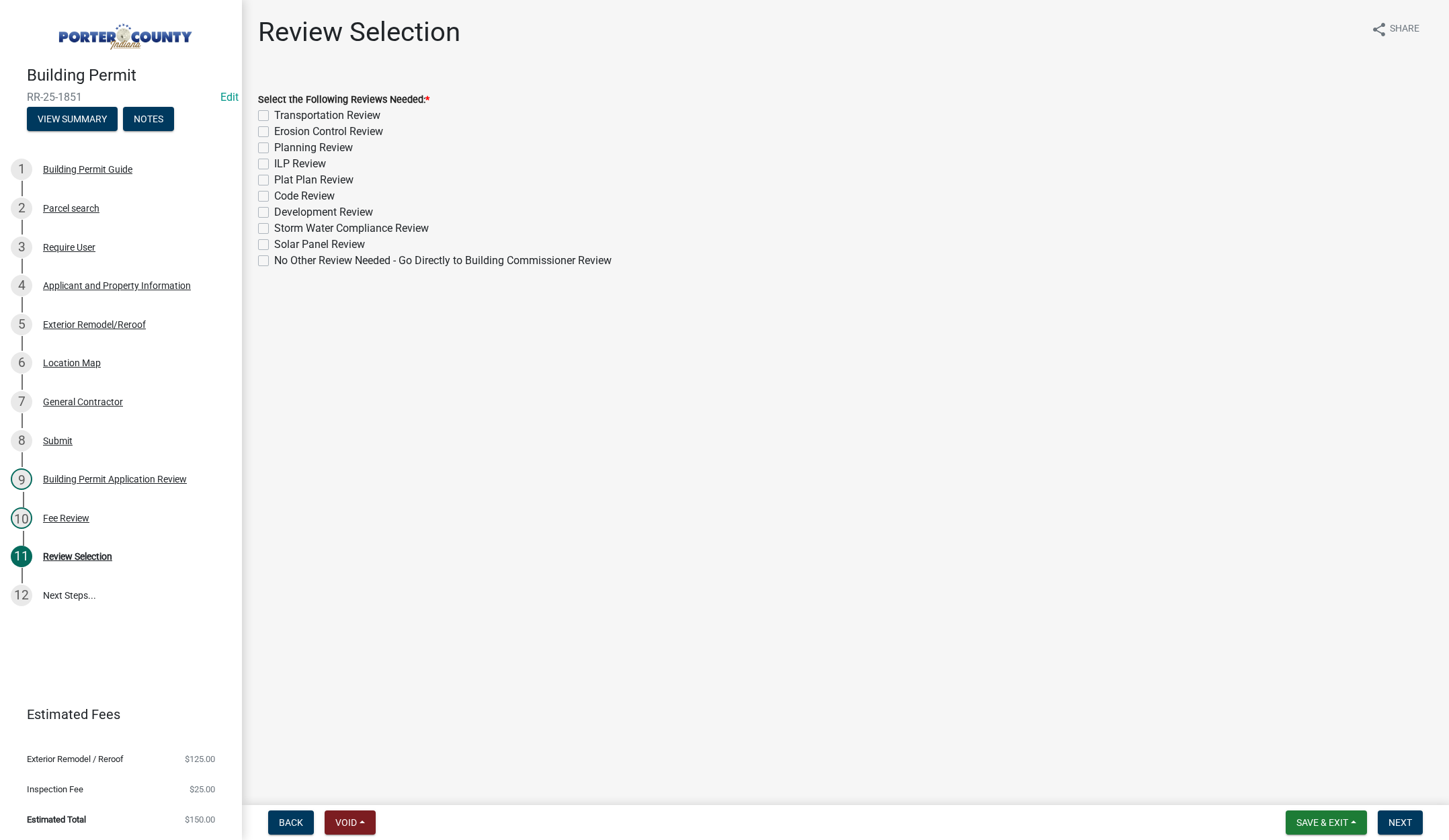
click at [274, 257] on label "No Other Review Needed - Go Directly to Building Commissioner Review" at bounding box center [443, 261] width 338 height 16
click at [274, 257] on input "No Other Review Needed - Go Directly to Building Commissioner Review" at bounding box center [278, 257] width 9 height 9
checkbox input "true"
checkbox input "false"
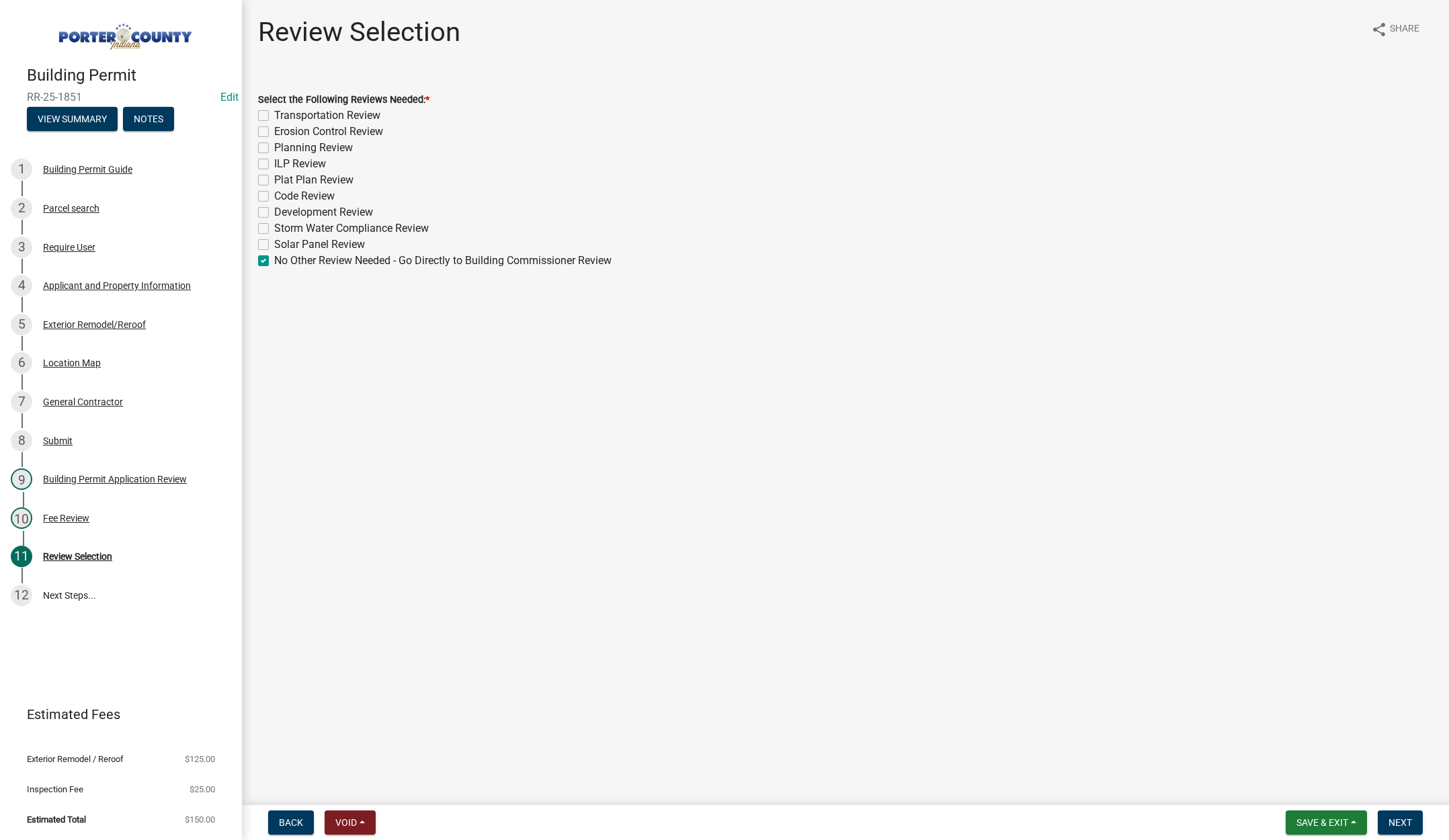
checkbox input "false"
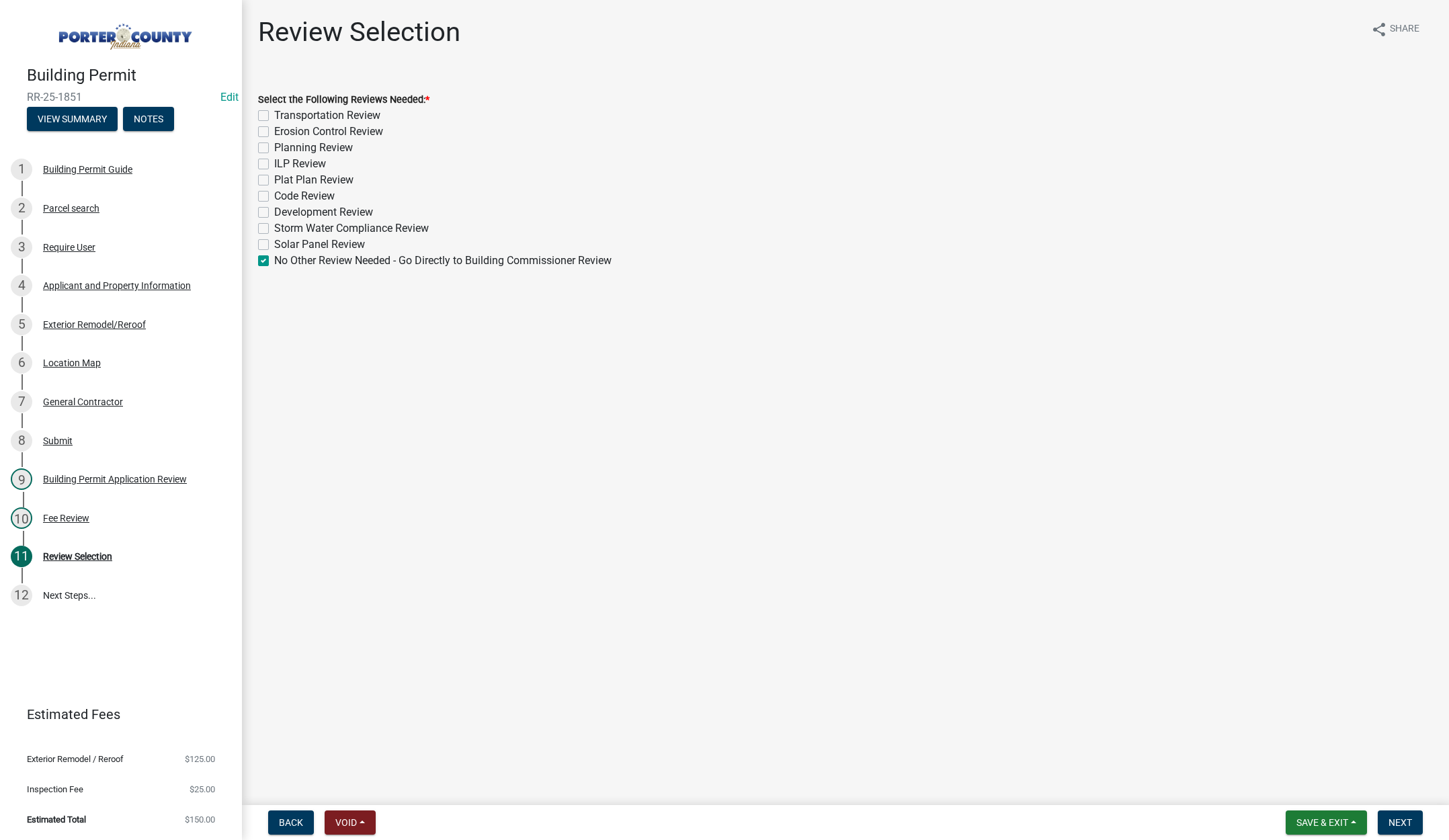
checkbox input "false"
checkbox input "true"
click at [1403, 822] on span "Next" at bounding box center [1401, 823] width 24 height 11
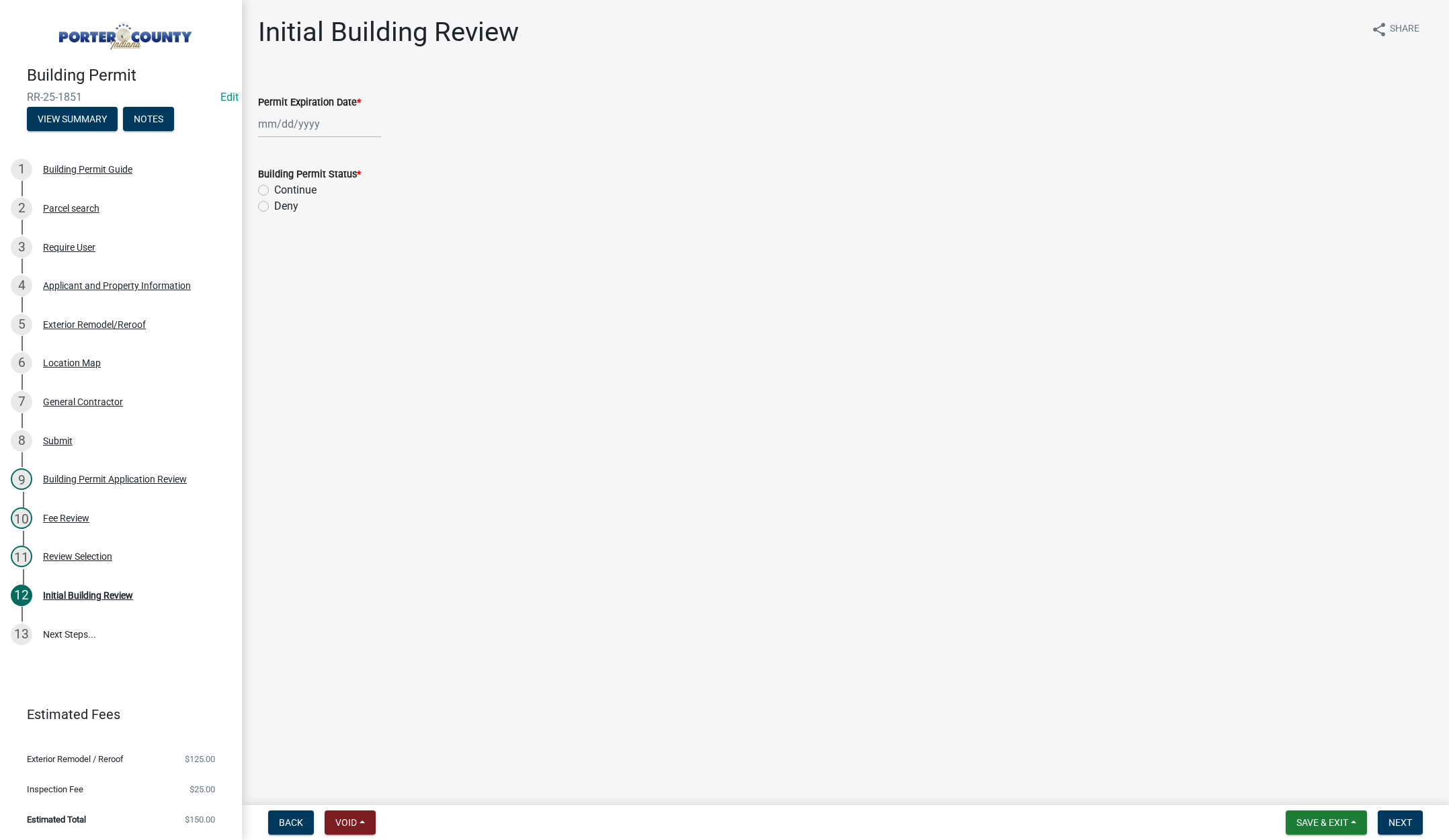
click at [335, 122] on div at bounding box center [320, 123] width 123 height 28
select select "9"
click at [373, 154] on select "1525 1526 1527 1528 1529 1530 1531 1532 1533 1534 1535 1536 1537 1538 1539 1540…" at bounding box center [363, 152] width 48 height 20
select select "2026"
click at [339, 142] on select "1525 1526 1527 1528 1529 1530 1531 1532 1533 1534 1535 1536 1537 1538 1539 1540…" at bounding box center [363, 152] width 48 height 20
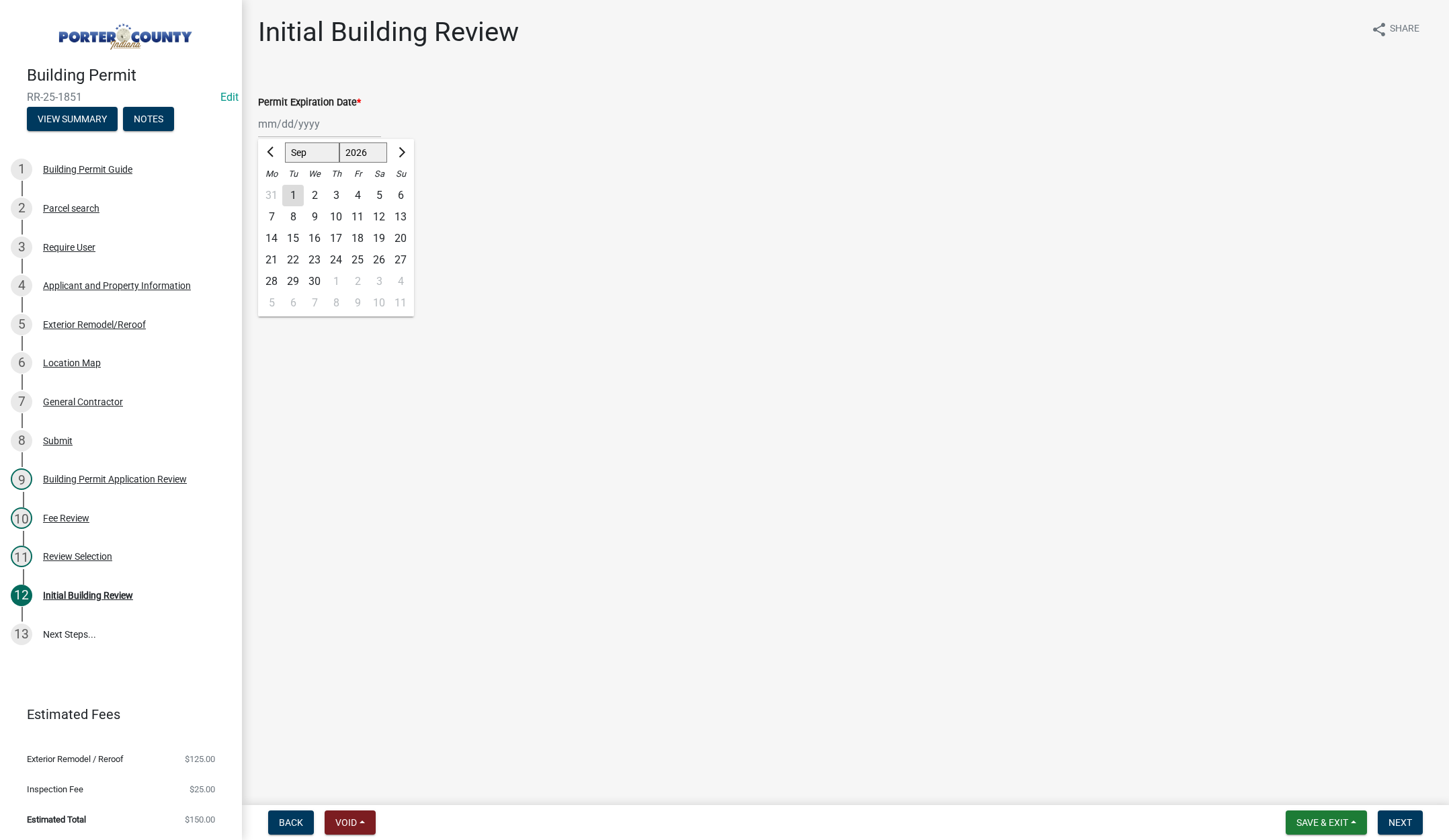
click at [312, 259] on div "23" at bounding box center [314, 259] width 21 height 21
type input "09/23/2026"
click at [274, 188] on label "Continue" at bounding box center [296, 190] width 43 height 16
click at [274, 188] on input "Continue" at bounding box center [278, 186] width 9 height 9
radio input "true"
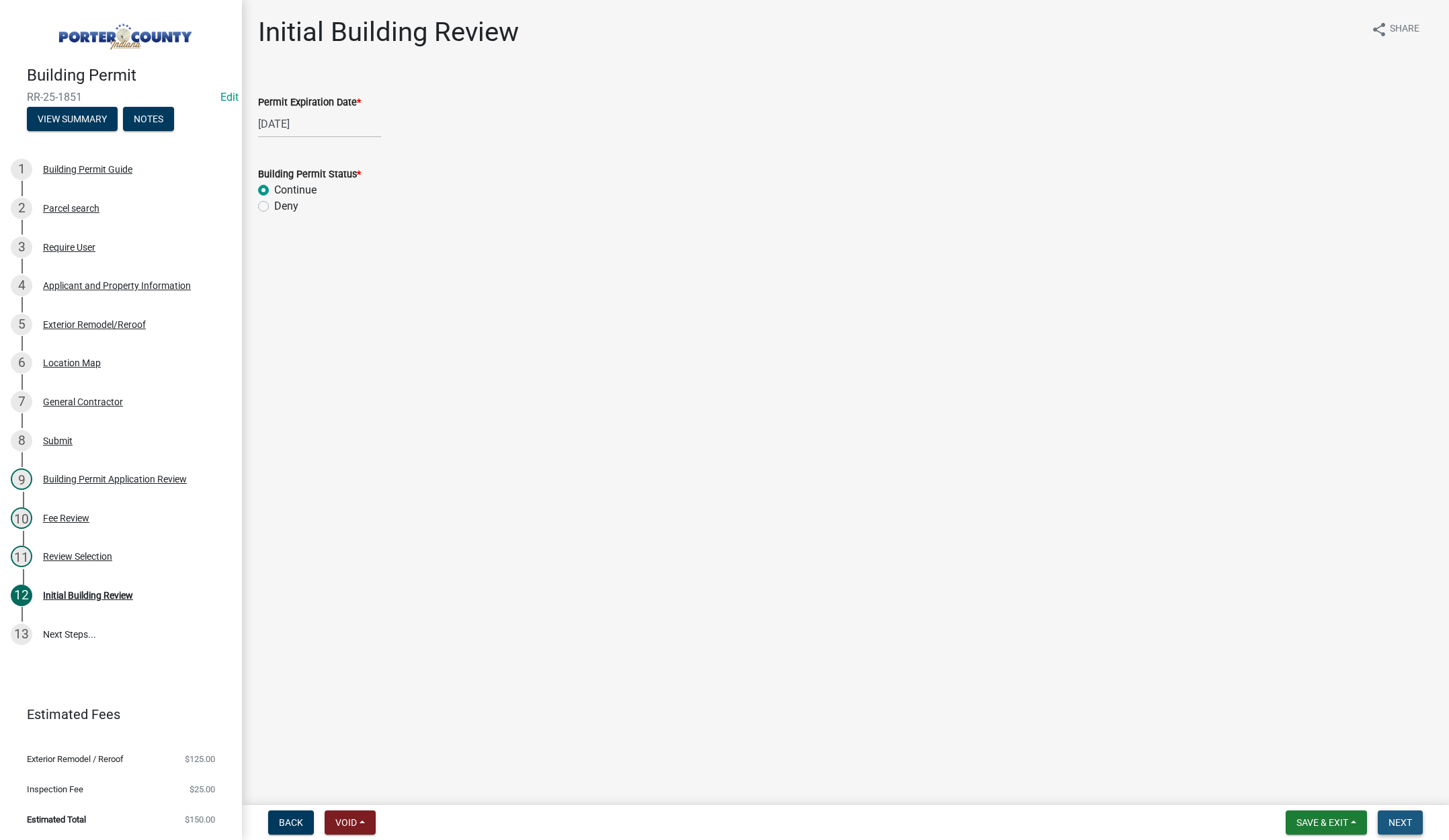
click at [1402, 817] on span "Next" at bounding box center [1401, 823] width 24 height 11
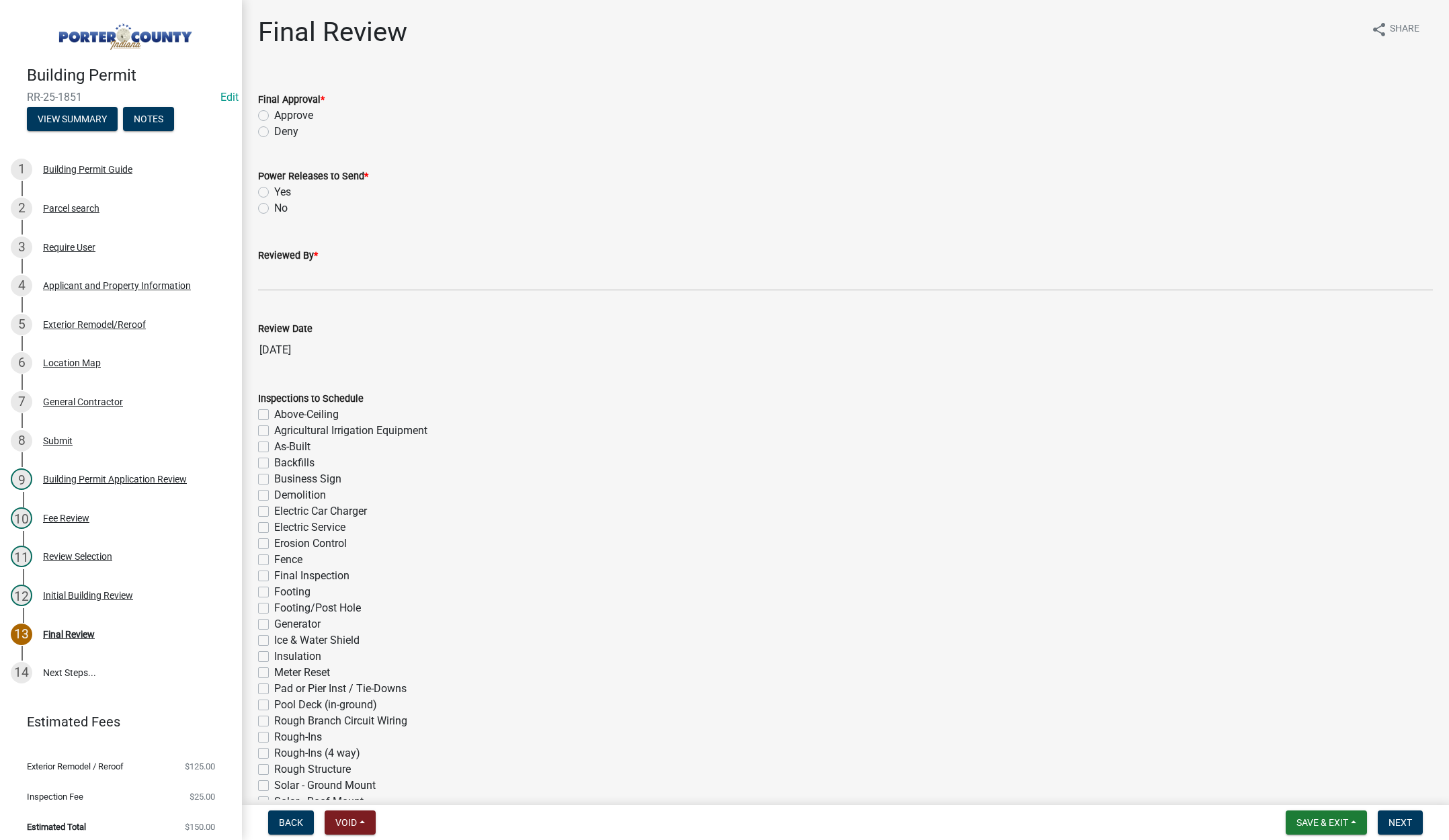
click at [274, 114] on label "Approve" at bounding box center [293, 115] width 39 height 16
click at [274, 114] on input "Approve" at bounding box center [278, 112] width 9 height 9
radio input "true"
click at [274, 209] on label "No" at bounding box center [281, 208] width 13 height 16
click at [274, 209] on input "No" at bounding box center [278, 204] width 9 height 9
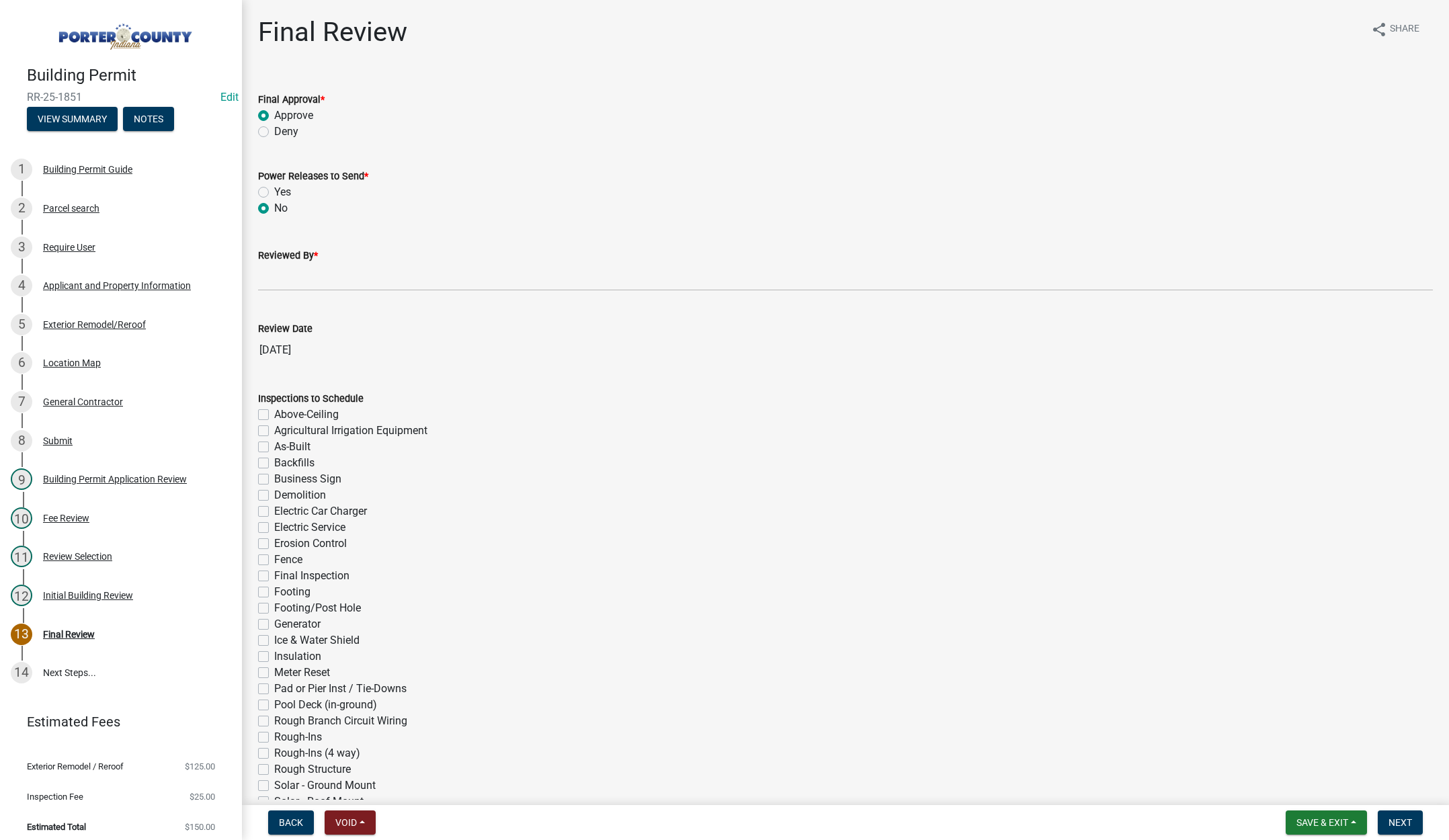
radio input "true"
drag, startPoint x: 283, startPoint y: 282, endPoint x: 316, endPoint y: 302, distance: 38.6
click at [284, 282] on input "Reviewed By *" at bounding box center [846, 277] width 1175 height 28
type input "Tami"
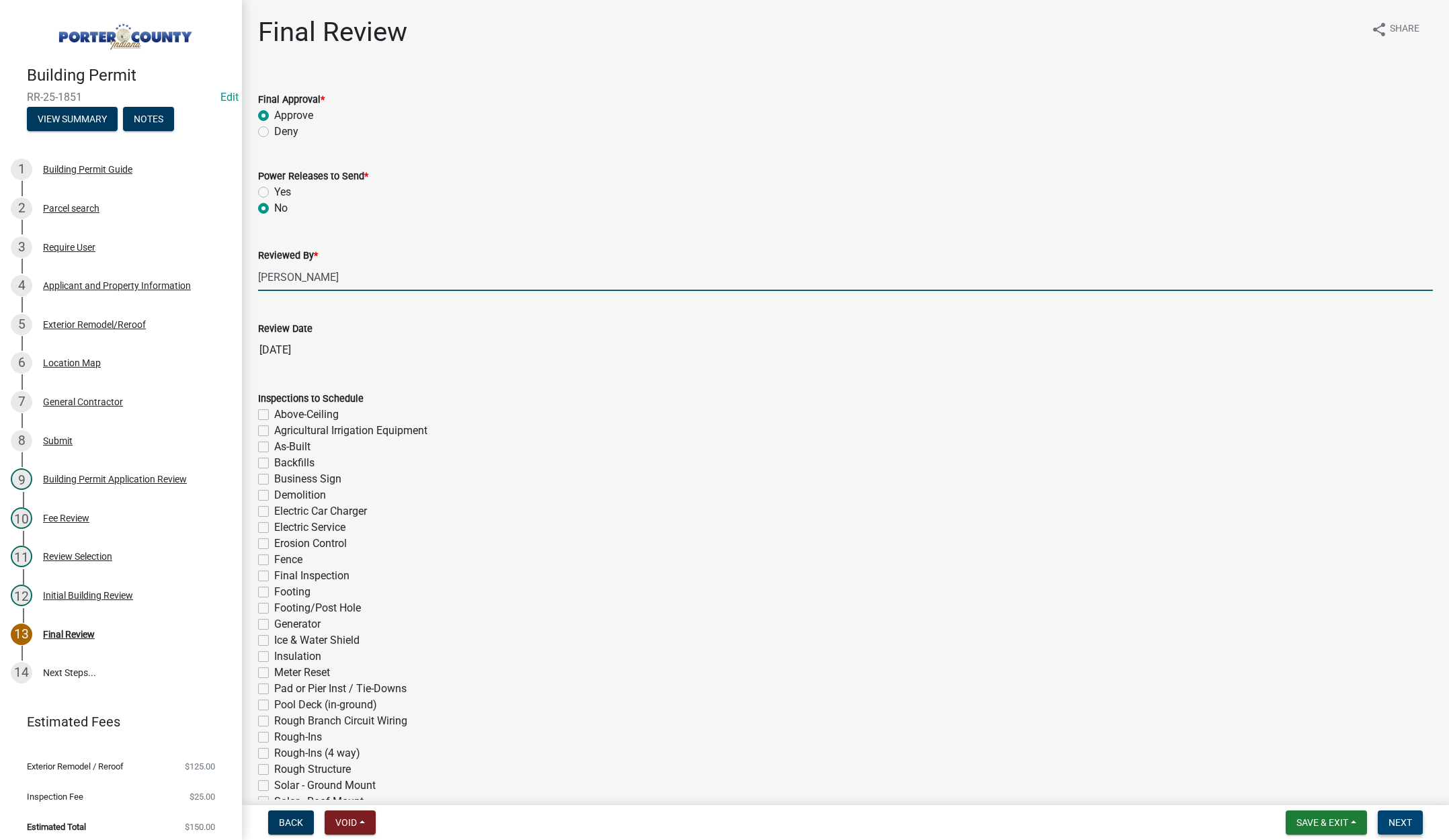
click at [1404, 823] on span "Next" at bounding box center [1401, 823] width 24 height 11
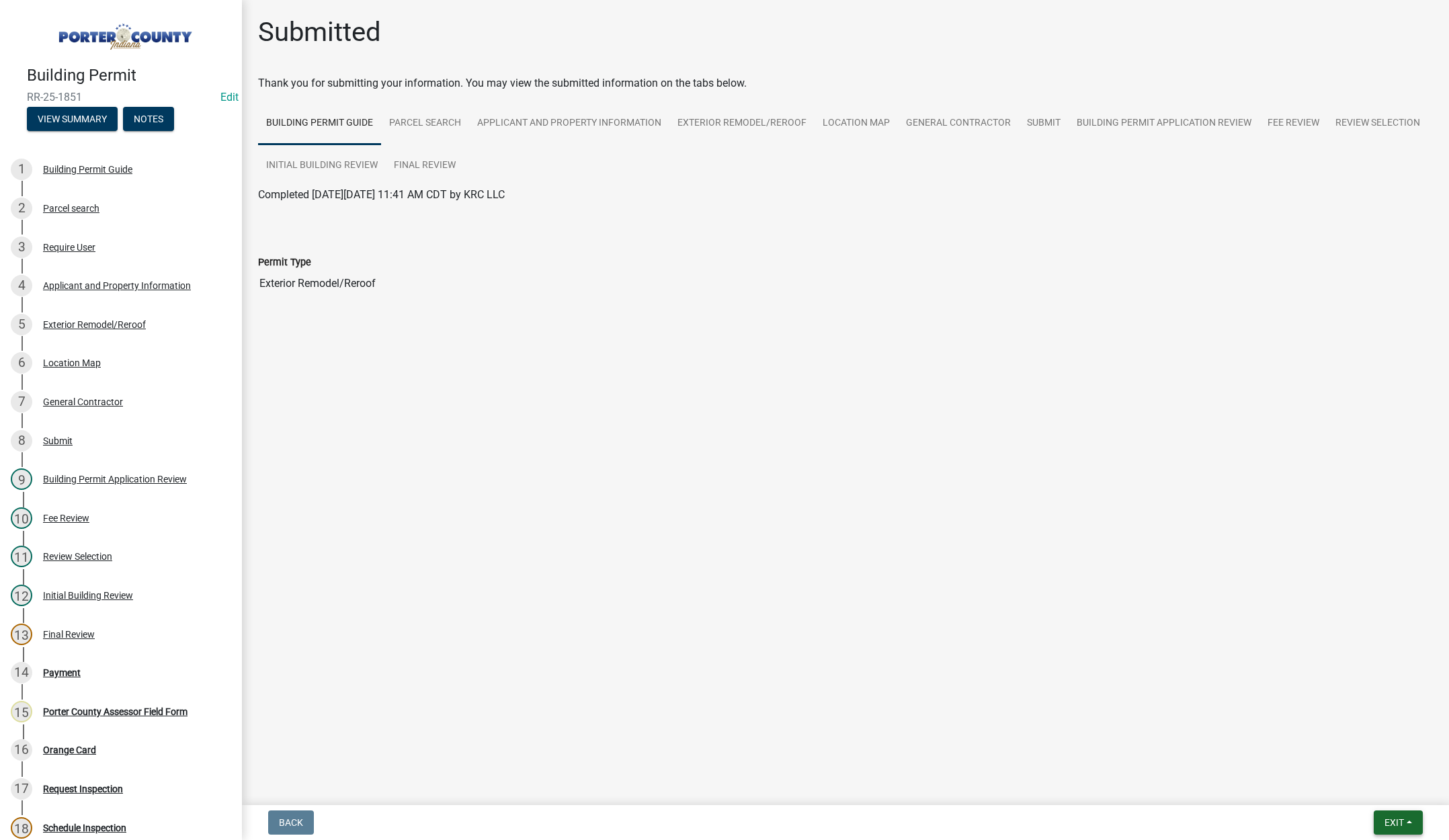
click at [1400, 820] on span "Exit" at bounding box center [1394, 823] width 20 height 11
click at [1383, 793] on button "Save & Exit" at bounding box center [1369, 788] width 108 height 32
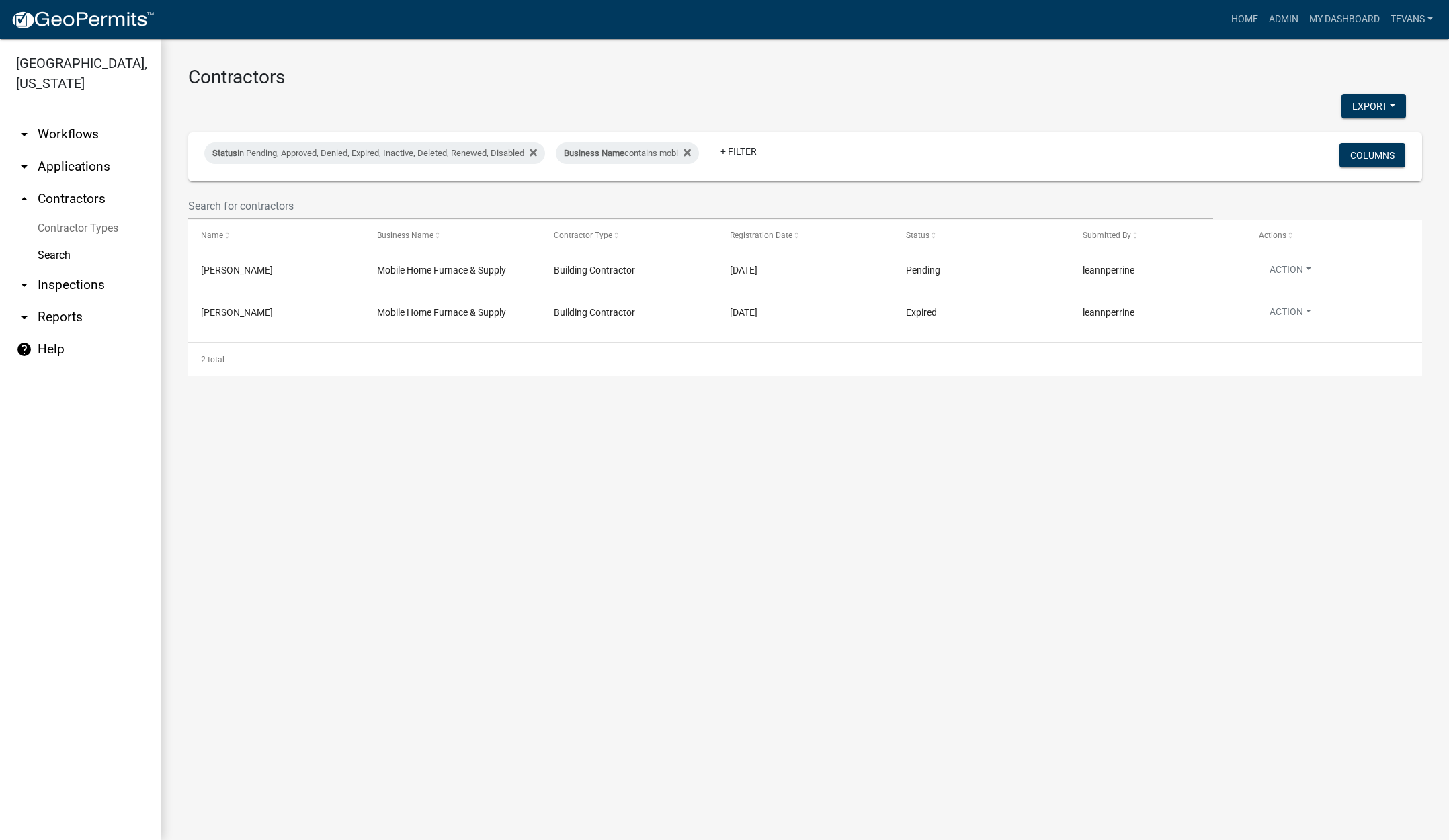
click at [123, 784] on ul "arrow_drop_down Workflows List arrow_drop_down Applications Search by Parcel Se…" at bounding box center [81, 474] width 161 height 732
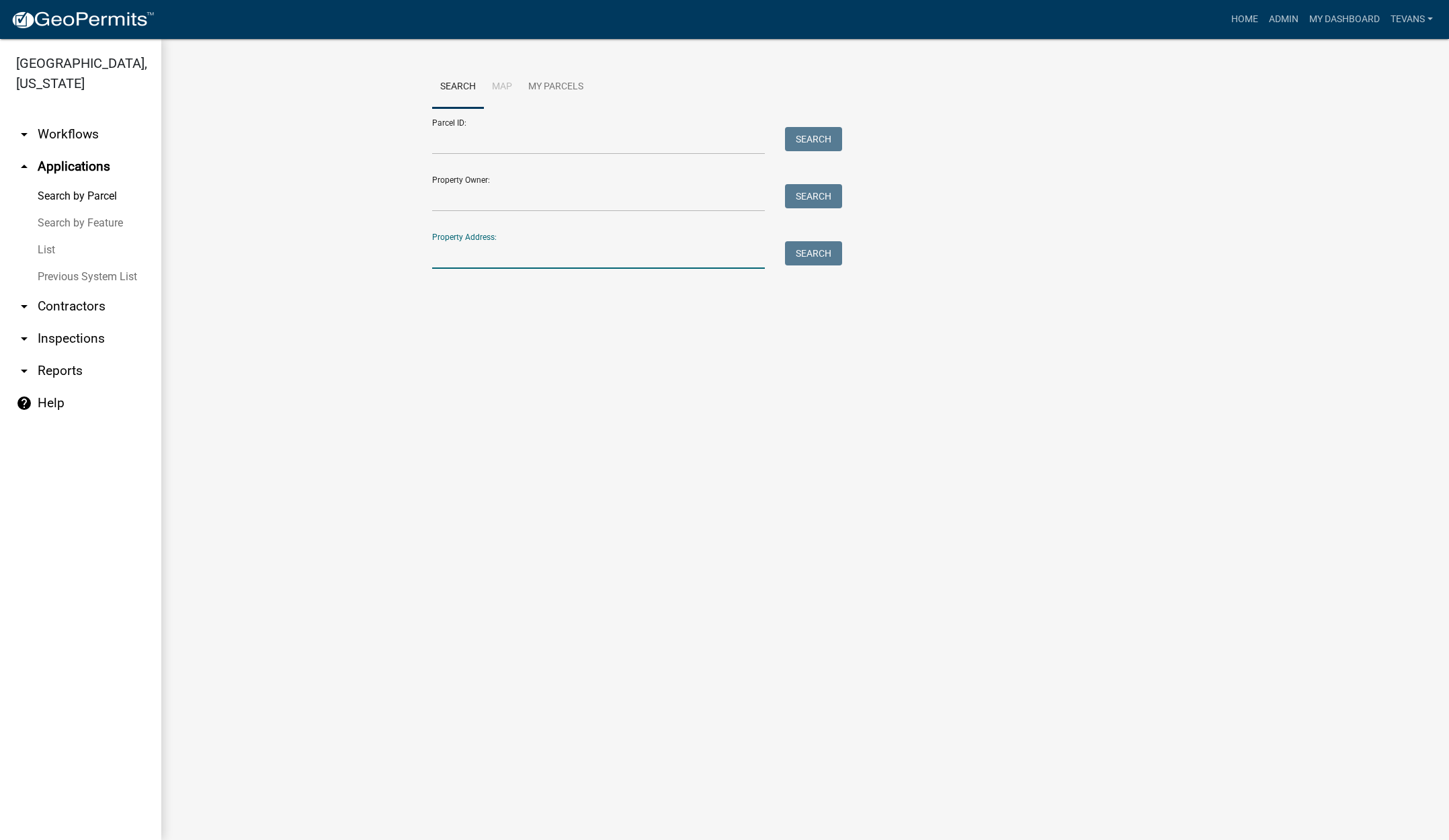
click at [478, 255] on input "Property Address:" at bounding box center [598, 255] width 333 height 28
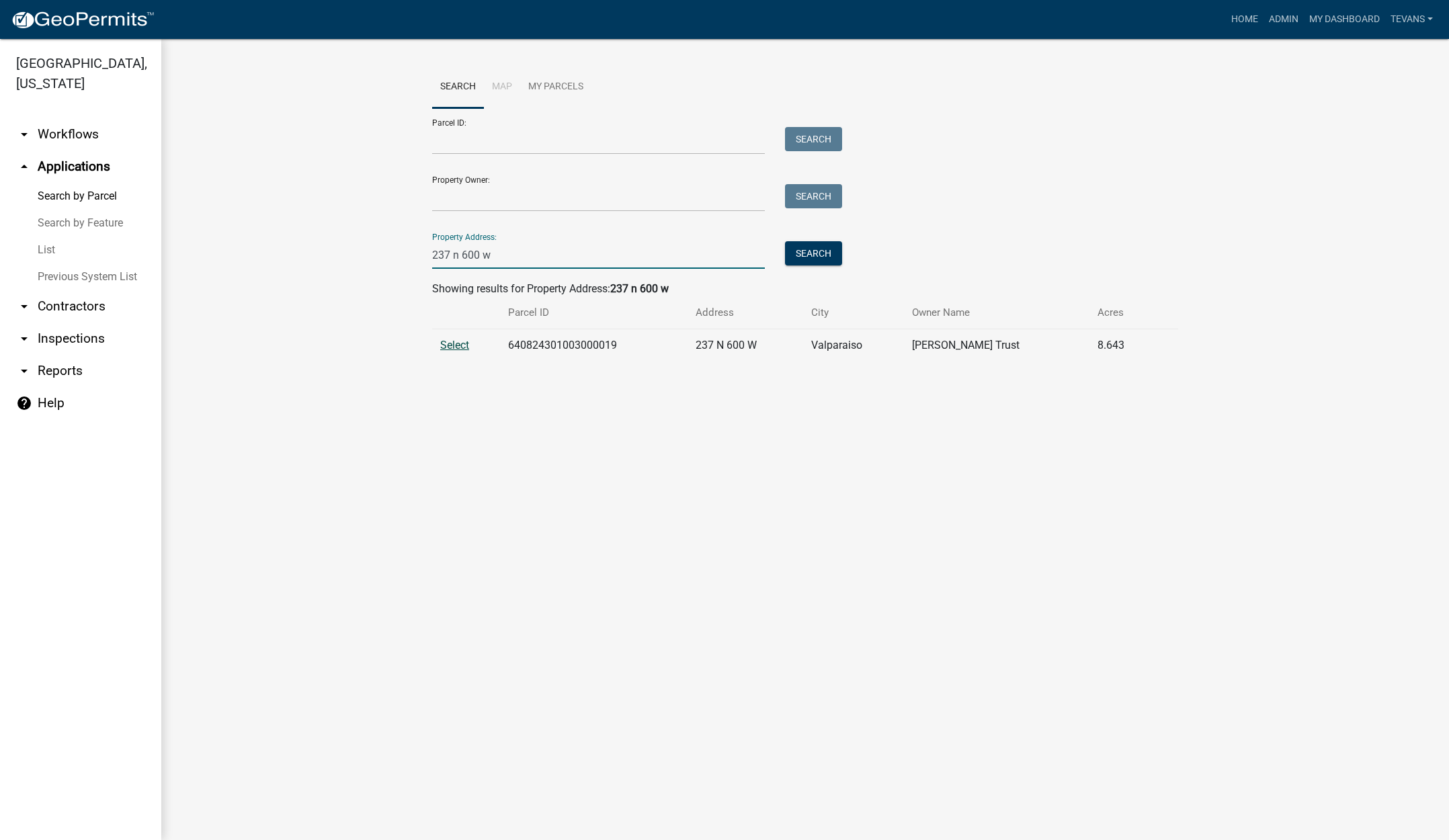
type input "237 n 600 w"
click at [460, 340] on span "Select" at bounding box center [455, 345] width 29 height 13
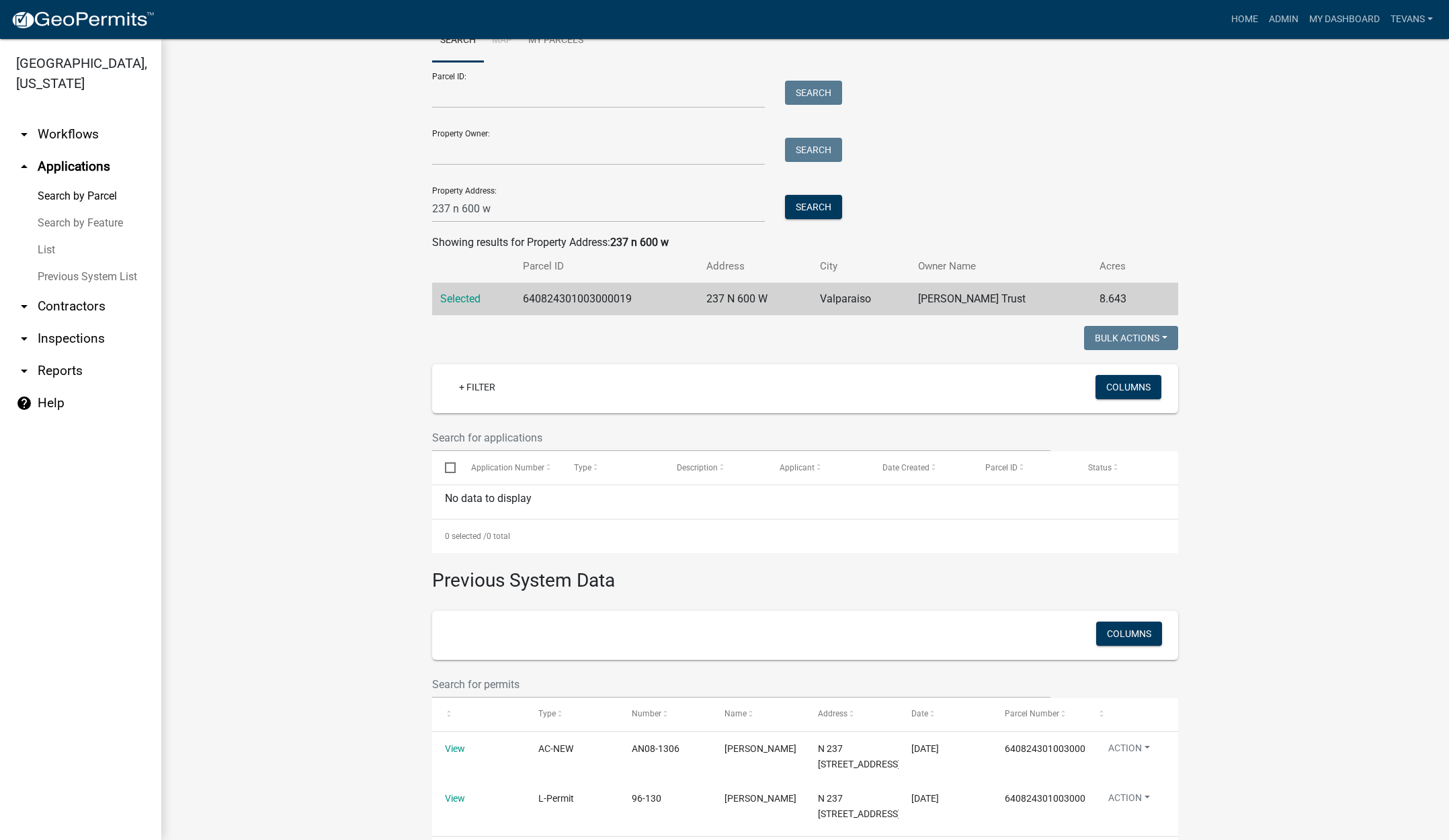
scroll to position [134, 0]
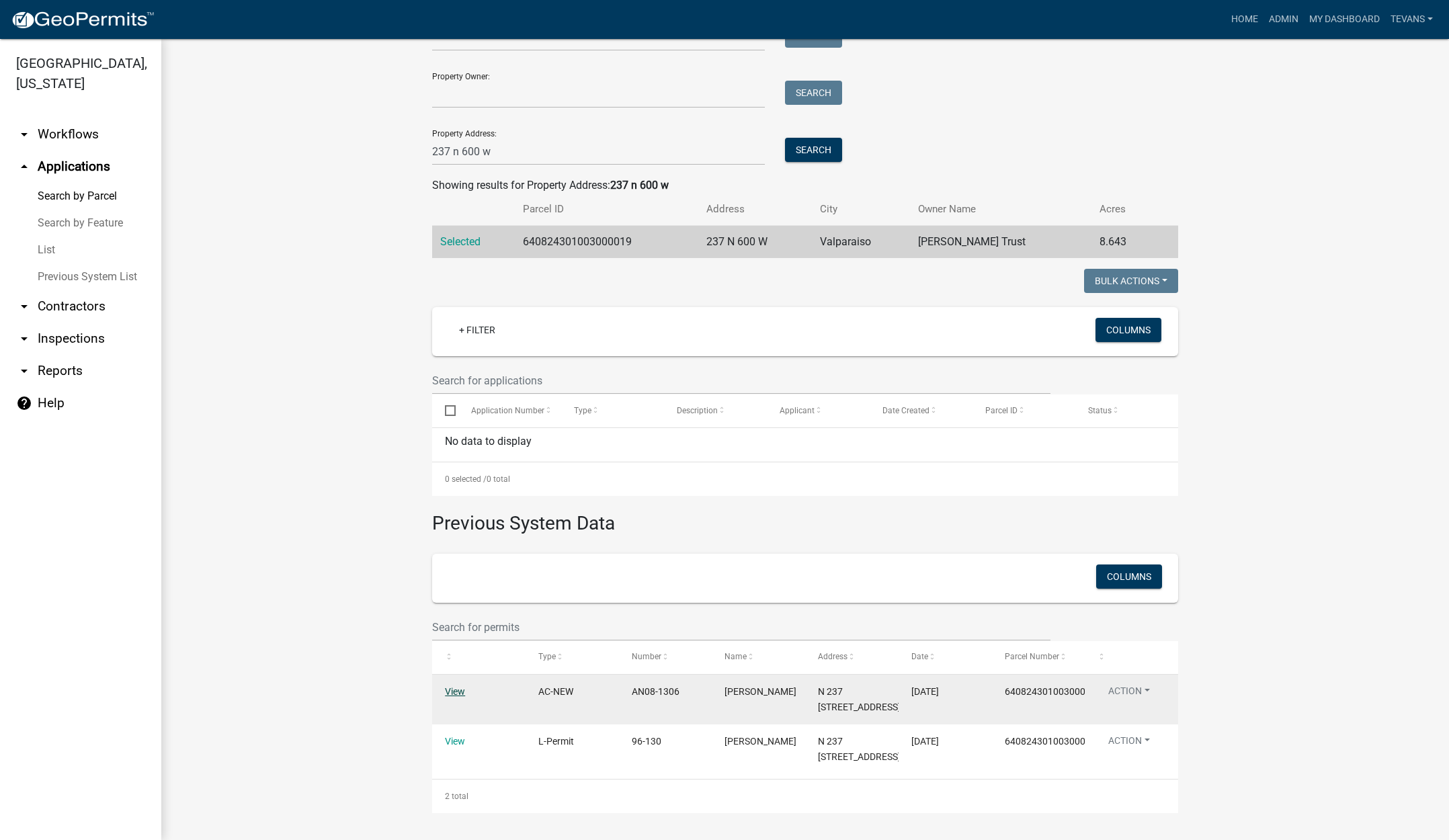
click at [450, 687] on link "View" at bounding box center [455, 692] width 20 height 11
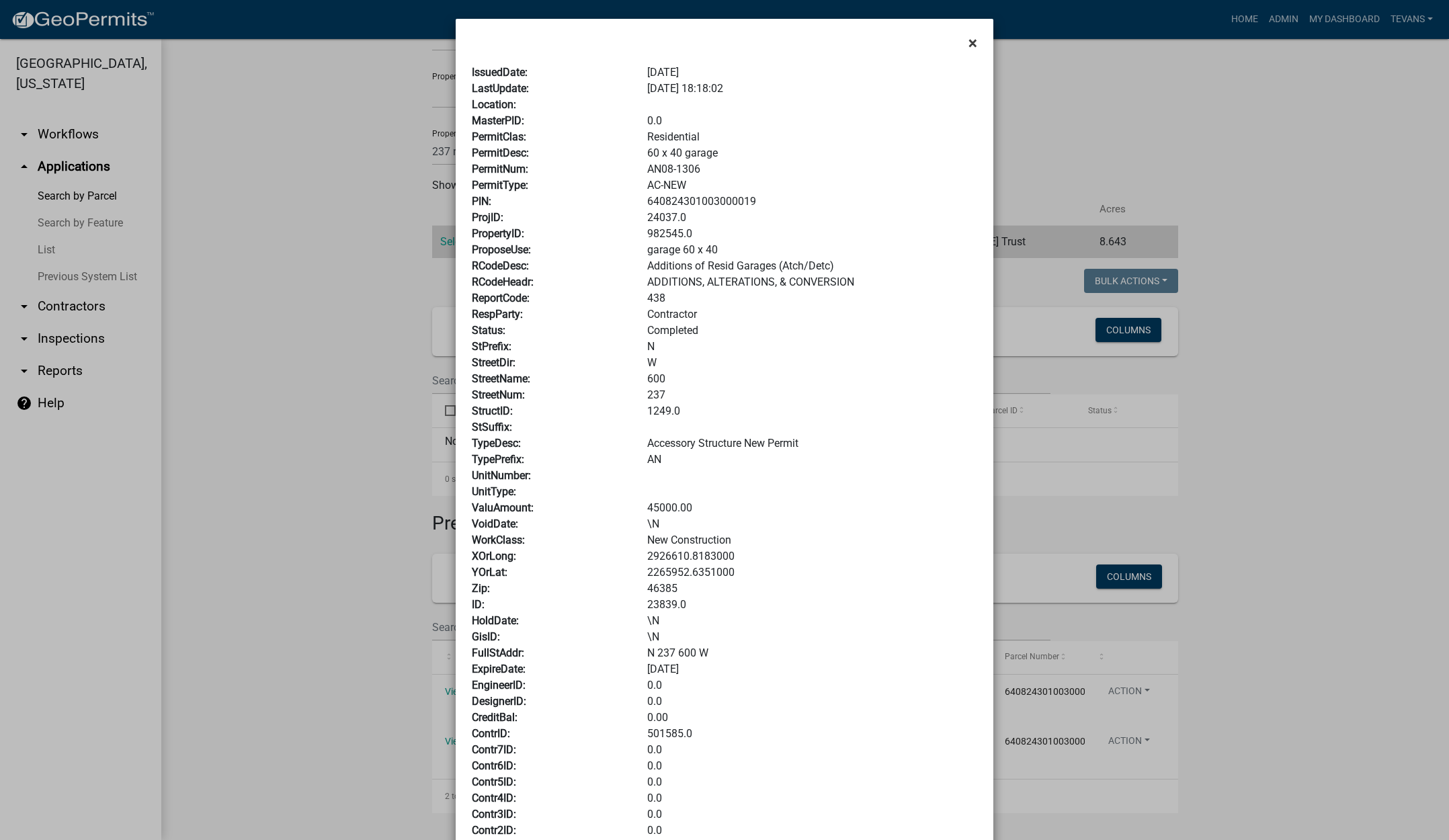
click at [969, 41] on span "×" at bounding box center [973, 43] width 9 height 19
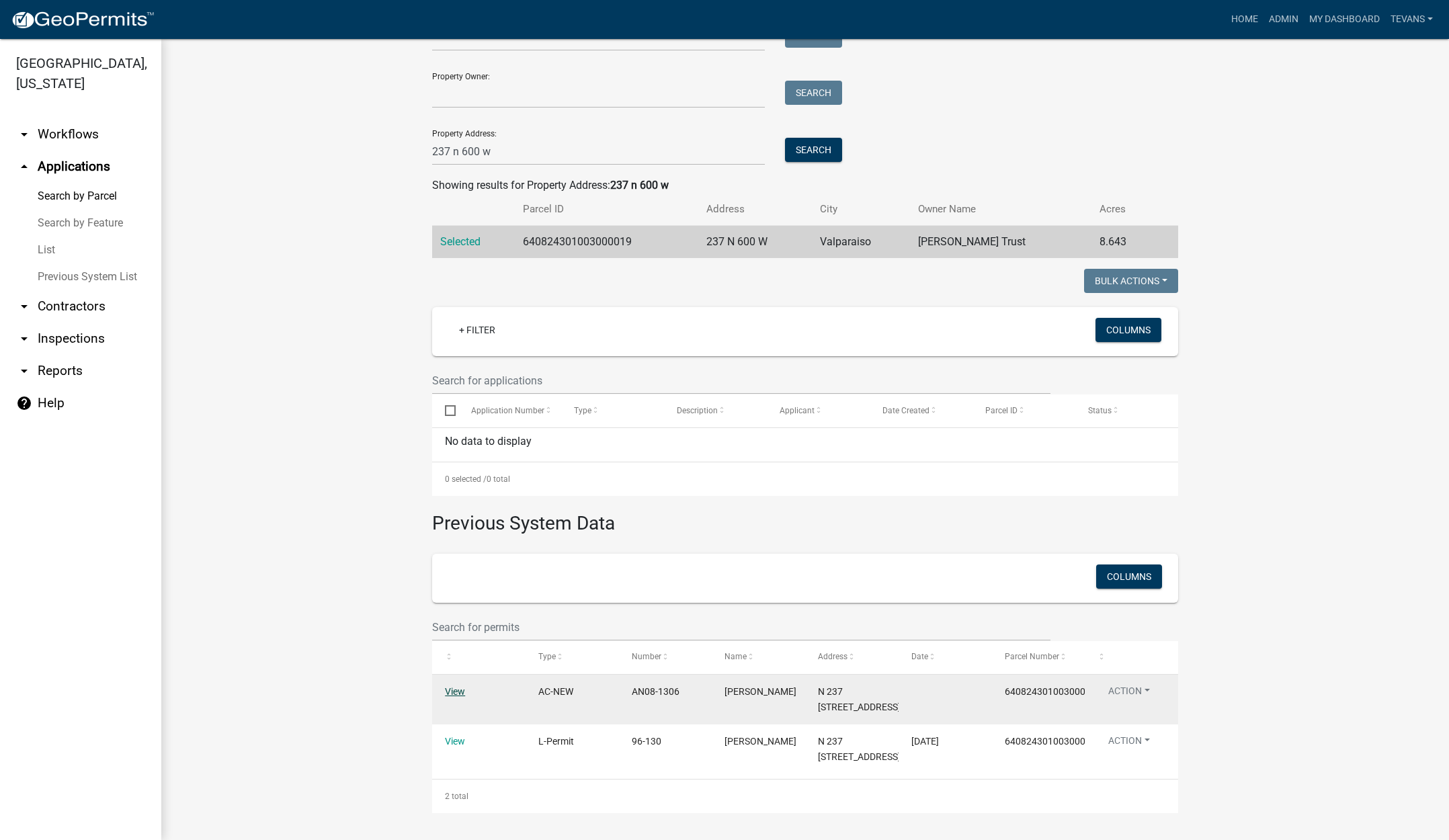
click at [455, 687] on link "View" at bounding box center [455, 692] width 20 height 11
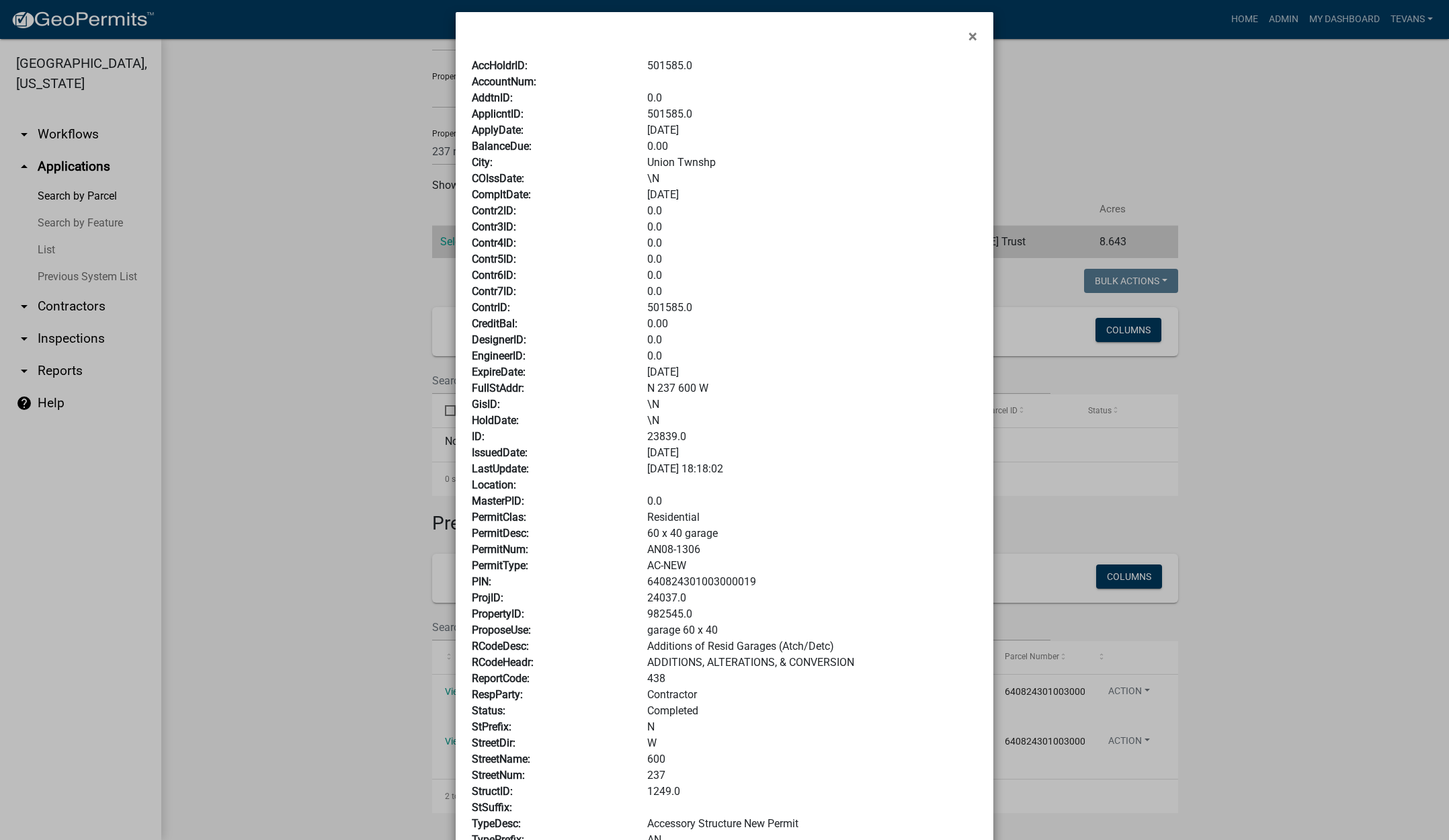
scroll to position [0, 0]
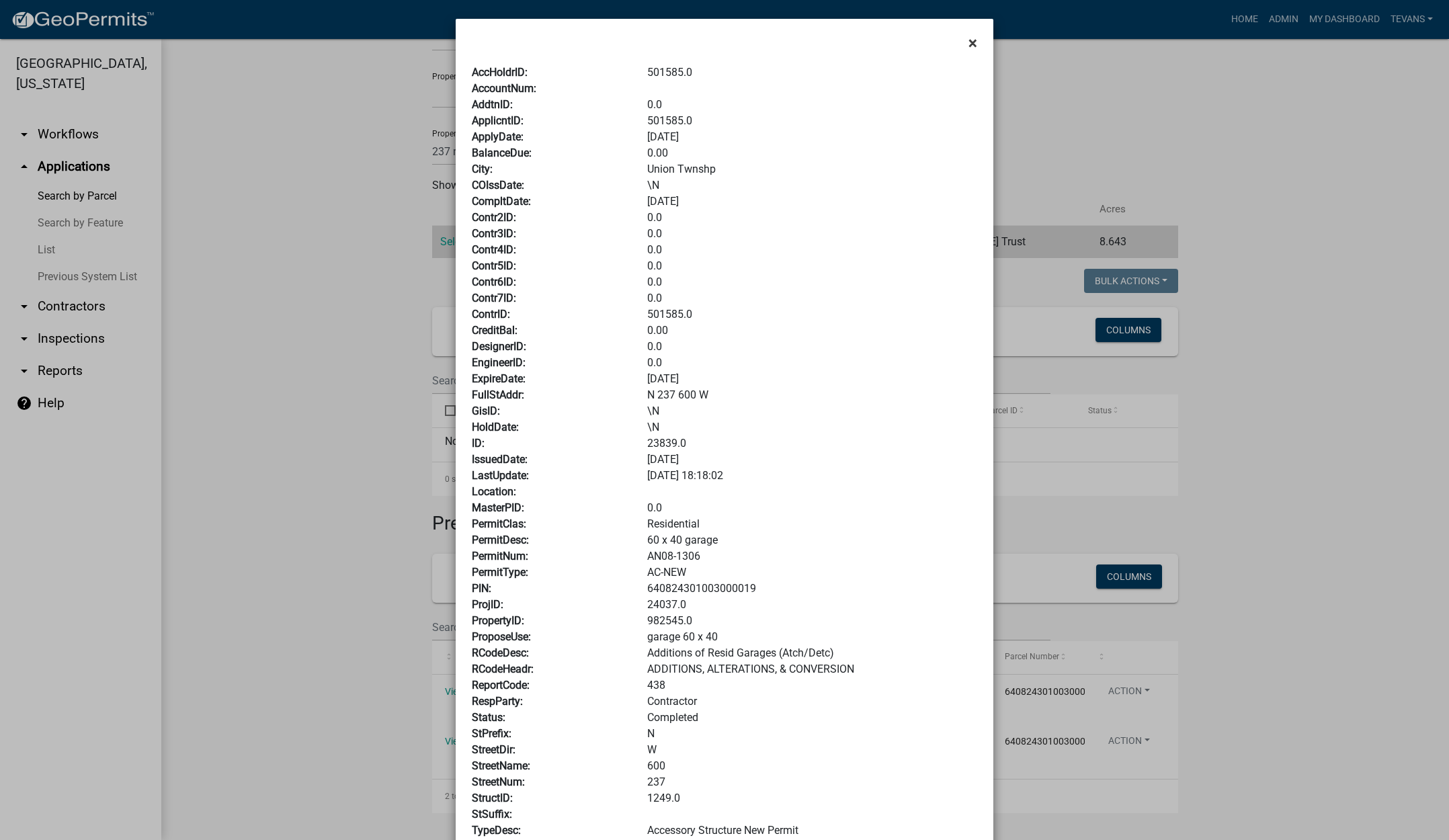
click at [970, 39] on span "×" at bounding box center [973, 43] width 9 height 19
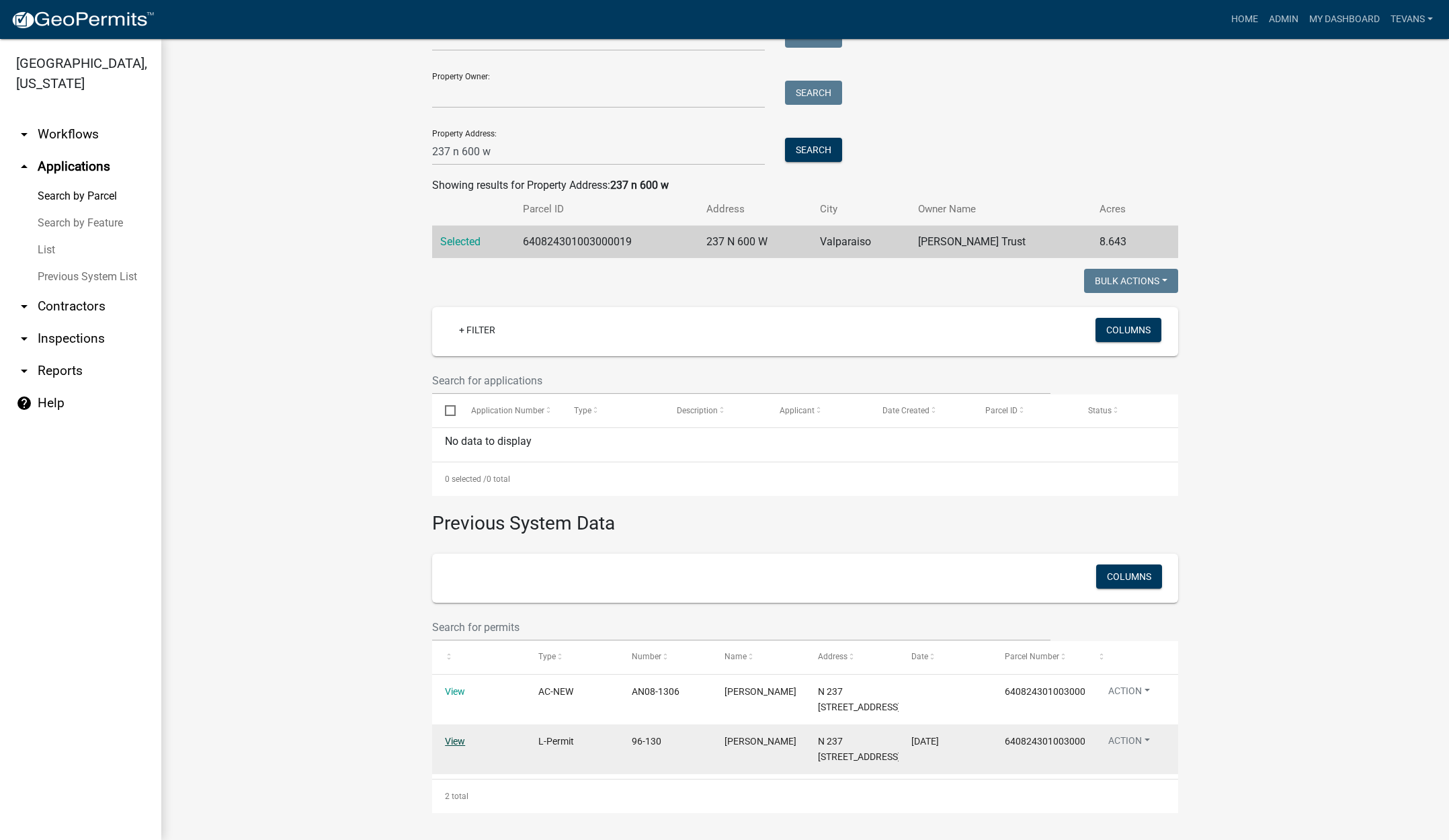
click at [452, 736] on link "View" at bounding box center [455, 742] width 20 height 11
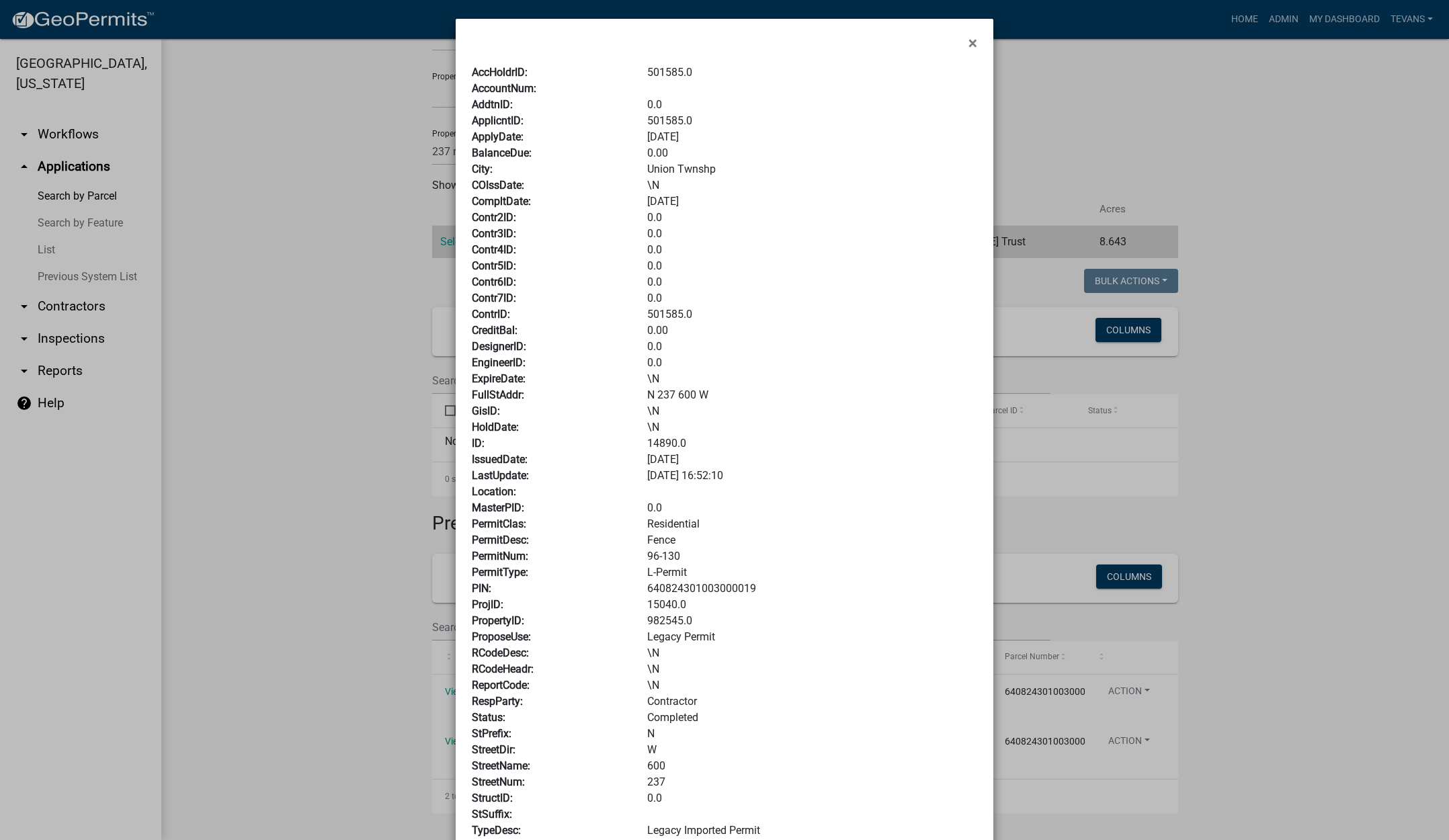
click at [368, 589] on ngb-modal-window "× AccHoldrID: 501585.0 AccountNum: AddtnID: 0.0 ApplicntID: 501585.0 ApplyDate:…" at bounding box center [724, 420] width 1449 height 840
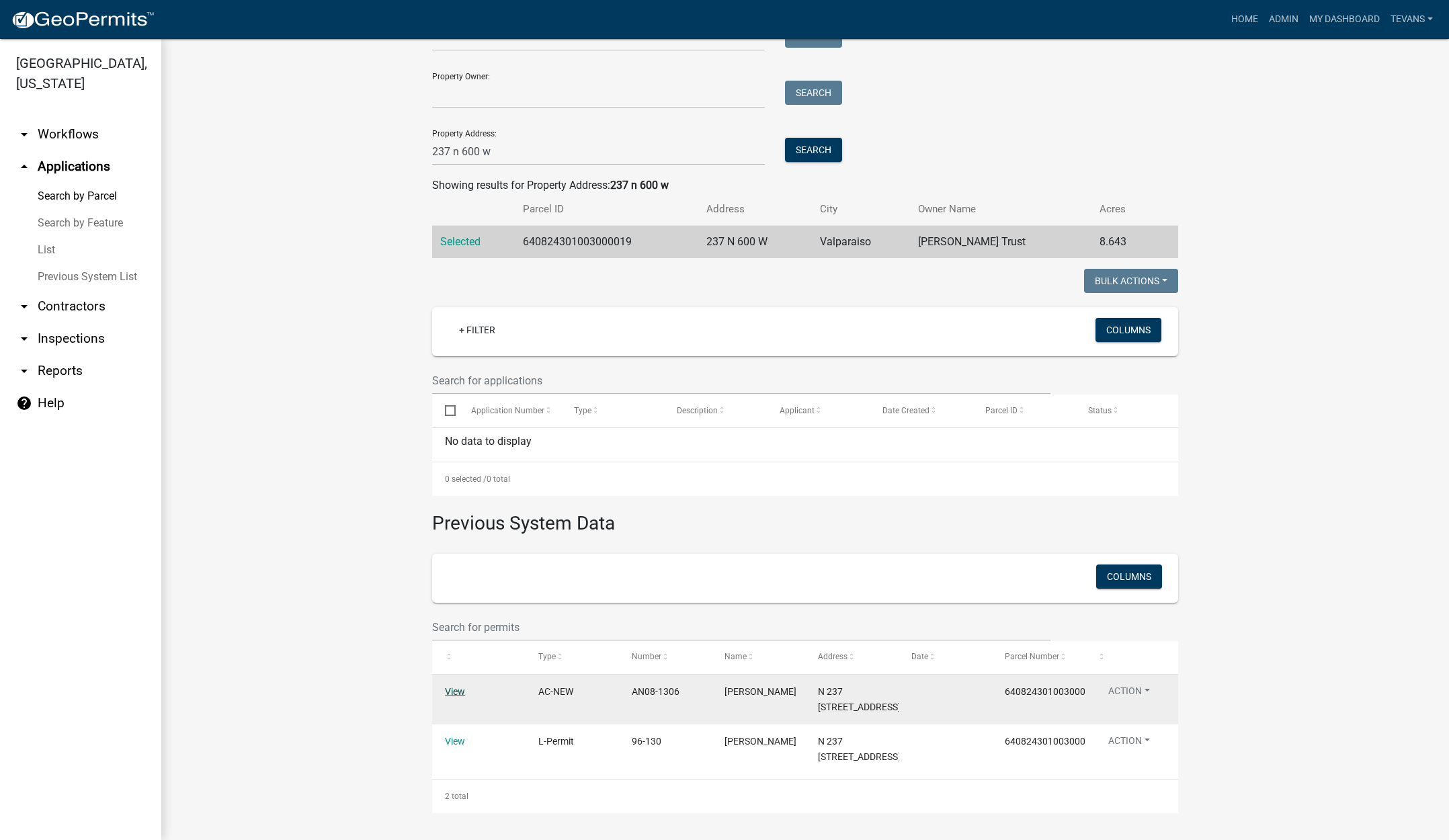
click at [447, 687] on link "View" at bounding box center [455, 692] width 20 height 11
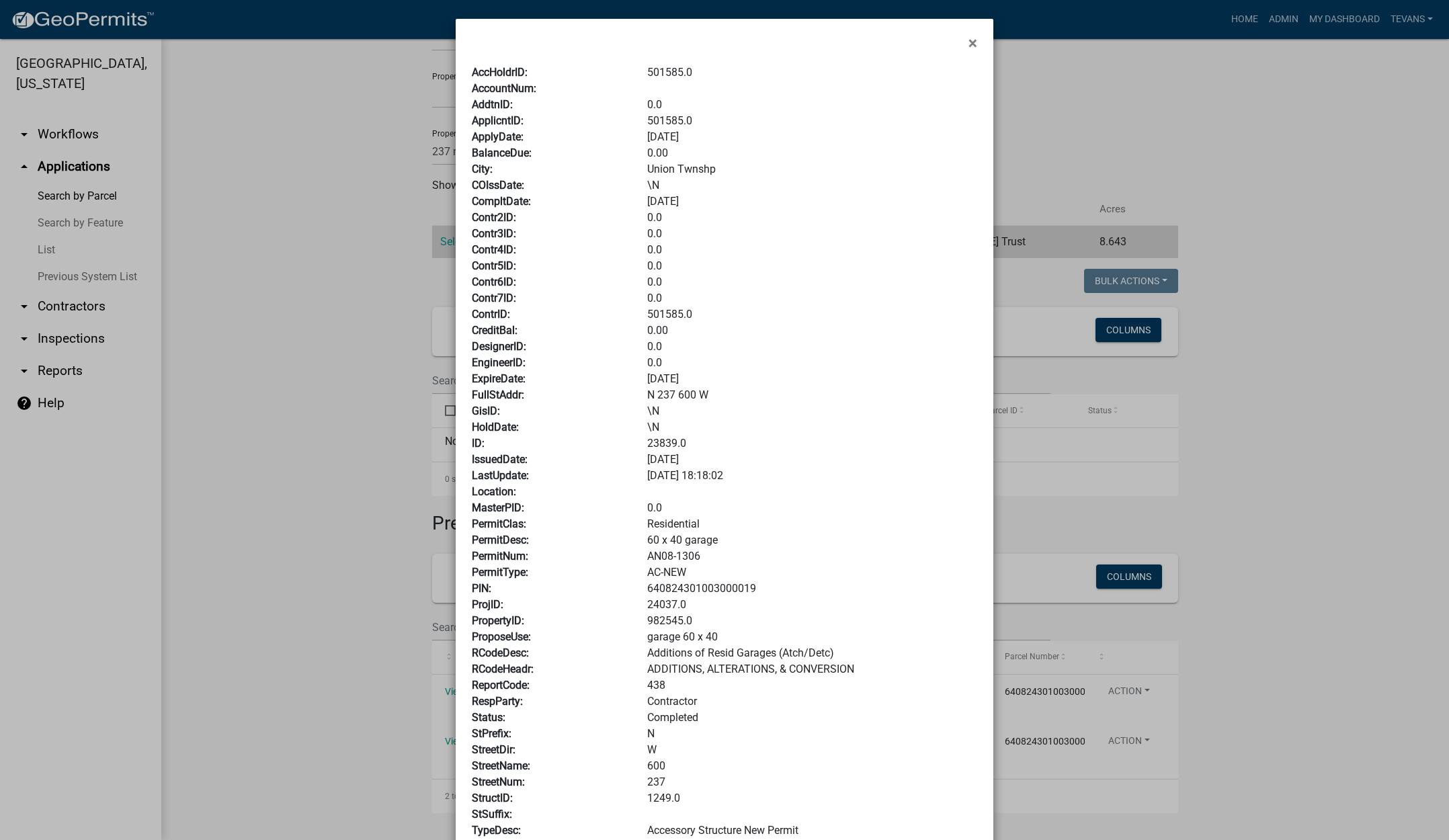
click at [404, 618] on ngb-modal-window "× AccHoldrID: 501585.0 AccountNum: AddtnID: 0.0 ApplicntID: 501585.0 ApplyDate:…" at bounding box center [724, 420] width 1449 height 840
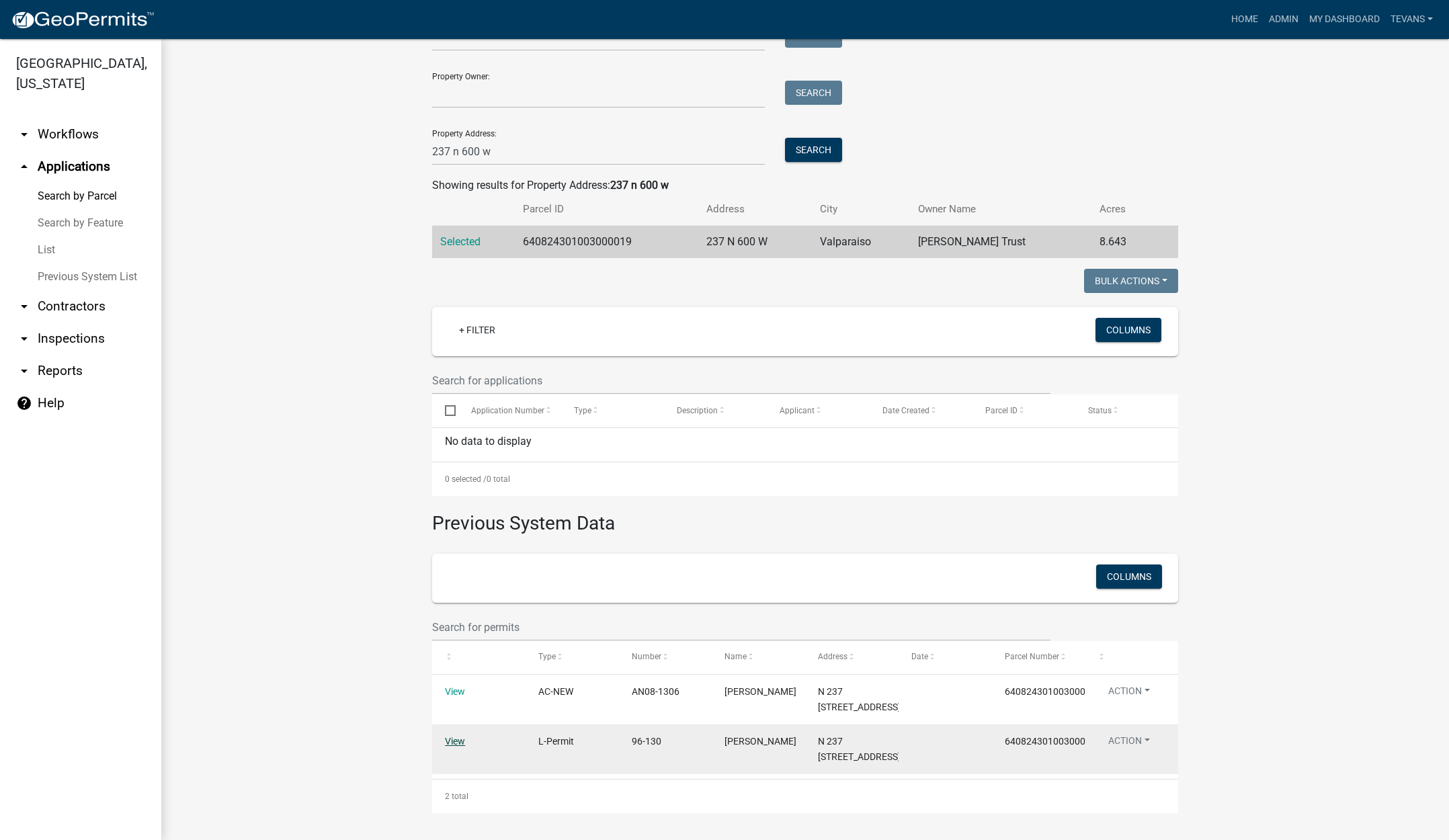
click at [451, 736] on link "View" at bounding box center [455, 742] width 20 height 11
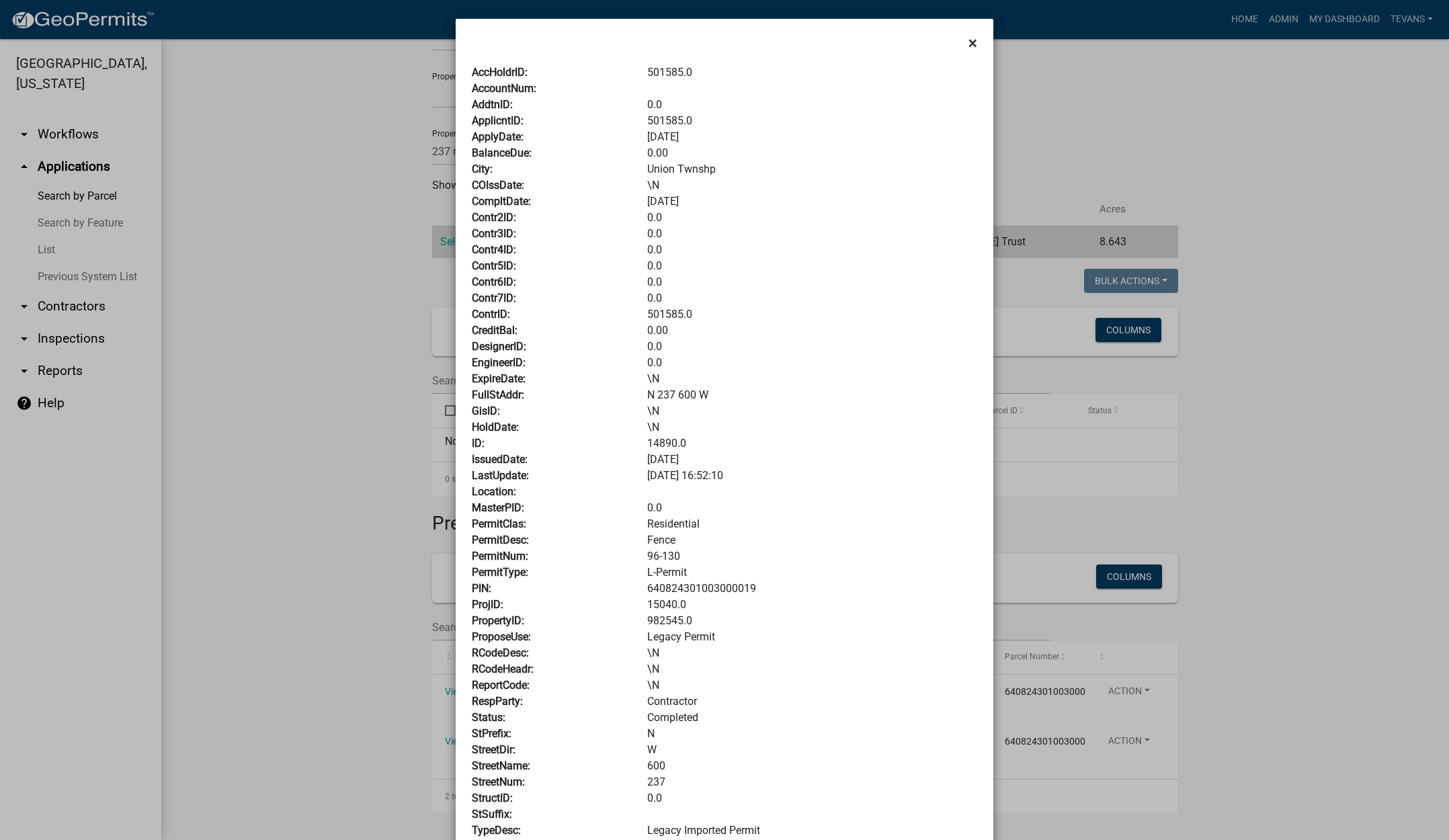
click at [969, 38] on span "×" at bounding box center [973, 43] width 9 height 19
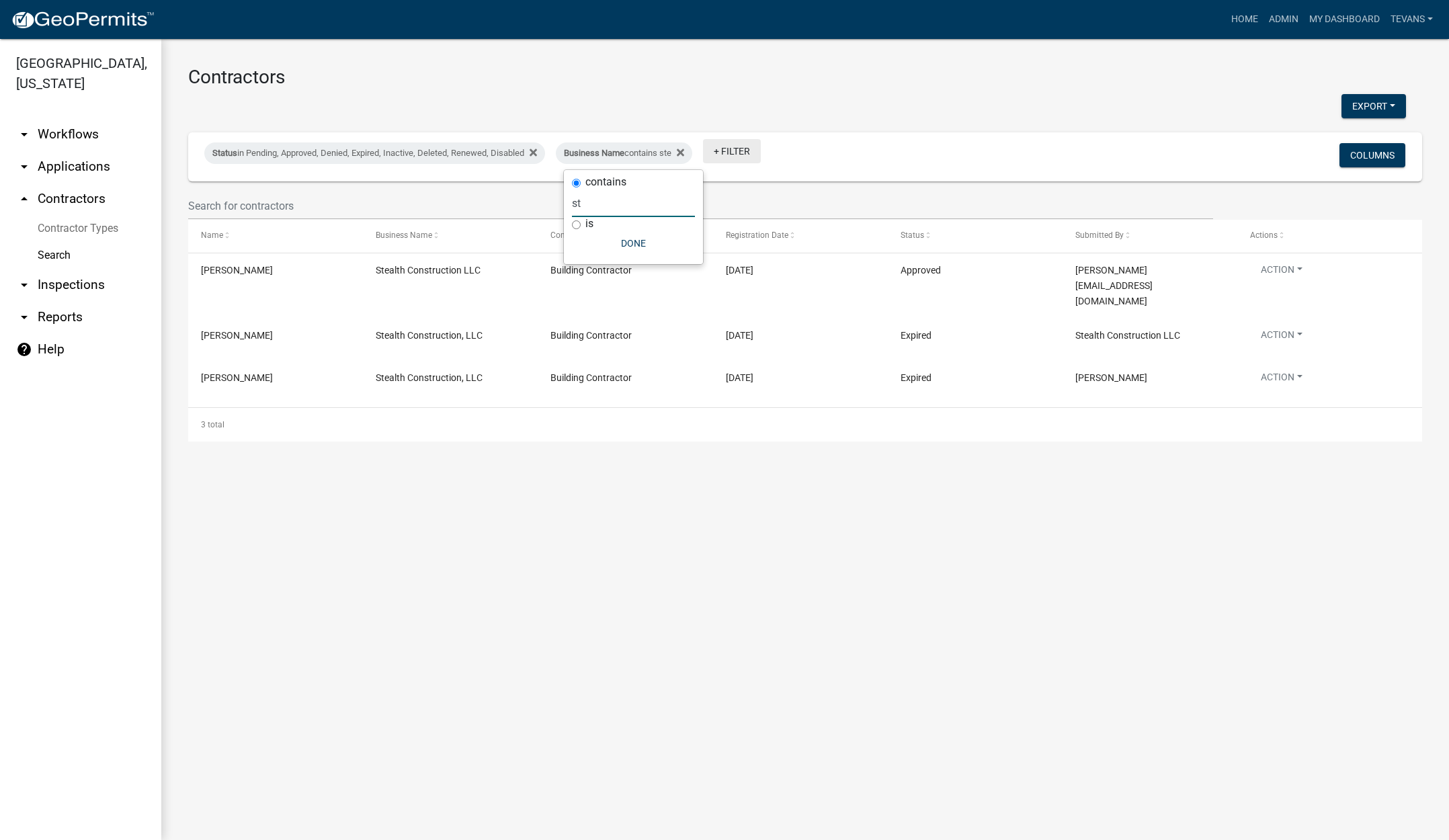
type input "s"
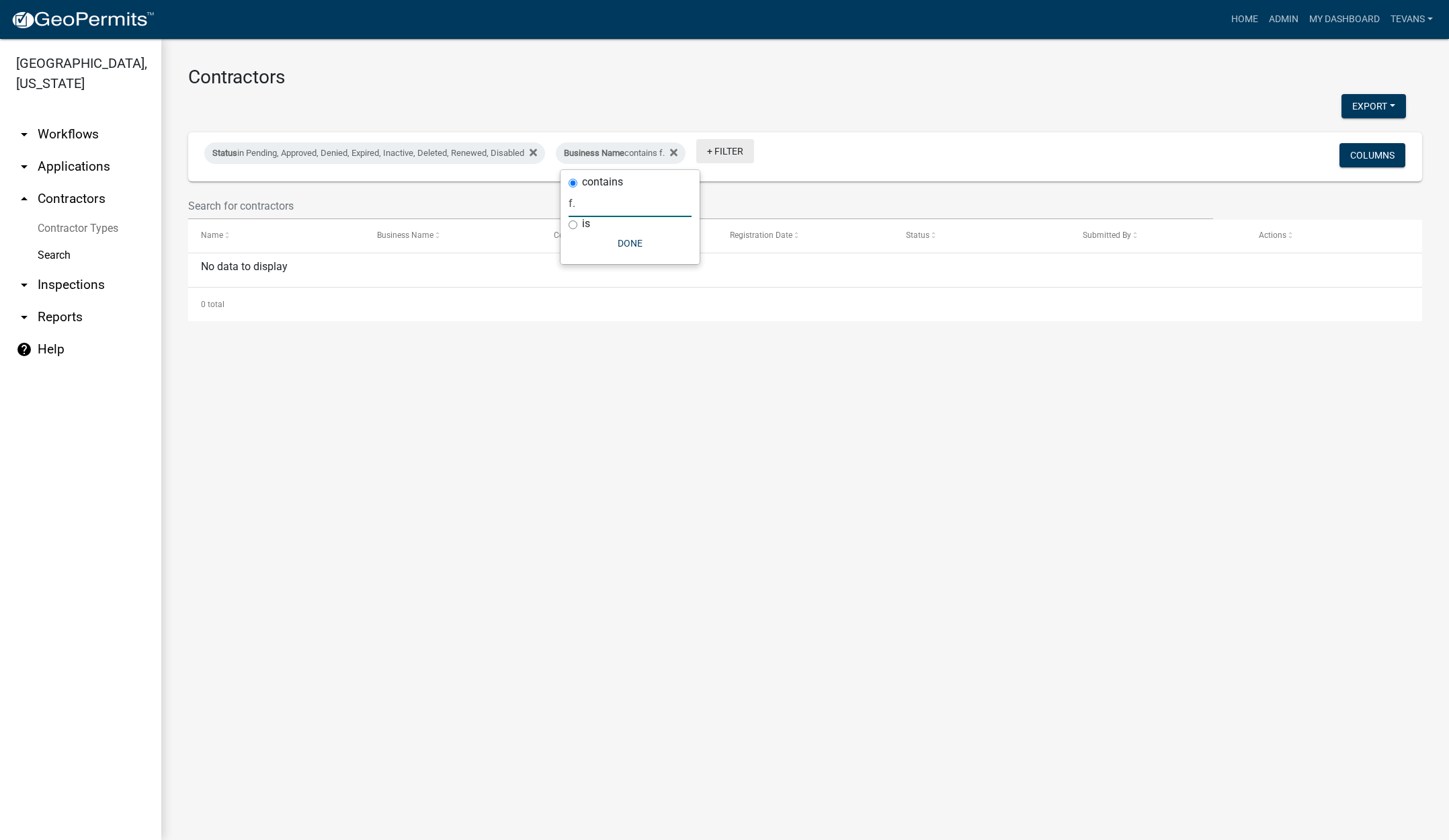
type input "f"
